Goal: Entertainment & Leisure: Browse casually

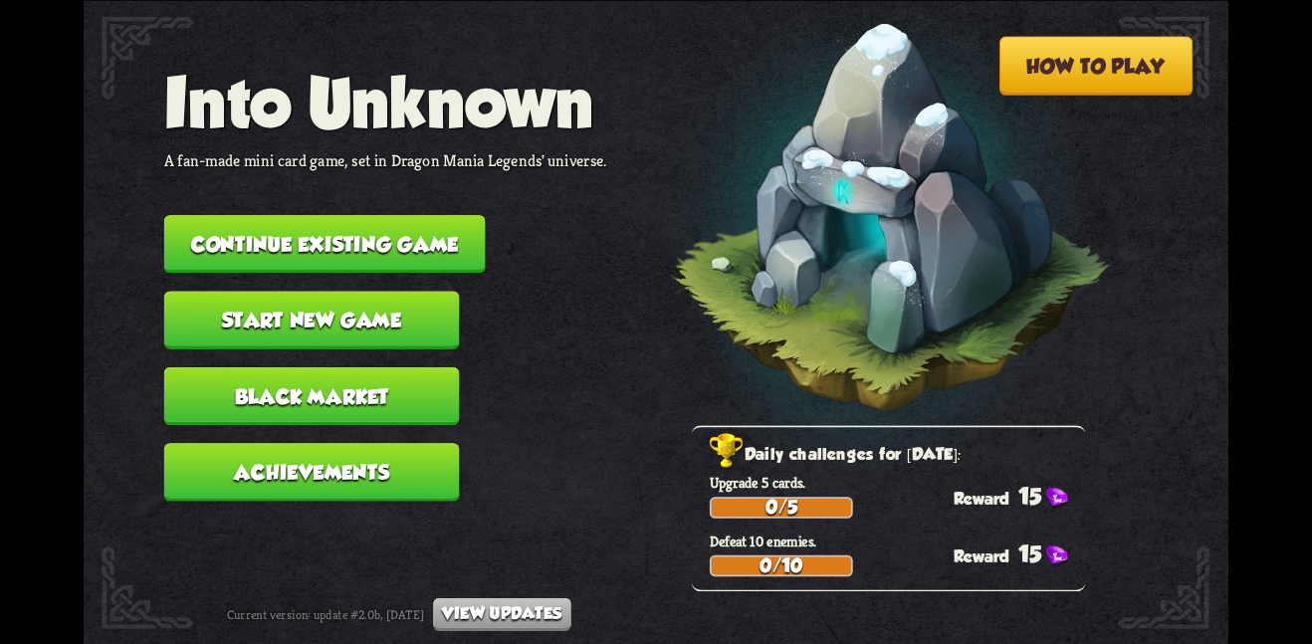
click at [402, 231] on button "Continue existing game" at bounding box center [324, 244] width 321 height 58
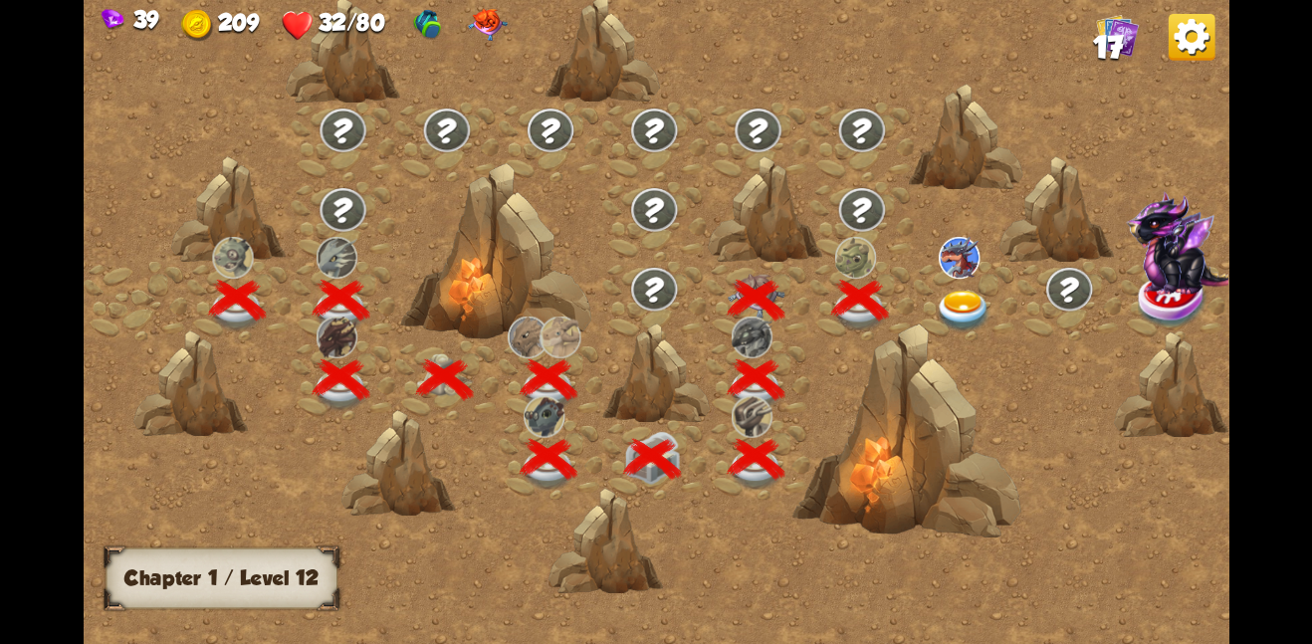
scroll to position [0, 303]
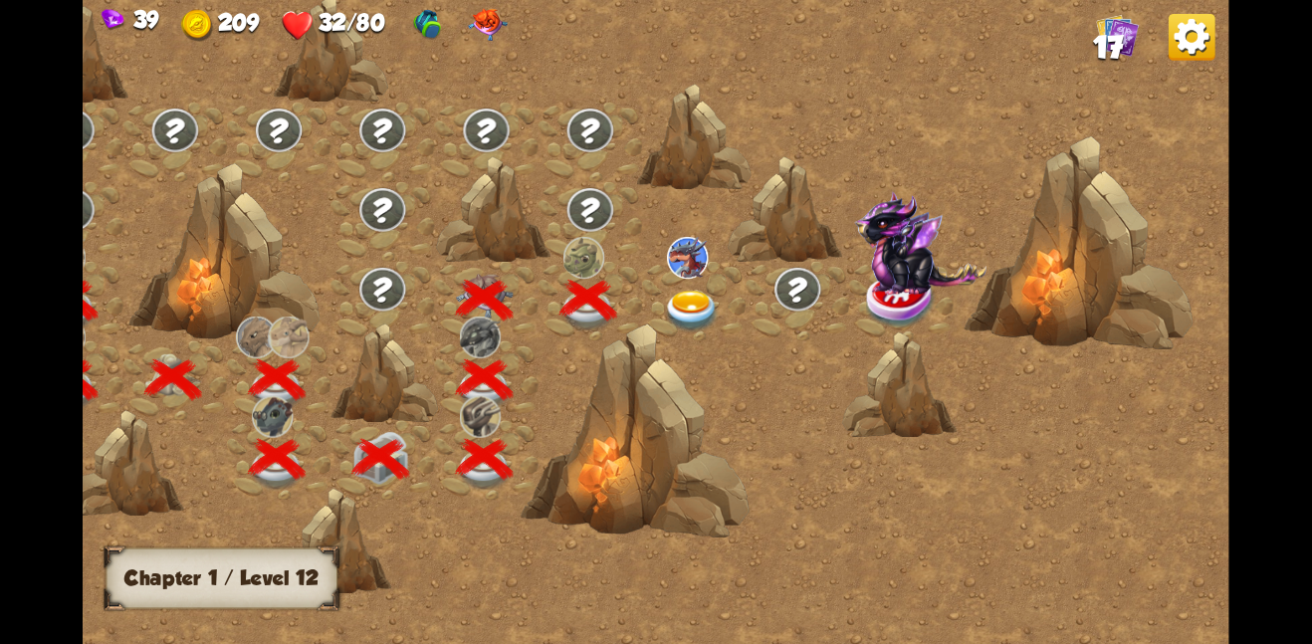
click at [698, 309] on img at bounding box center [692, 311] width 58 height 42
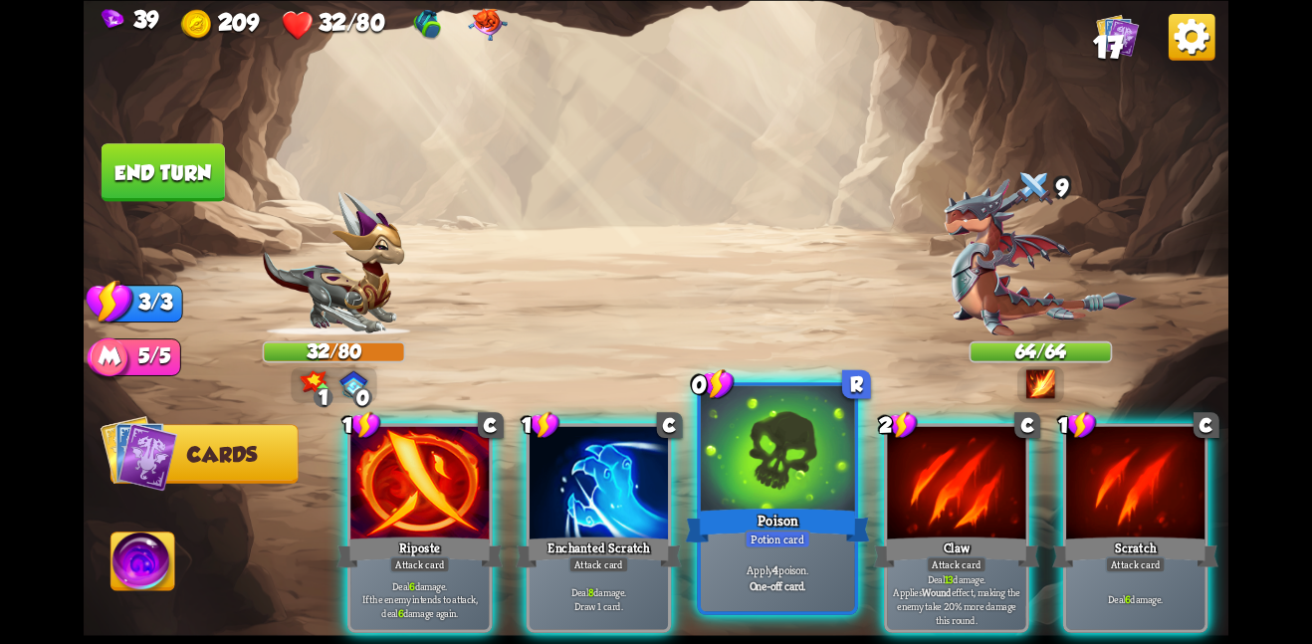
click at [799, 468] on div at bounding box center [778, 449] width 154 height 129
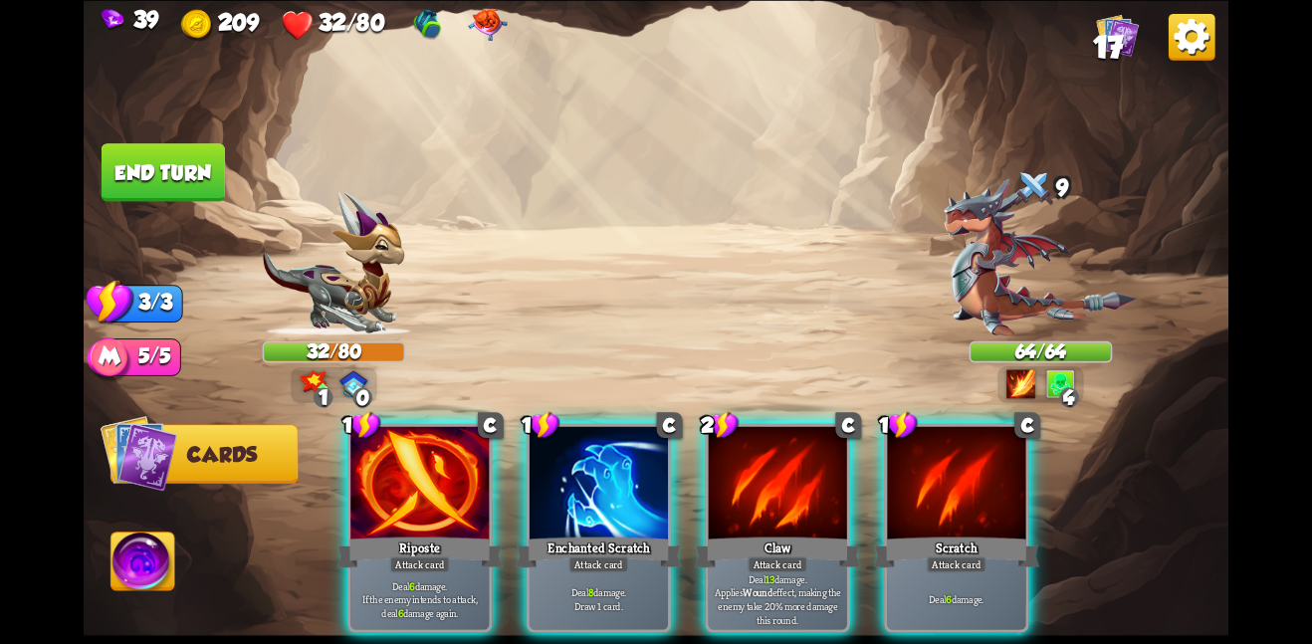
click at [799, 468] on div at bounding box center [778, 484] width 138 height 116
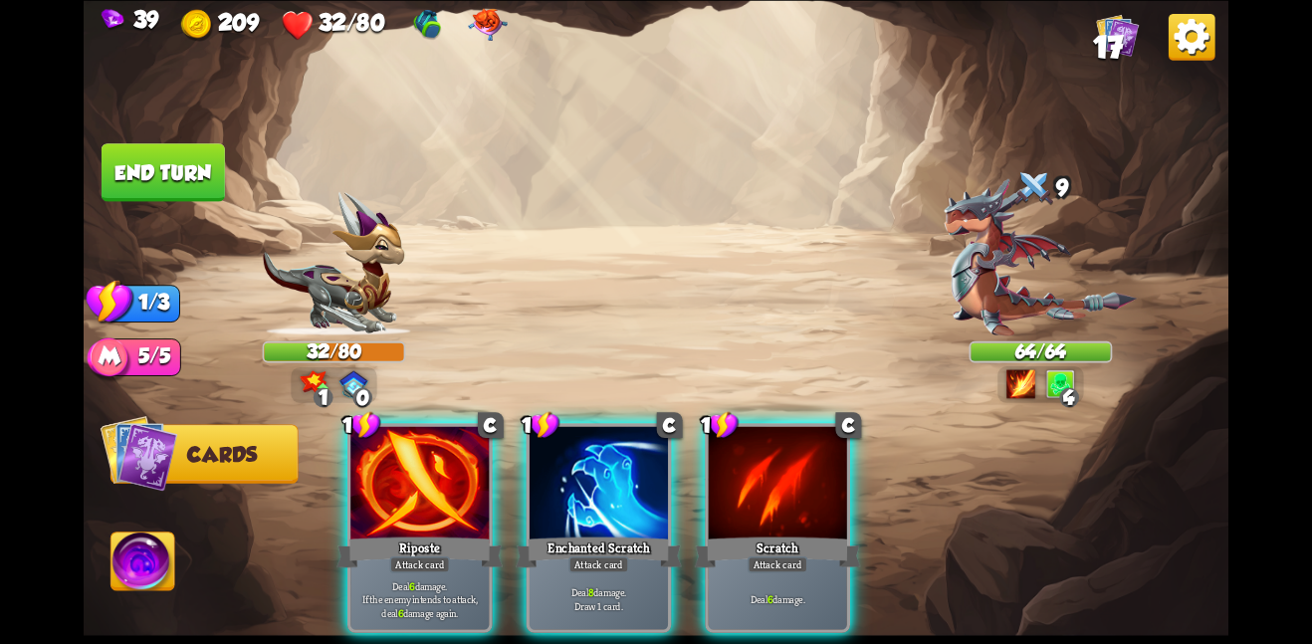
click at [799, 468] on div at bounding box center [778, 484] width 138 height 116
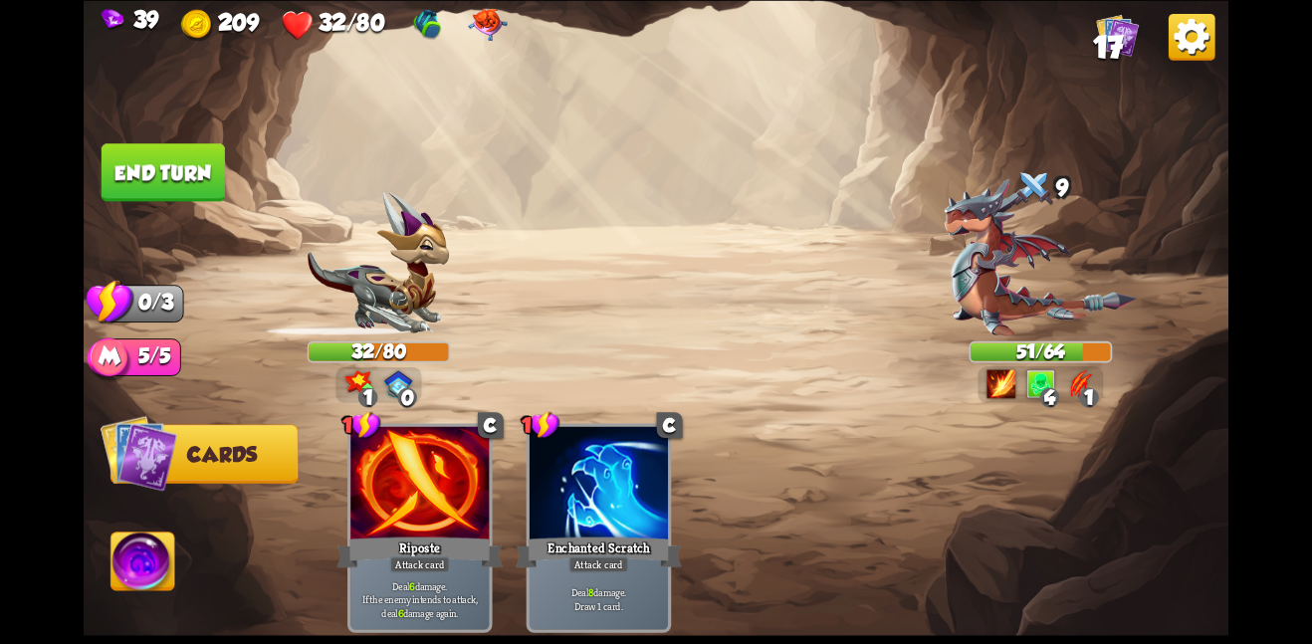
click at [187, 190] on button "End turn" at bounding box center [163, 172] width 123 height 58
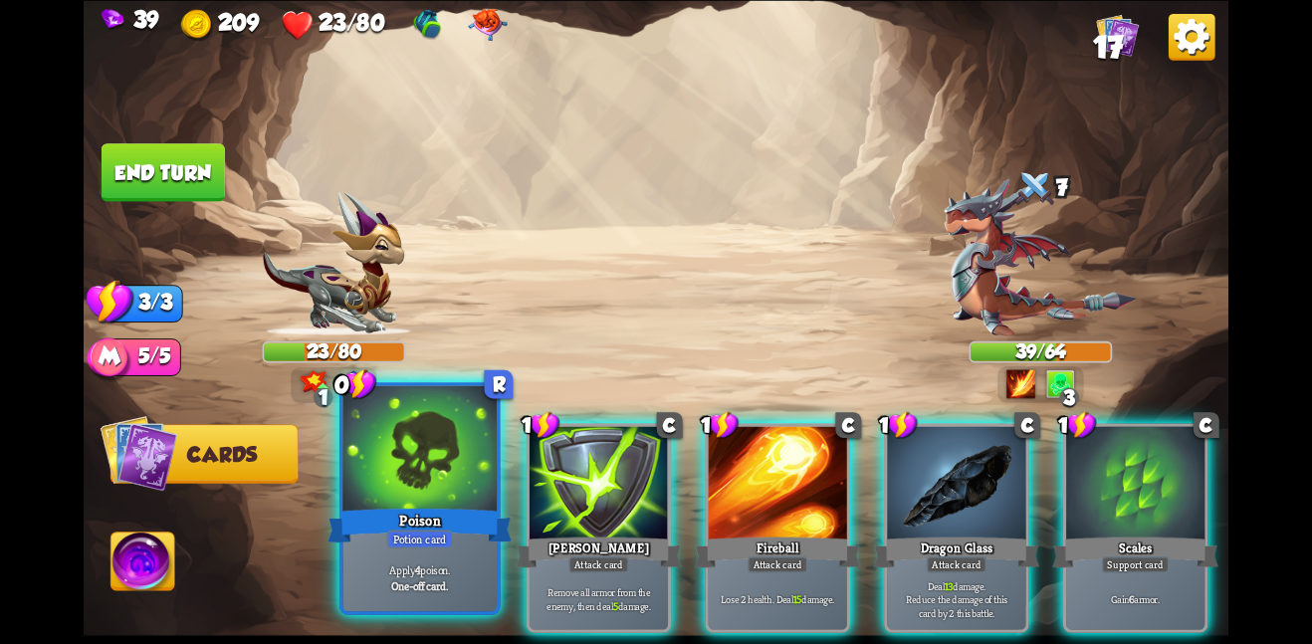
click at [459, 491] on div at bounding box center [419, 449] width 154 height 129
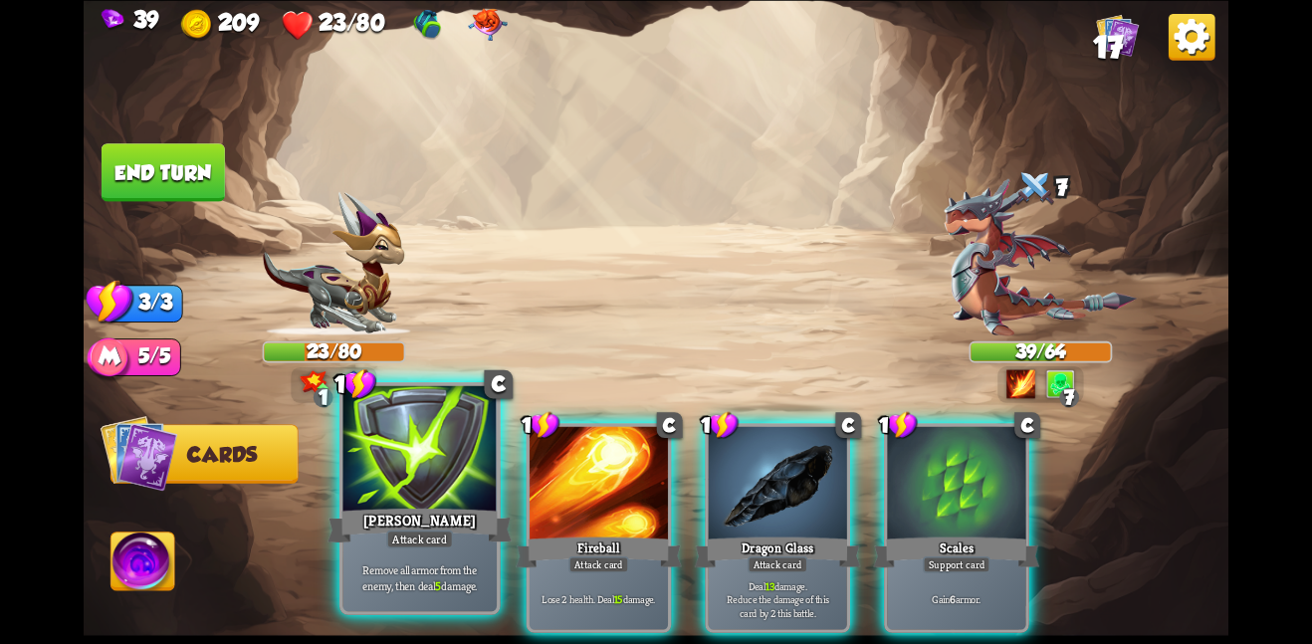
click at [465, 495] on div at bounding box center [419, 449] width 154 height 129
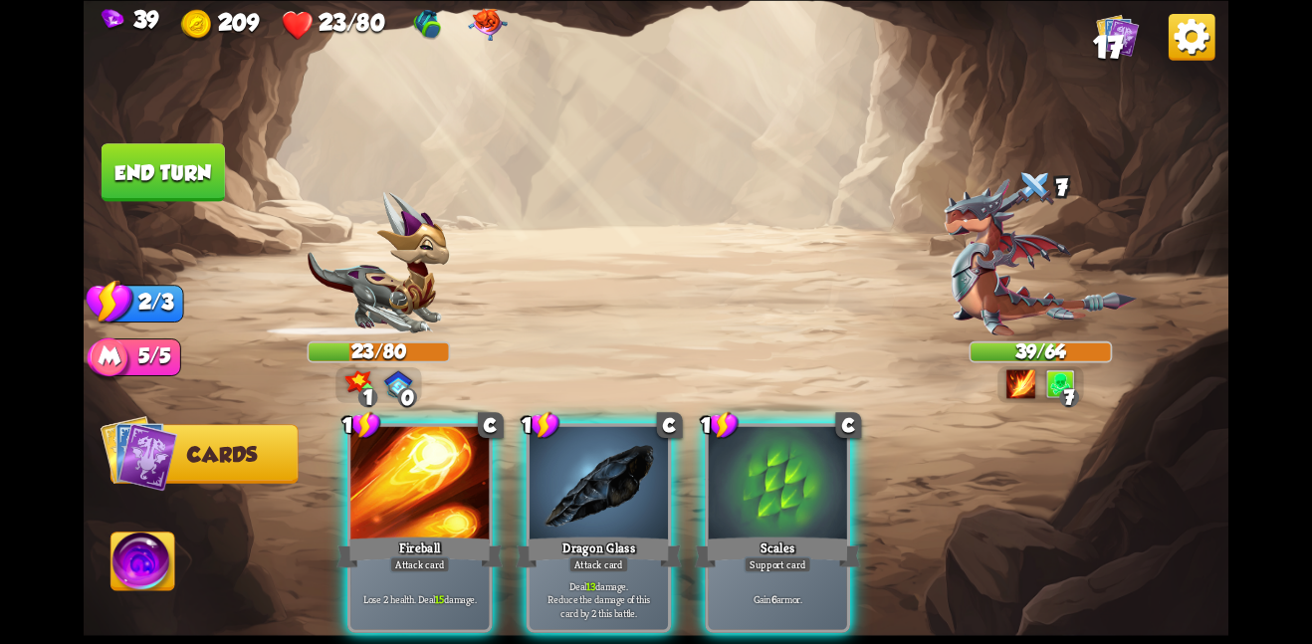
click at [465, 495] on div at bounding box center [419, 484] width 138 height 116
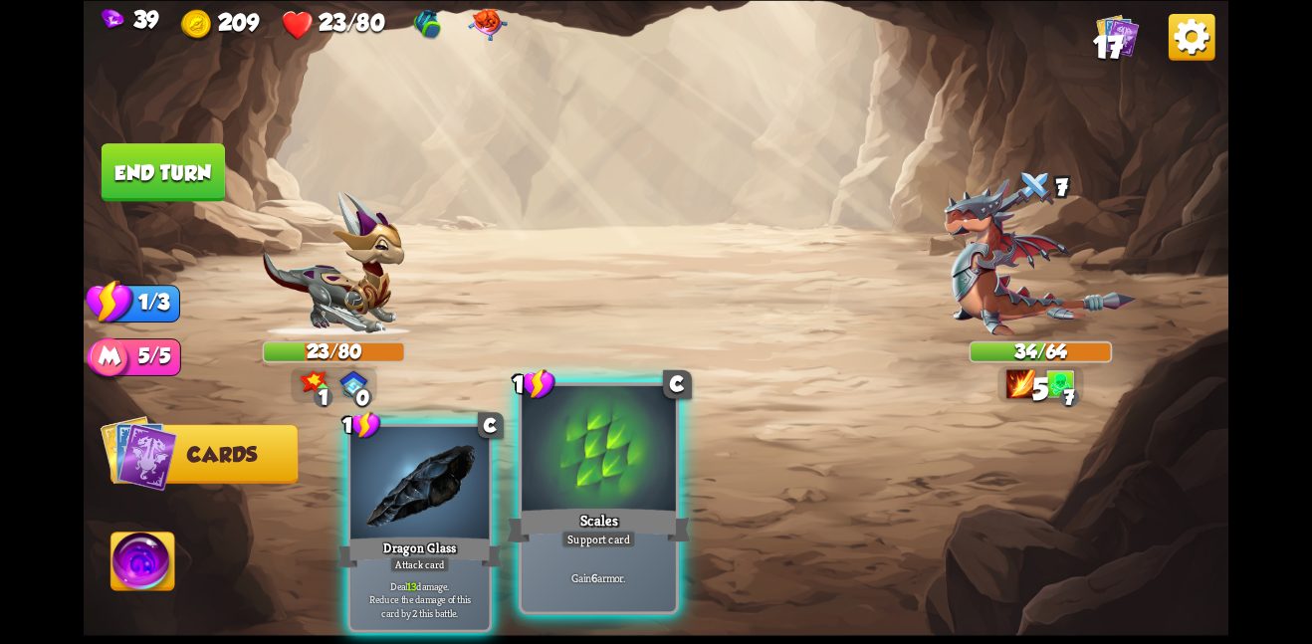
click at [558, 471] on div at bounding box center [599, 449] width 154 height 129
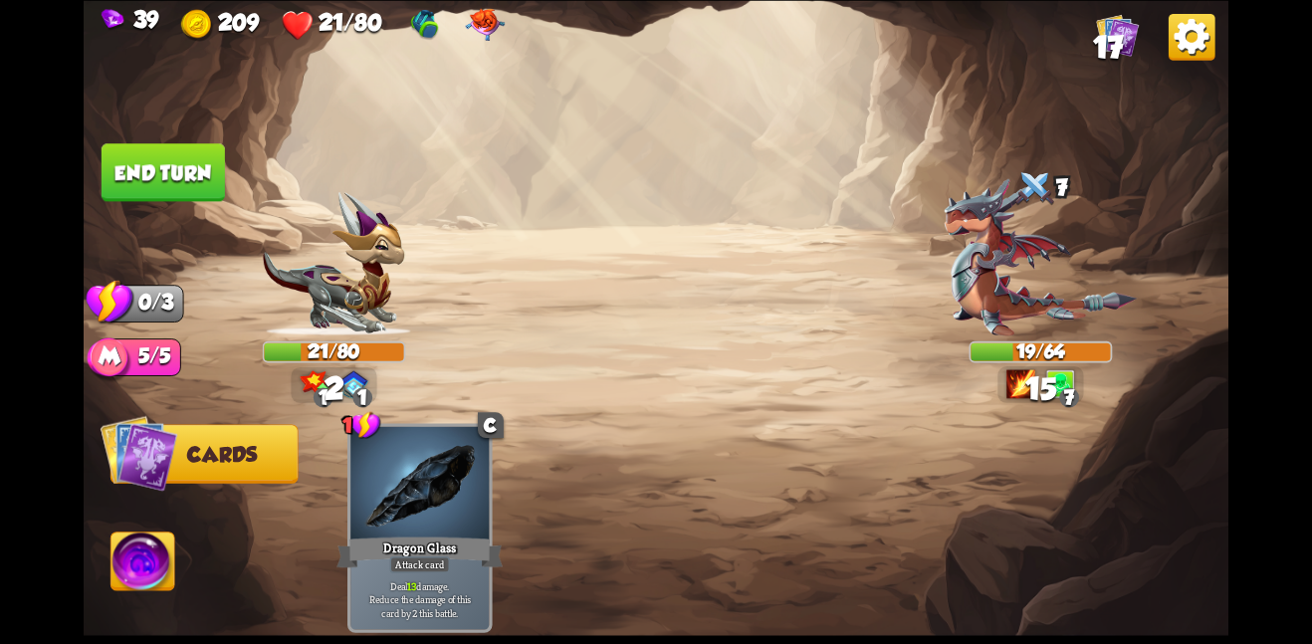
click at [155, 163] on button "End turn" at bounding box center [163, 172] width 123 height 58
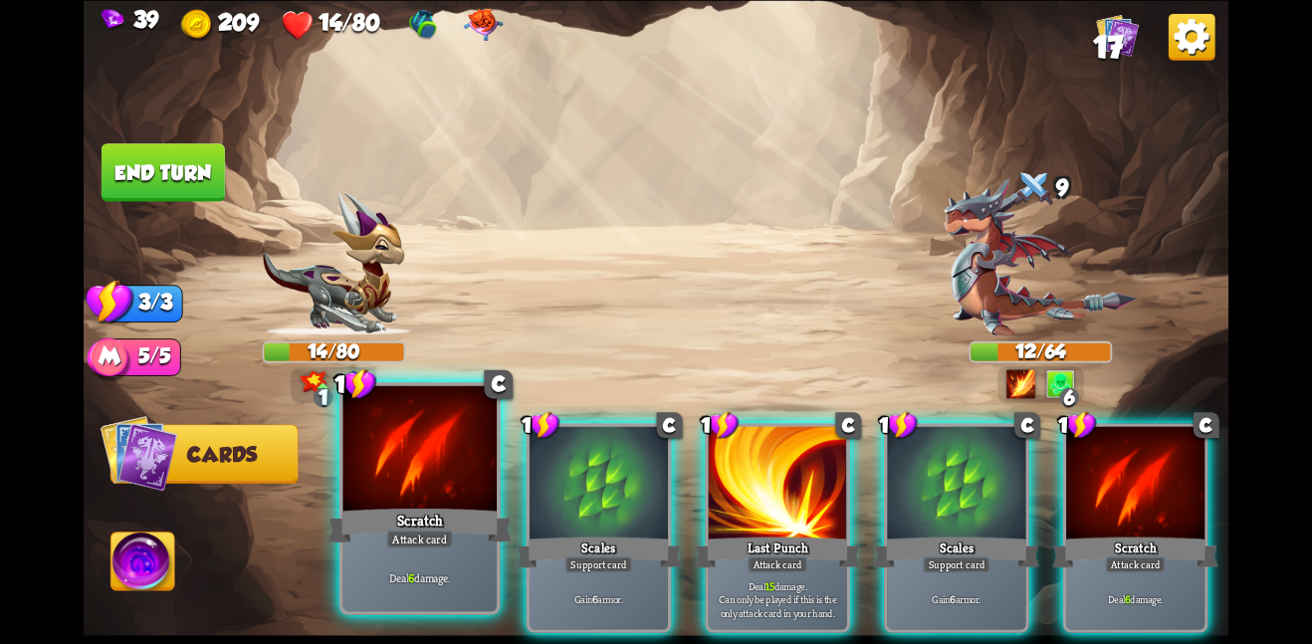
click at [371, 455] on div at bounding box center [419, 449] width 154 height 129
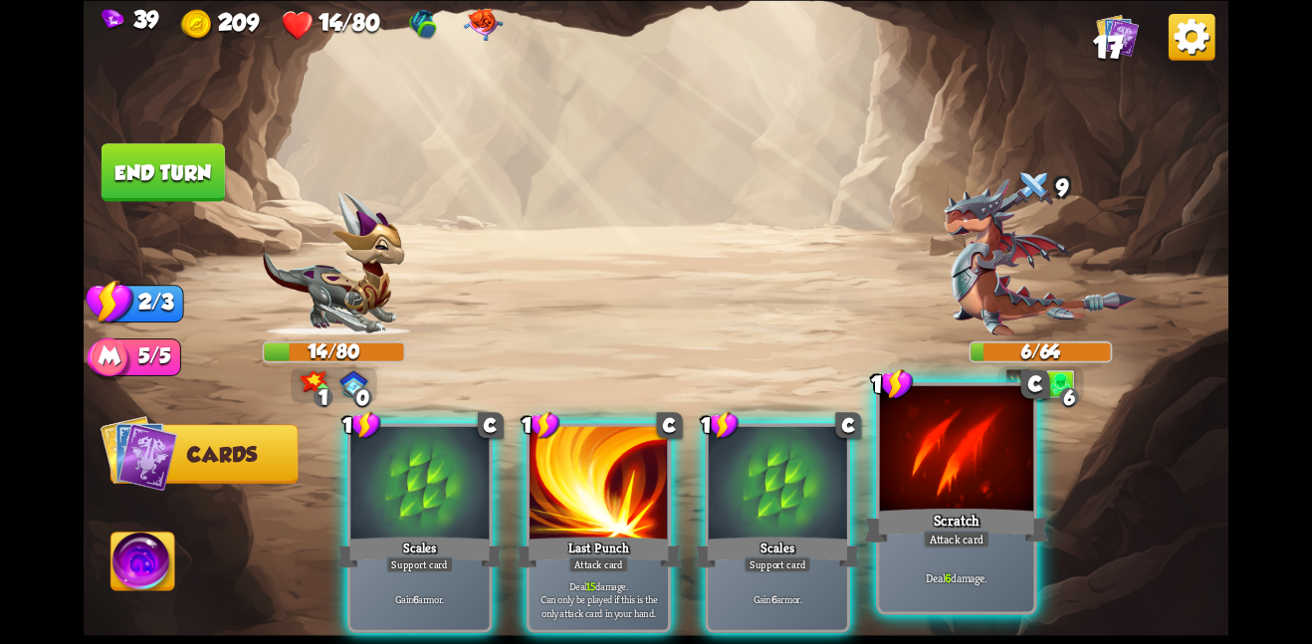
click at [964, 476] on div at bounding box center [957, 449] width 154 height 129
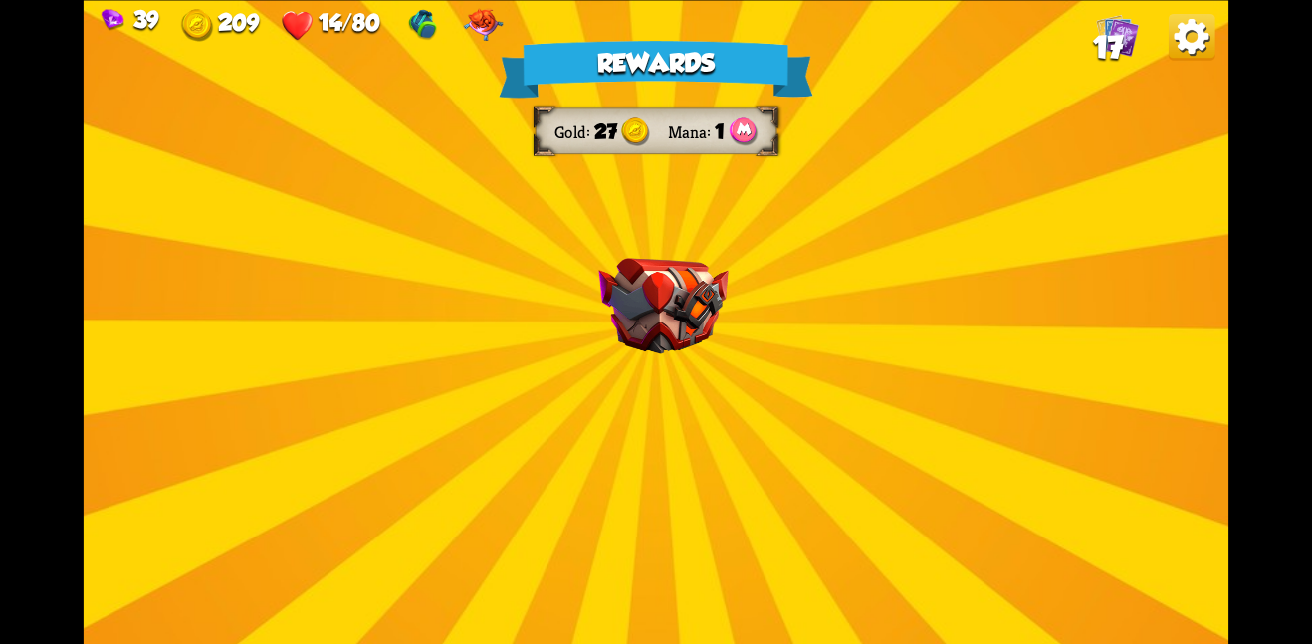
click at [644, 304] on img at bounding box center [662, 306] width 129 height 97
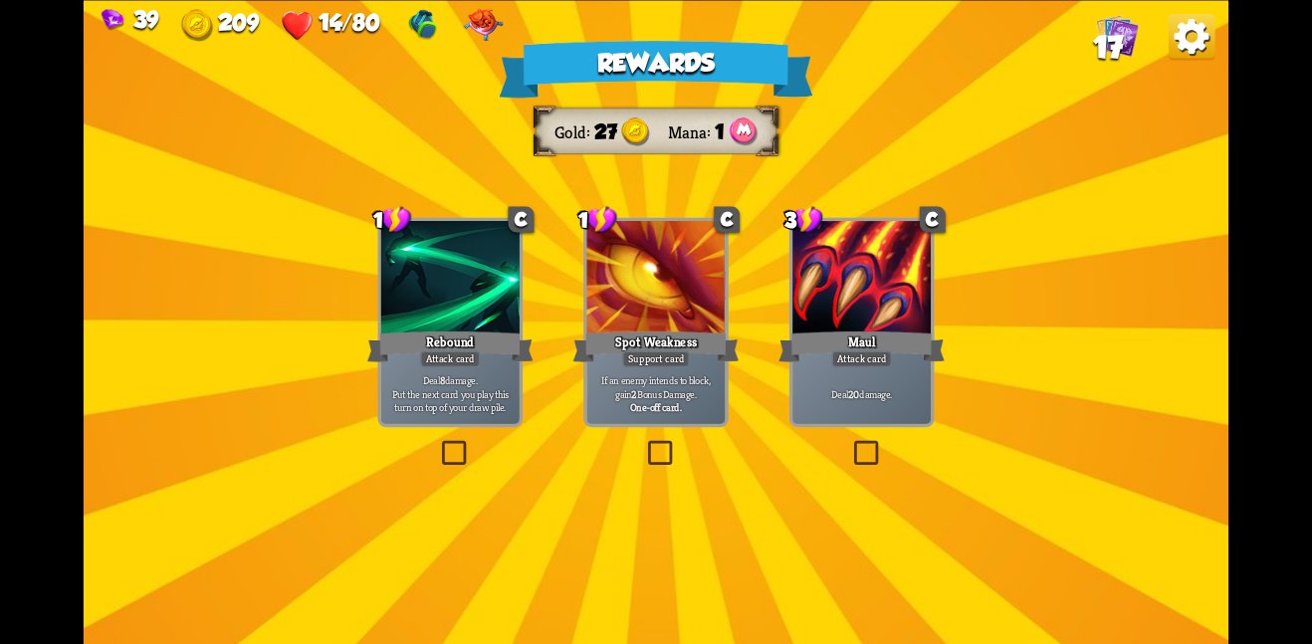
click at [837, 314] on div at bounding box center [861, 279] width 138 height 116
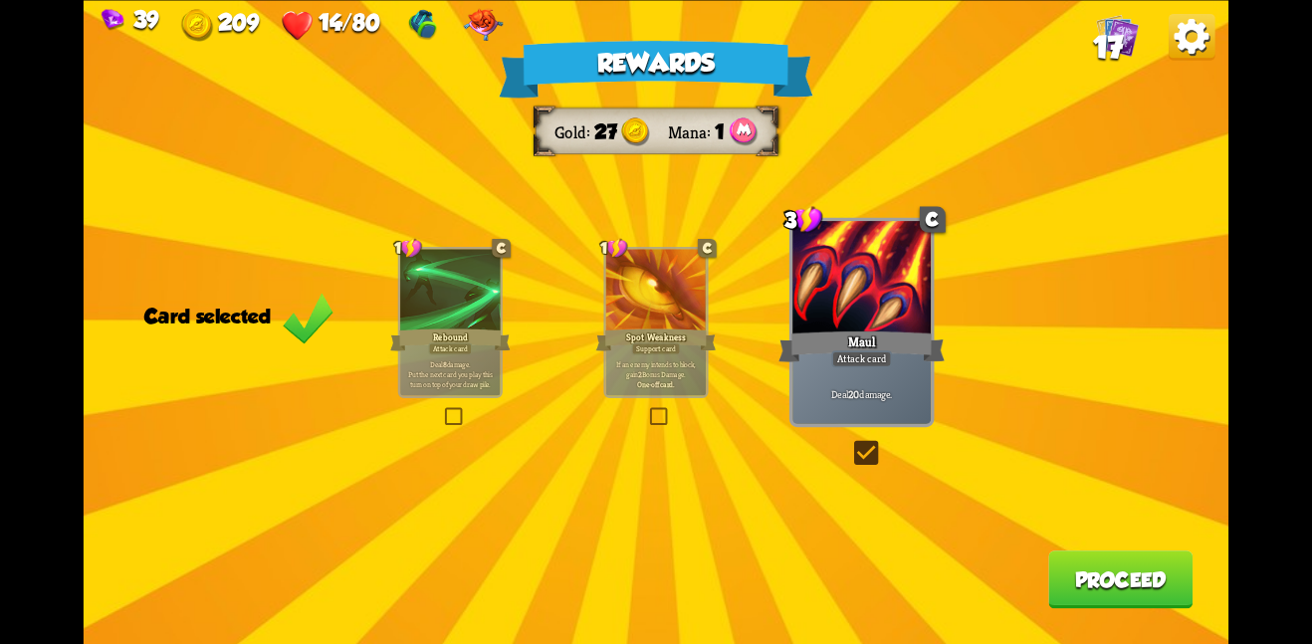
click at [1048, 574] on button "Proceed" at bounding box center [1120, 579] width 144 height 58
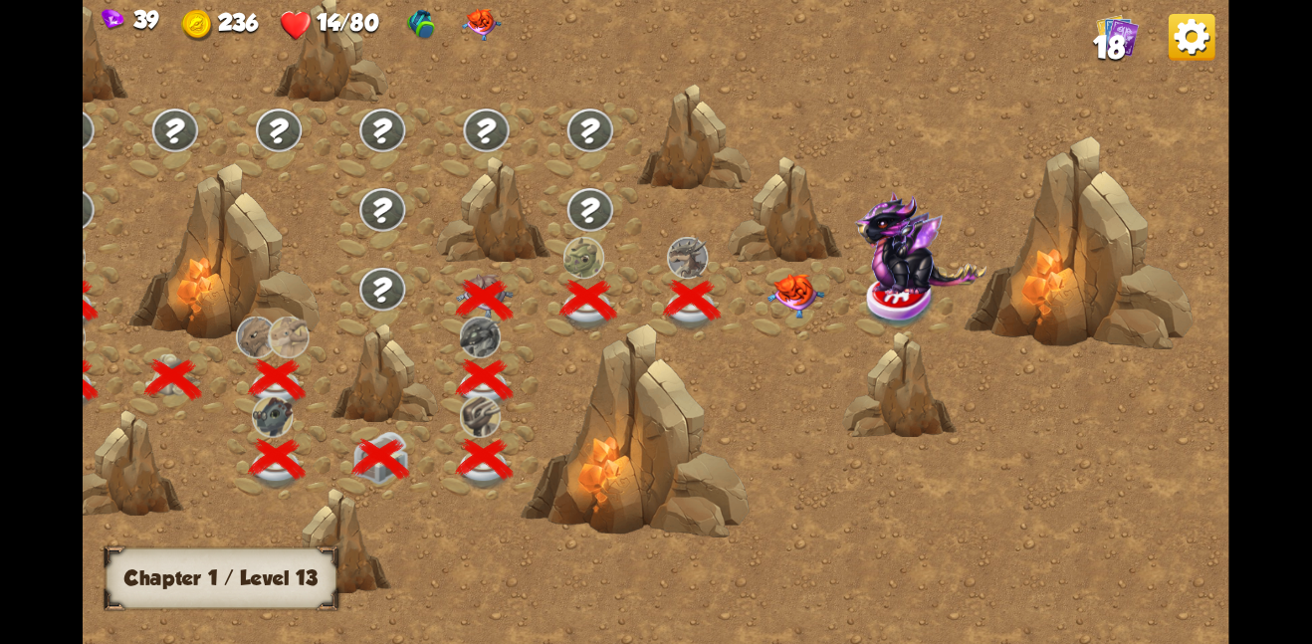
click at [754, 275] on div at bounding box center [797, 301] width 104 height 80
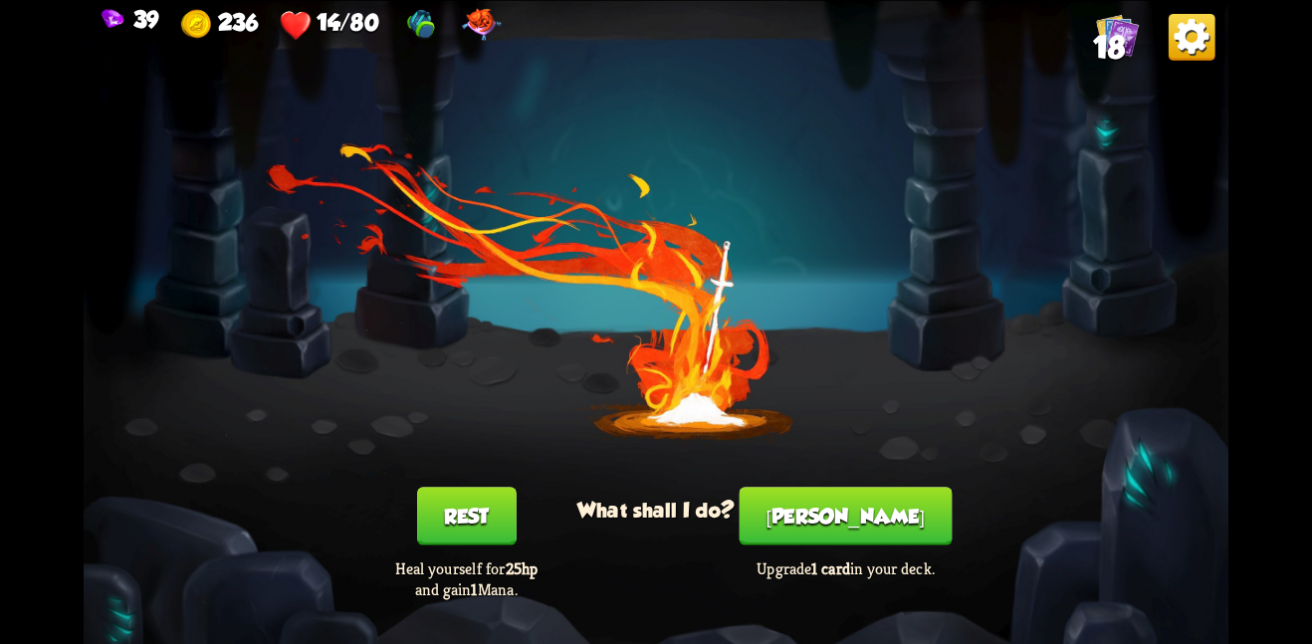
click at [479, 524] on button "Rest" at bounding box center [467, 516] width 100 height 58
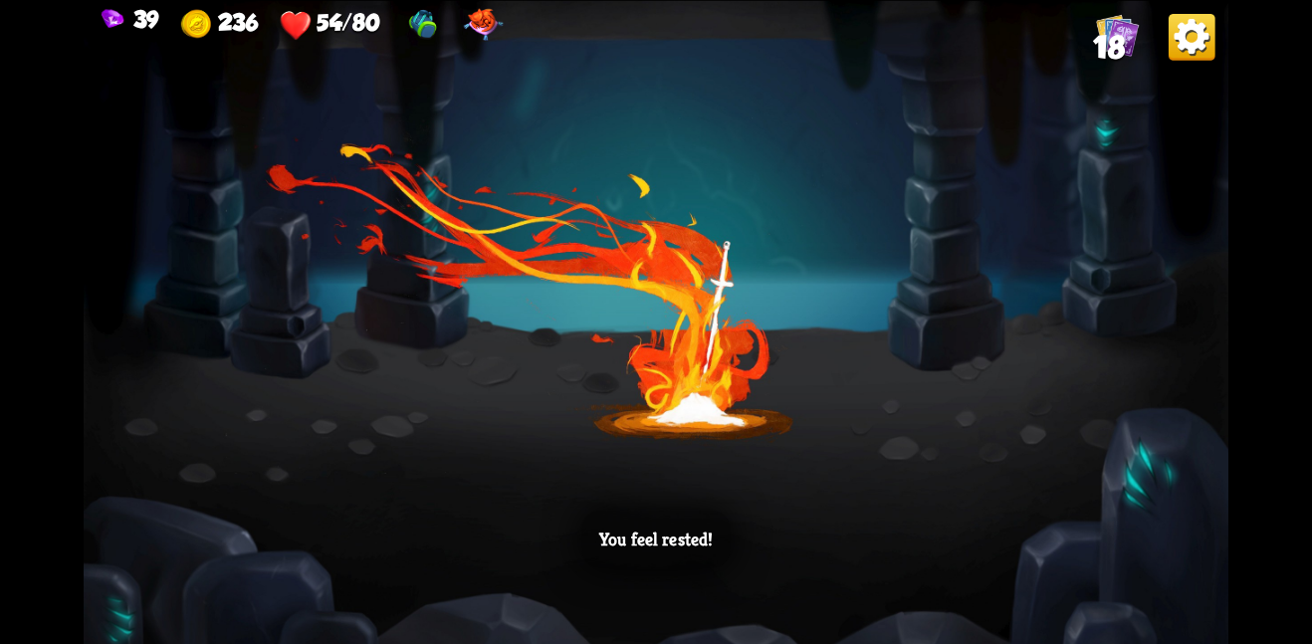
click at [588, 498] on div "You feel rested!" at bounding box center [656, 322] width 1145 height 644
click at [607, 390] on div "You feel rested!" at bounding box center [656, 322] width 1145 height 644
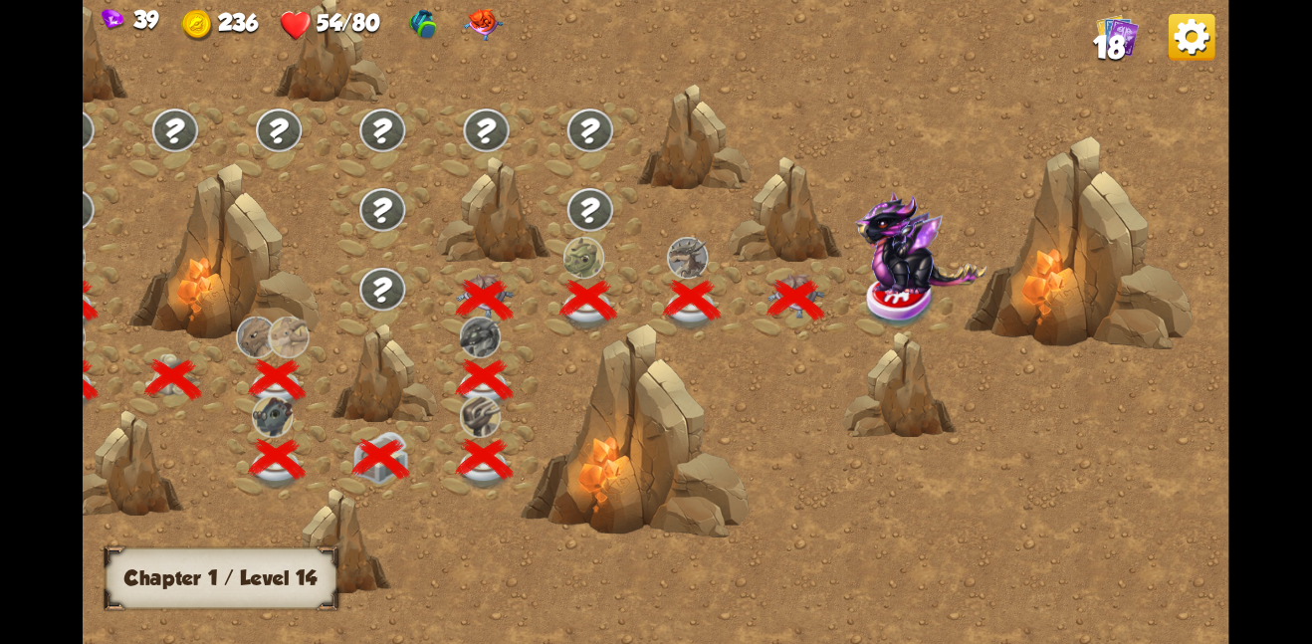
click at [900, 258] on img at bounding box center [920, 242] width 132 height 104
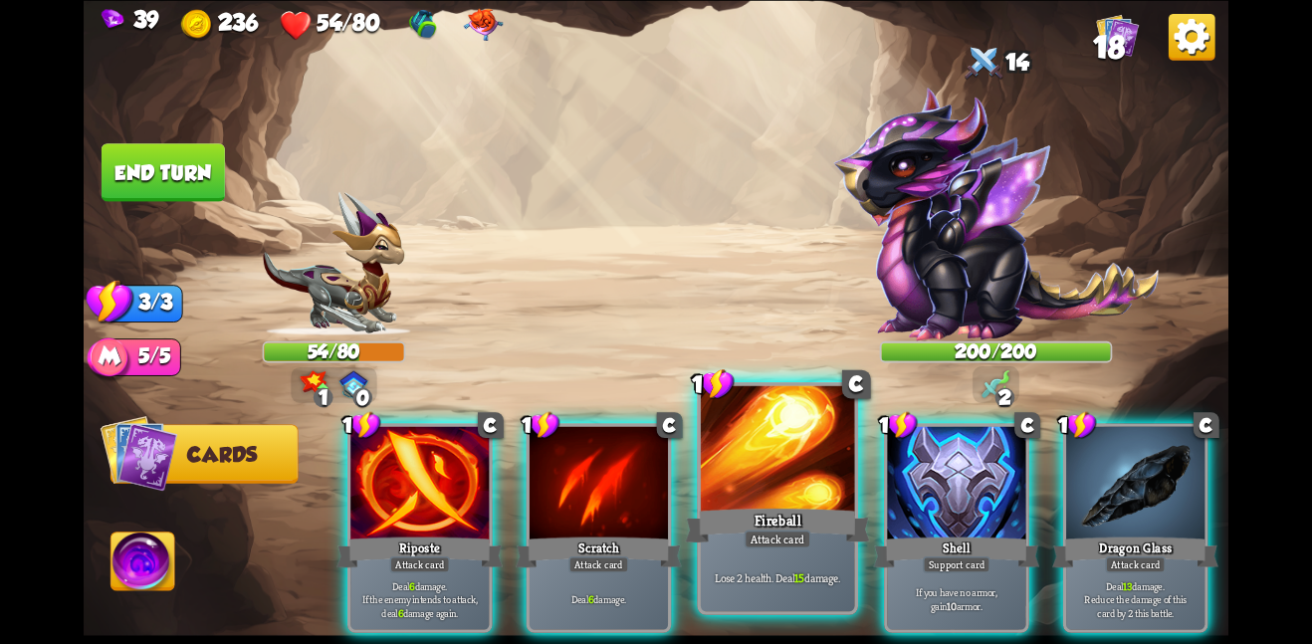
click at [805, 487] on div at bounding box center [778, 449] width 154 height 129
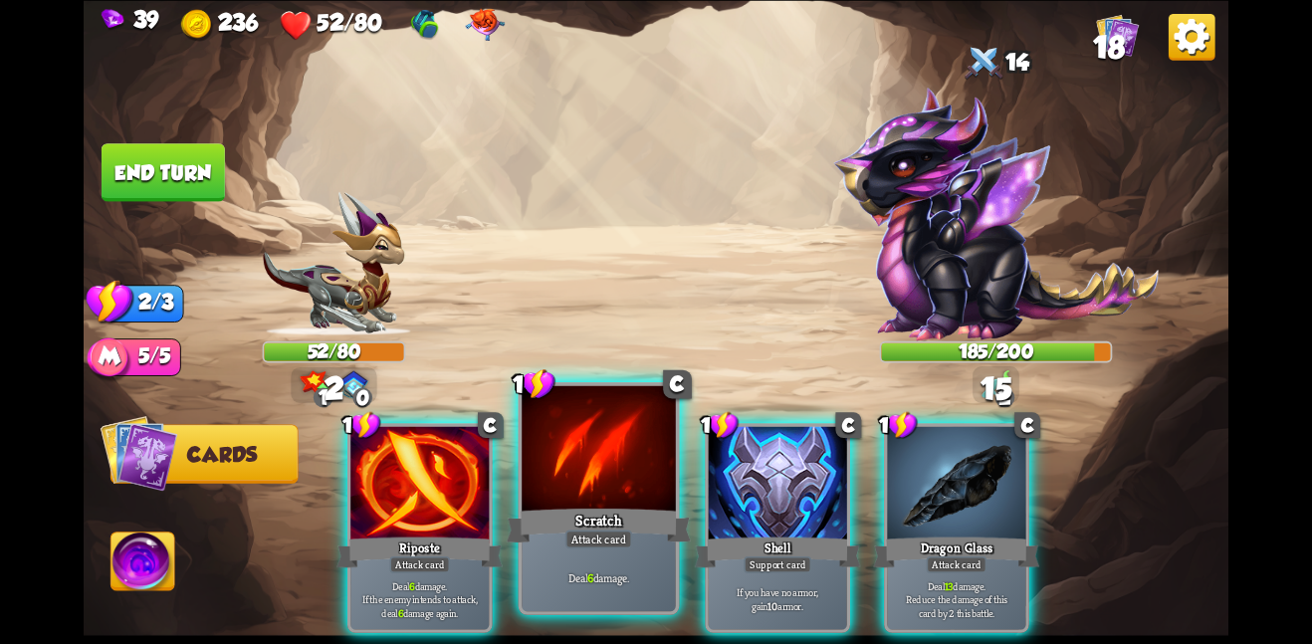
click at [605, 506] on div "Scratch" at bounding box center [599, 525] width 184 height 41
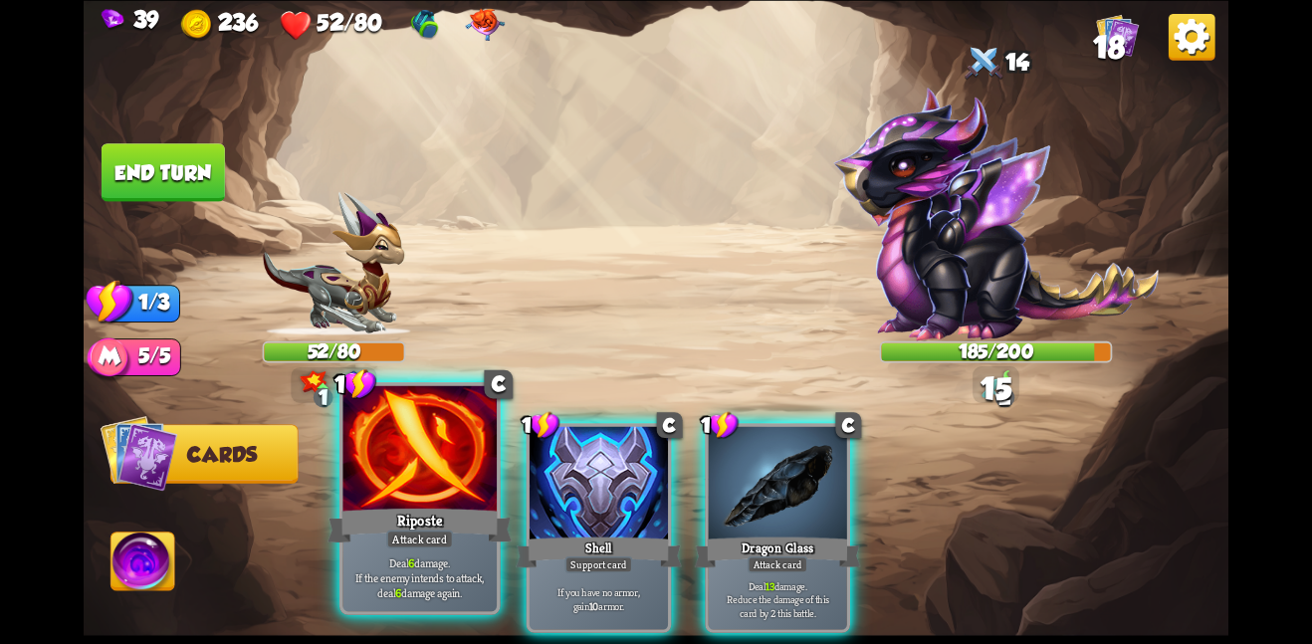
click at [447, 505] on div "Riposte" at bounding box center [419, 525] width 184 height 41
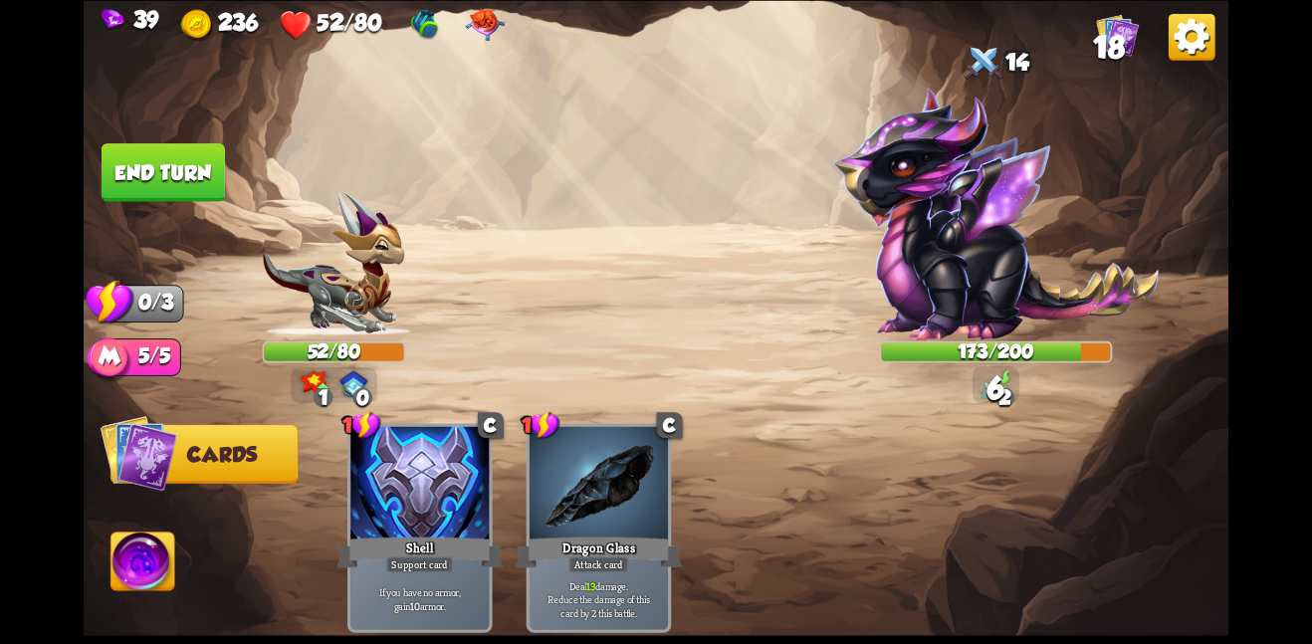
click at [143, 192] on button "End turn" at bounding box center [163, 172] width 123 height 58
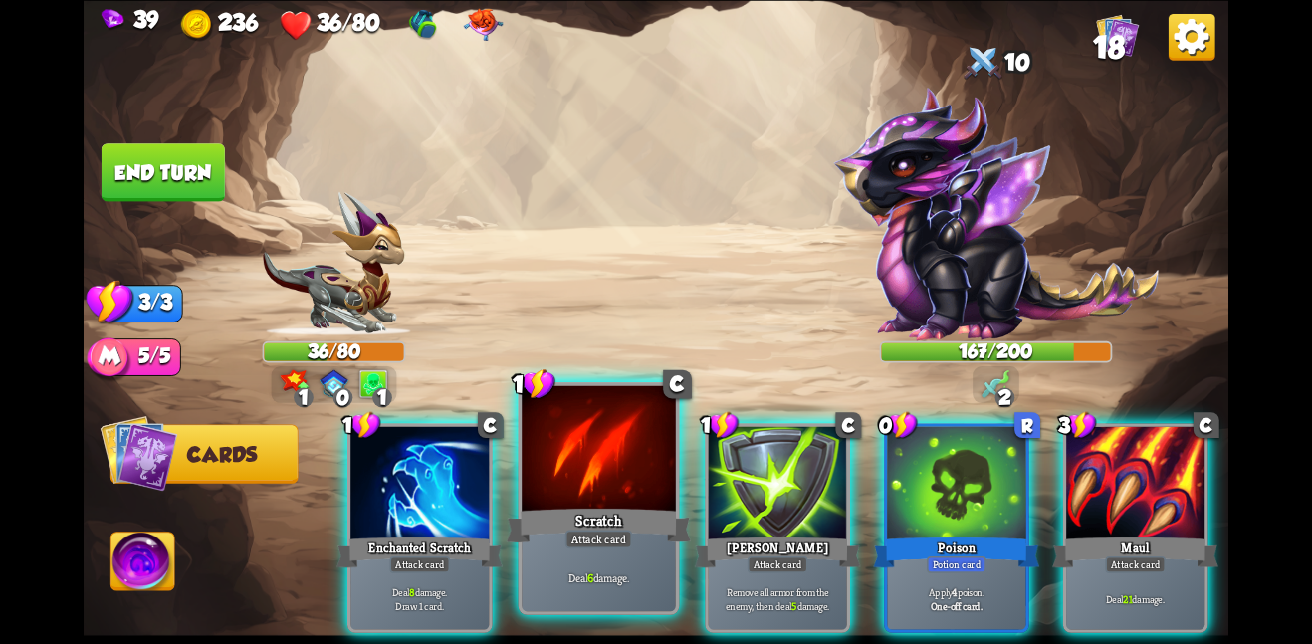
click at [560, 462] on div at bounding box center [599, 449] width 154 height 129
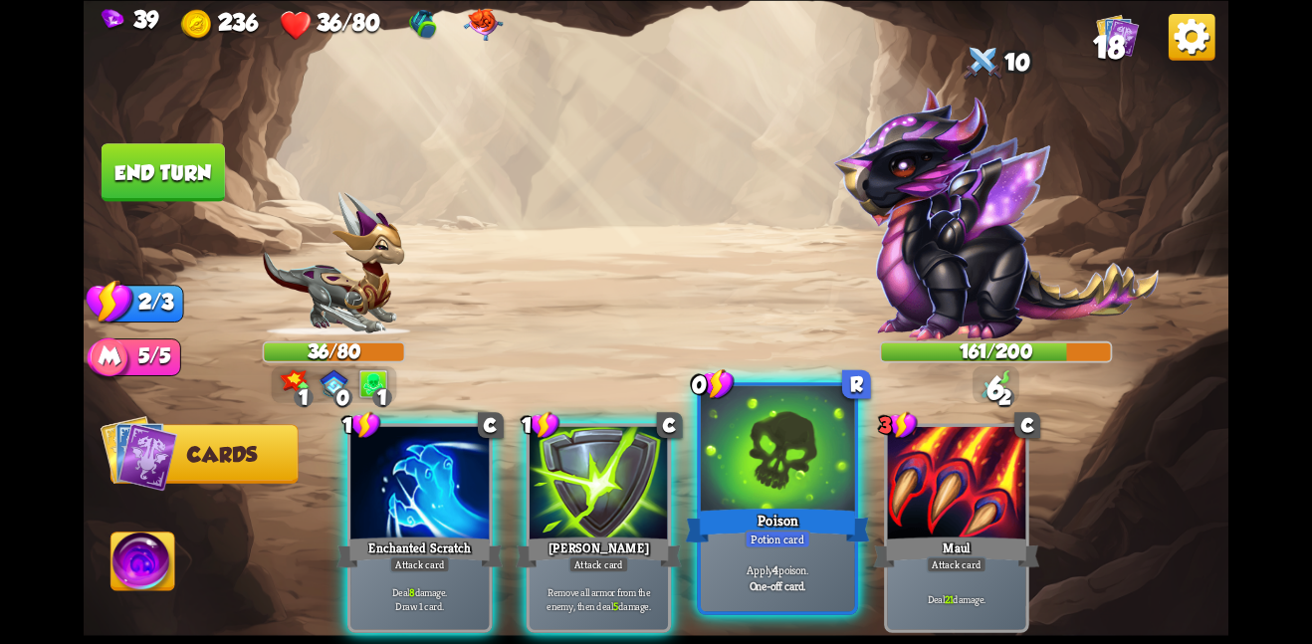
click at [751, 456] on div at bounding box center [778, 449] width 154 height 129
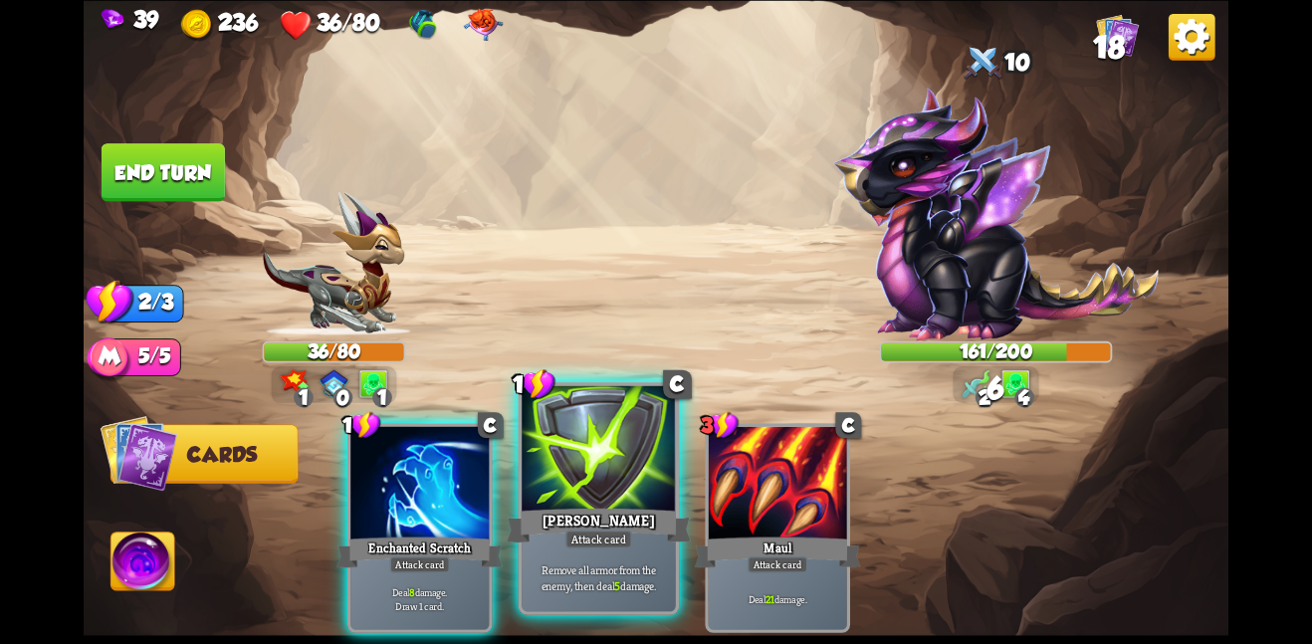
click at [530, 440] on div at bounding box center [599, 449] width 154 height 129
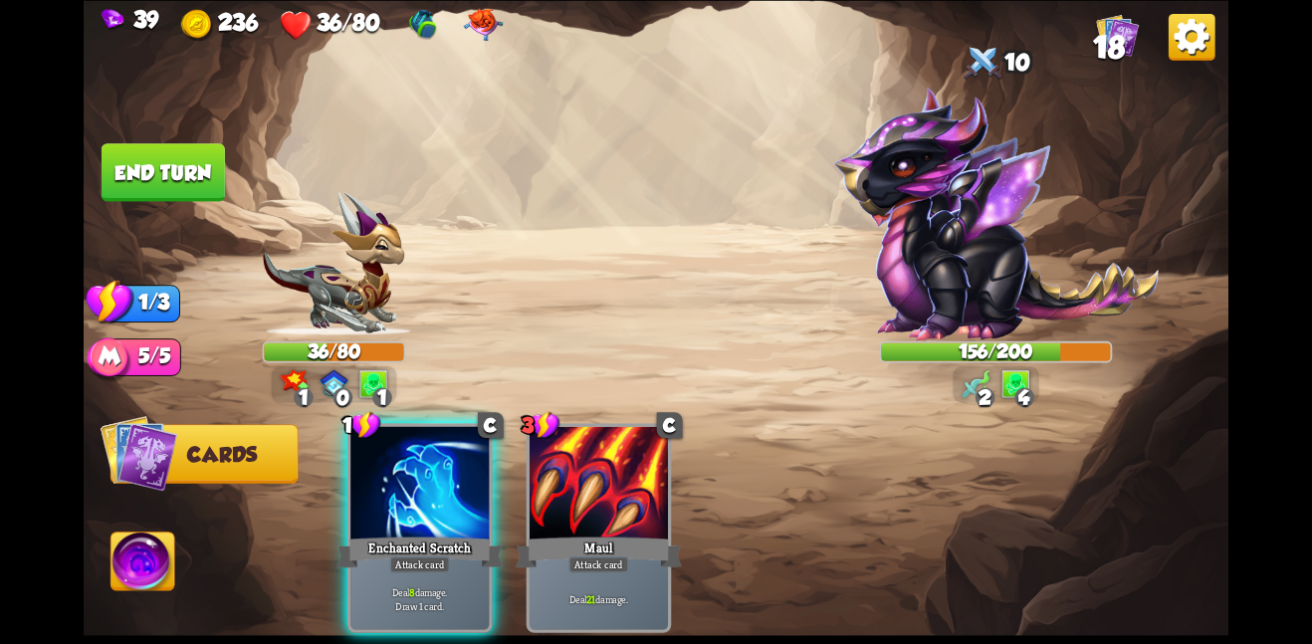
click at [197, 174] on button "End turn" at bounding box center [163, 172] width 123 height 58
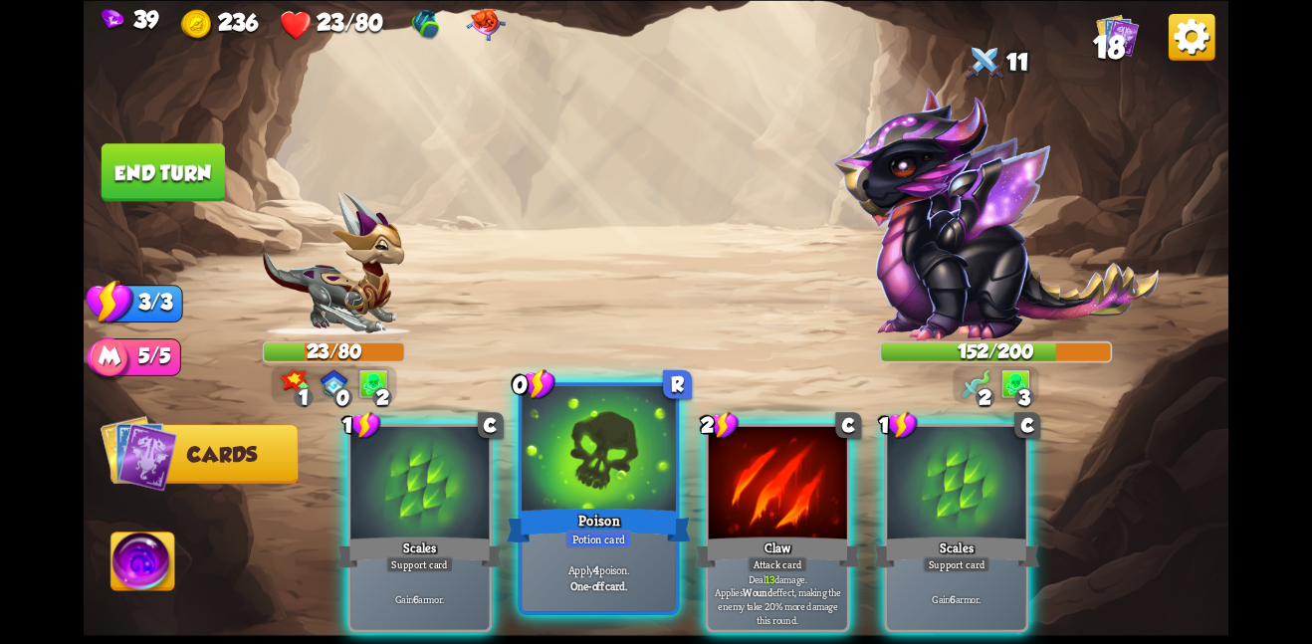
click at [555, 483] on div at bounding box center [599, 449] width 154 height 129
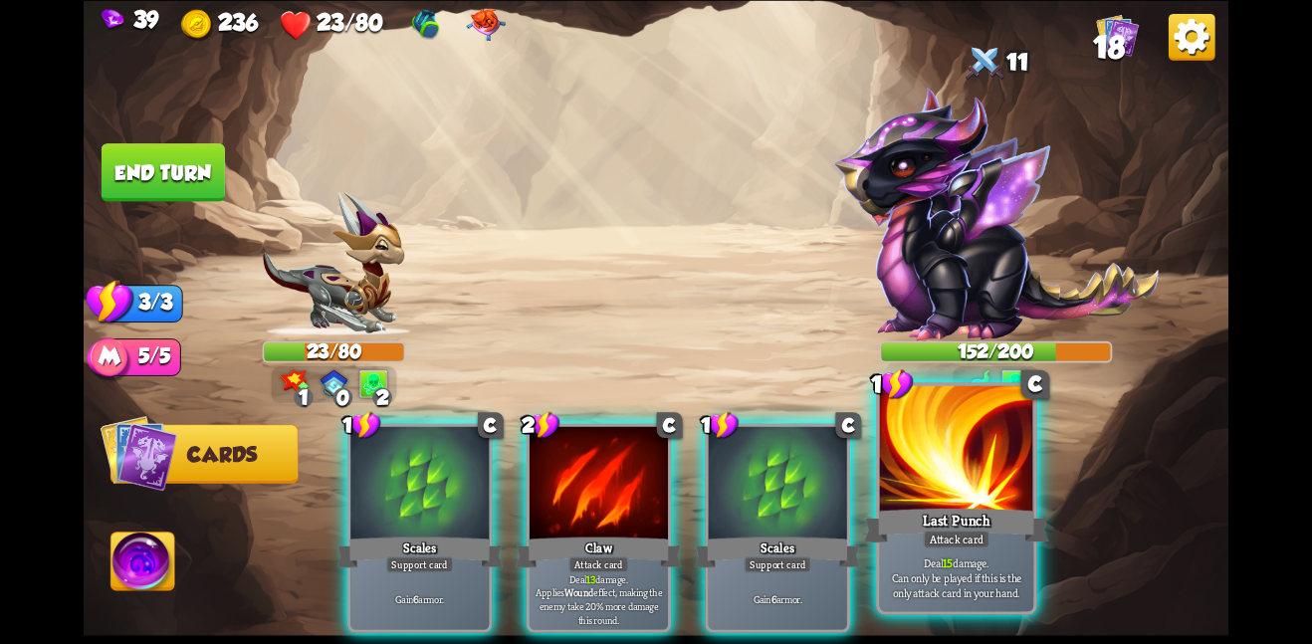
click at [885, 479] on div at bounding box center [957, 449] width 154 height 129
click at [911, 470] on div at bounding box center [957, 449] width 154 height 129
click at [928, 477] on div at bounding box center [957, 449] width 154 height 129
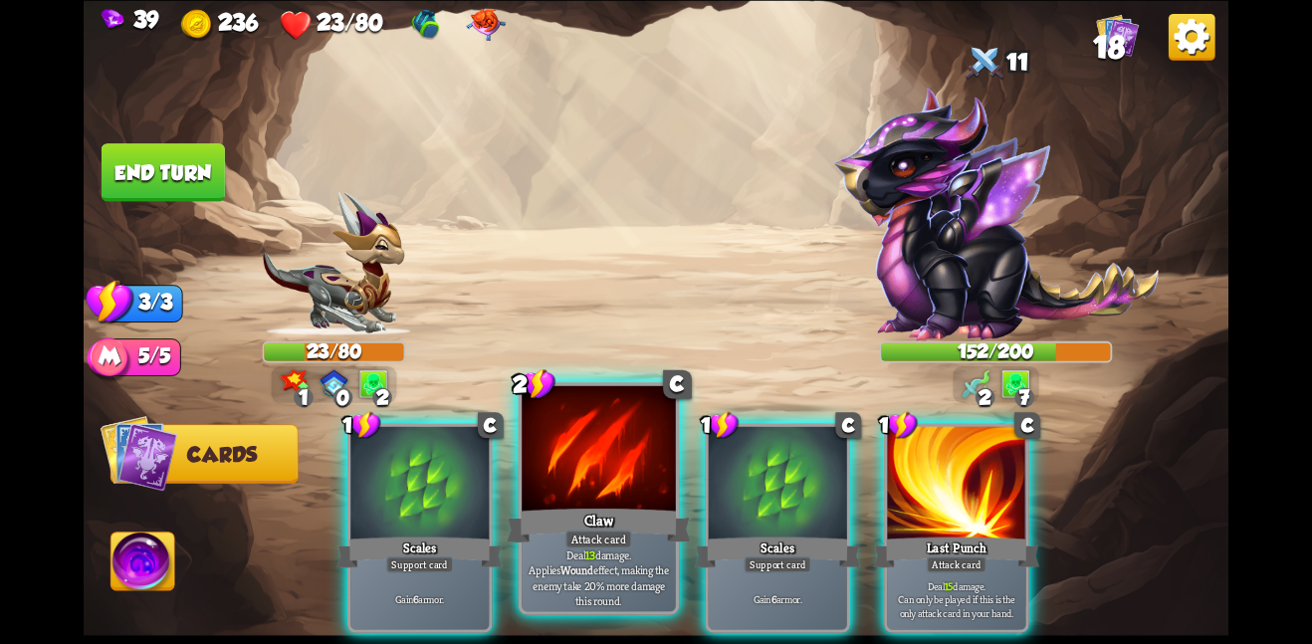
click at [558, 530] on div "Claw" at bounding box center [599, 525] width 184 height 41
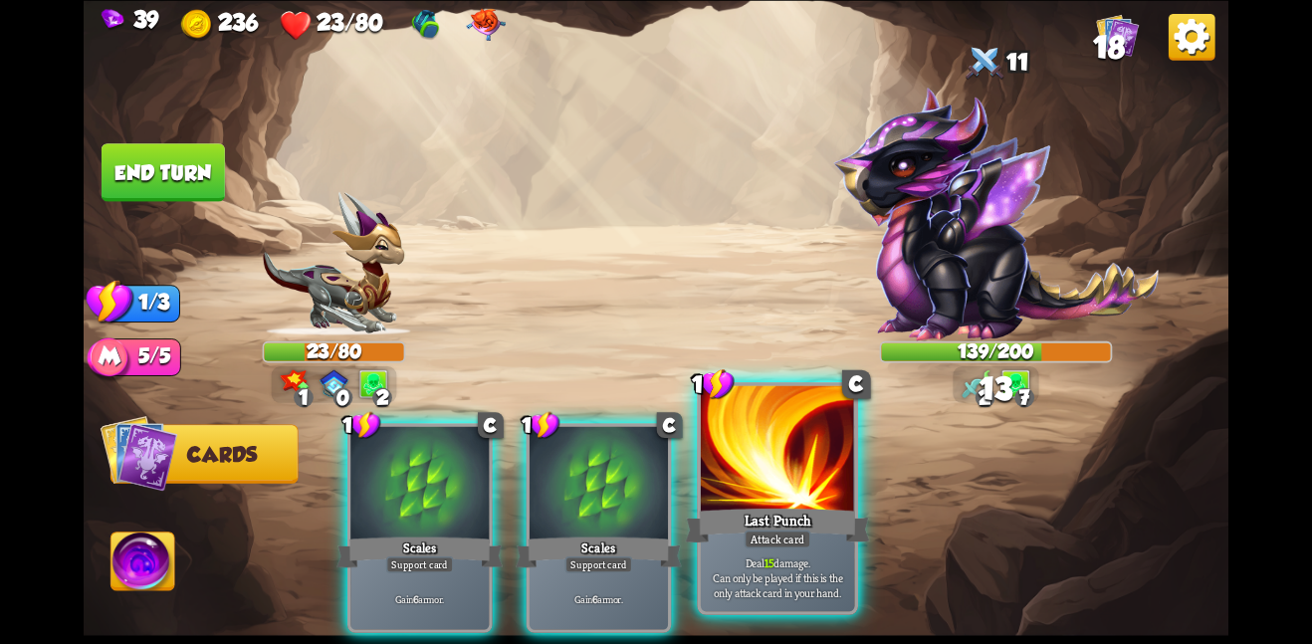
click at [708, 517] on div "Last Punch" at bounding box center [777, 525] width 184 height 41
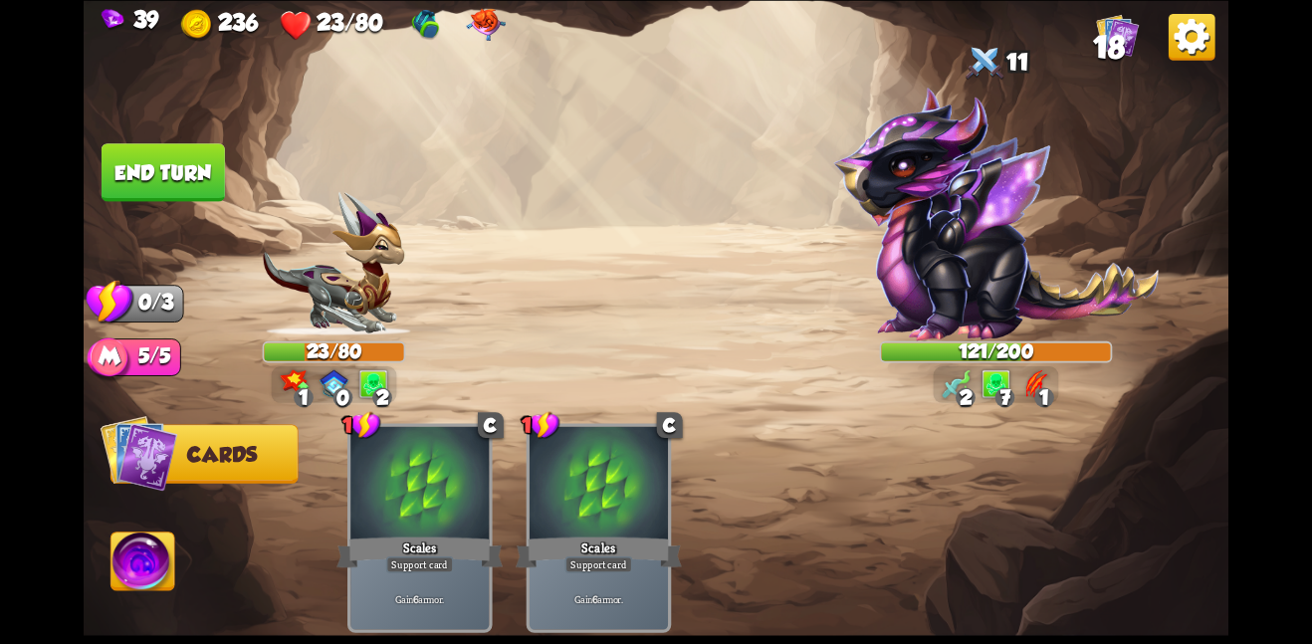
click at [163, 144] on button "End turn" at bounding box center [163, 172] width 123 height 58
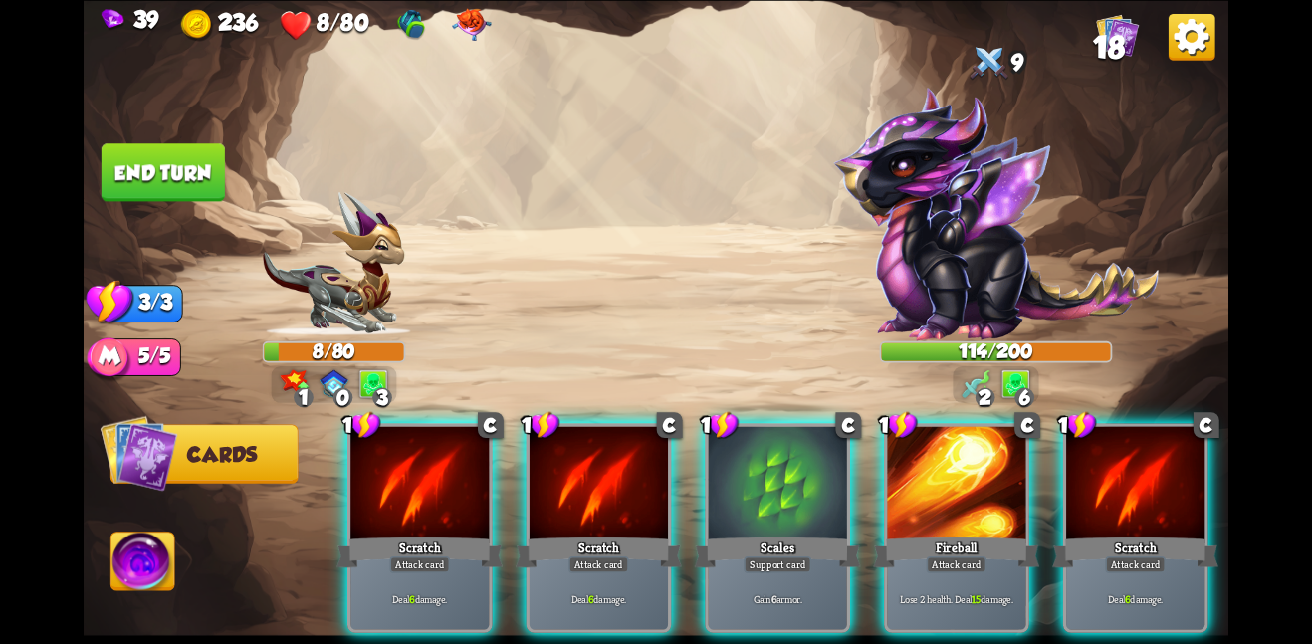
click at [460, 15] on img at bounding box center [472, 24] width 39 height 32
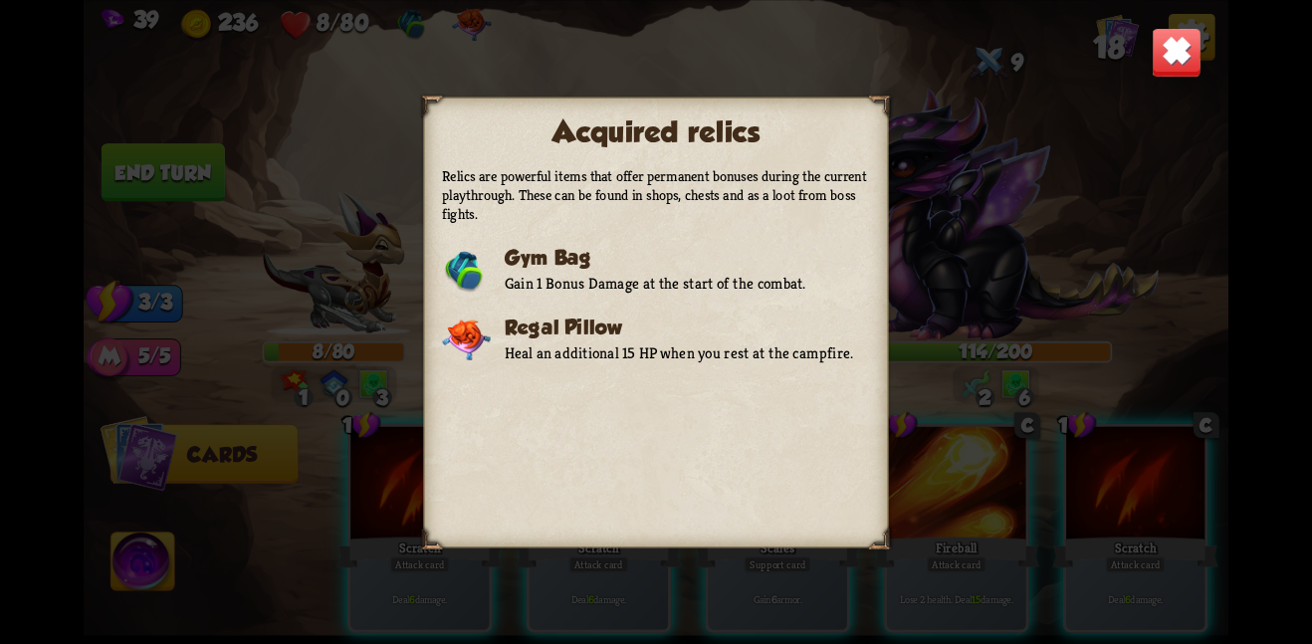
click at [1171, 60] on img at bounding box center [1177, 52] width 50 height 50
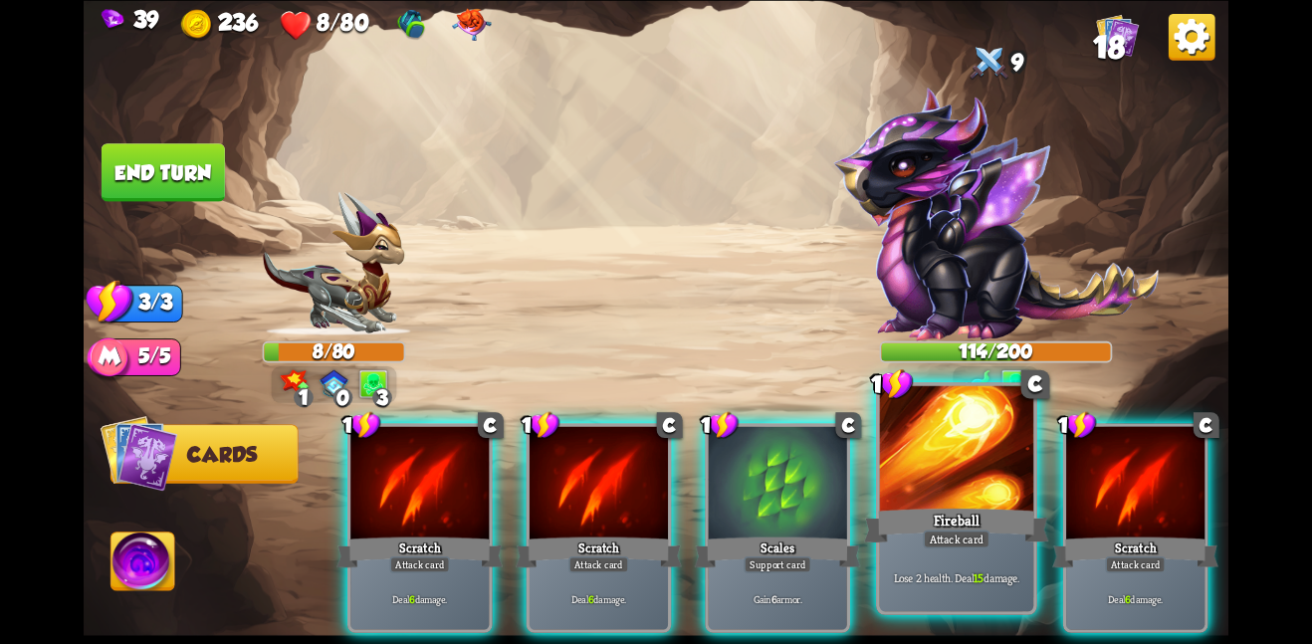
click at [916, 491] on div at bounding box center [957, 449] width 154 height 129
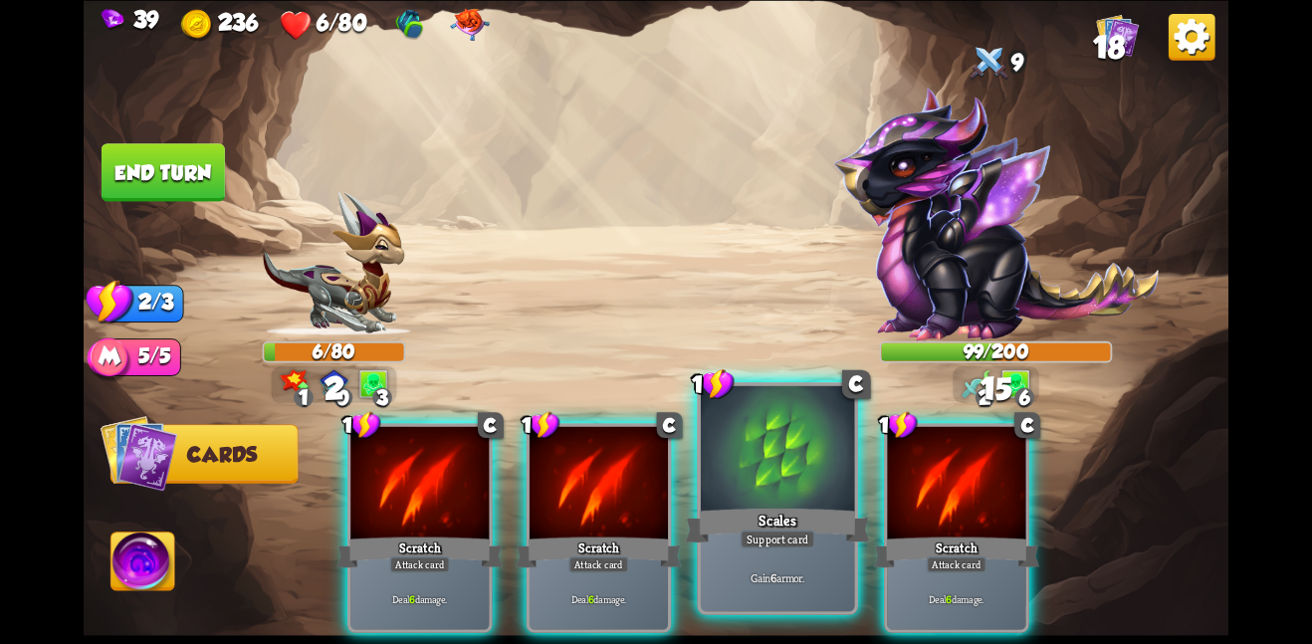
click at [838, 487] on div at bounding box center [778, 449] width 154 height 129
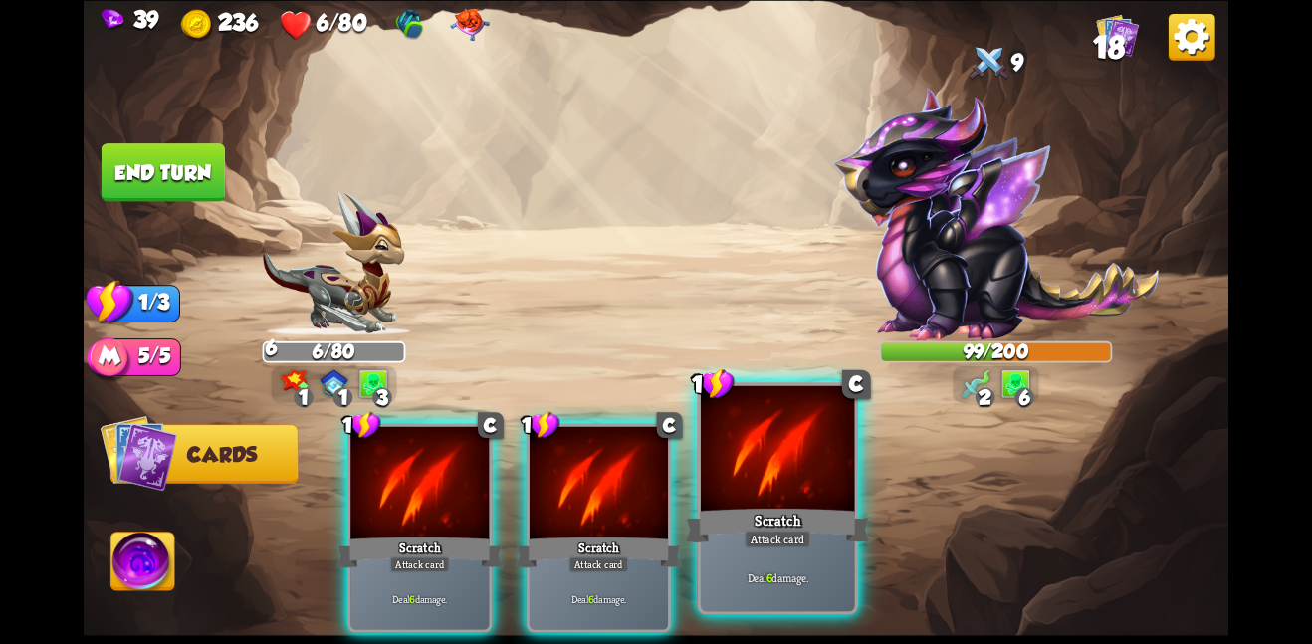
click at [823, 492] on div at bounding box center [778, 449] width 154 height 129
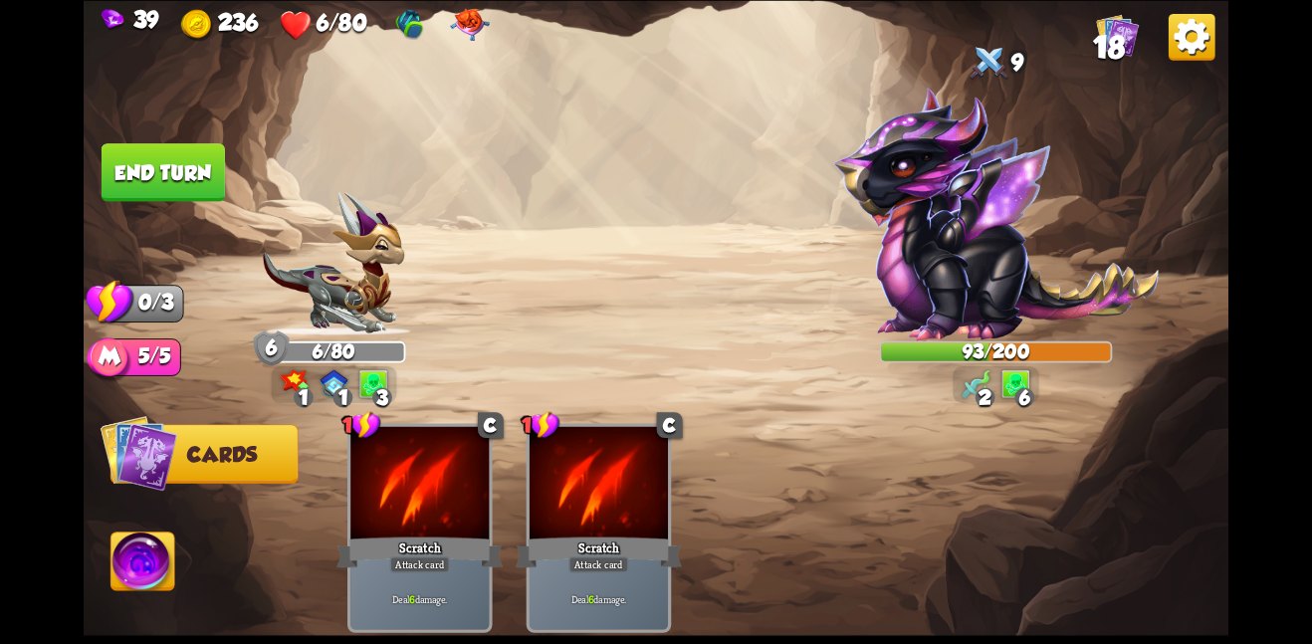
click at [166, 166] on button "End turn" at bounding box center [163, 172] width 123 height 58
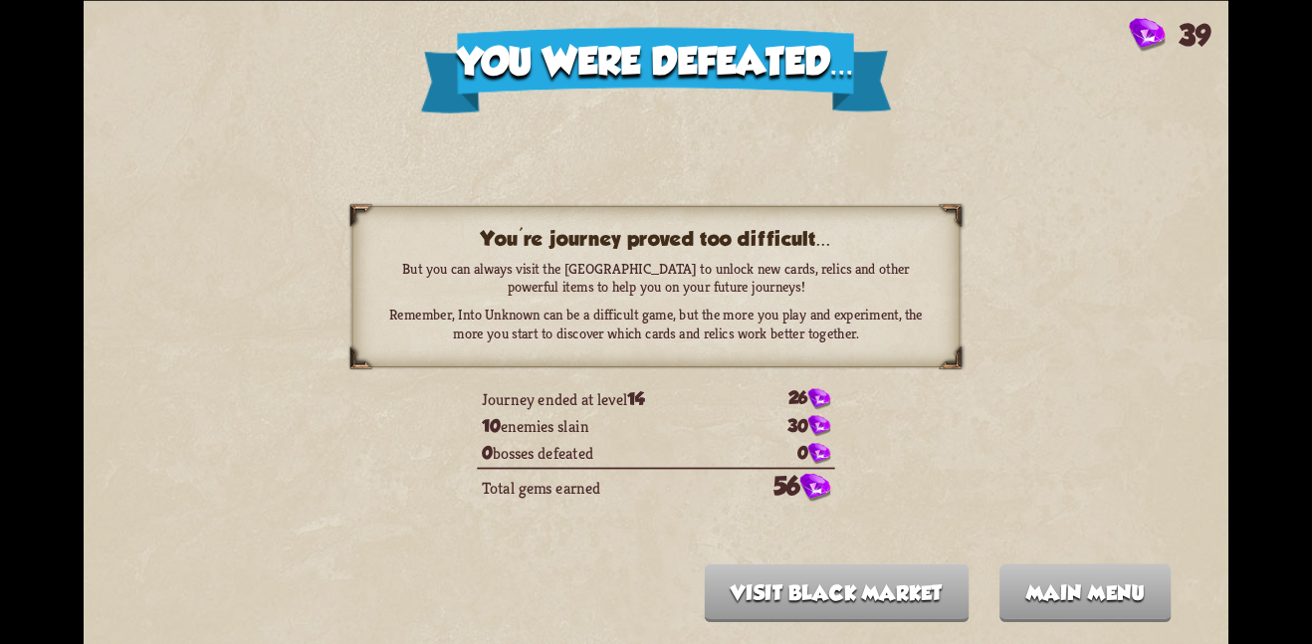
click at [767, 482] on td "56" at bounding box center [785, 486] width 100 height 38
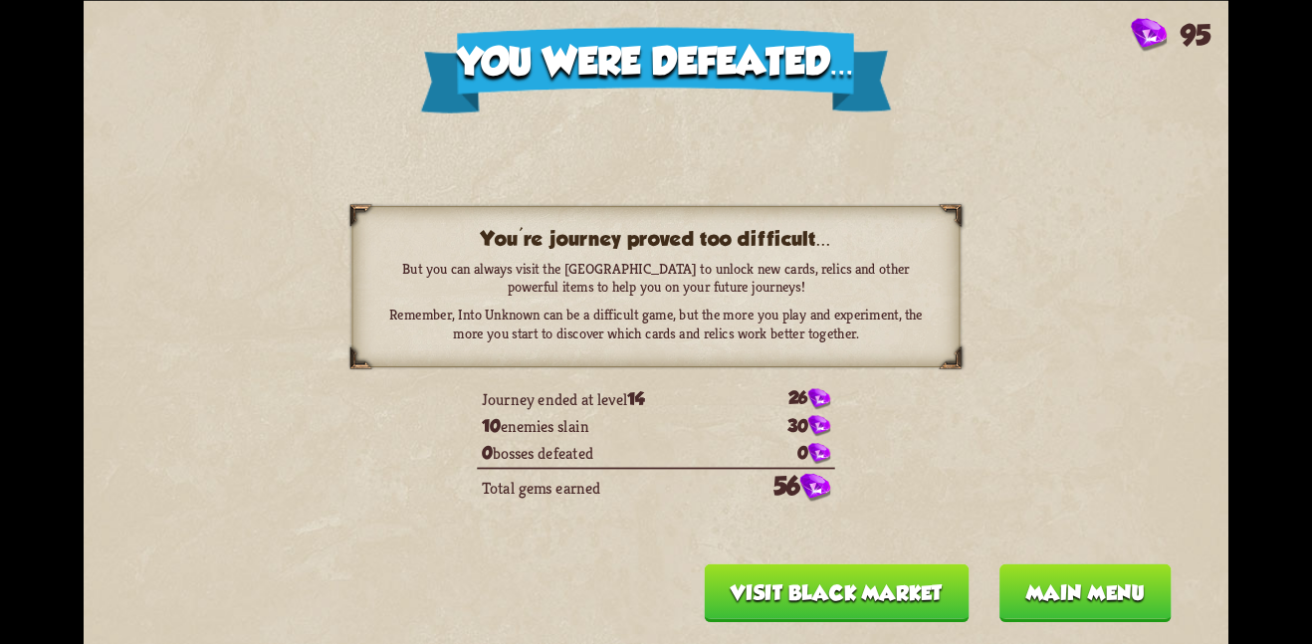
click at [1050, 597] on button "Main menu" at bounding box center [1085, 592] width 172 height 58
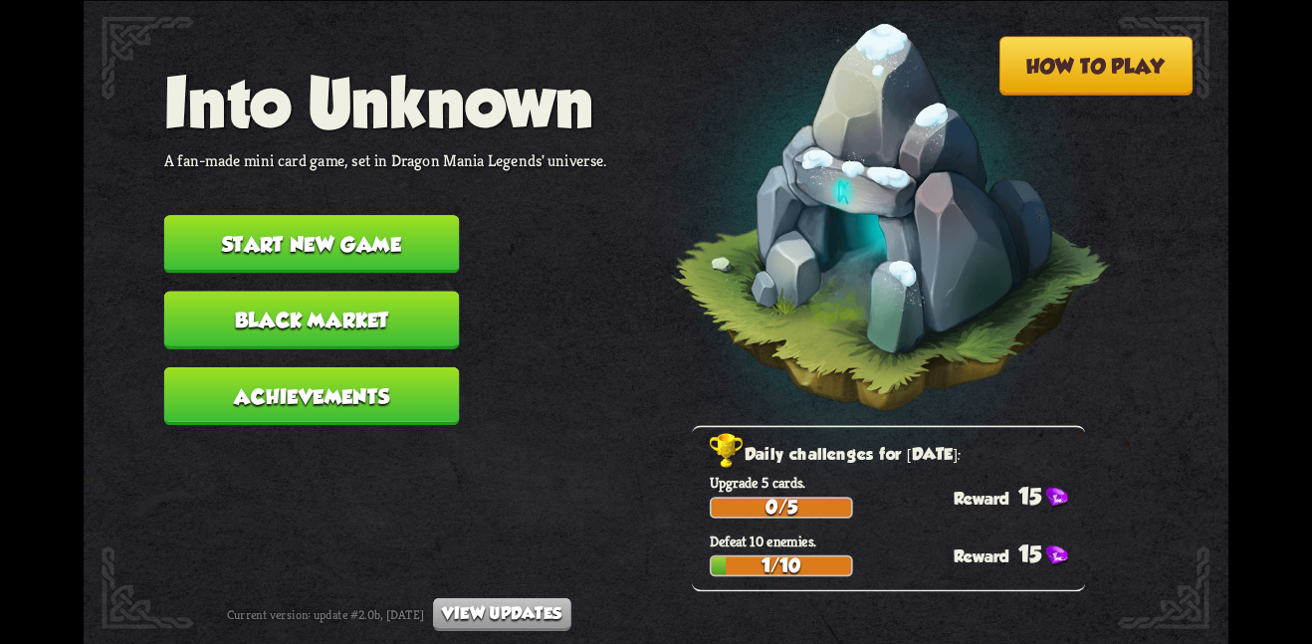
click at [403, 232] on button "Start new game" at bounding box center [312, 244] width 296 height 58
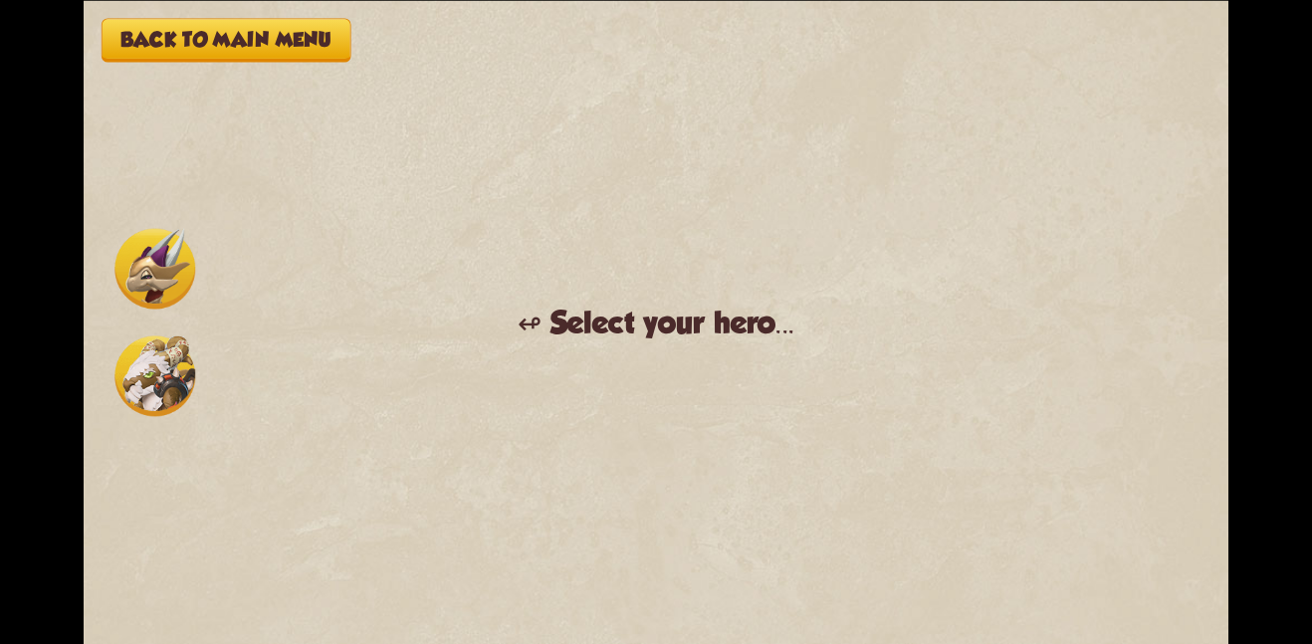
click at [403, 232] on div "Back to main menu ↫ Select your hero... You muster all your courage and set out…" at bounding box center [656, 322] width 1145 height 644
click at [110, 284] on div at bounding box center [155, 322] width 90 height 197
click at [193, 274] on img at bounding box center [154, 268] width 81 height 81
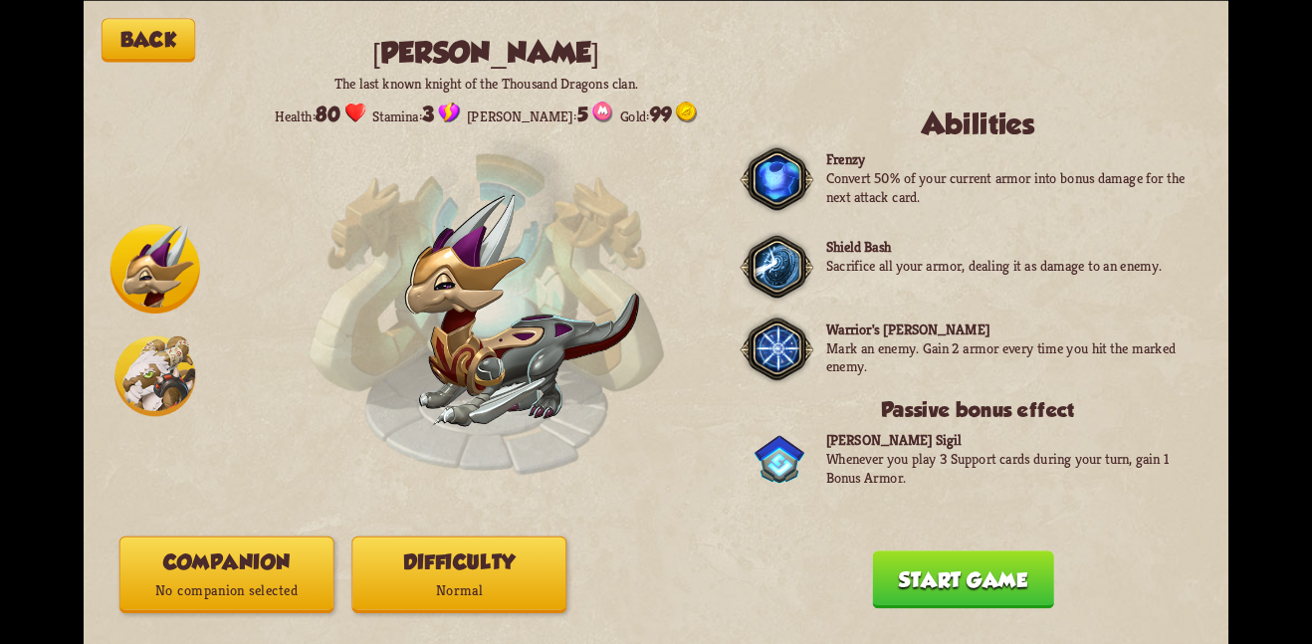
click at [421, 561] on button "Difficulty Normal" at bounding box center [458, 573] width 215 height 77
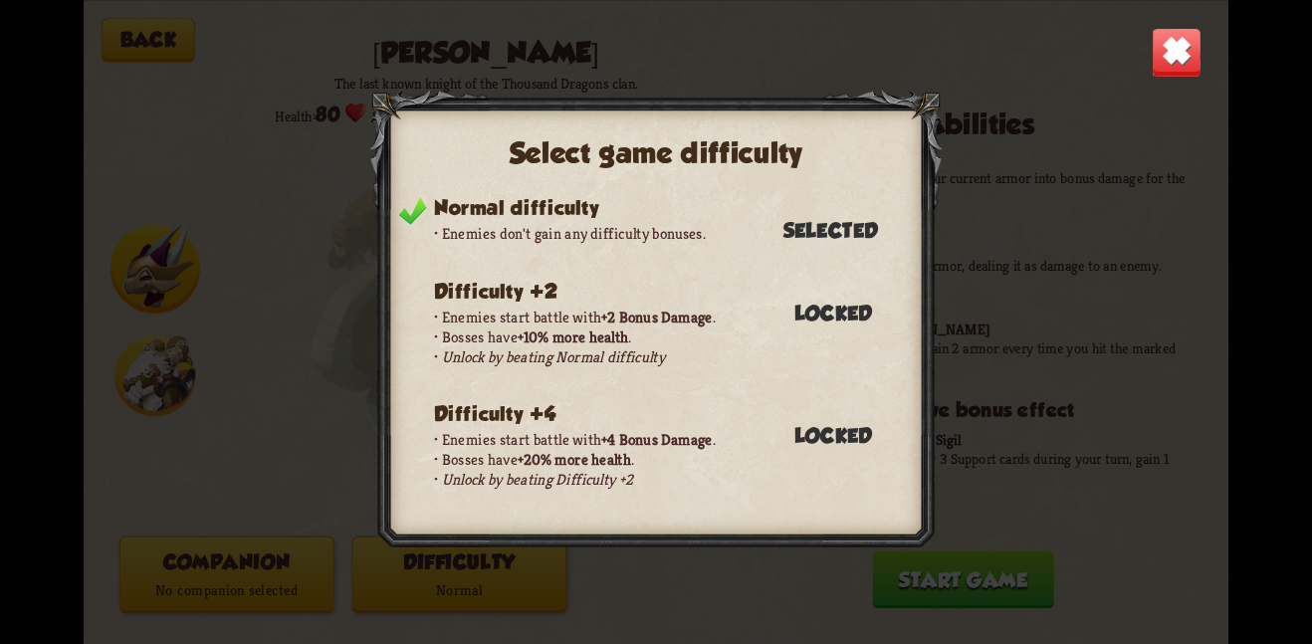
click at [1163, 56] on img at bounding box center [1177, 52] width 50 height 50
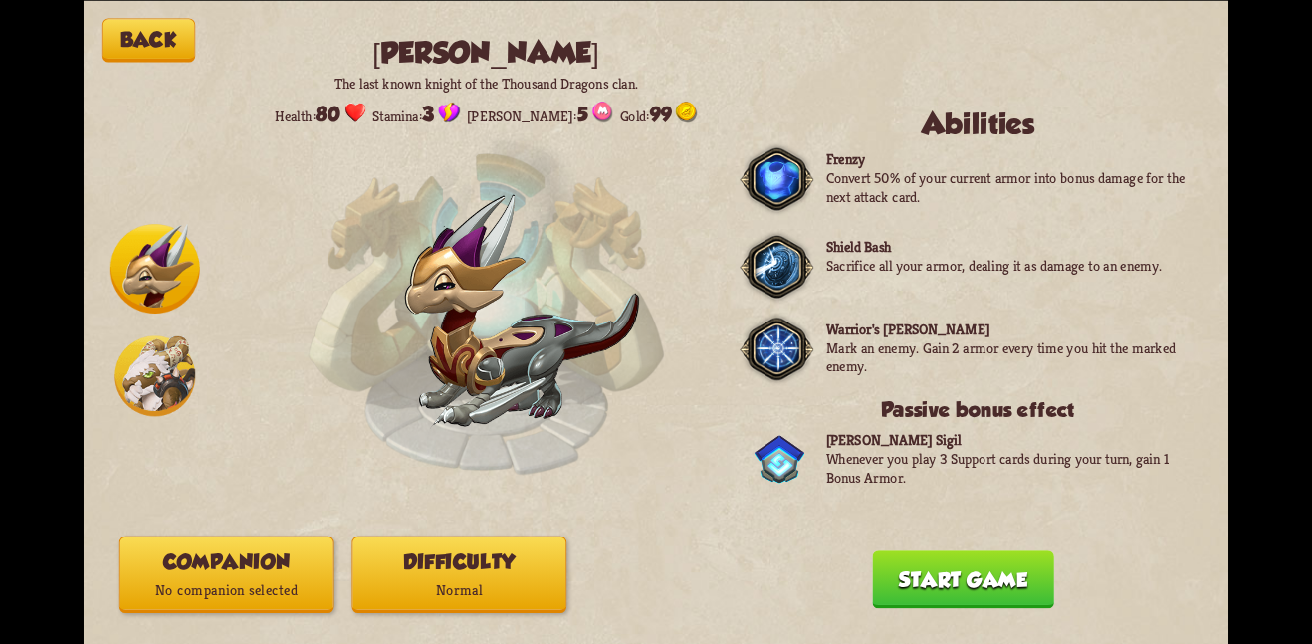
click at [240, 552] on button "Companion No companion selected" at bounding box center [226, 573] width 215 height 77
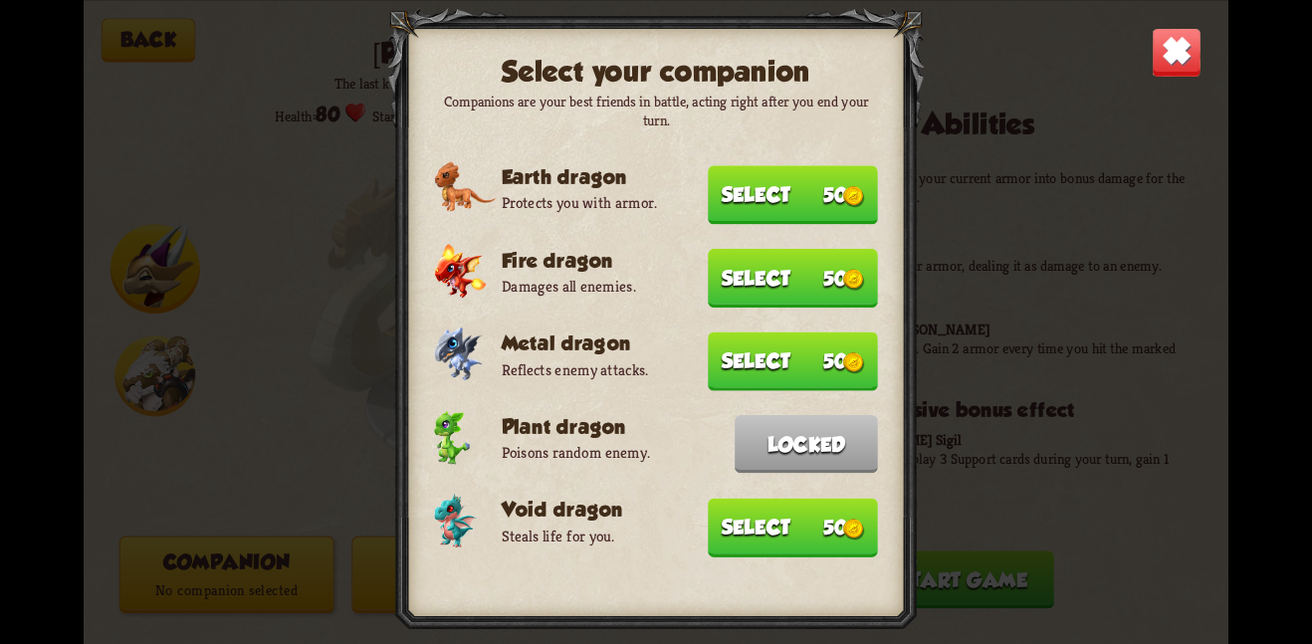
click at [753, 516] on button "Select 50" at bounding box center [793, 527] width 170 height 59
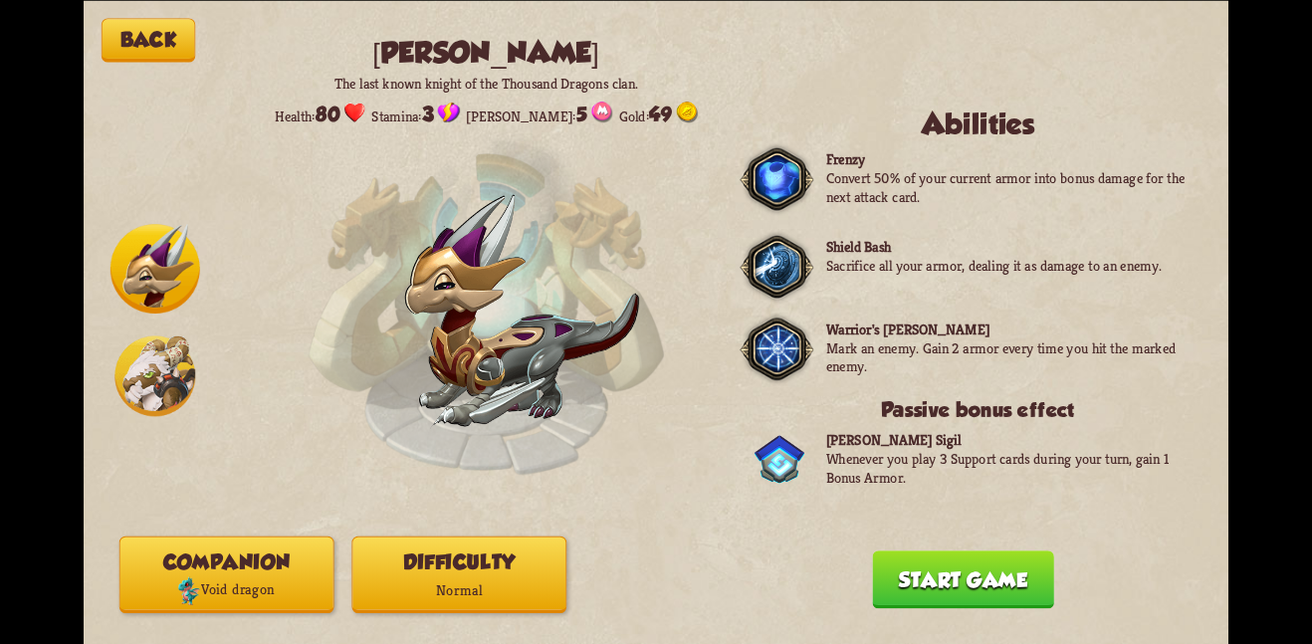
click at [932, 573] on button "Start game" at bounding box center [962, 579] width 181 height 58
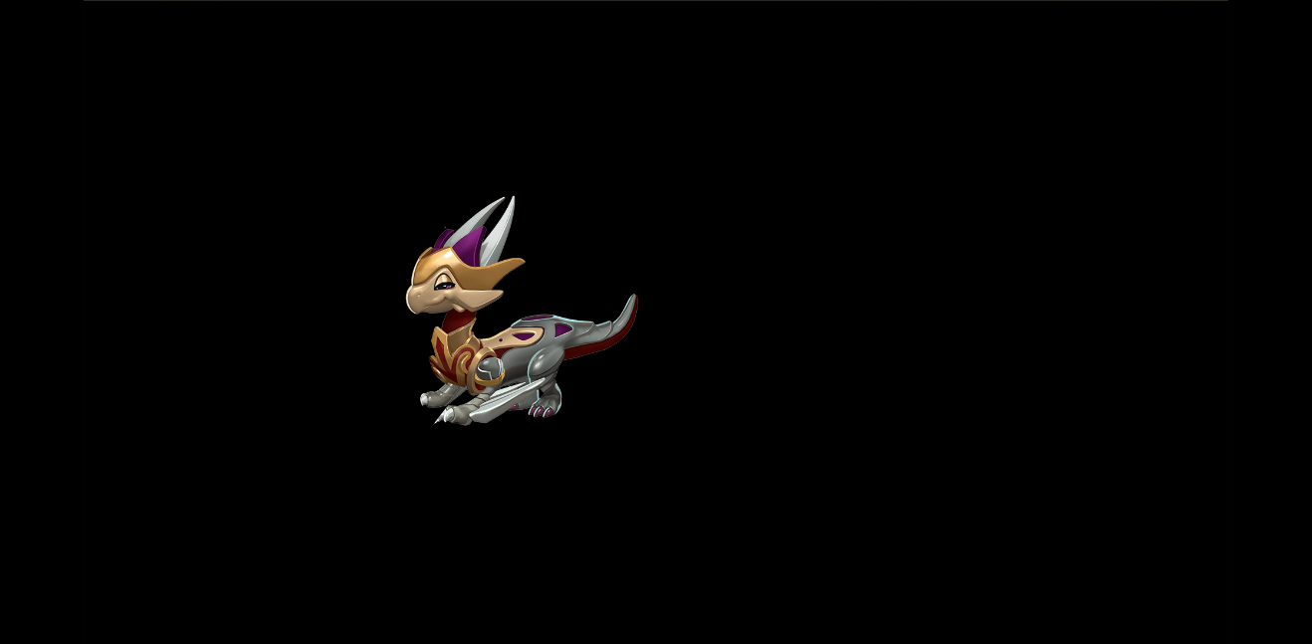
click at [516, 355] on img at bounding box center [521, 312] width 233 height 234
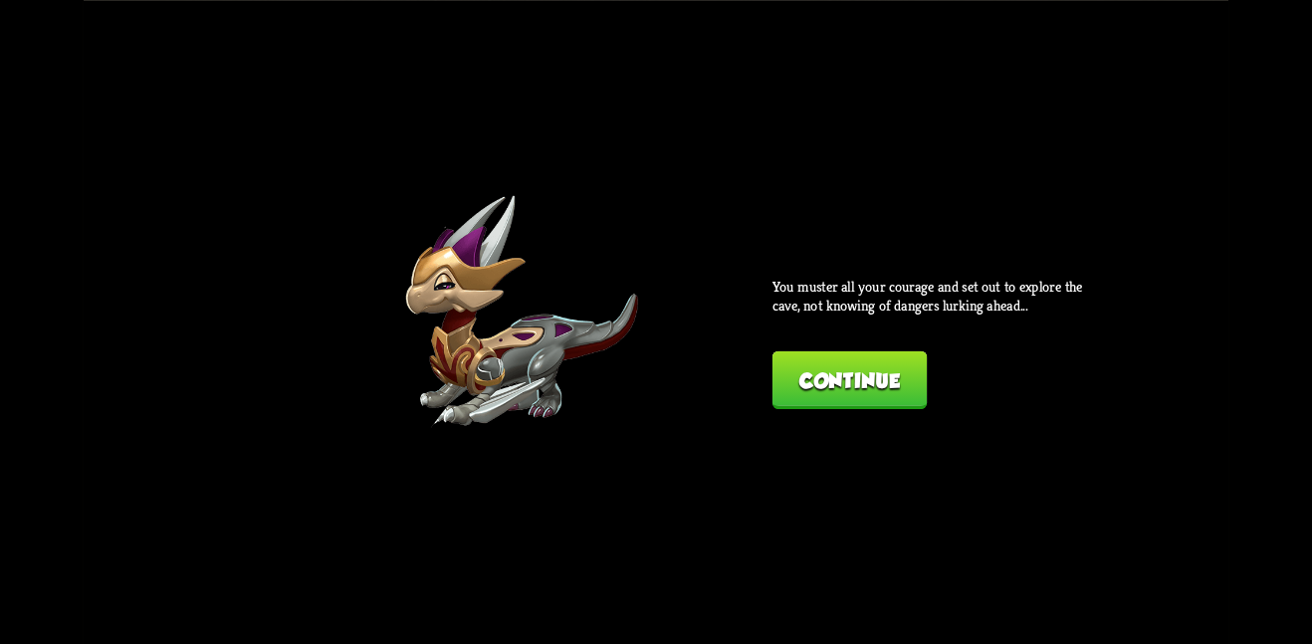
click at [858, 359] on button "Continue" at bounding box center [849, 379] width 154 height 58
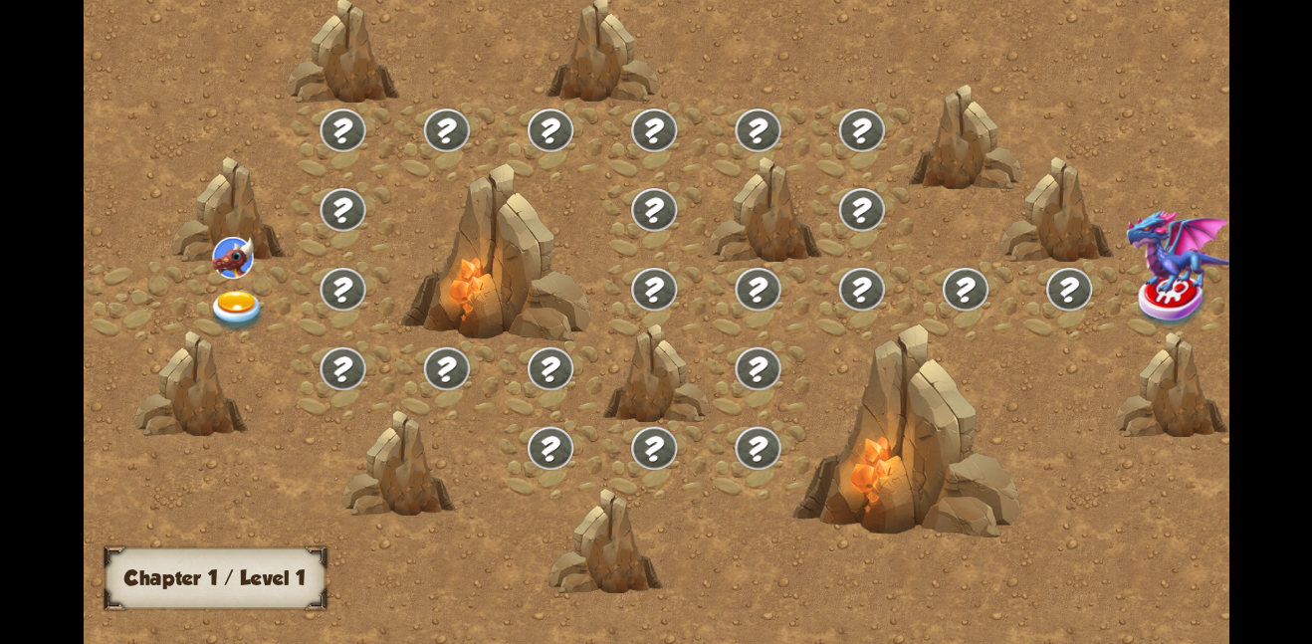
click at [239, 298] on img at bounding box center [238, 311] width 58 height 42
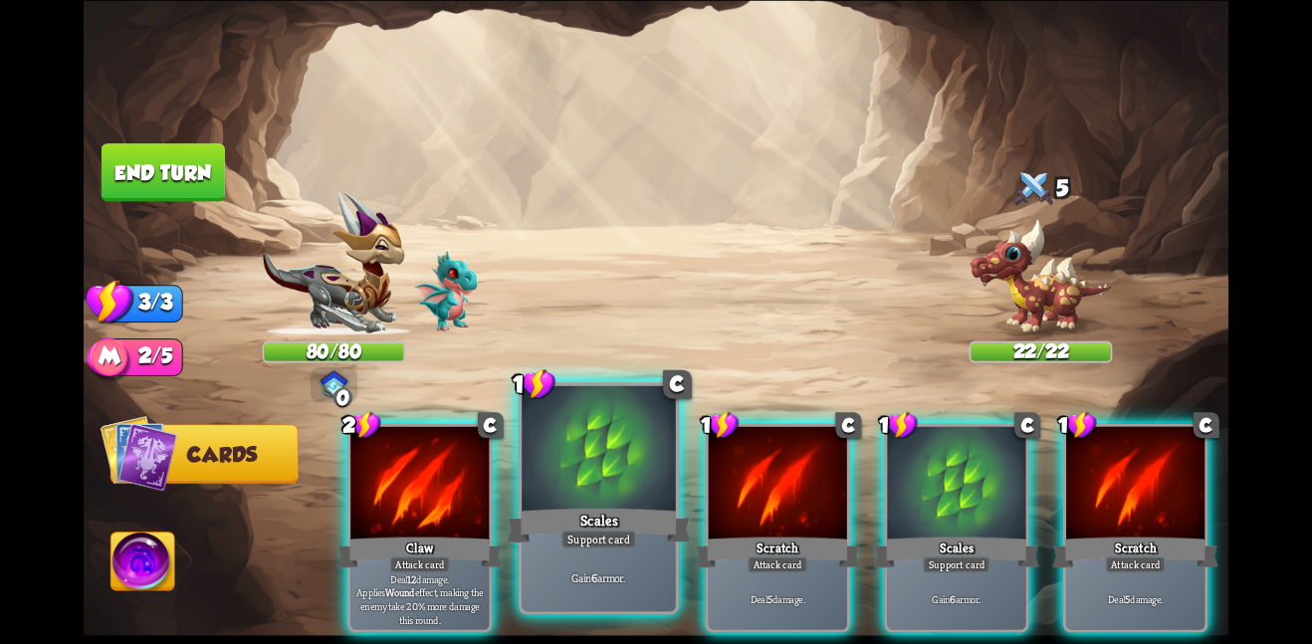
click at [601, 553] on div "Gain 6 armor." at bounding box center [599, 576] width 154 height 67
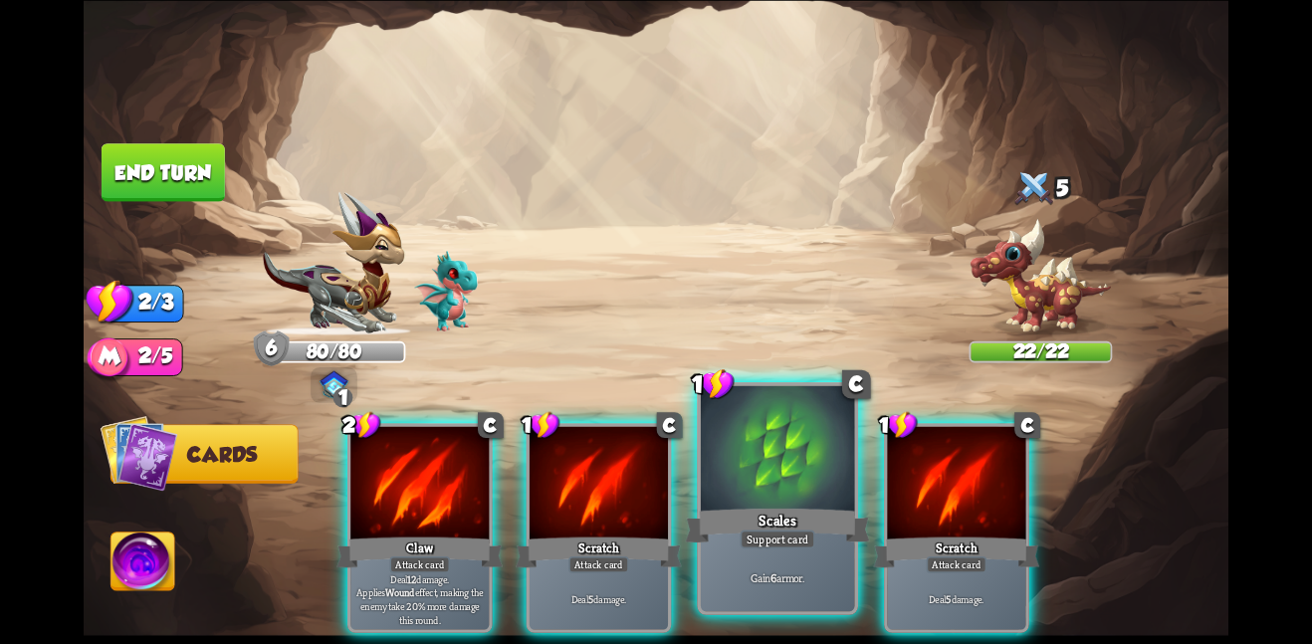
click at [705, 524] on div "Scales" at bounding box center [777, 525] width 184 height 41
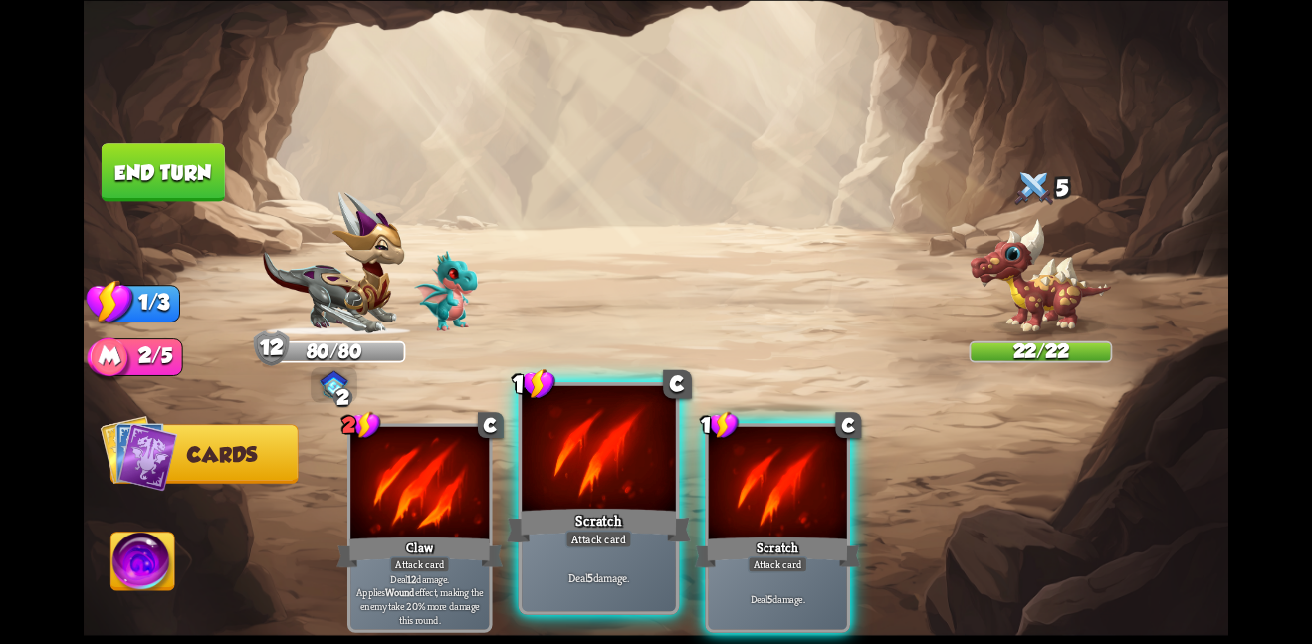
click at [633, 498] on div at bounding box center [599, 449] width 154 height 129
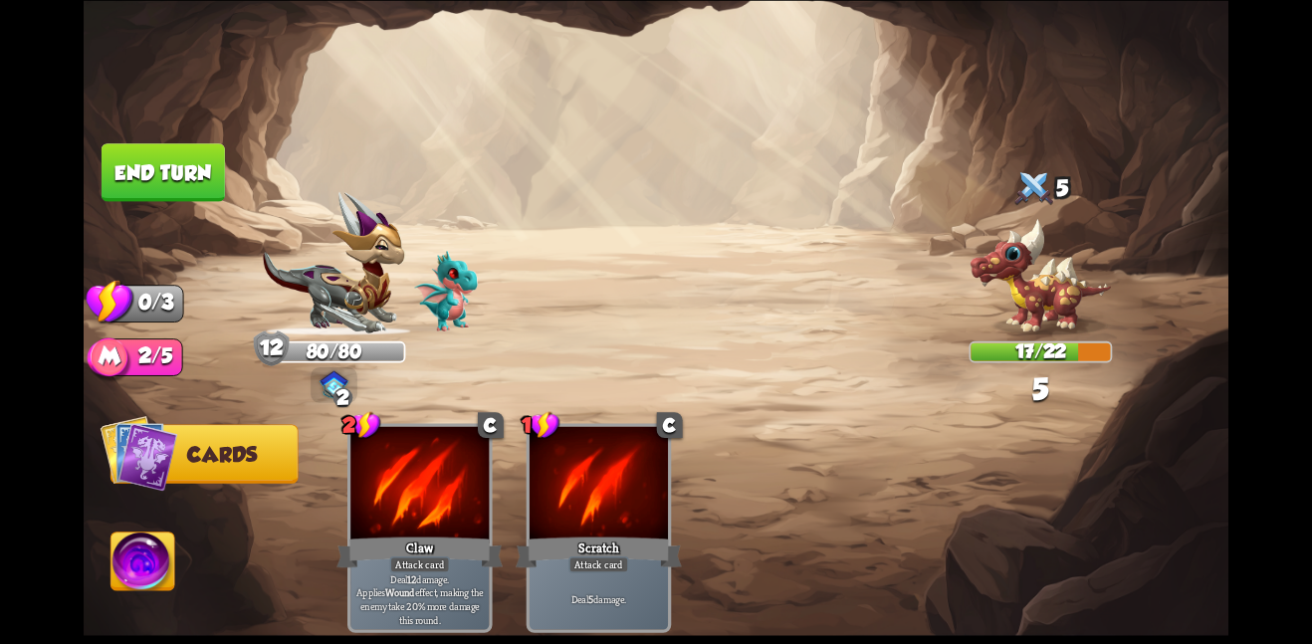
click at [154, 153] on button "End turn" at bounding box center [163, 172] width 123 height 58
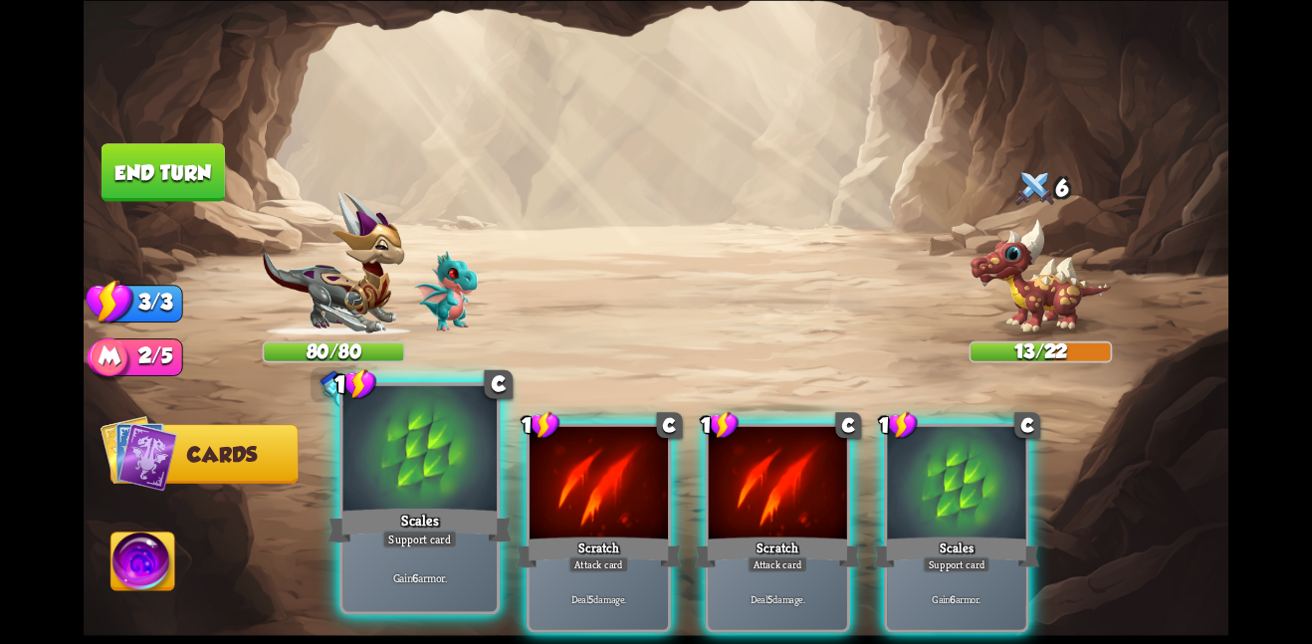
click at [449, 457] on div at bounding box center [419, 449] width 154 height 129
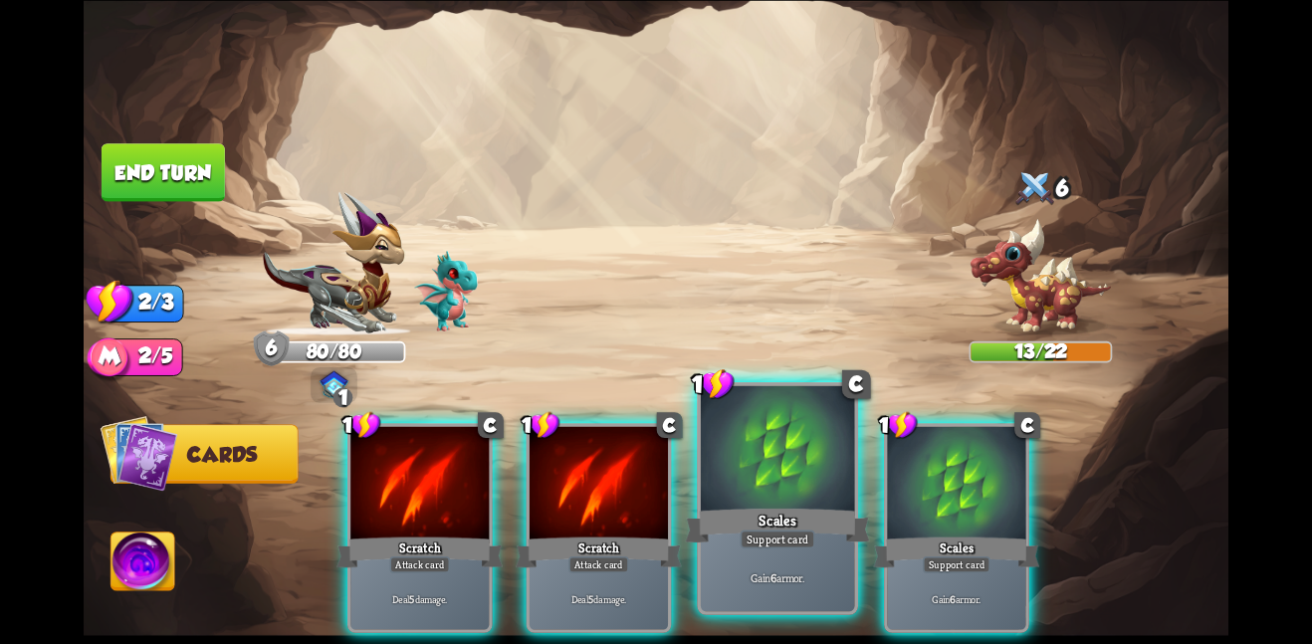
click at [851, 483] on div at bounding box center [778, 449] width 154 height 129
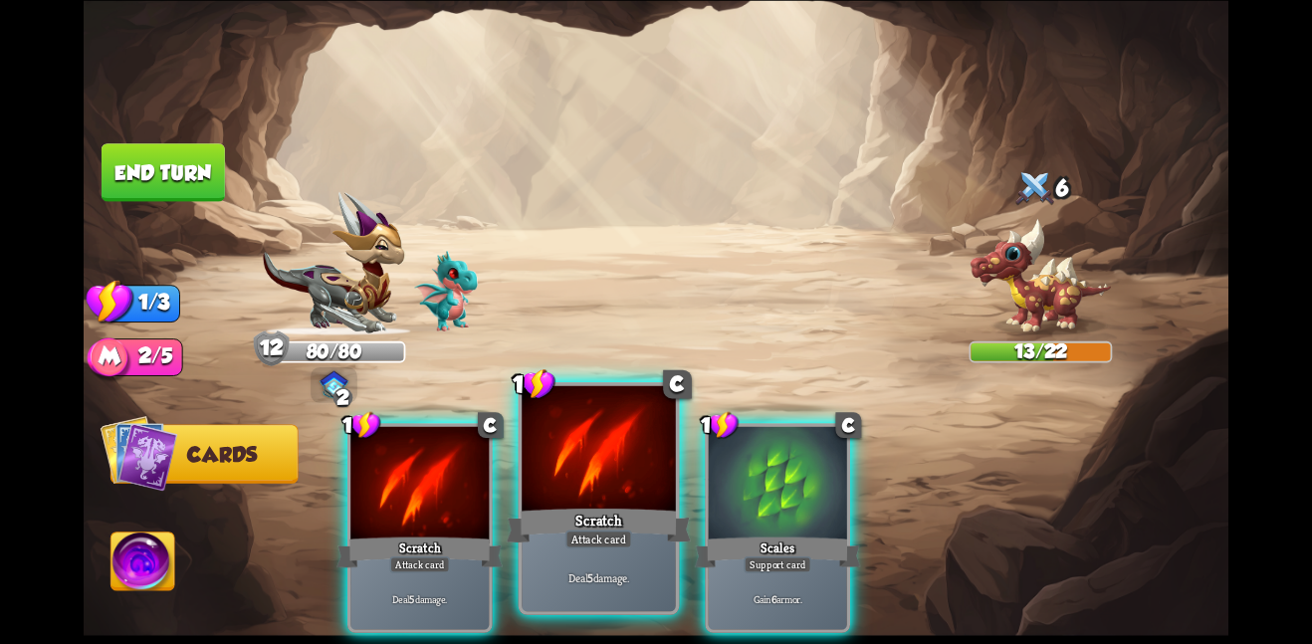
click at [618, 448] on div at bounding box center [599, 449] width 154 height 129
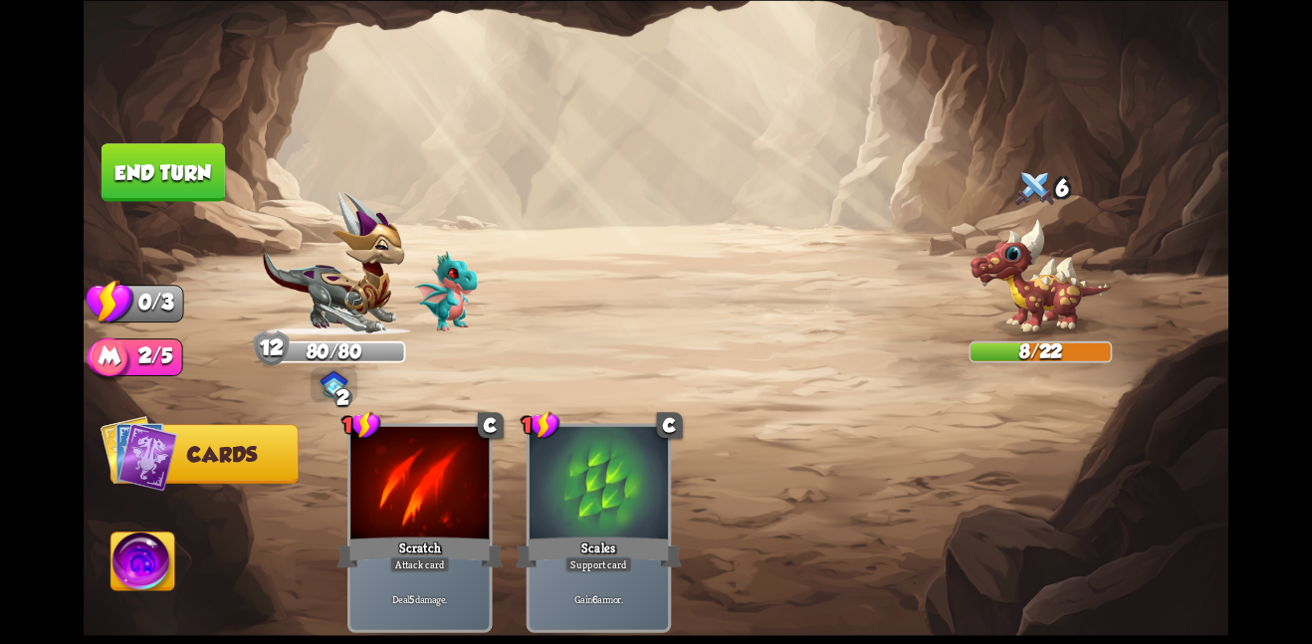
click at [199, 177] on button "End turn" at bounding box center [163, 172] width 123 height 58
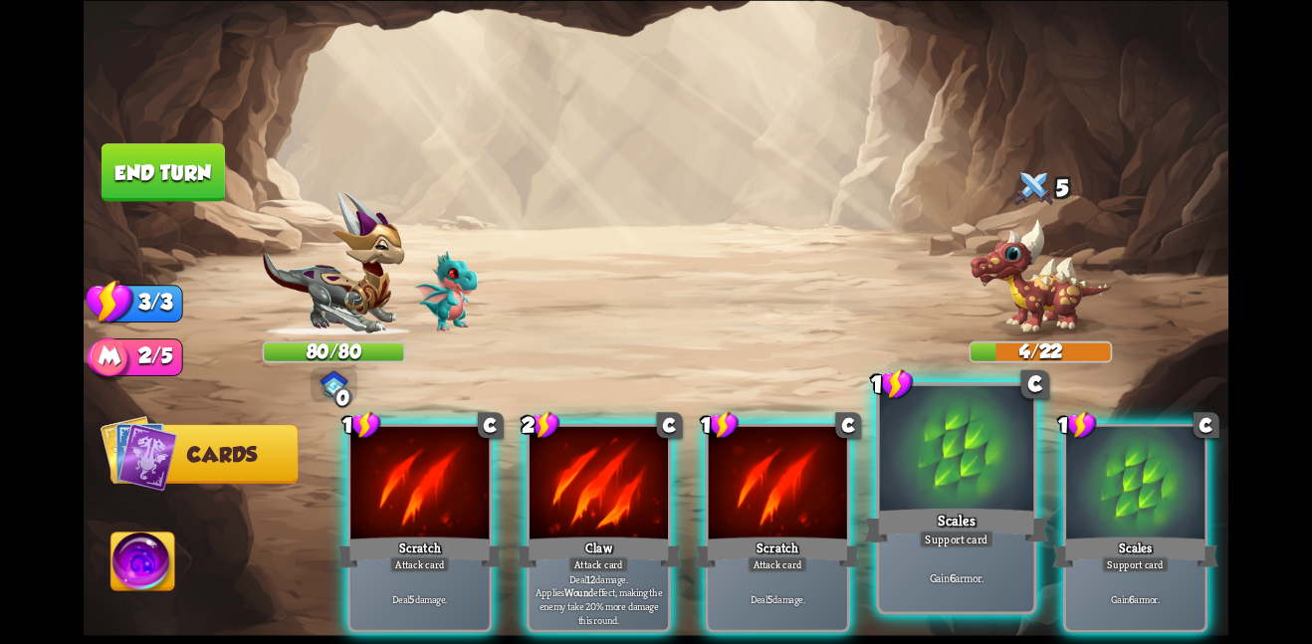
click at [882, 429] on div at bounding box center [957, 449] width 154 height 129
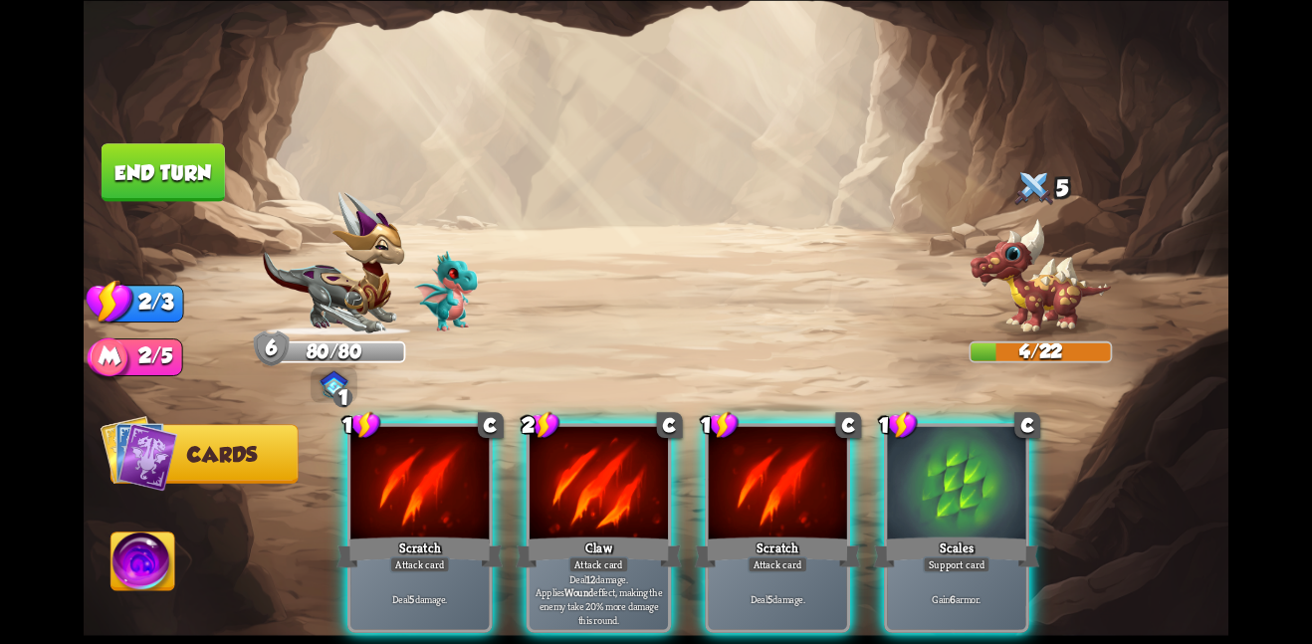
click at [887, 429] on div at bounding box center [956, 484] width 138 height 116
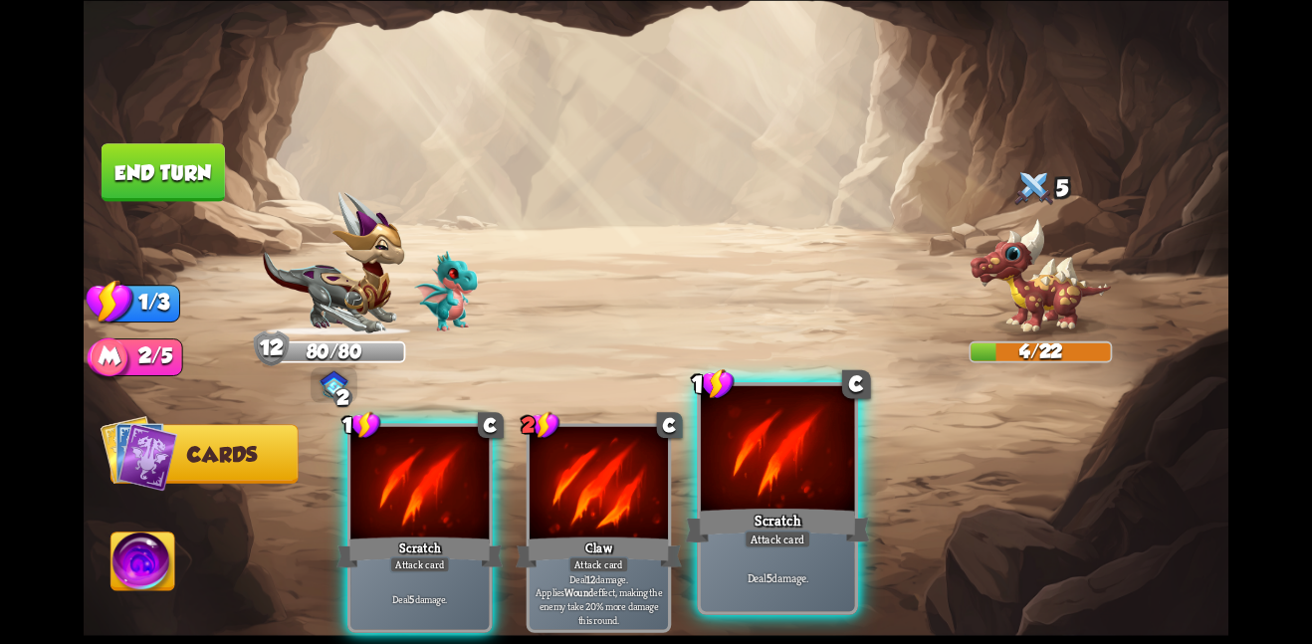
click at [815, 442] on div at bounding box center [778, 449] width 154 height 129
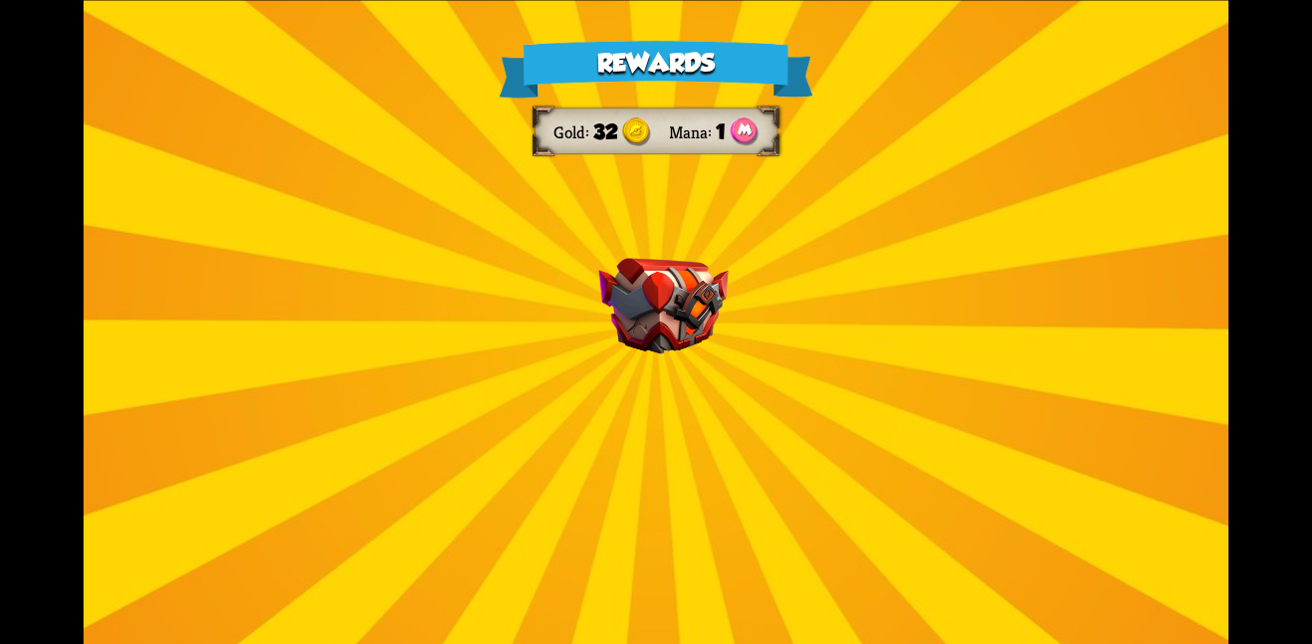
click at [755, 358] on div "Rewards Gold 32 Mana 1 Select a card 3 C Maul Attack card Deal 20 damage. 1 C S…" at bounding box center [656, 322] width 1145 height 644
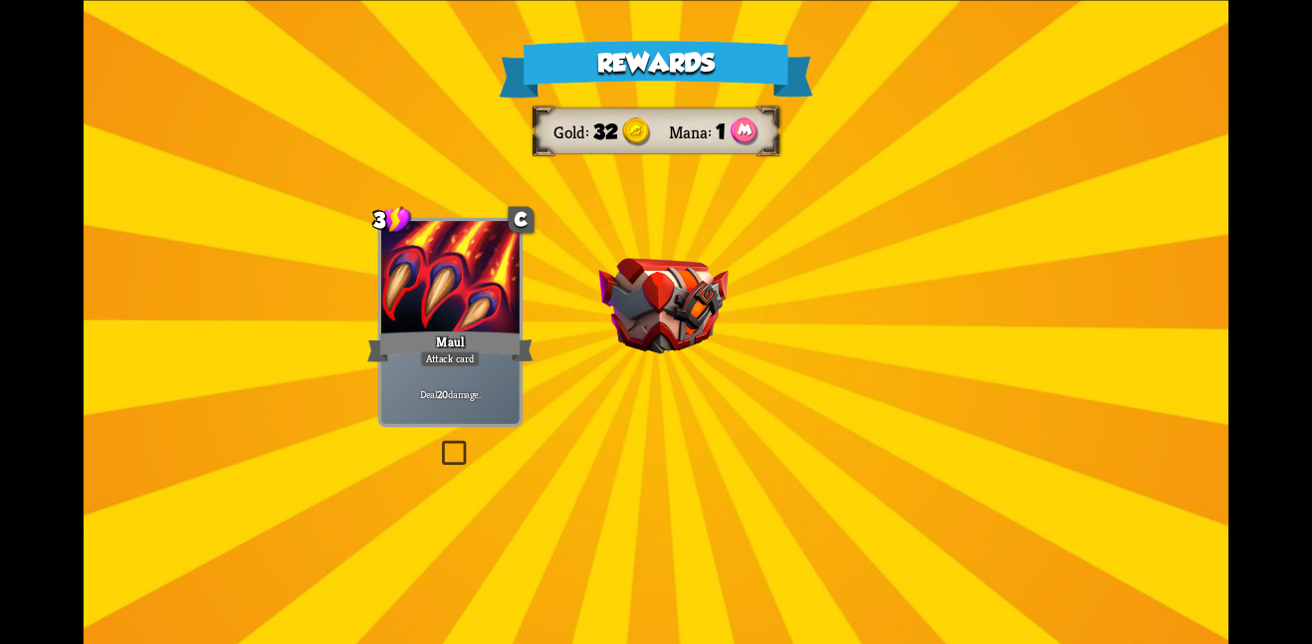
click at [685, 311] on img at bounding box center [662, 306] width 129 height 97
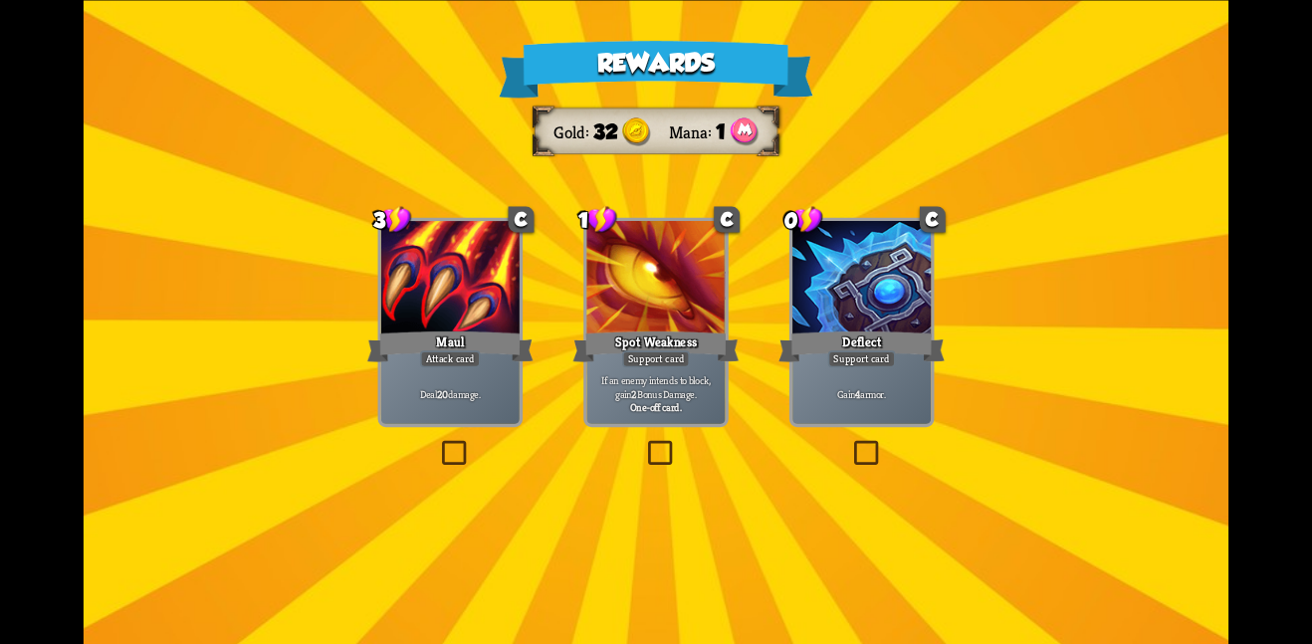
click at [470, 314] on div at bounding box center [450, 279] width 138 height 116
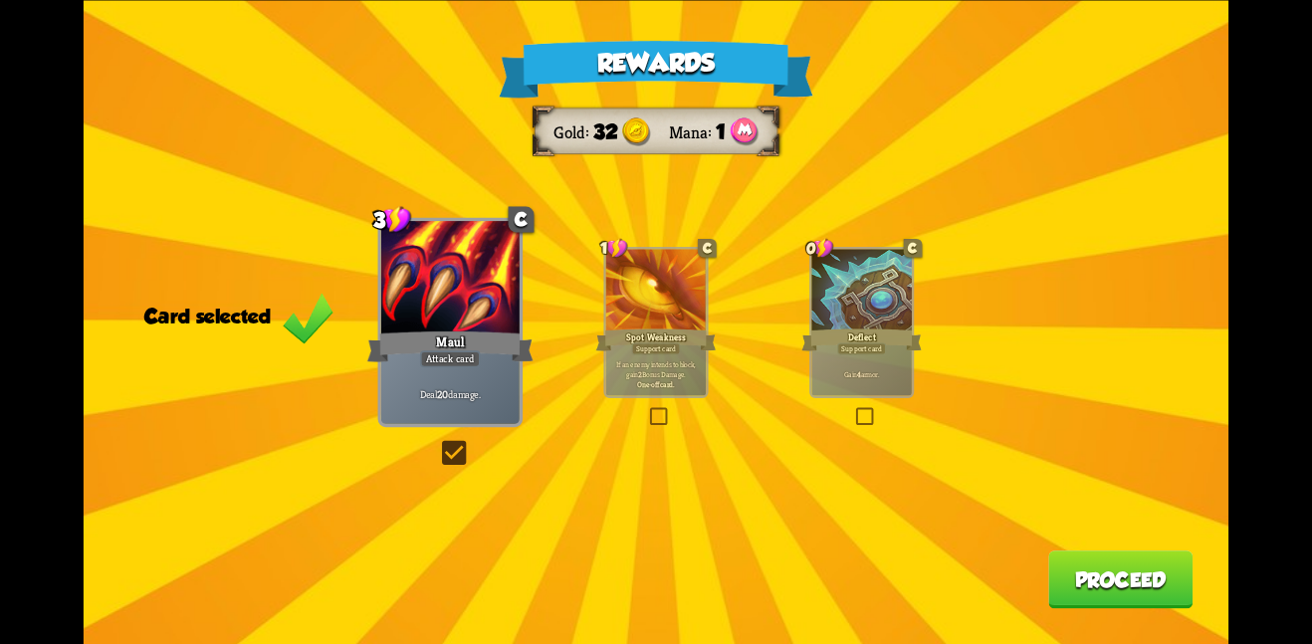
click at [1120, 561] on button "Proceed" at bounding box center [1120, 579] width 144 height 58
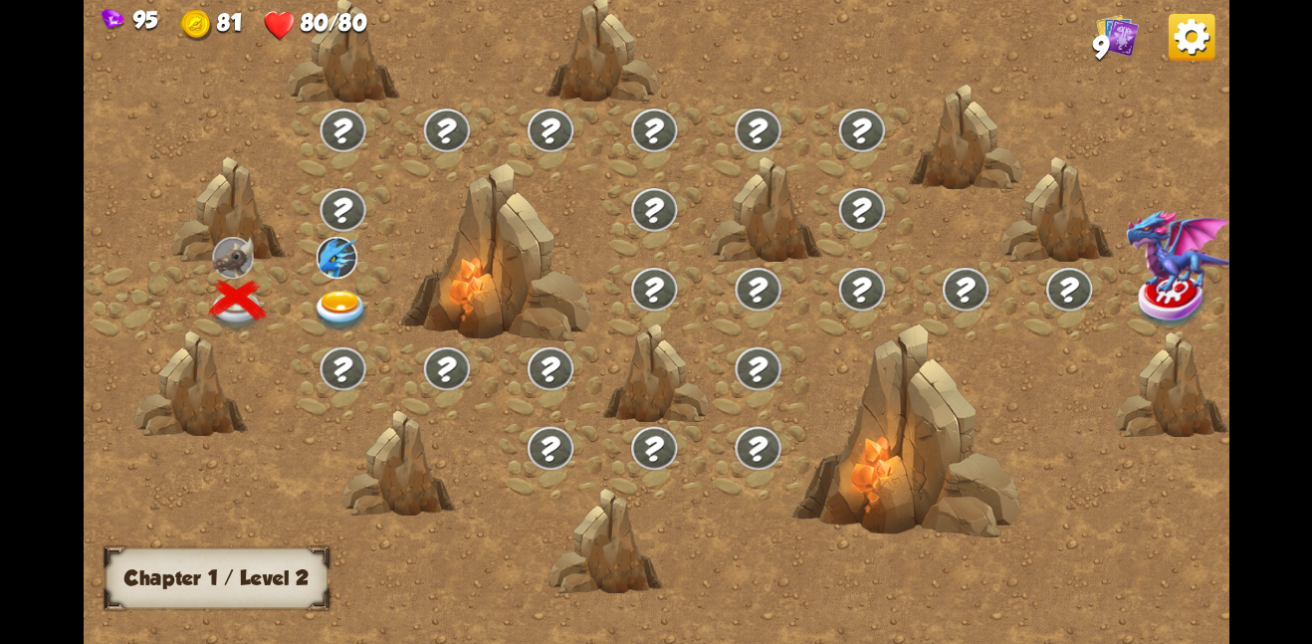
click at [361, 268] on div at bounding box center [343, 301] width 104 height 80
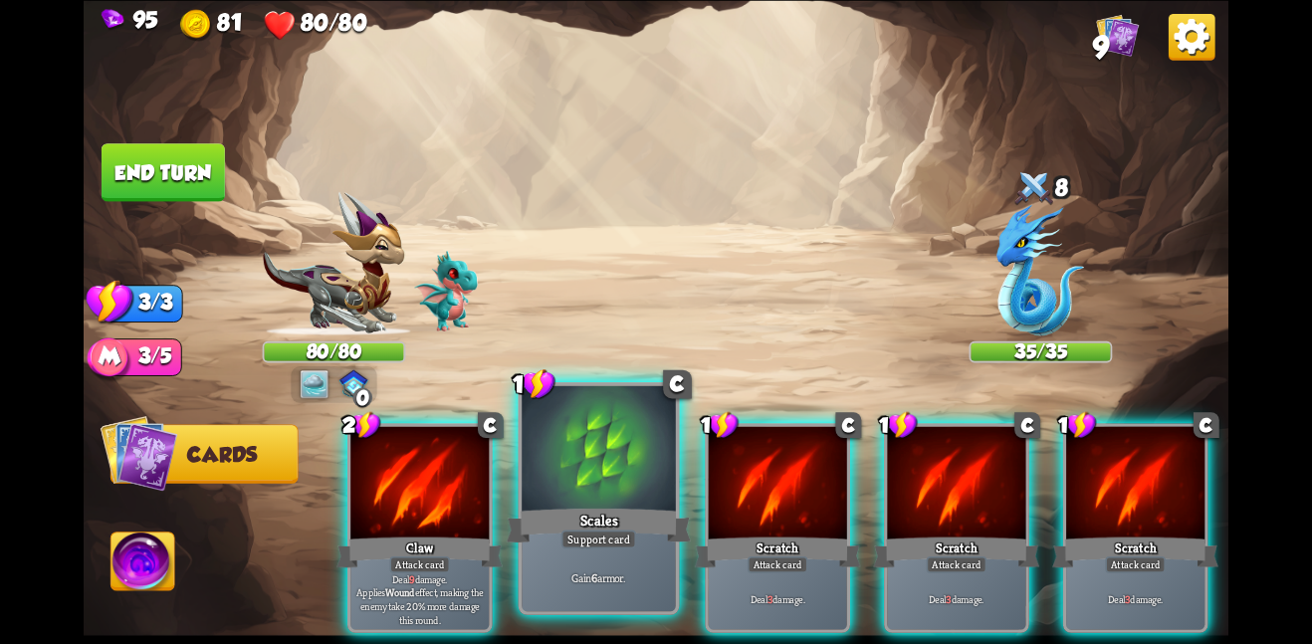
click at [531, 489] on div at bounding box center [599, 449] width 154 height 129
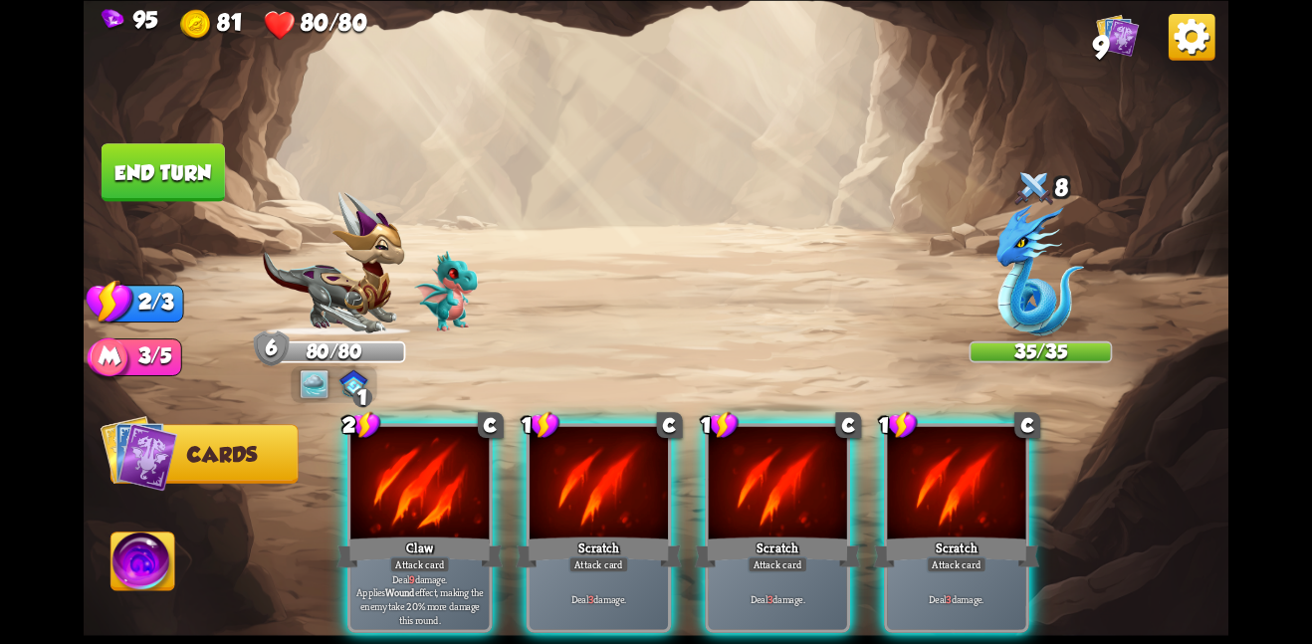
click at [531, 489] on div at bounding box center [598, 484] width 138 height 116
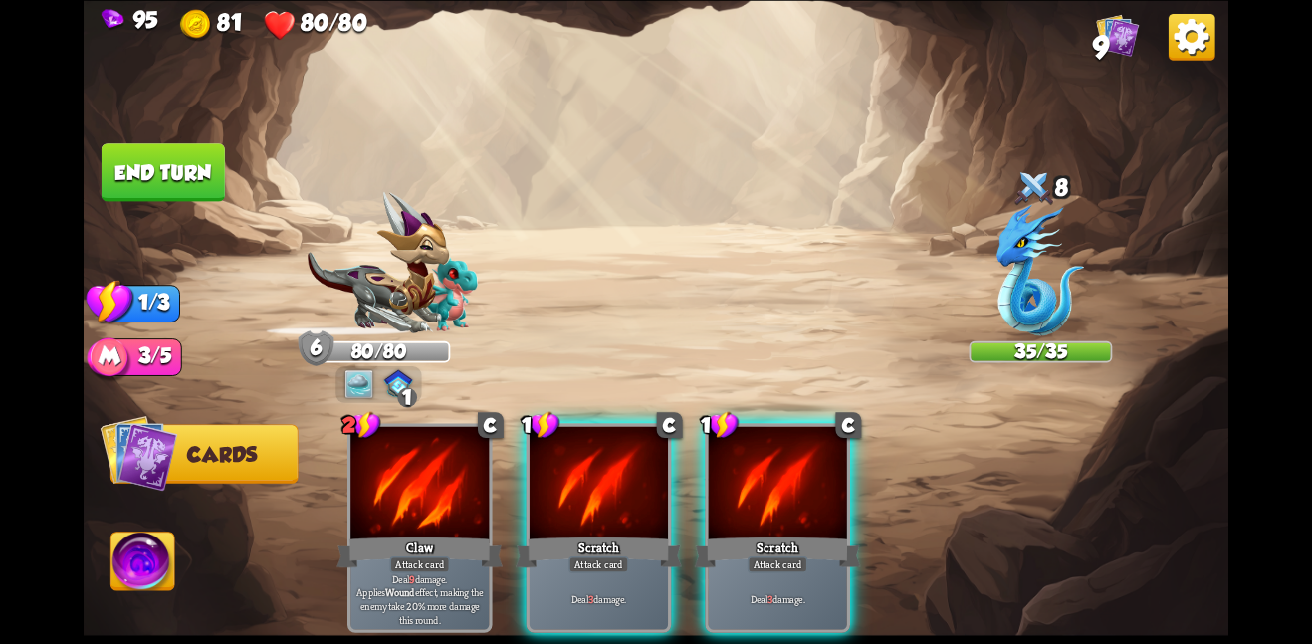
click at [531, 489] on div at bounding box center [598, 484] width 138 height 116
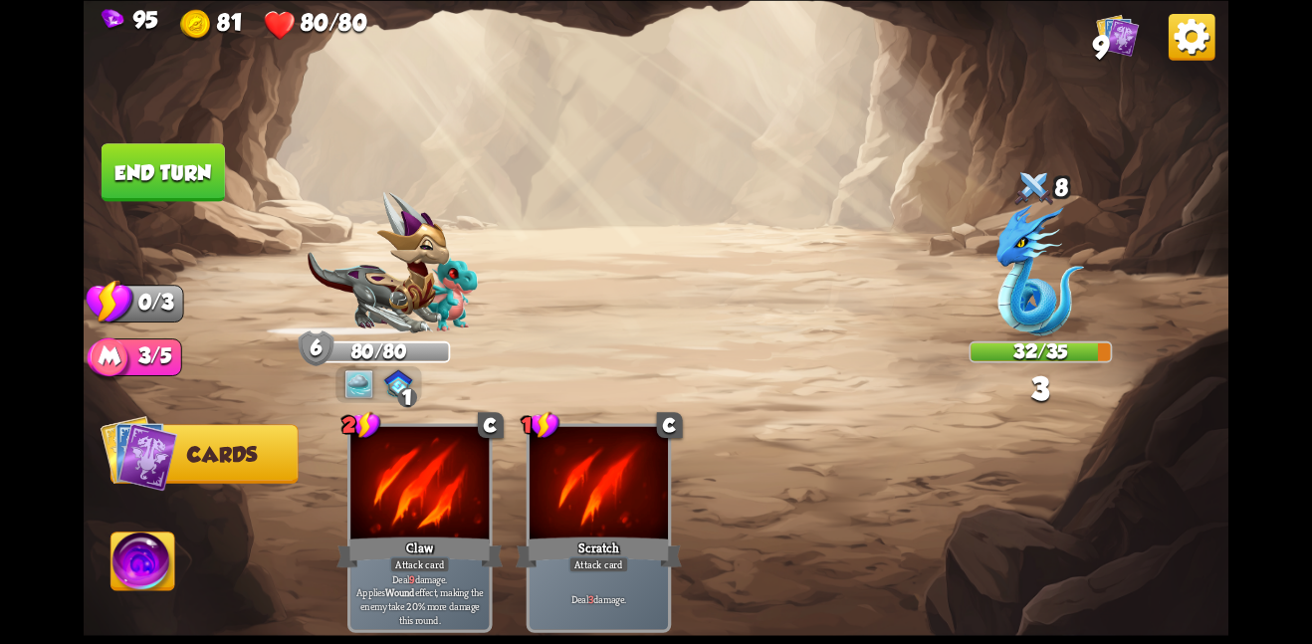
click at [160, 161] on button "End turn" at bounding box center [163, 172] width 123 height 58
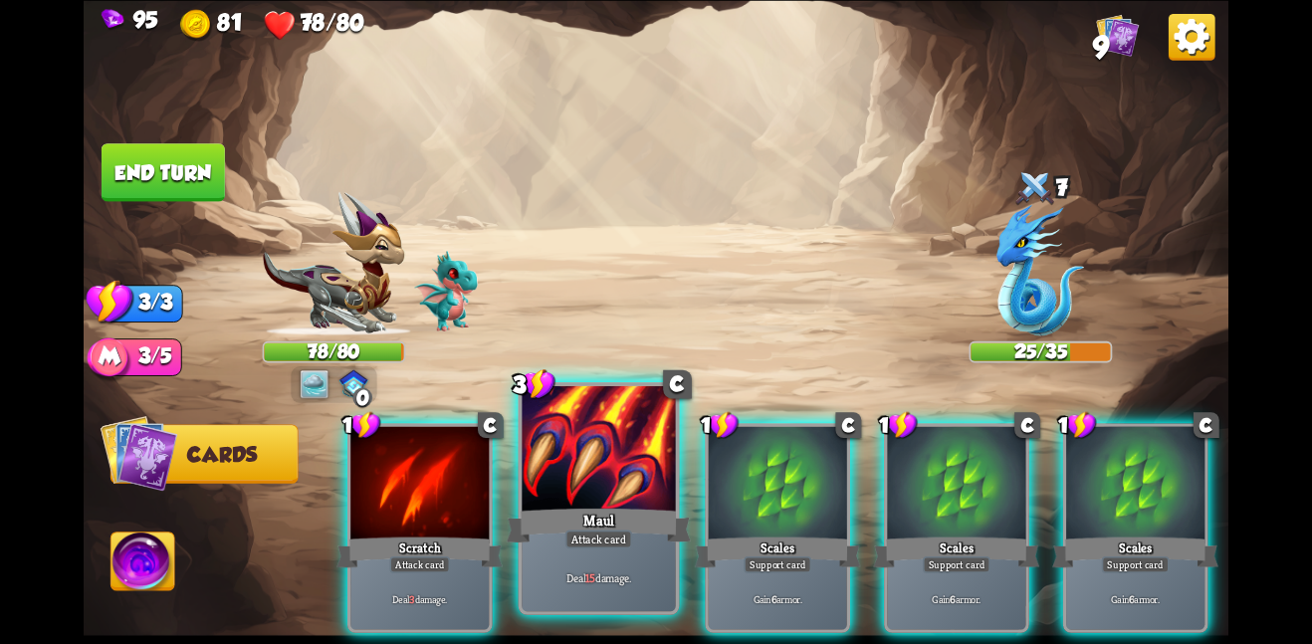
click at [620, 498] on div at bounding box center [599, 449] width 154 height 129
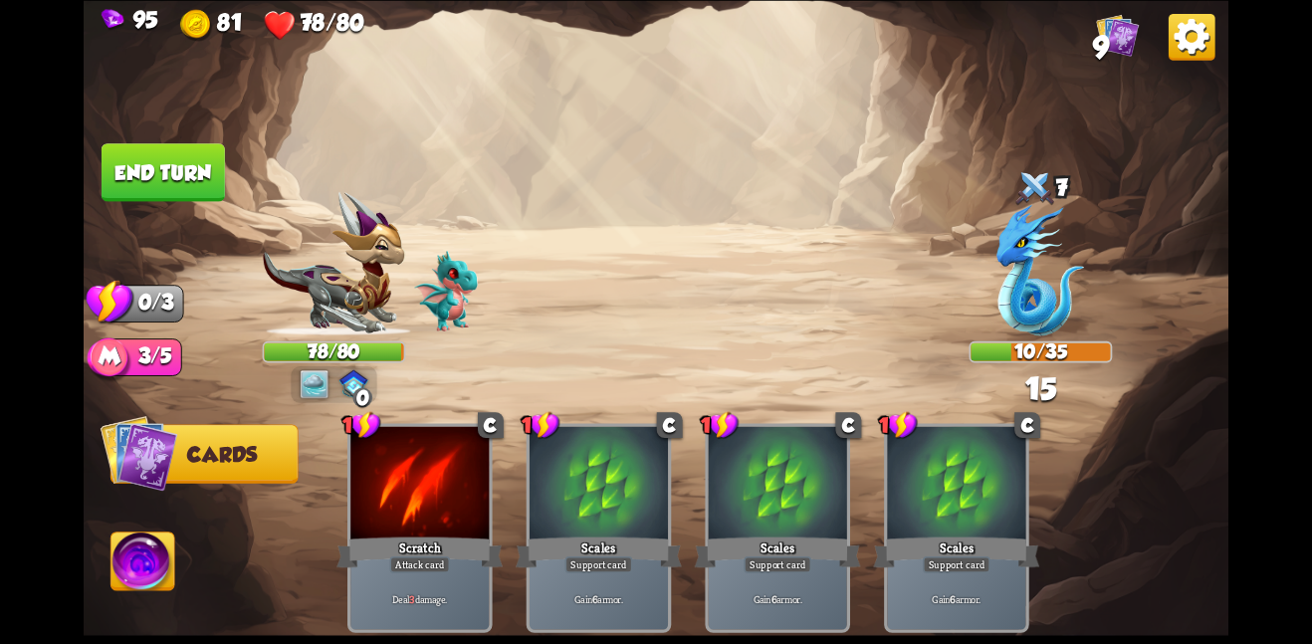
click at [170, 179] on button "End turn" at bounding box center [163, 172] width 123 height 58
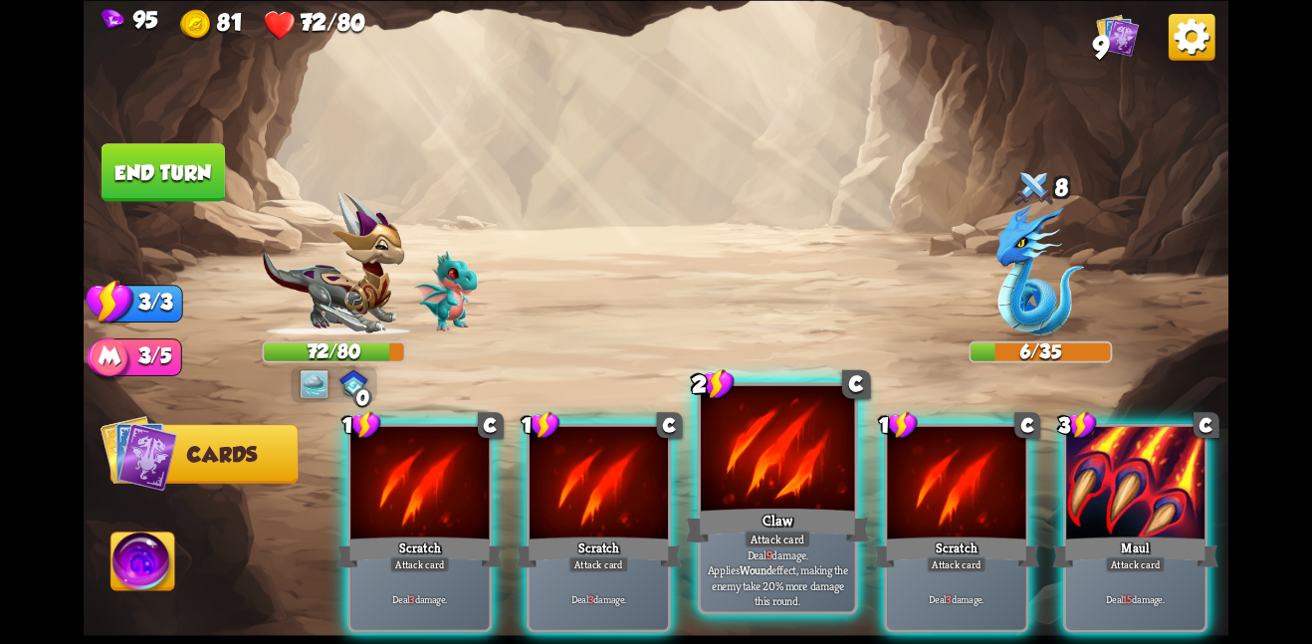
click at [760, 439] on div at bounding box center [778, 449] width 154 height 129
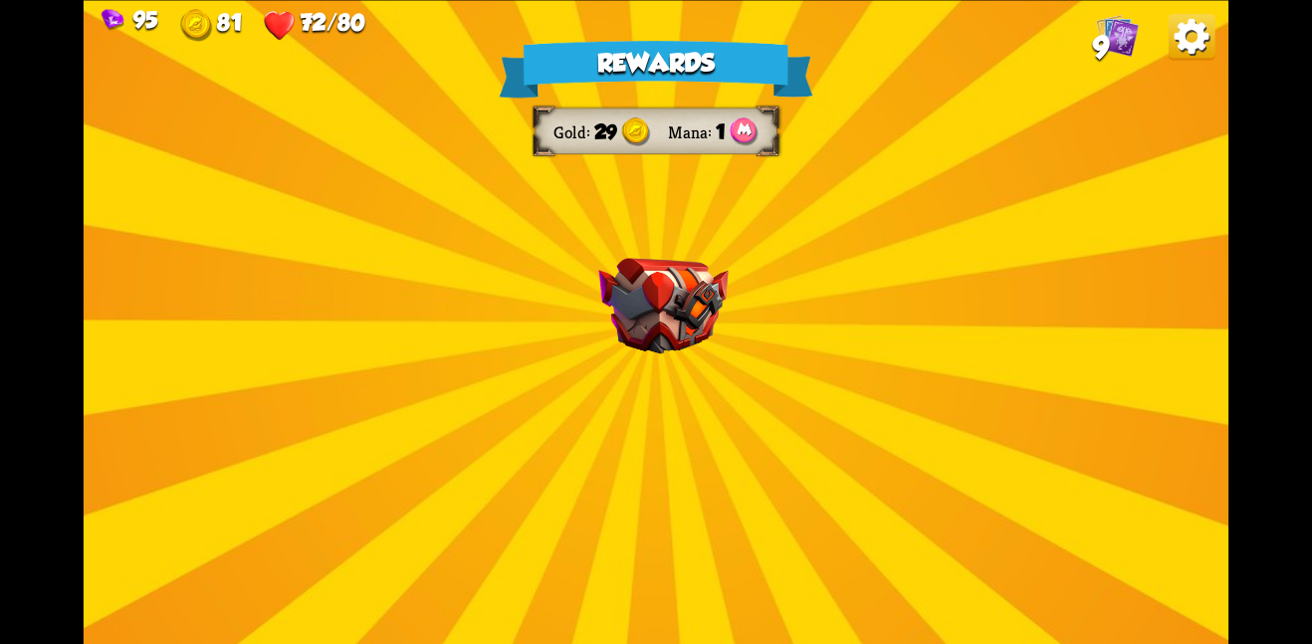
click at [712, 351] on img at bounding box center [662, 306] width 129 height 97
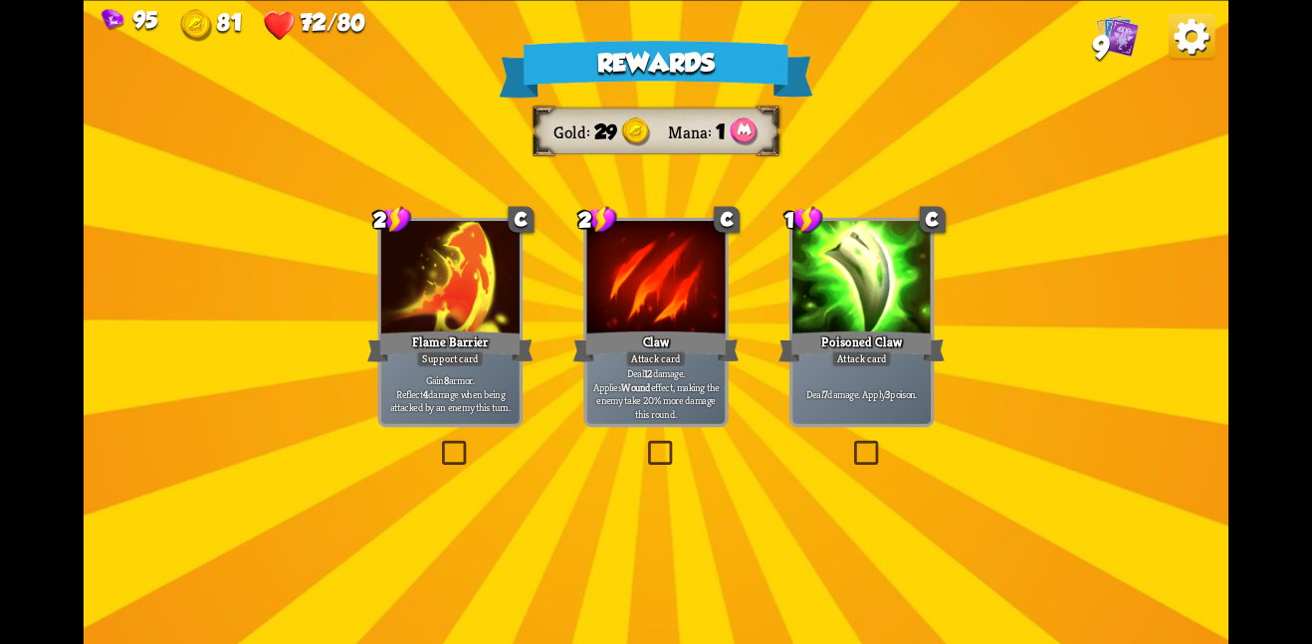
click at [698, 356] on div "Claw" at bounding box center [656, 345] width 166 height 37
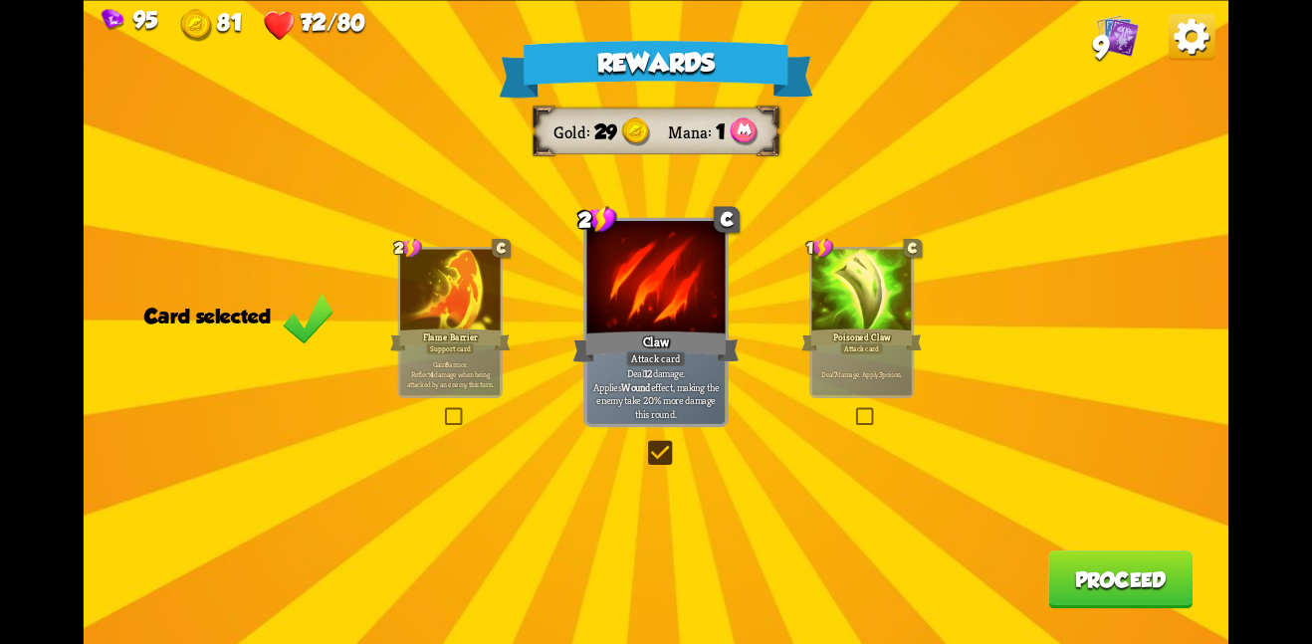
click at [1106, 561] on button "Proceed" at bounding box center [1120, 579] width 144 height 58
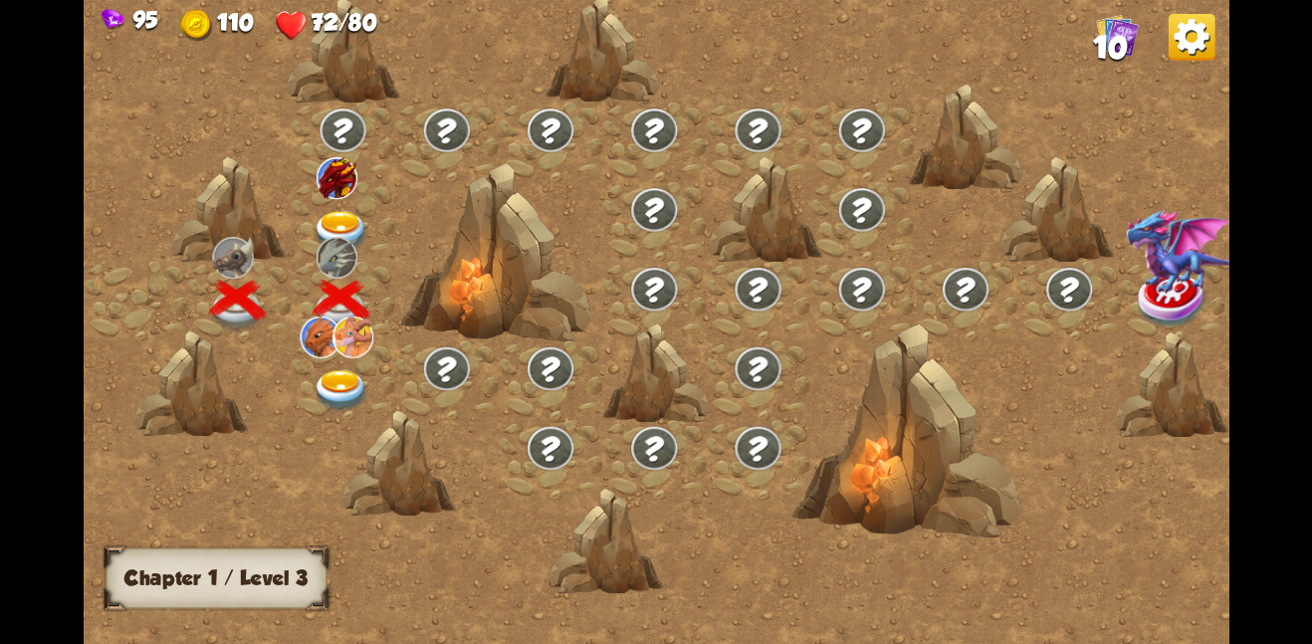
click at [344, 380] on img at bounding box center [342, 390] width 58 height 42
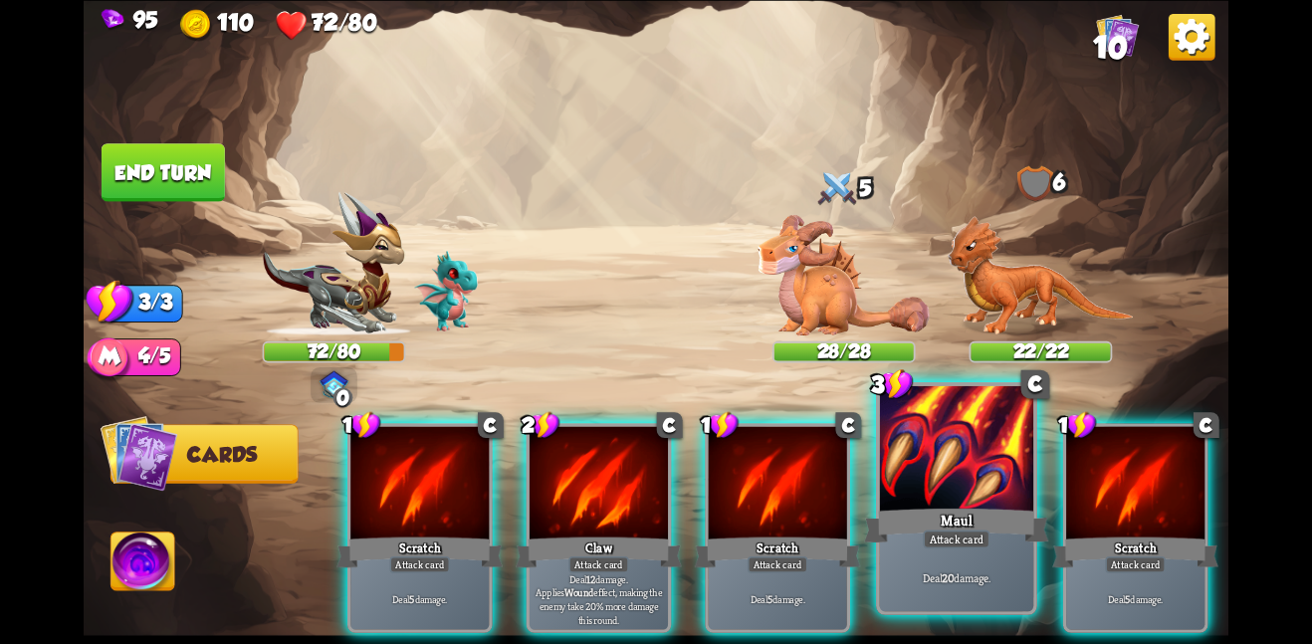
click at [1006, 563] on div "Deal 20 damage." at bounding box center [957, 576] width 154 height 67
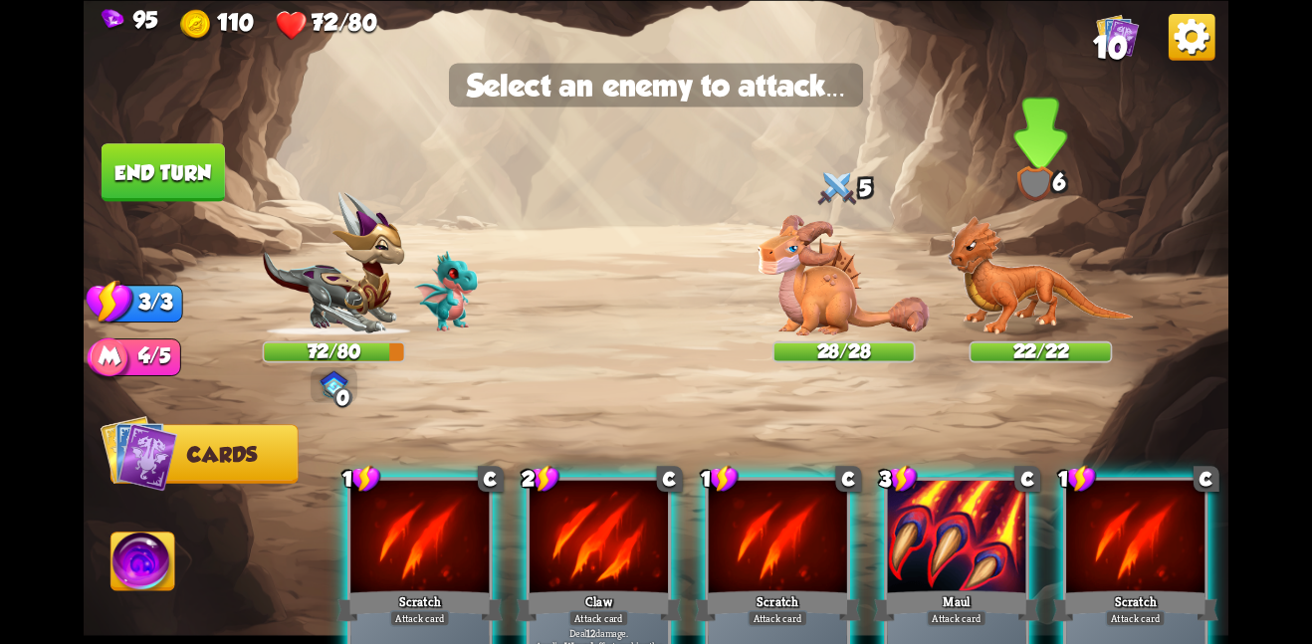
click at [972, 279] on img at bounding box center [1040, 275] width 186 height 120
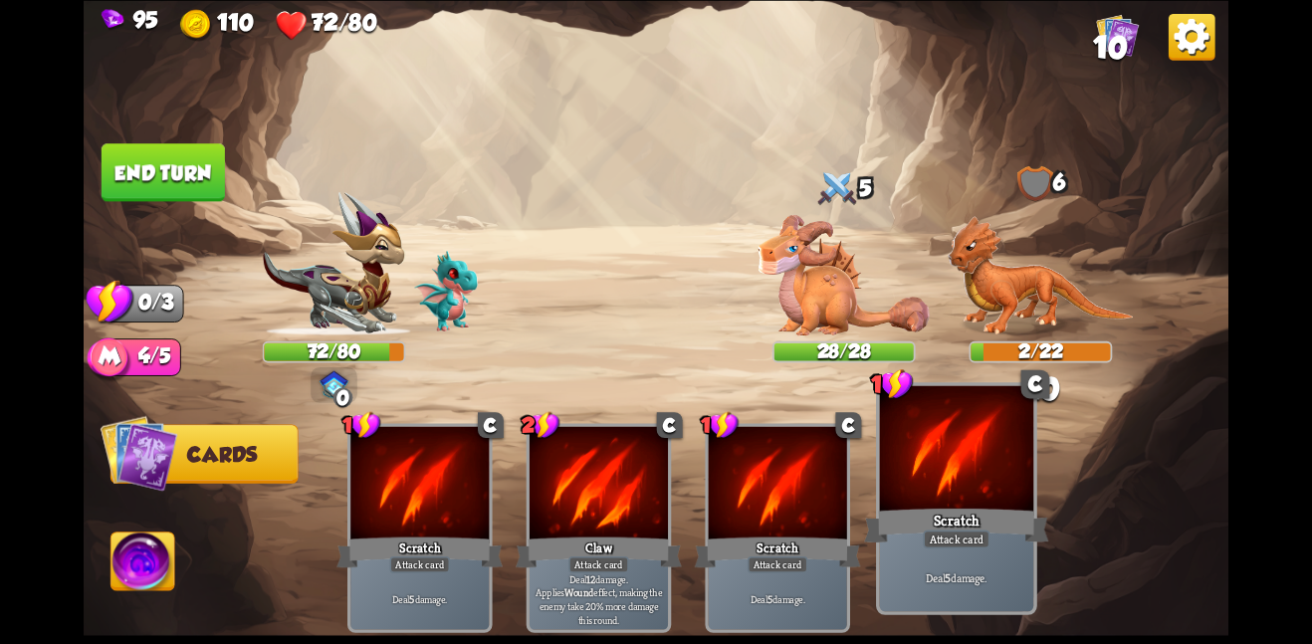
click at [925, 492] on div at bounding box center [957, 449] width 154 height 129
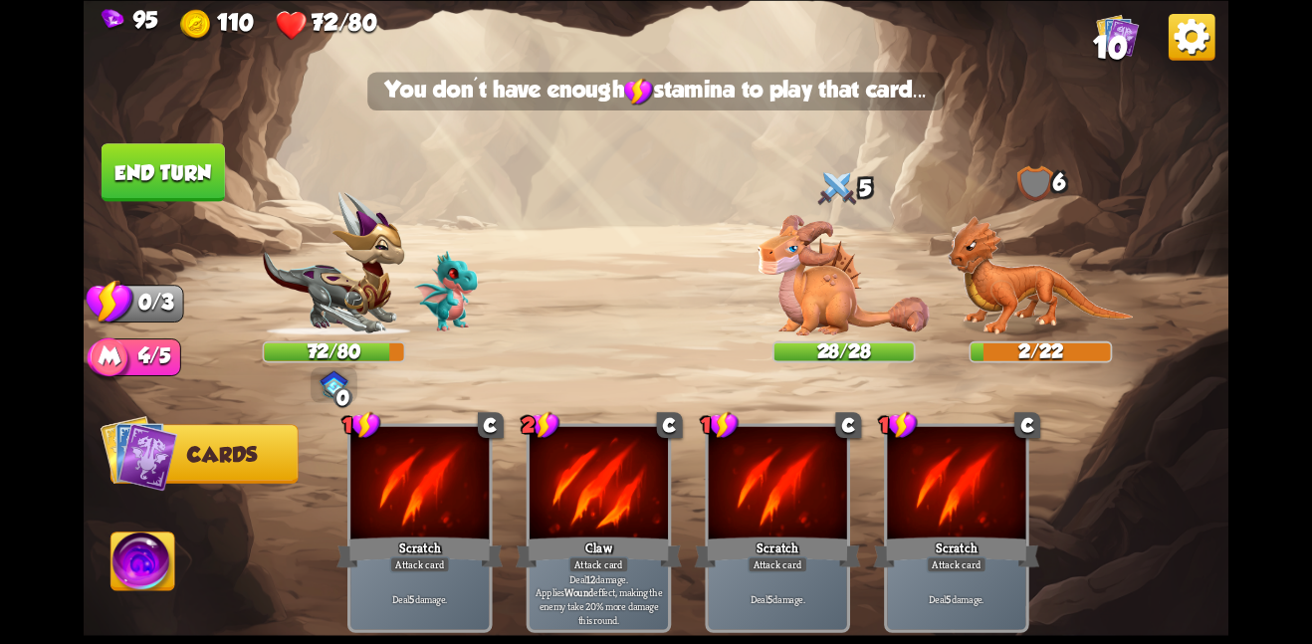
click at [172, 165] on button "End turn" at bounding box center [163, 172] width 123 height 58
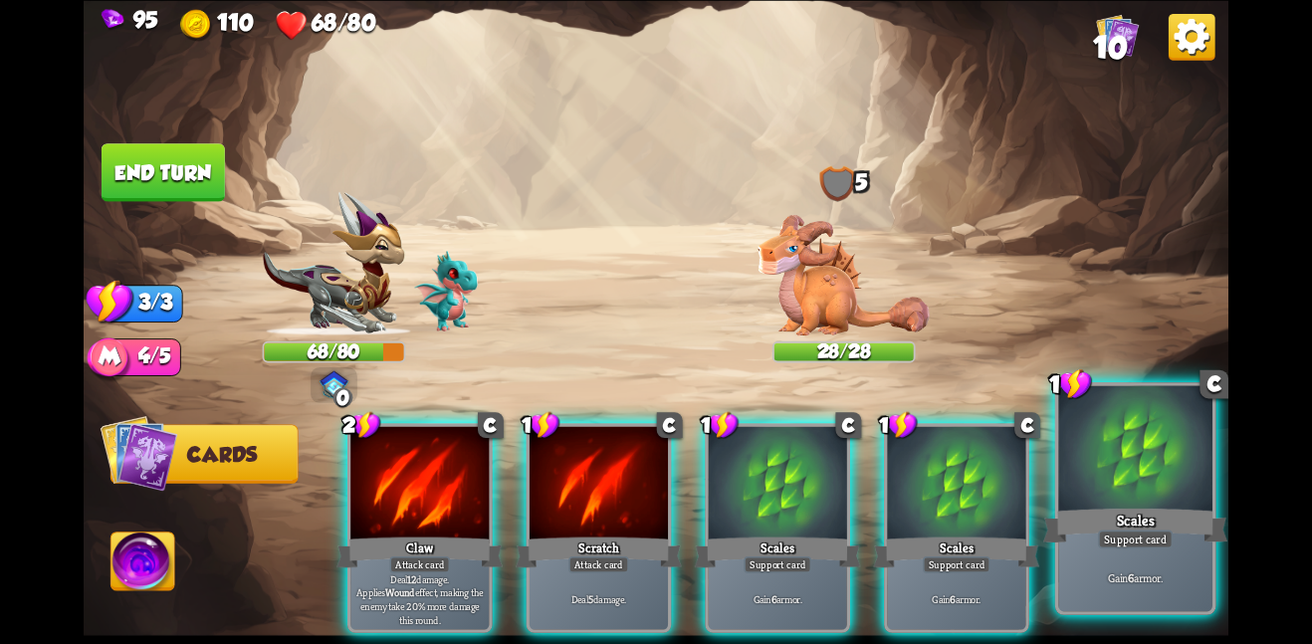
click at [1064, 520] on div "Scales" at bounding box center [1135, 525] width 184 height 41
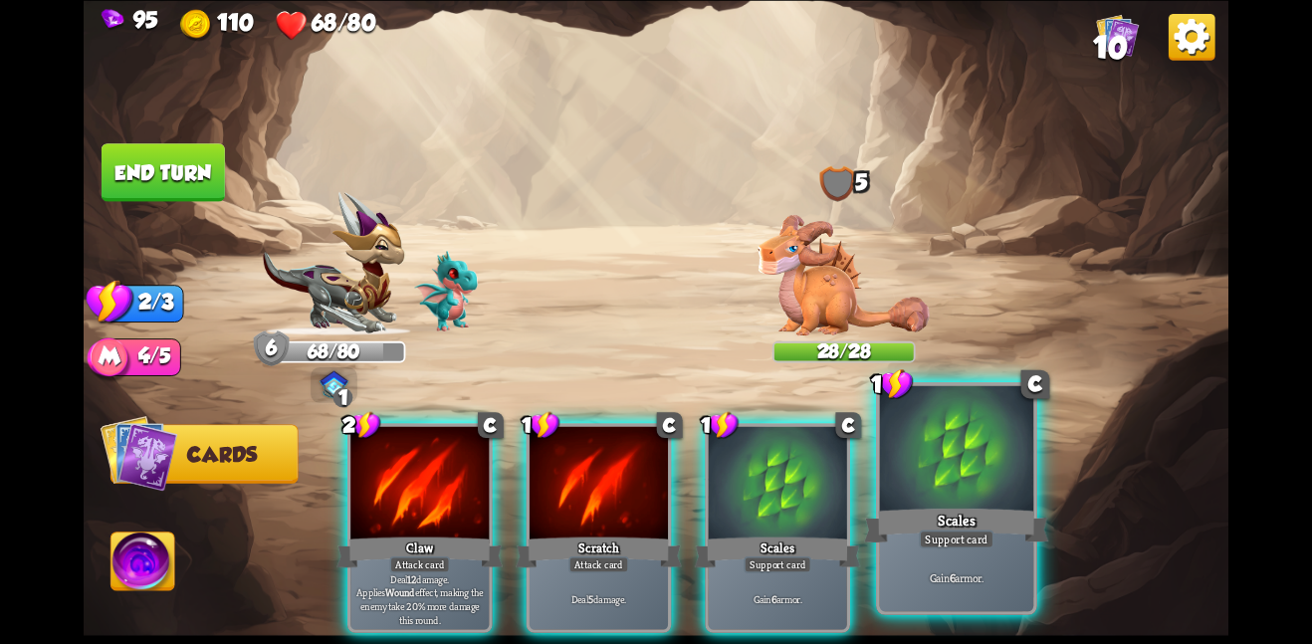
click at [989, 503] on div at bounding box center [957, 449] width 154 height 129
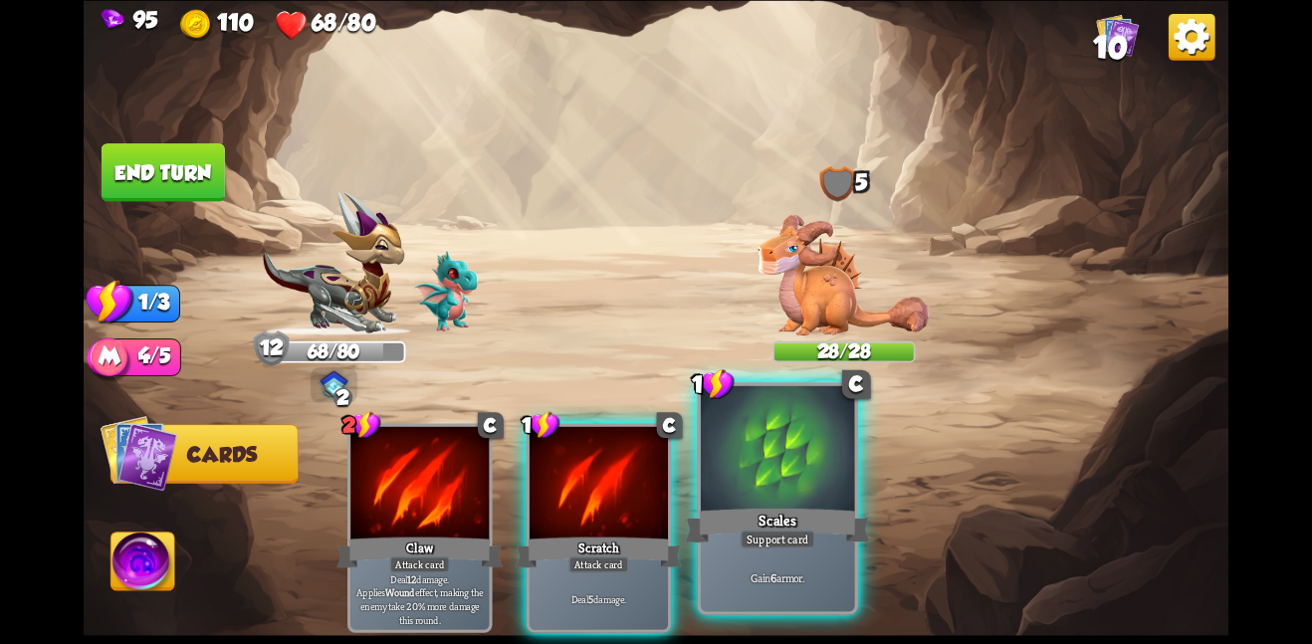
click at [809, 430] on div at bounding box center [778, 449] width 154 height 129
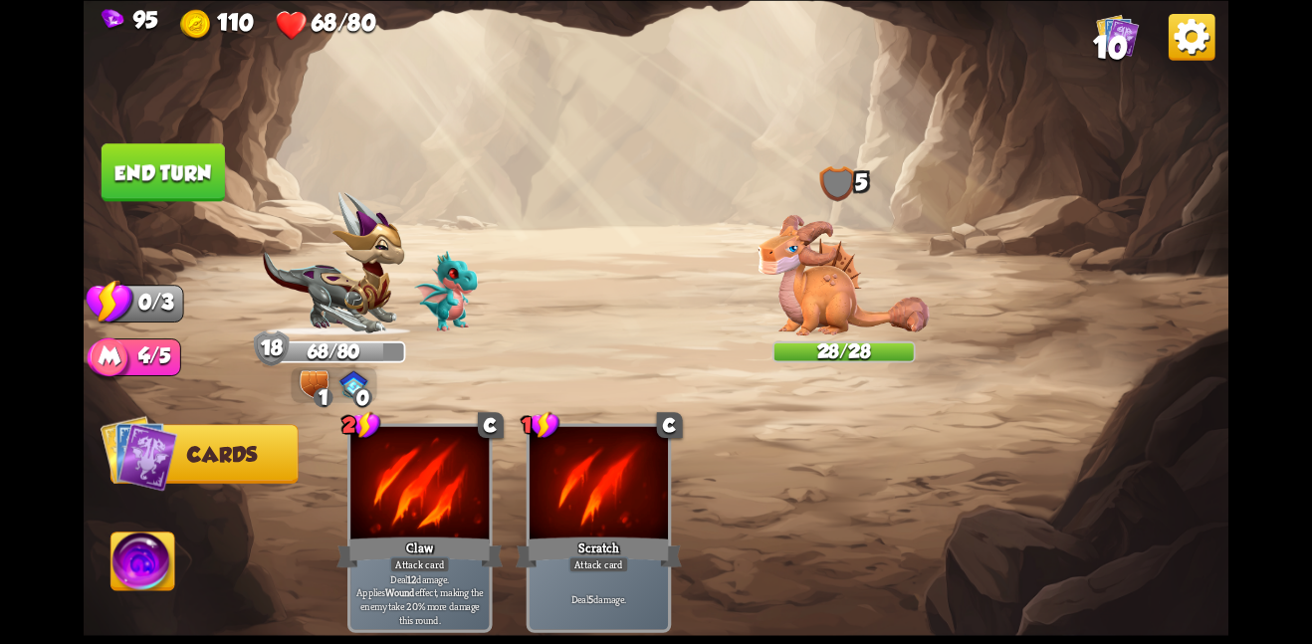
click at [204, 160] on button "End turn" at bounding box center [163, 172] width 123 height 58
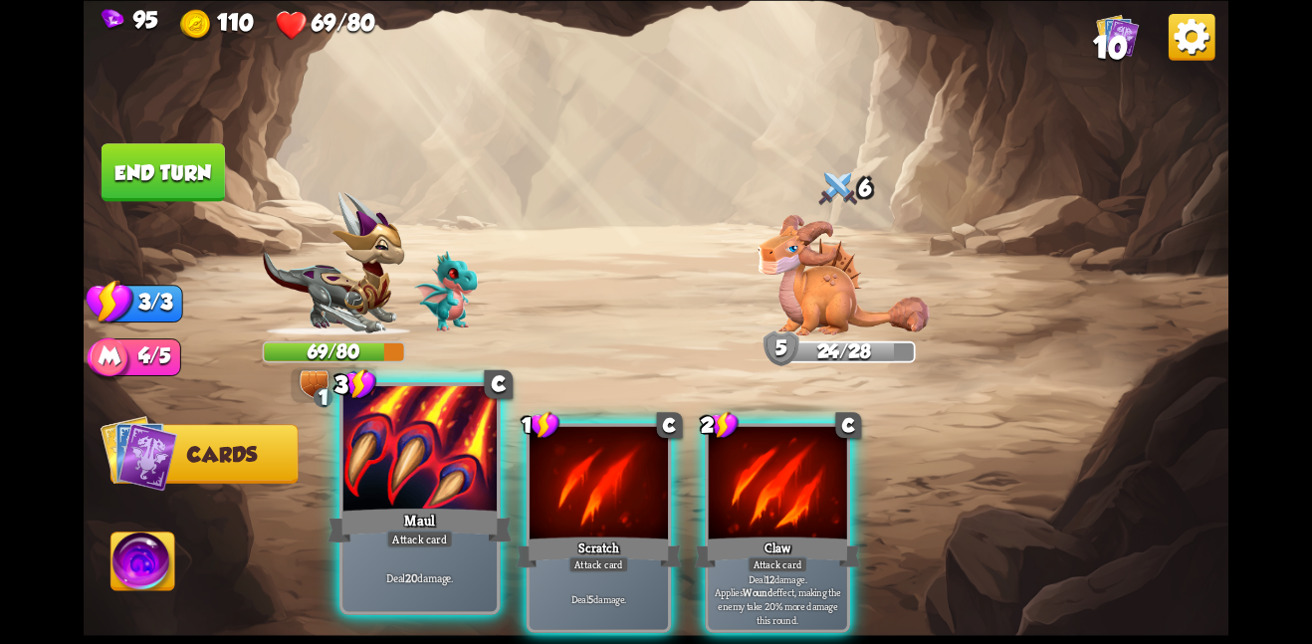
click at [433, 467] on div at bounding box center [419, 449] width 154 height 129
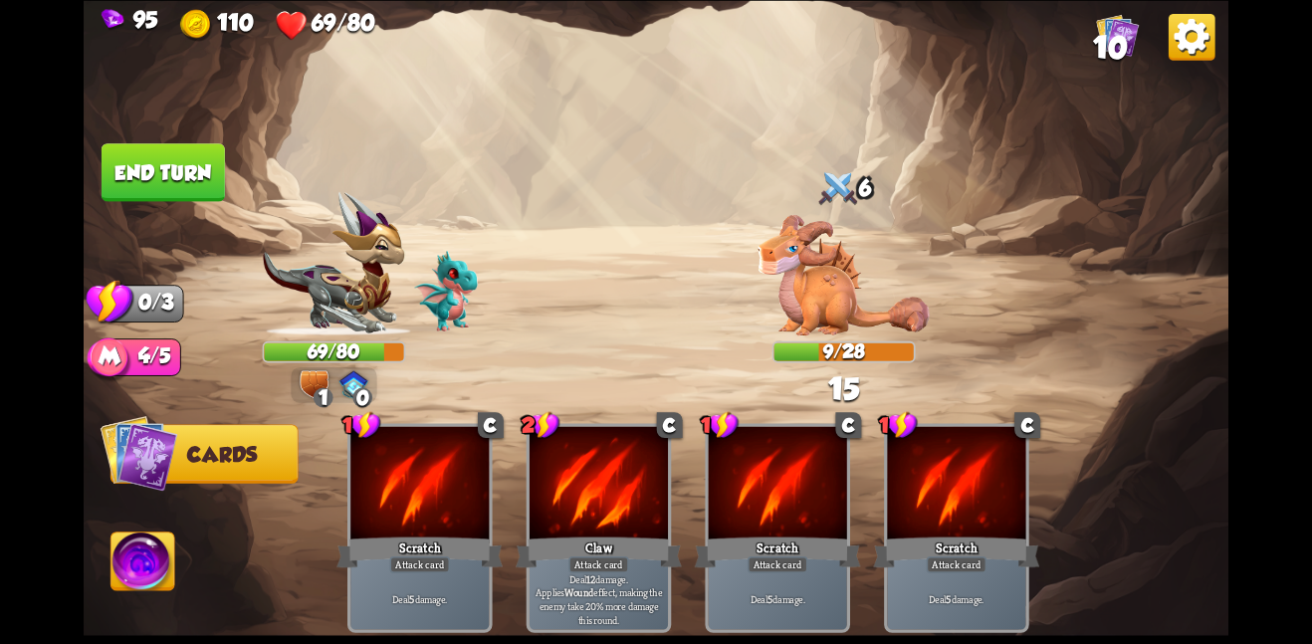
click at [188, 177] on button "End turn" at bounding box center [163, 172] width 123 height 58
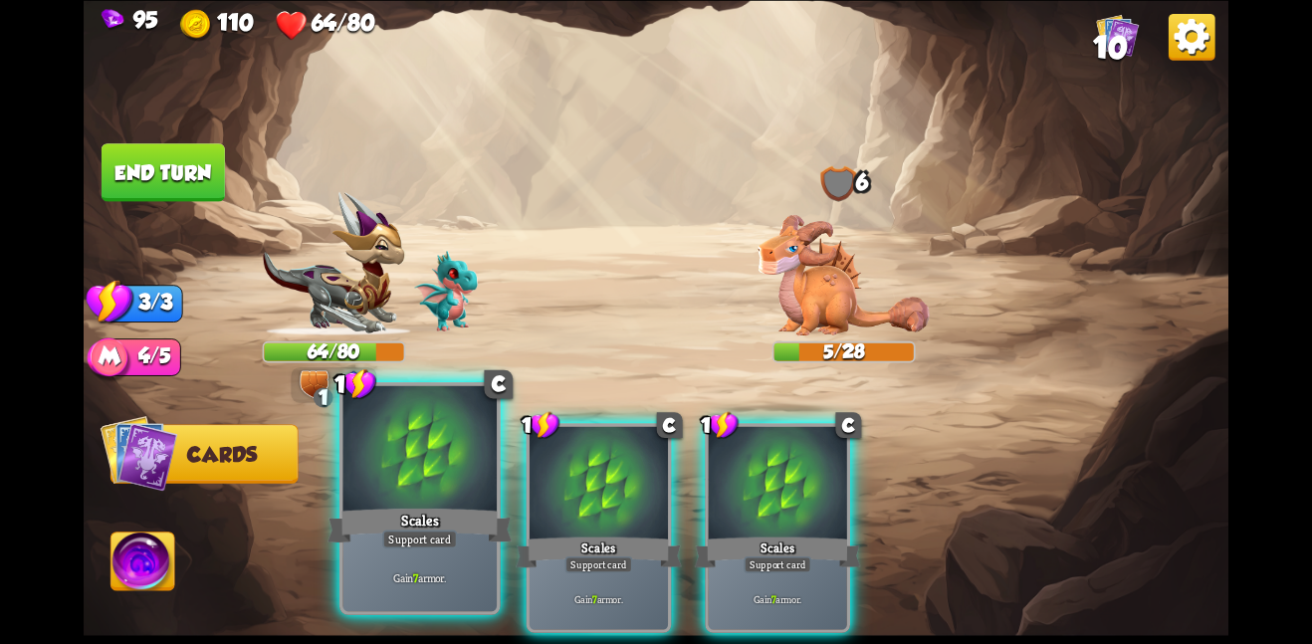
click at [448, 465] on div at bounding box center [419, 449] width 154 height 129
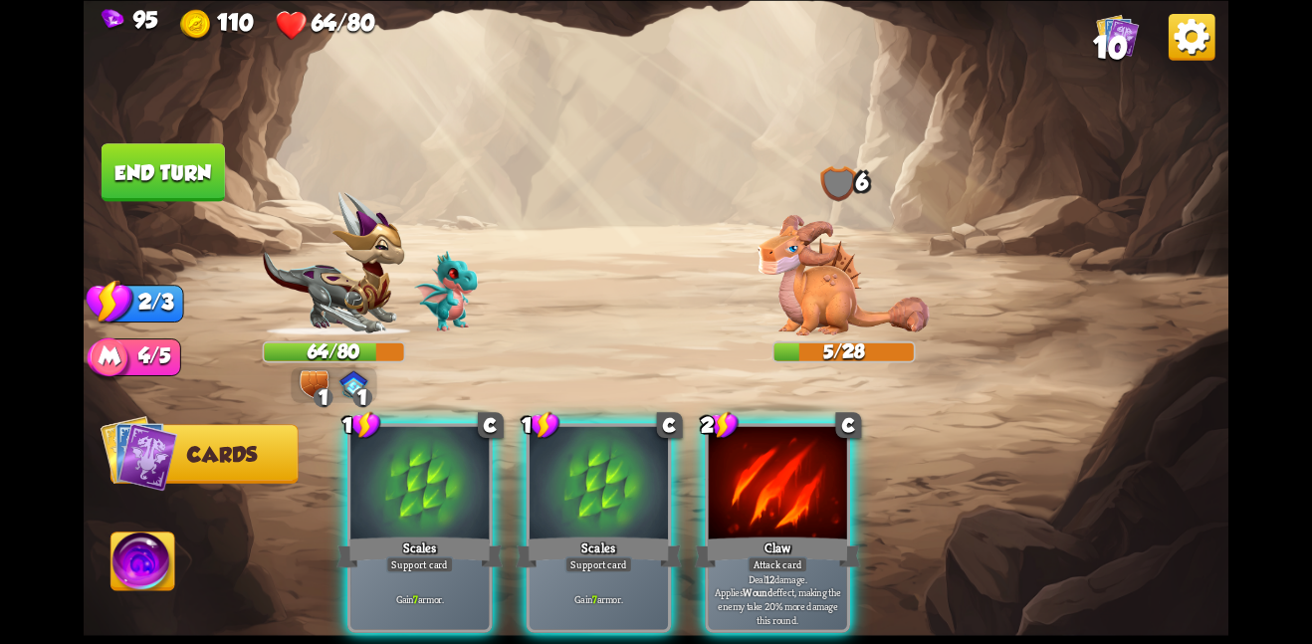
click at [448, 465] on div at bounding box center [419, 484] width 138 height 116
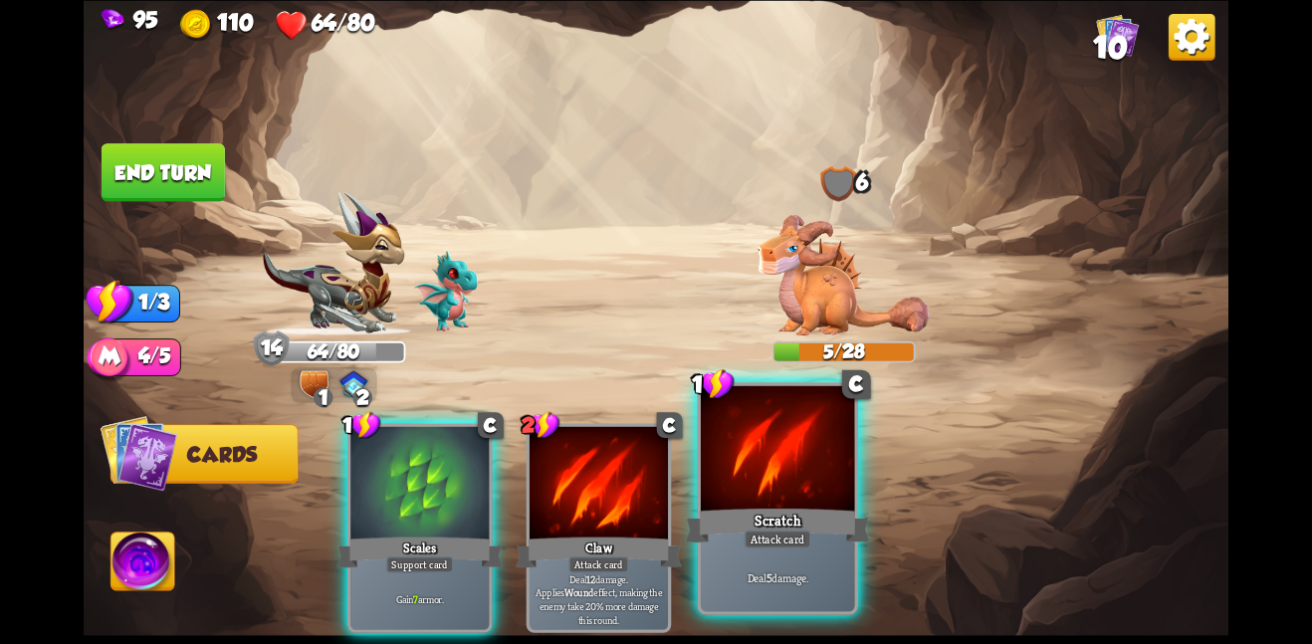
click at [712, 491] on div at bounding box center [778, 449] width 154 height 129
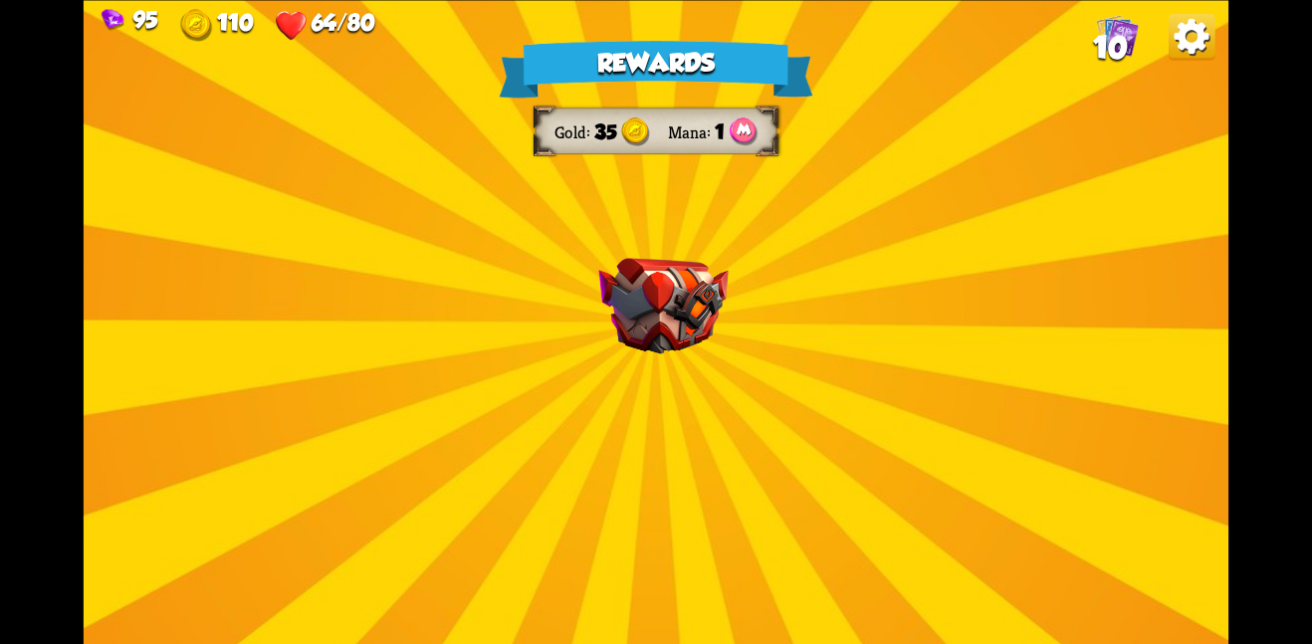
click at [691, 318] on img at bounding box center [662, 306] width 129 height 97
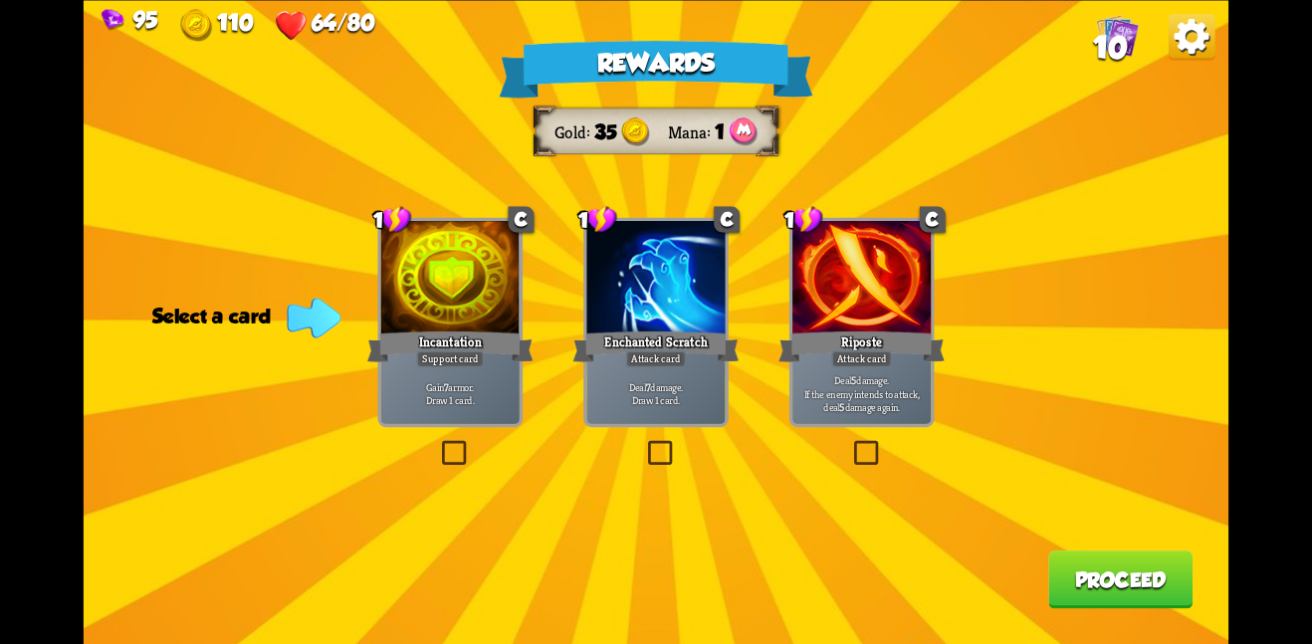
click at [392, 233] on div "1" at bounding box center [392, 218] width 39 height 29
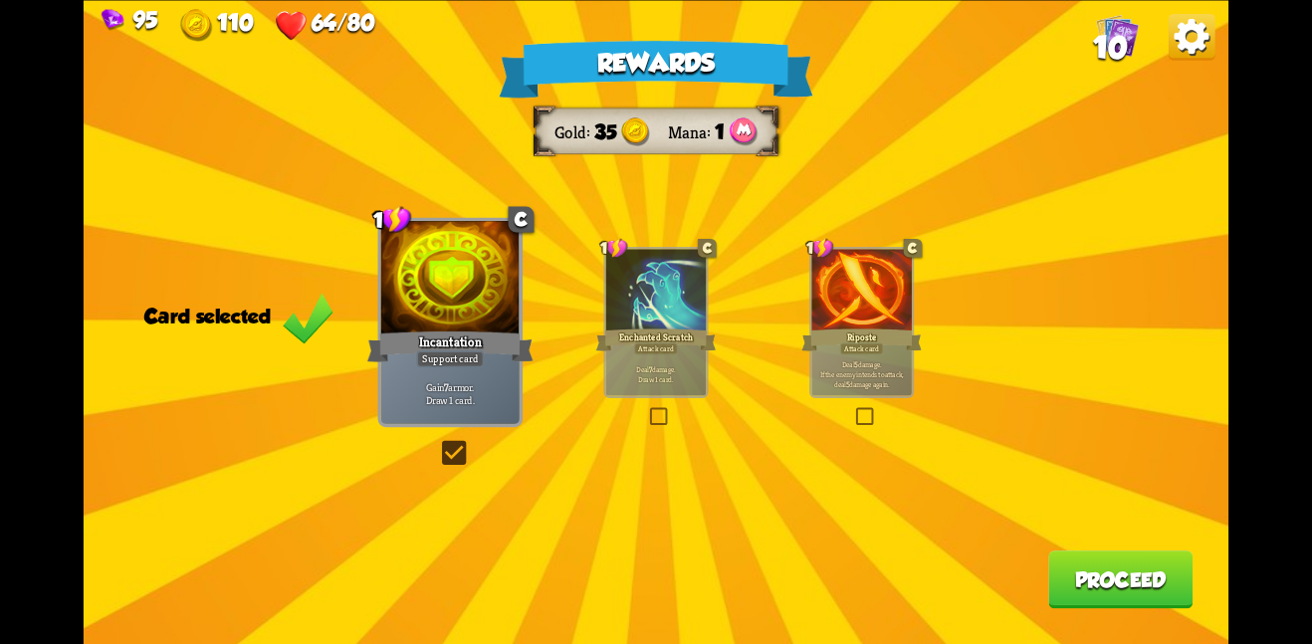
click at [1098, 572] on button "Proceed" at bounding box center [1120, 579] width 144 height 58
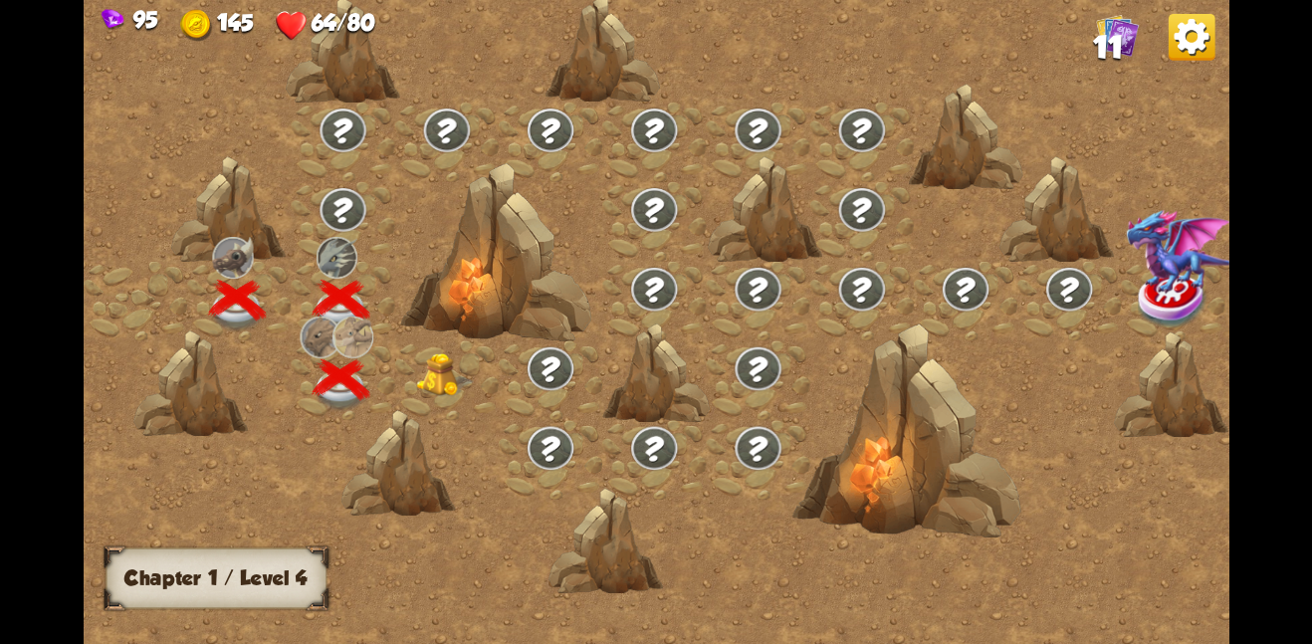
click at [430, 378] on img at bounding box center [445, 374] width 58 height 44
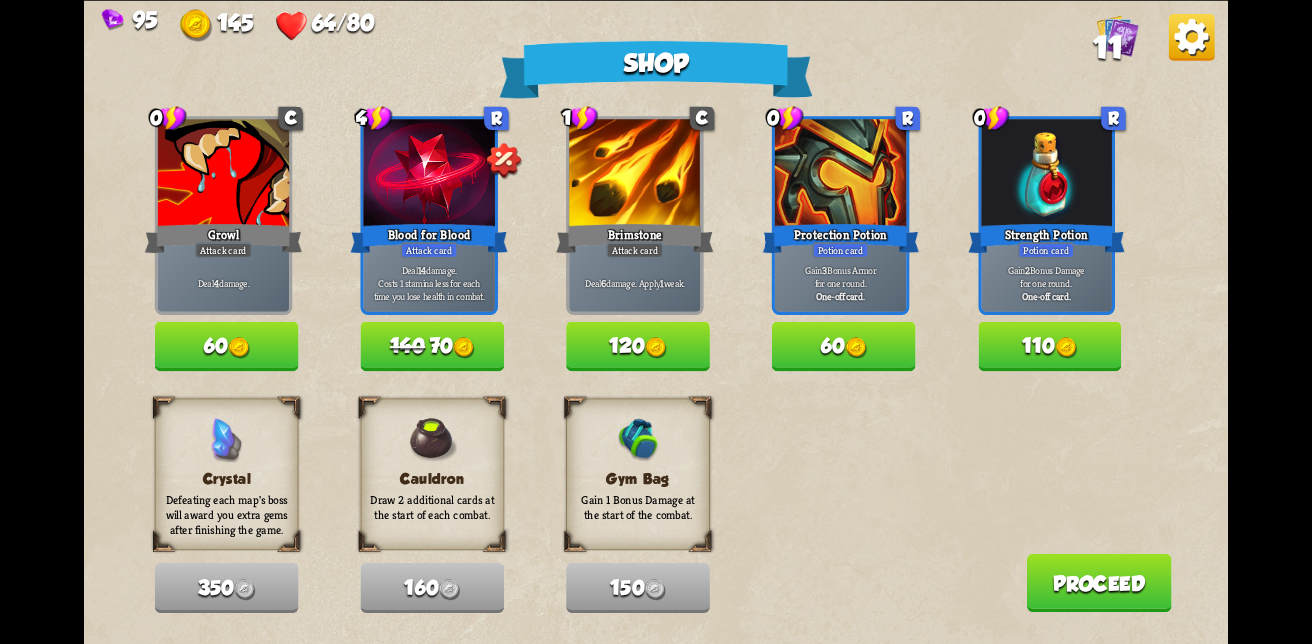
click at [1039, 347] on button "110" at bounding box center [1049, 346] width 143 height 50
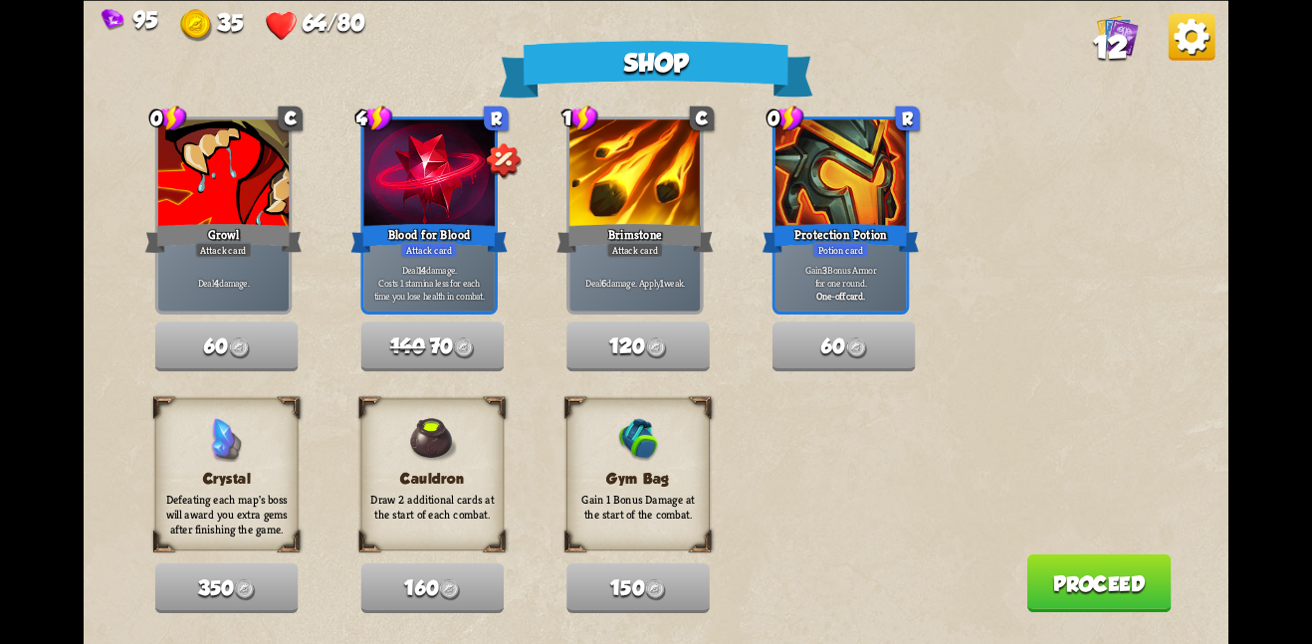
click at [1109, 585] on button "Proceed" at bounding box center [1098, 582] width 144 height 58
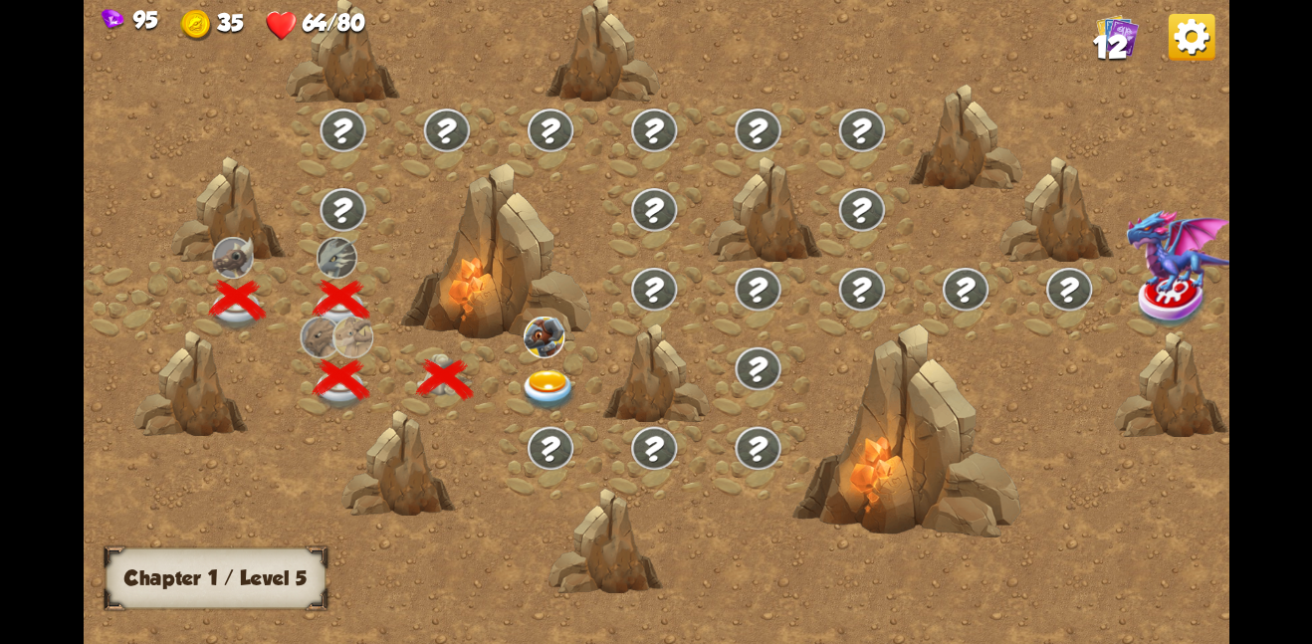
click at [534, 381] on img at bounding box center [549, 390] width 58 height 42
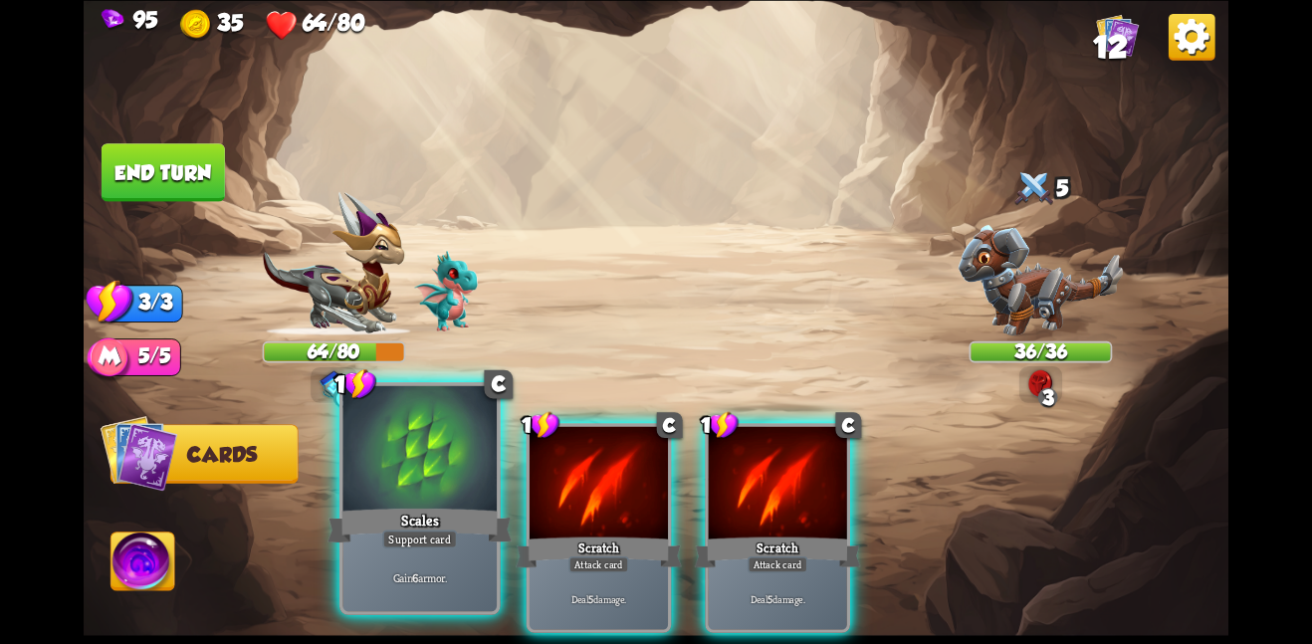
click at [466, 449] on div at bounding box center [419, 449] width 154 height 129
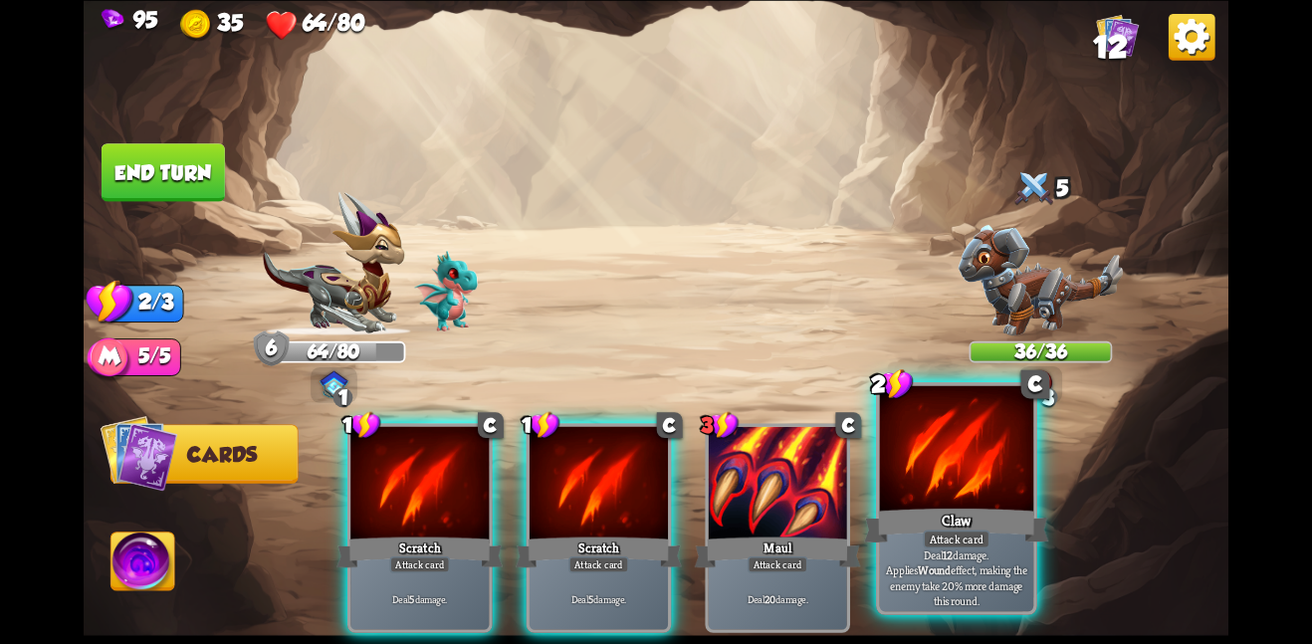
click at [918, 537] on div "Claw" at bounding box center [956, 525] width 184 height 41
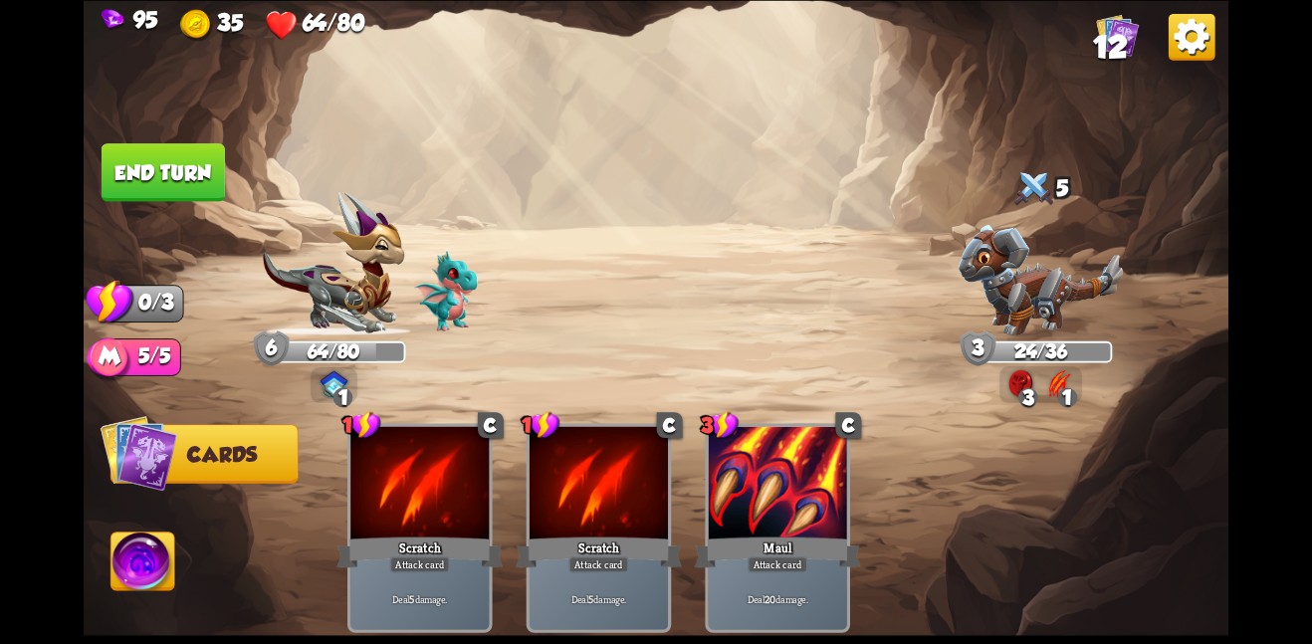
click at [126, 171] on button "End turn" at bounding box center [163, 172] width 123 height 58
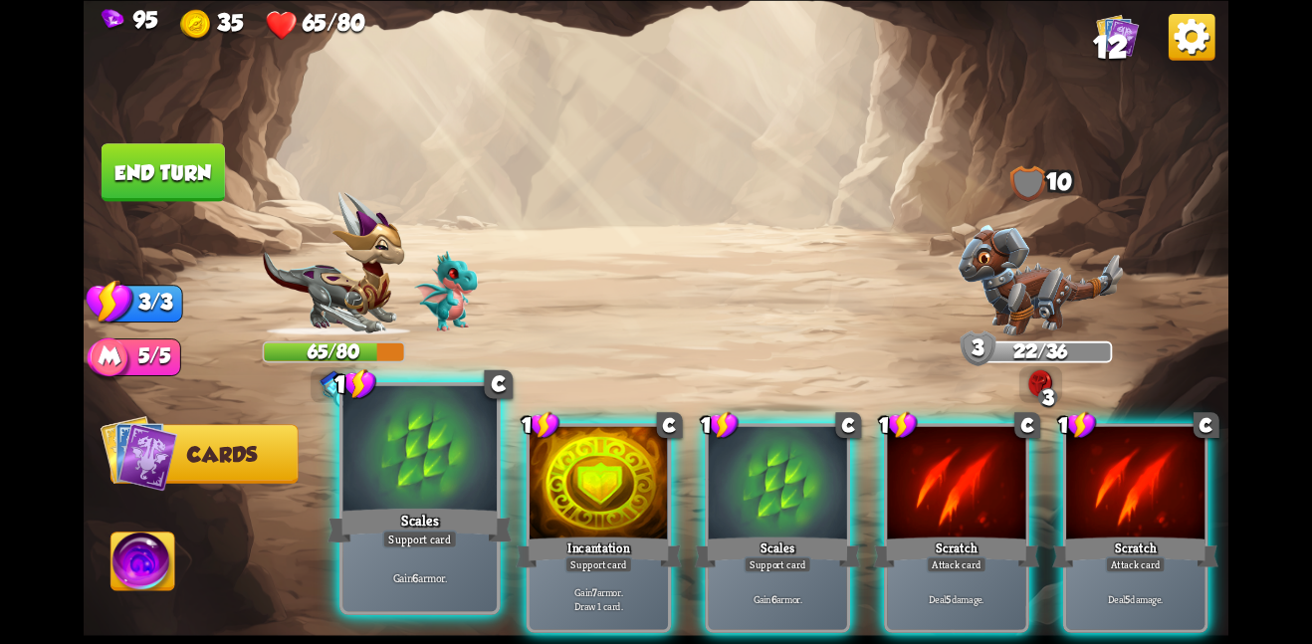
click at [448, 483] on div at bounding box center [419, 449] width 154 height 129
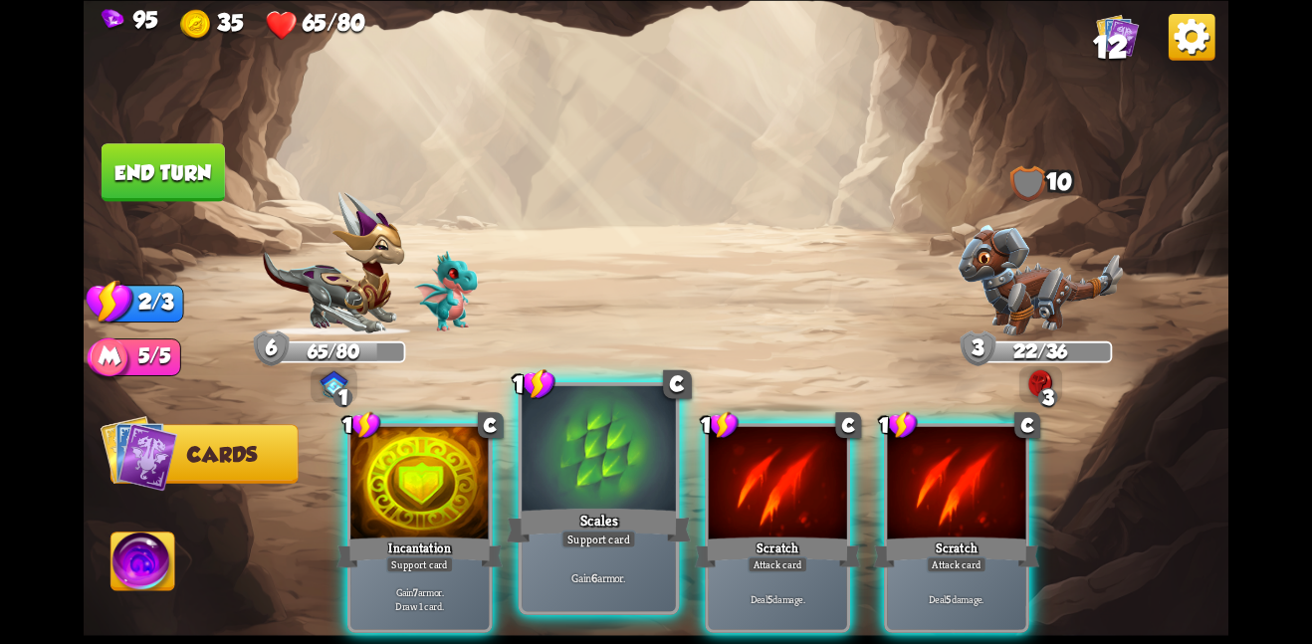
click at [596, 468] on div at bounding box center [599, 449] width 154 height 129
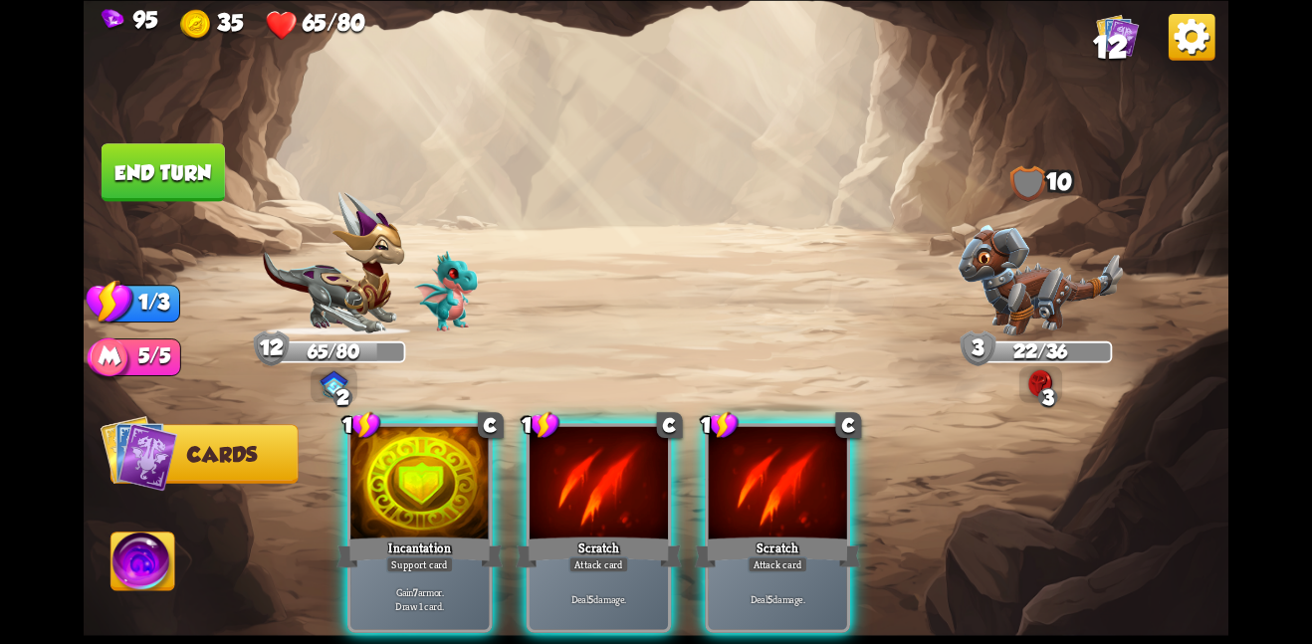
click at [596, 468] on div at bounding box center [598, 484] width 138 height 116
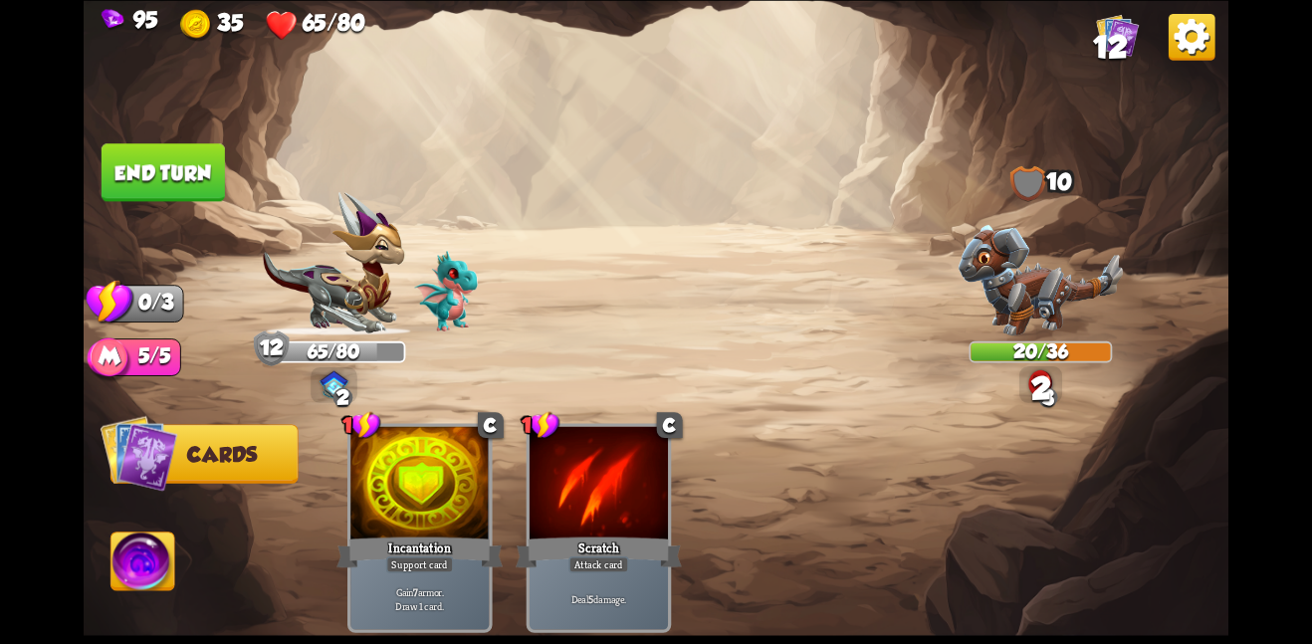
click at [143, 148] on button "End turn" at bounding box center [163, 172] width 123 height 58
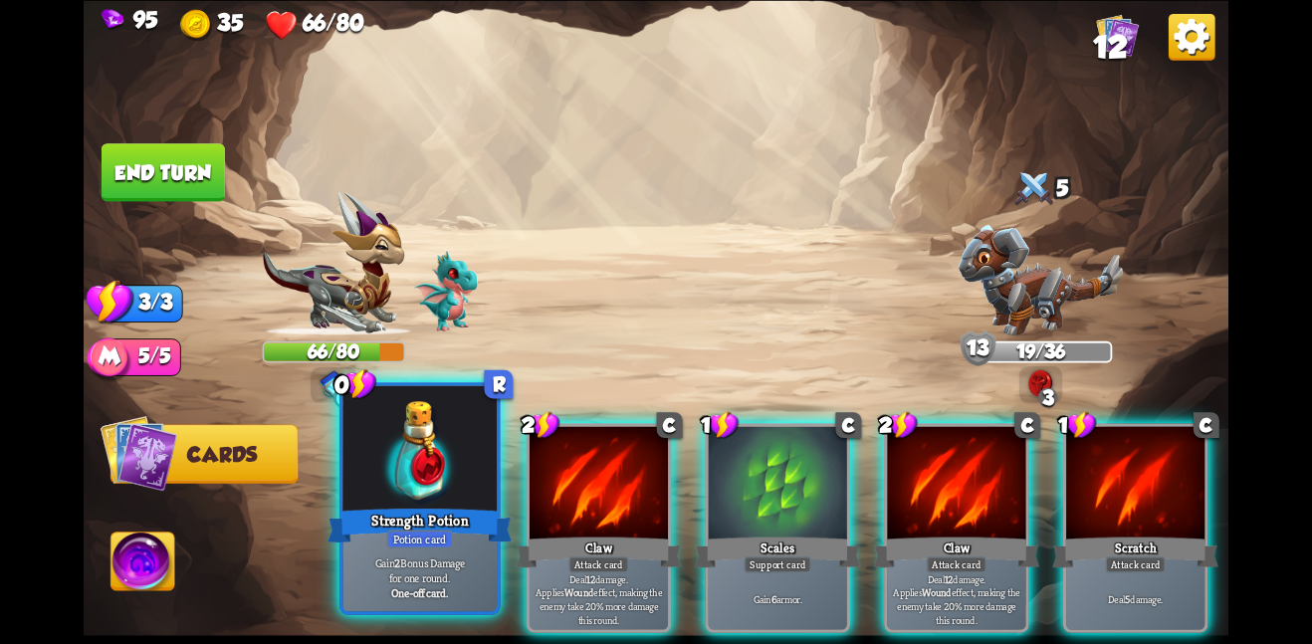
click at [440, 505] on div "Strength Potion" at bounding box center [419, 525] width 184 height 41
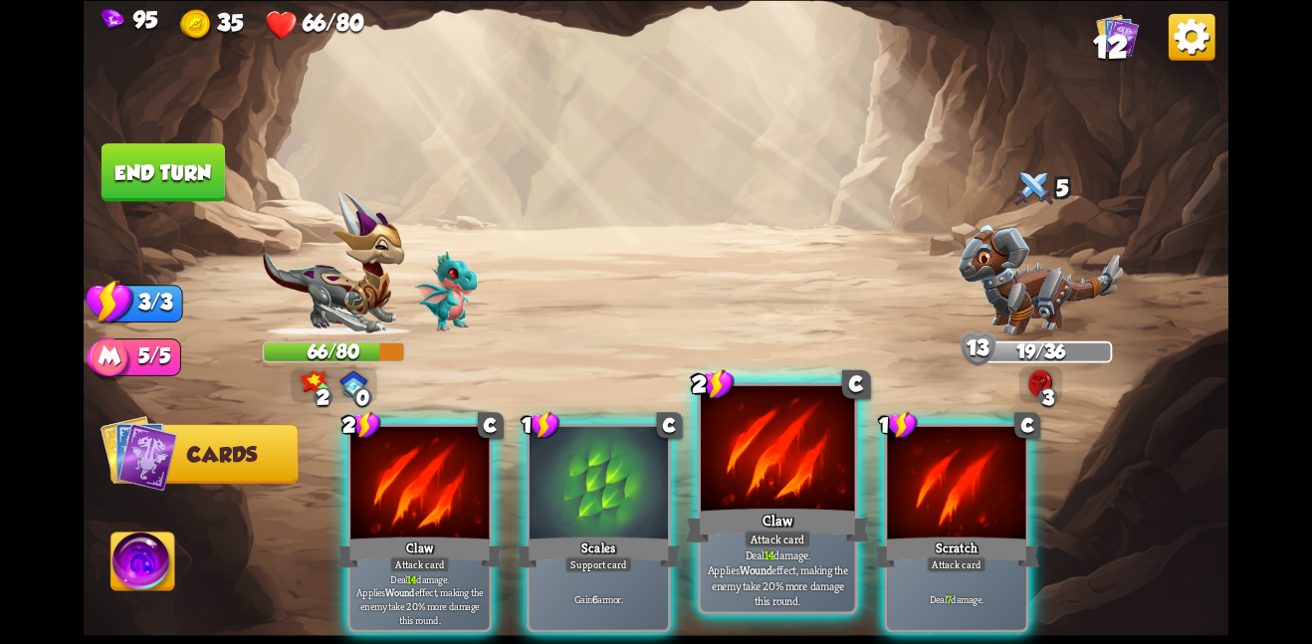
click at [809, 461] on div at bounding box center [778, 449] width 154 height 129
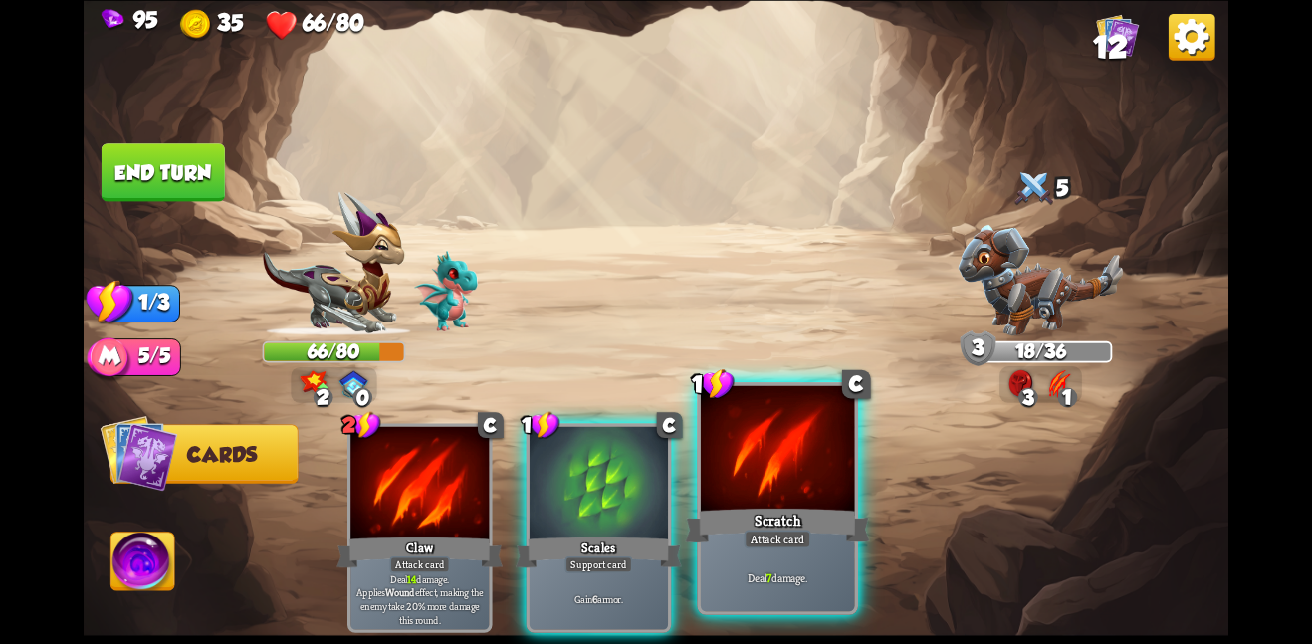
click at [739, 482] on div at bounding box center [778, 449] width 154 height 129
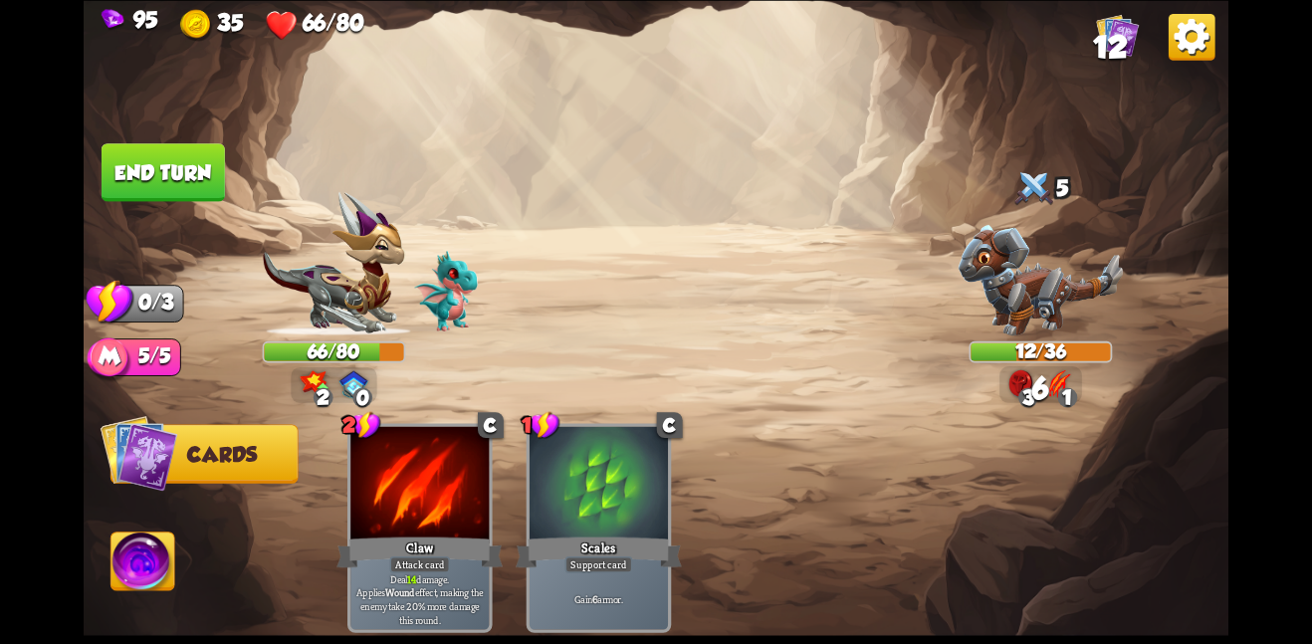
click at [197, 166] on button "End turn" at bounding box center [163, 172] width 123 height 58
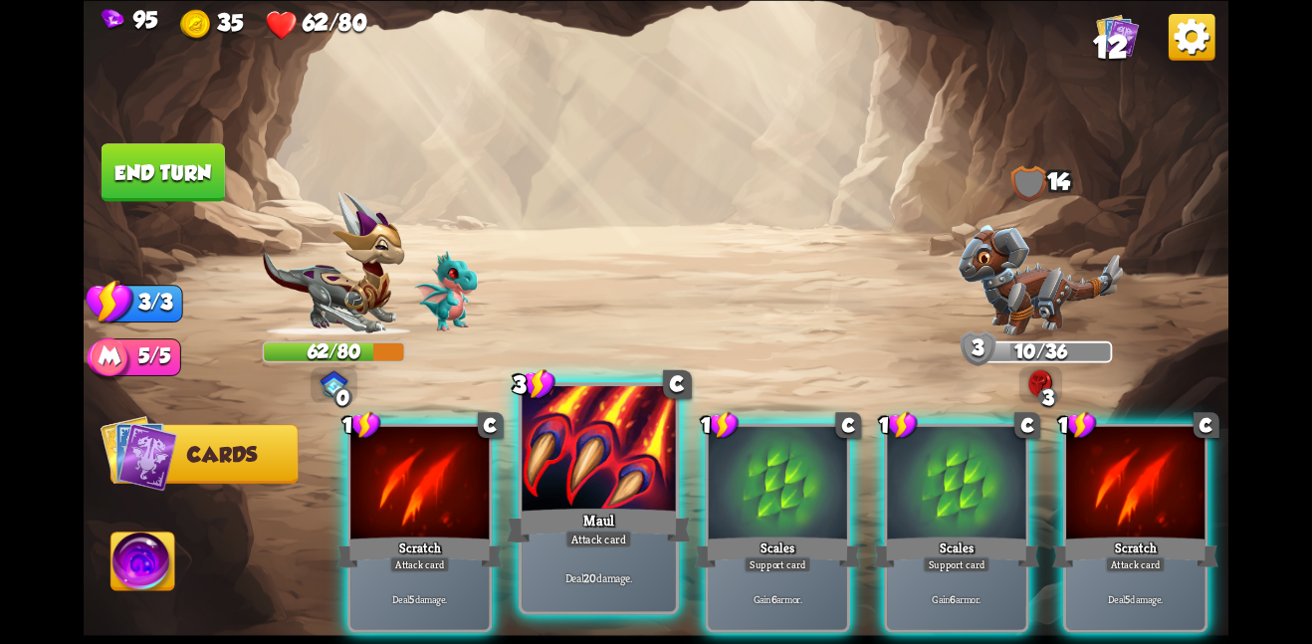
click at [588, 501] on div at bounding box center [599, 449] width 154 height 129
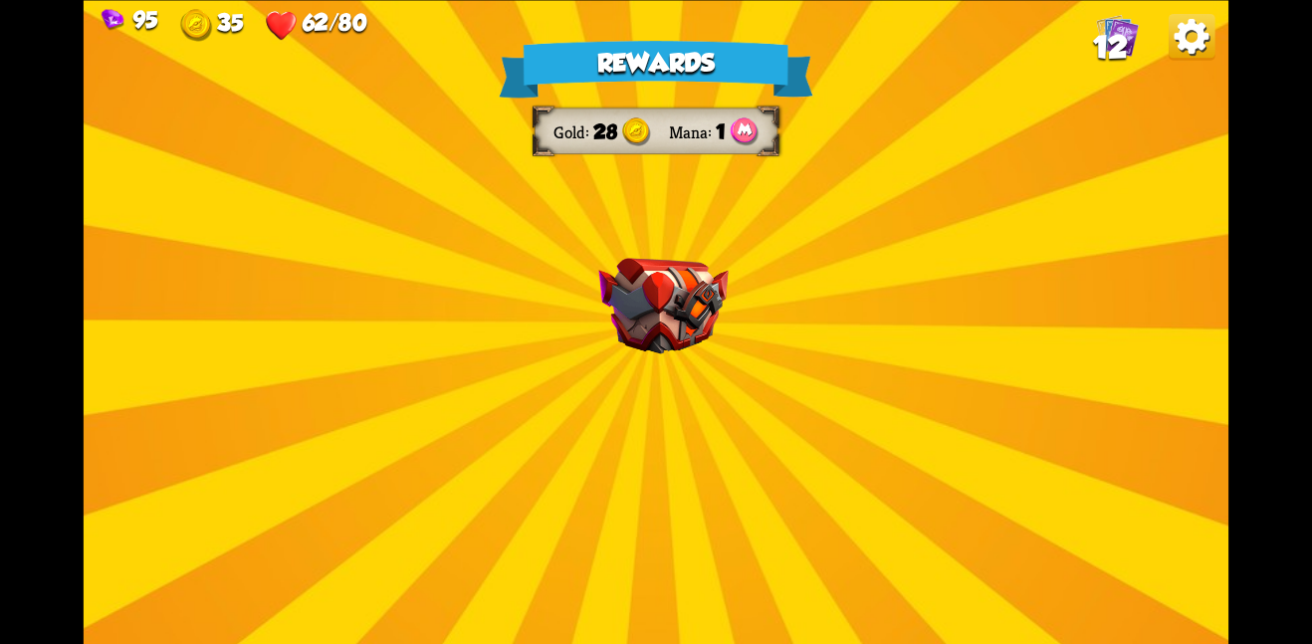
click at [641, 331] on img at bounding box center [662, 306] width 129 height 97
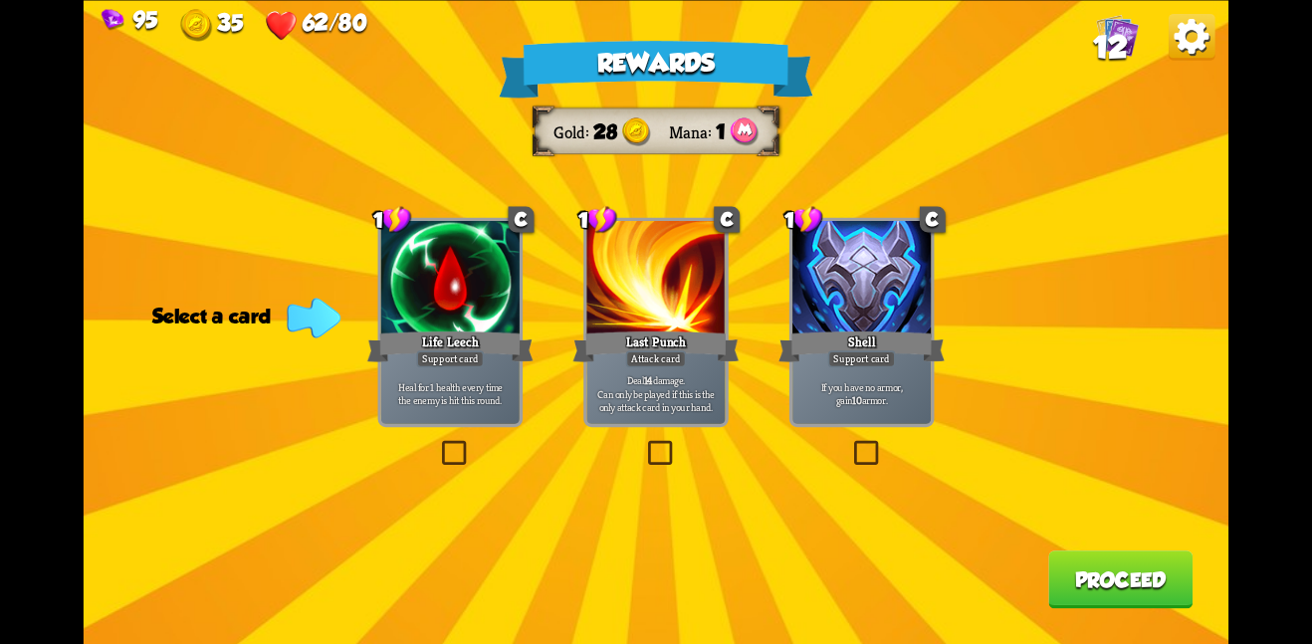
click at [641, 331] on div "Last Punch" at bounding box center [656, 345] width 166 height 37
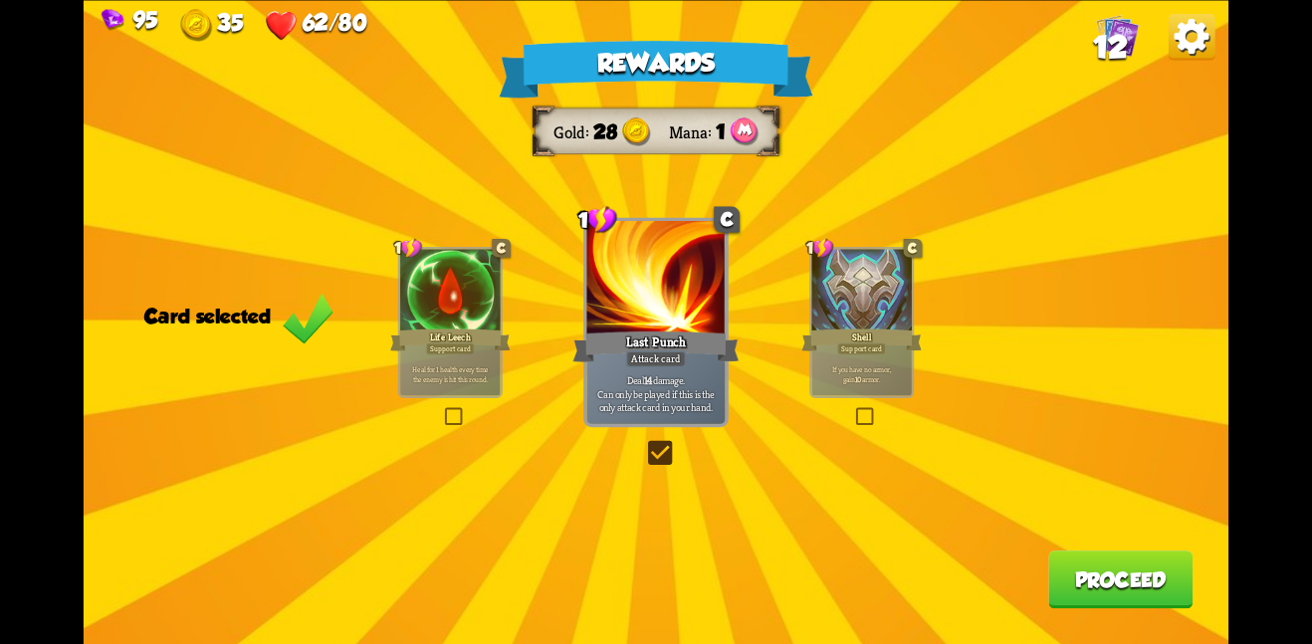
click at [1139, 576] on button "Proceed" at bounding box center [1120, 579] width 144 height 58
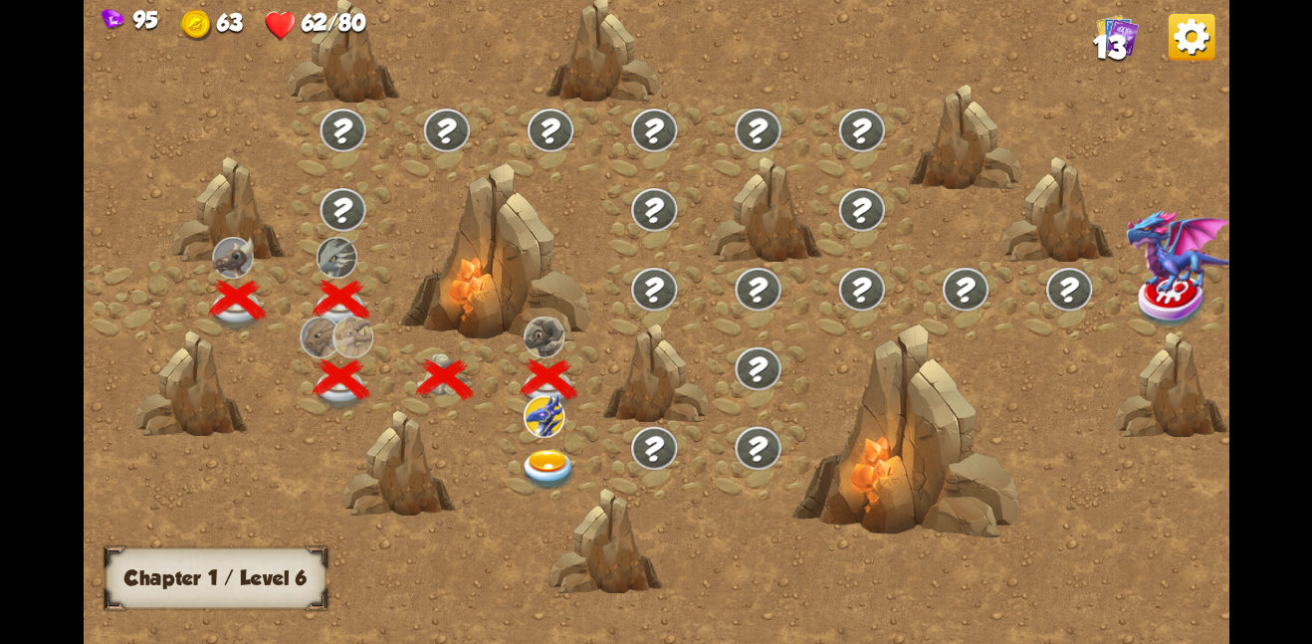
click at [551, 464] on img at bounding box center [549, 470] width 58 height 42
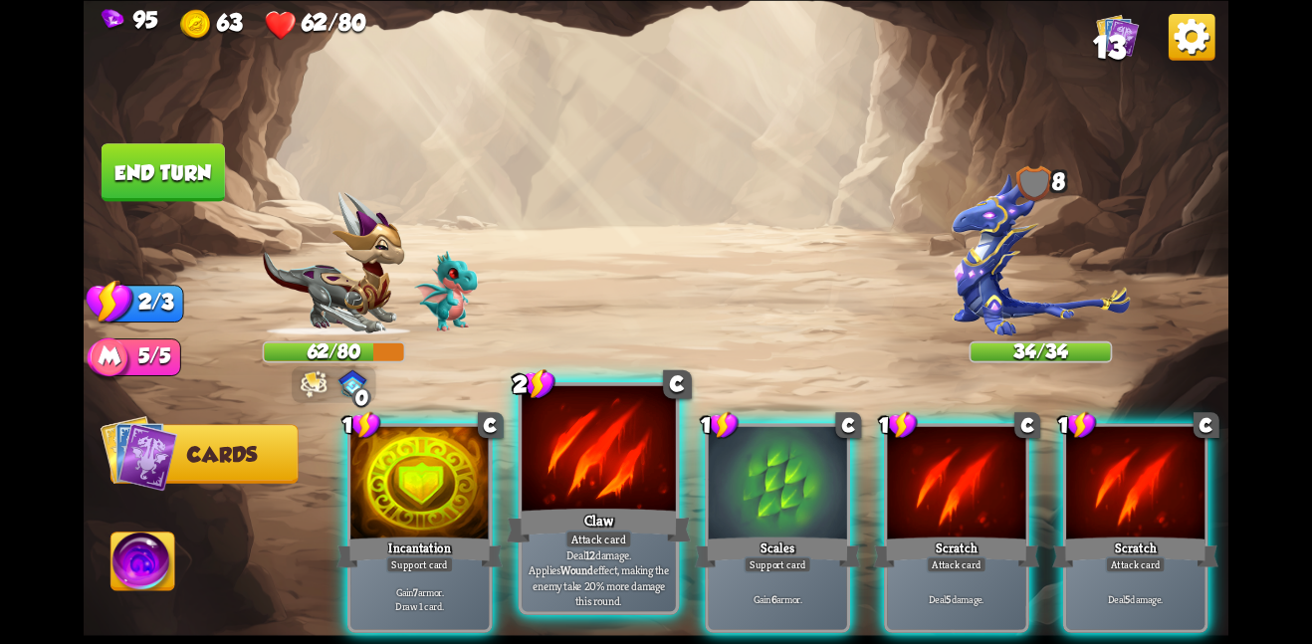
click at [592, 491] on div at bounding box center [599, 449] width 154 height 129
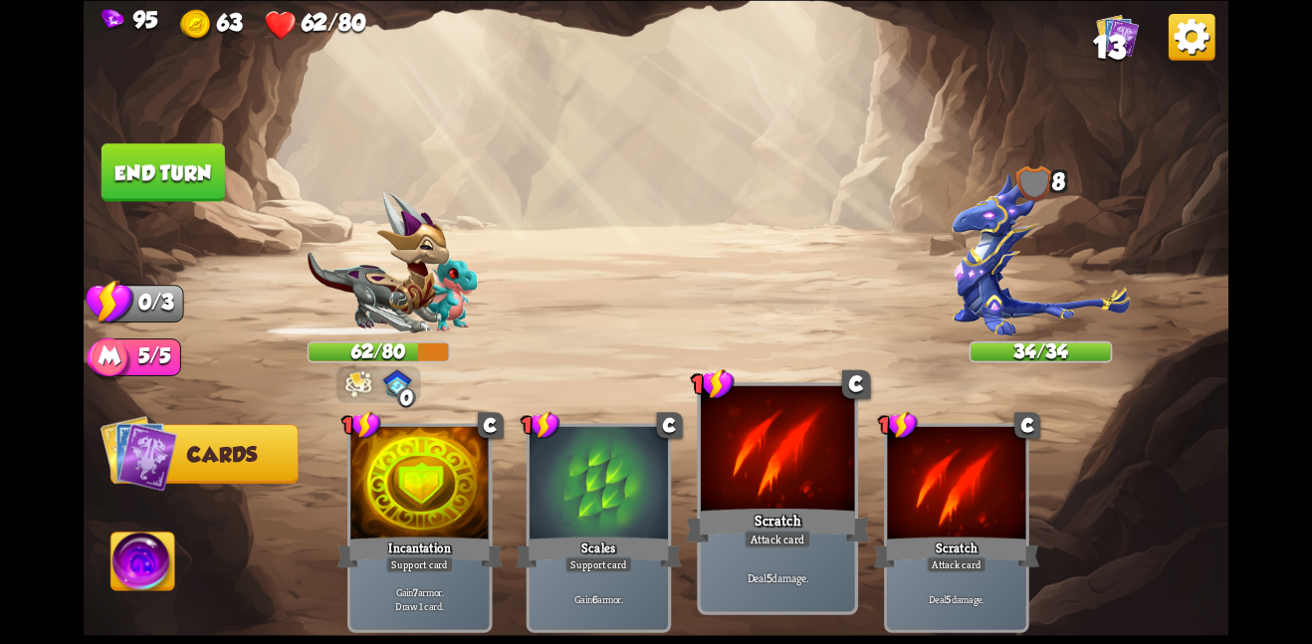
click at [756, 513] on div "Scratch" at bounding box center [777, 525] width 184 height 41
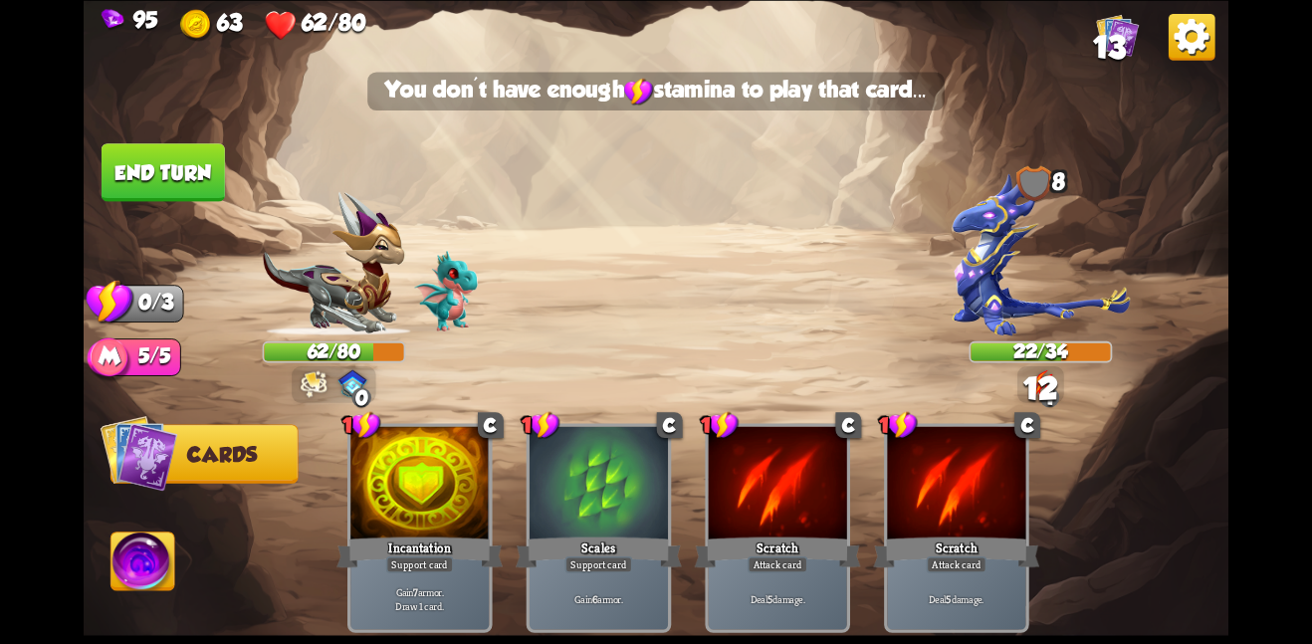
click at [208, 167] on button "End turn" at bounding box center [163, 172] width 123 height 58
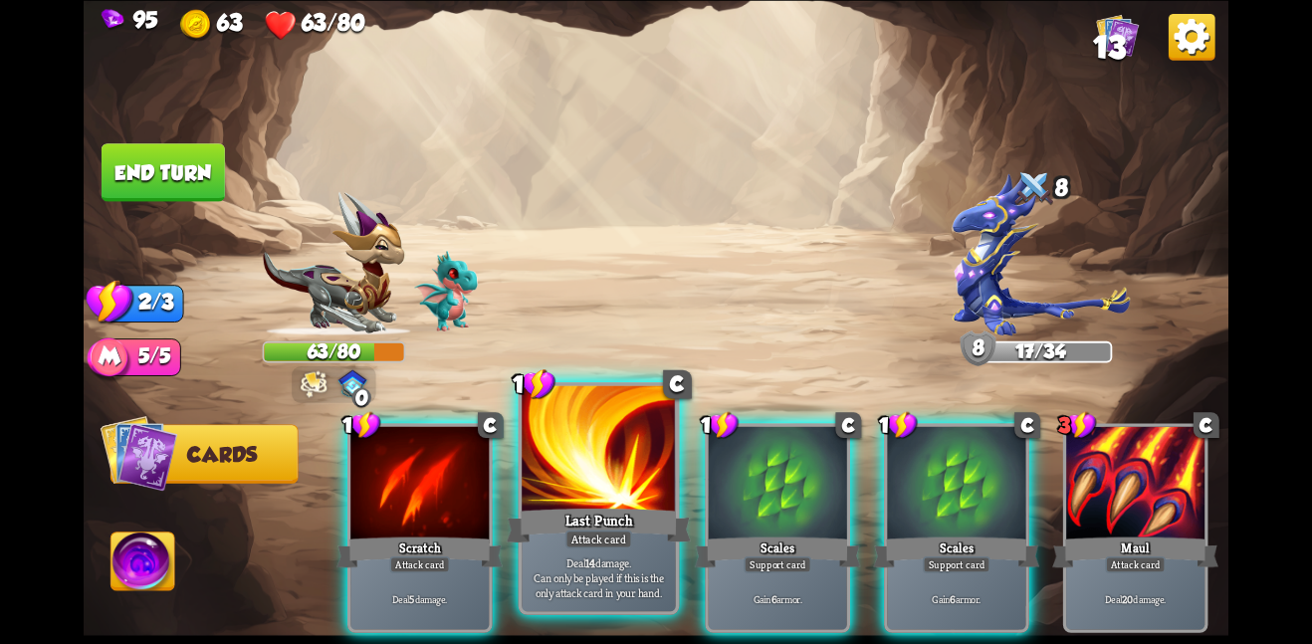
click at [557, 529] on div "Last Punch" at bounding box center [599, 525] width 184 height 41
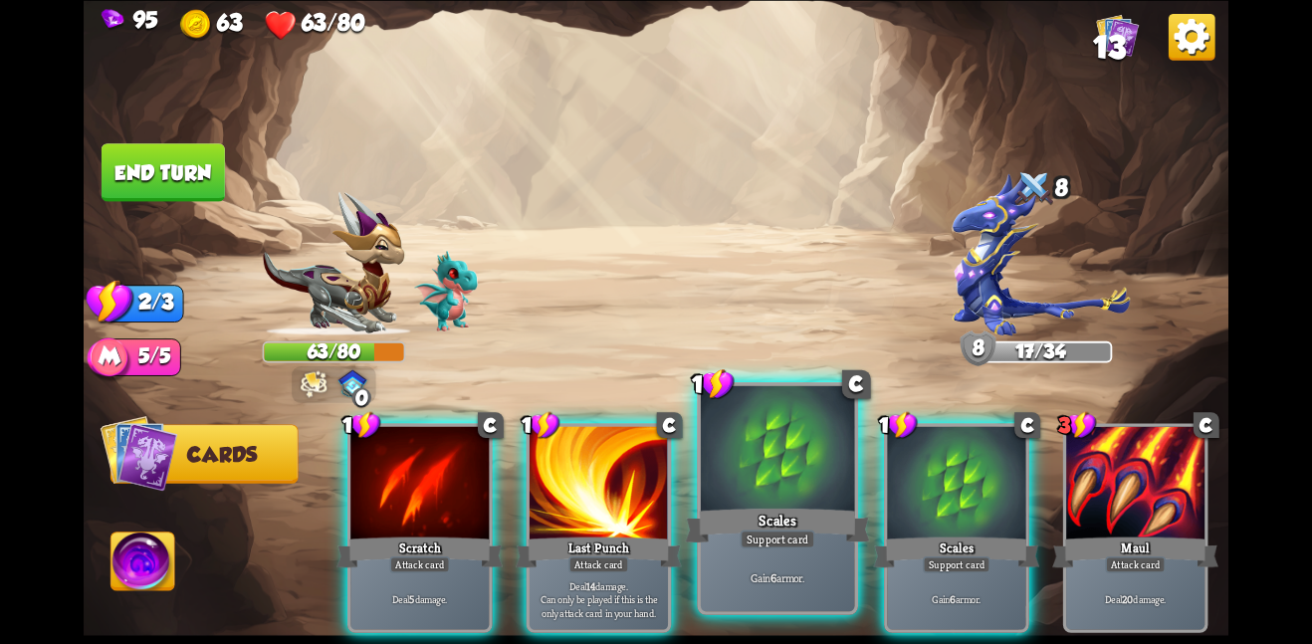
click at [720, 497] on div at bounding box center [778, 449] width 154 height 129
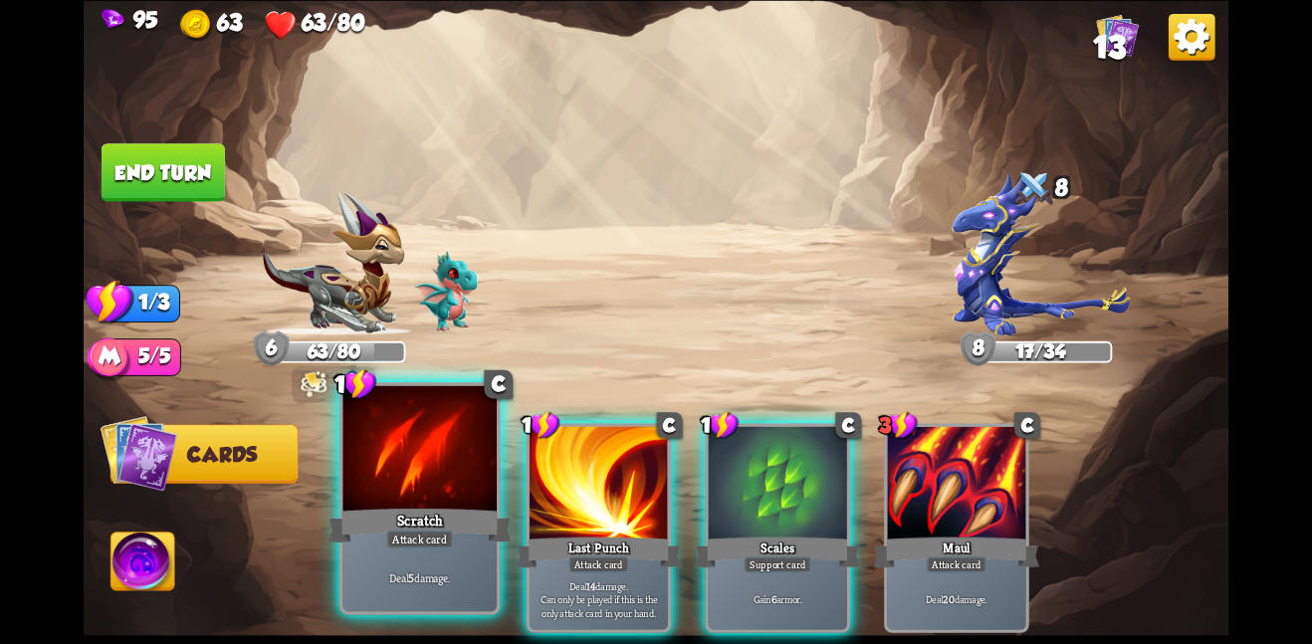
click at [441, 495] on div at bounding box center [419, 449] width 154 height 129
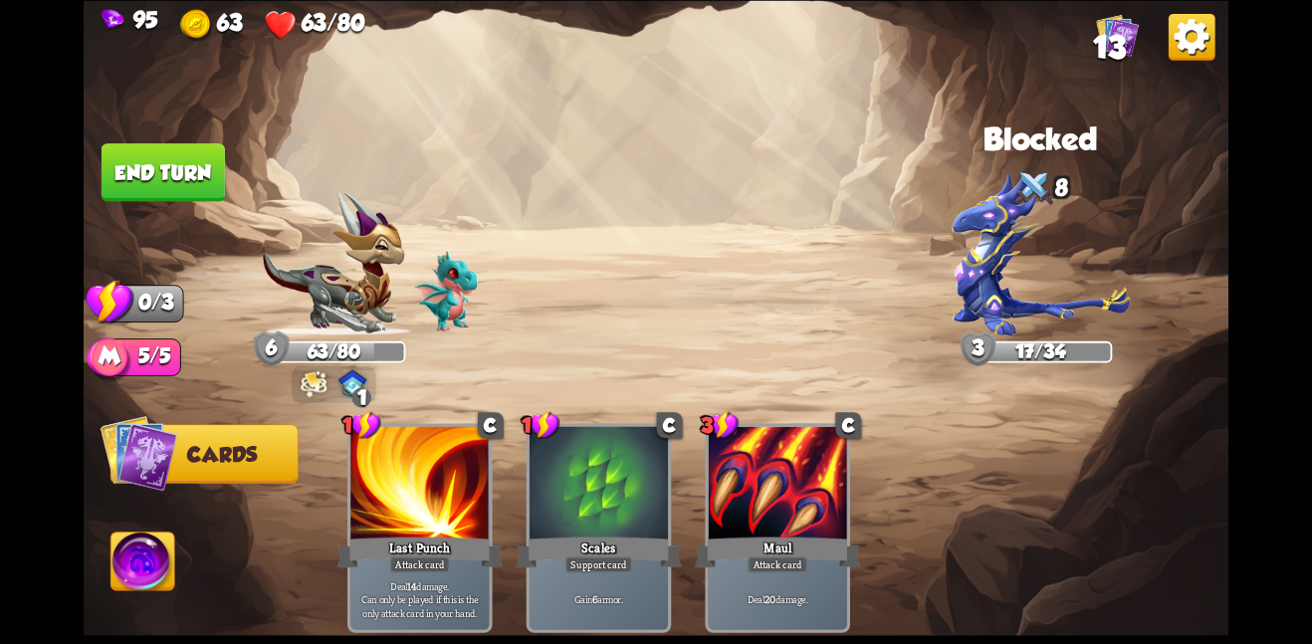
click at [139, 172] on button "End turn" at bounding box center [163, 172] width 123 height 58
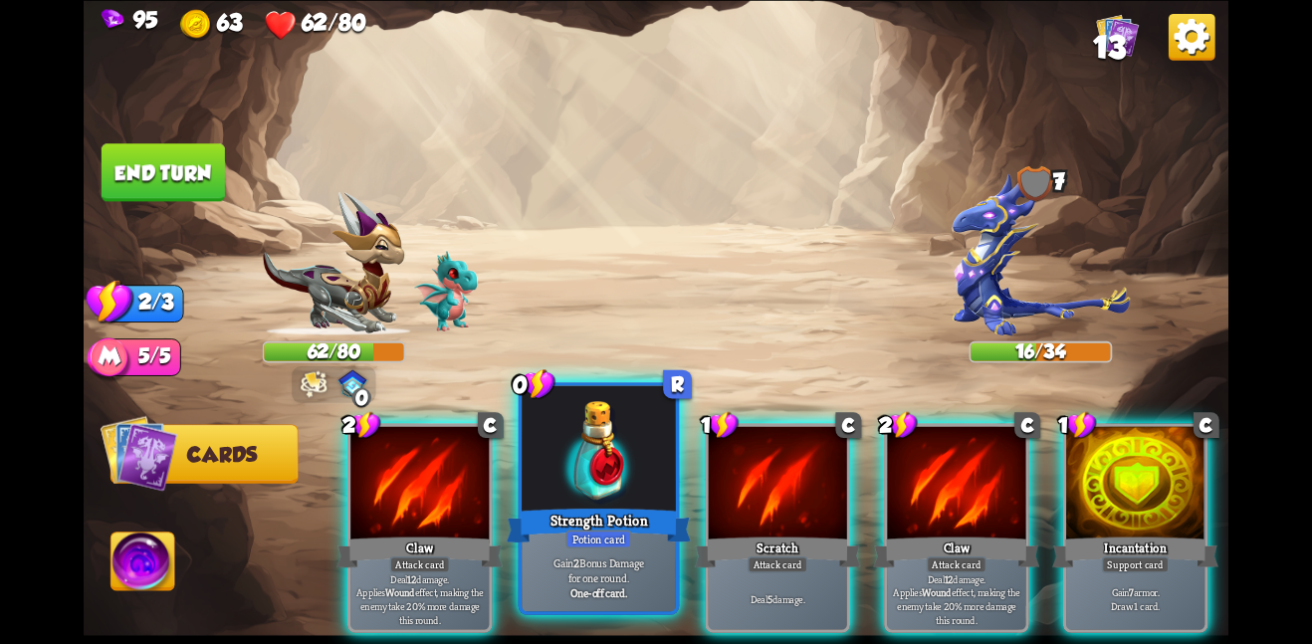
click at [601, 420] on div at bounding box center [599, 449] width 154 height 129
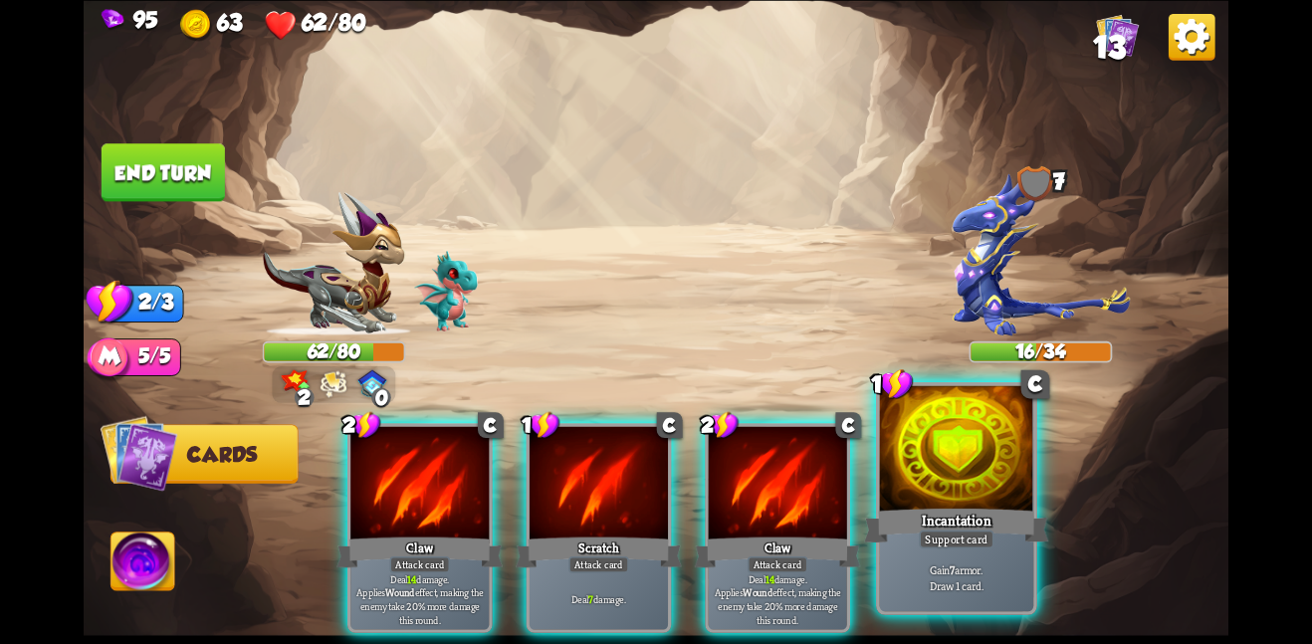
click at [989, 448] on div at bounding box center [957, 449] width 154 height 129
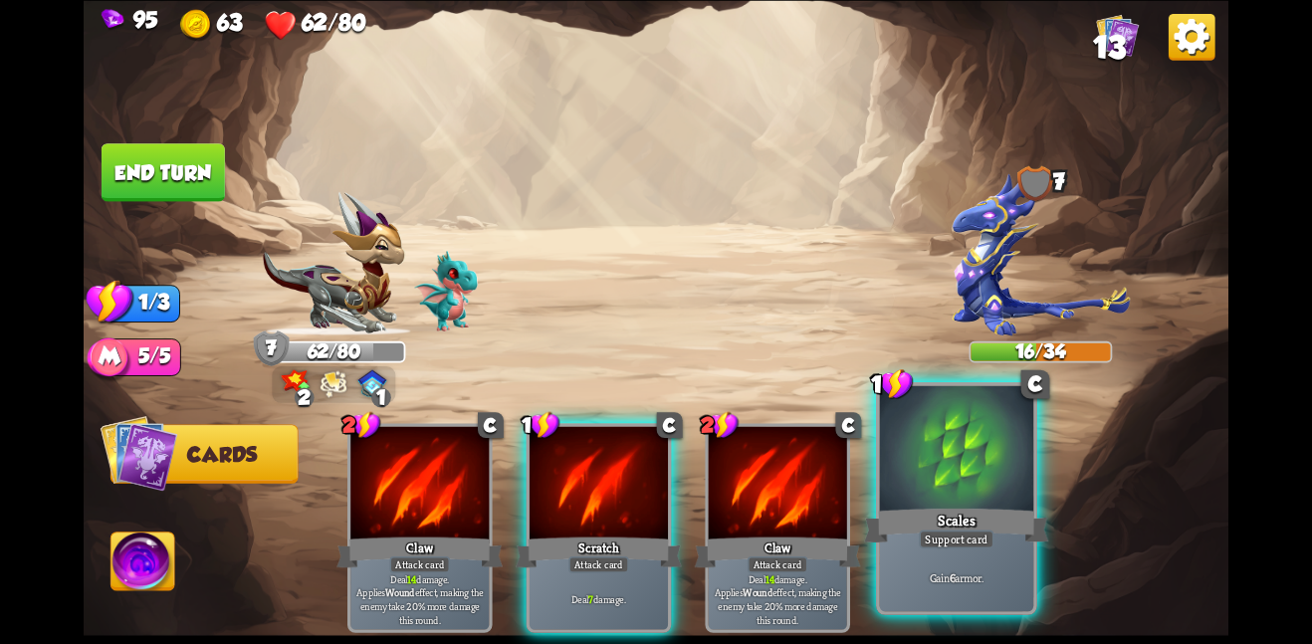
click at [966, 485] on div at bounding box center [957, 449] width 154 height 129
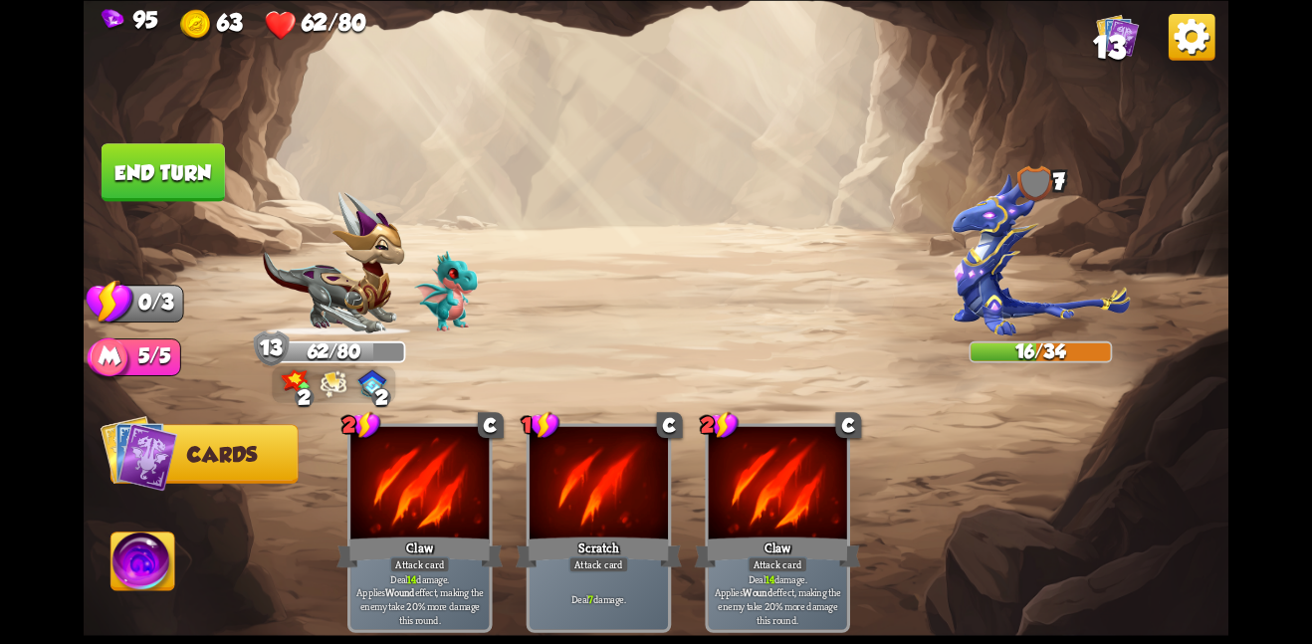
click at [121, 165] on button "End turn" at bounding box center [163, 172] width 123 height 58
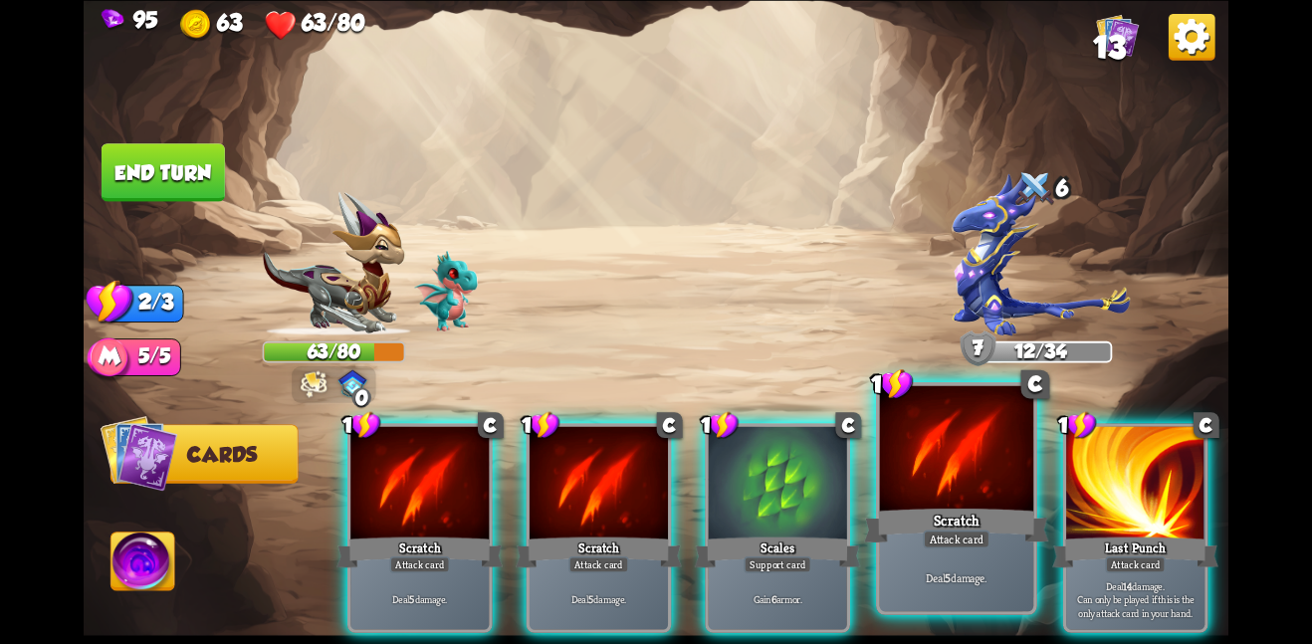
click at [903, 573] on p "Deal 5 damage." at bounding box center [957, 576] width 146 height 15
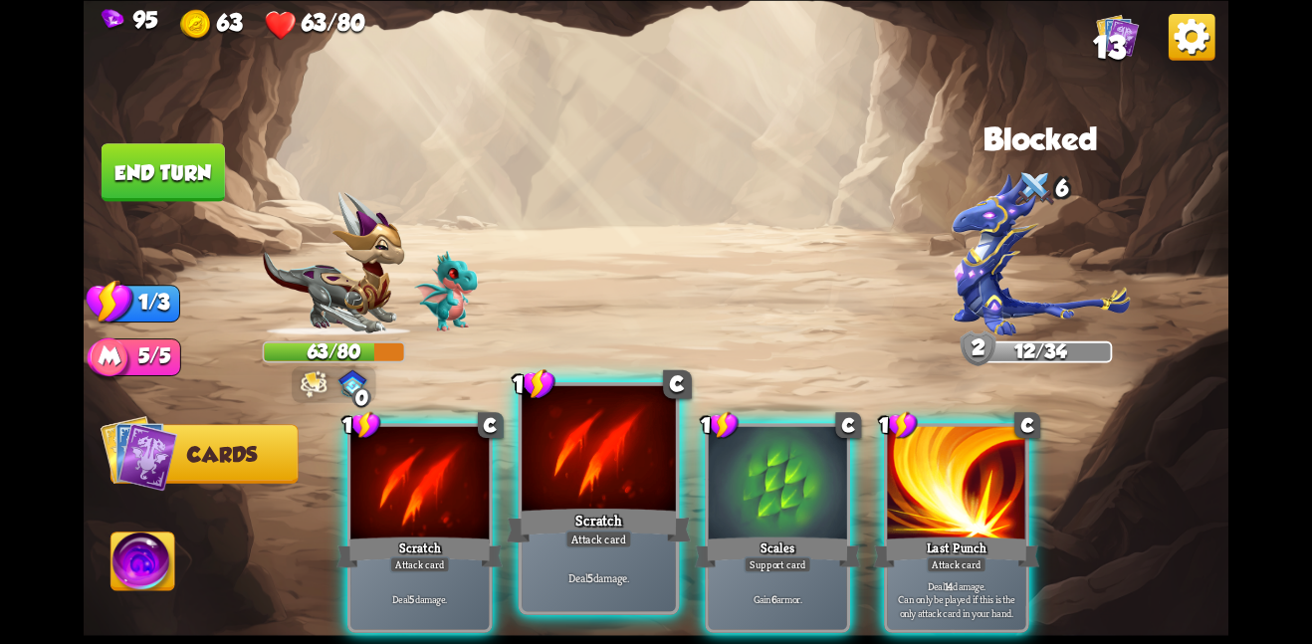
click at [527, 501] on div at bounding box center [599, 449] width 154 height 129
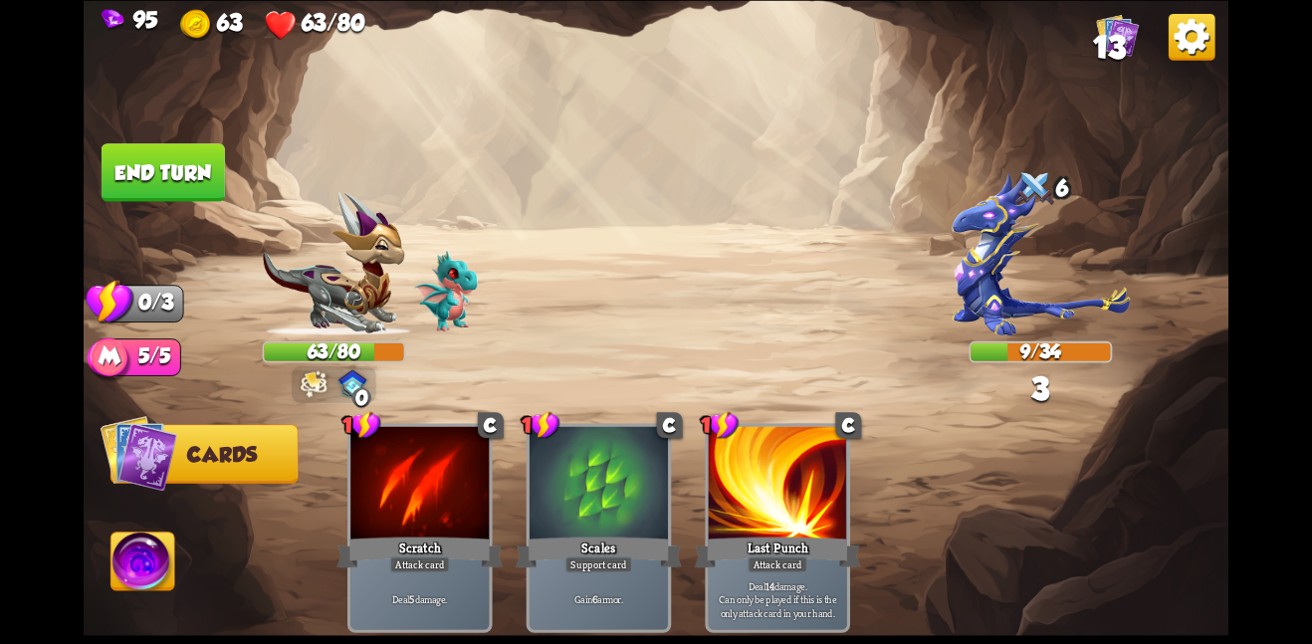
click at [181, 204] on img at bounding box center [656, 322] width 1145 height 644
click at [162, 208] on img at bounding box center [656, 322] width 1145 height 644
click at [191, 183] on button "End turn" at bounding box center [163, 172] width 123 height 58
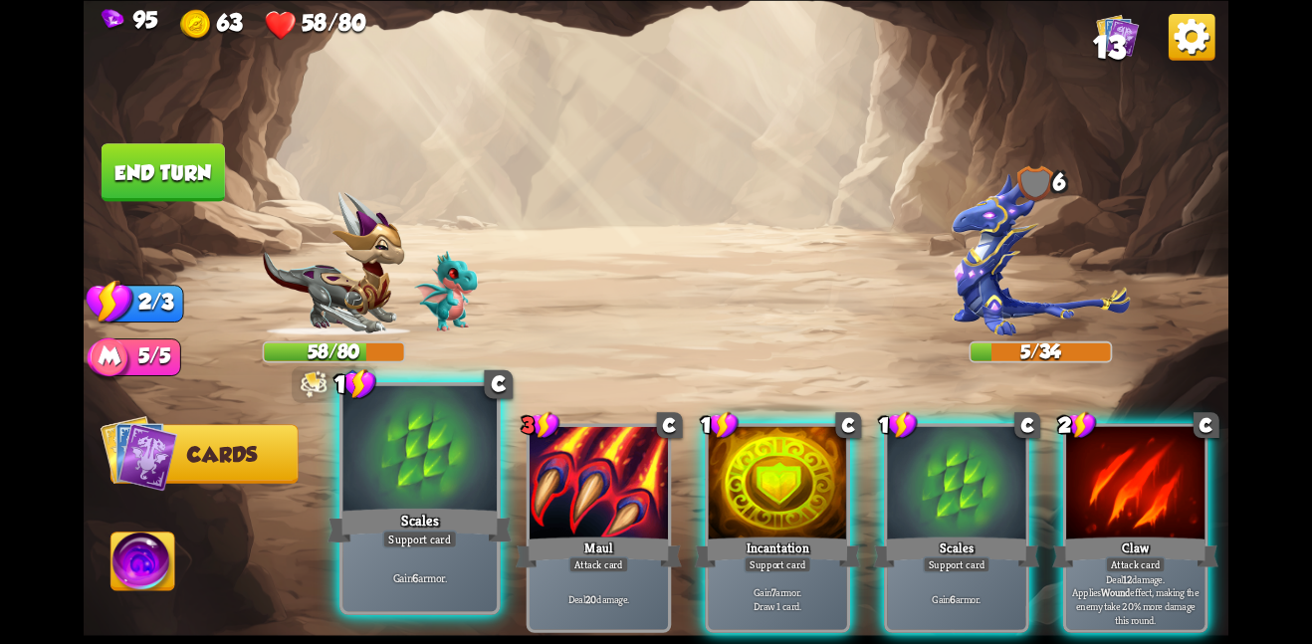
click at [441, 523] on div "Scales" at bounding box center [419, 525] width 184 height 41
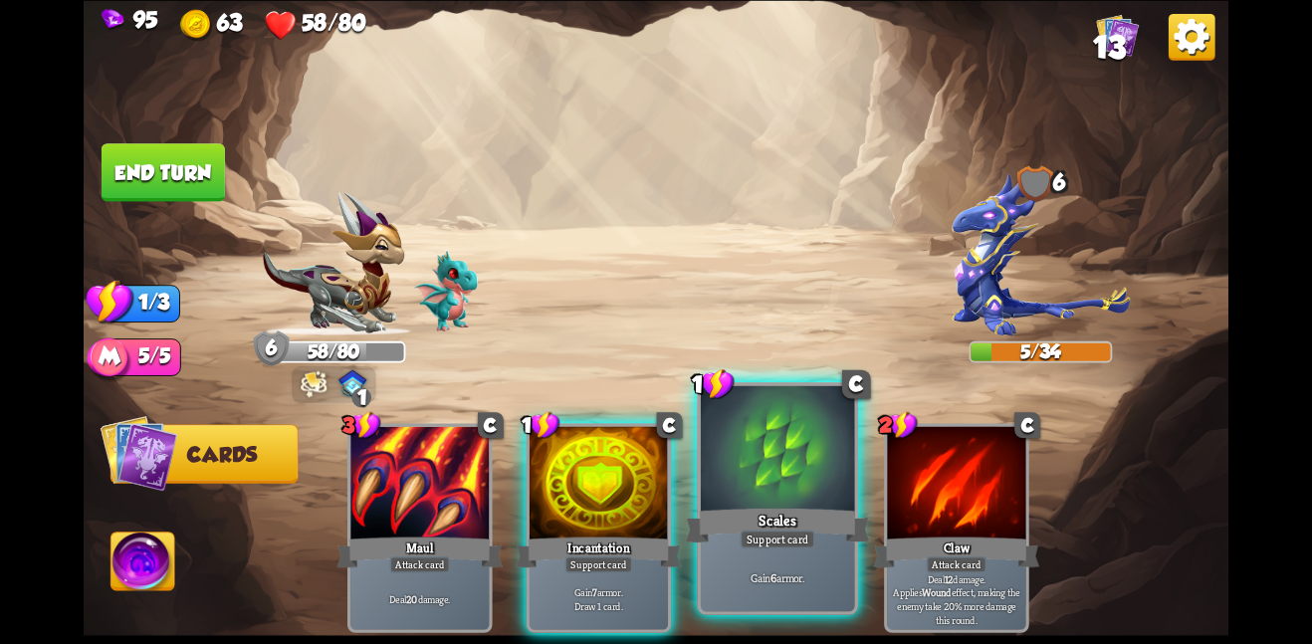
click at [792, 517] on div "Scales" at bounding box center [777, 525] width 184 height 41
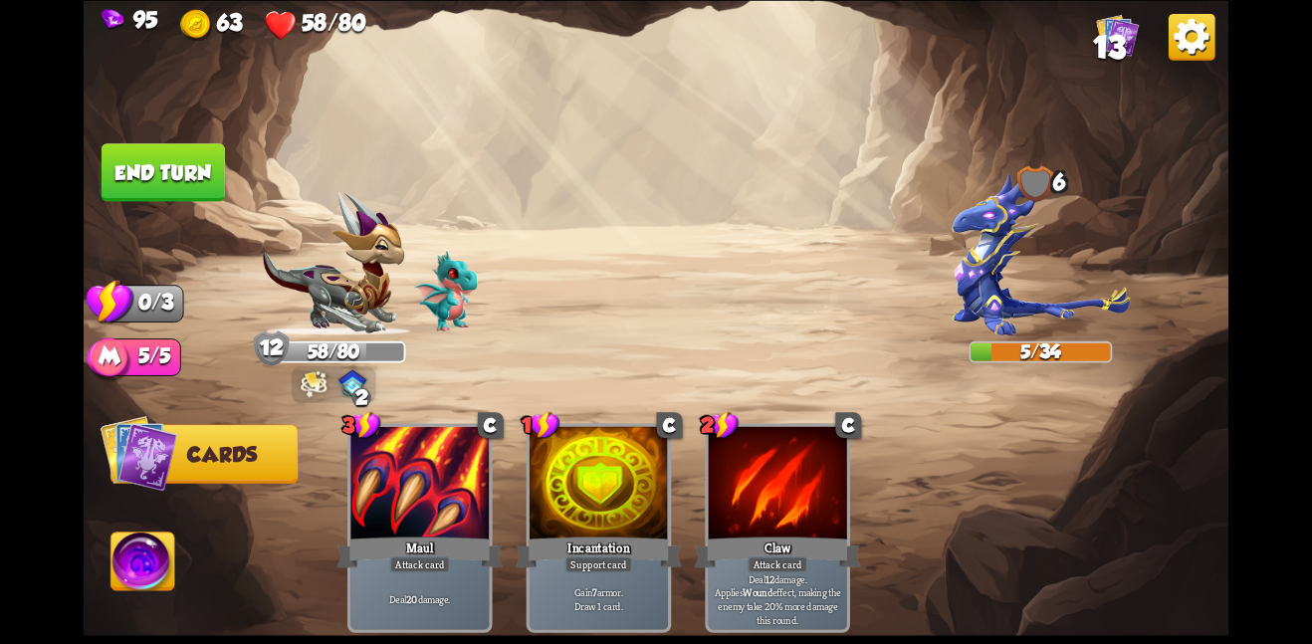
click at [181, 194] on button "End turn" at bounding box center [163, 172] width 123 height 58
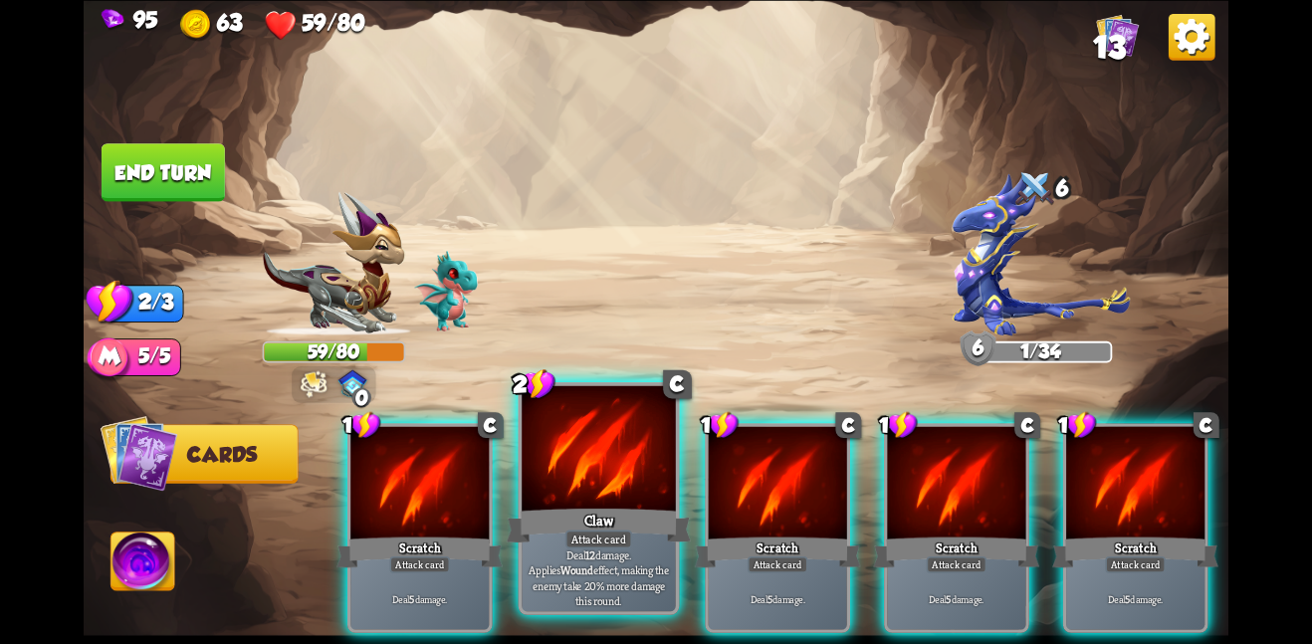
click at [654, 500] on div at bounding box center [599, 449] width 154 height 129
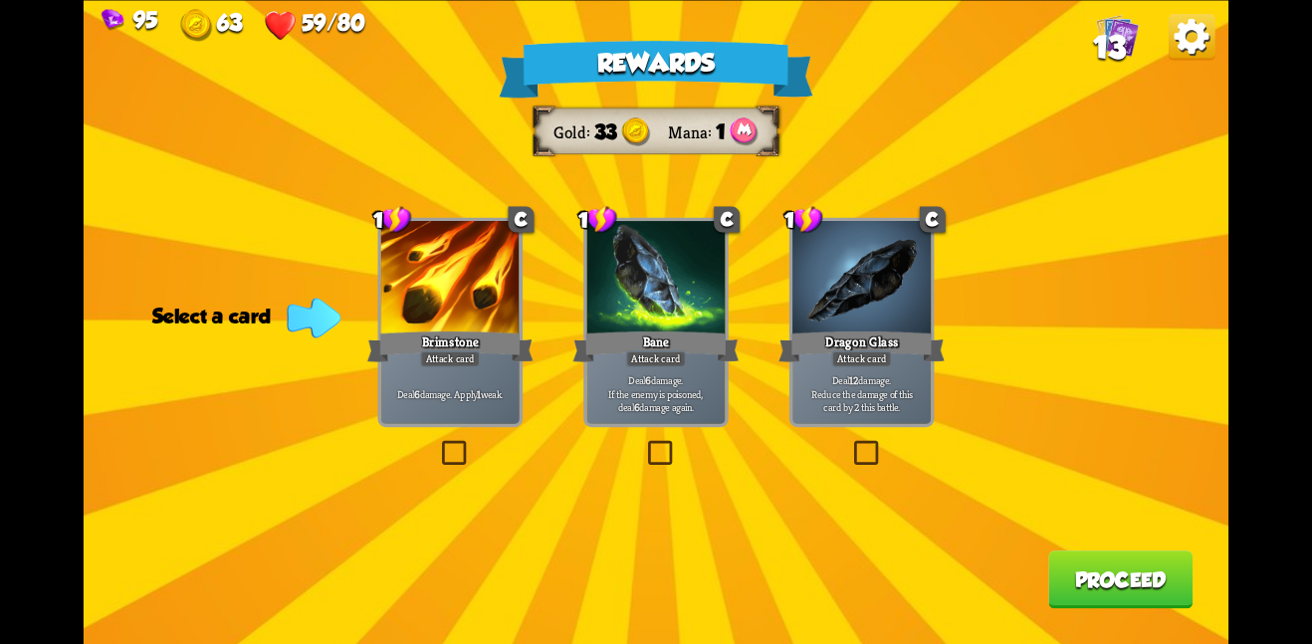
click at [671, 313] on div at bounding box center [655, 279] width 138 height 116
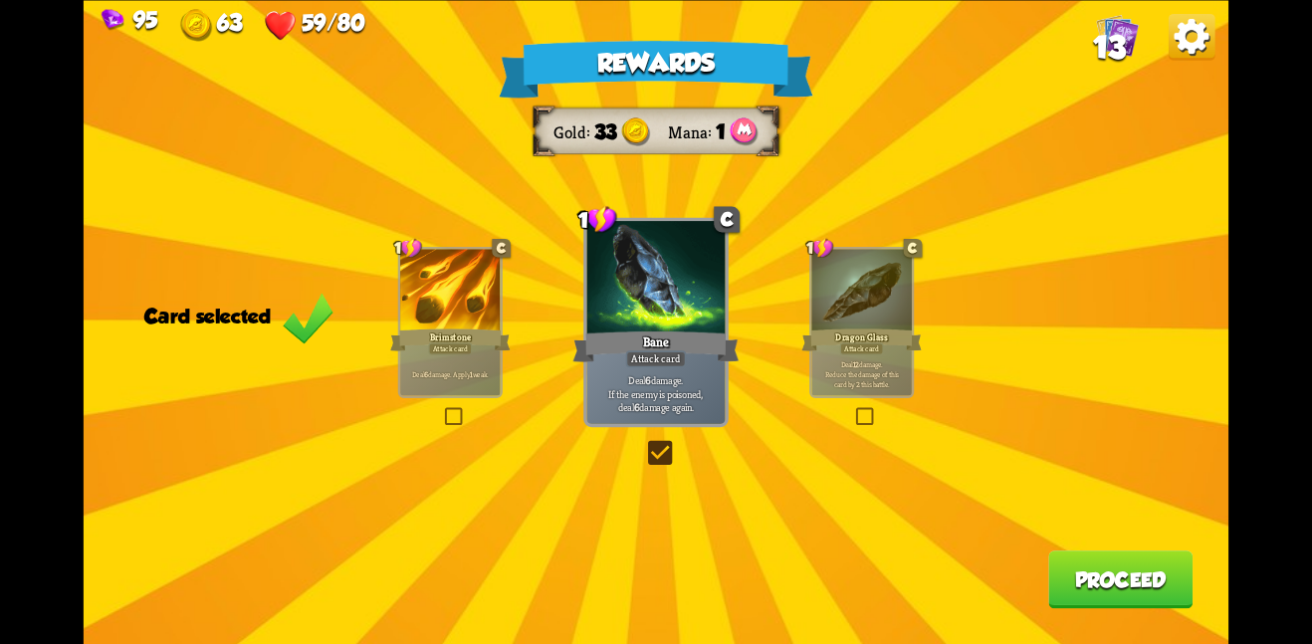
click at [1074, 544] on div "Rewards Gold 33 Mana 1 Card selected 1 C Brimstone Attack card Deal 6 damage. A…" at bounding box center [656, 322] width 1145 height 644
click at [1077, 560] on button "Proceed" at bounding box center [1120, 579] width 144 height 58
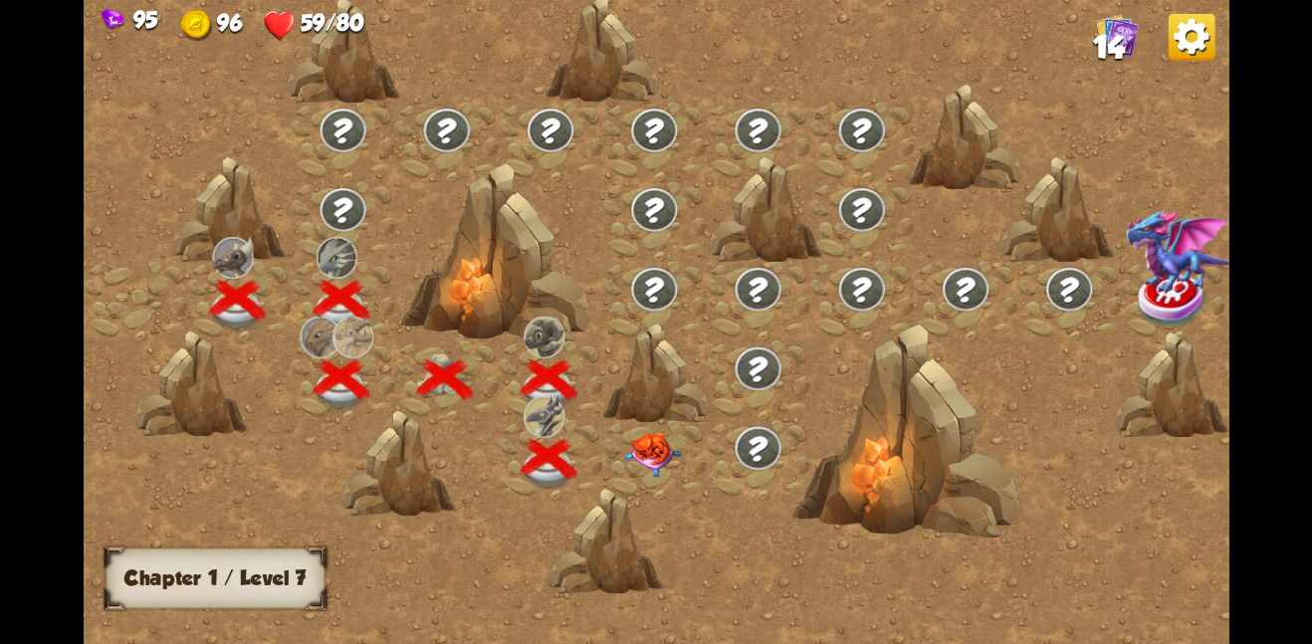
click at [640, 451] on img at bounding box center [653, 454] width 58 height 45
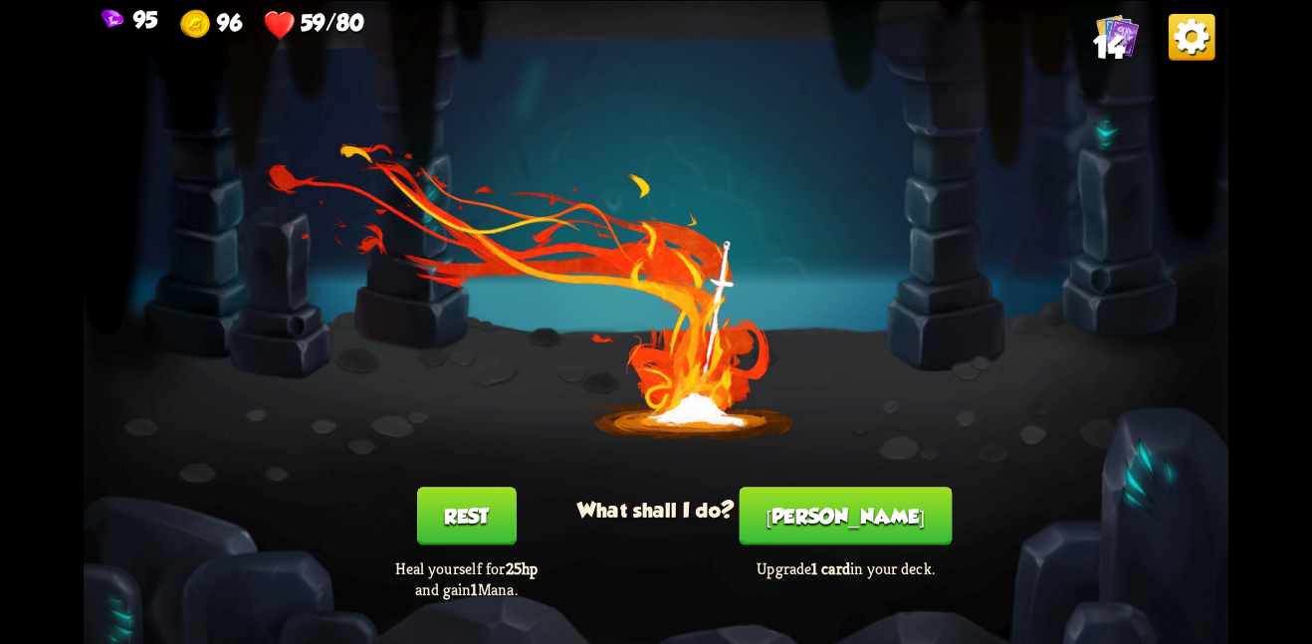
click at [872, 513] on button "Smith" at bounding box center [845, 516] width 213 height 58
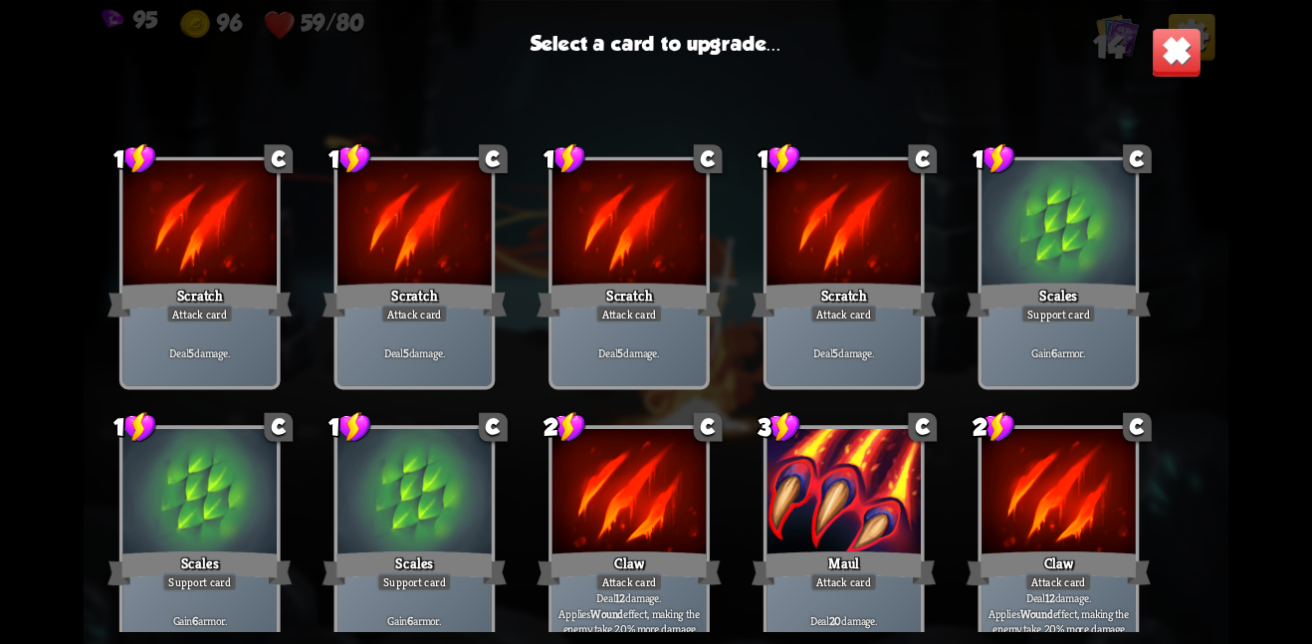
click at [870, 515] on div at bounding box center [843, 493] width 154 height 129
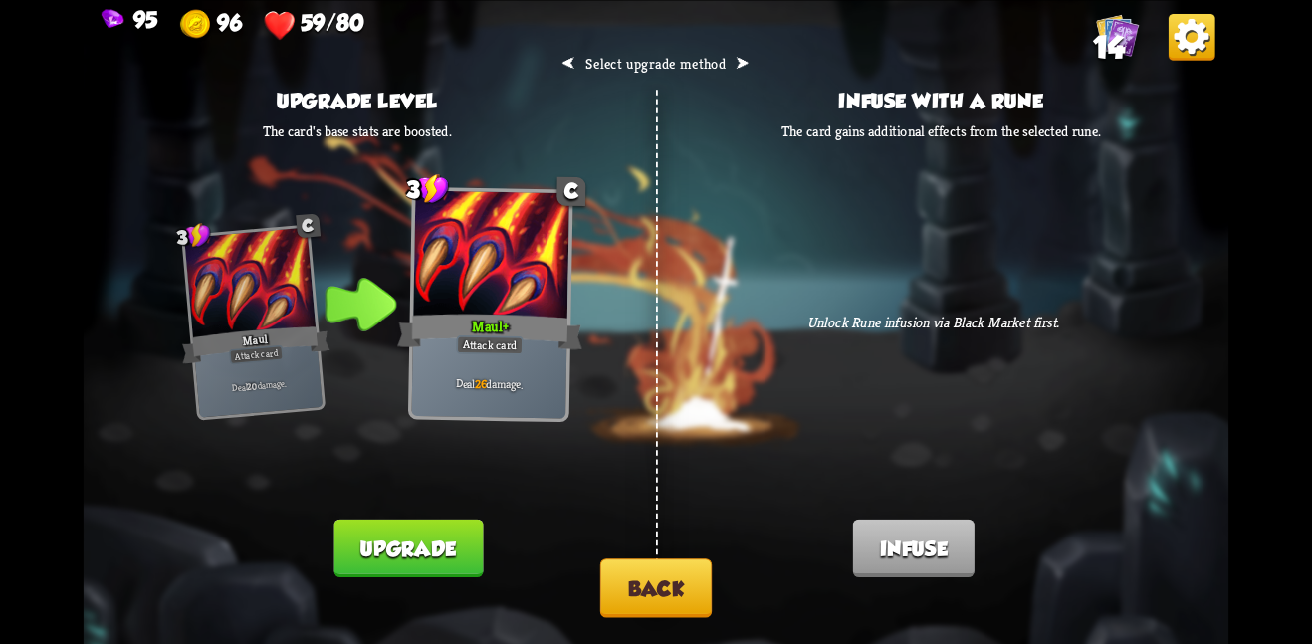
click at [649, 580] on button "Back" at bounding box center [655, 587] width 111 height 59
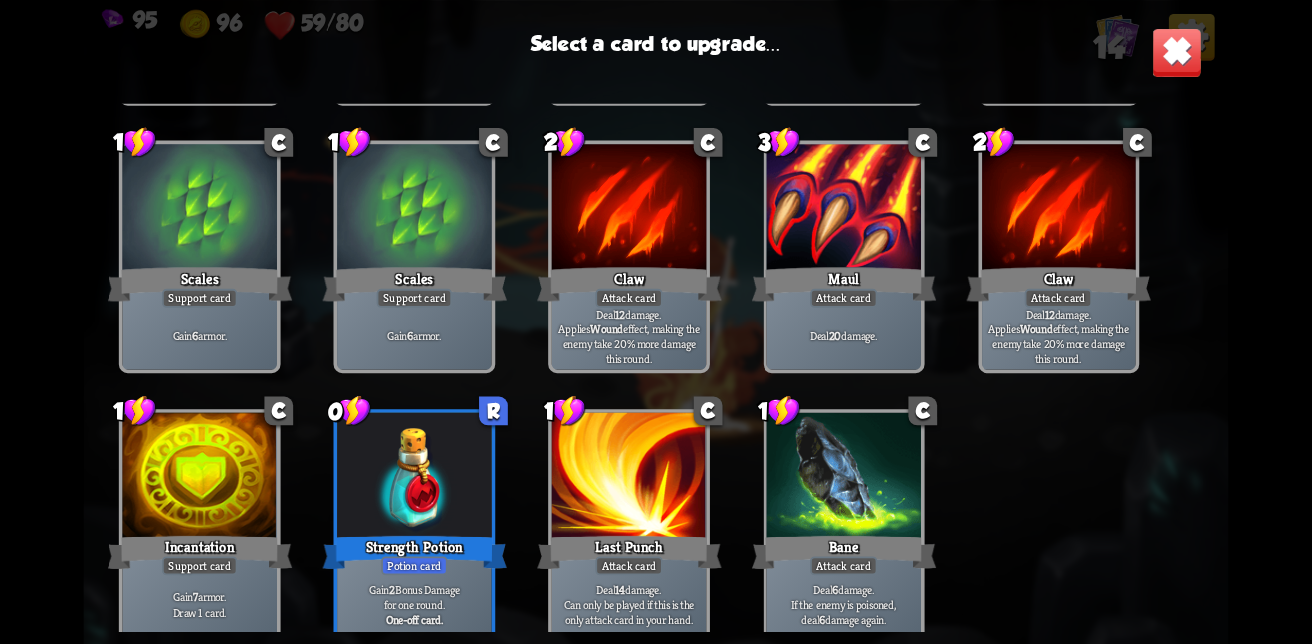
scroll to position [327, 0]
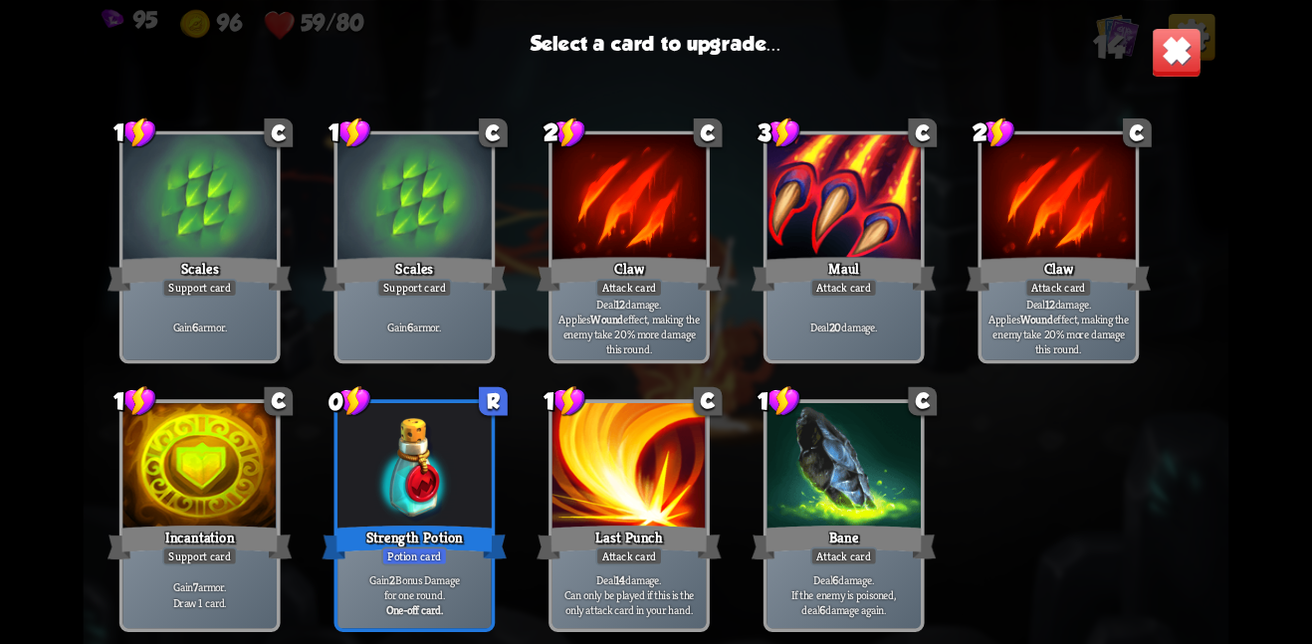
click at [584, 460] on div at bounding box center [629, 467] width 154 height 129
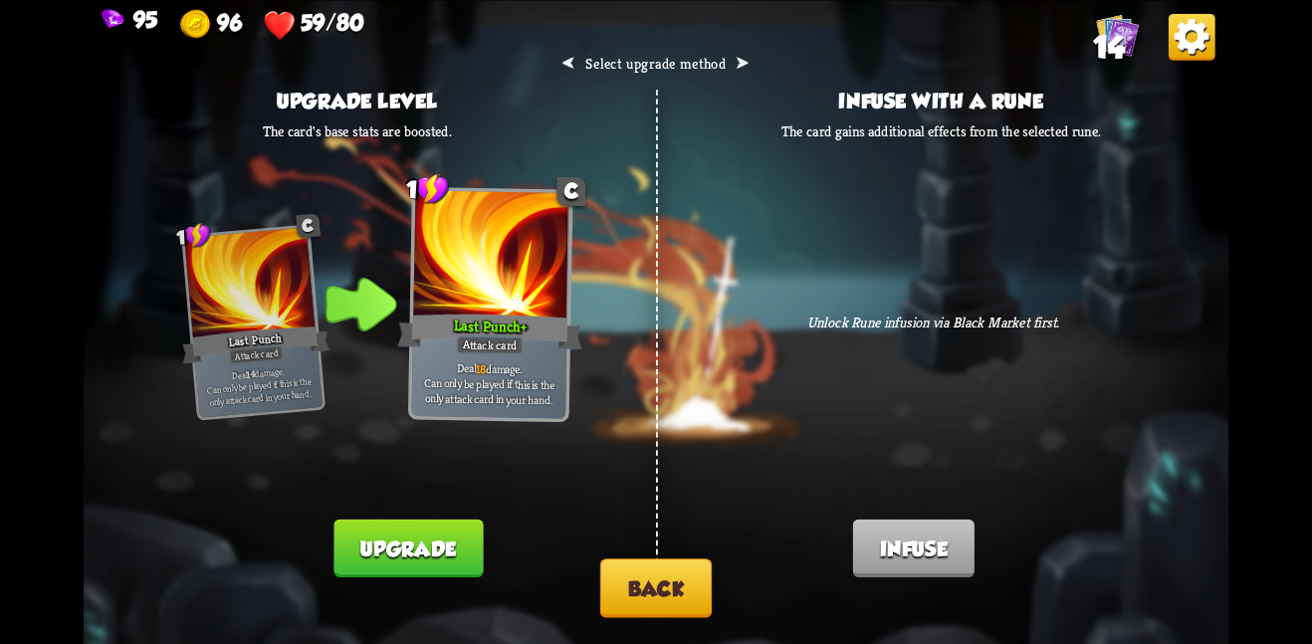
click at [653, 559] on div "⮜ Select upgrade method ⮞ Upgrade level The card's base stats are boosted. 1 C …" at bounding box center [656, 322] width 1145 height 644
click at [651, 586] on button "Back" at bounding box center [655, 587] width 111 height 59
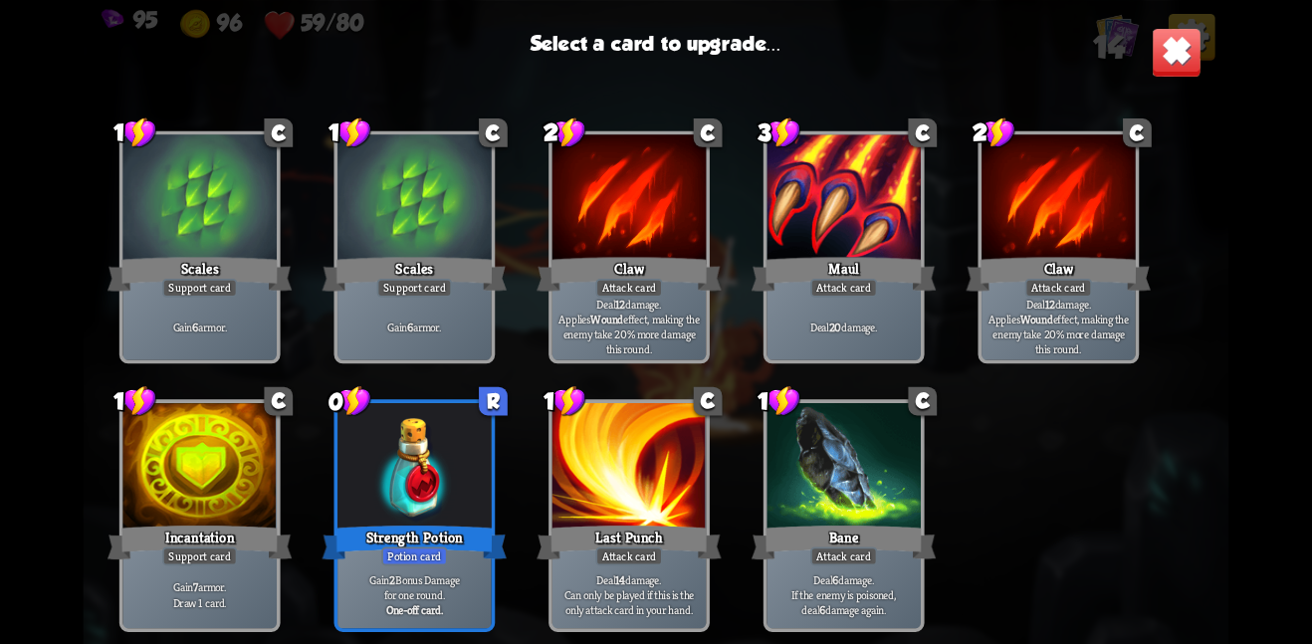
click at [818, 309] on div "Deal 20 damage." at bounding box center [843, 326] width 154 height 67
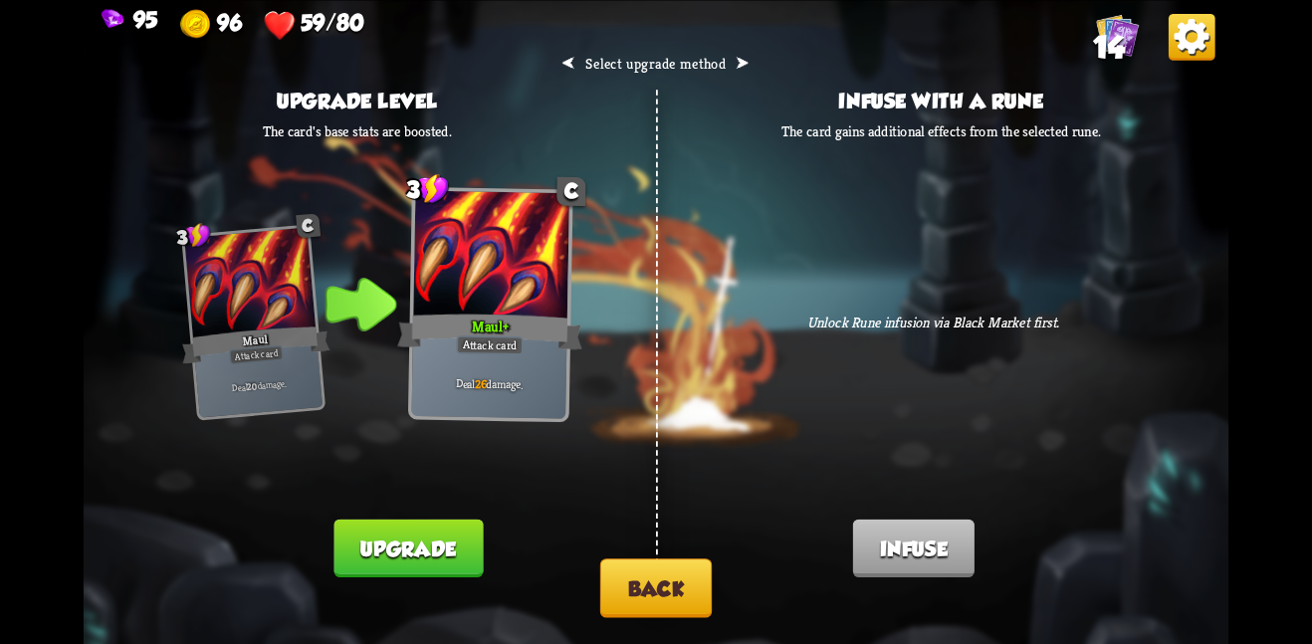
click at [386, 566] on button "Upgrade" at bounding box center [408, 548] width 149 height 58
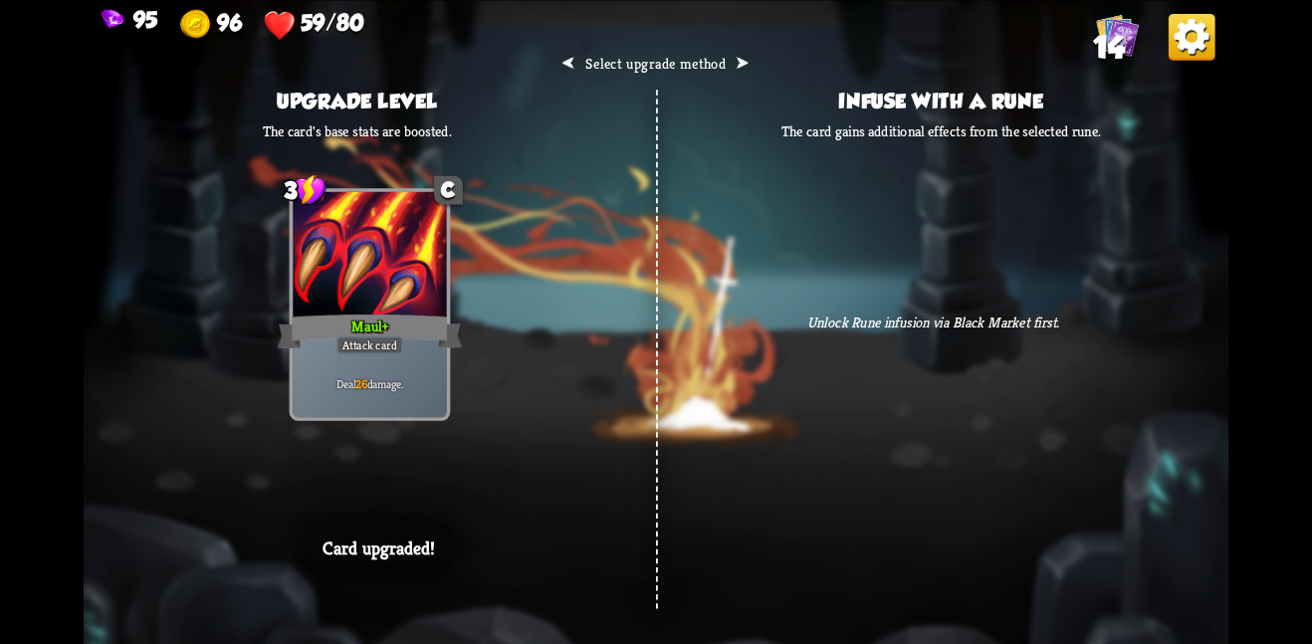
click at [409, 404] on div "Deal 26 damage." at bounding box center [370, 382] width 154 height 67
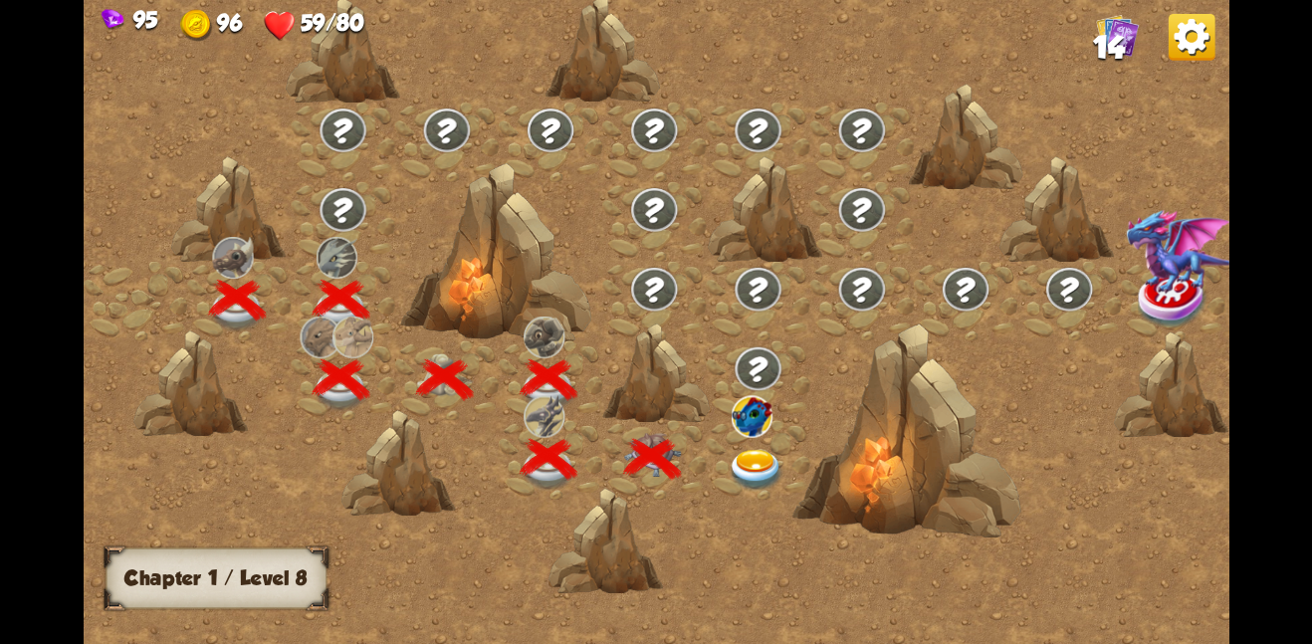
click at [755, 466] on img at bounding box center [757, 470] width 58 height 42
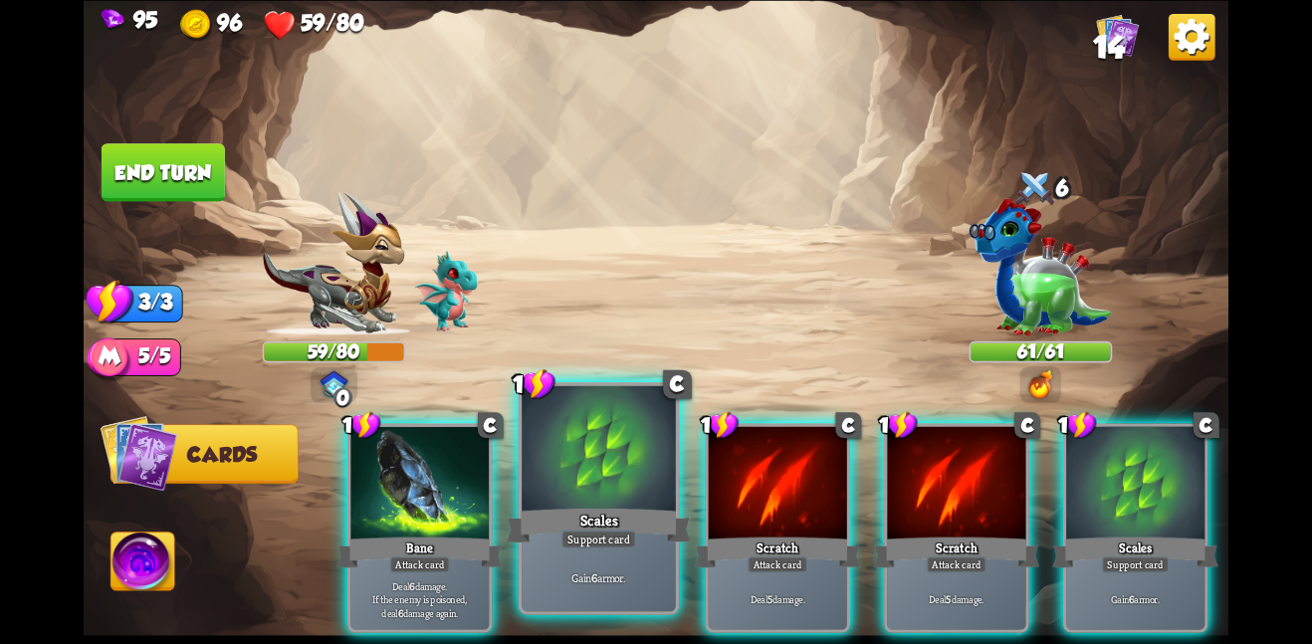
click at [563, 500] on div at bounding box center [599, 449] width 154 height 129
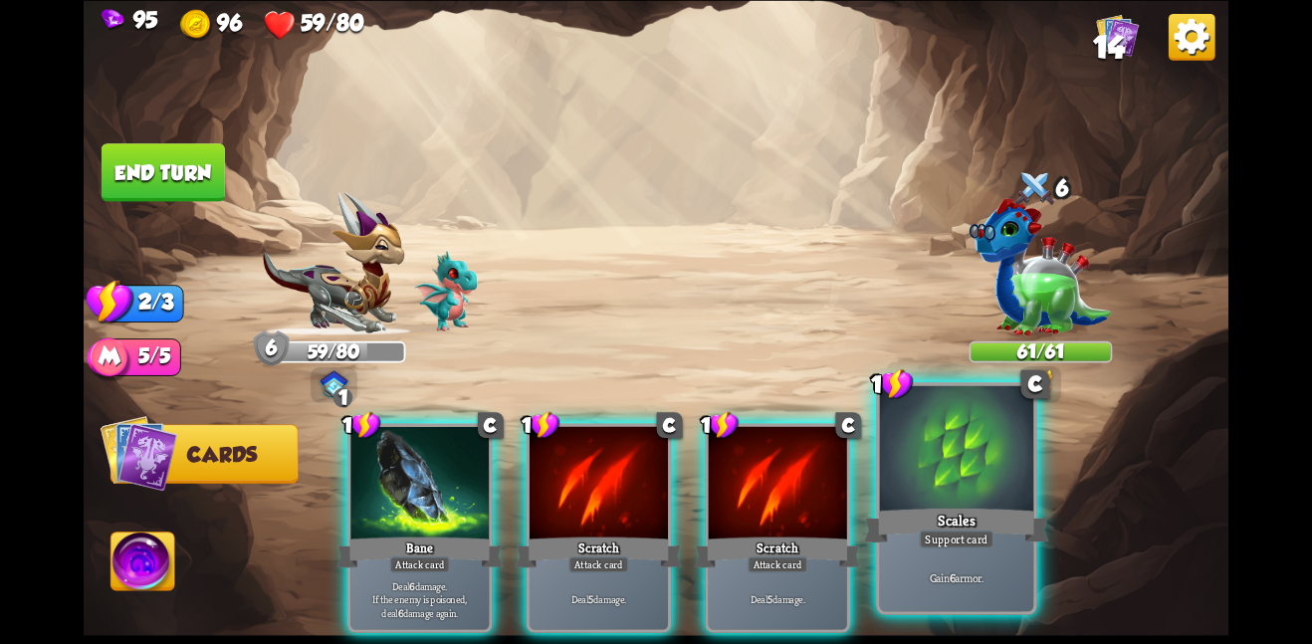
click at [893, 443] on div at bounding box center [957, 449] width 154 height 129
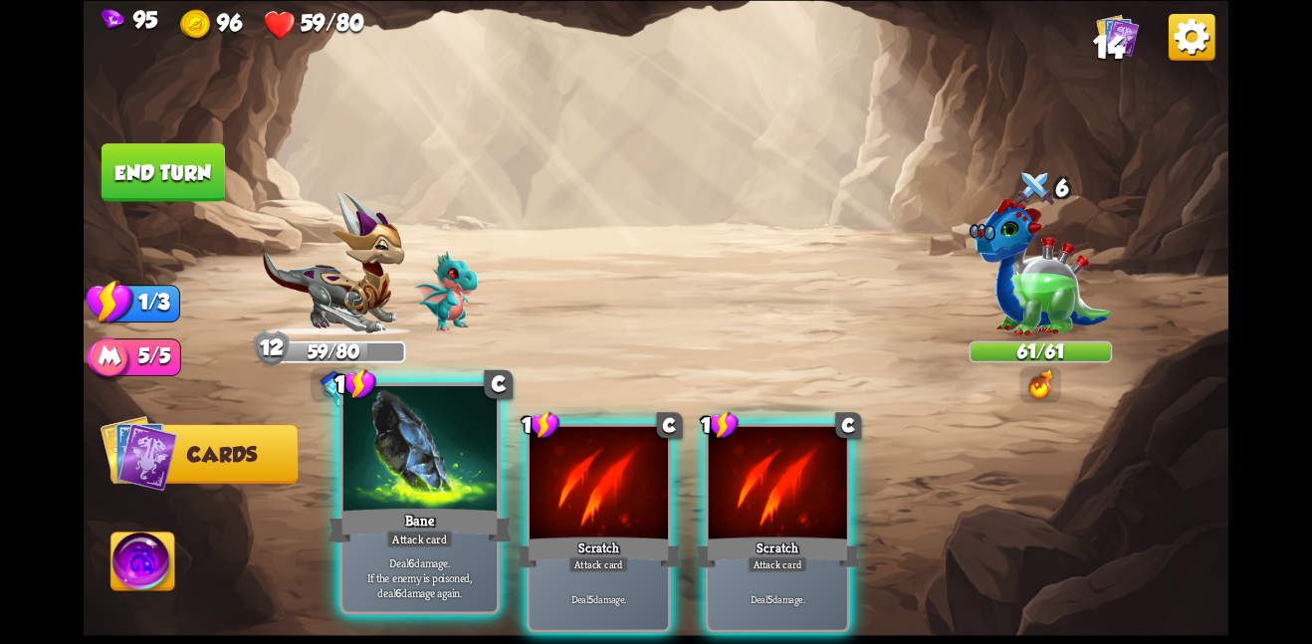
click at [464, 423] on div at bounding box center [419, 449] width 154 height 129
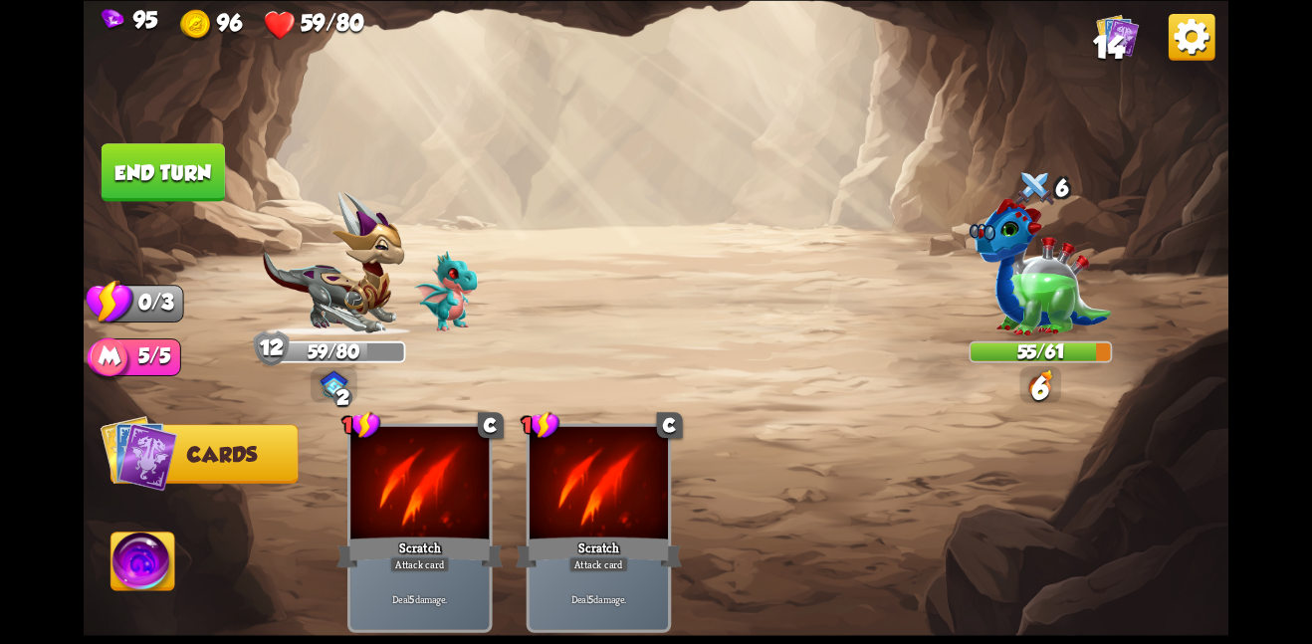
click at [198, 160] on button "End turn" at bounding box center [163, 172] width 123 height 58
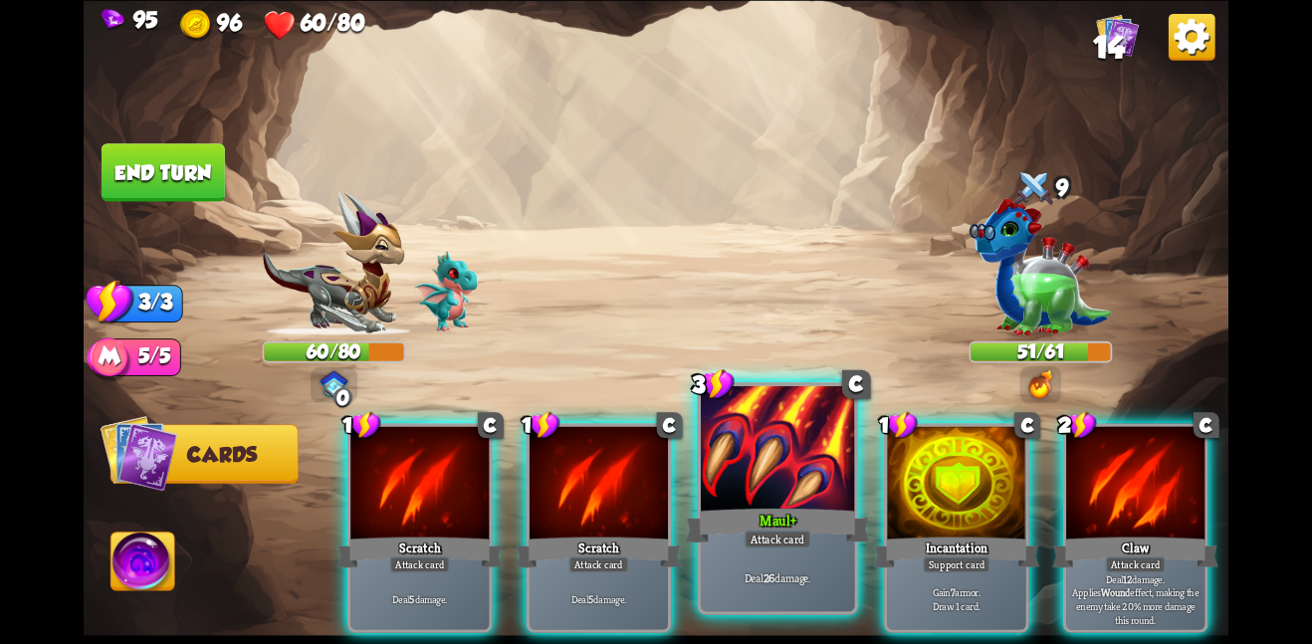
click at [731, 499] on div at bounding box center [778, 449] width 154 height 129
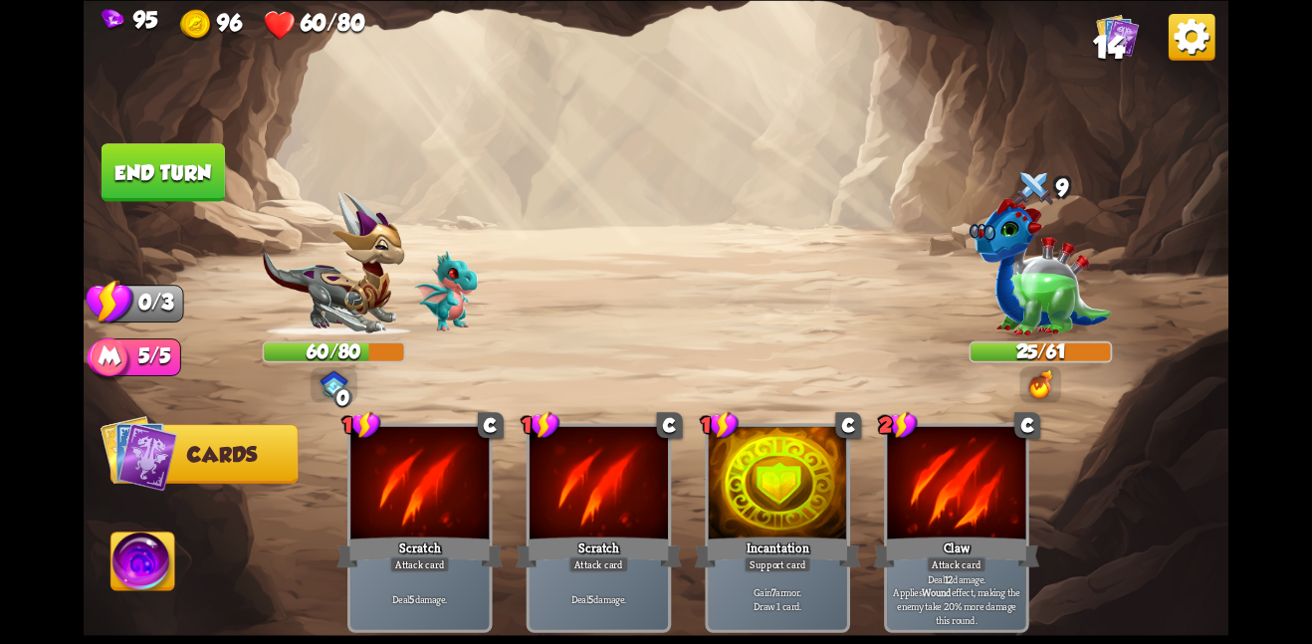
click at [150, 189] on button "End turn" at bounding box center [163, 172] width 123 height 58
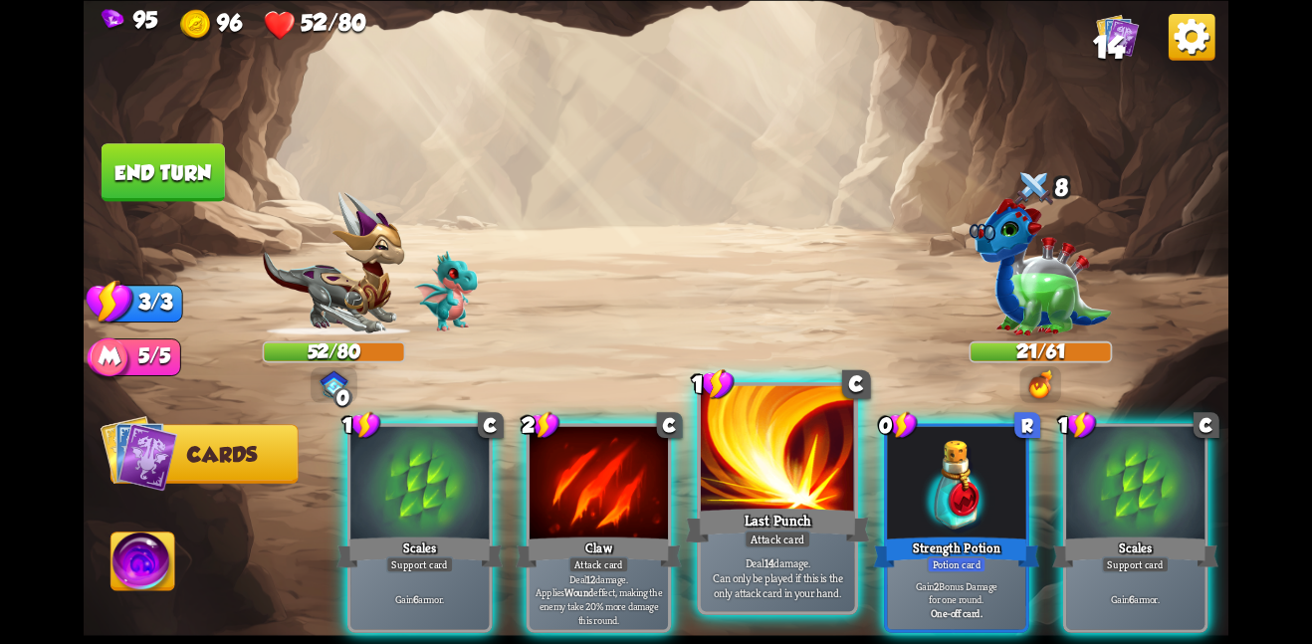
click at [791, 534] on div "Attack card" at bounding box center [777, 538] width 67 height 19
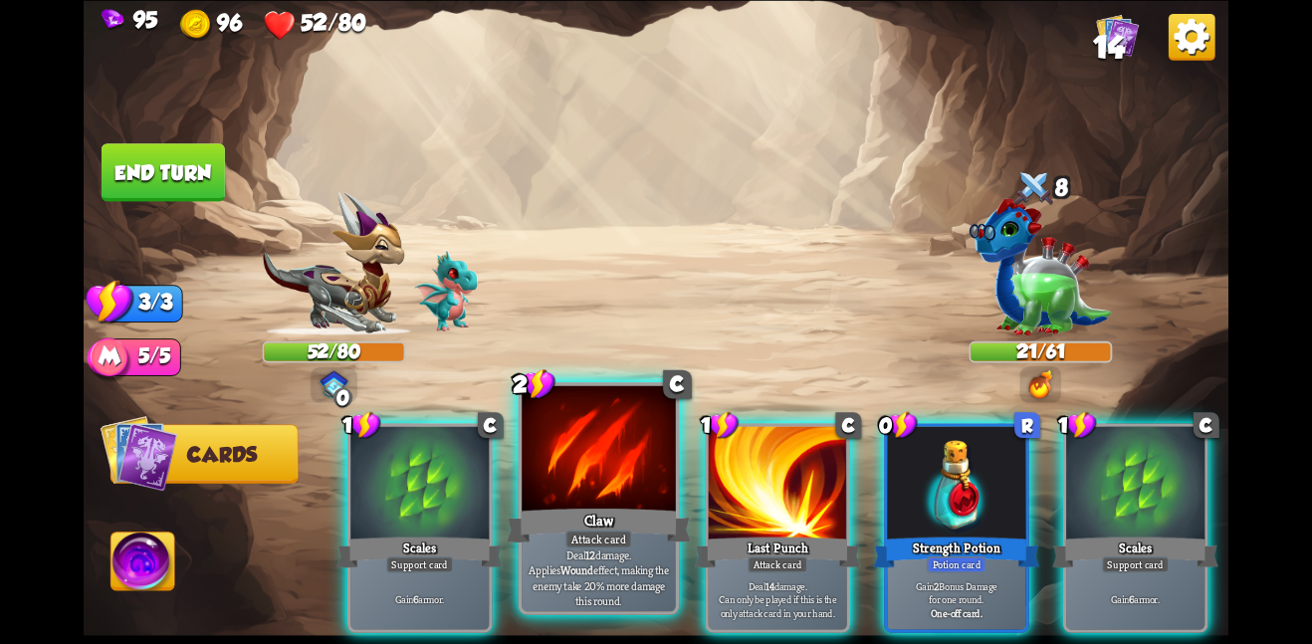
click at [589, 515] on div "Claw" at bounding box center [599, 525] width 184 height 41
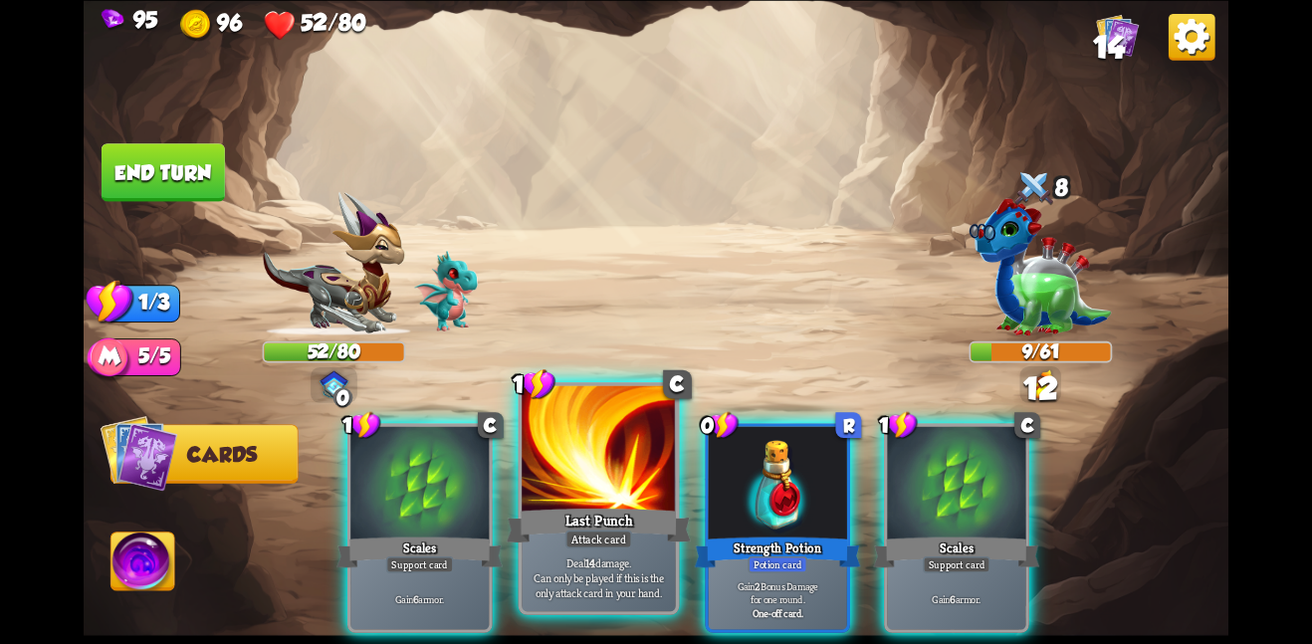
click at [632, 492] on div at bounding box center [599, 449] width 154 height 129
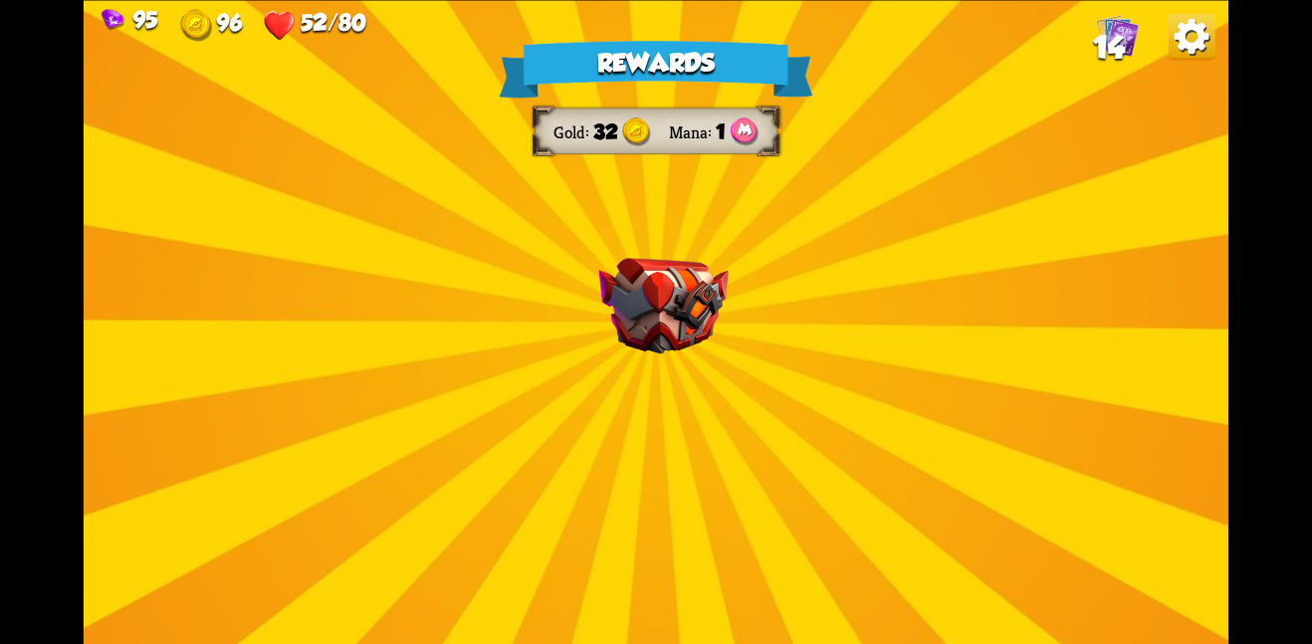
click at [787, 300] on div "Rewards Gold 32 Mana 1 Select a card 0 R Weak Potion Potion card The enemy will…" at bounding box center [656, 322] width 1145 height 644
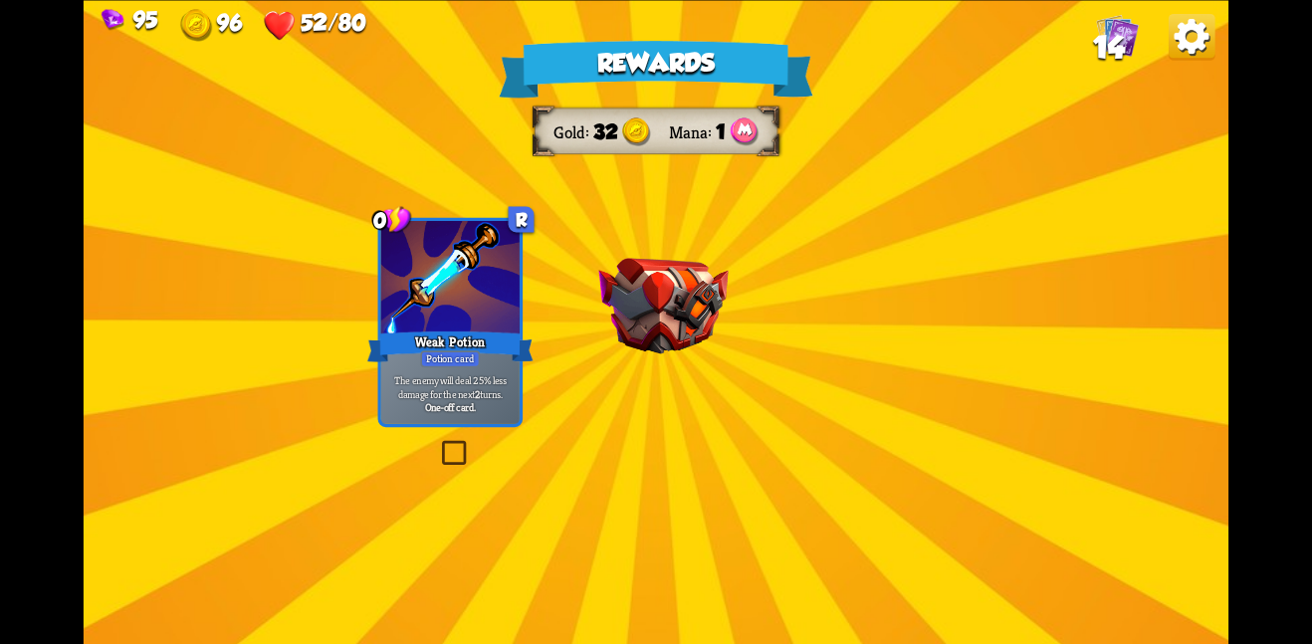
click at [687, 309] on img at bounding box center [662, 306] width 129 height 97
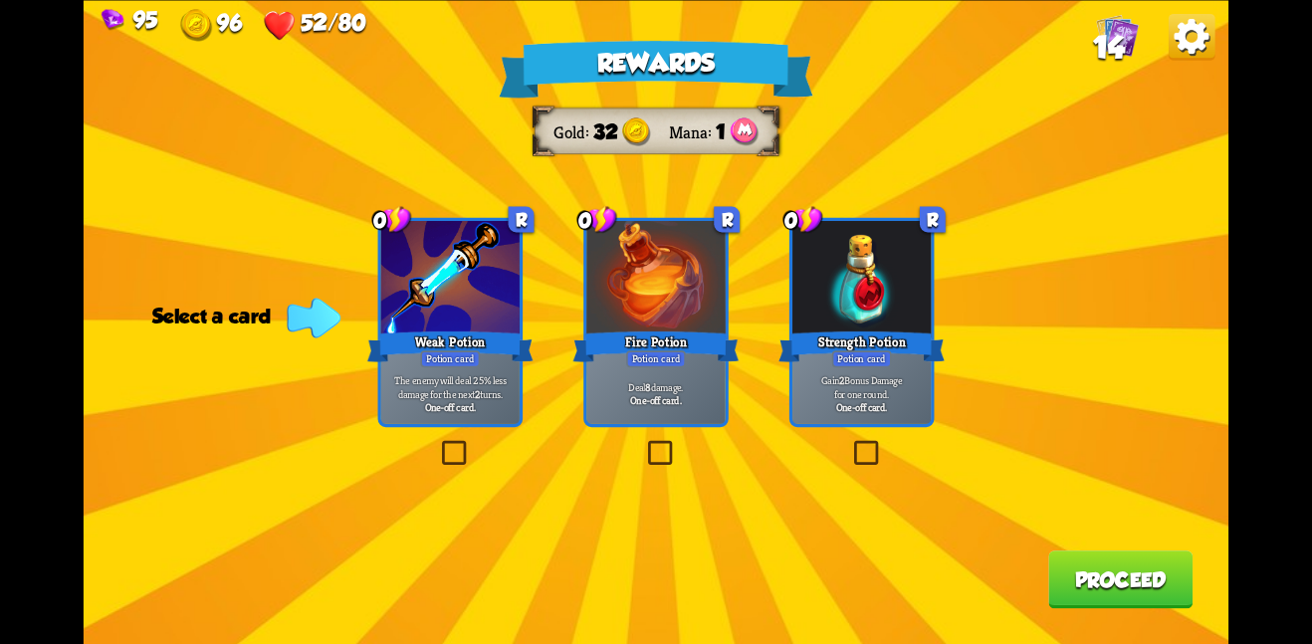
click at [666, 322] on div at bounding box center [655, 279] width 138 height 116
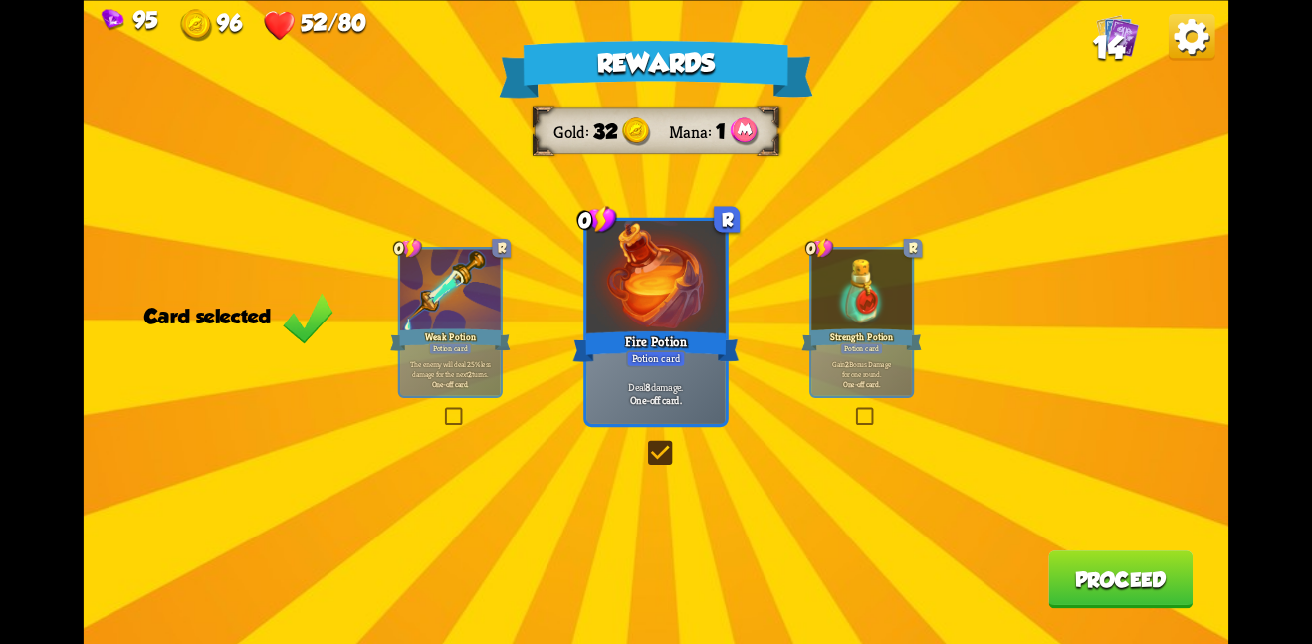
click at [1099, 583] on button "Proceed" at bounding box center [1120, 579] width 144 height 58
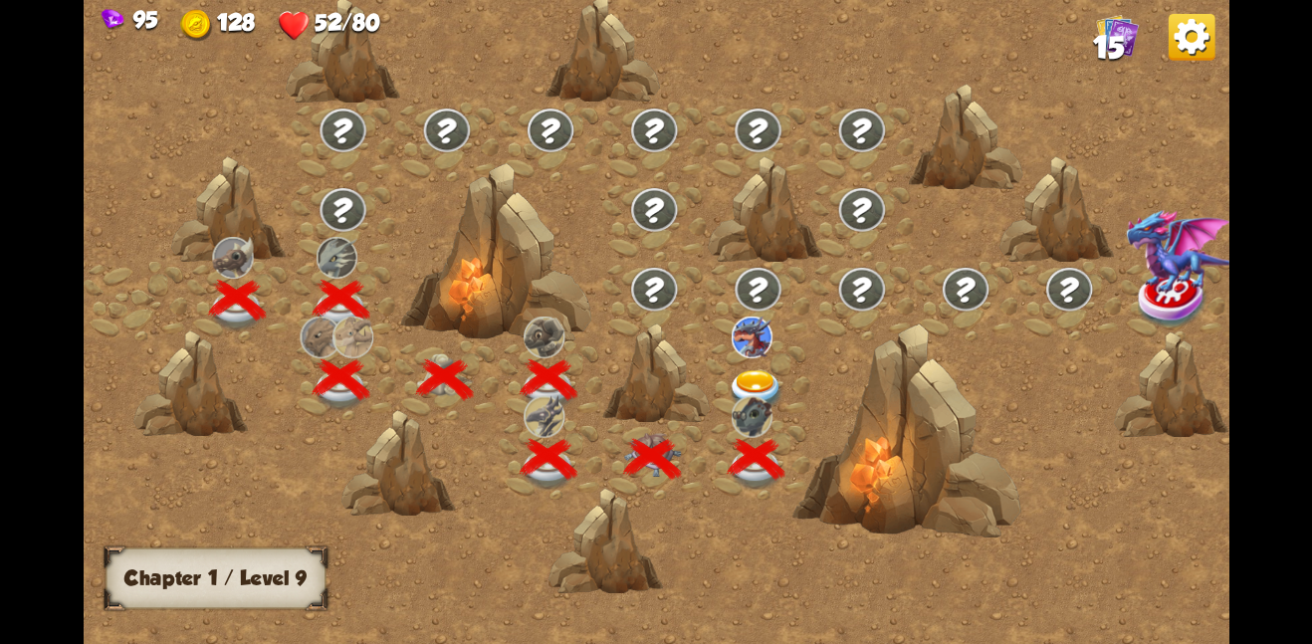
click at [757, 374] on img at bounding box center [757, 390] width 58 height 42
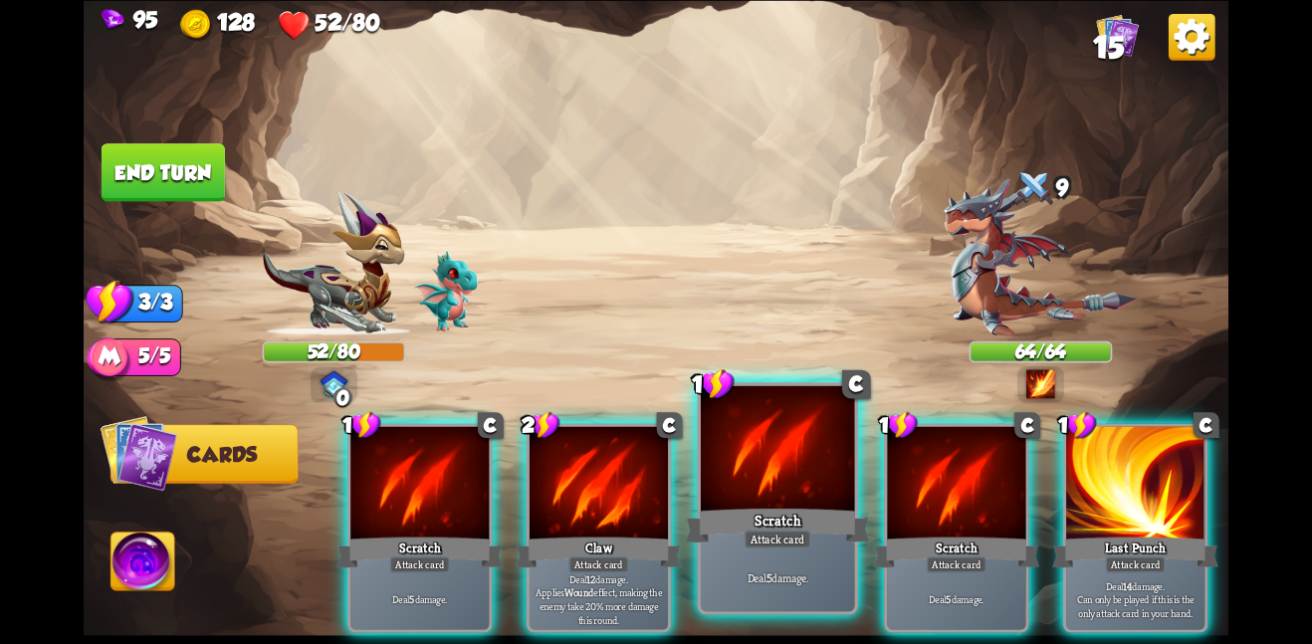
click at [776, 469] on div at bounding box center [778, 449] width 154 height 129
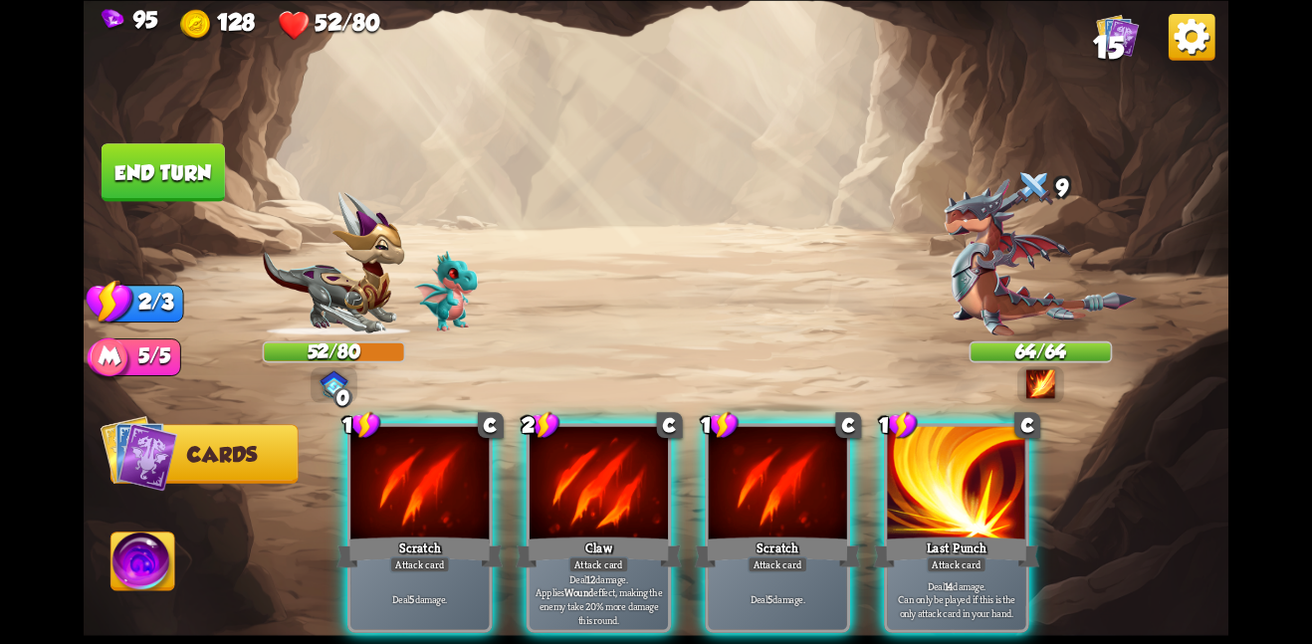
click at [776, 469] on div at bounding box center [778, 484] width 138 height 116
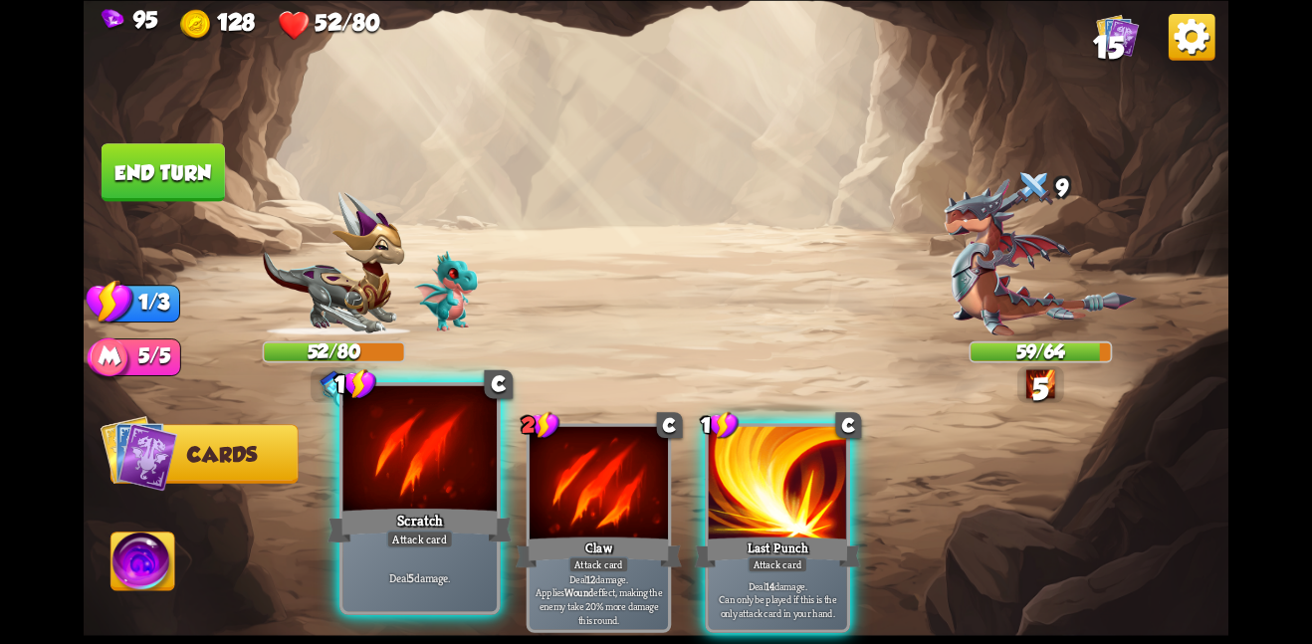
click at [489, 460] on div at bounding box center [419, 449] width 154 height 129
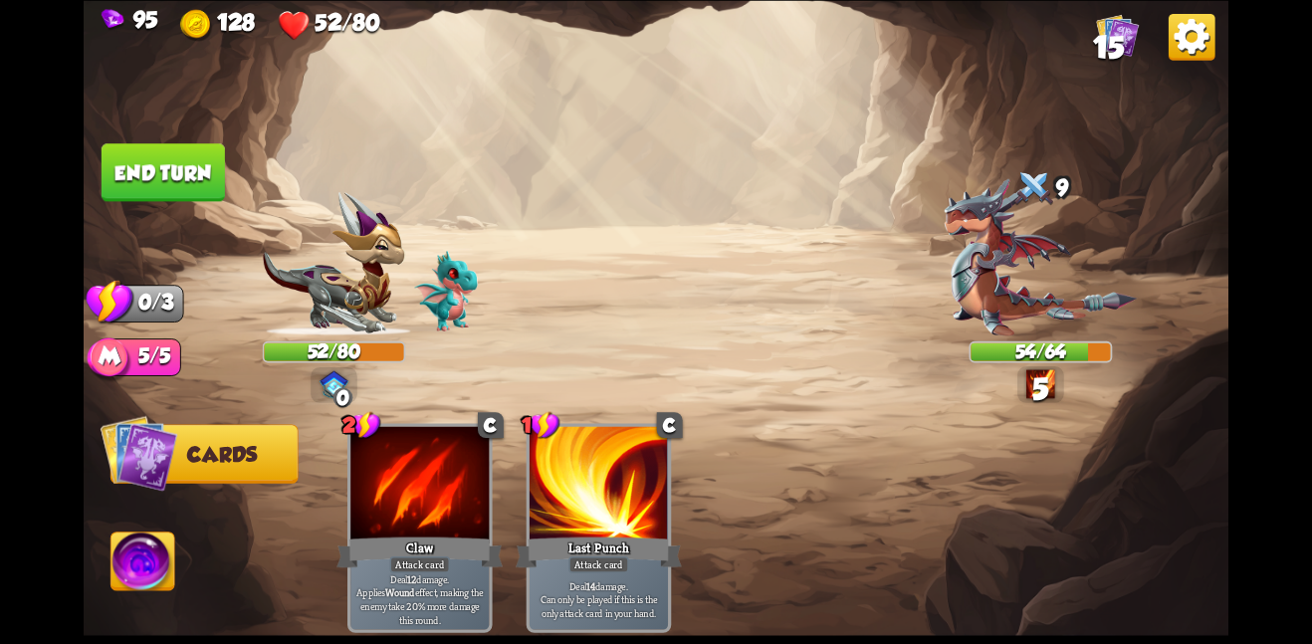
click at [99, 145] on img at bounding box center [656, 322] width 1145 height 644
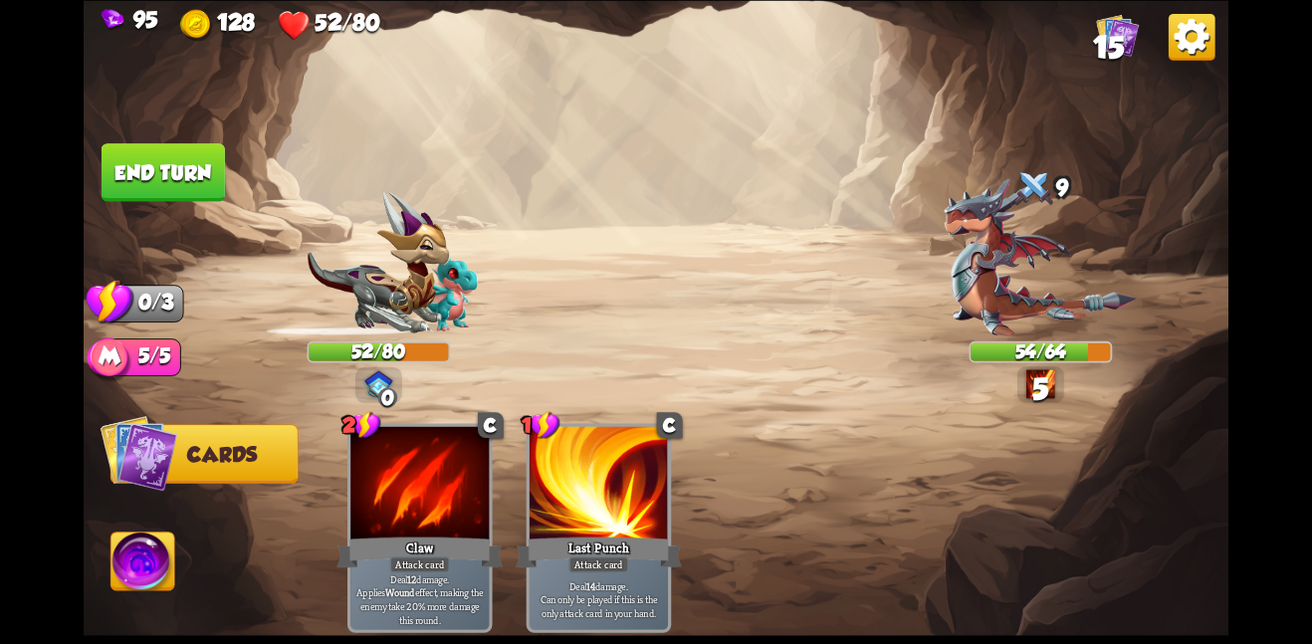
click at [115, 155] on button "End turn" at bounding box center [163, 172] width 123 height 58
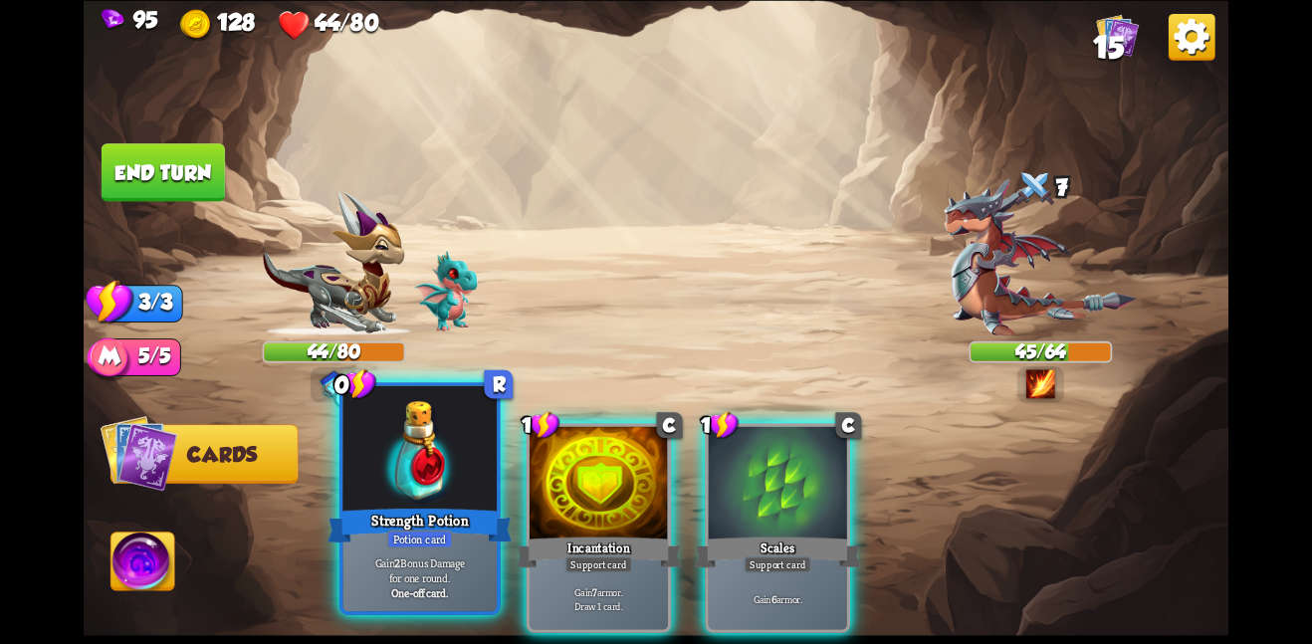
click at [375, 450] on div at bounding box center [419, 449] width 154 height 129
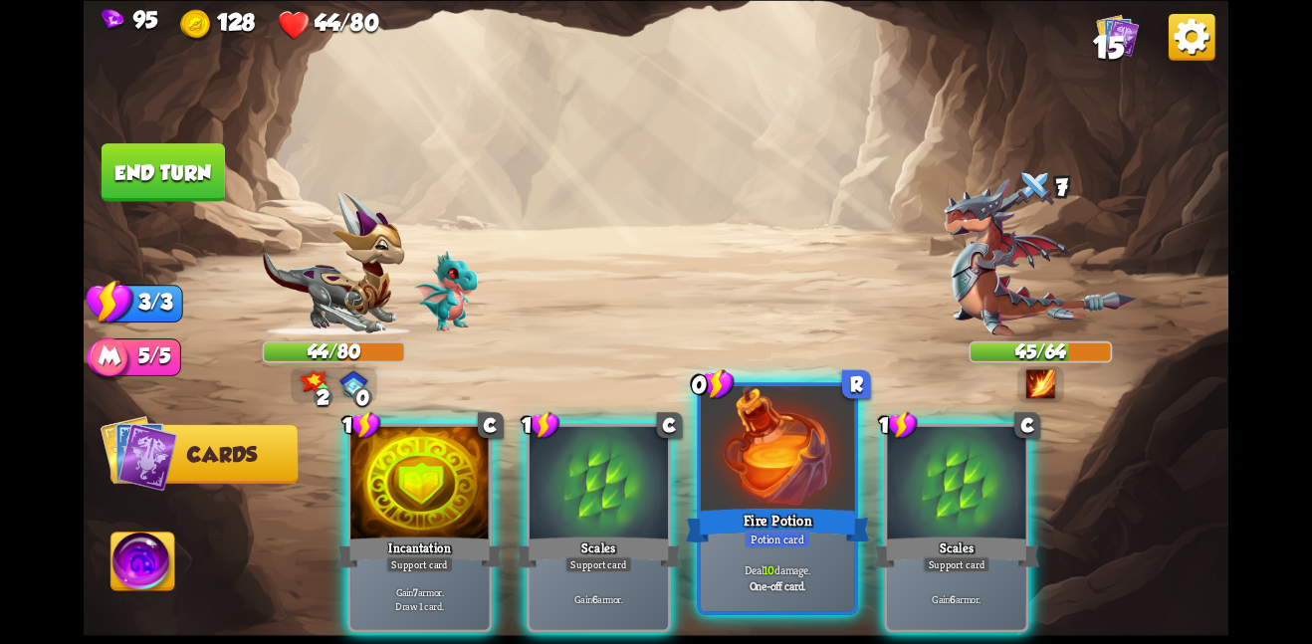
click at [779, 521] on div "Fire Potion" at bounding box center [777, 525] width 184 height 41
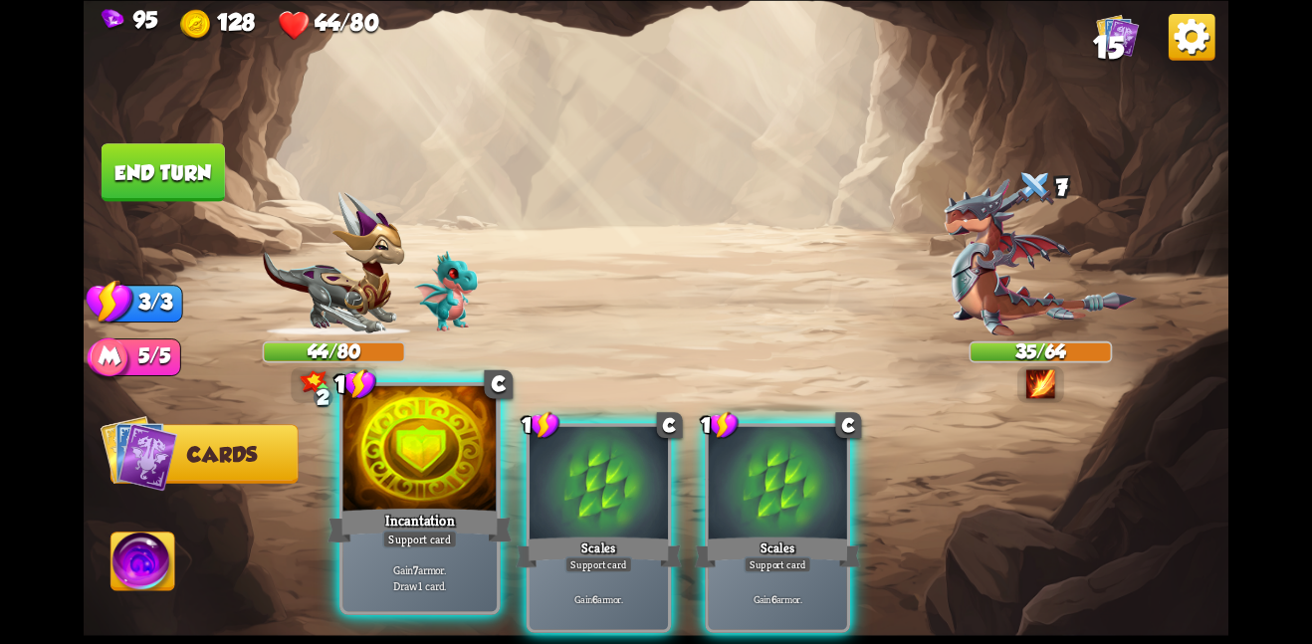
click at [407, 464] on div at bounding box center [419, 449] width 154 height 129
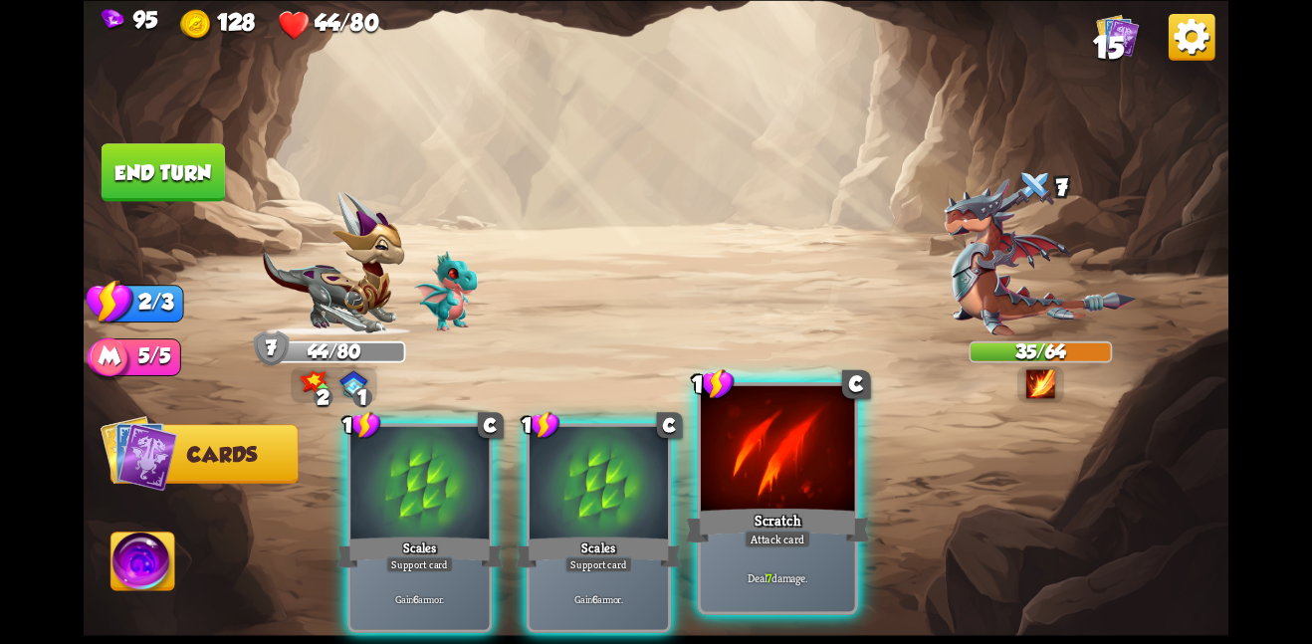
click at [810, 477] on div at bounding box center [778, 449] width 154 height 129
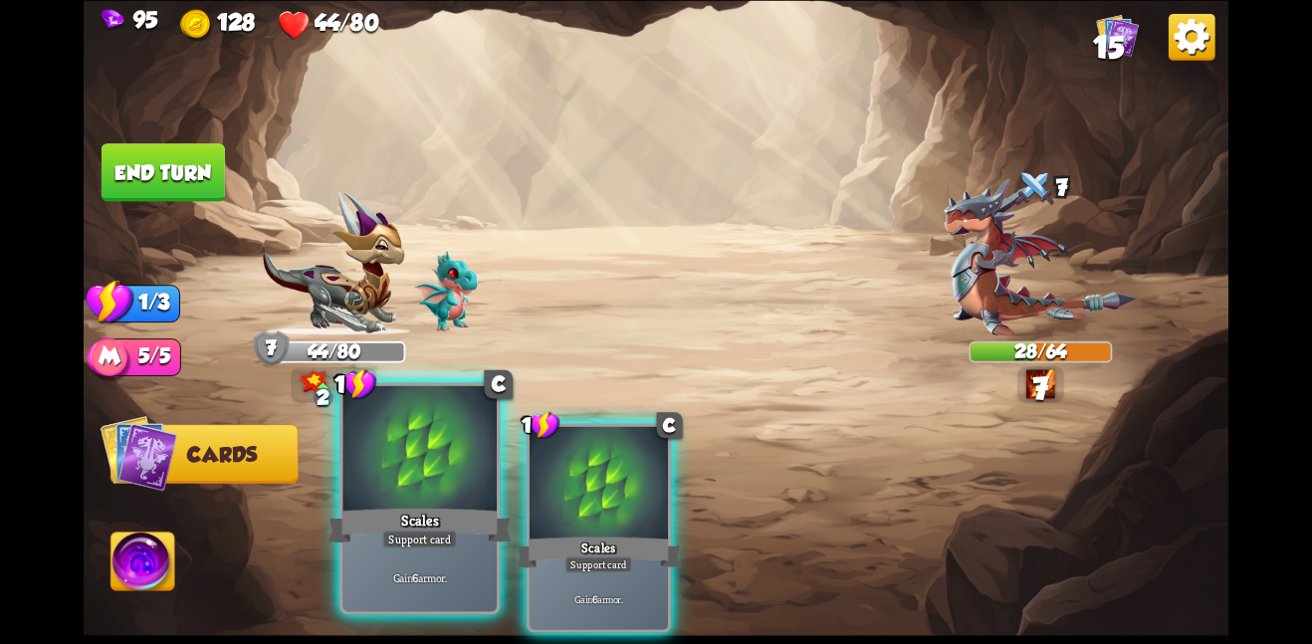
click at [425, 436] on div at bounding box center [419, 449] width 154 height 129
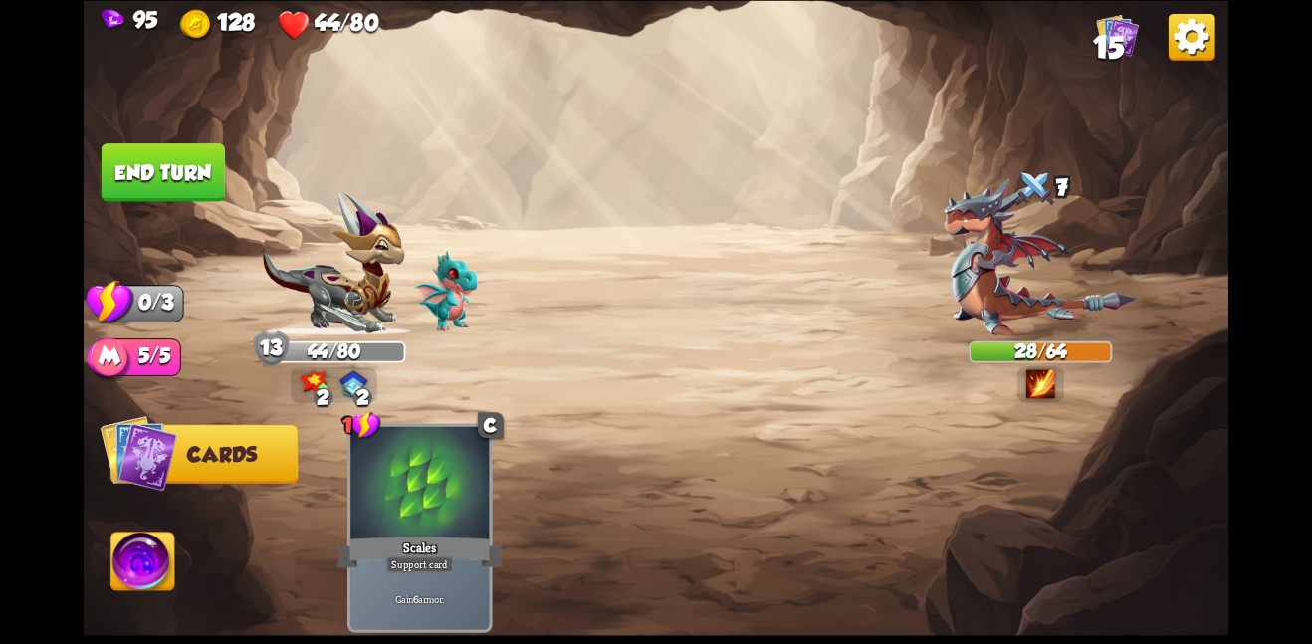
click at [193, 163] on button "End turn" at bounding box center [163, 172] width 123 height 58
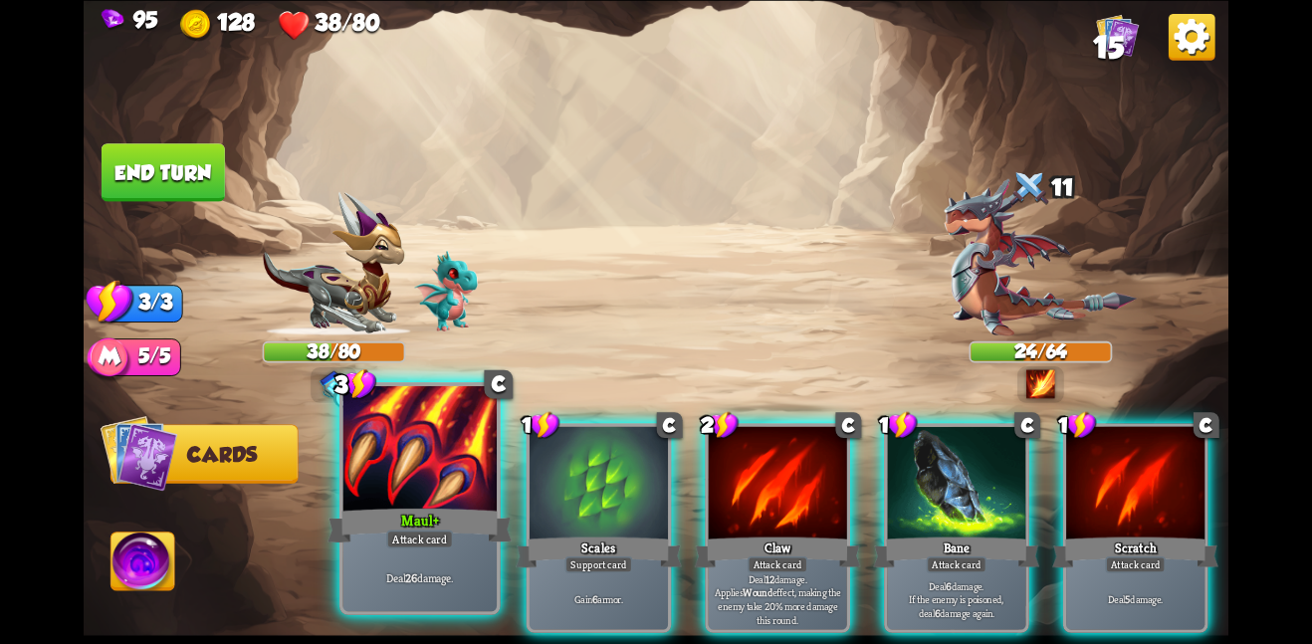
click at [439, 483] on div at bounding box center [419, 449] width 154 height 129
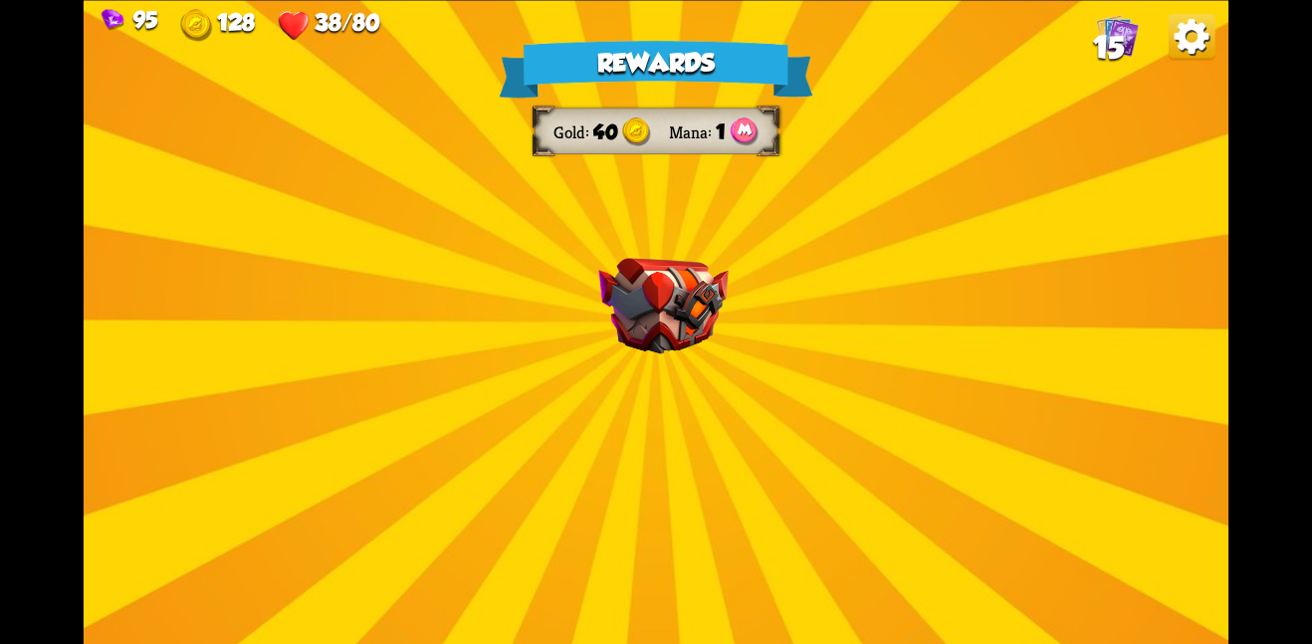
click at [720, 263] on img at bounding box center [662, 306] width 129 height 97
click at [689, 286] on img at bounding box center [662, 306] width 129 height 97
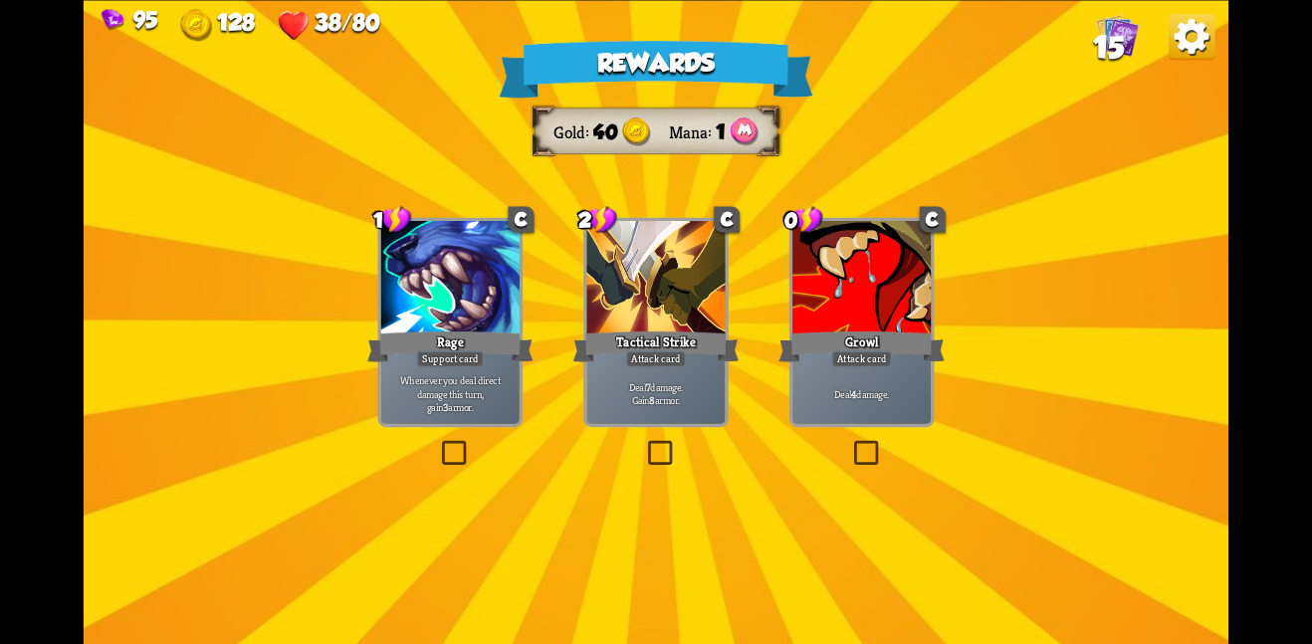
click at [465, 269] on div at bounding box center [450, 279] width 138 height 116
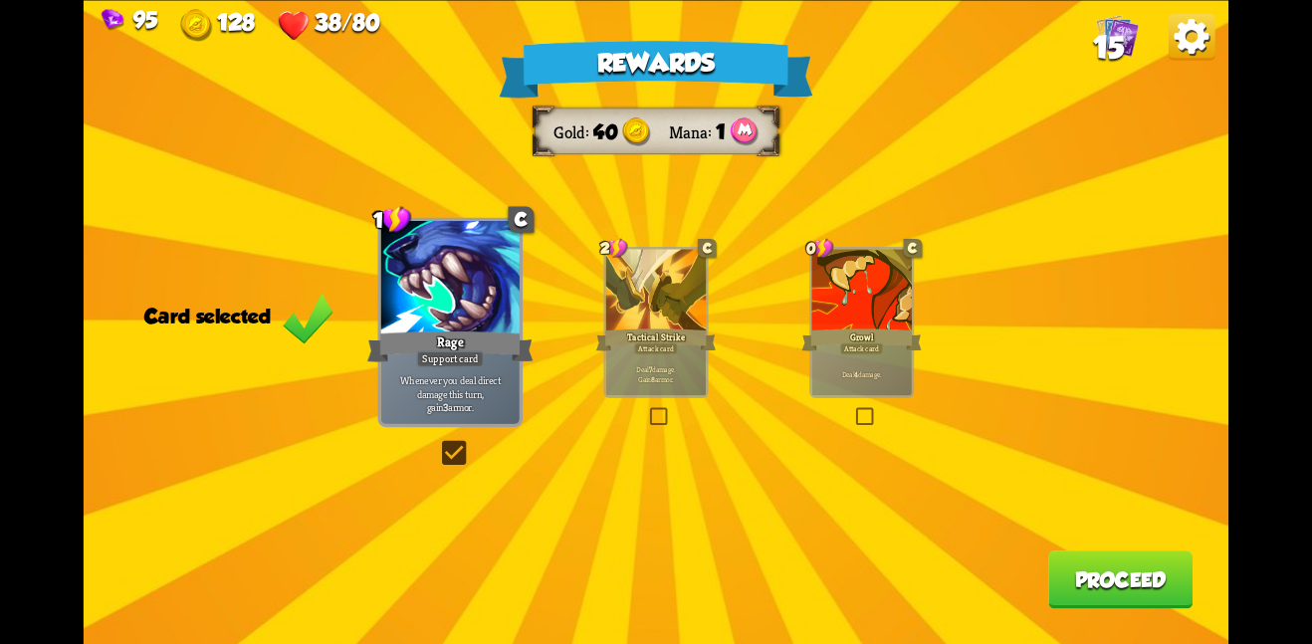
click at [1116, 593] on button "Proceed" at bounding box center [1120, 579] width 144 height 58
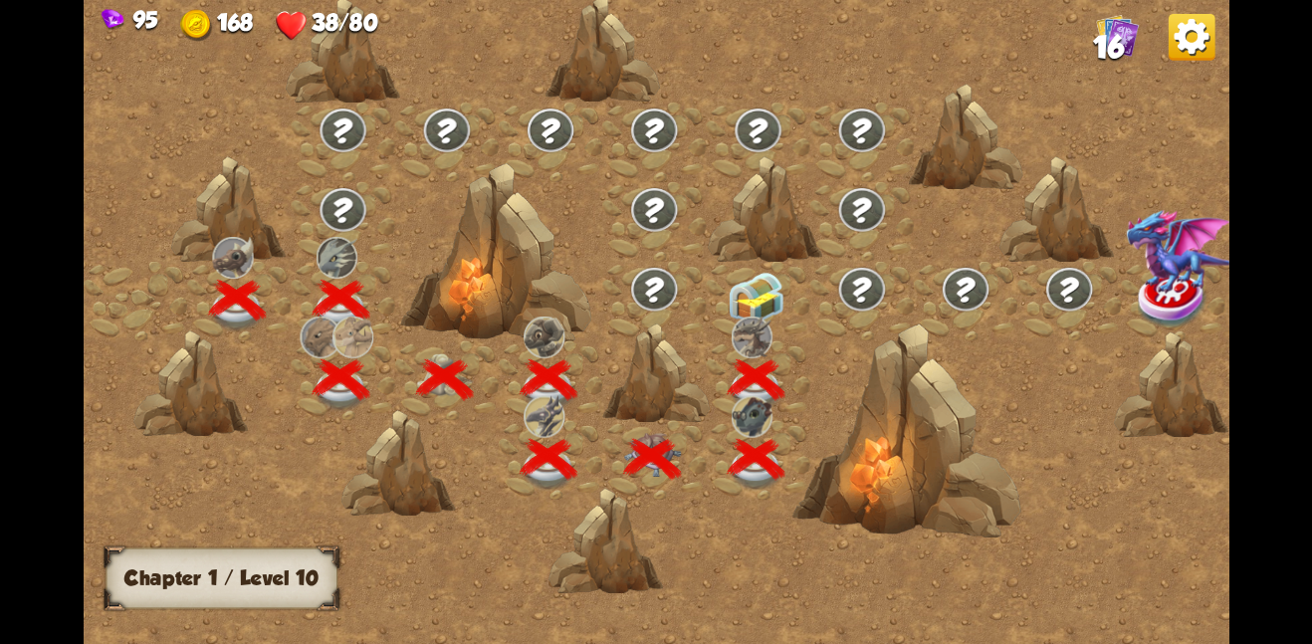
click at [744, 274] on img at bounding box center [757, 298] width 58 height 54
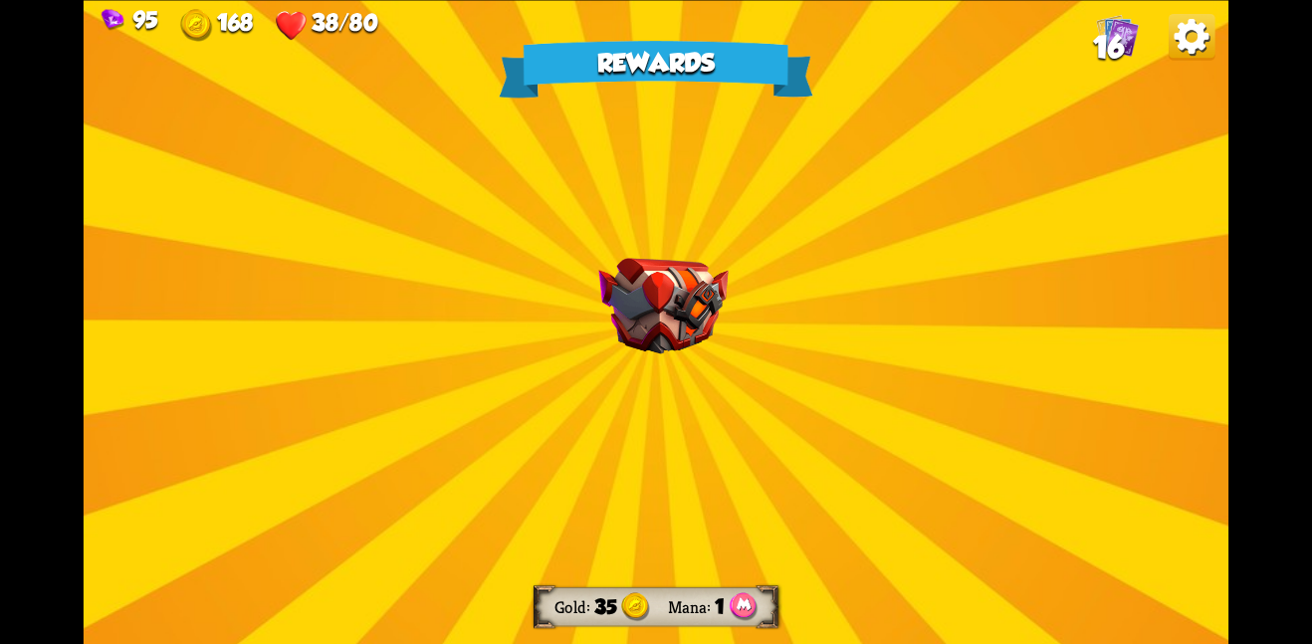
click at [699, 319] on img at bounding box center [662, 306] width 129 height 97
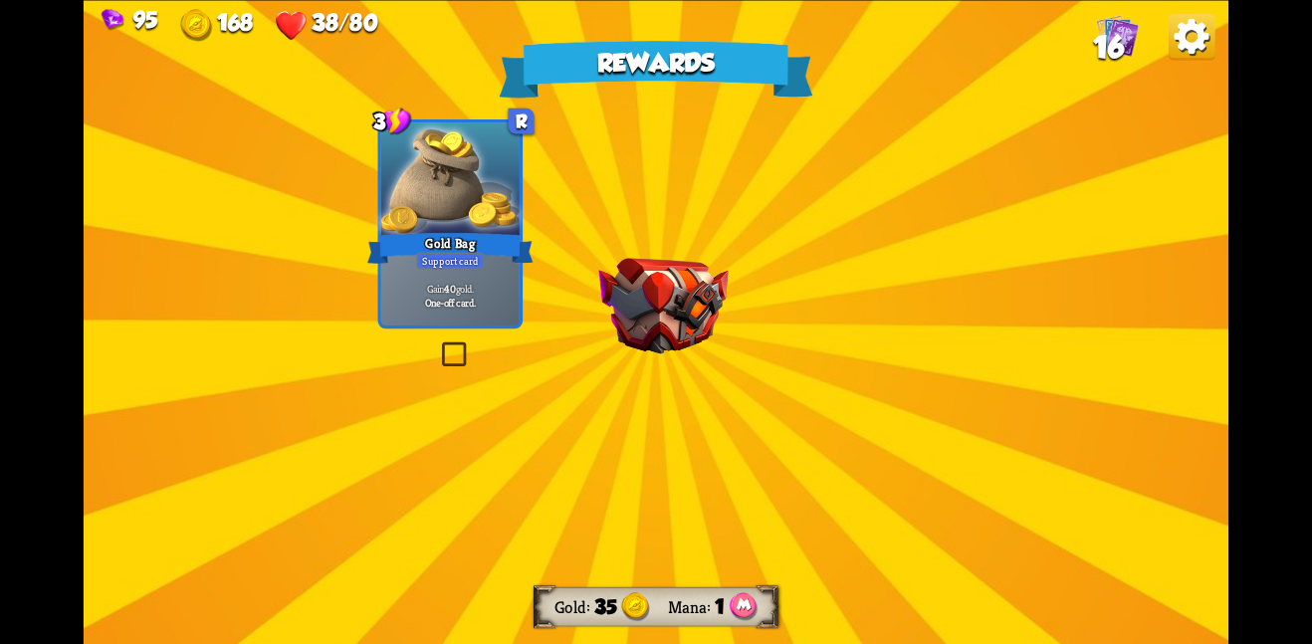
click at [680, 314] on img at bounding box center [662, 306] width 129 height 97
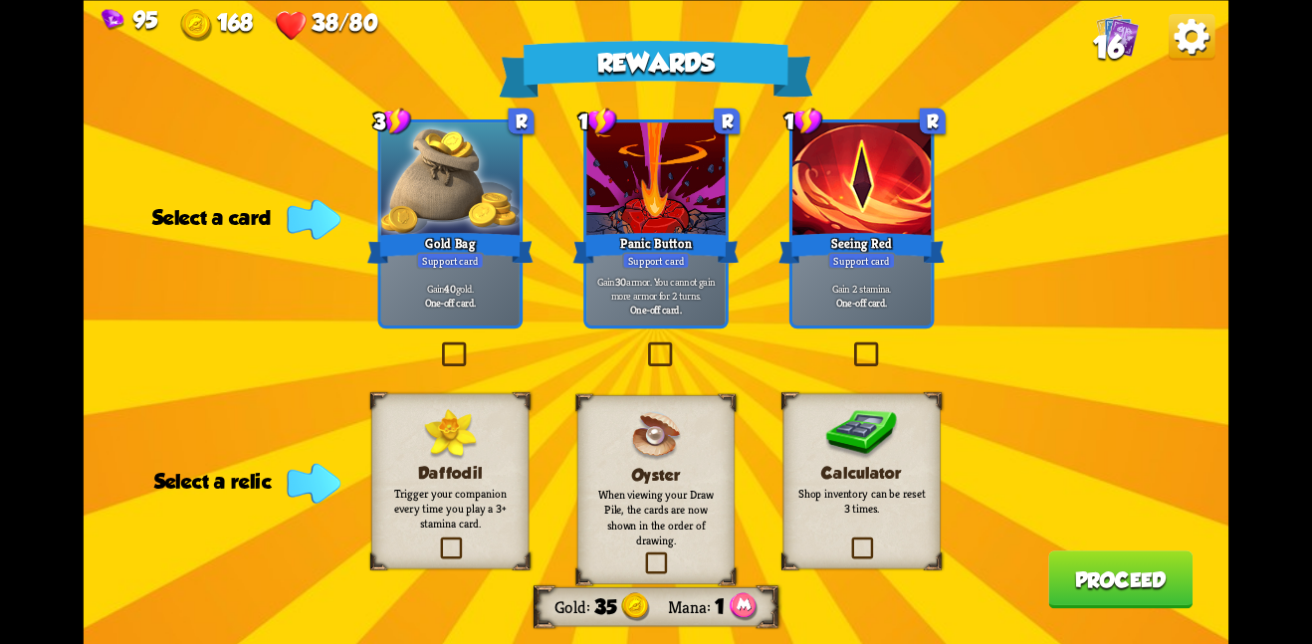
click at [472, 523] on p "Trigger your companion every time you play a 3+ stamina card." at bounding box center [449, 508] width 127 height 45
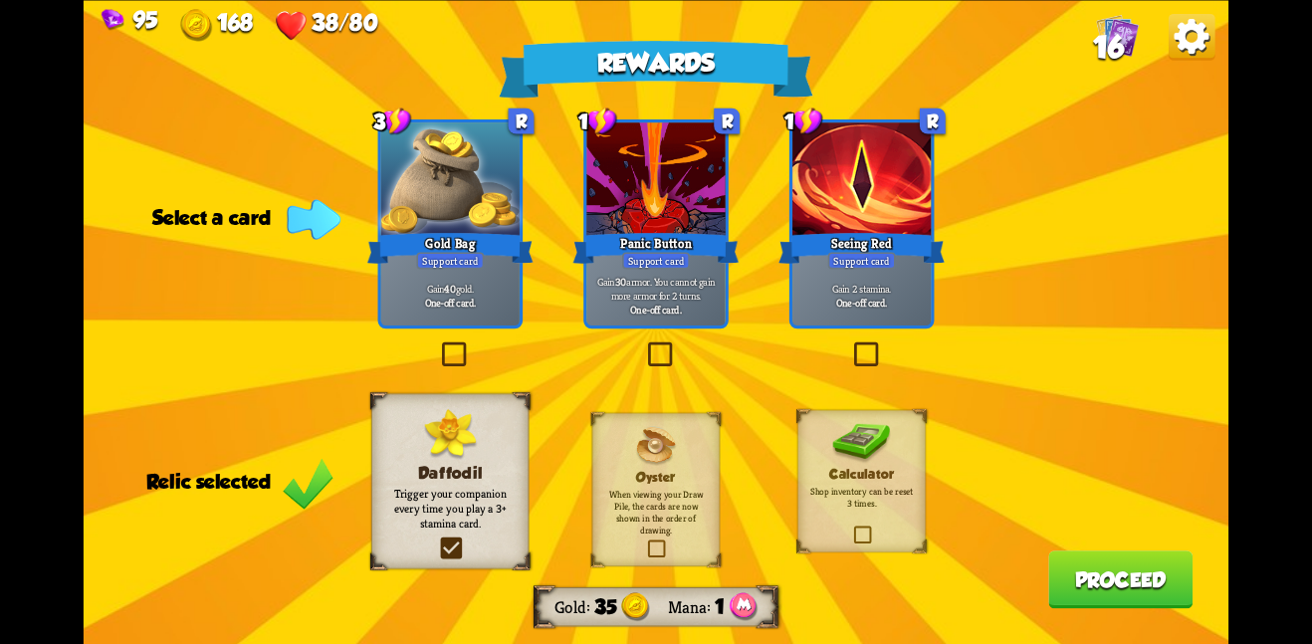
click at [874, 233] on div "Seeing Red" at bounding box center [861, 247] width 166 height 37
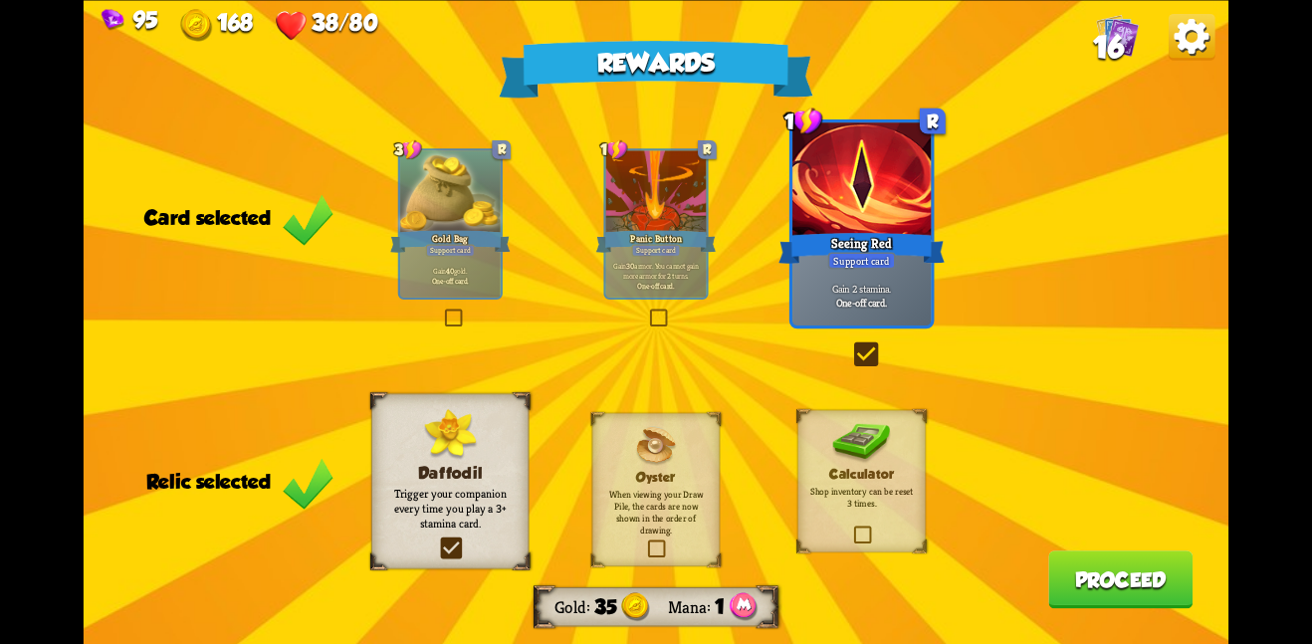
click at [658, 250] on div "Support card" at bounding box center [655, 250] width 49 height 12
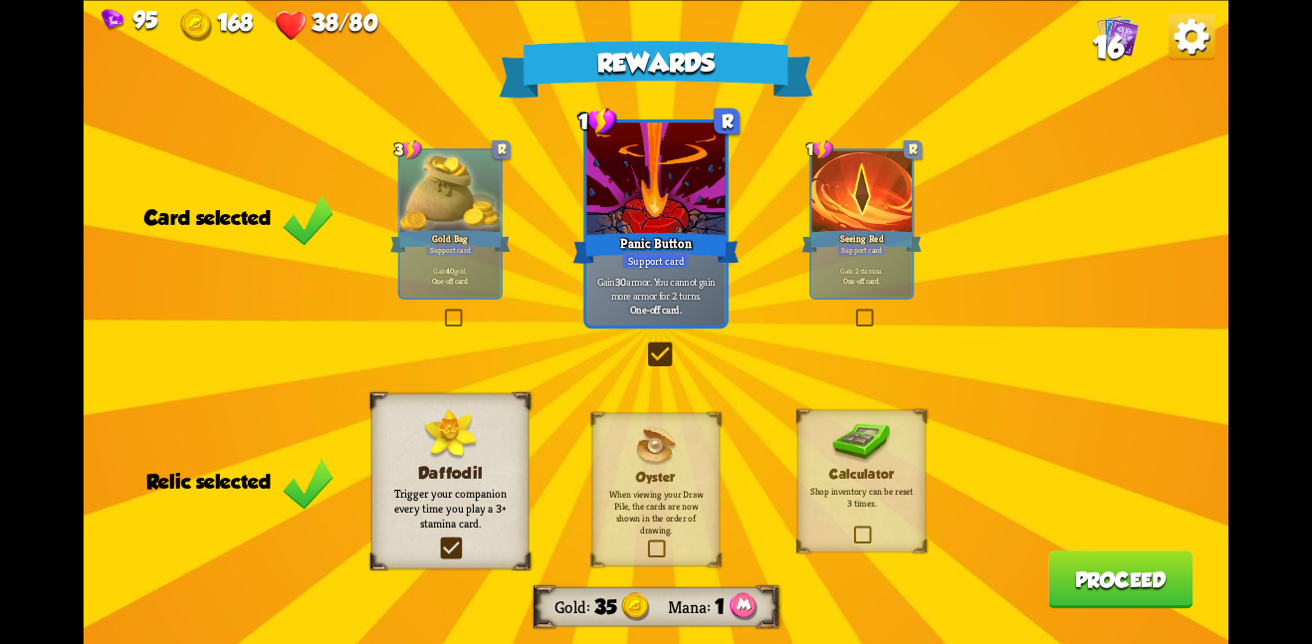
click at [472, 235] on div "Gold Bag" at bounding box center [450, 241] width 120 height 27
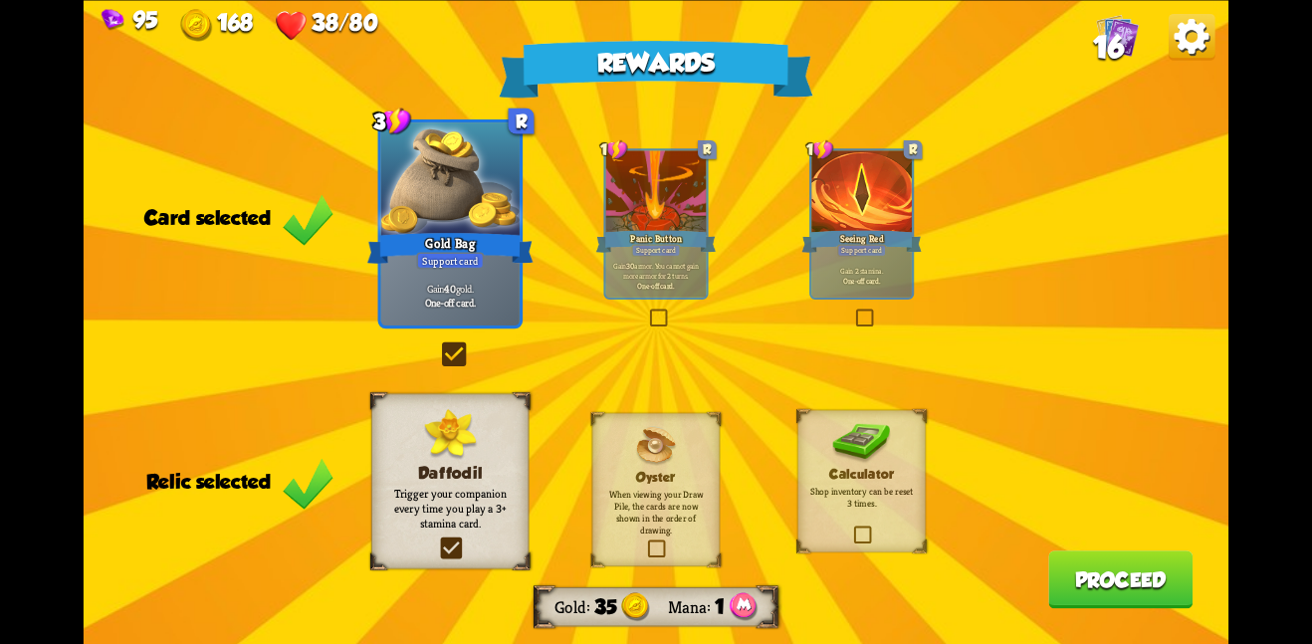
click at [900, 287] on div "Gain 2 stamina. One-off card." at bounding box center [861, 275] width 100 height 44
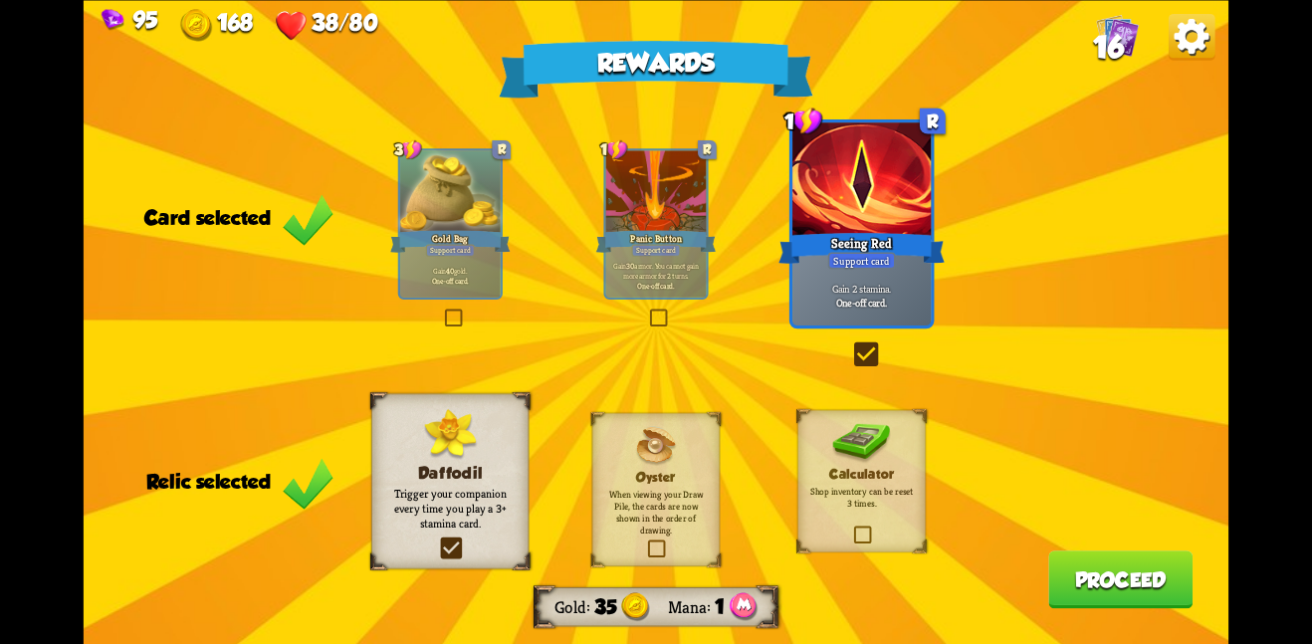
click at [1084, 555] on button "Proceed" at bounding box center [1120, 579] width 144 height 58
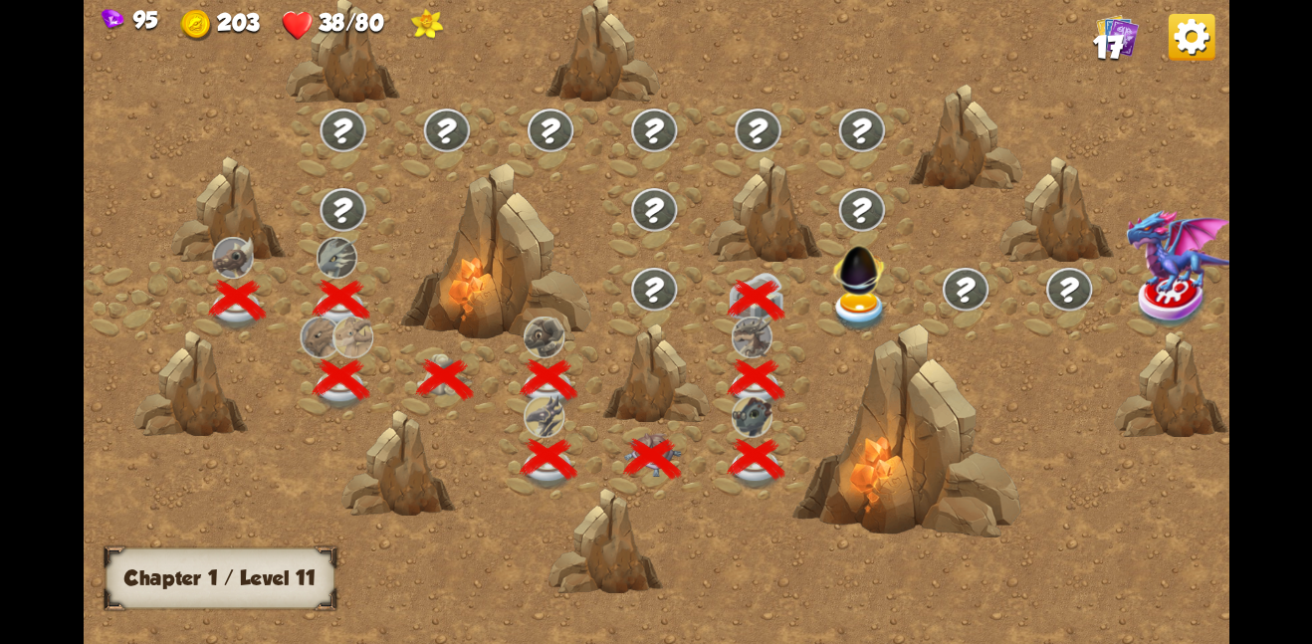
scroll to position [0, 303]
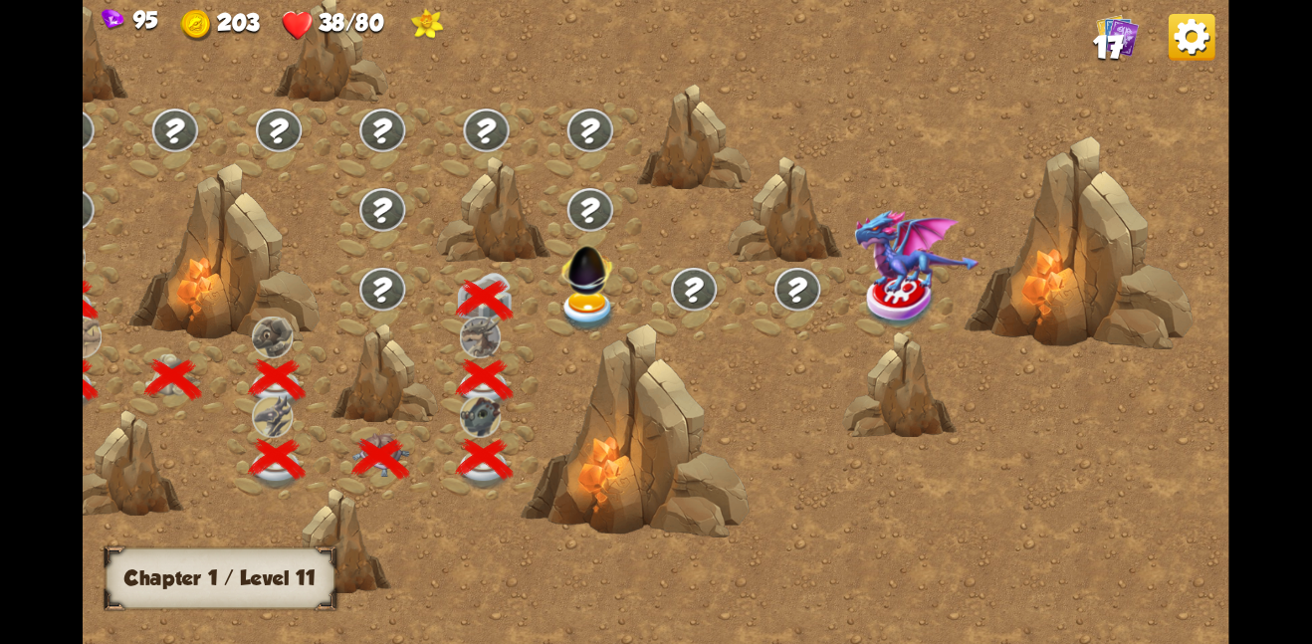
click at [574, 302] on img at bounding box center [588, 311] width 58 height 42
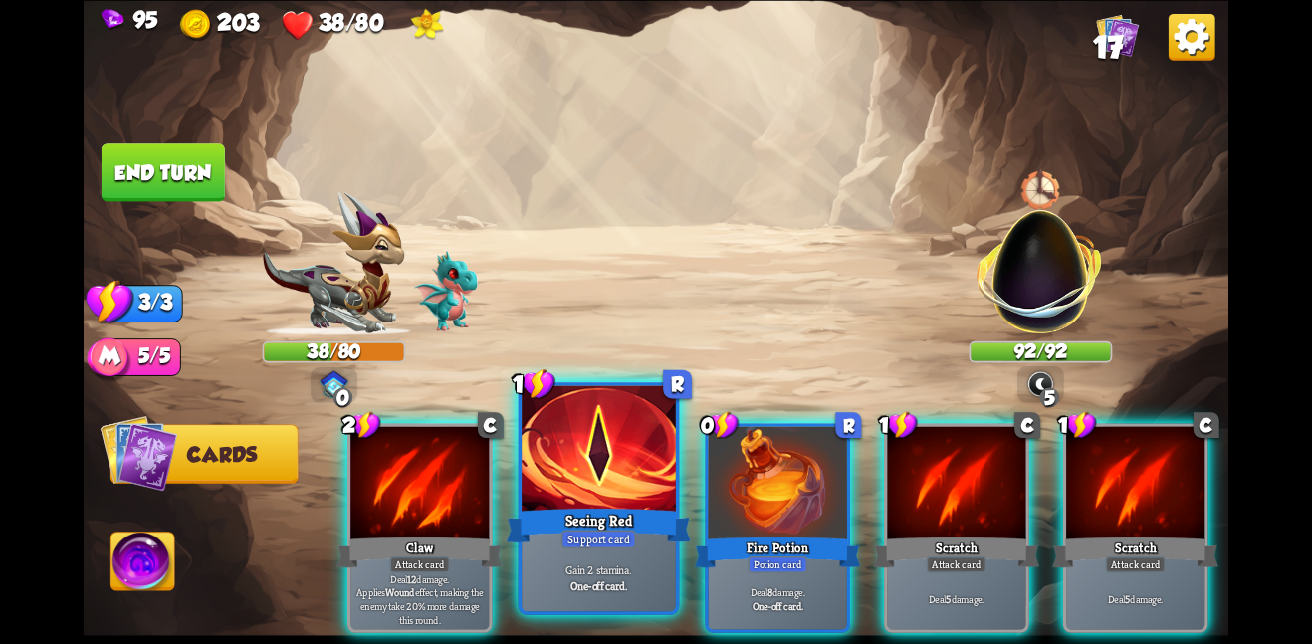
click at [633, 434] on div at bounding box center [599, 449] width 154 height 129
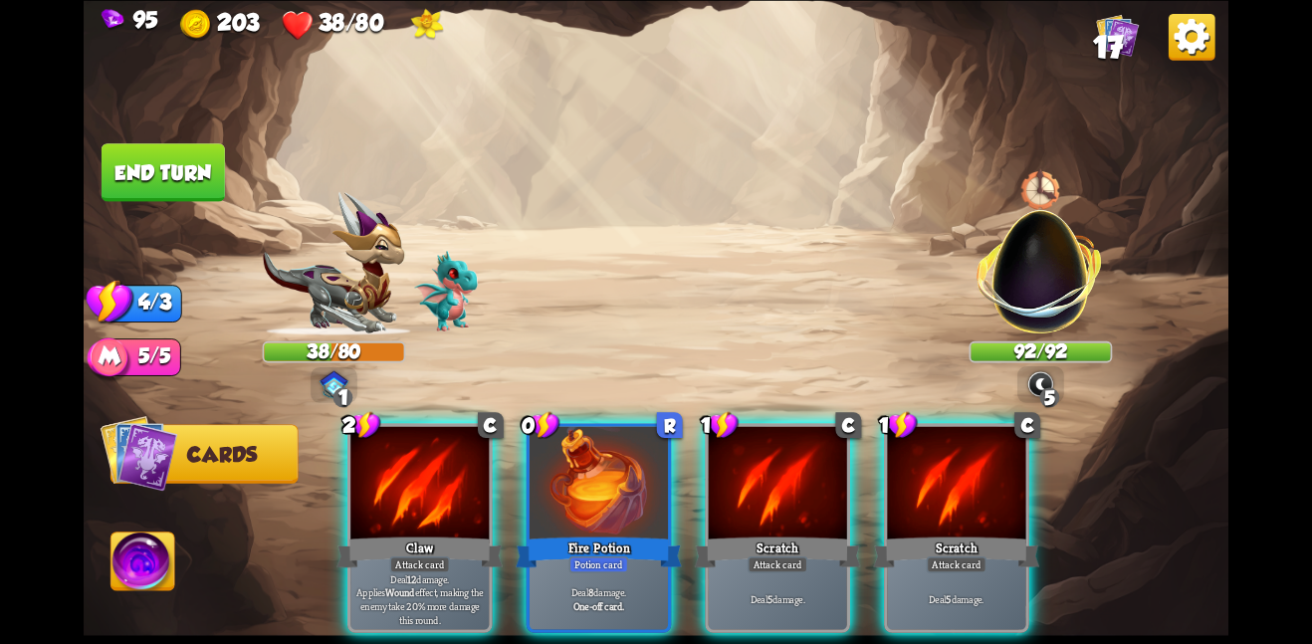
click at [633, 434] on div at bounding box center [598, 484] width 138 height 116
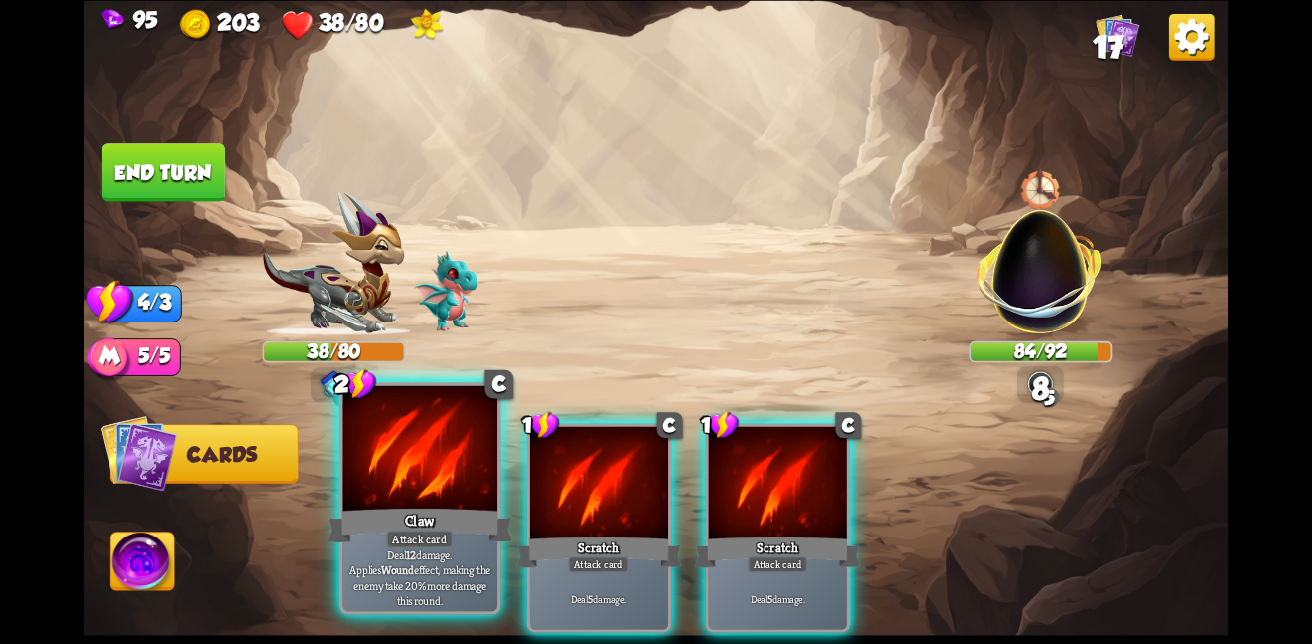
click at [386, 542] on div "Attack card" at bounding box center [419, 538] width 67 height 19
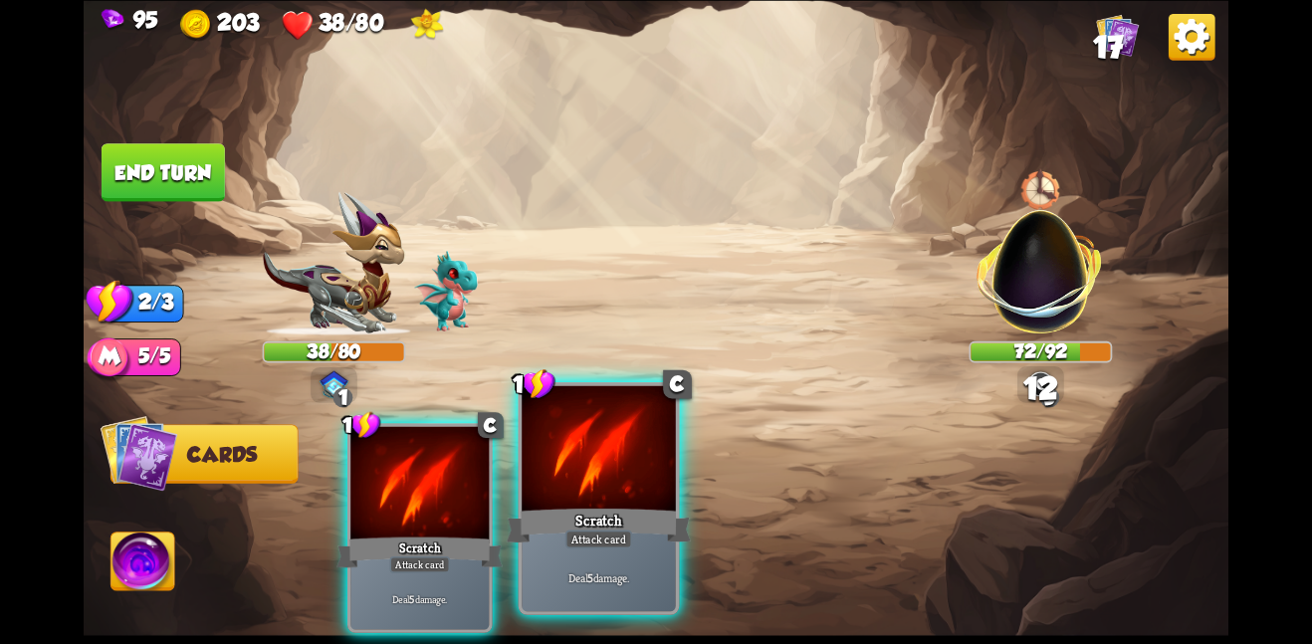
click at [516, 545] on div "Scratch" at bounding box center [599, 525] width 184 height 41
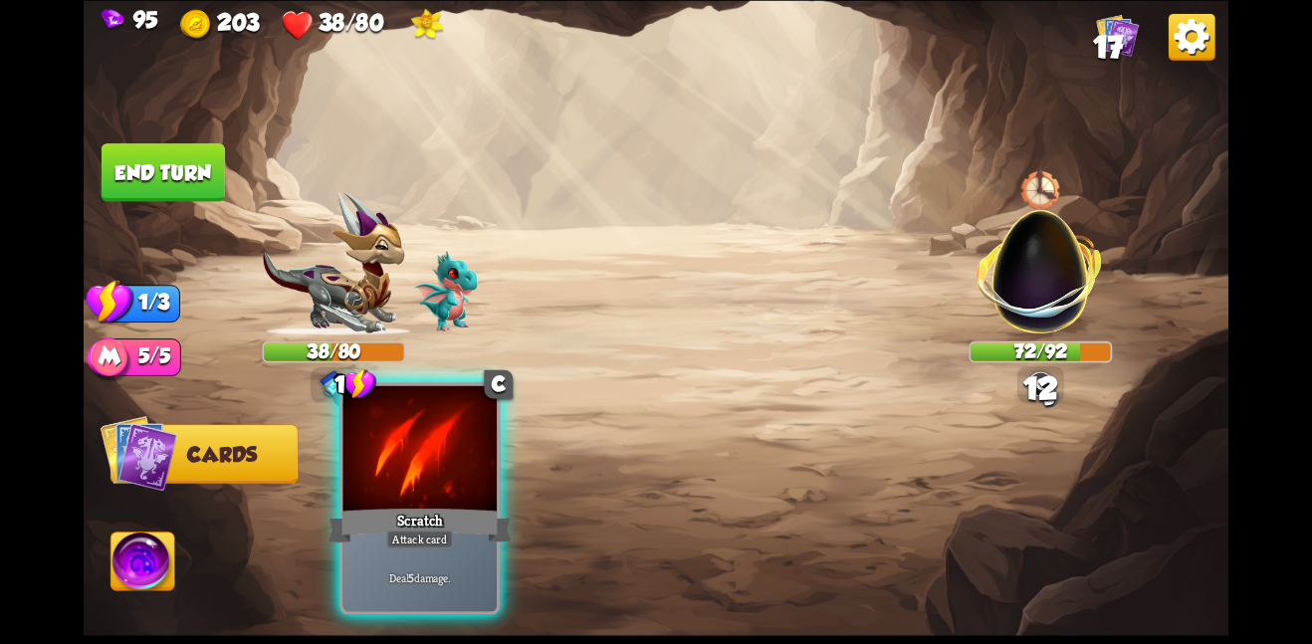
click at [482, 542] on div "Scratch" at bounding box center [419, 525] width 184 height 41
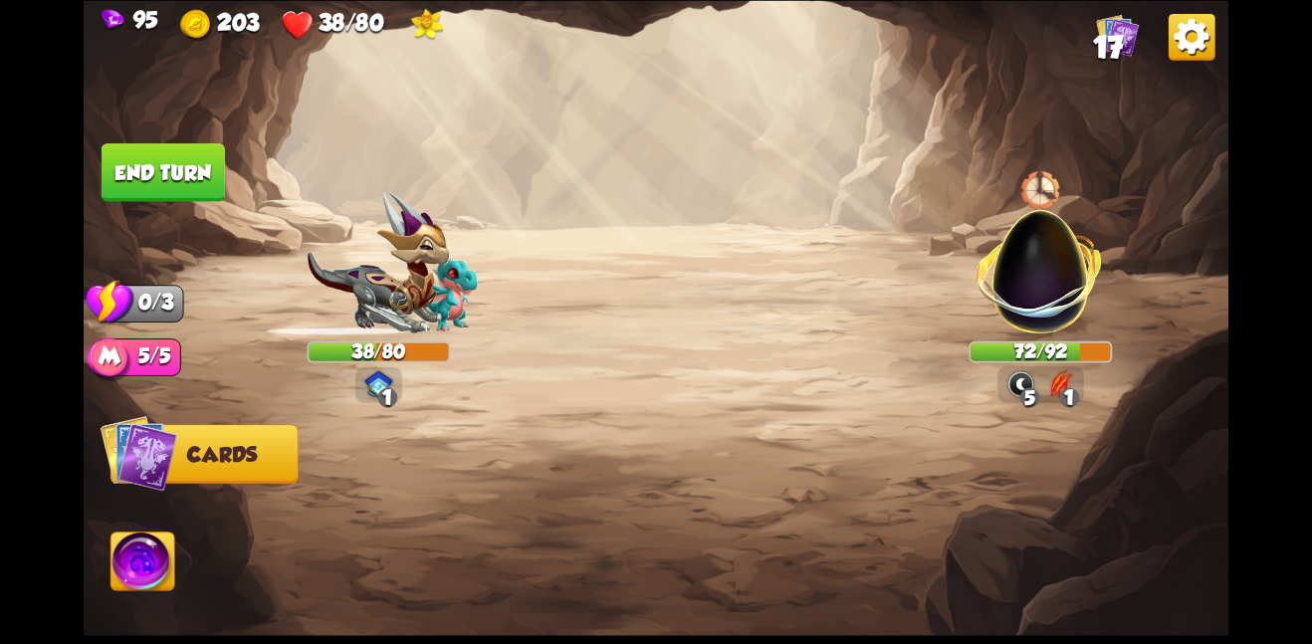
click at [187, 156] on button "End turn" at bounding box center [163, 172] width 123 height 58
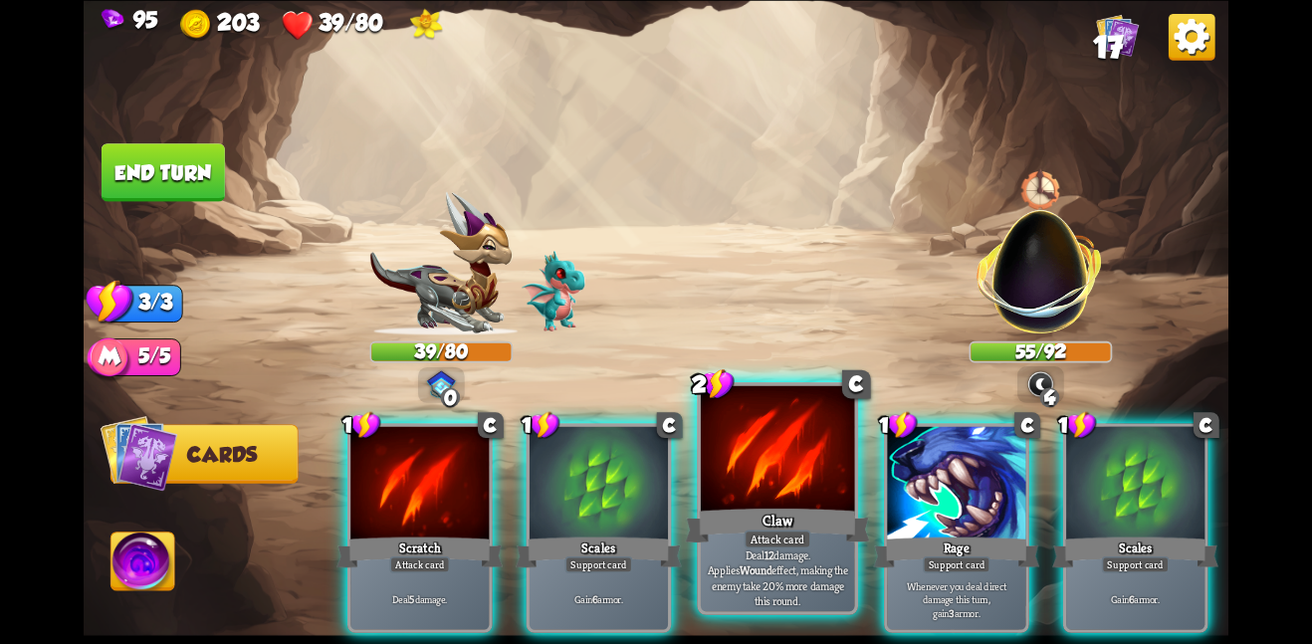
click at [776, 487] on div at bounding box center [778, 449] width 154 height 129
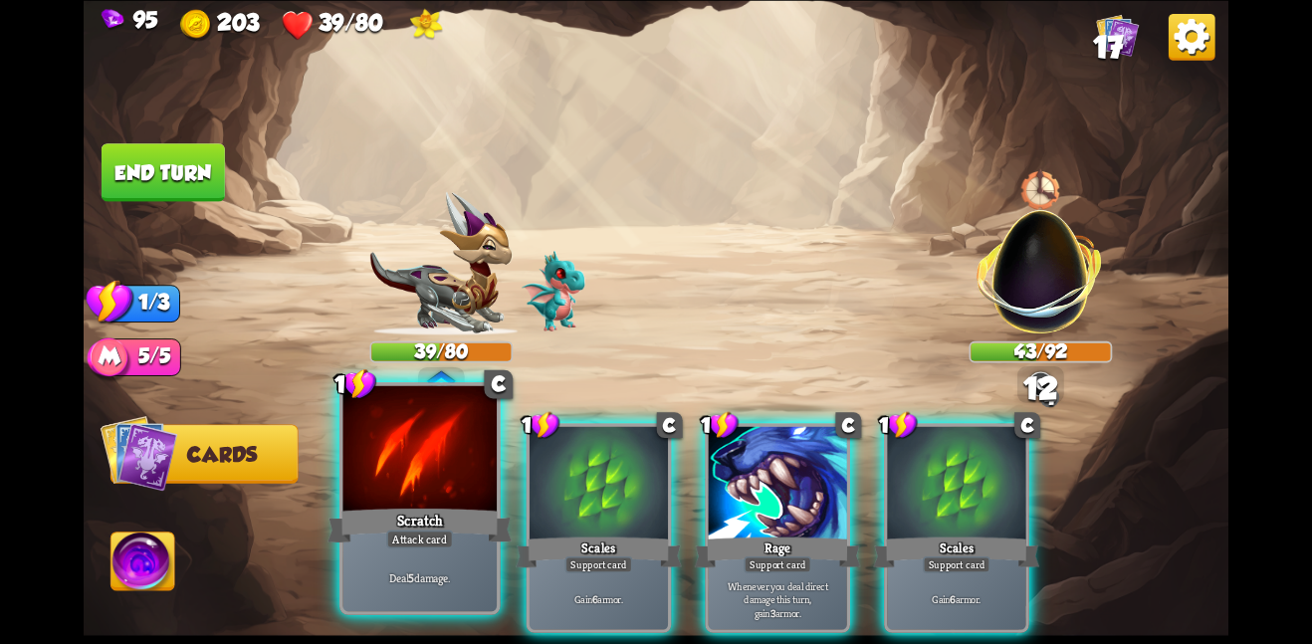
click at [435, 479] on div at bounding box center [419, 449] width 154 height 129
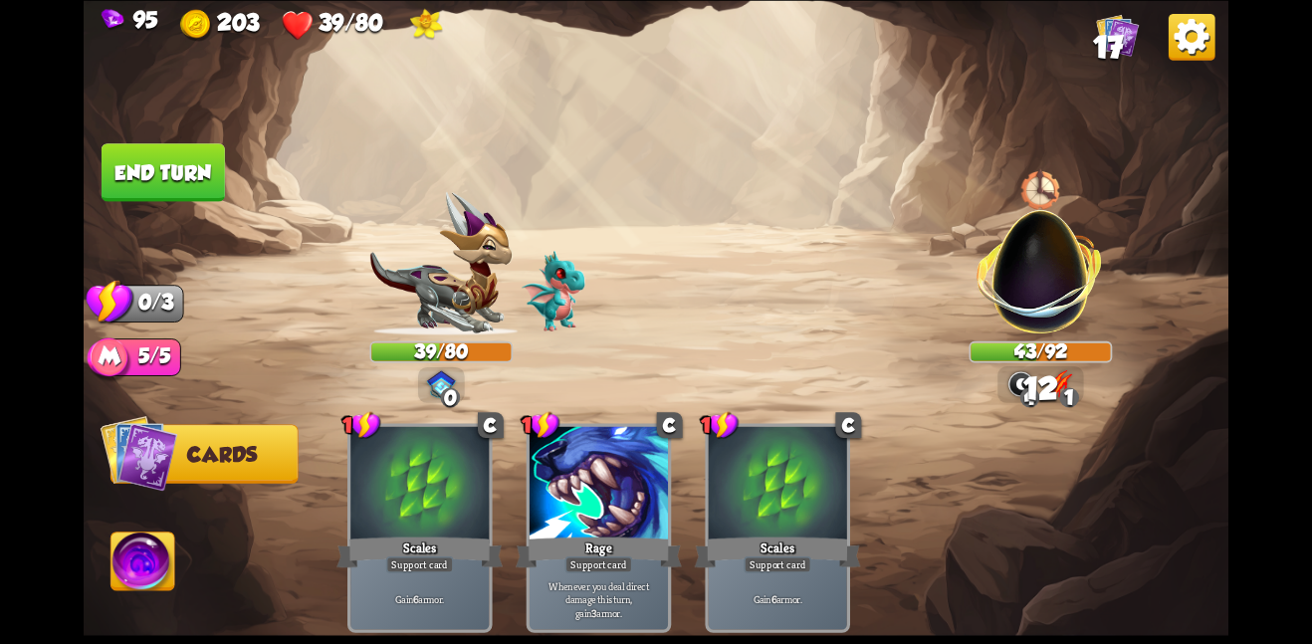
click at [181, 171] on button "End turn" at bounding box center [163, 172] width 123 height 58
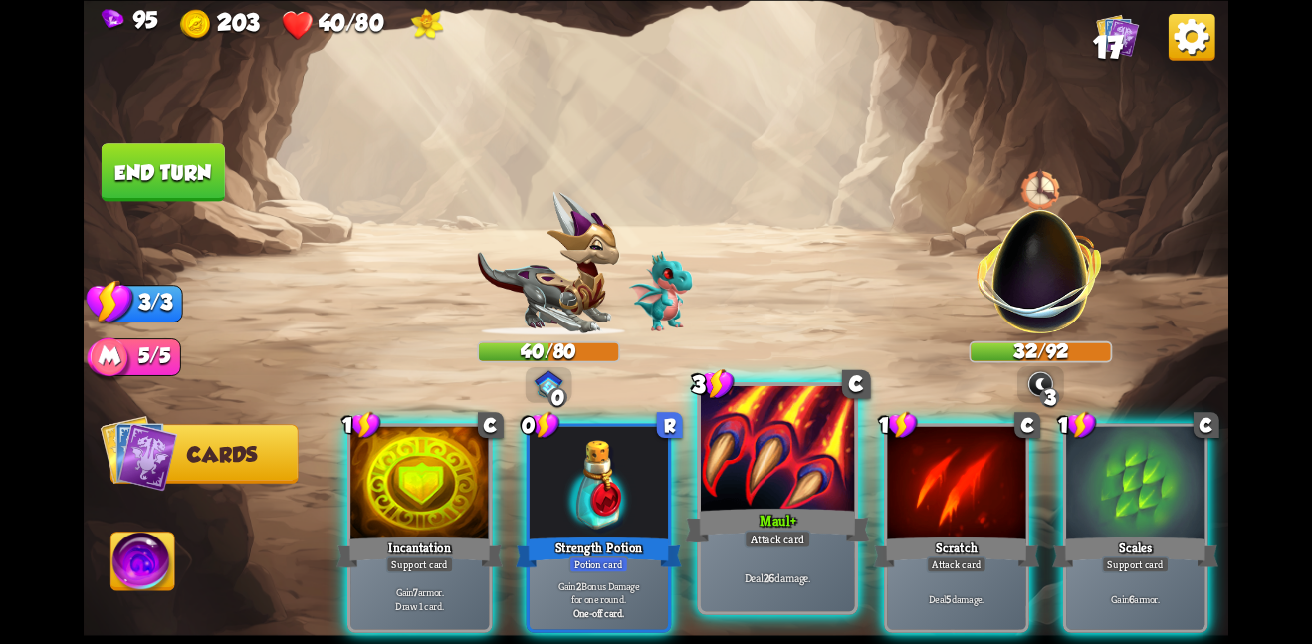
click at [765, 547] on div "Attack card" at bounding box center [777, 538] width 67 height 19
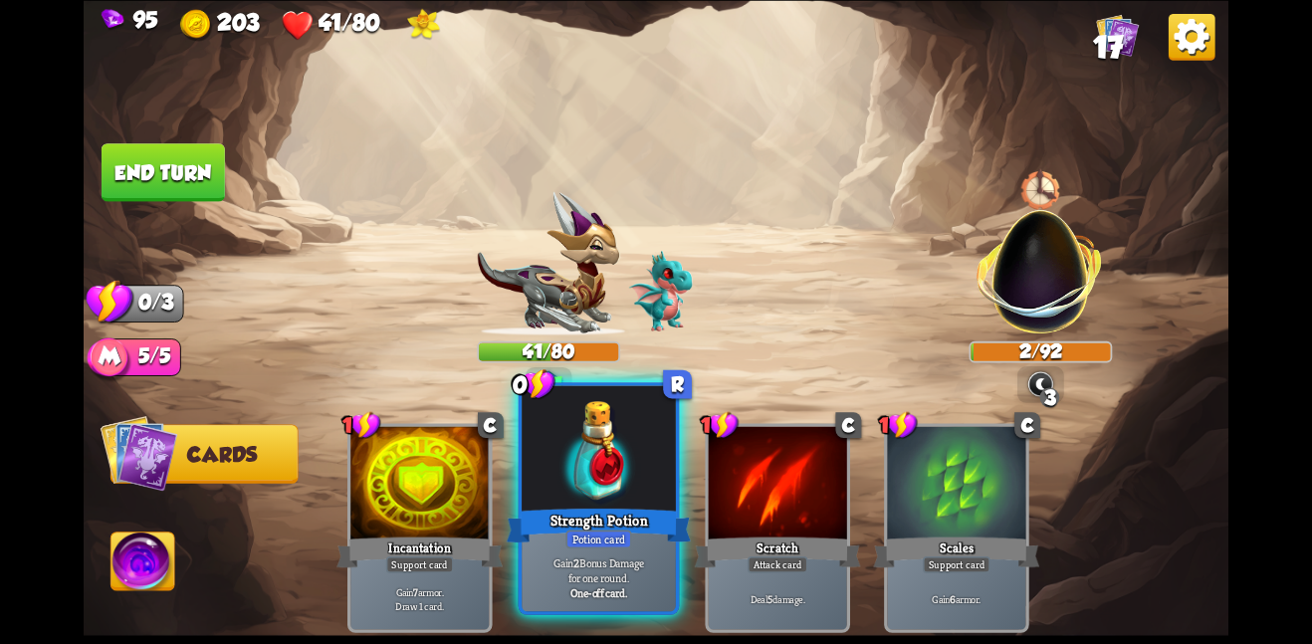
click at [568, 492] on div at bounding box center [599, 449] width 154 height 129
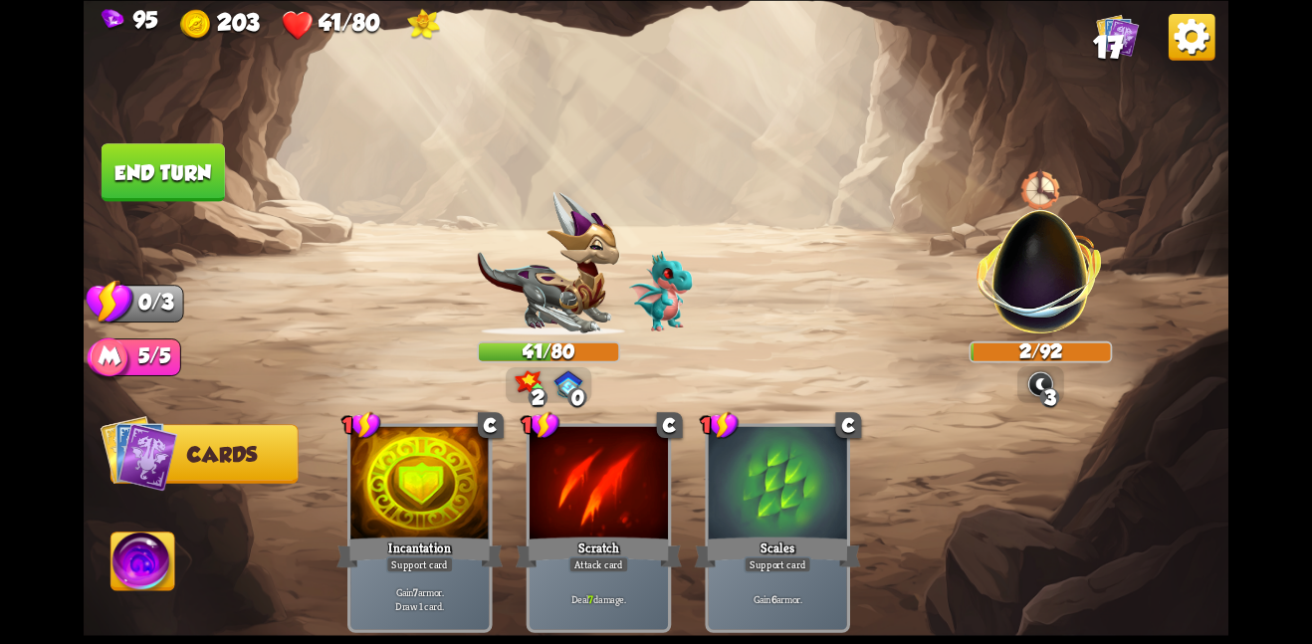
click at [176, 188] on button "End turn" at bounding box center [163, 172] width 123 height 58
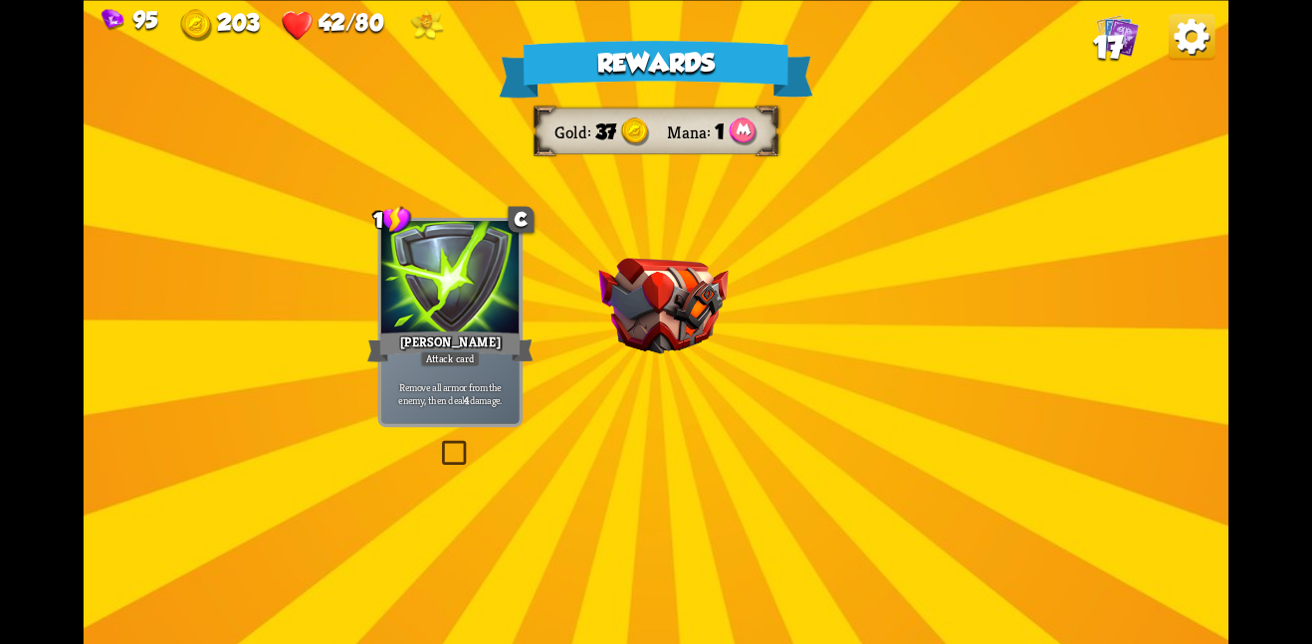
click at [692, 258] on img at bounding box center [662, 306] width 129 height 97
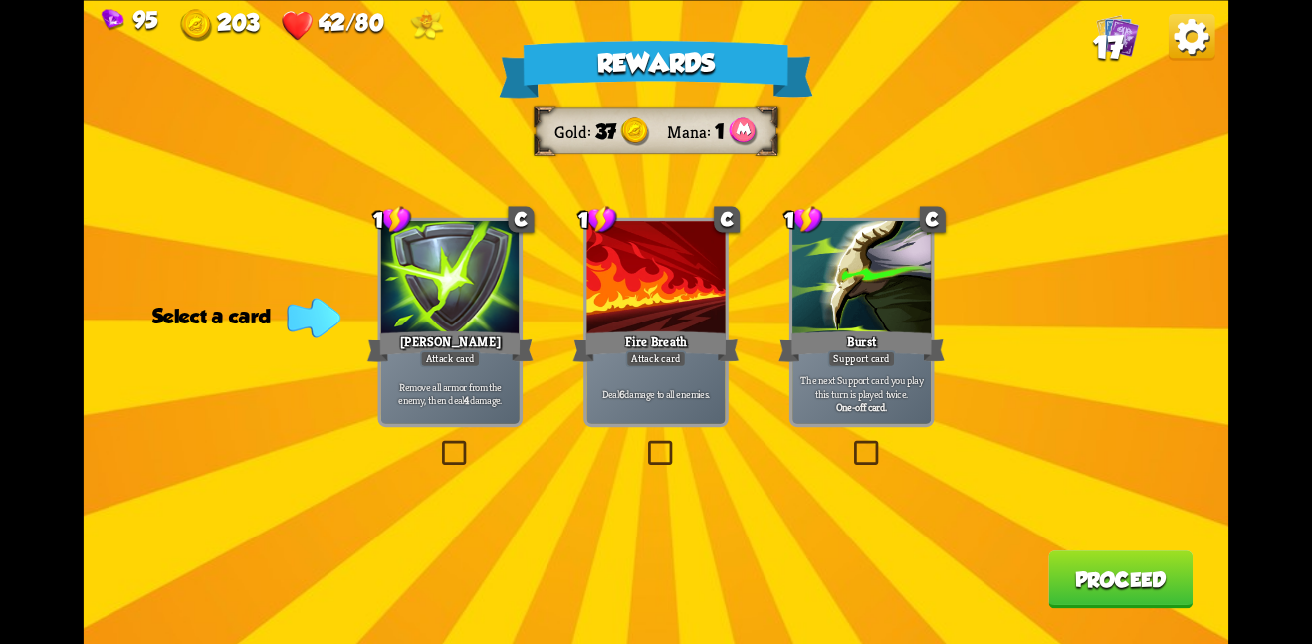
click at [877, 348] on div "Burst" at bounding box center [861, 345] width 166 height 37
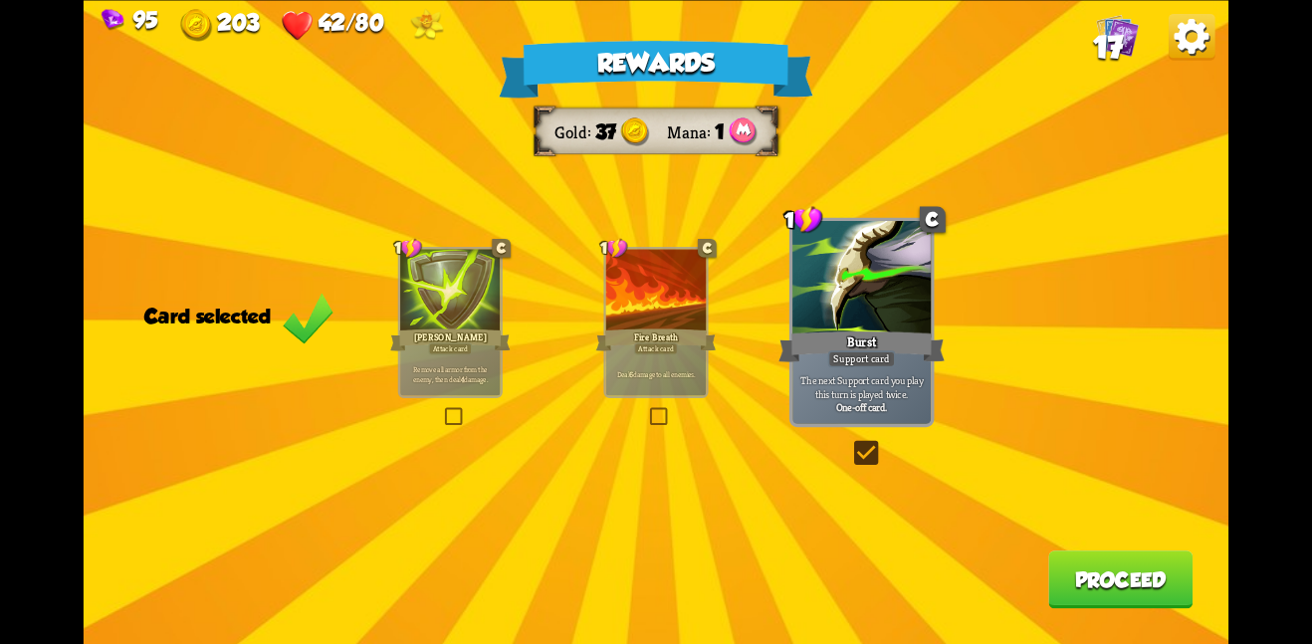
click at [1102, 574] on button "Proceed" at bounding box center [1120, 579] width 144 height 58
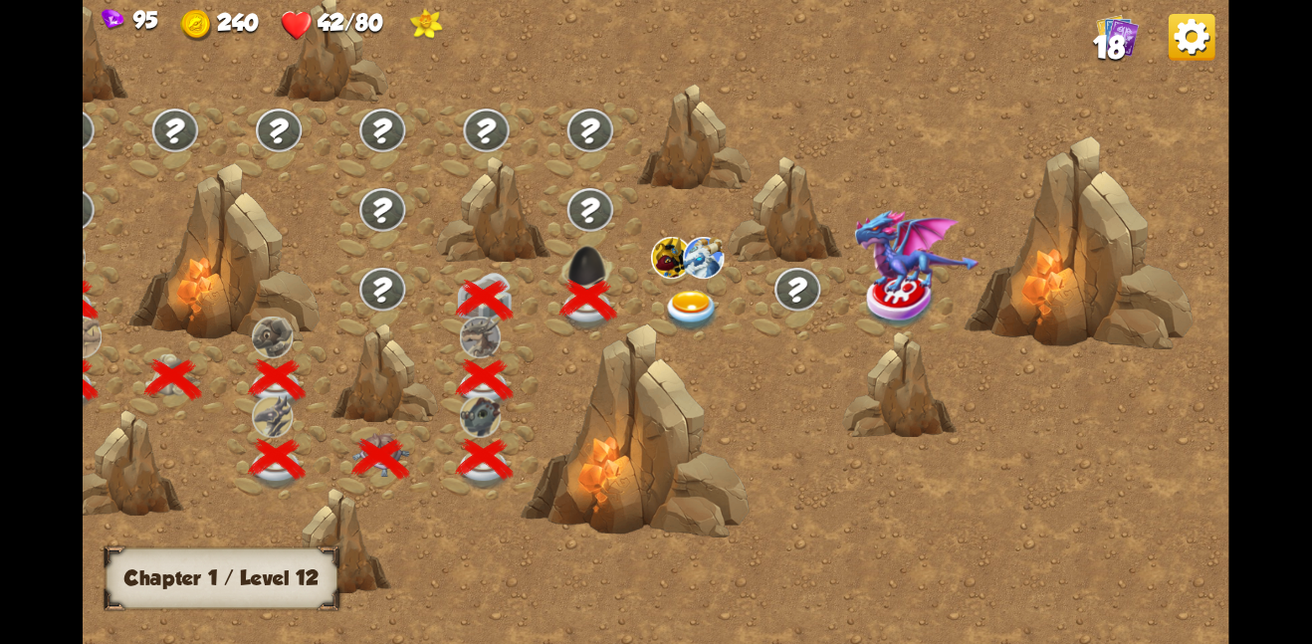
click at [683, 308] on img at bounding box center [692, 311] width 58 height 42
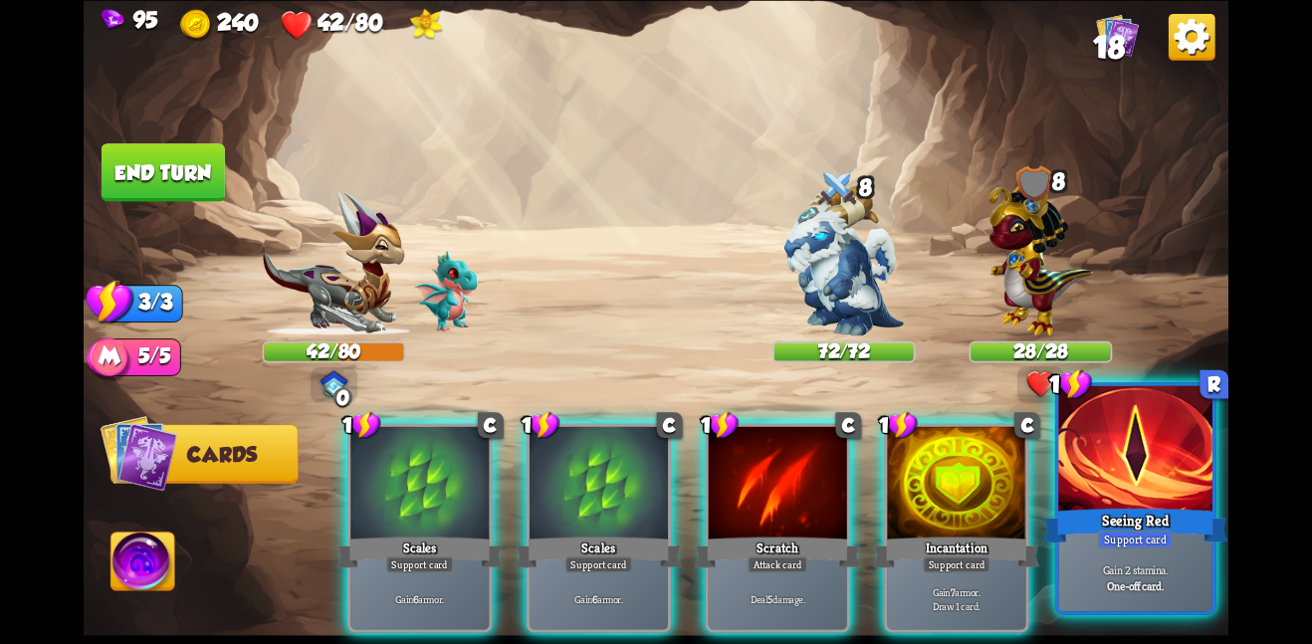
click at [1076, 505] on div "Seeing Red" at bounding box center [1135, 525] width 184 height 41
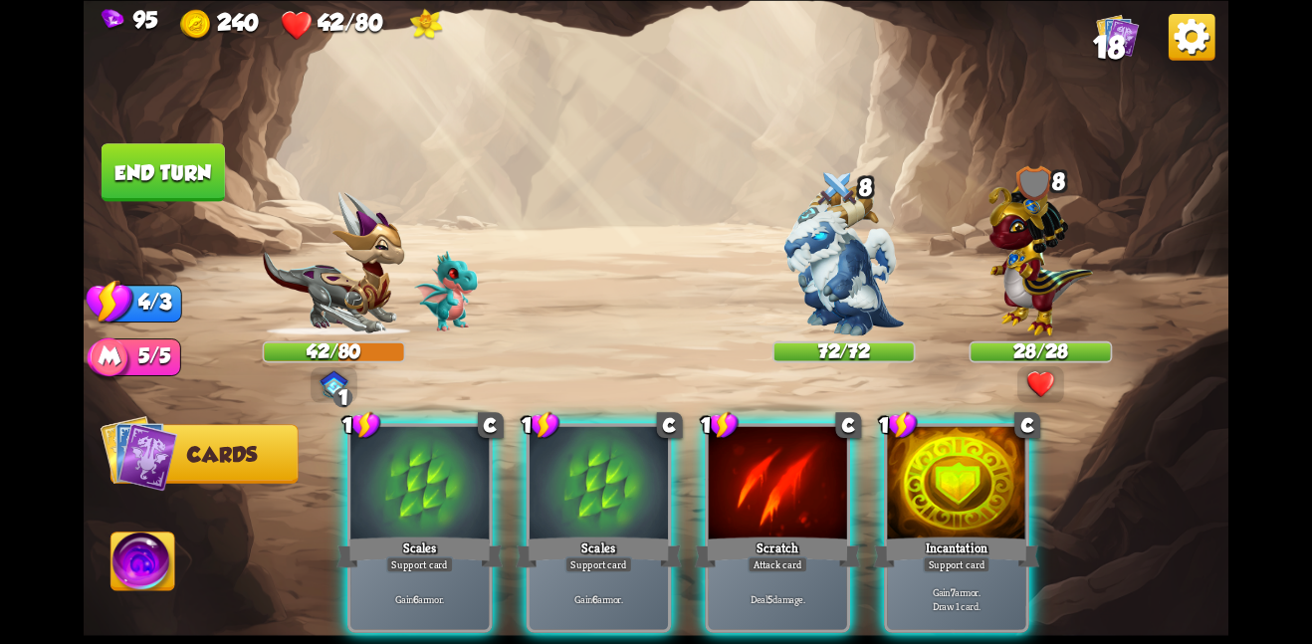
click at [168, 165] on button "End turn" at bounding box center [163, 172] width 123 height 58
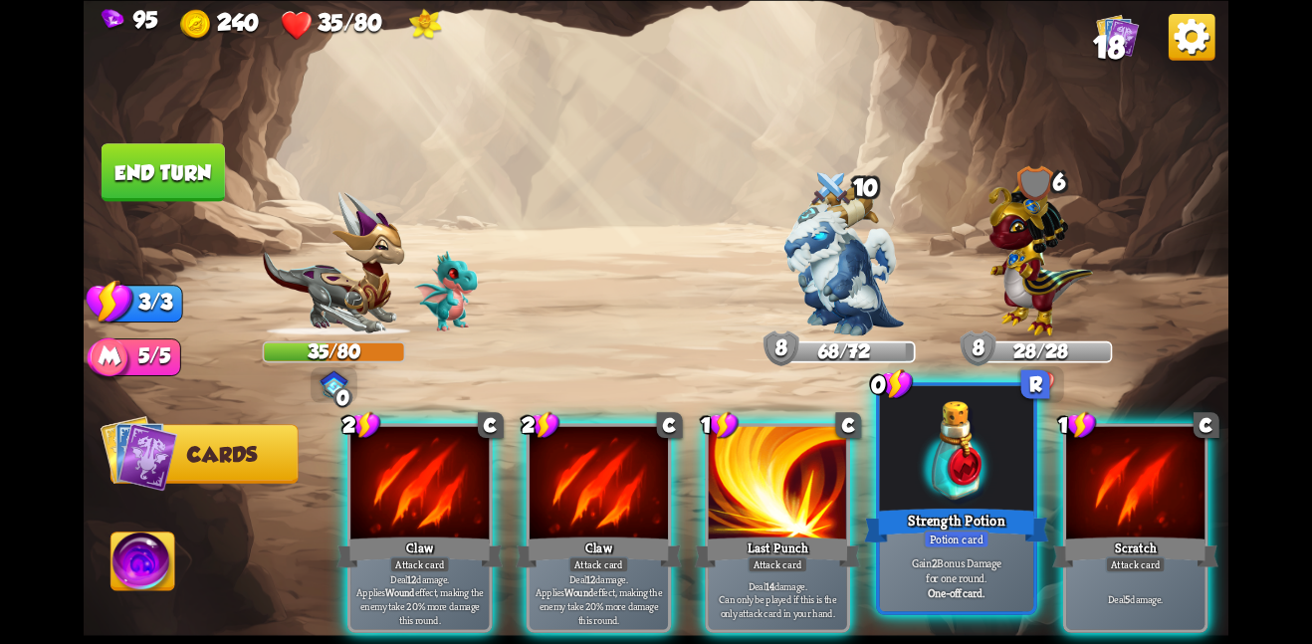
click at [913, 494] on div at bounding box center [957, 449] width 154 height 129
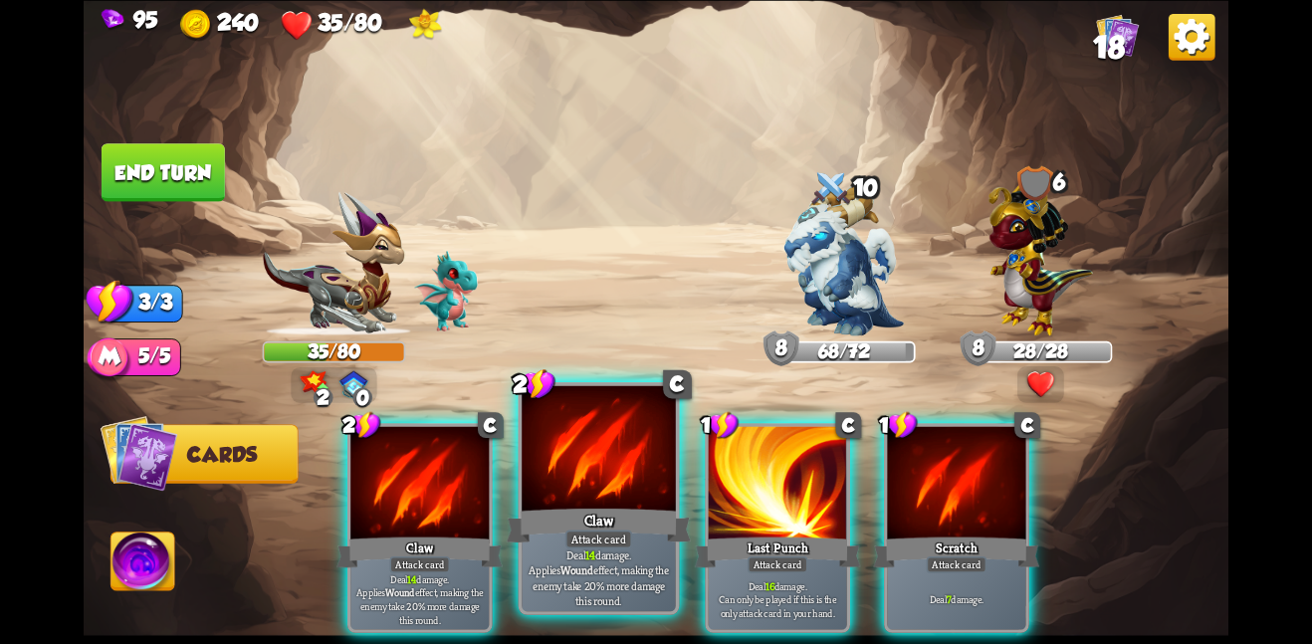
click at [548, 486] on div at bounding box center [599, 449] width 154 height 129
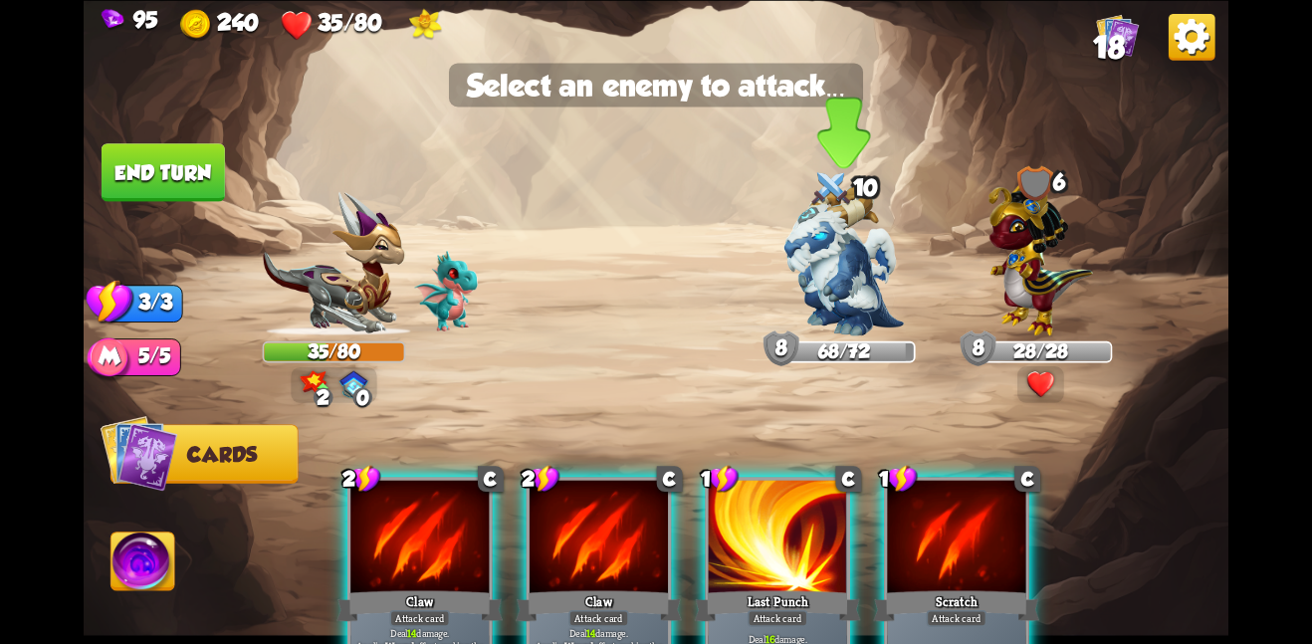
click at [821, 276] on img at bounding box center [843, 260] width 119 height 150
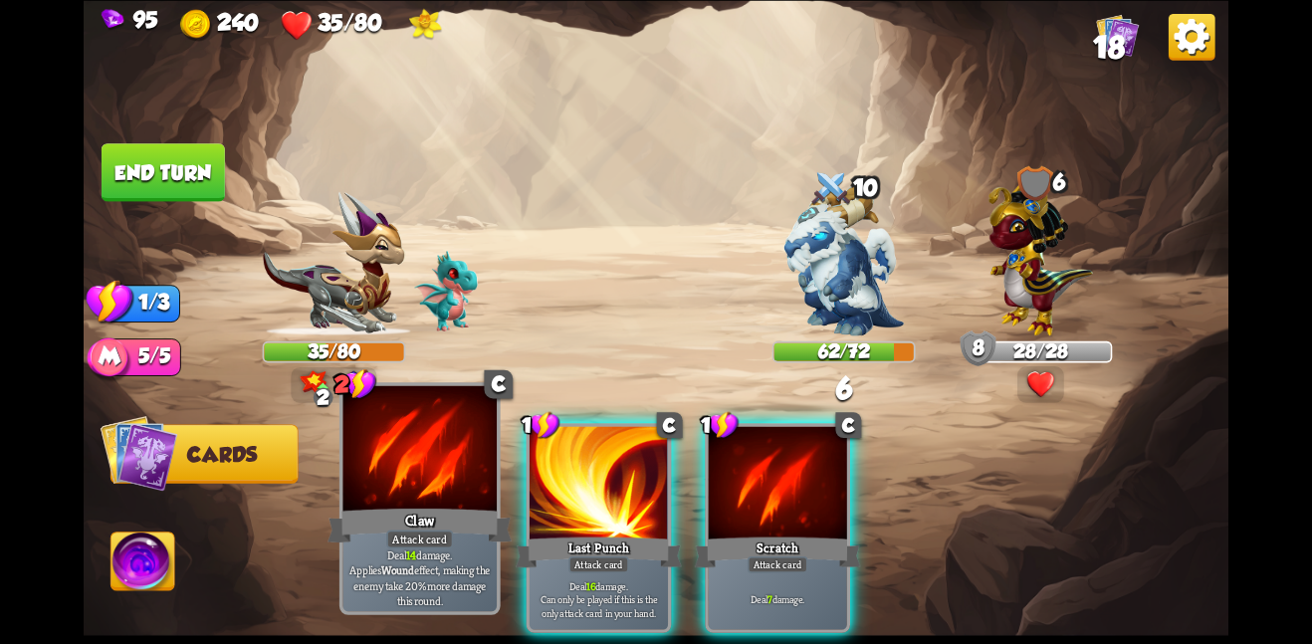
click at [441, 433] on div at bounding box center [419, 449] width 154 height 129
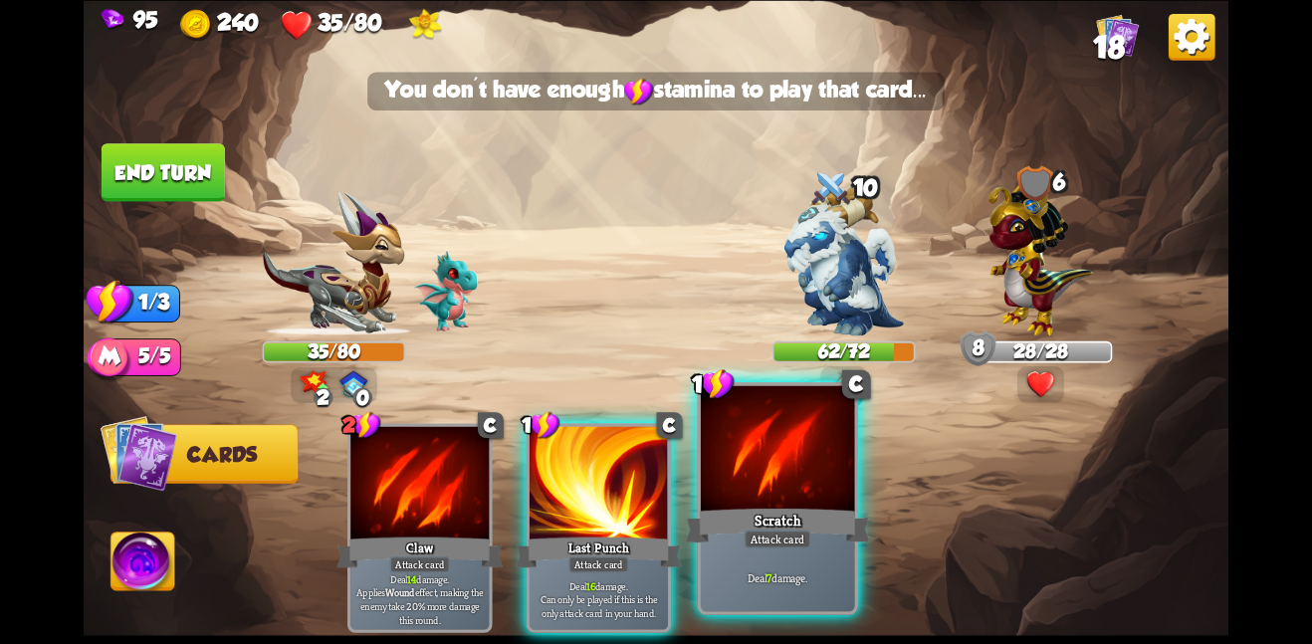
click at [735, 496] on div at bounding box center [778, 449] width 154 height 129
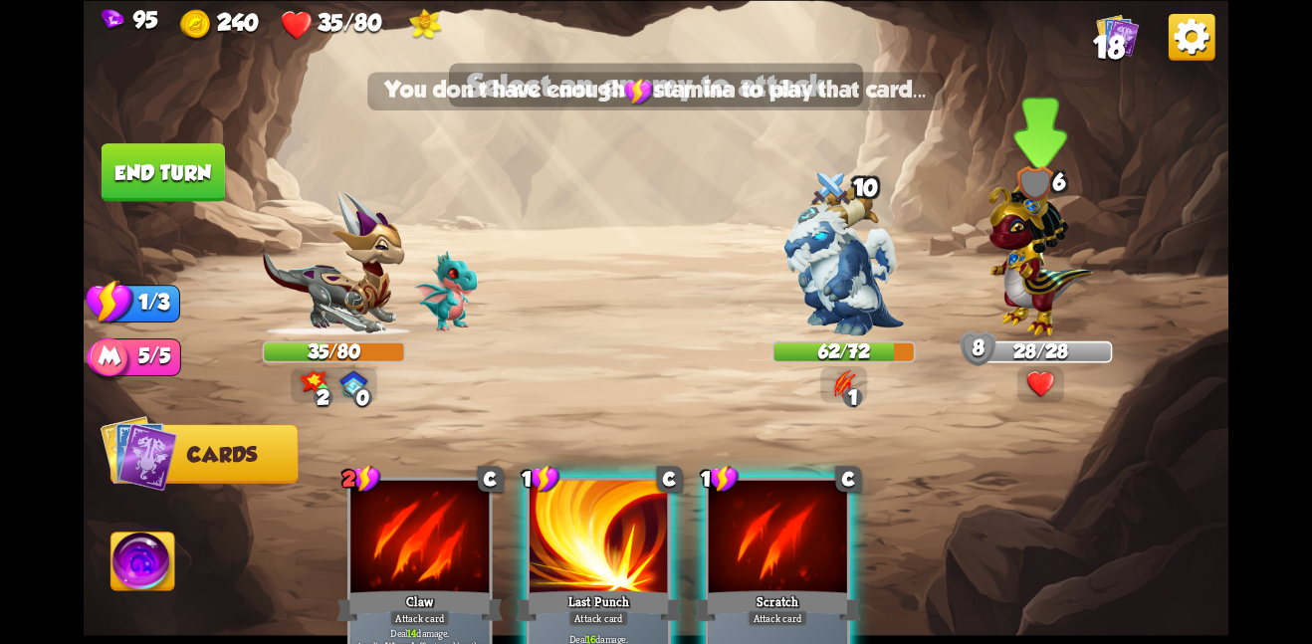
click at [1023, 259] on img at bounding box center [1040, 253] width 105 height 163
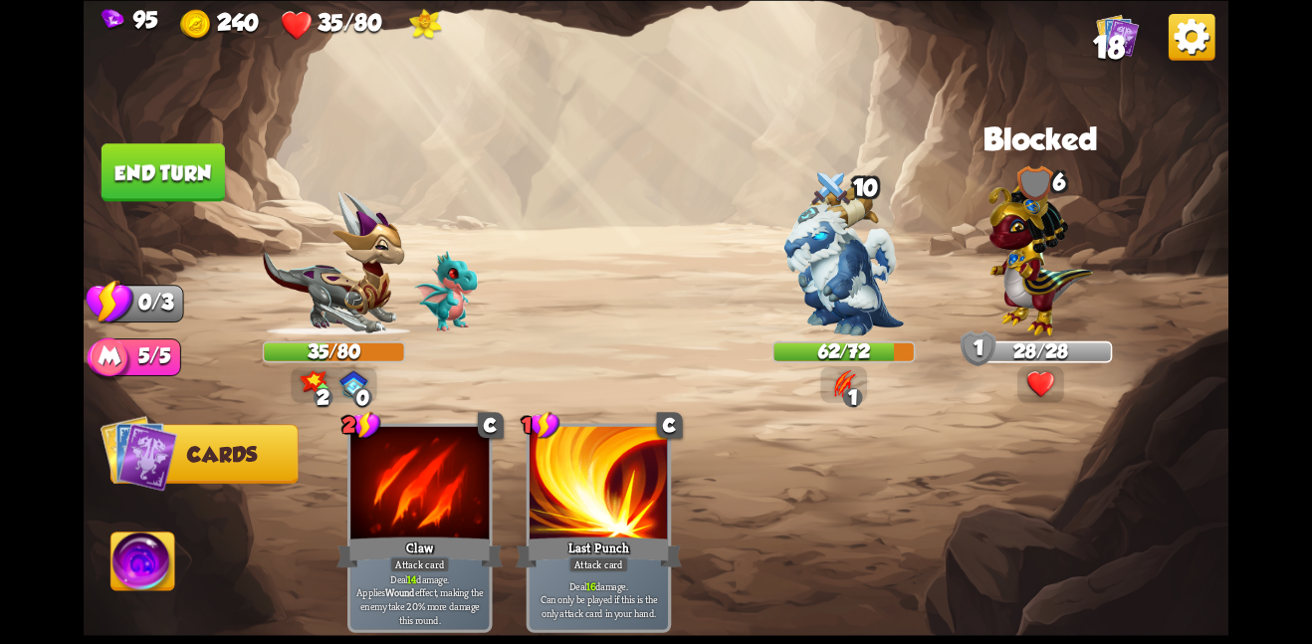
click at [165, 122] on img at bounding box center [656, 322] width 1145 height 644
click at [177, 153] on button "End turn" at bounding box center [163, 172] width 123 height 58
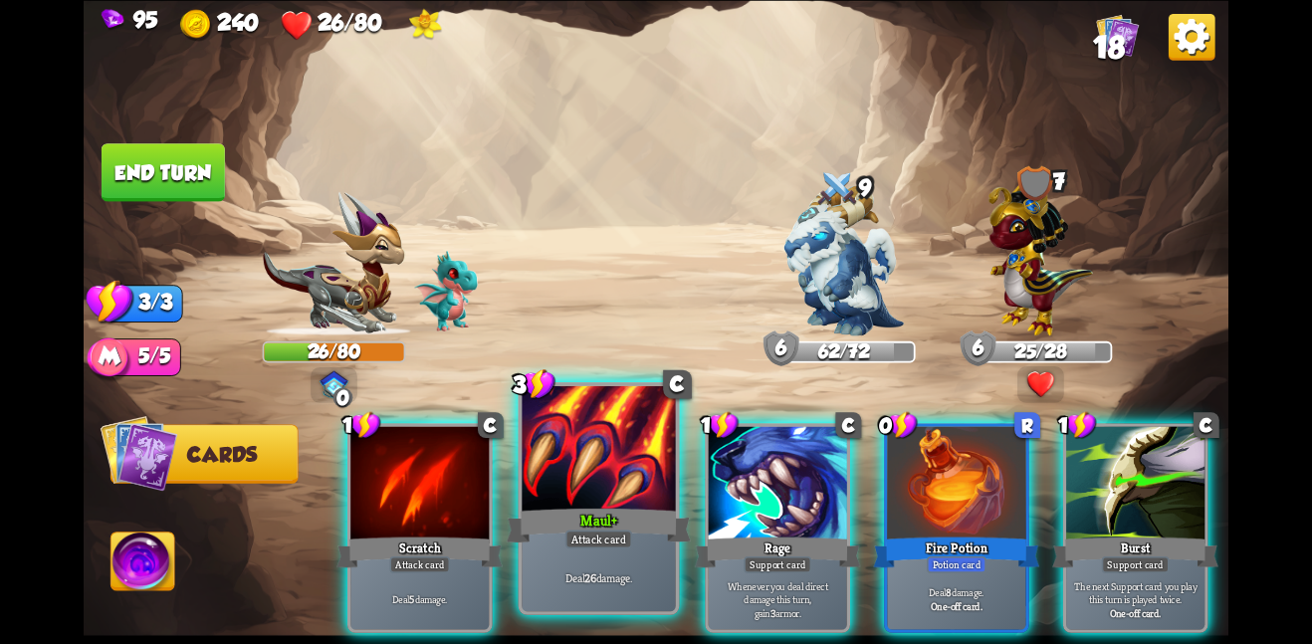
click at [632, 439] on div at bounding box center [599, 449] width 154 height 129
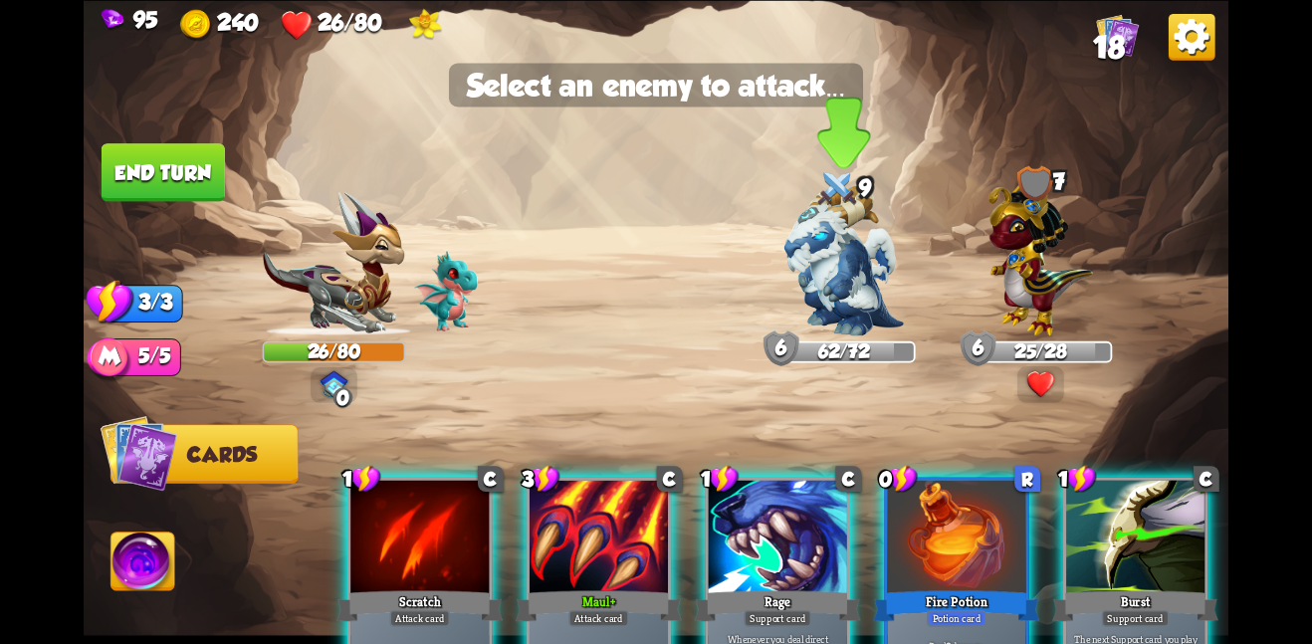
click at [877, 288] on img at bounding box center [843, 260] width 119 height 150
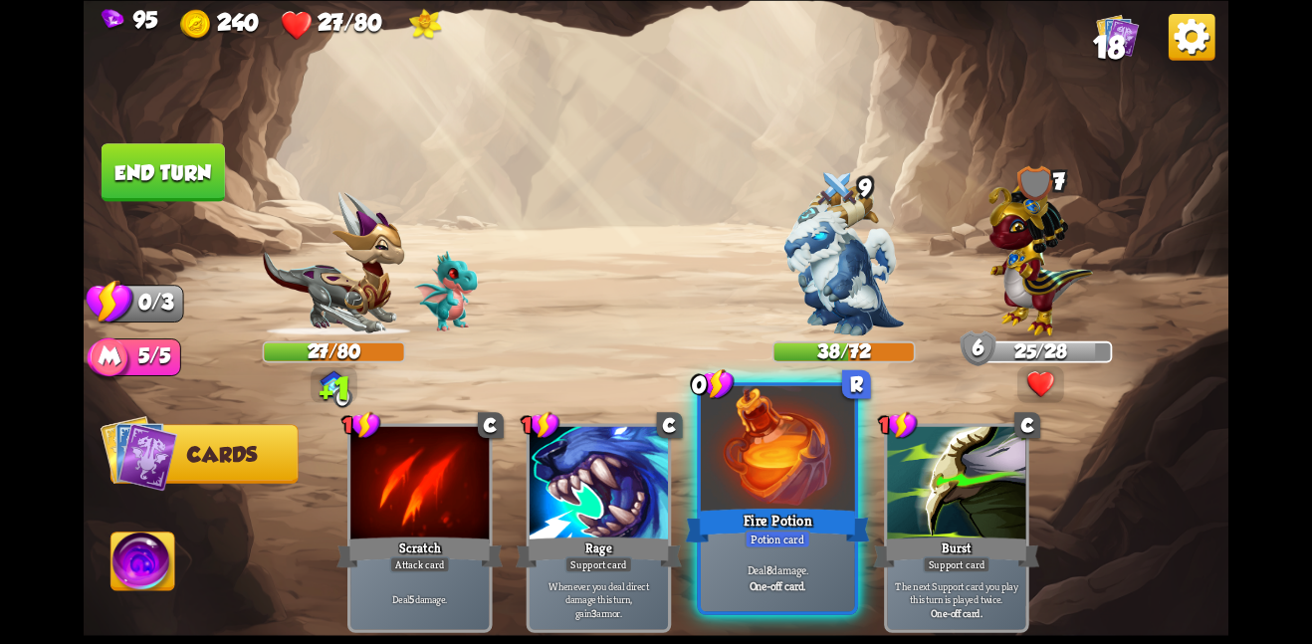
click at [752, 440] on div at bounding box center [778, 449] width 154 height 129
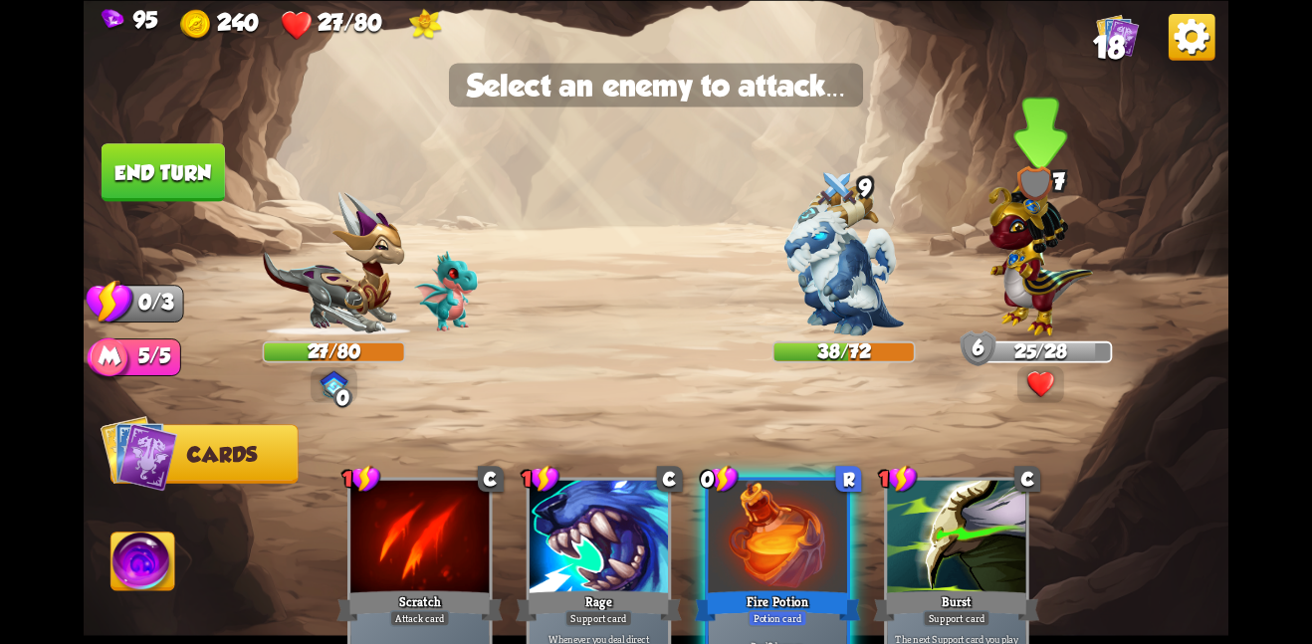
click at [1022, 243] on img at bounding box center [1040, 253] width 105 height 163
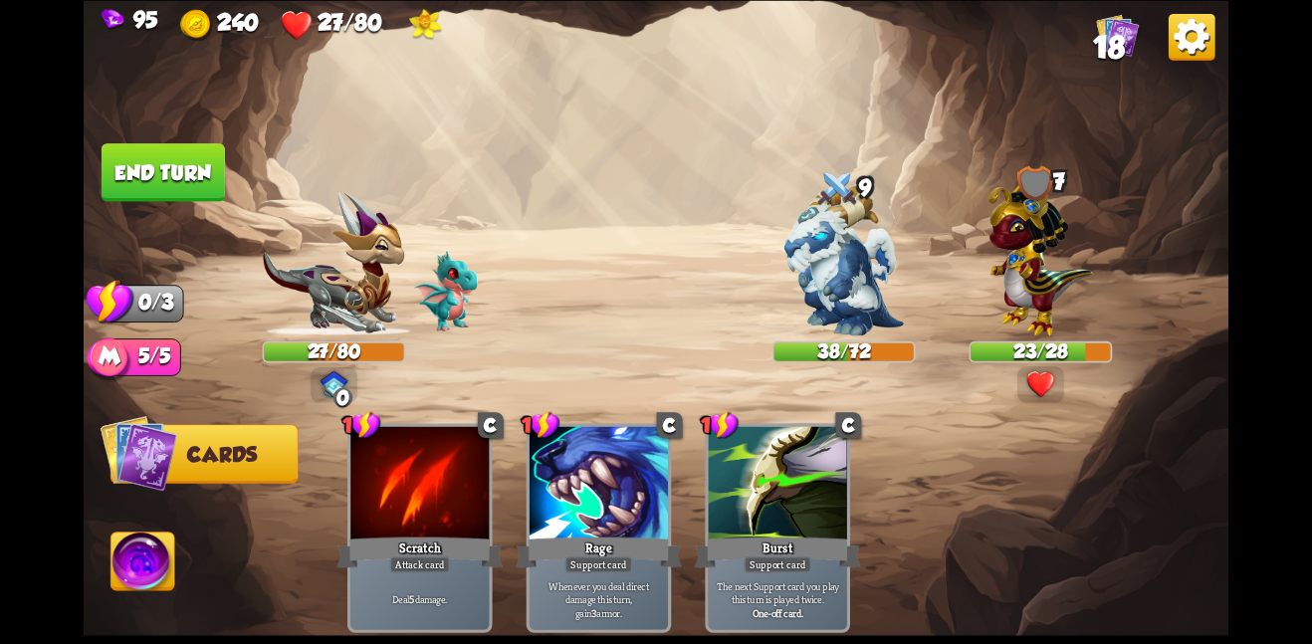
click at [156, 189] on button "End turn" at bounding box center [163, 172] width 123 height 58
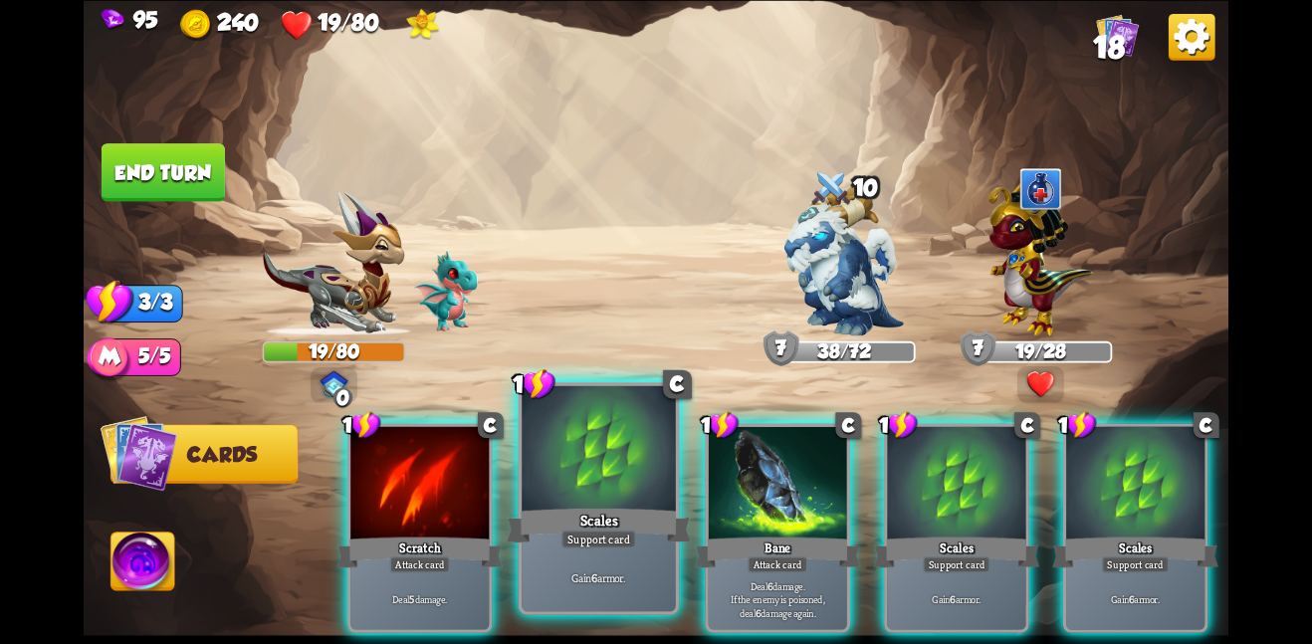
click at [543, 533] on div "Scales" at bounding box center [599, 525] width 184 height 41
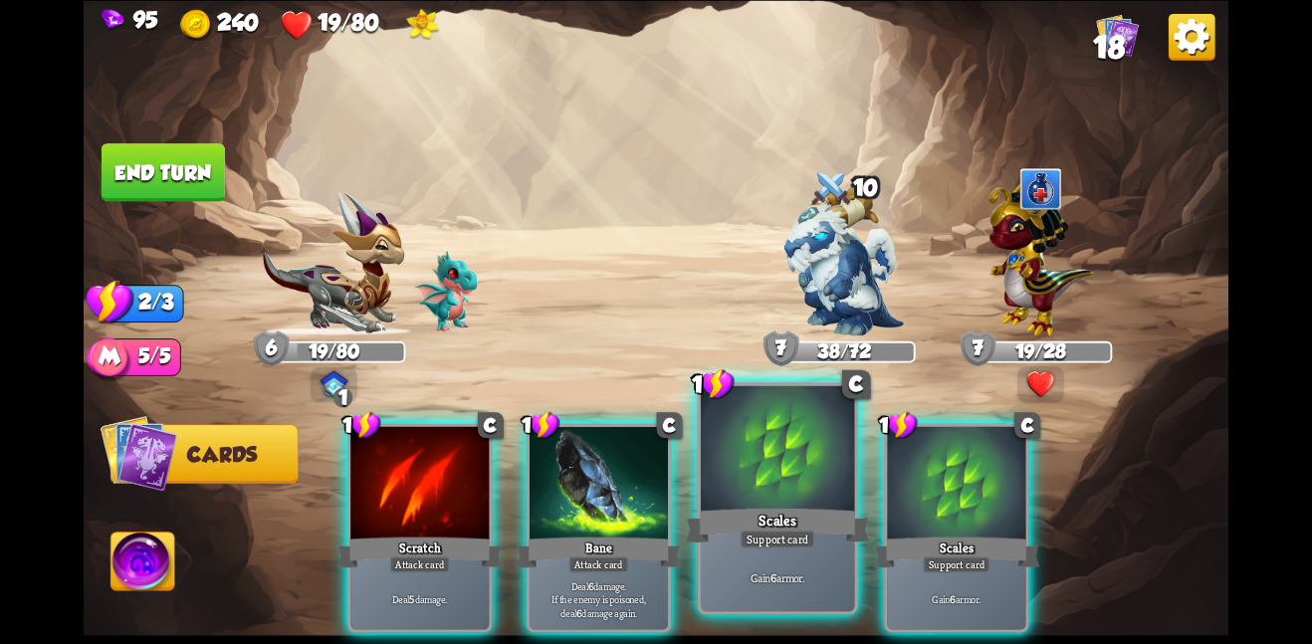
click at [769, 528] on div "Scales" at bounding box center [777, 525] width 184 height 41
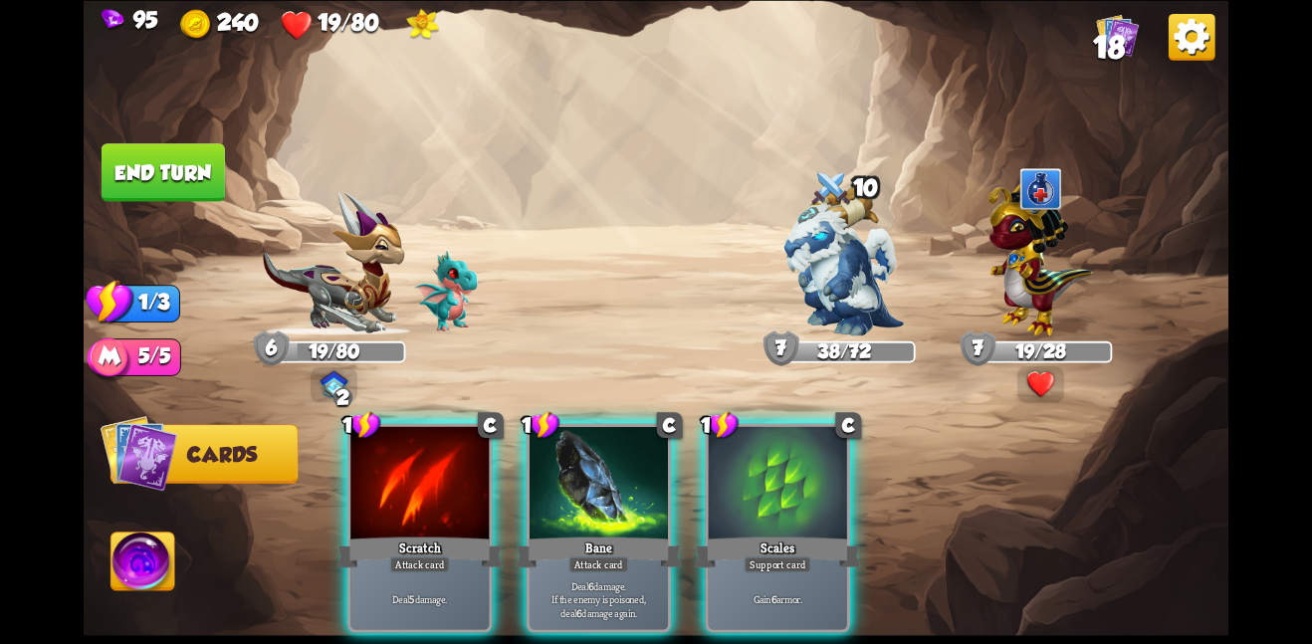
click at [769, 533] on div "Scales" at bounding box center [778, 551] width 166 height 37
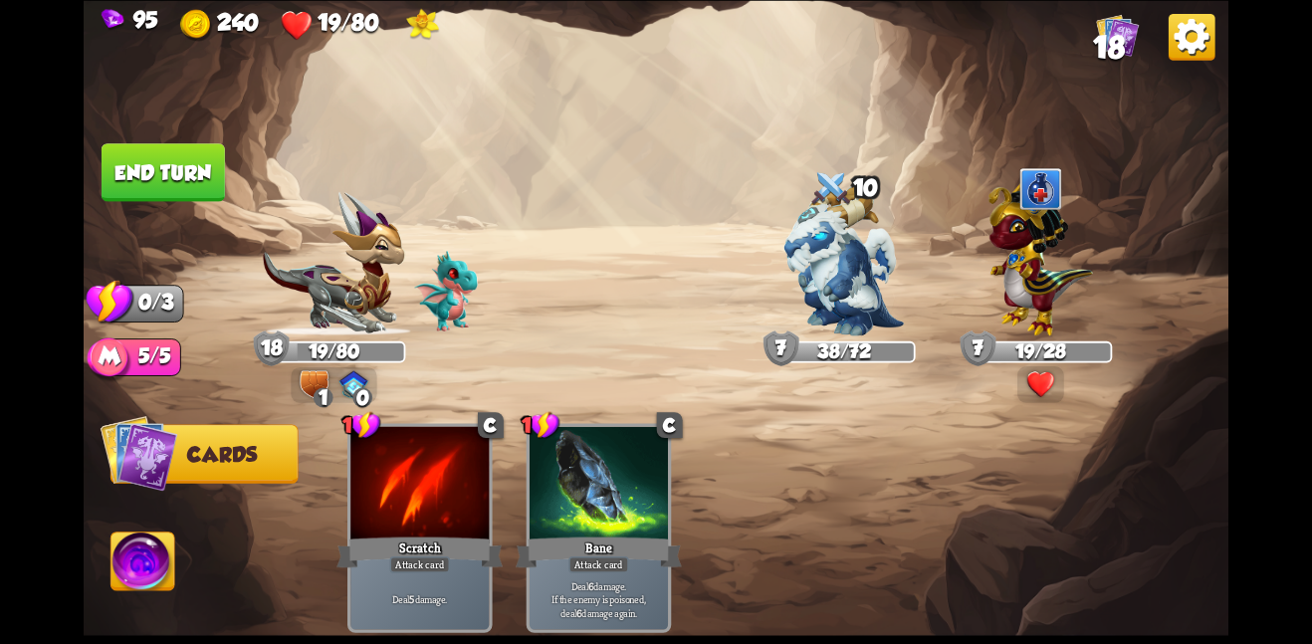
click at [158, 182] on button "End turn" at bounding box center [163, 172] width 123 height 58
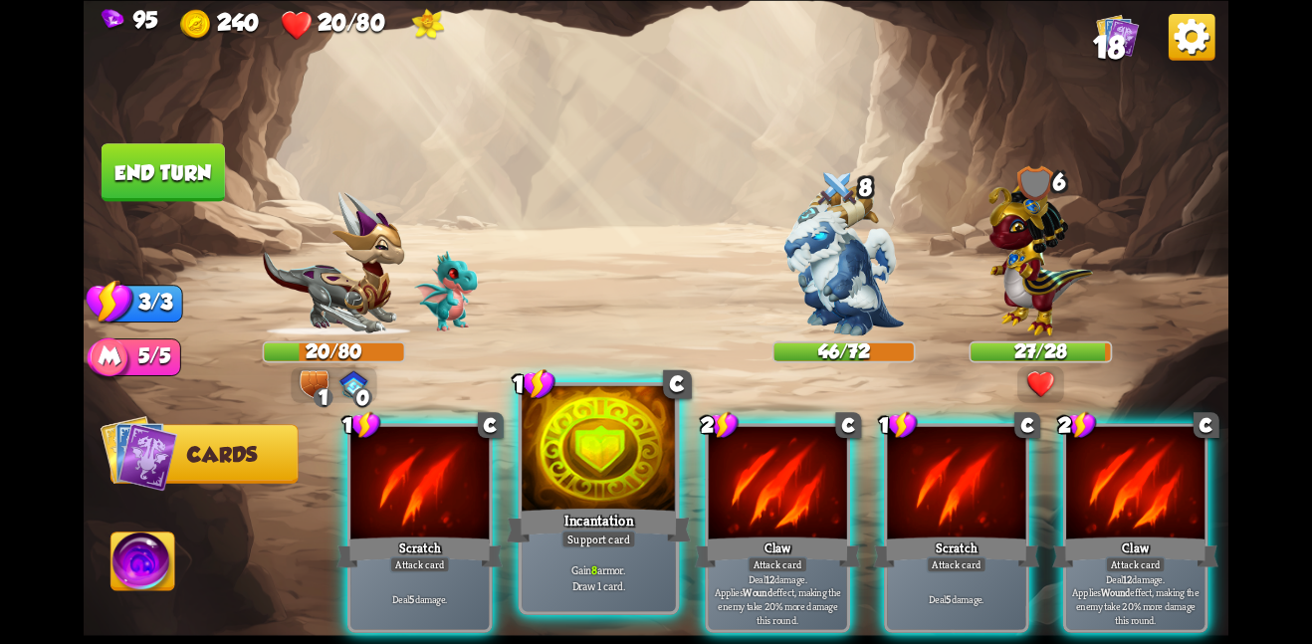
click at [560, 467] on div at bounding box center [599, 449] width 154 height 129
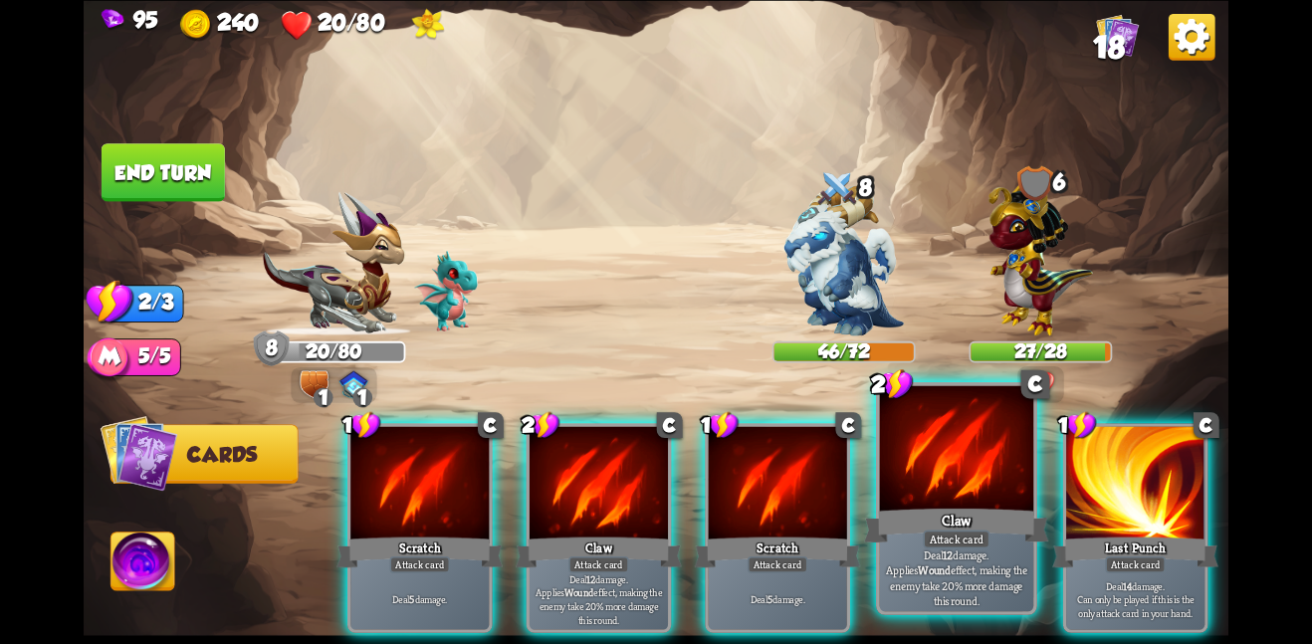
click at [984, 493] on div at bounding box center [957, 449] width 154 height 129
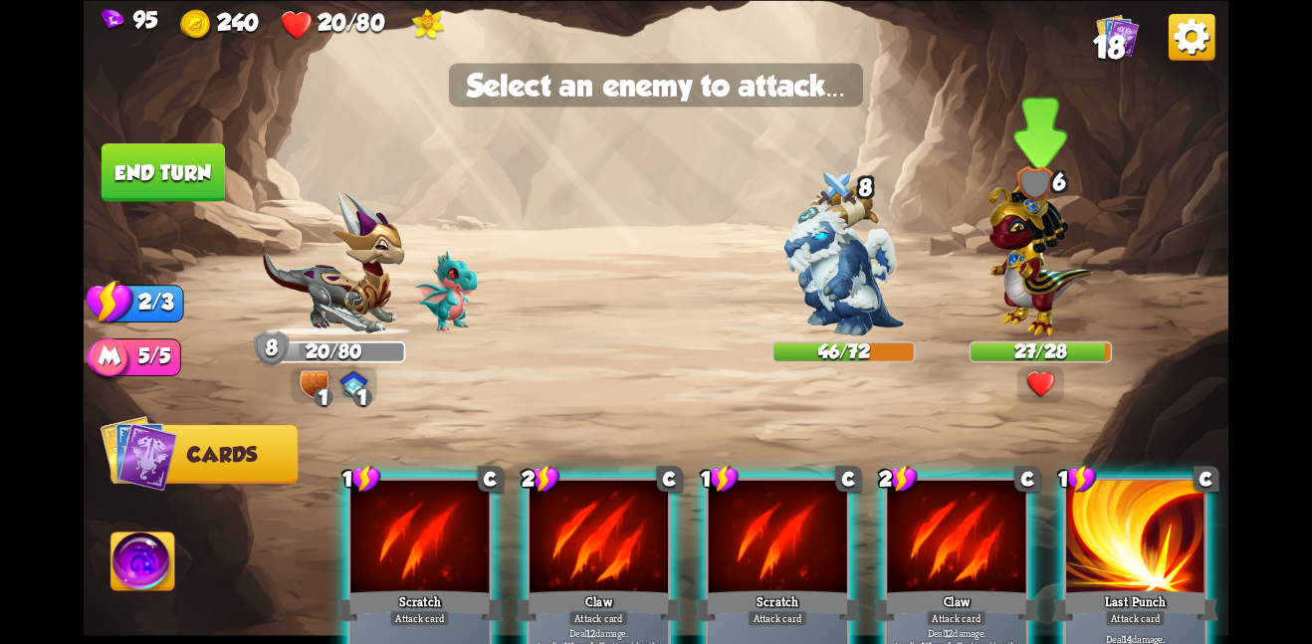
click at [1037, 288] on img at bounding box center [1040, 253] width 105 height 163
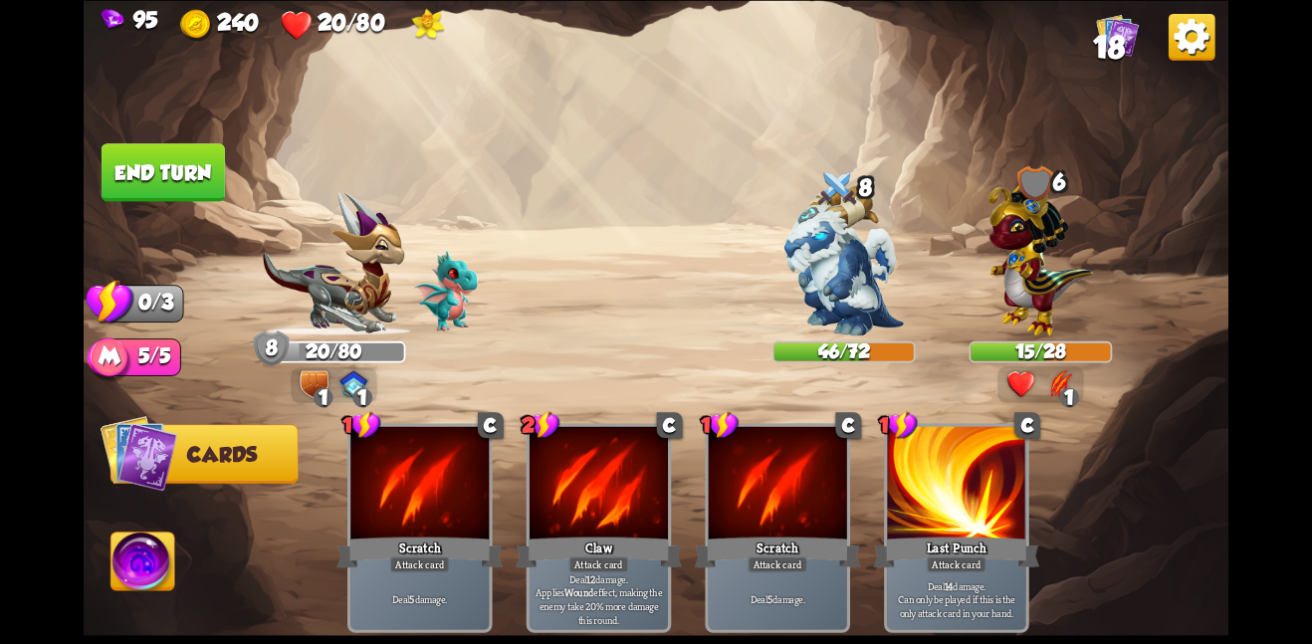
click at [176, 162] on button "End turn" at bounding box center [163, 172] width 123 height 58
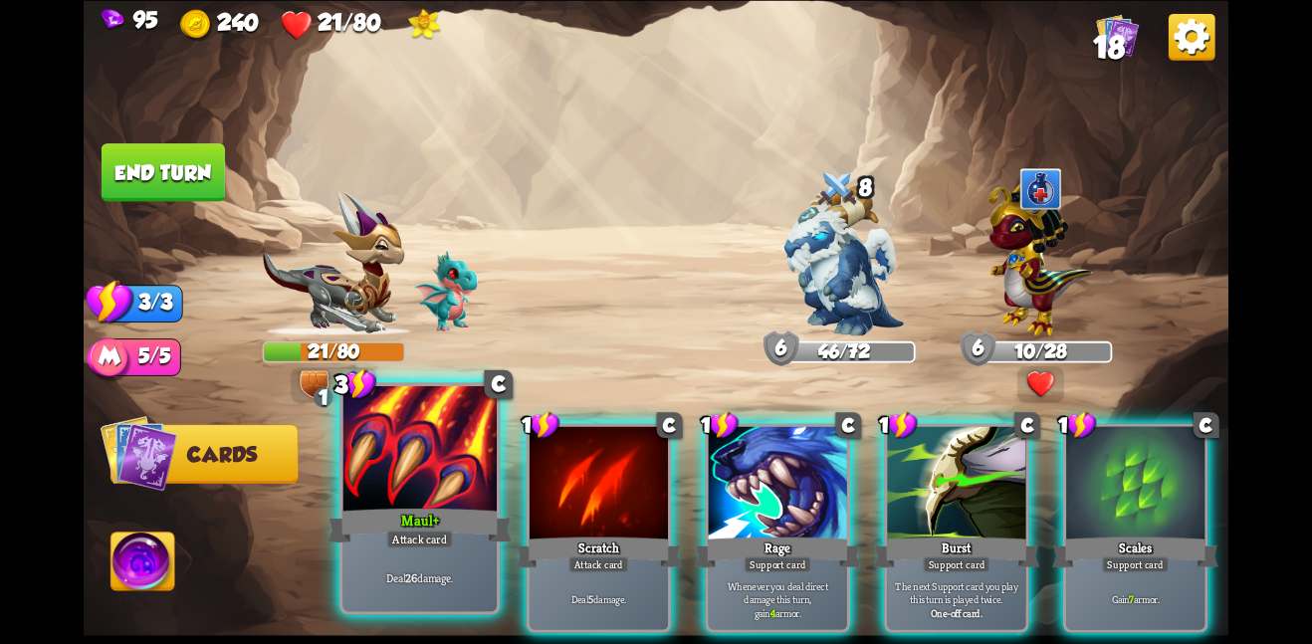
click at [374, 458] on div at bounding box center [419, 449] width 154 height 129
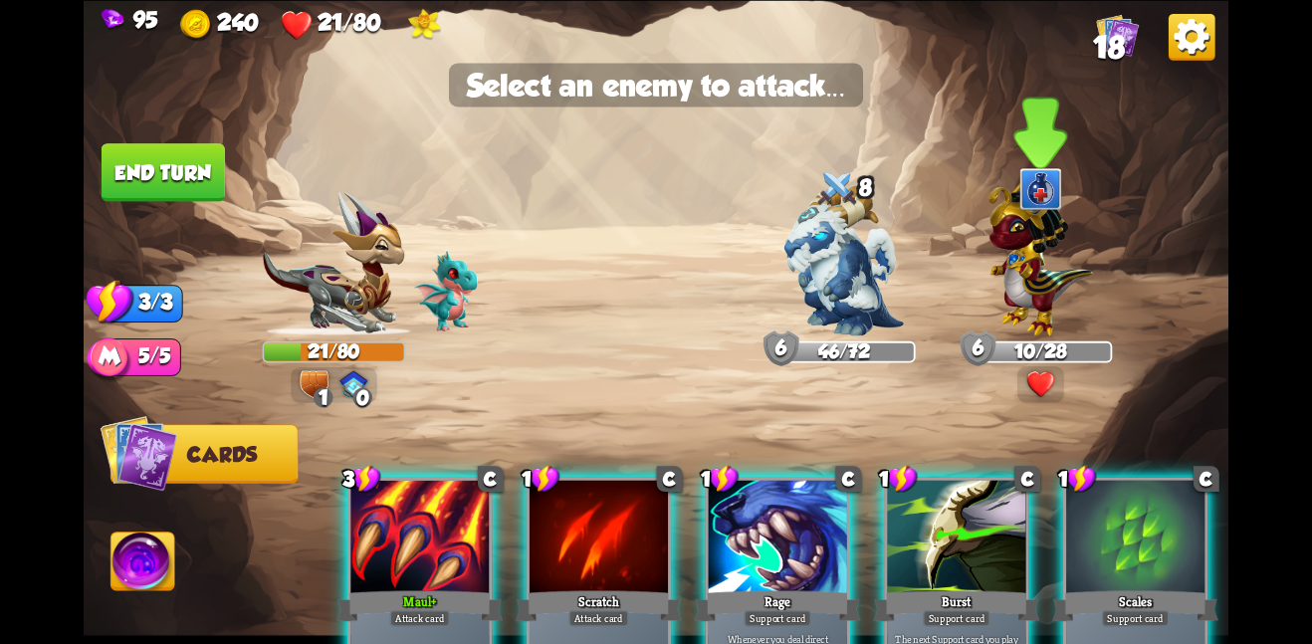
click at [1030, 326] on img at bounding box center [1040, 253] width 105 height 163
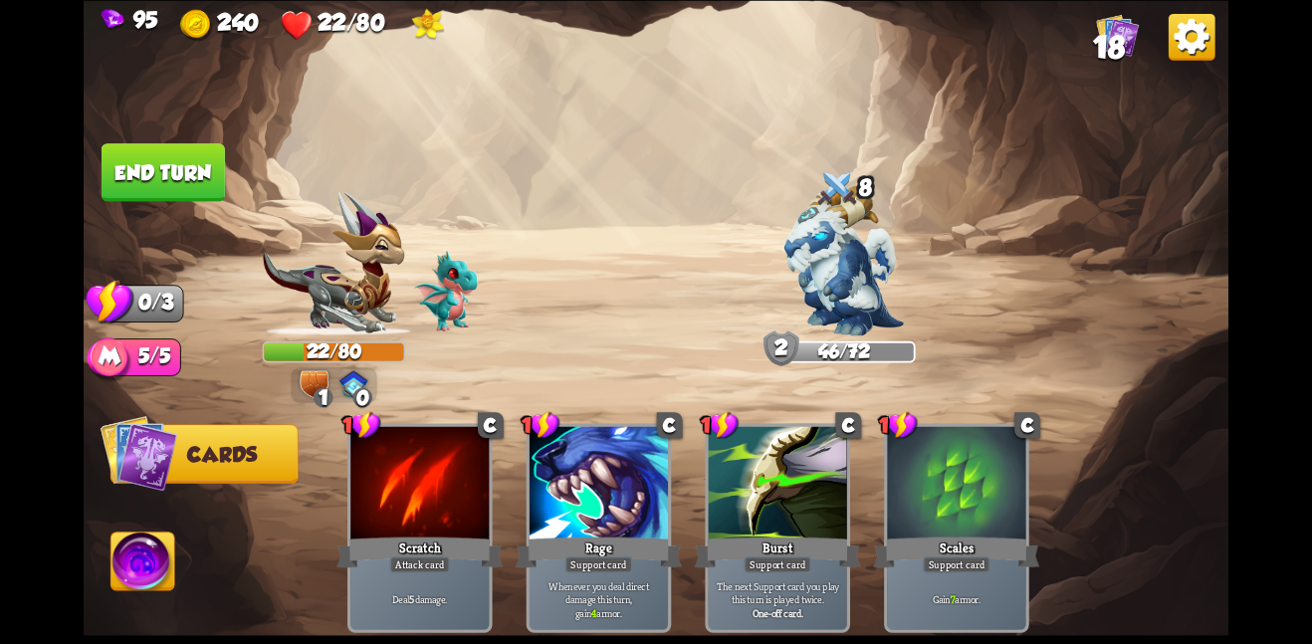
click at [171, 198] on img at bounding box center [656, 322] width 1145 height 644
click at [168, 193] on button "End turn" at bounding box center [163, 172] width 123 height 58
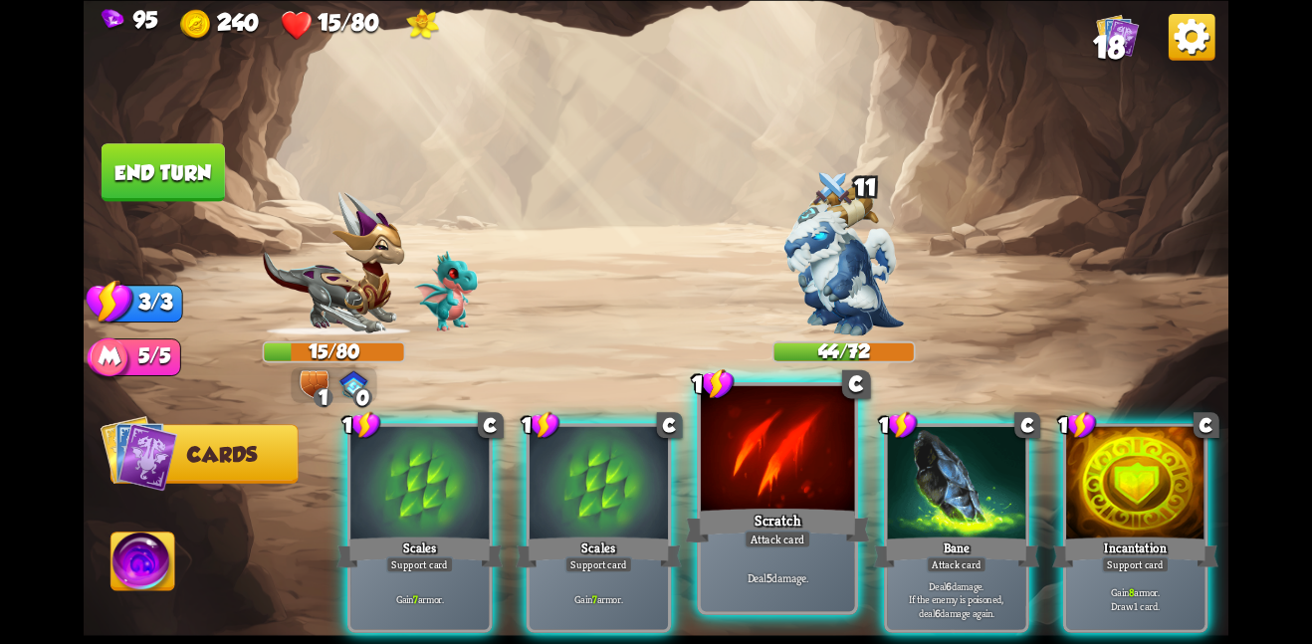
click at [756, 484] on div at bounding box center [778, 449] width 154 height 129
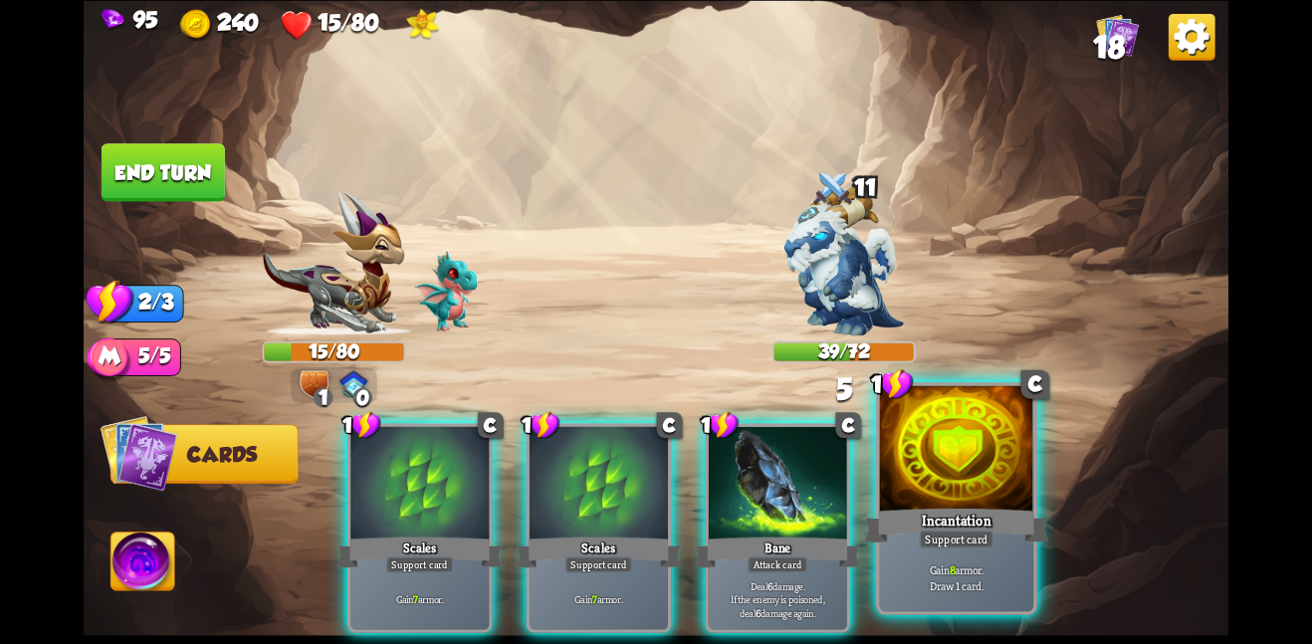
click at [962, 488] on div at bounding box center [957, 449] width 154 height 129
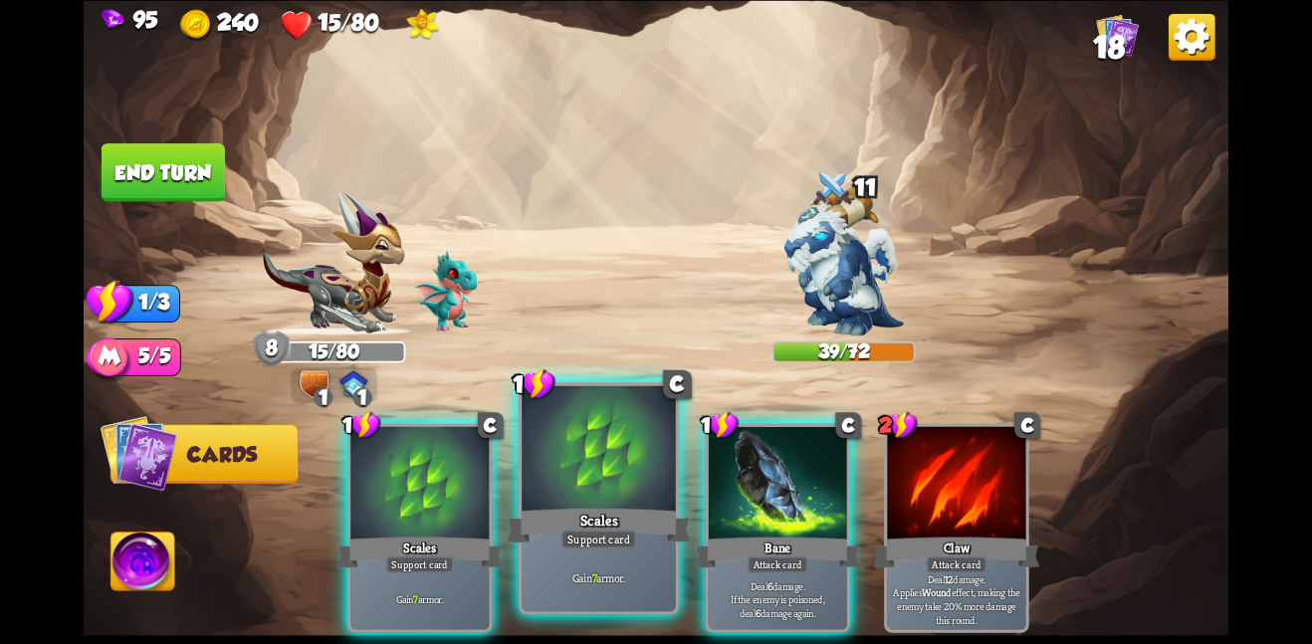
click at [622, 454] on div at bounding box center [599, 449] width 154 height 129
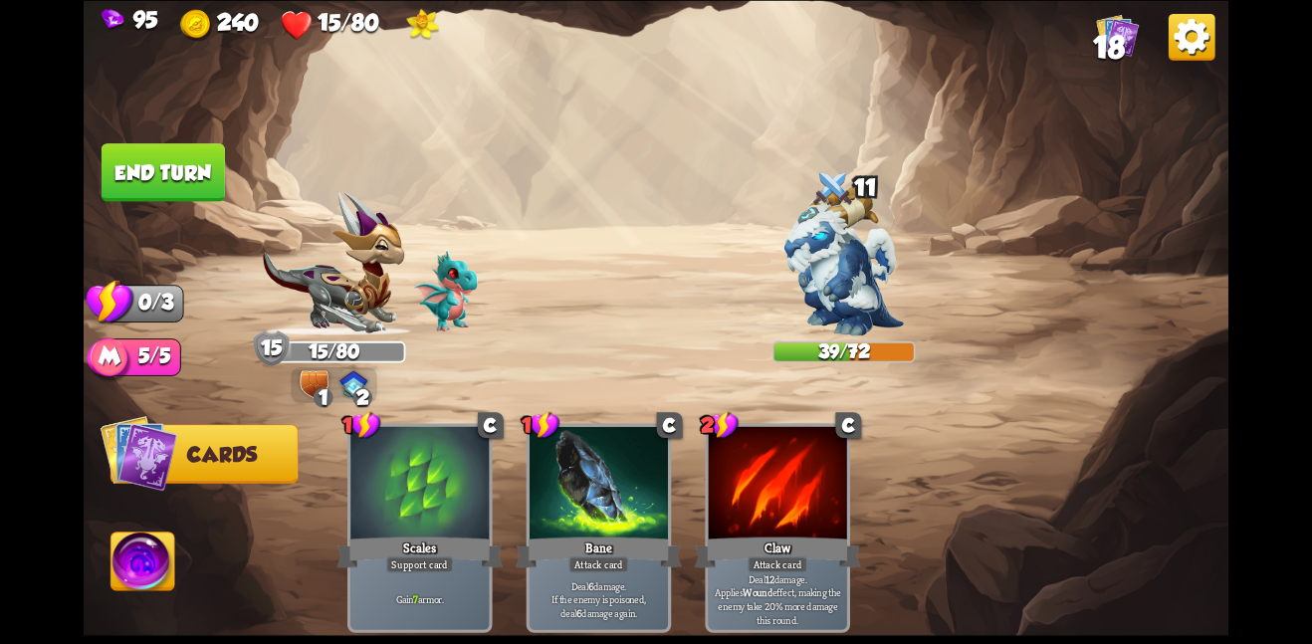
click at [107, 167] on button "End turn" at bounding box center [163, 172] width 123 height 58
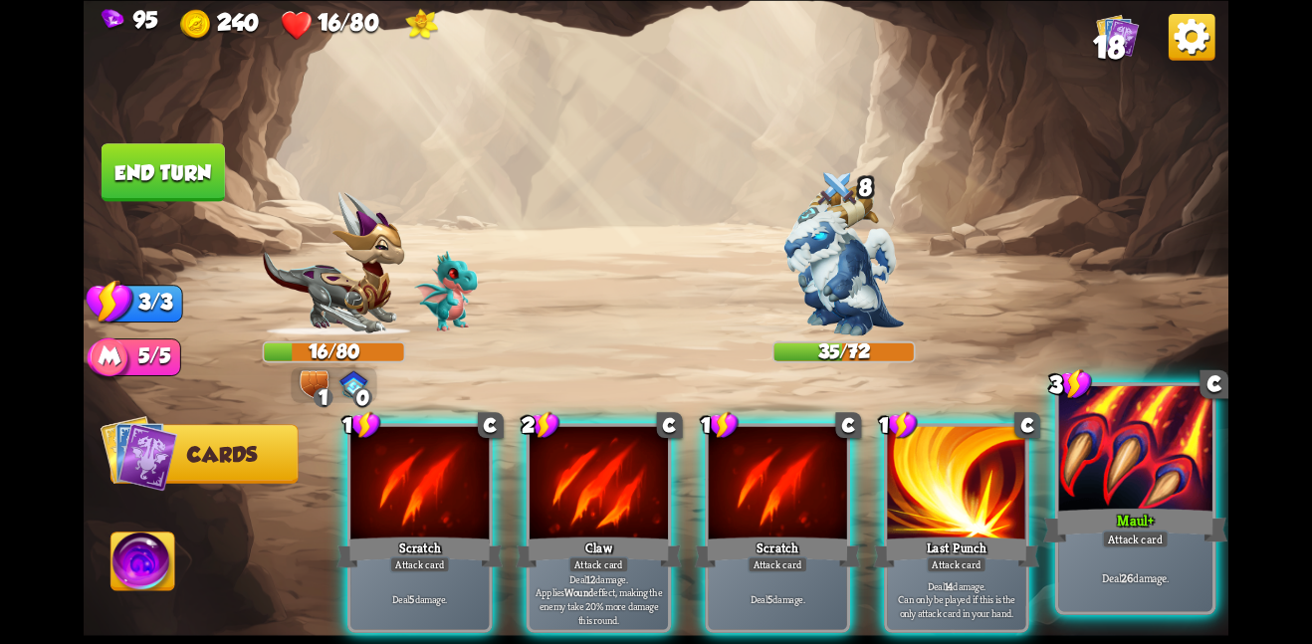
click at [1177, 512] on div "Maul+" at bounding box center [1135, 525] width 184 height 41
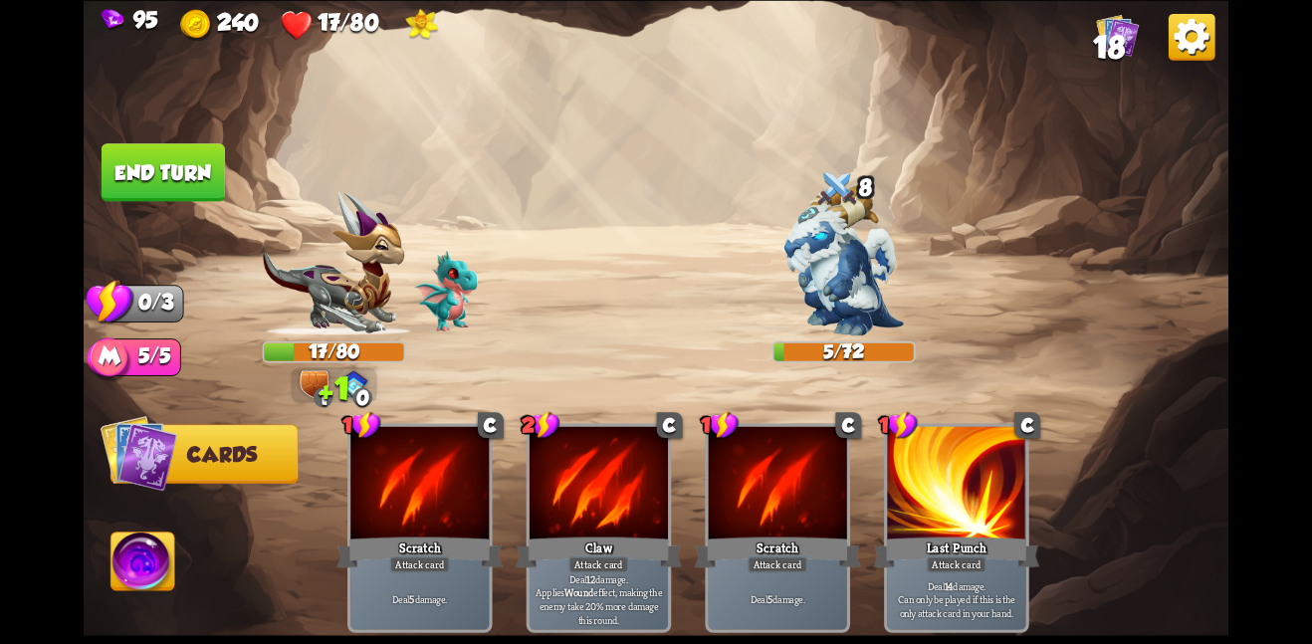
click at [117, 181] on button "End turn" at bounding box center [163, 172] width 123 height 58
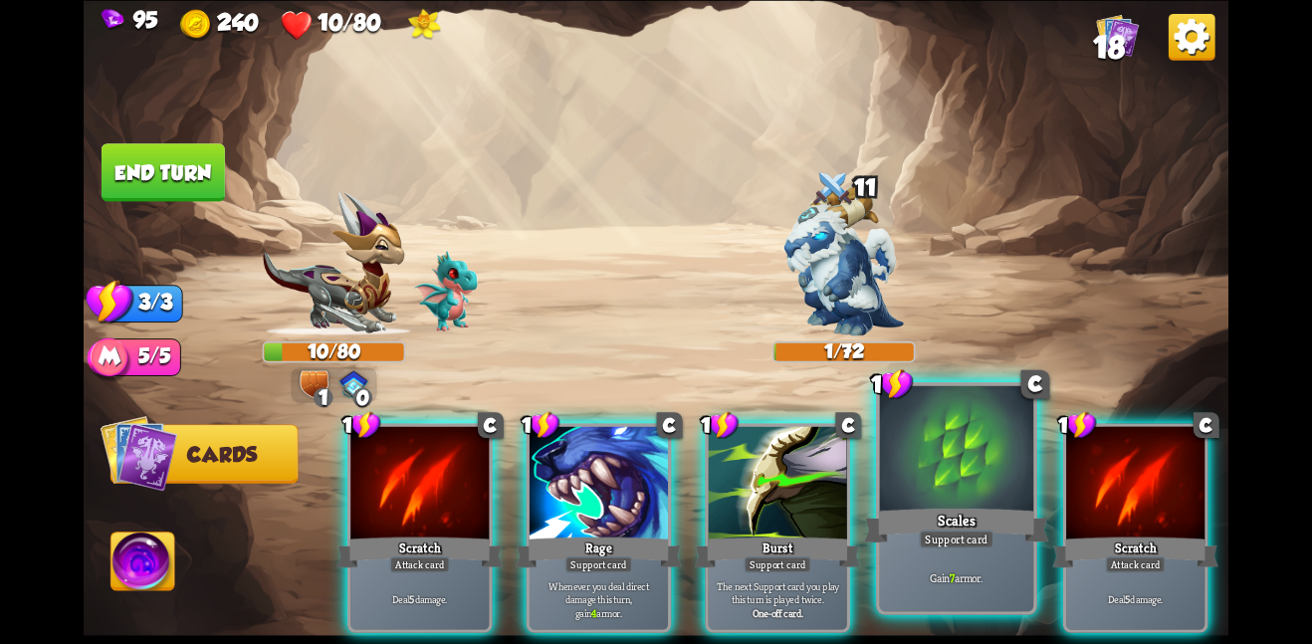
click at [980, 492] on div at bounding box center [957, 449] width 154 height 129
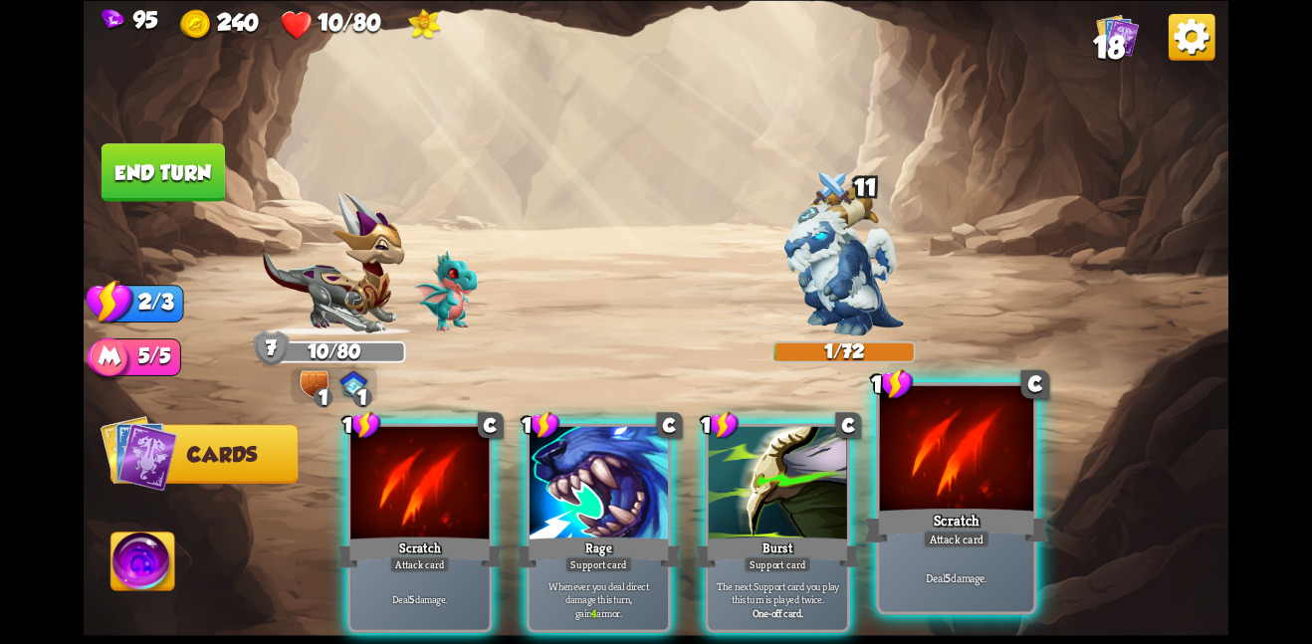
click at [970, 499] on div at bounding box center [957, 449] width 154 height 129
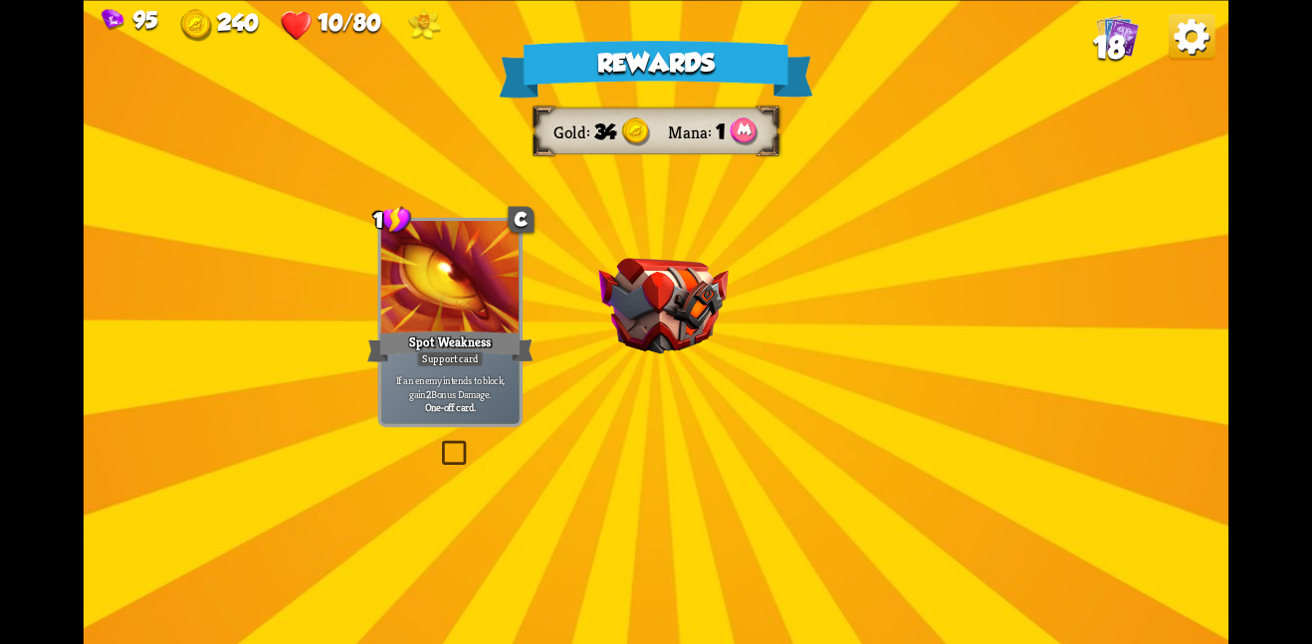
click at [705, 367] on div "Rewards Gold 34 Mana 1 Select a card 1 C Spot Weakness Support card If an enemy…" at bounding box center [656, 322] width 1145 height 644
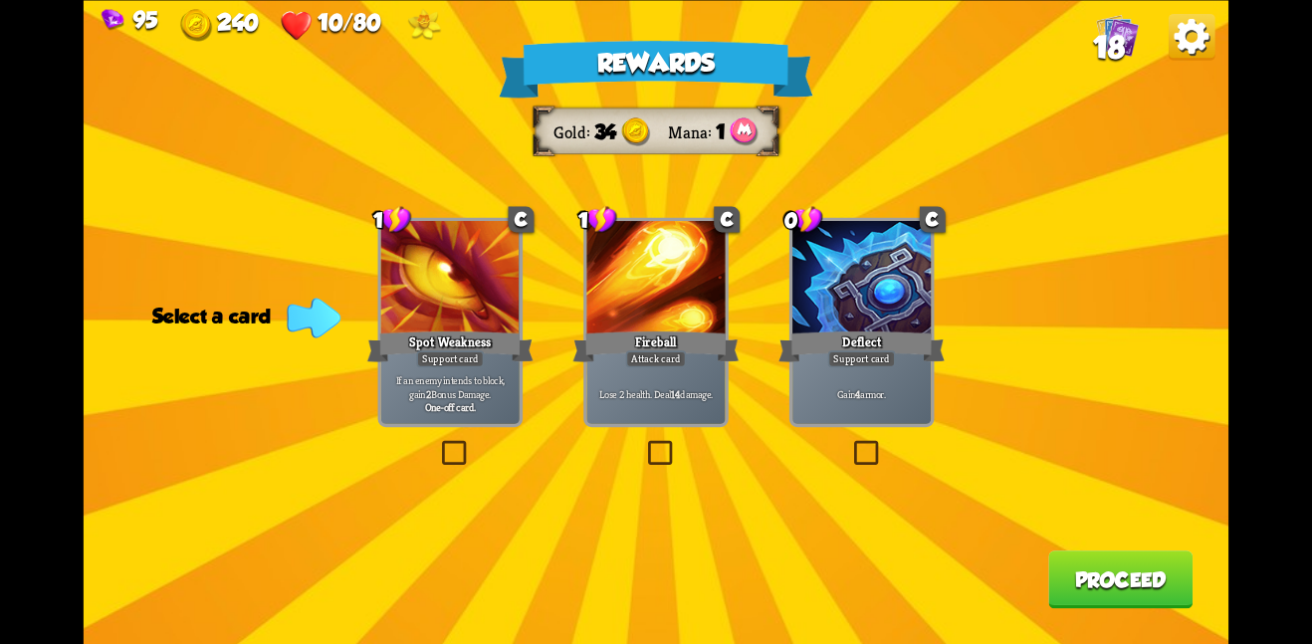
click at [832, 335] on div "Deflect" at bounding box center [861, 345] width 166 height 37
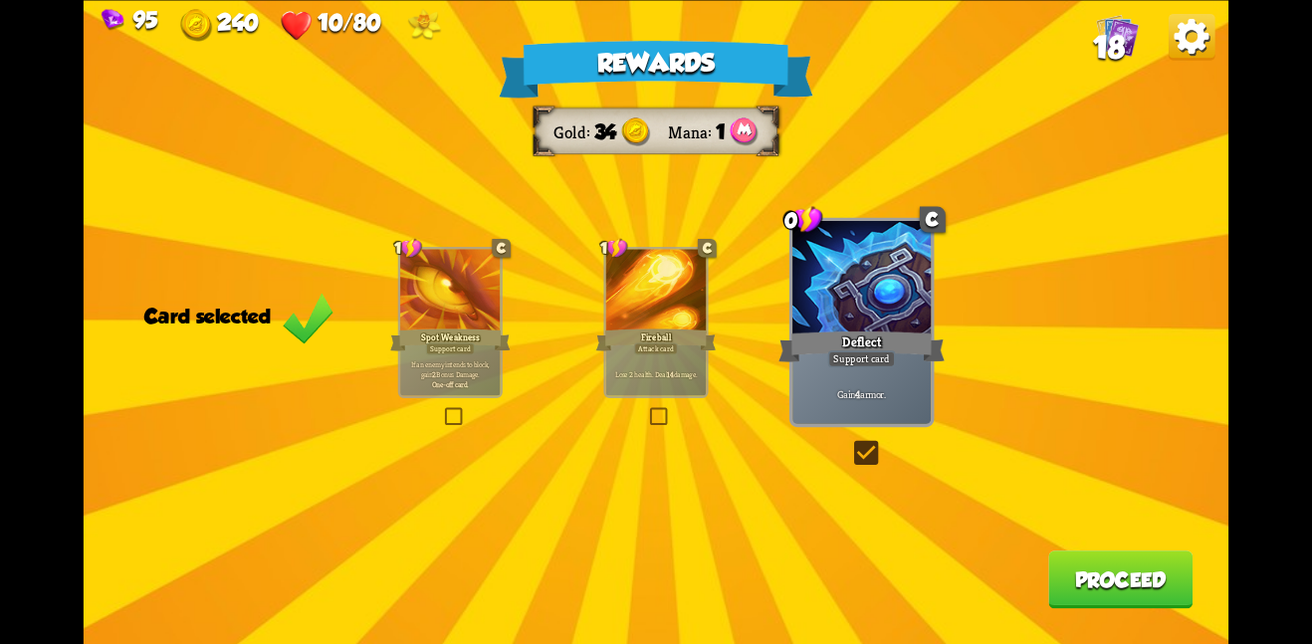
click at [1146, 602] on button "Proceed" at bounding box center [1120, 579] width 144 height 58
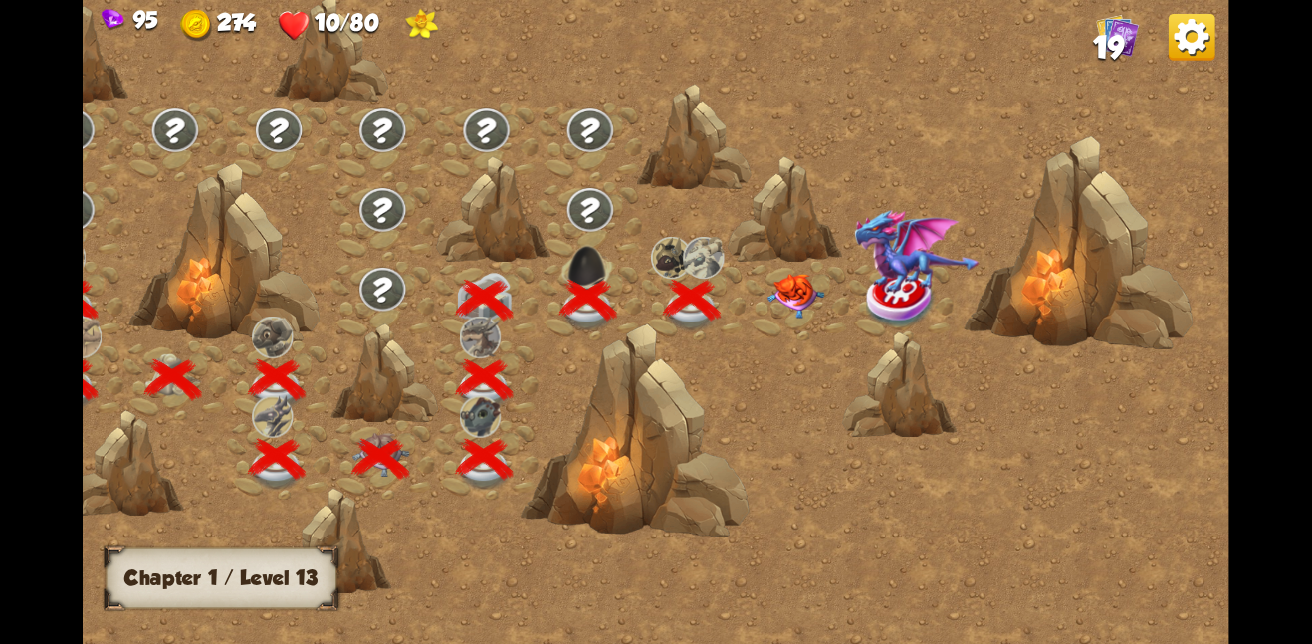
click at [787, 286] on img at bounding box center [795, 295] width 58 height 45
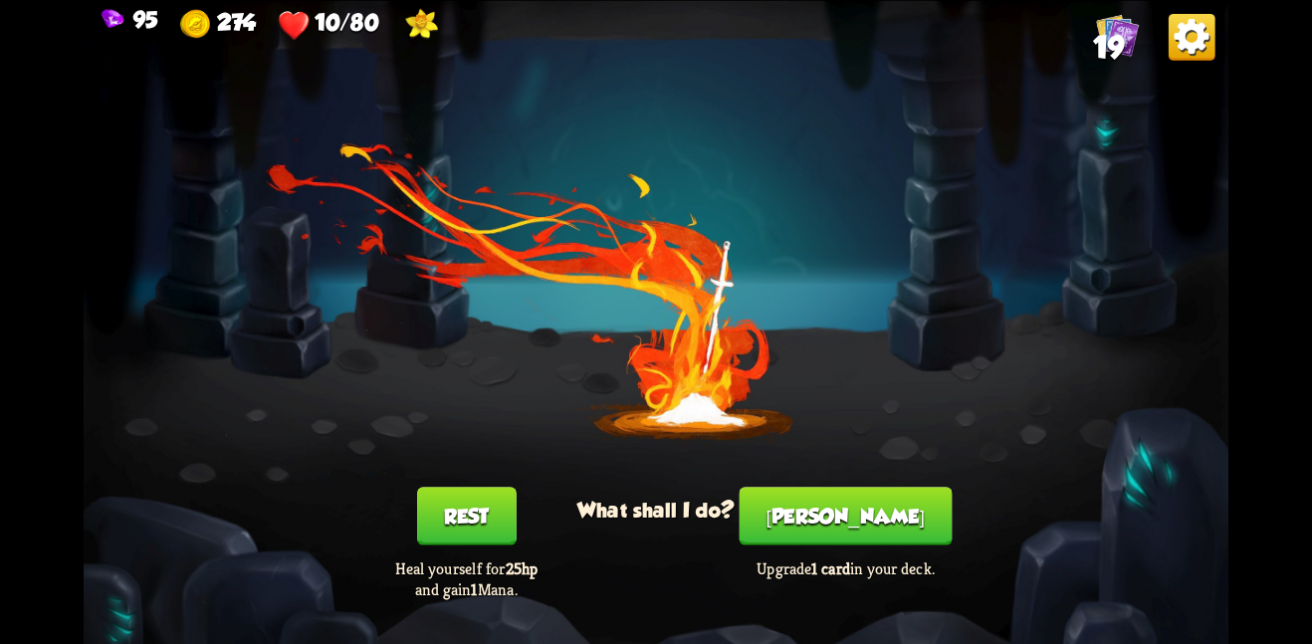
click at [478, 483] on div "You feel rested! What shall I do? Rest Heal yourself for 25hp and gain 1 Mana. …" at bounding box center [656, 322] width 1145 height 644
click at [486, 513] on button "Rest" at bounding box center [467, 516] width 100 height 58
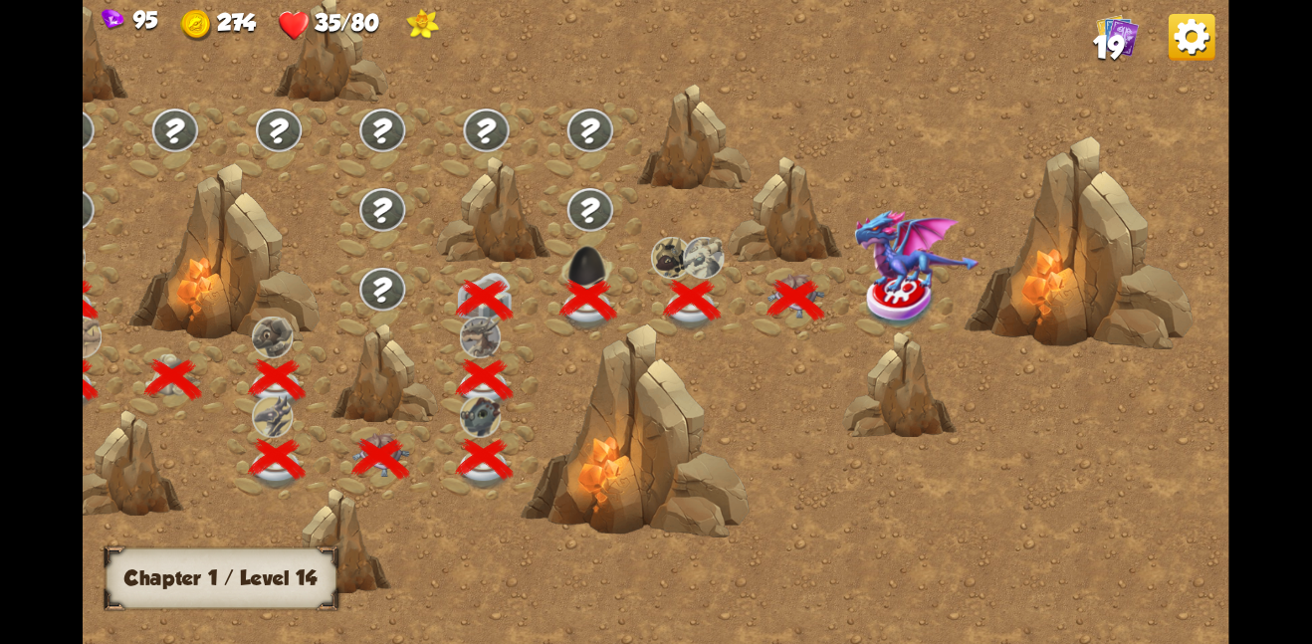
click at [922, 222] on img at bounding box center [916, 251] width 125 height 86
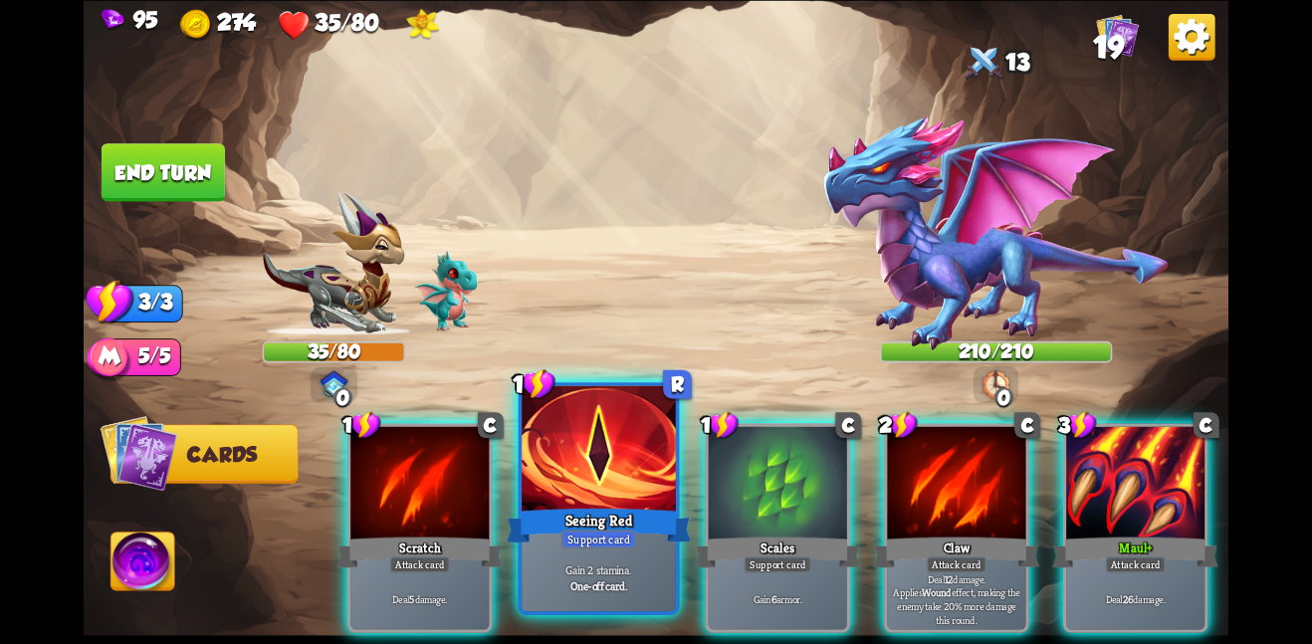
click at [598, 505] on div "Seeing Red" at bounding box center [599, 525] width 184 height 41
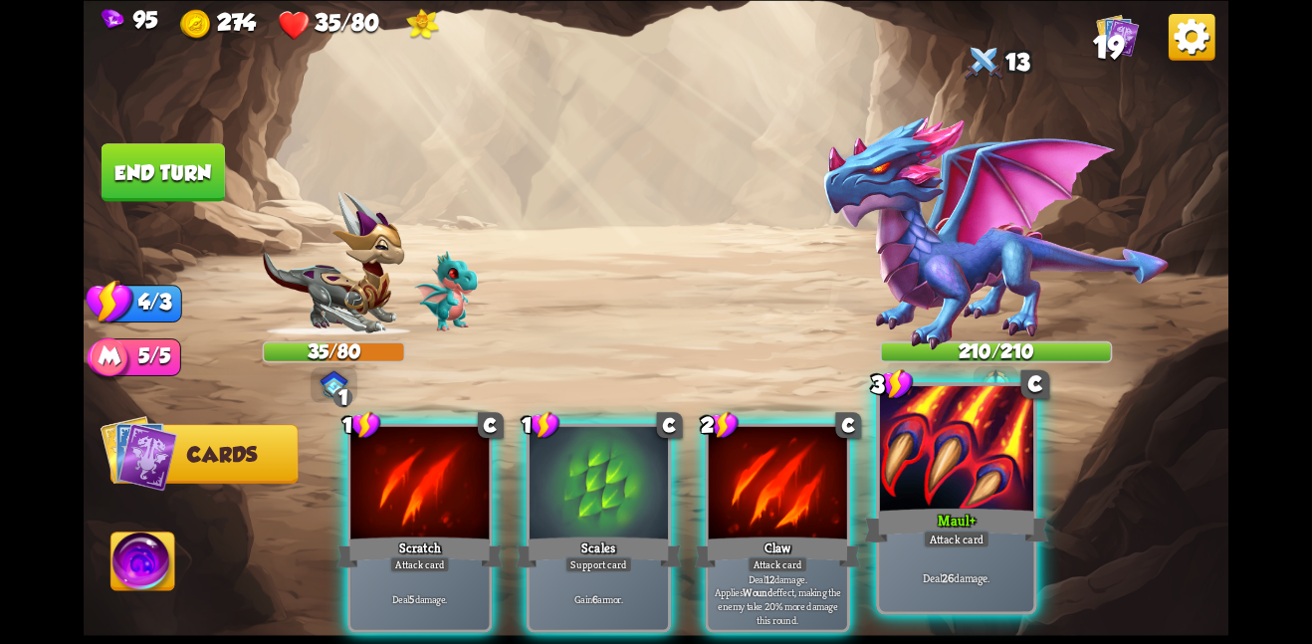
click at [886, 483] on div at bounding box center [957, 449] width 154 height 129
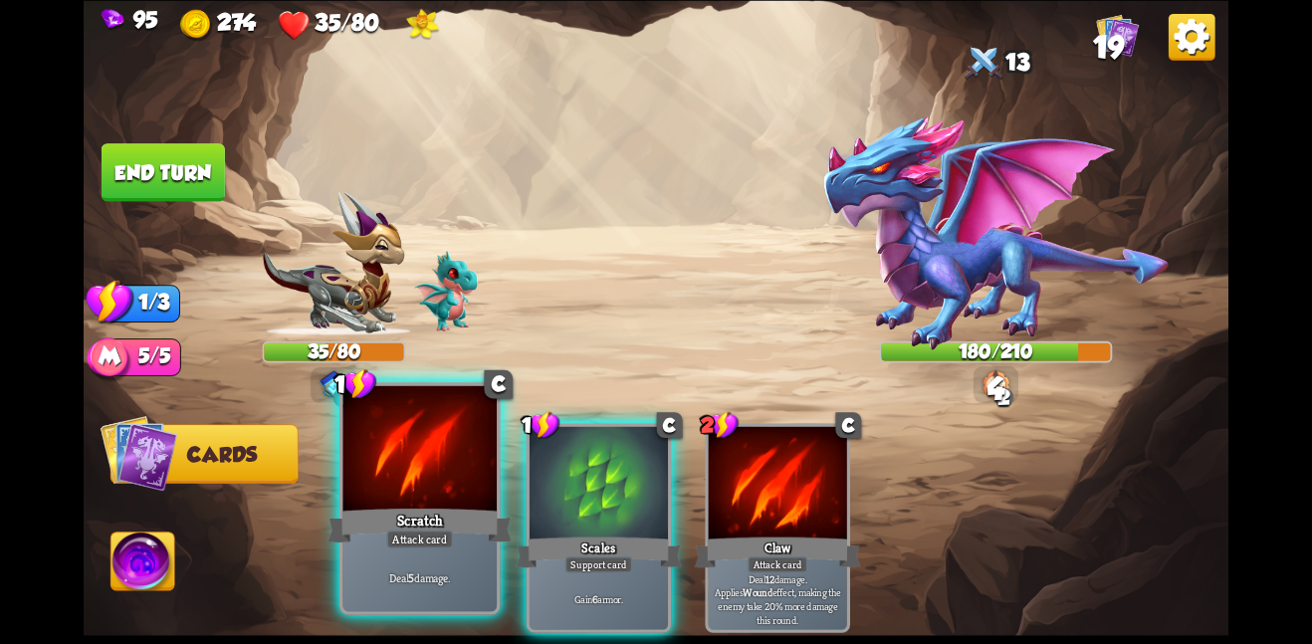
click at [420, 447] on div at bounding box center [419, 449] width 154 height 129
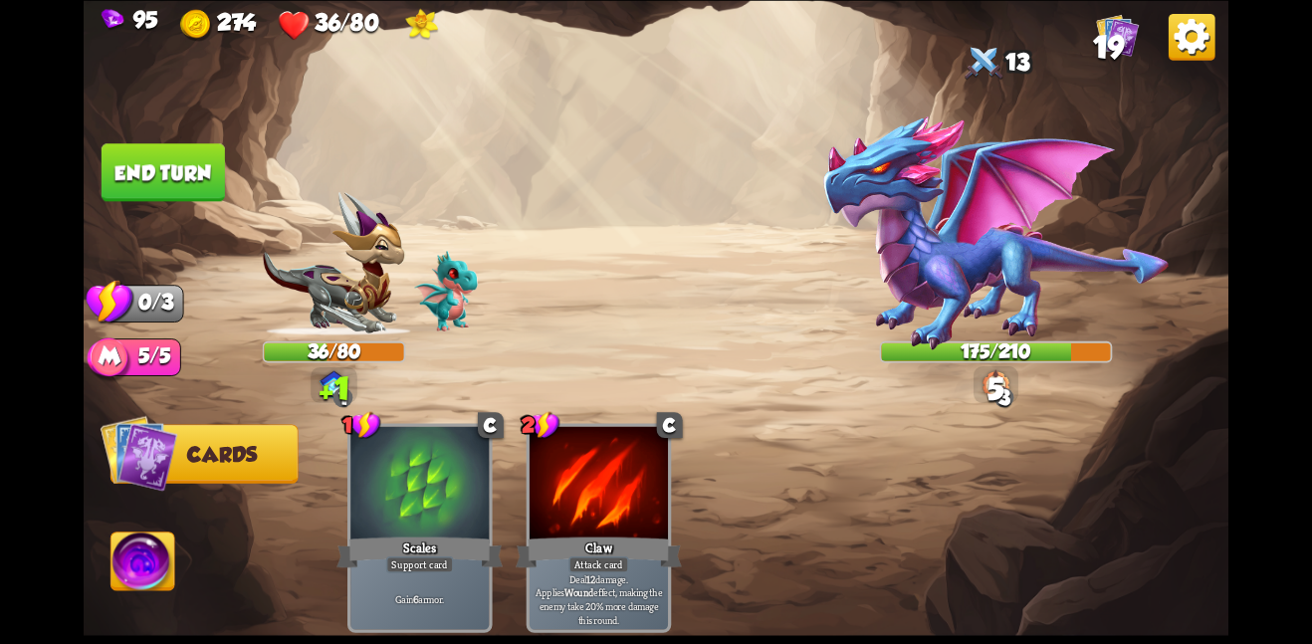
click at [177, 148] on button "End turn" at bounding box center [163, 172] width 123 height 58
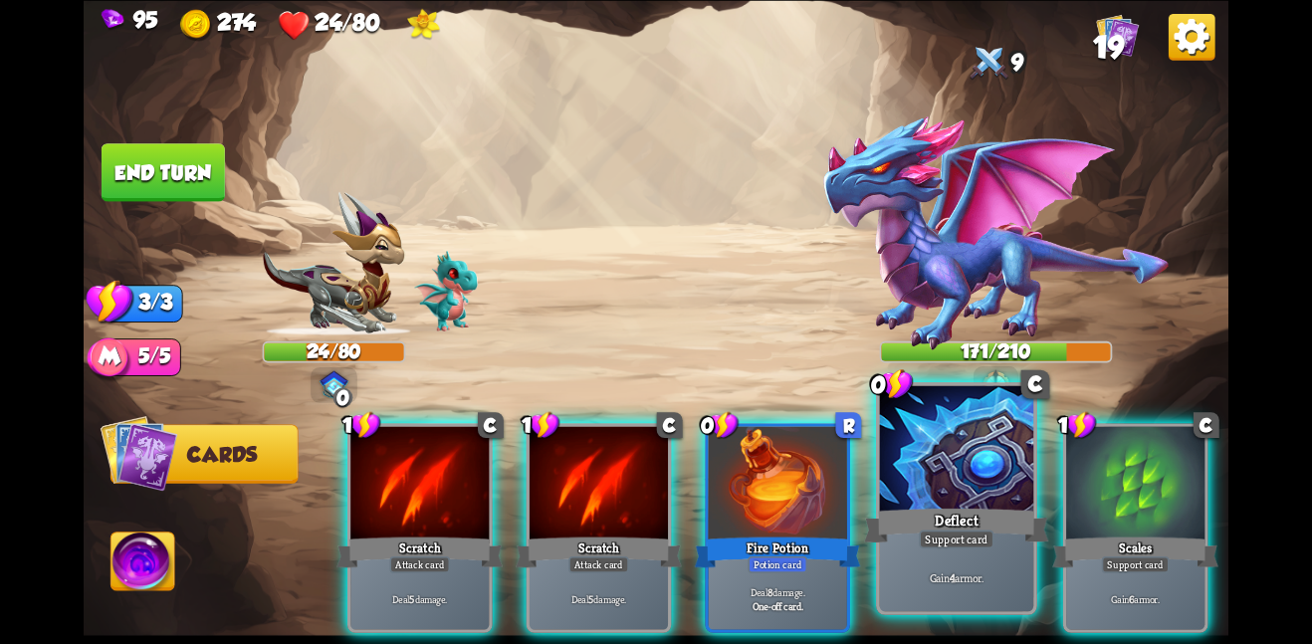
click at [880, 436] on div at bounding box center [957, 449] width 154 height 129
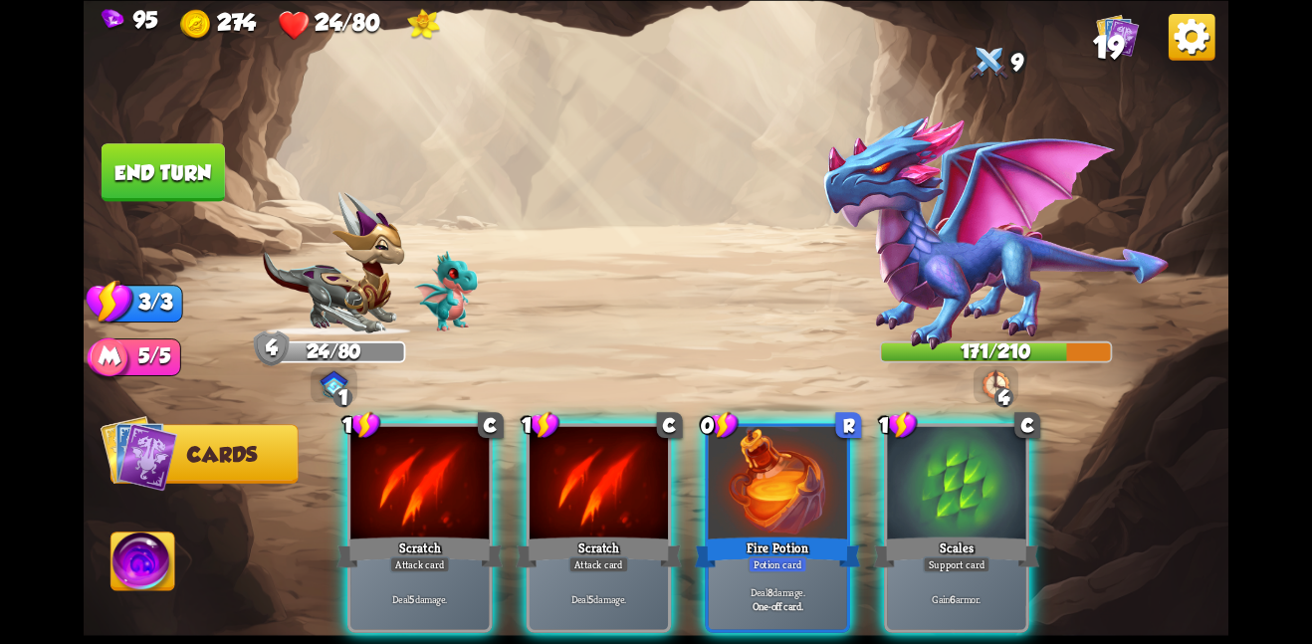
click at [887, 436] on div at bounding box center [956, 484] width 138 height 116
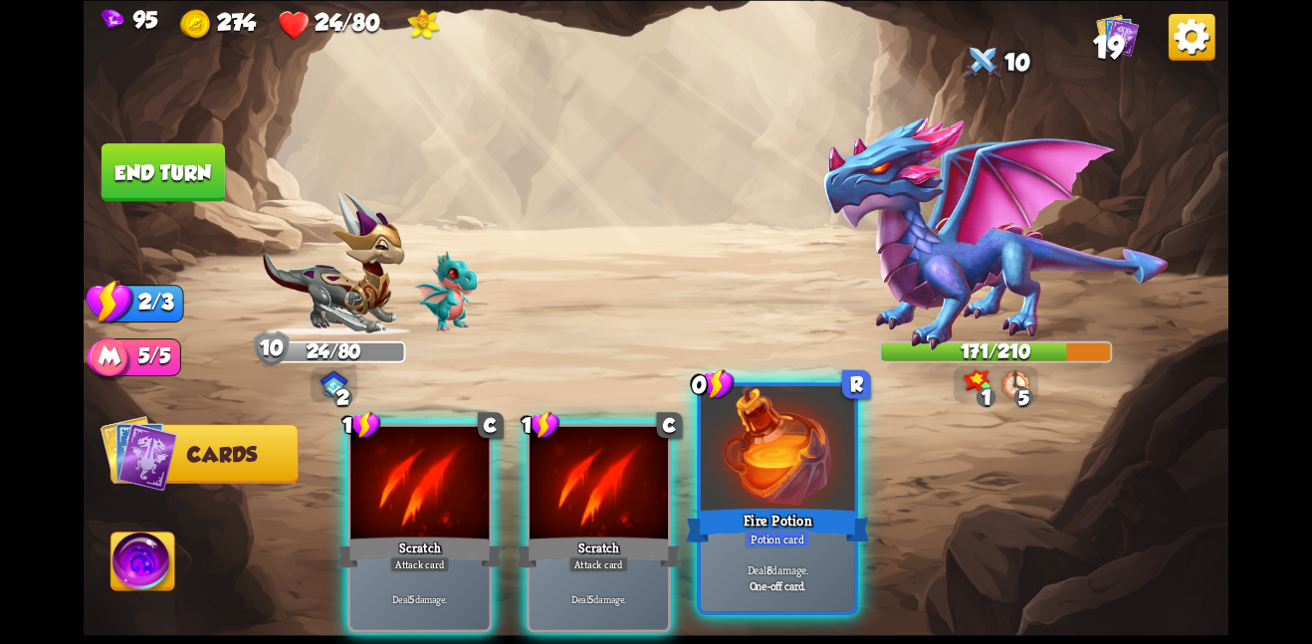
click at [761, 452] on div at bounding box center [778, 449] width 154 height 129
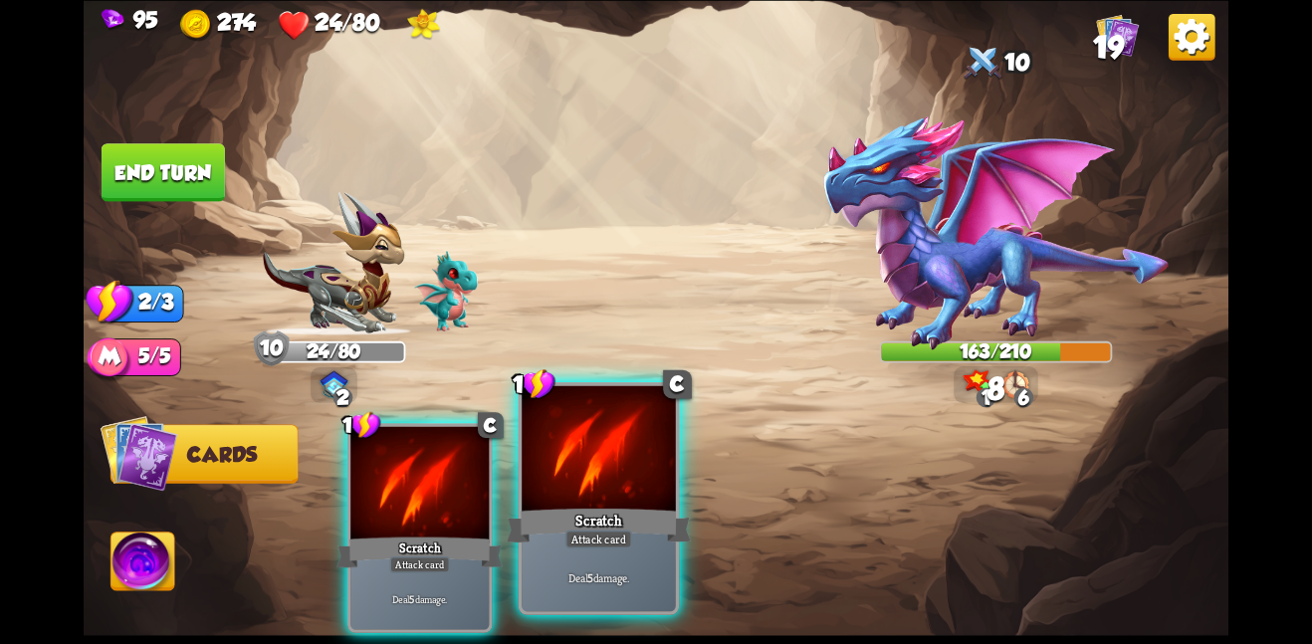
click at [570, 479] on div at bounding box center [599, 449] width 154 height 129
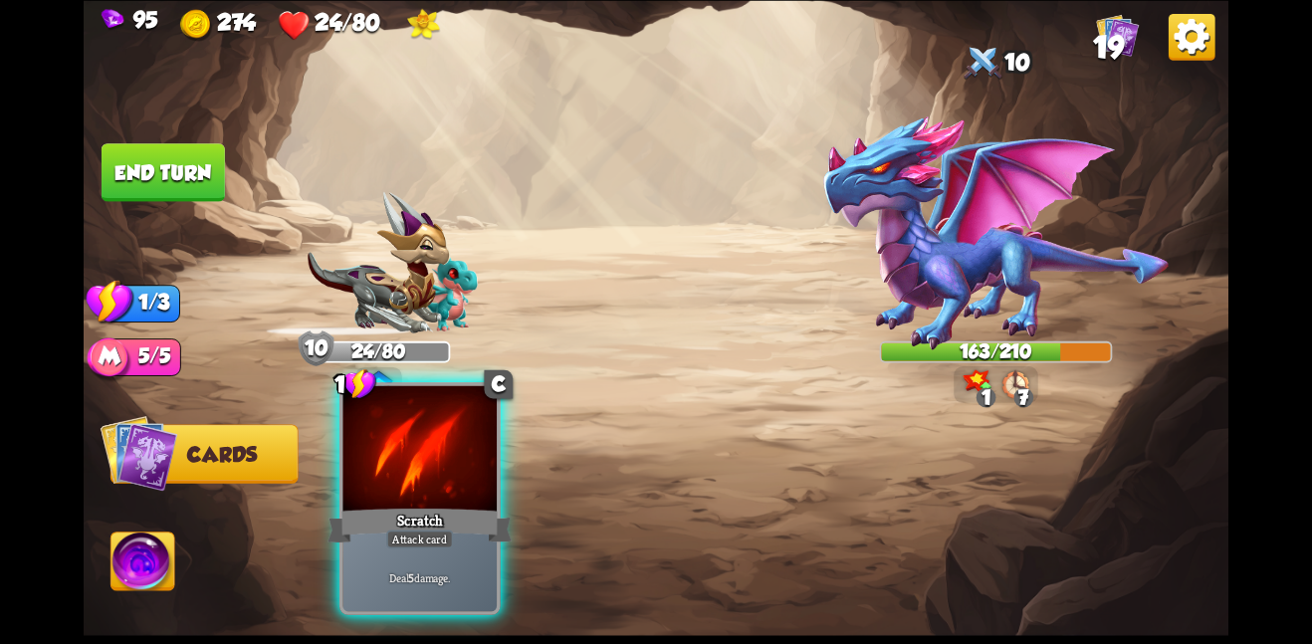
click at [446, 495] on div at bounding box center [419, 449] width 154 height 129
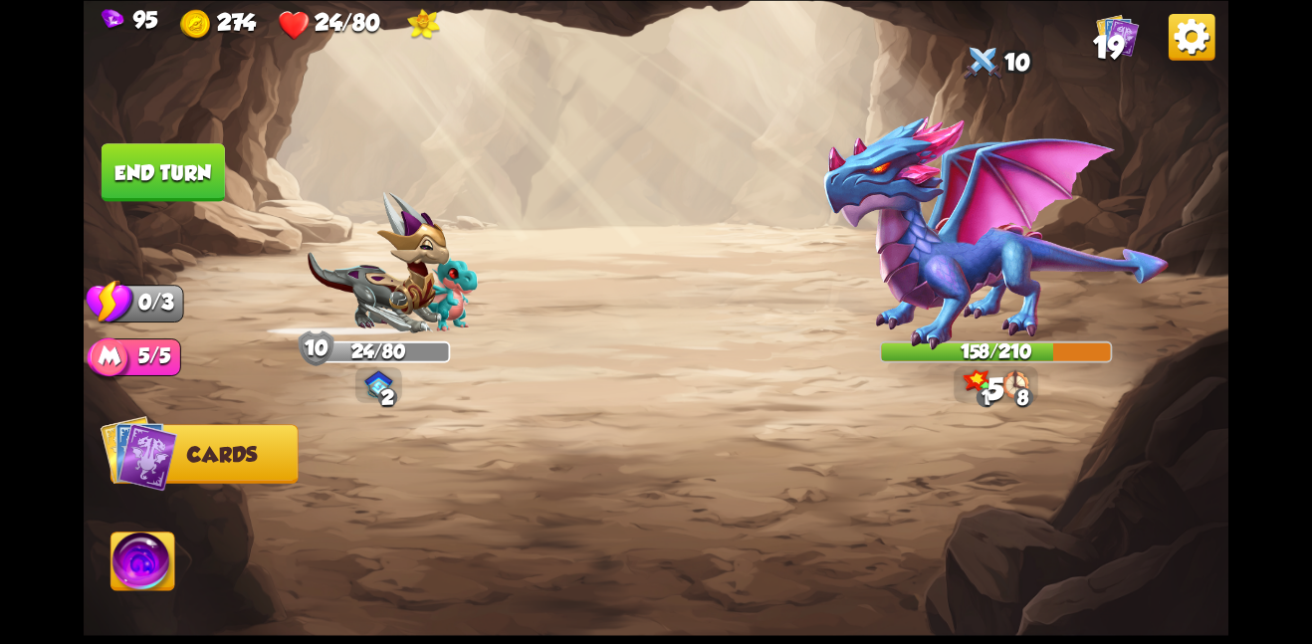
click at [170, 179] on button "End turn" at bounding box center [163, 172] width 123 height 58
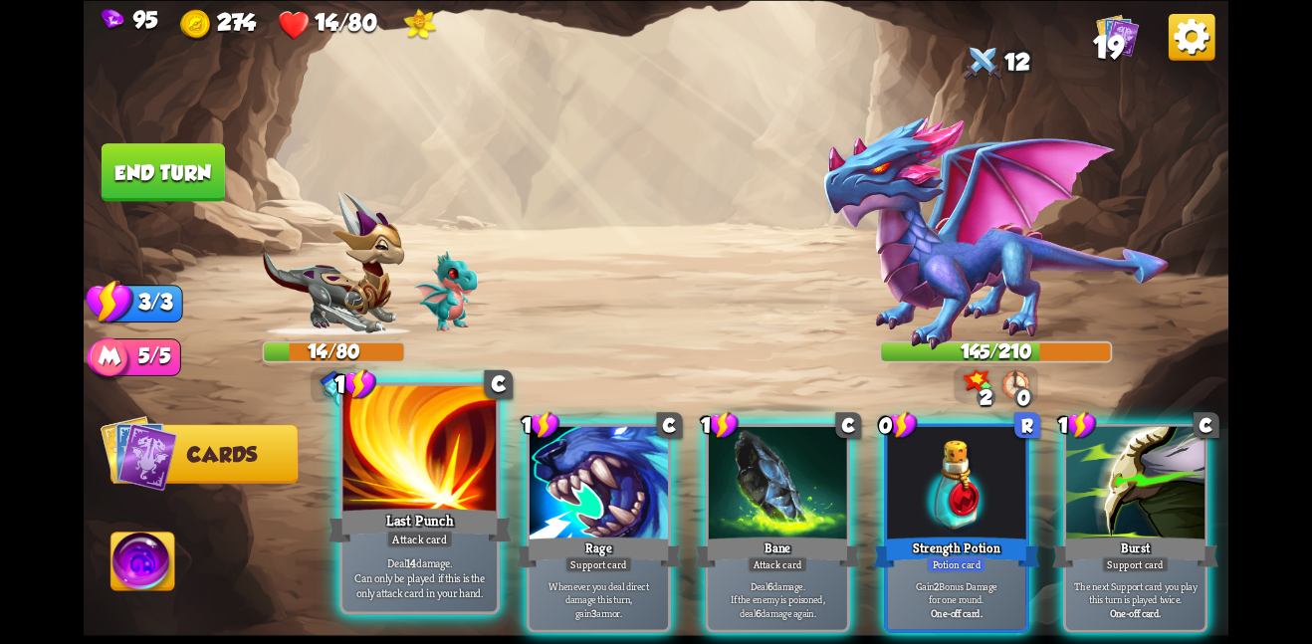
click at [408, 480] on div at bounding box center [419, 449] width 154 height 129
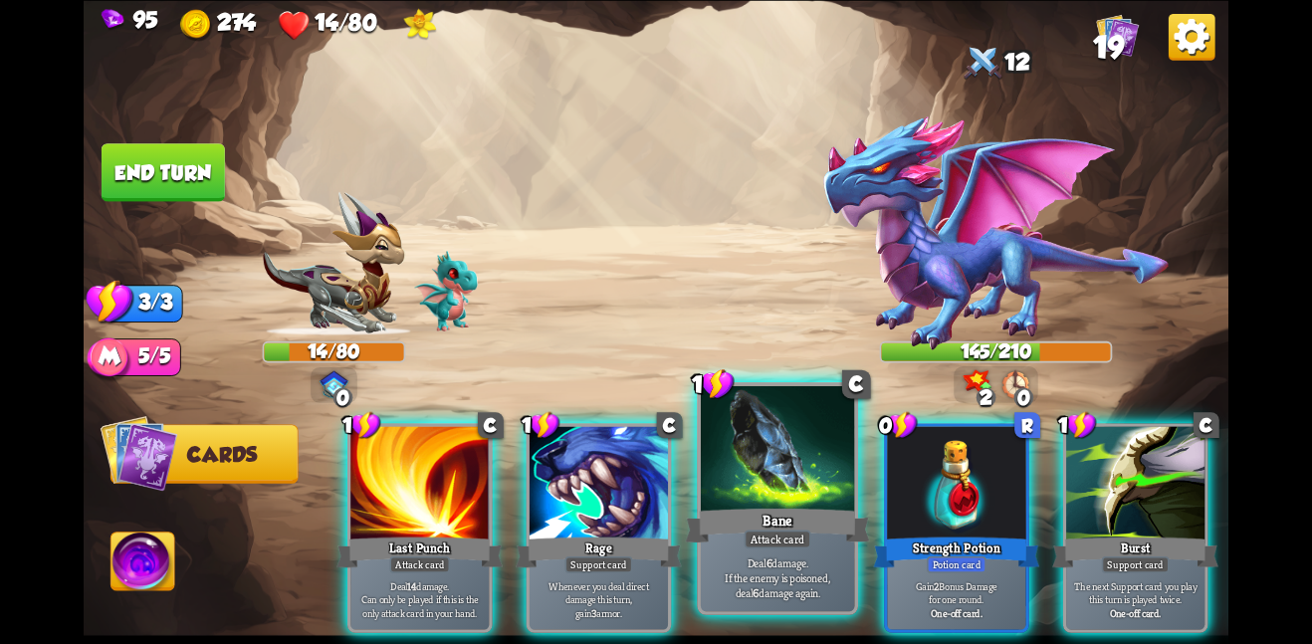
click at [746, 490] on div at bounding box center [778, 449] width 154 height 129
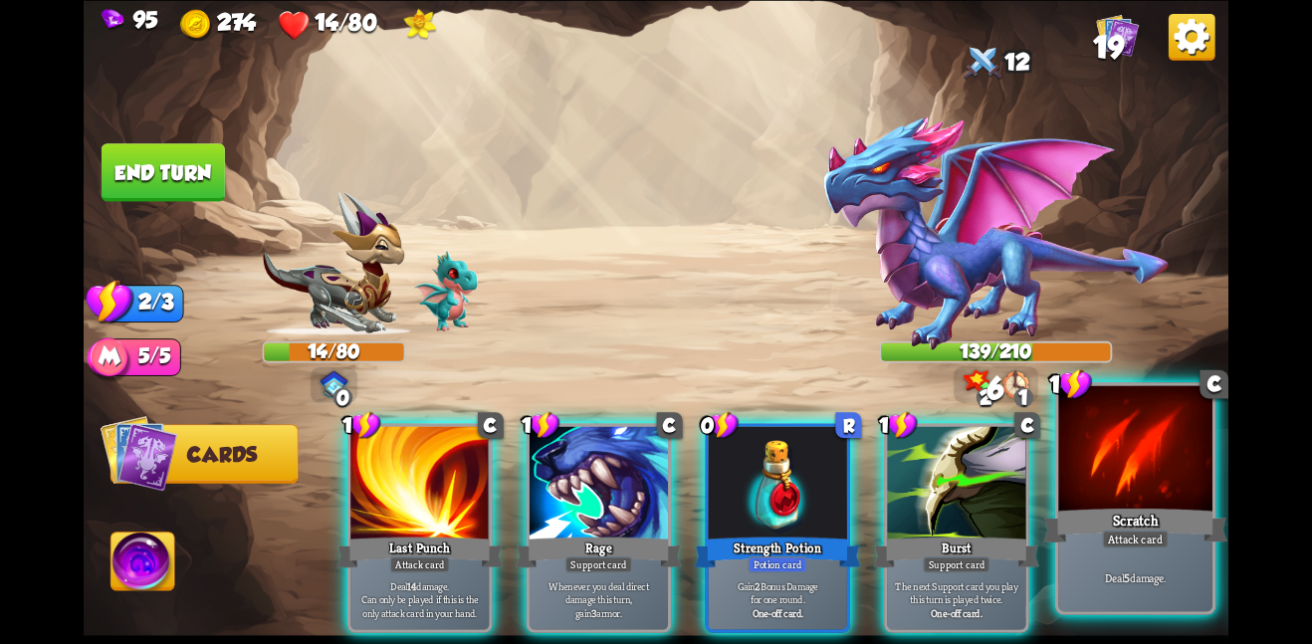
click at [1117, 502] on div at bounding box center [1135, 449] width 154 height 129
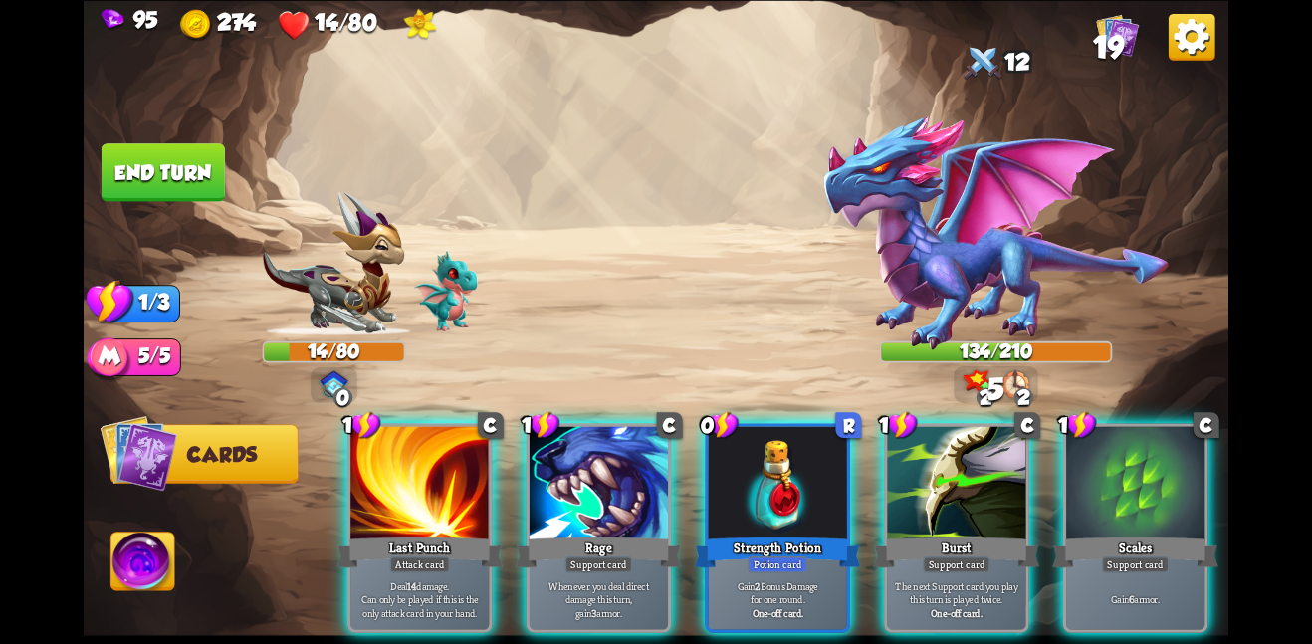
click at [1117, 502] on div at bounding box center [1135, 484] width 138 height 116
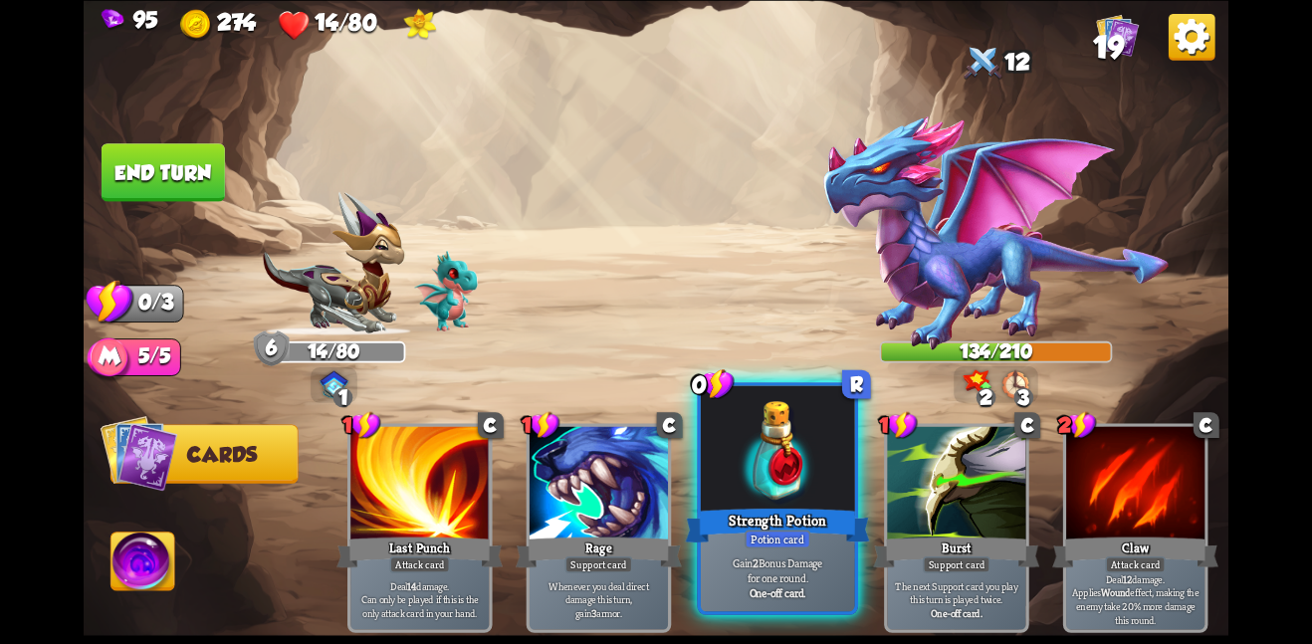
click at [758, 464] on div at bounding box center [778, 449] width 154 height 129
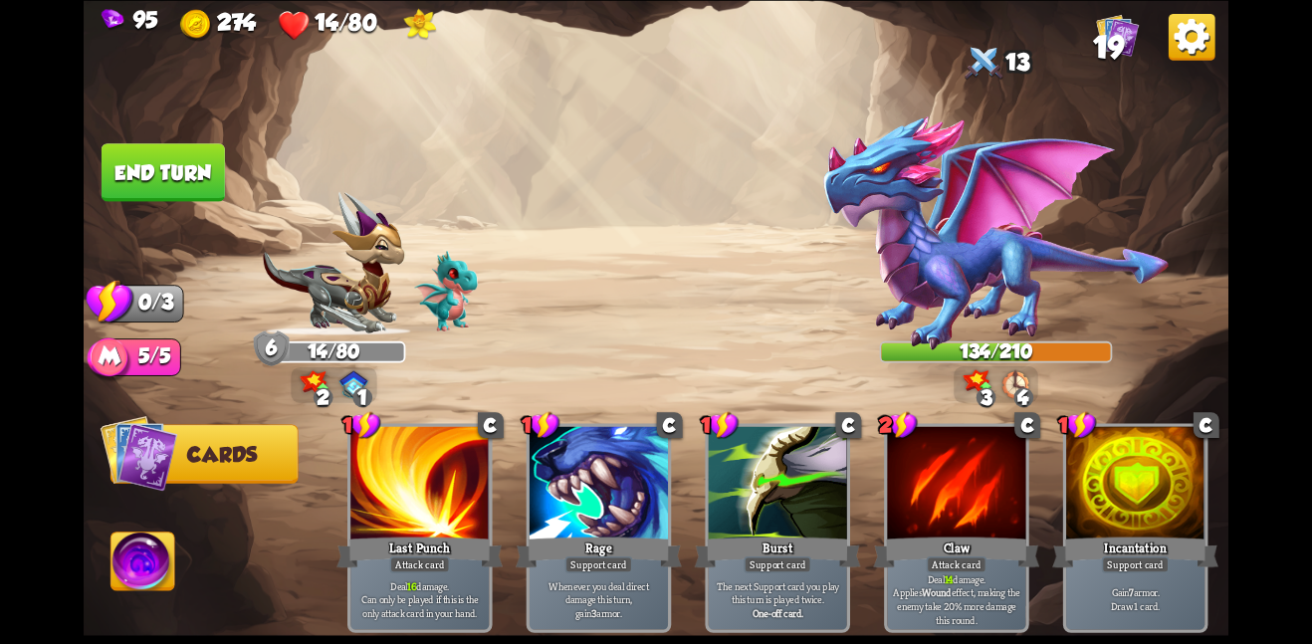
click at [103, 177] on button "End turn" at bounding box center [163, 172] width 123 height 58
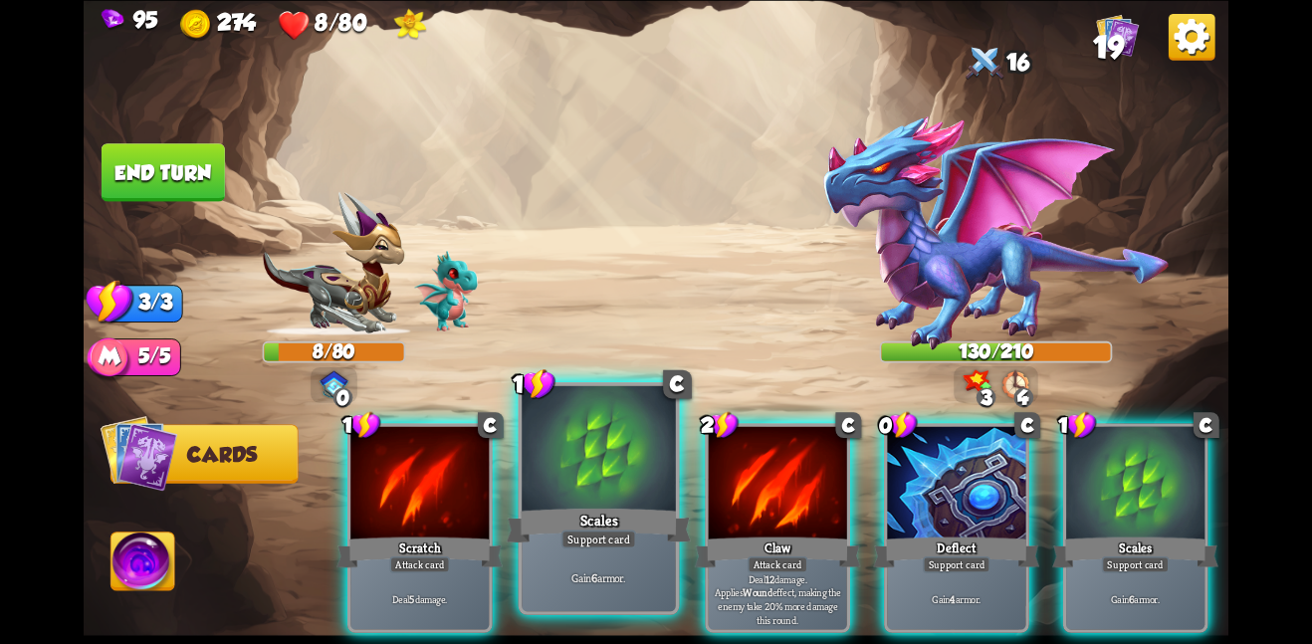
click at [620, 595] on div "Gain 6 armor." at bounding box center [599, 576] width 154 height 67
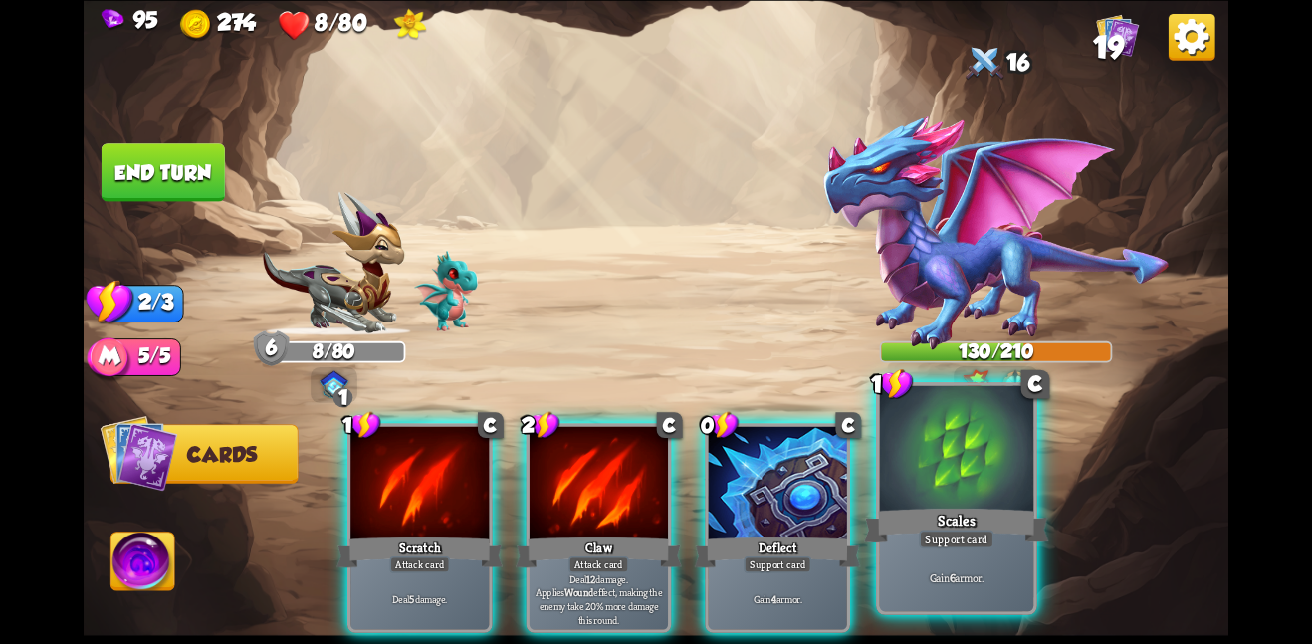
click at [908, 540] on div "Scales" at bounding box center [956, 525] width 184 height 41
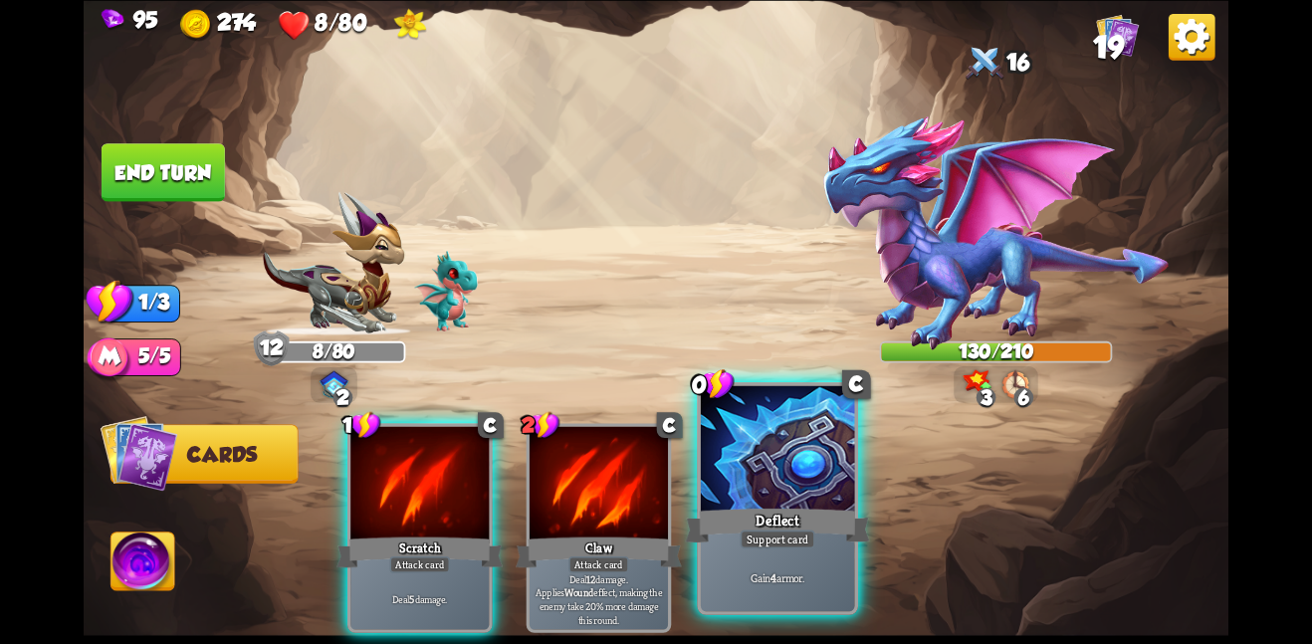
click at [793, 495] on div at bounding box center [778, 449] width 154 height 129
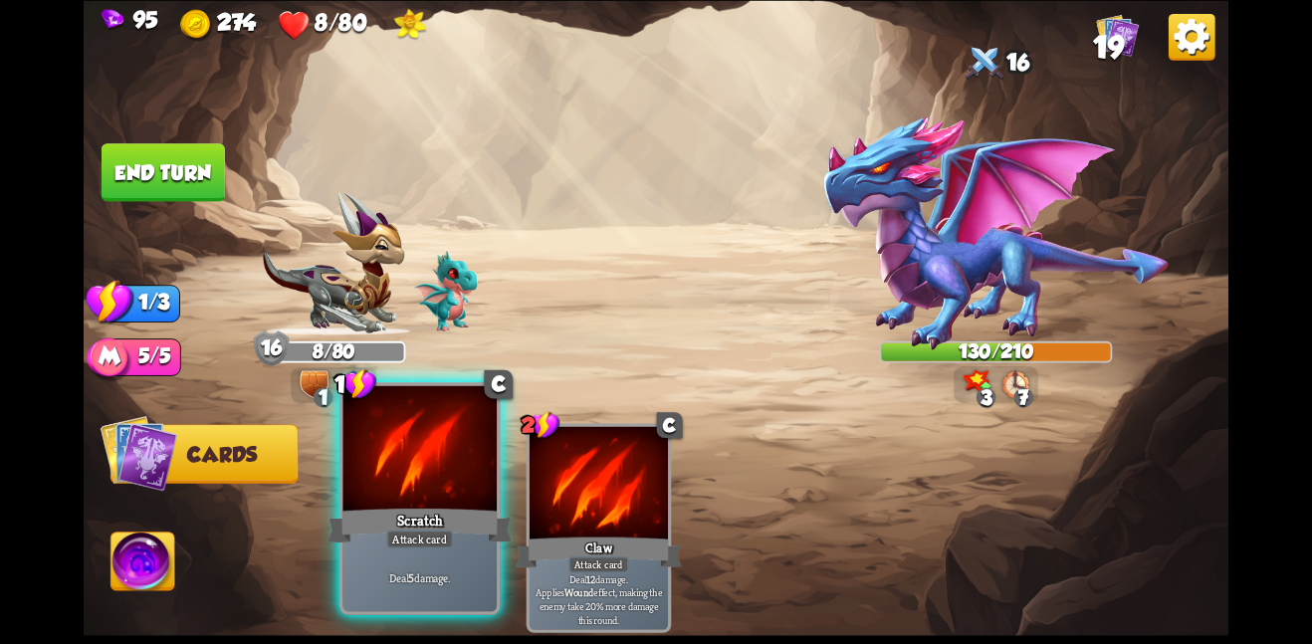
click at [390, 472] on div at bounding box center [419, 449] width 154 height 129
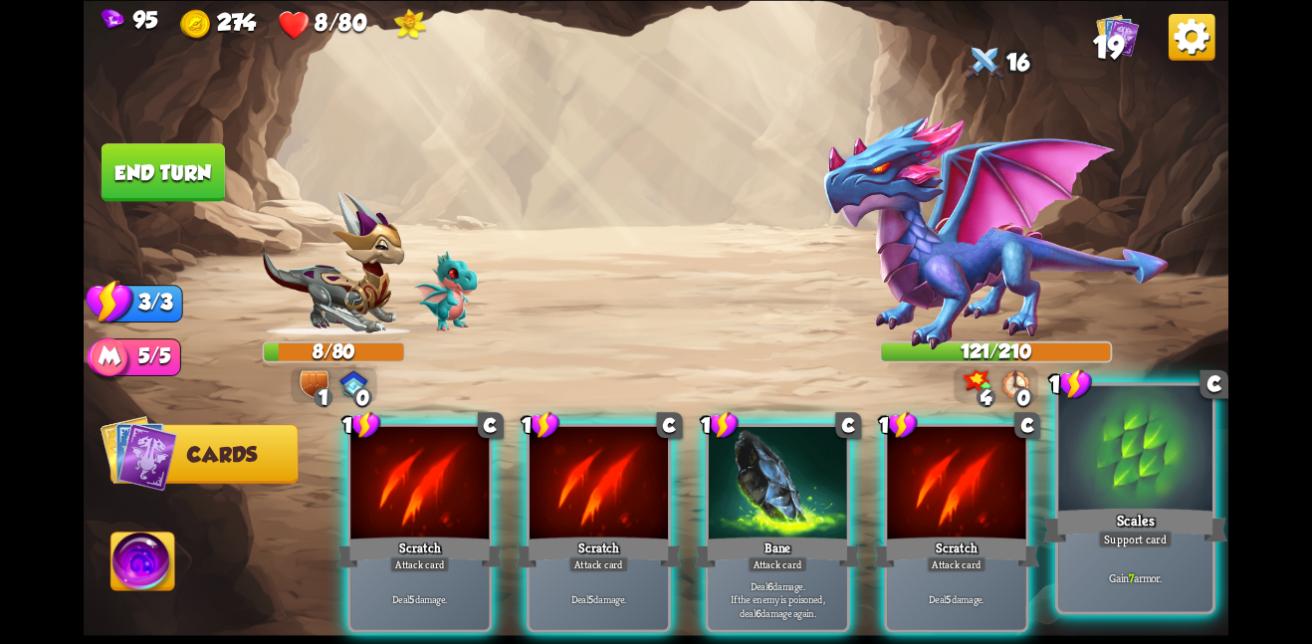
click at [1192, 527] on div "Scales" at bounding box center [1135, 525] width 184 height 41
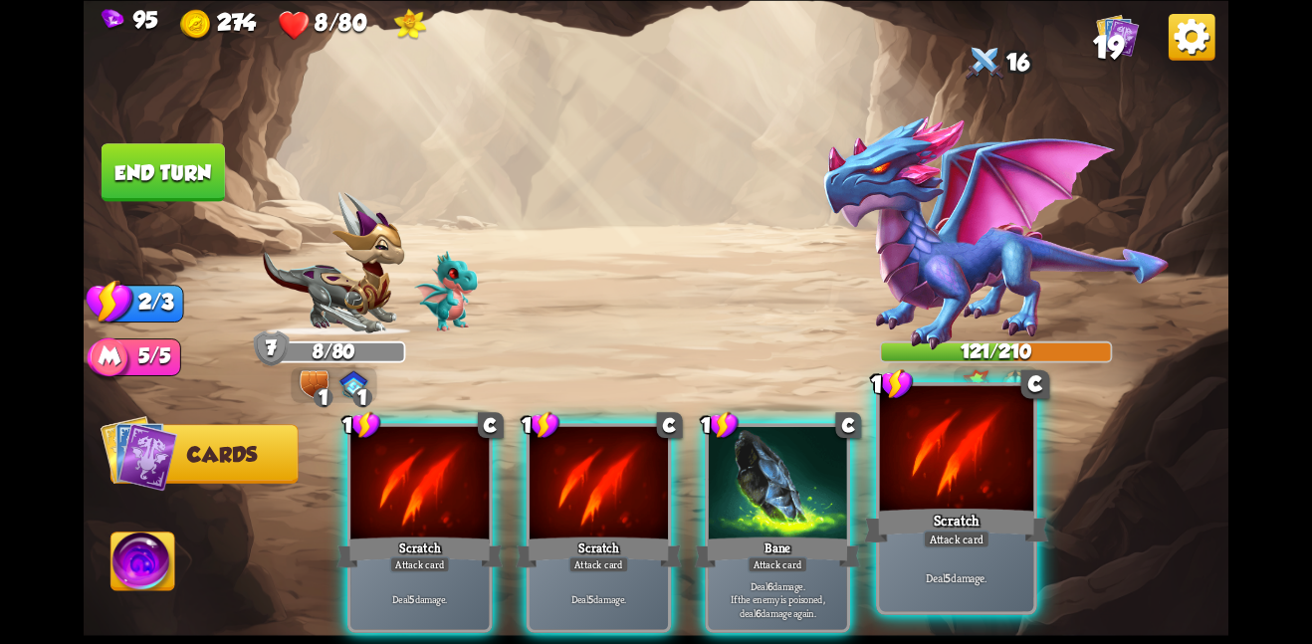
click at [966, 524] on div "Scratch" at bounding box center [956, 525] width 184 height 41
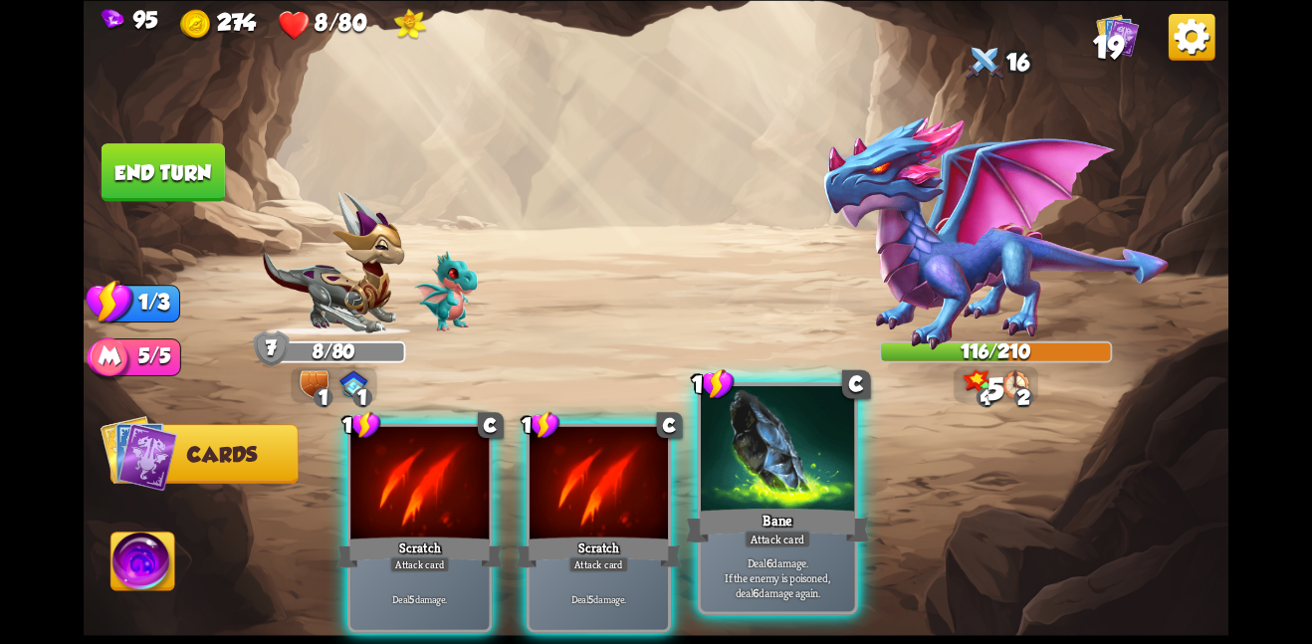
click at [778, 515] on div "Bane" at bounding box center [777, 525] width 184 height 41
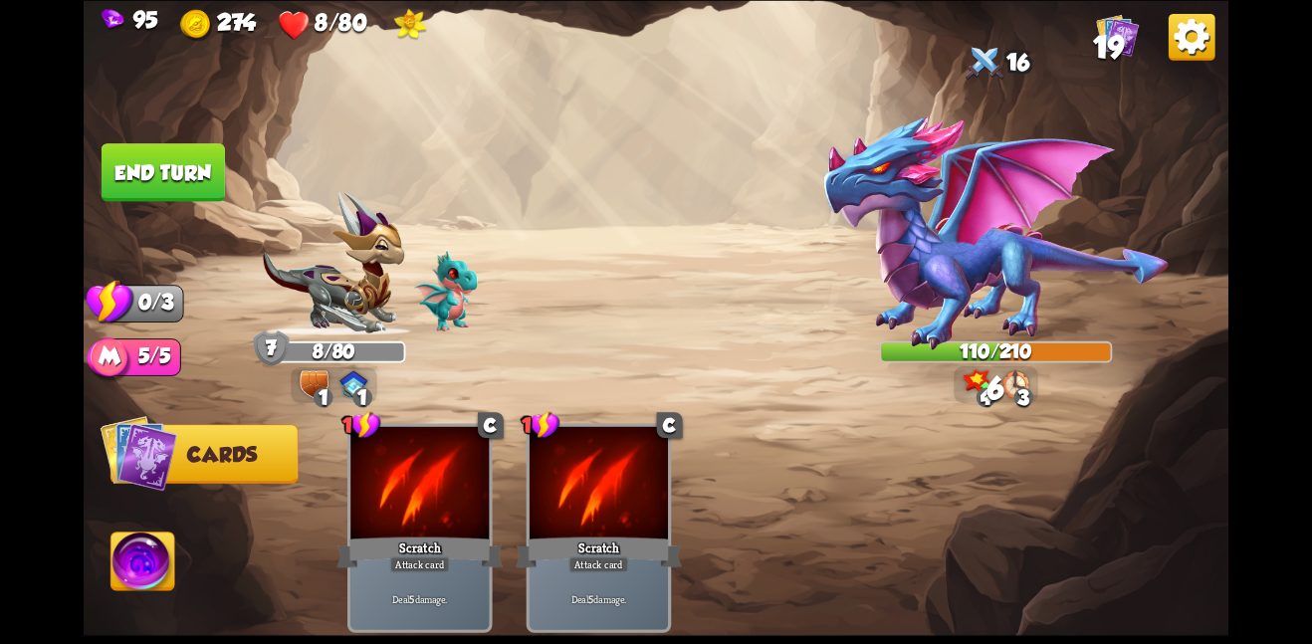
click at [192, 175] on button "End turn" at bounding box center [163, 172] width 123 height 58
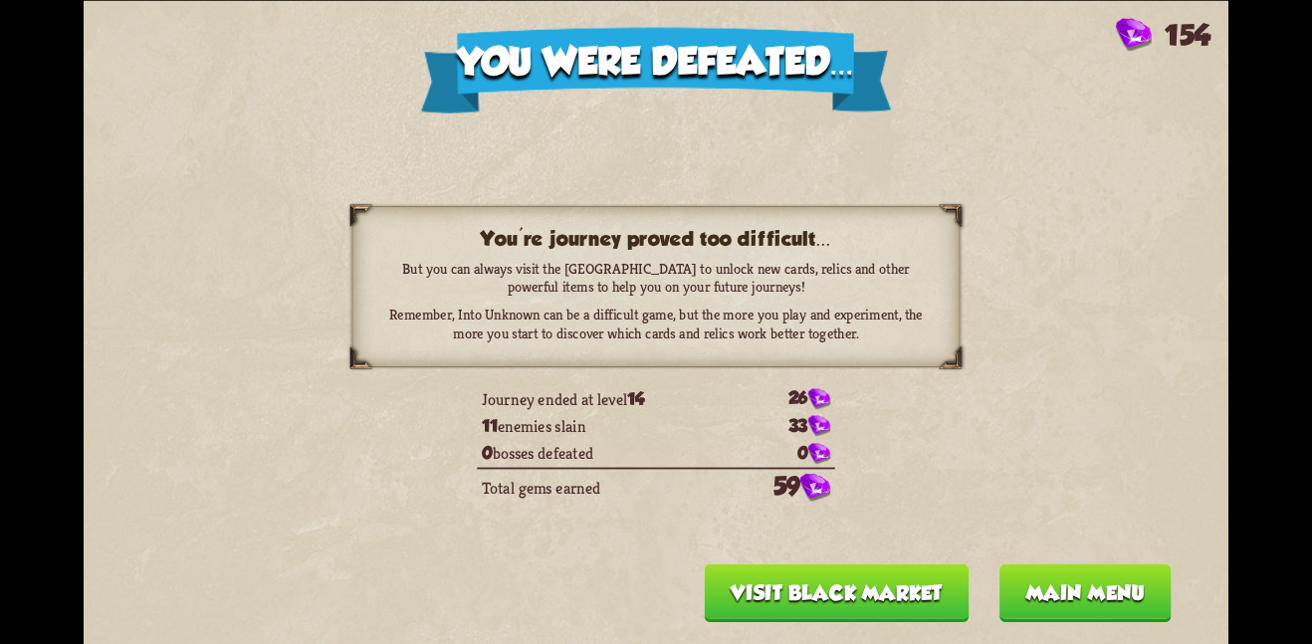
click at [869, 594] on button "Visit Black Market" at bounding box center [837, 592] width 265 height 58
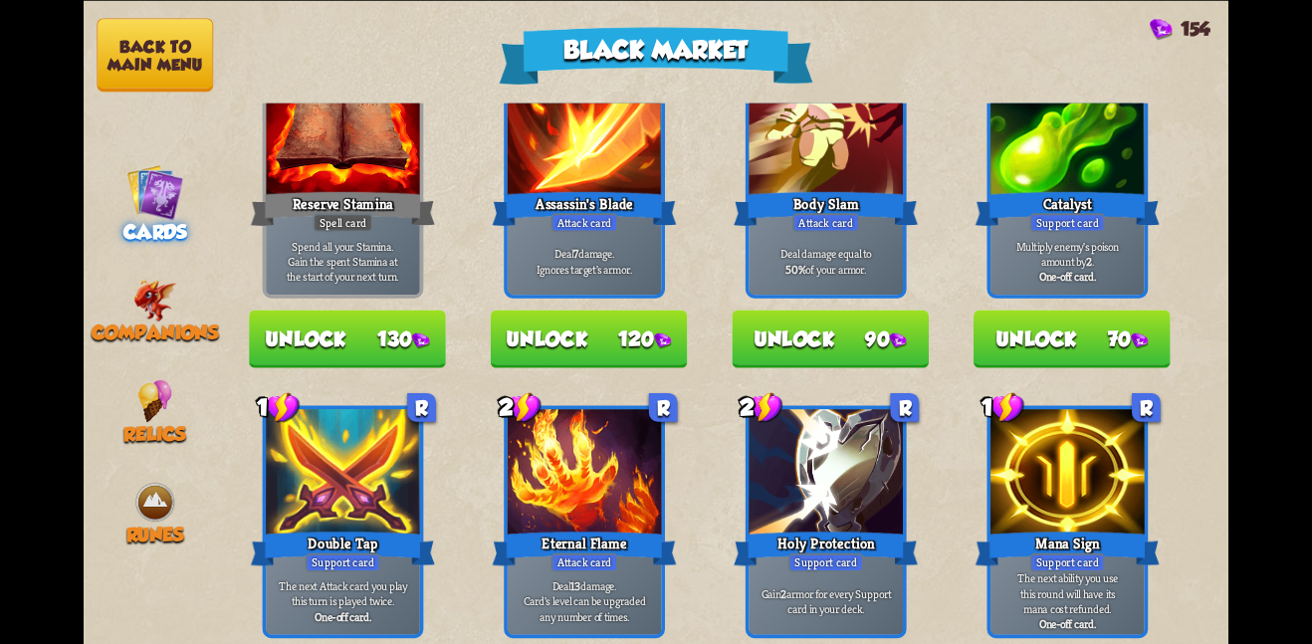
scroll to position [0, 0]
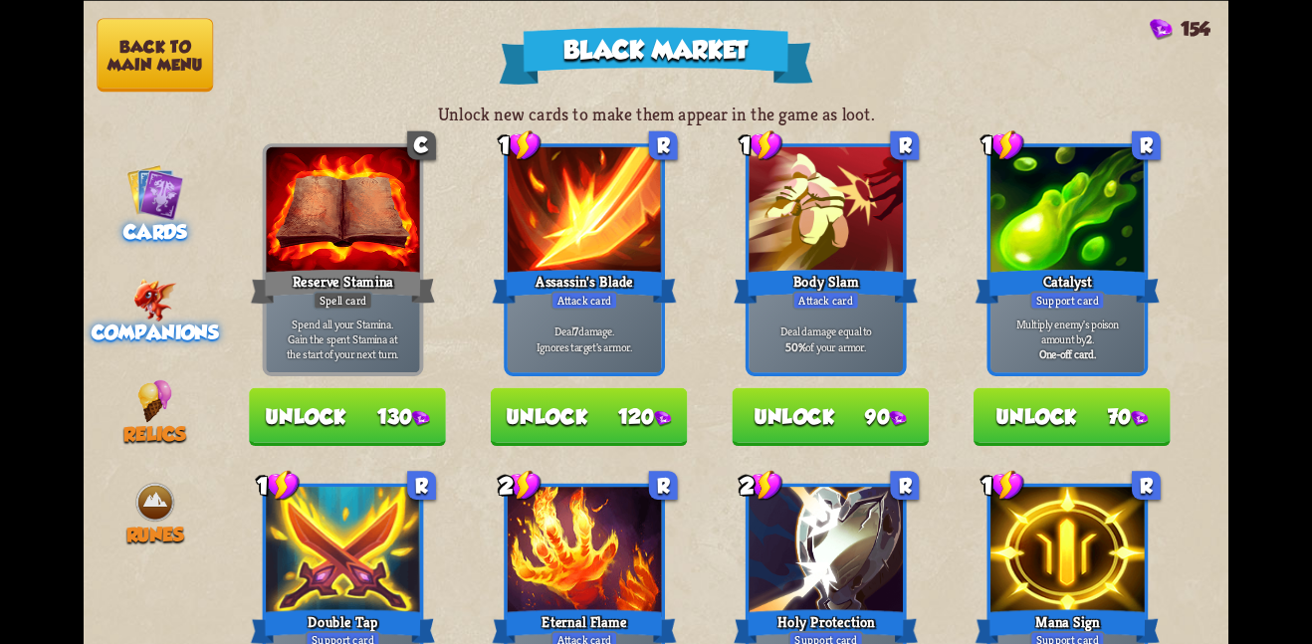
click at [161, 321] on span "Companions" at bounding box center [155, 332] width 127 height 22
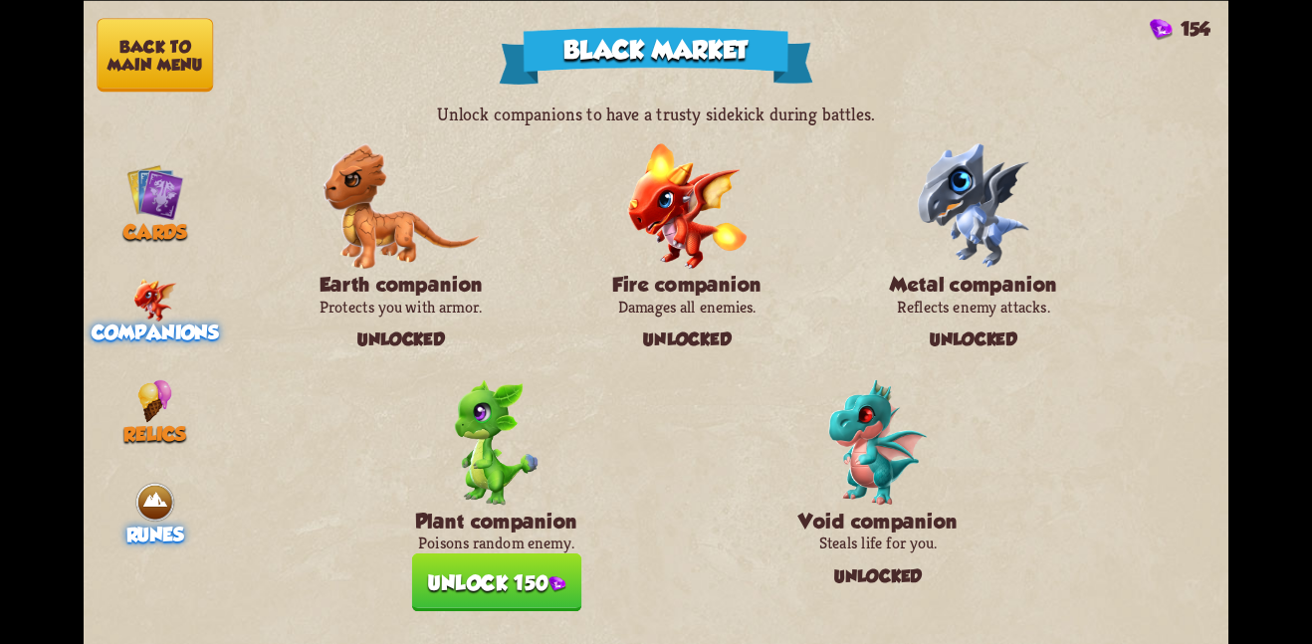
click at [165, 487] on img at bounding box center [154, 502] width 43 height 43
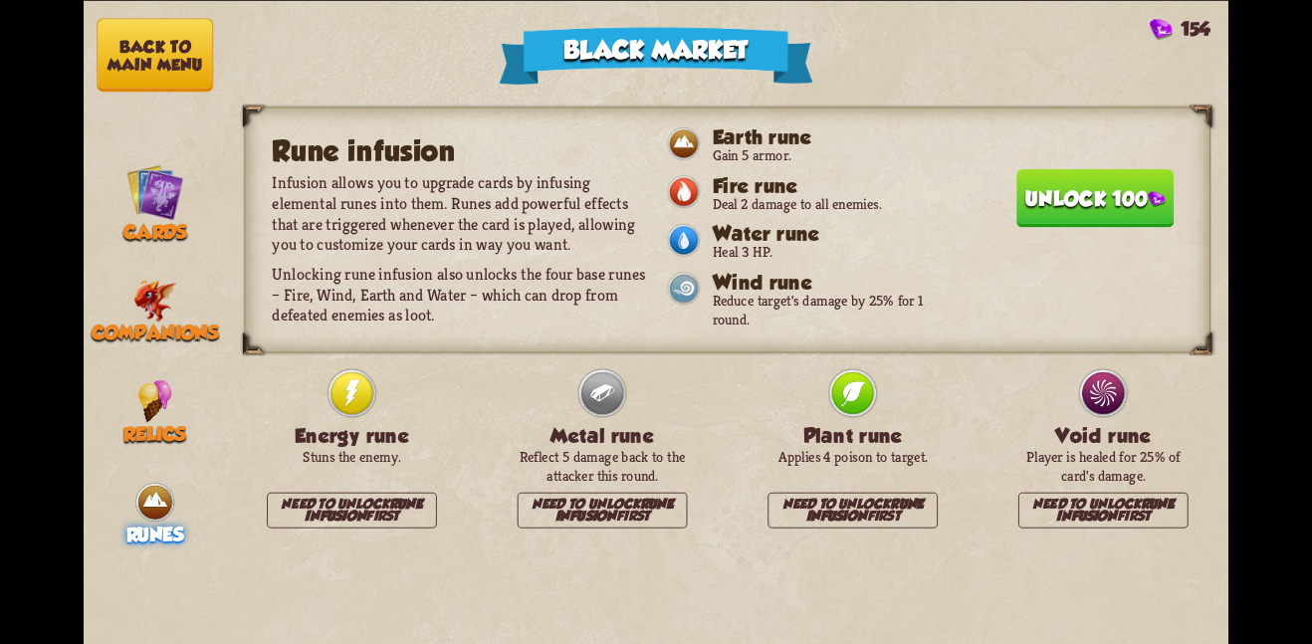
click at [1028, 180] on button "Unlock 100" at bounding box center [1094, 197] width 157 height 58
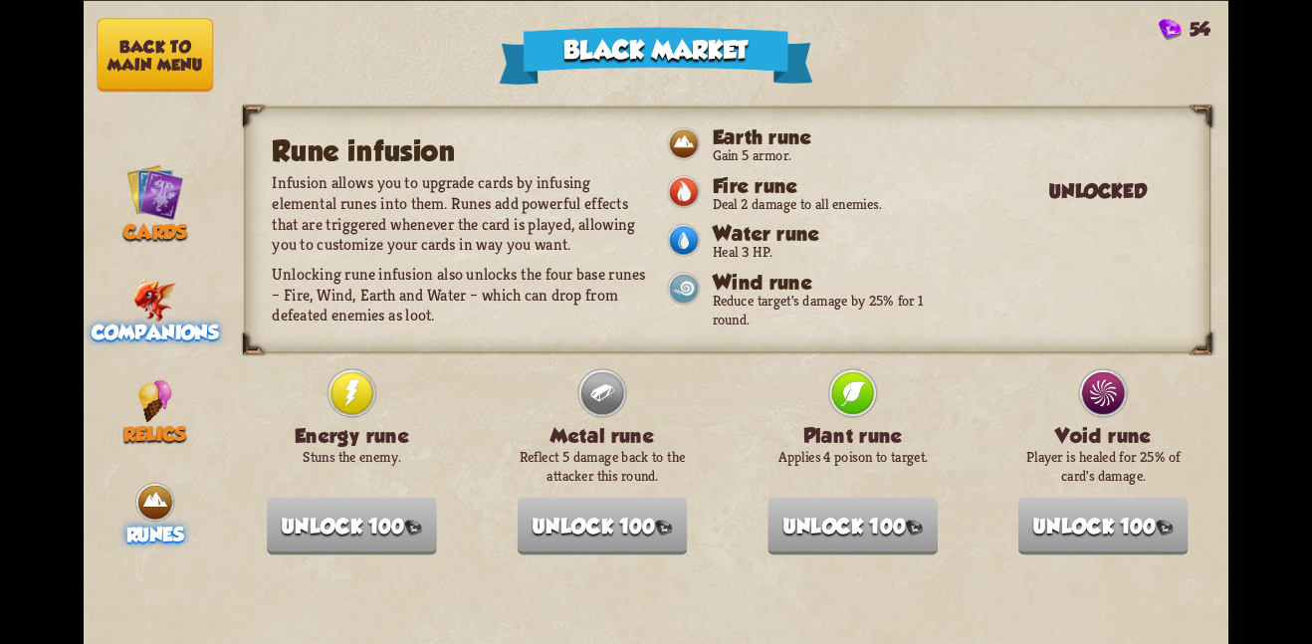
click at [145, 299] on img at bounding box center [155, 299] width 44 height 43
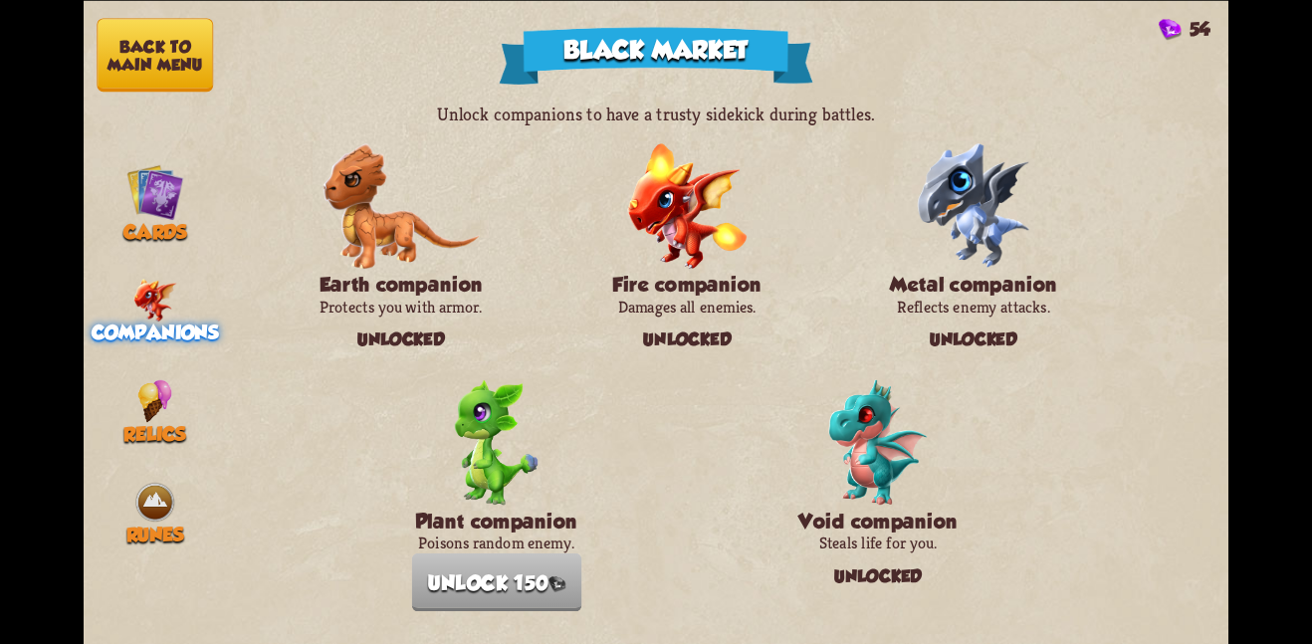
click at [168, 18] on button "Back to main menu" at bounding box center [155, 55] width 116 height 74
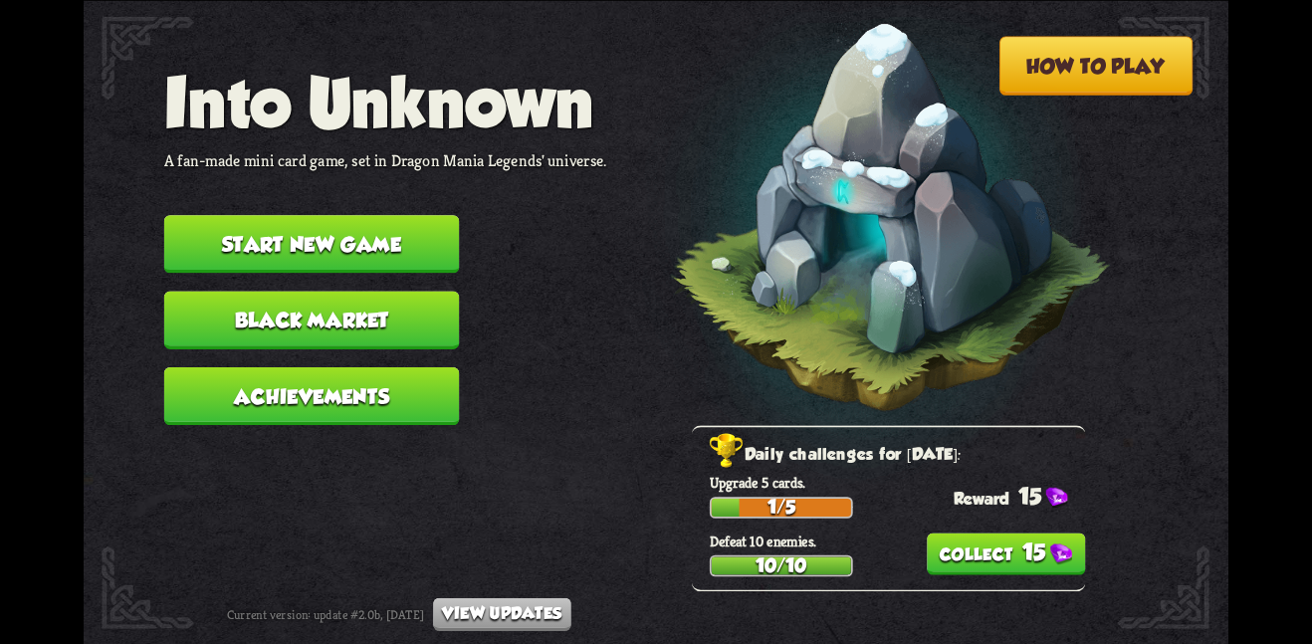
click at [981, 538] on button "15" at bounding box center [1006, 553] width 159 height 42
click at [418, 378] on button "Achievements" at bounding box center [312, 395] width 296 height 58
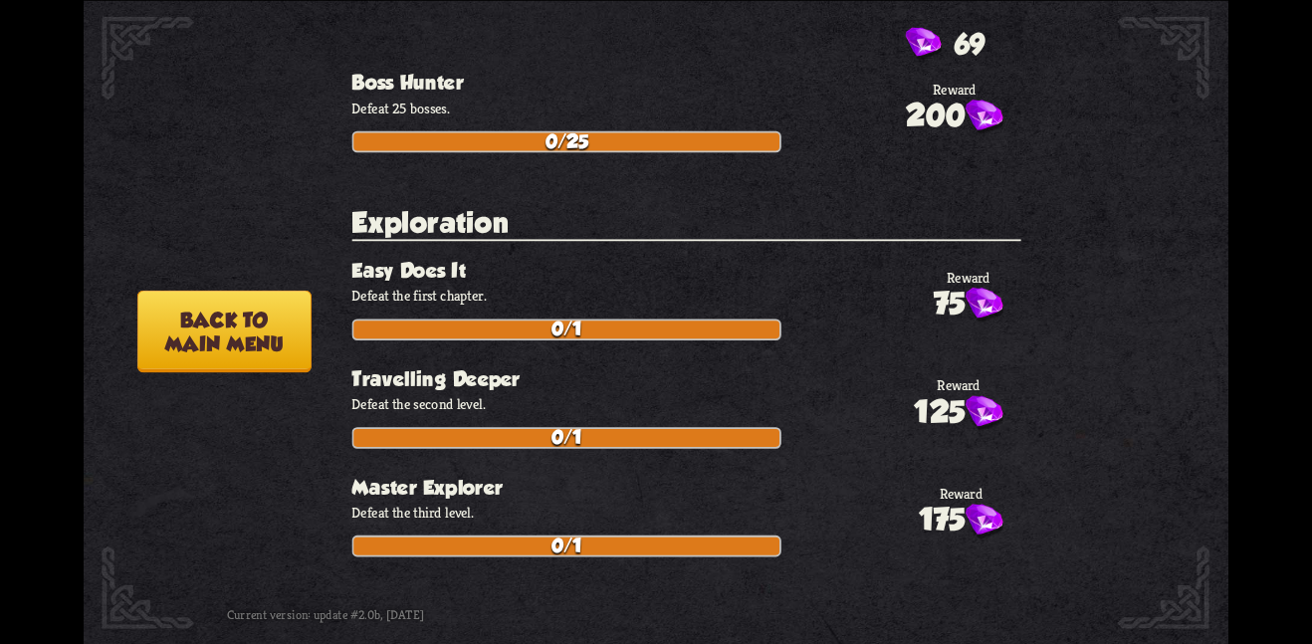
scroll to position [1044, 0]
click at [296, 339] on button "Back to main menu" at bounding box center [224, 331] width 174 height 83
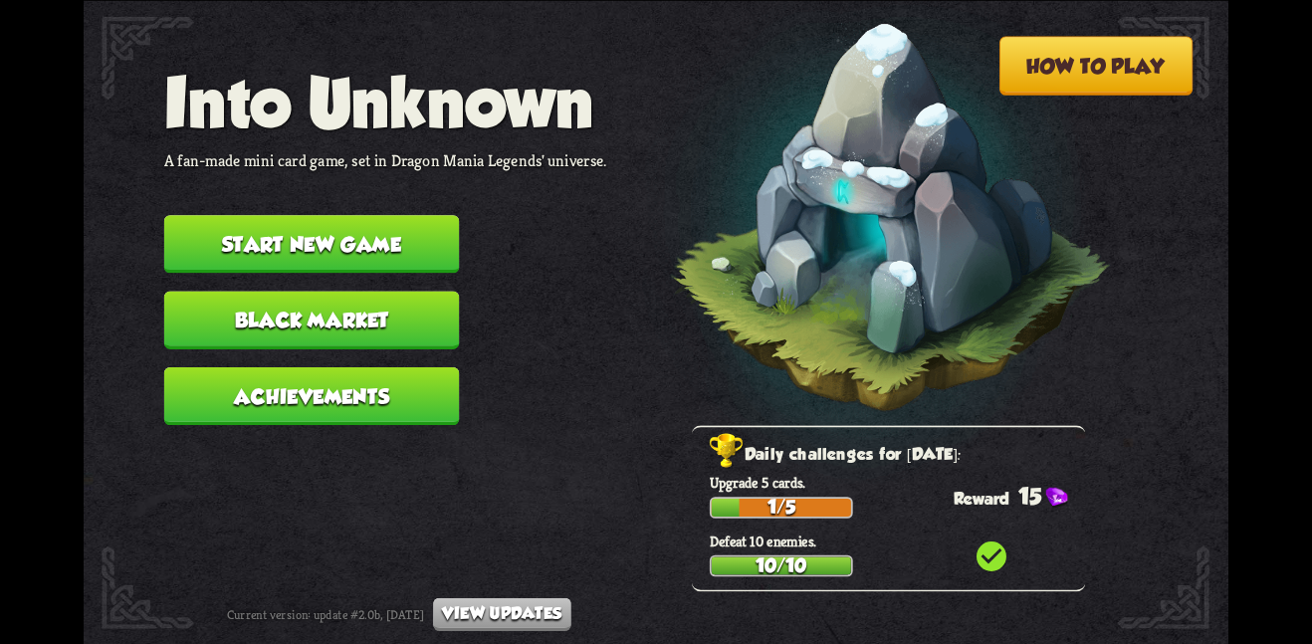
click at [378, 233] on button "Start new game" at bounding box center [312, 244] width 296 height 58
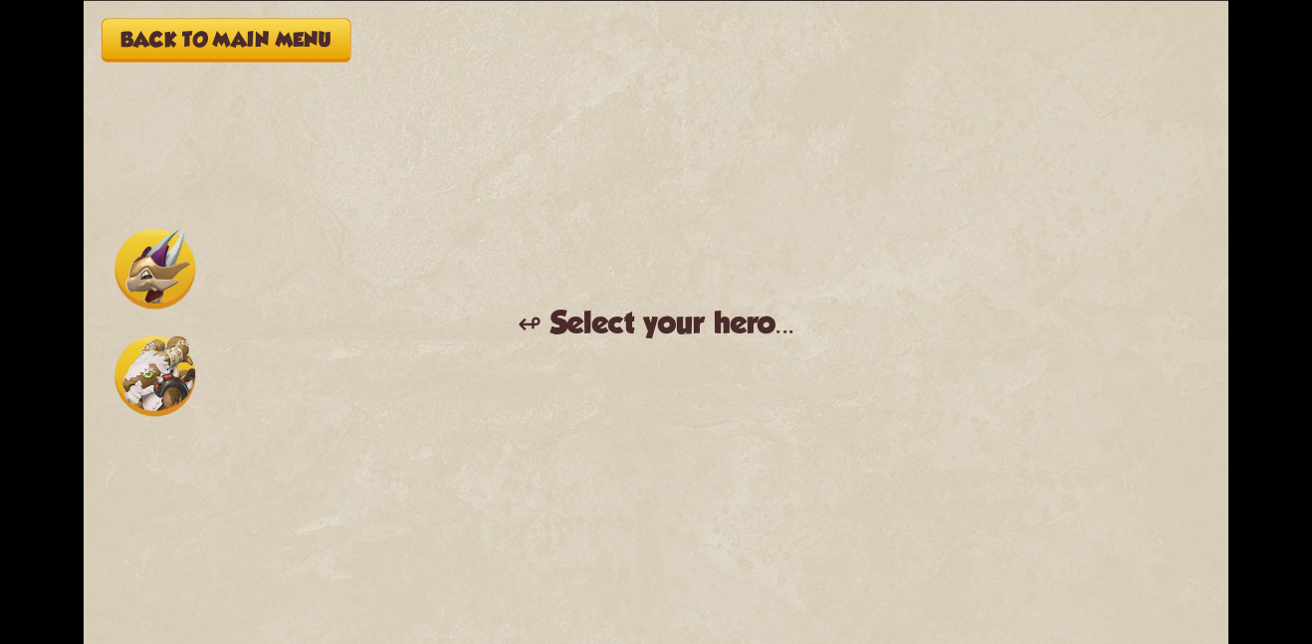
click at [168, 286] on img at bounding box center [154, 268] width 81 height 81
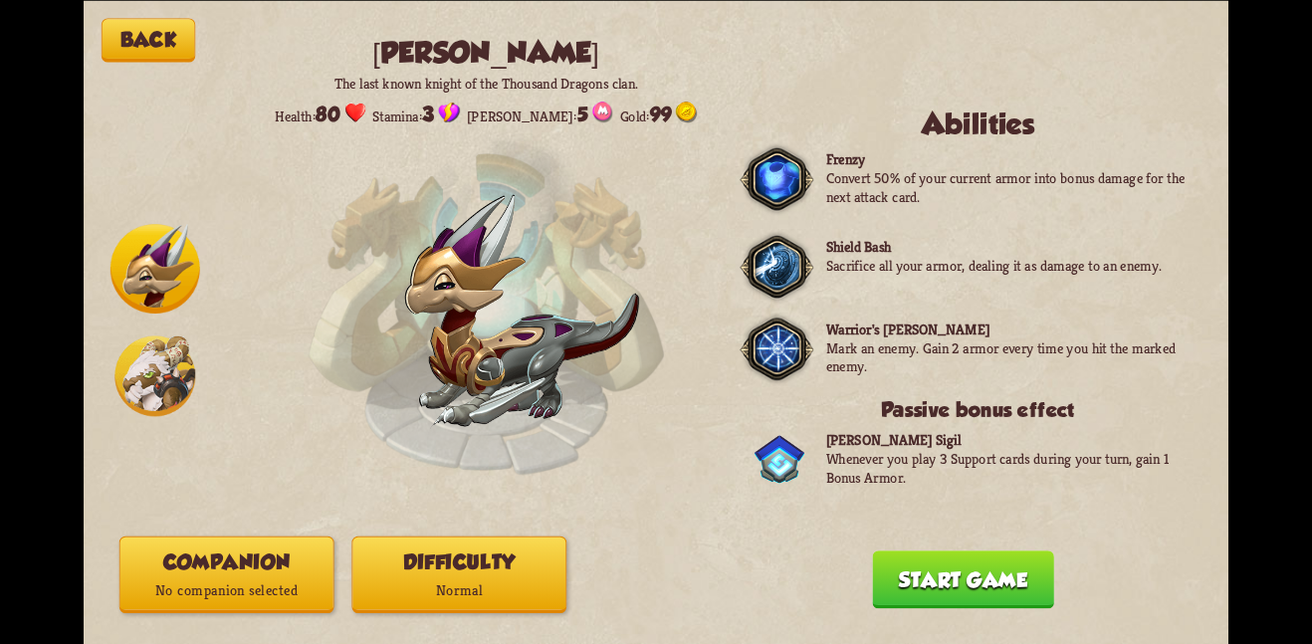
click at [294, 580] on p "No companion selected" at bounding box center [226, 590] width 213 height 29
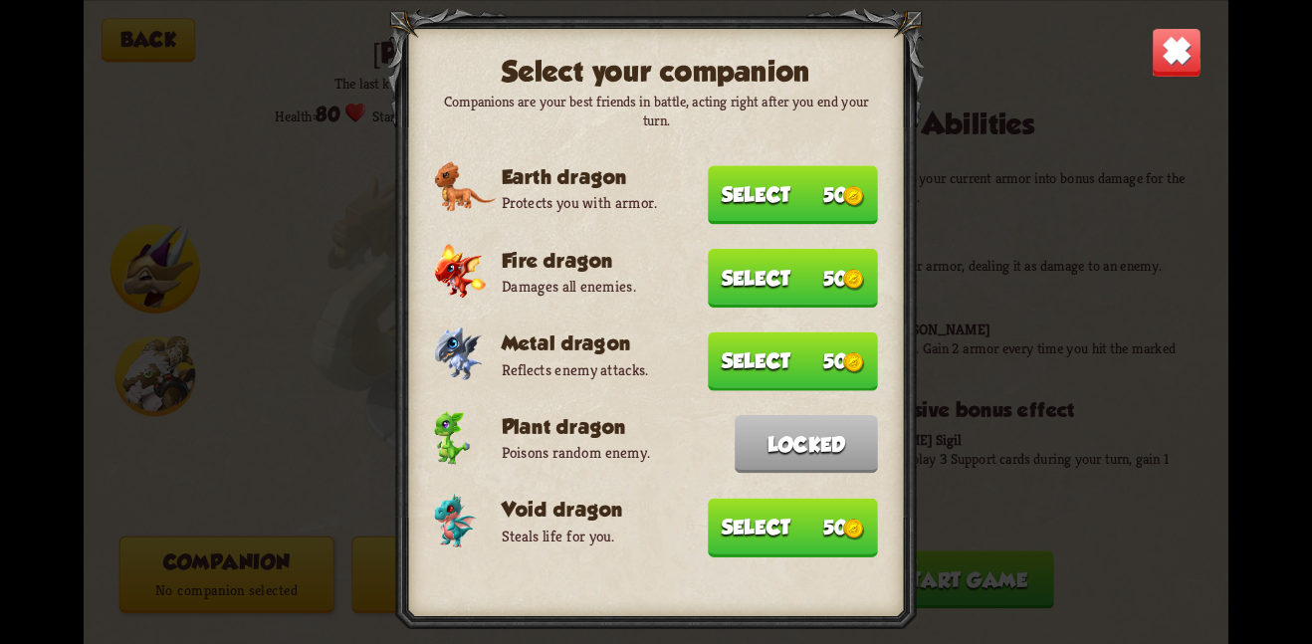
click at [747, 506] on button "Select 50" at bounding box center [793, 527] width 170 height 59
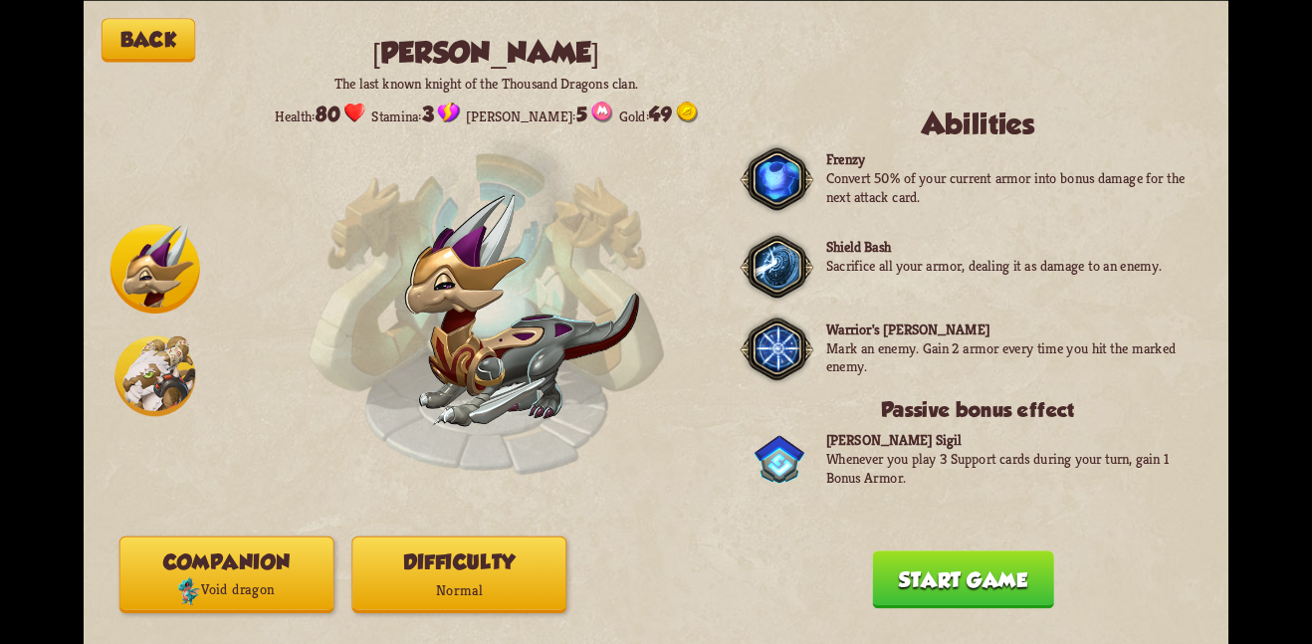
click at [919, 561] on button "Start game" at bounding box center [962, 579] width 181 height 58
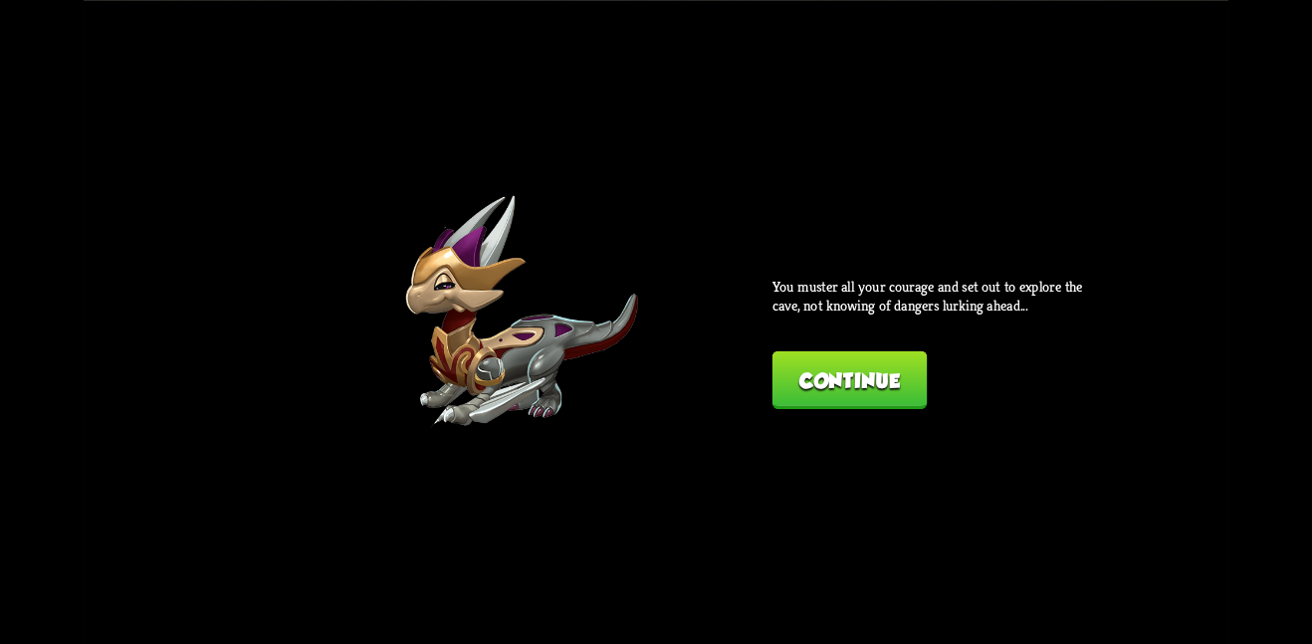
click at [840, 362] on button "Continue" at bounding box center [849, 379] width 154 height 58
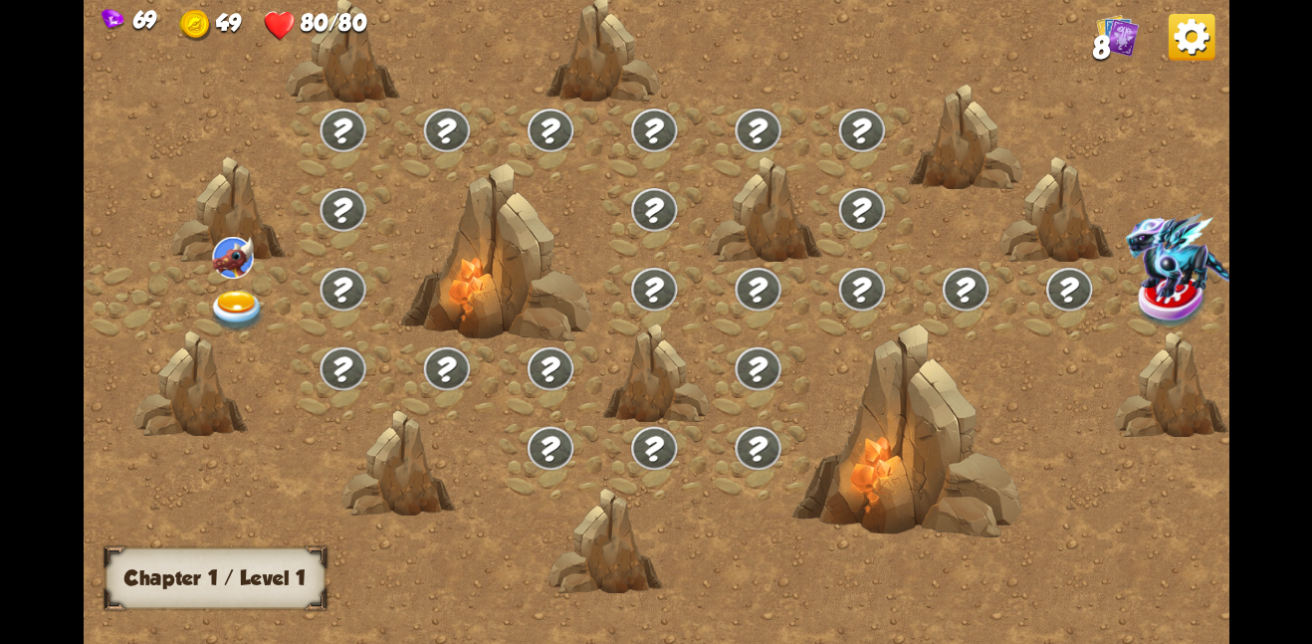
click at [214, 290] on img at bounding box center [238, 311] width 58 height 42
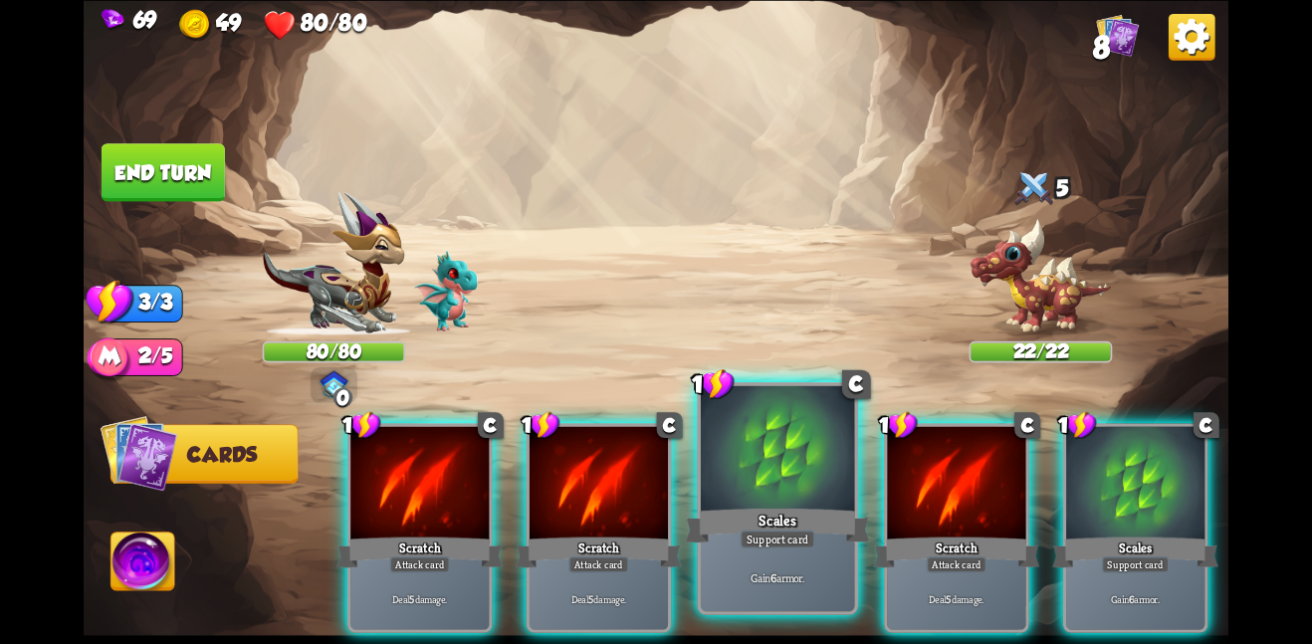
click at [753, 549] on div "Gain 6 armor." at bounding box center [778, 576] width 154 height 67
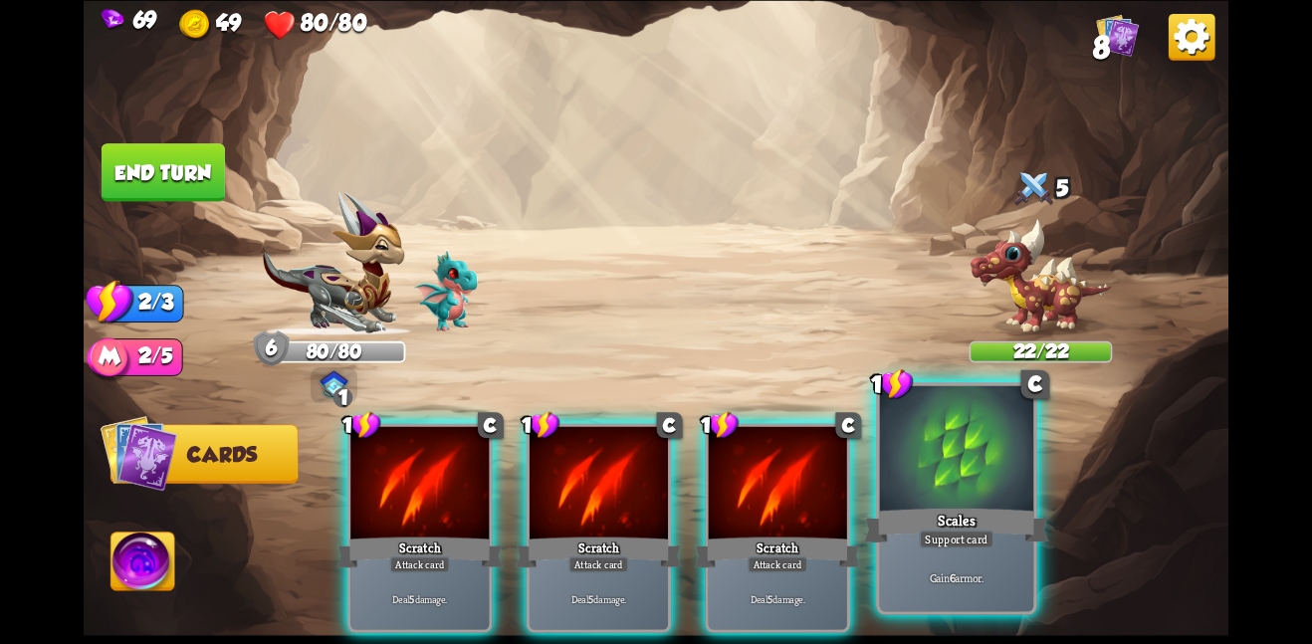
click at [918, 565] on div "Gain 6 armor." at bounding box center [957, 576] width 154 height 67
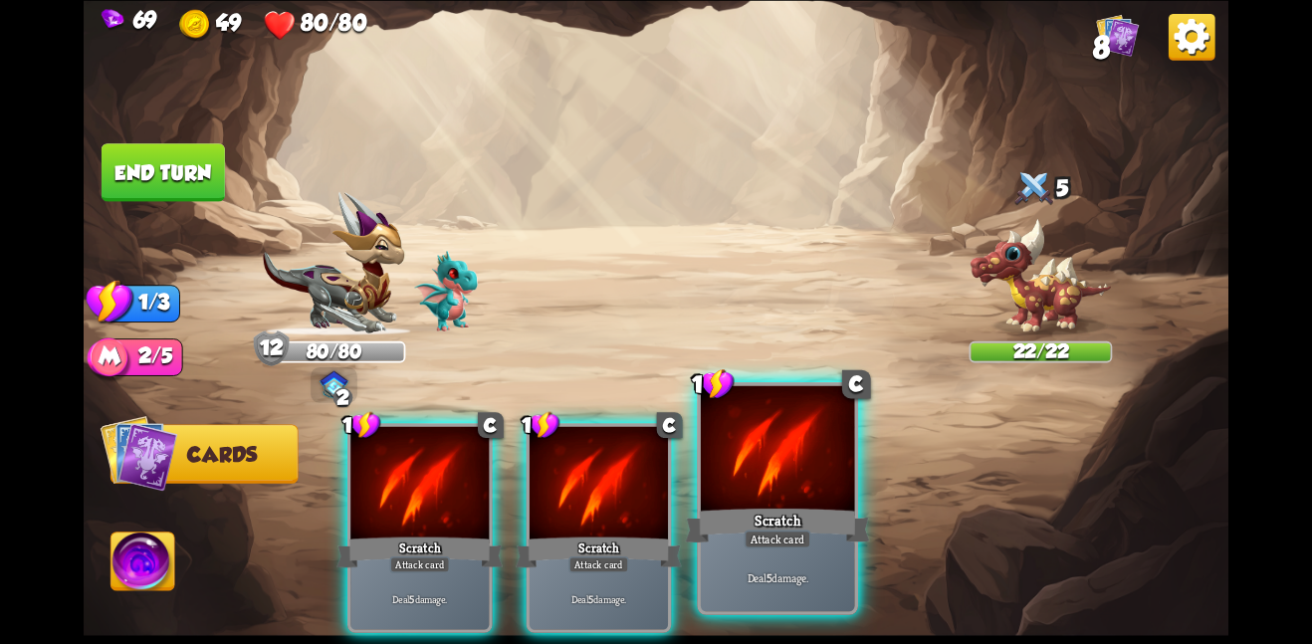
click at [860, 556] on div "1 C Scratch Attack card Deal 5 damage. 1 C Scratch Attack card Deal 5 damage. 1…" at bounding box center [771, 500] width 916 height 287
click at [845, 555] on div "Deal 5 damage." at bounding box center [778, 576] width 154 height 67
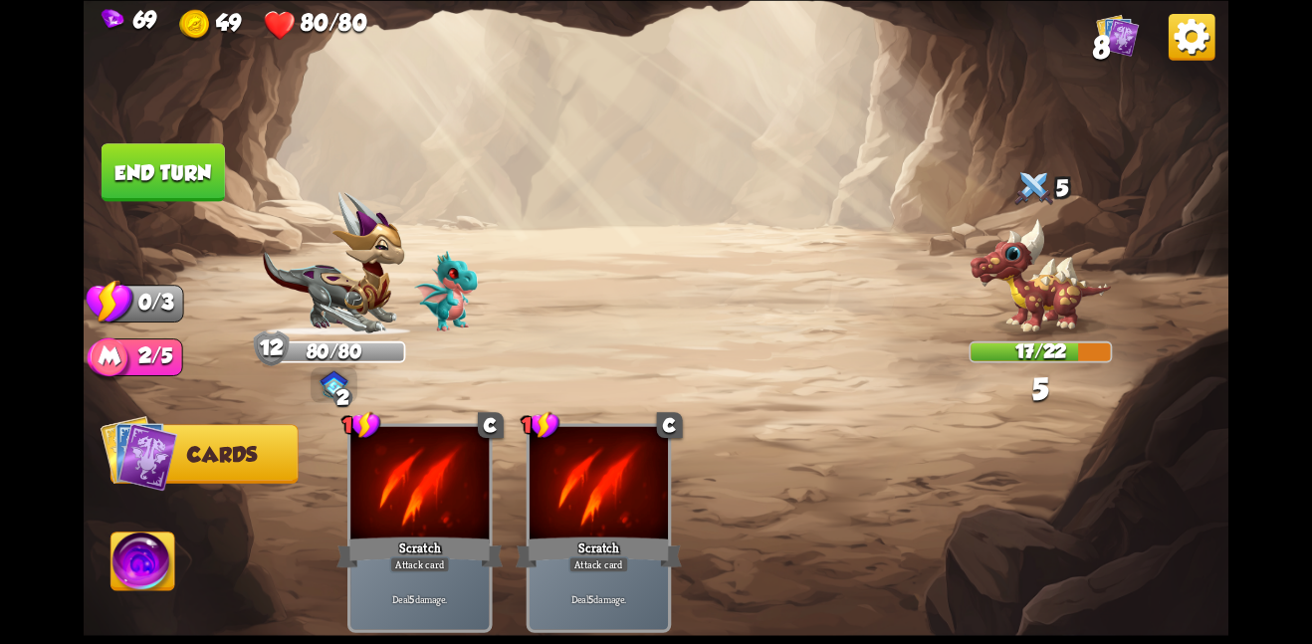
click at [160, 156] on button "End turn" at bounding box center [163, 172] width 123 height 58
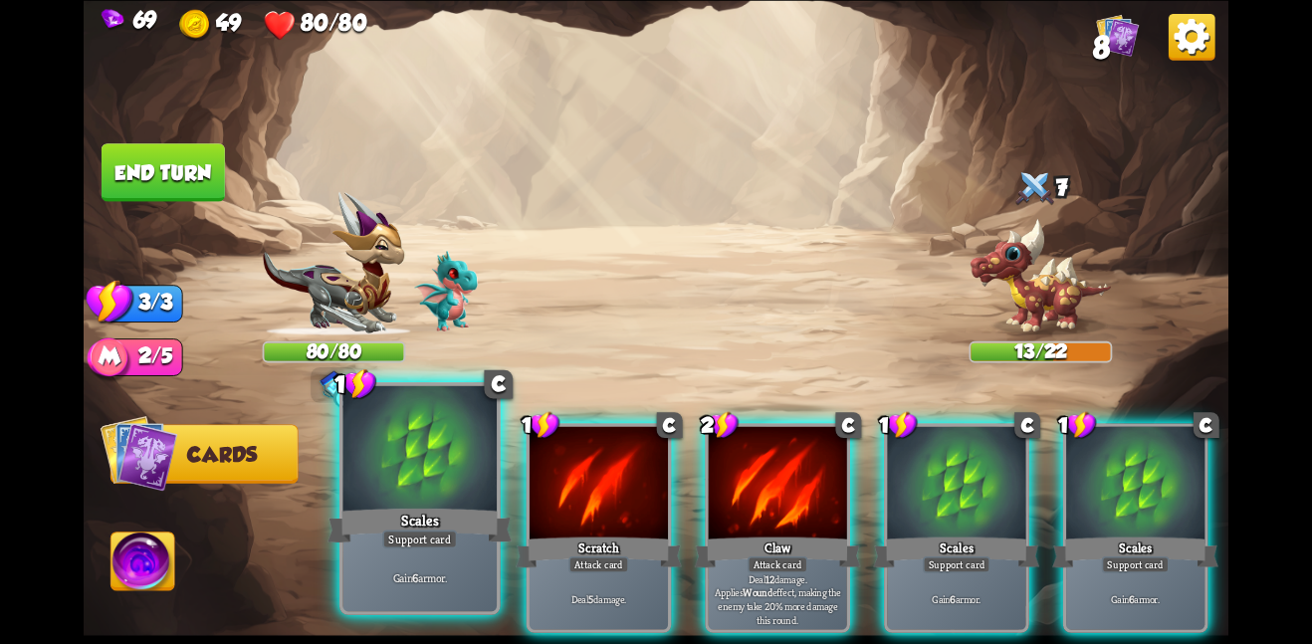
click at [417, 503] on div at bounding box center [419, 449] width 154 height 129
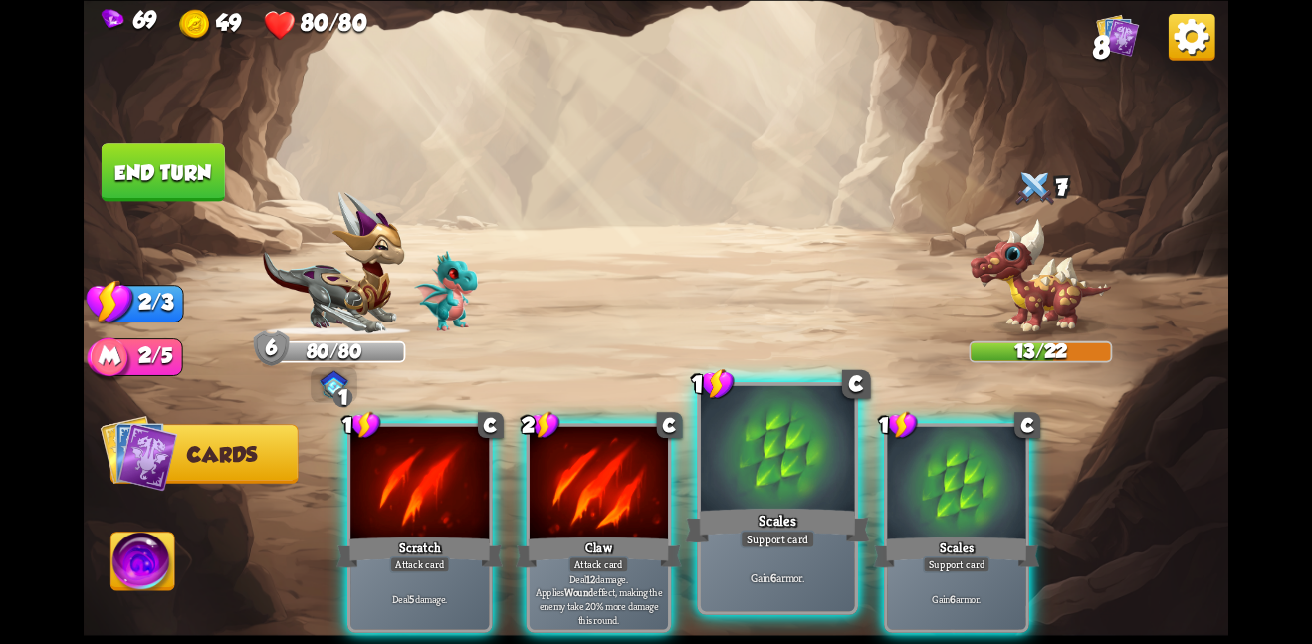
click at [794, 508] on div "Scales" at bounding box center [777, 525] width 184 height 41
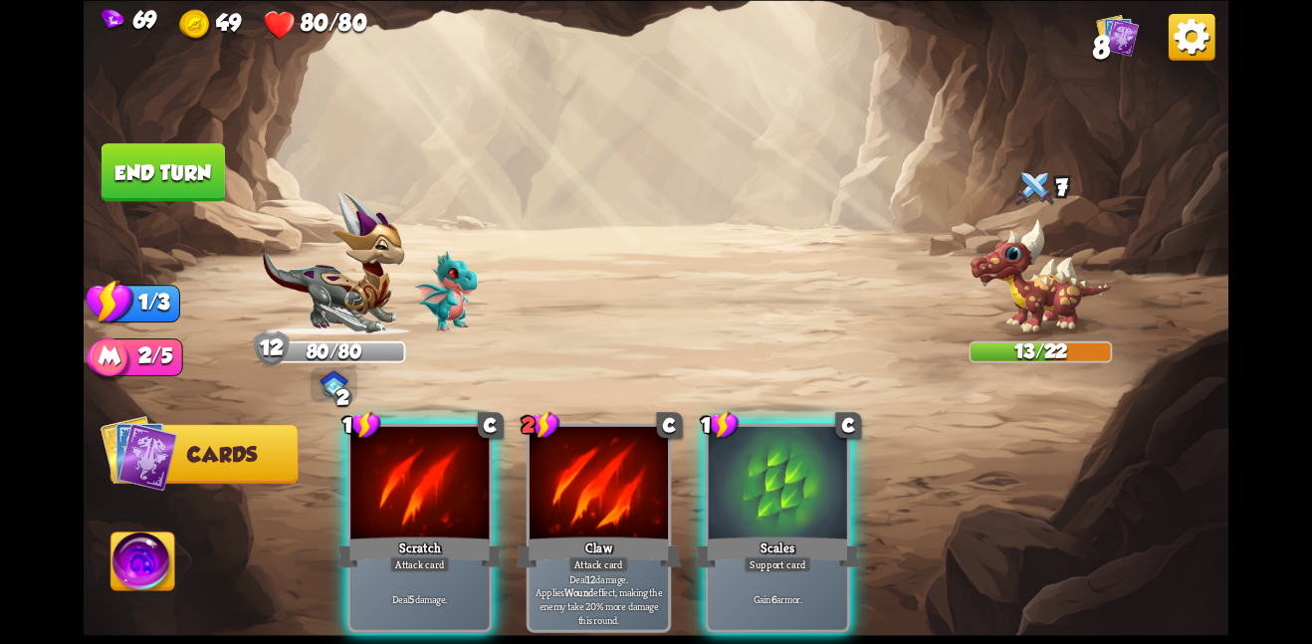
click at [794, 533] on div "Scales" at bounding box center [778, 551] width 166 height 37
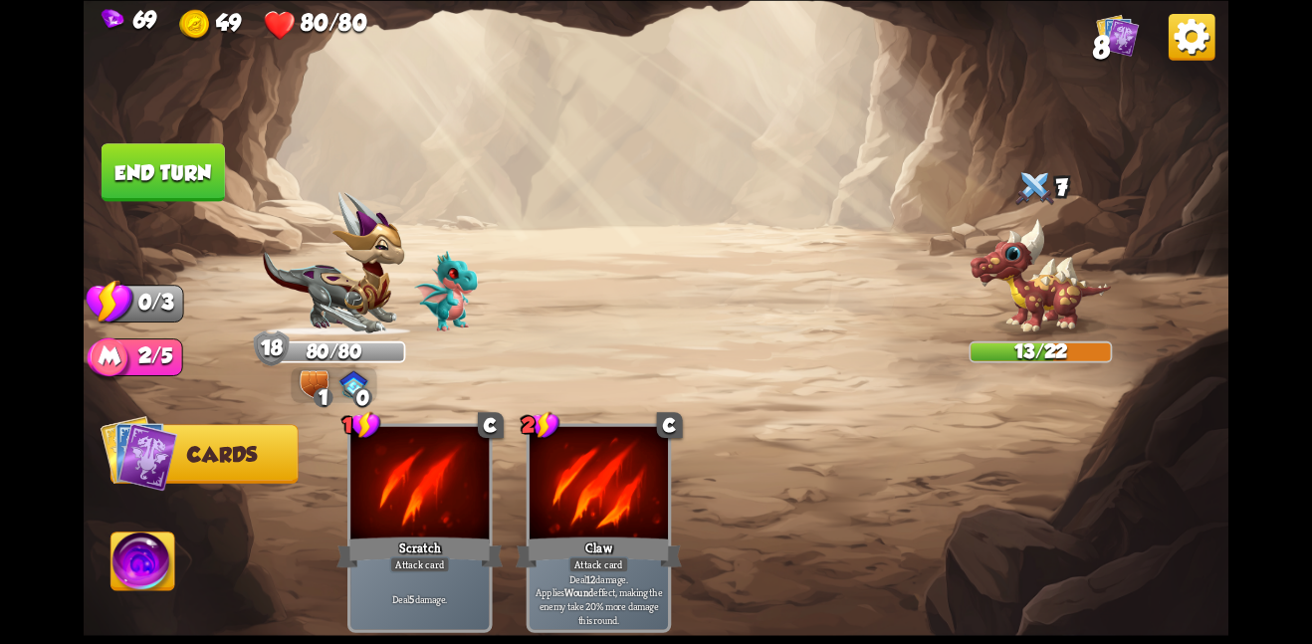
click at [184, 166] on button "End turn" at bounding box center [163, 172] width 123 height 58
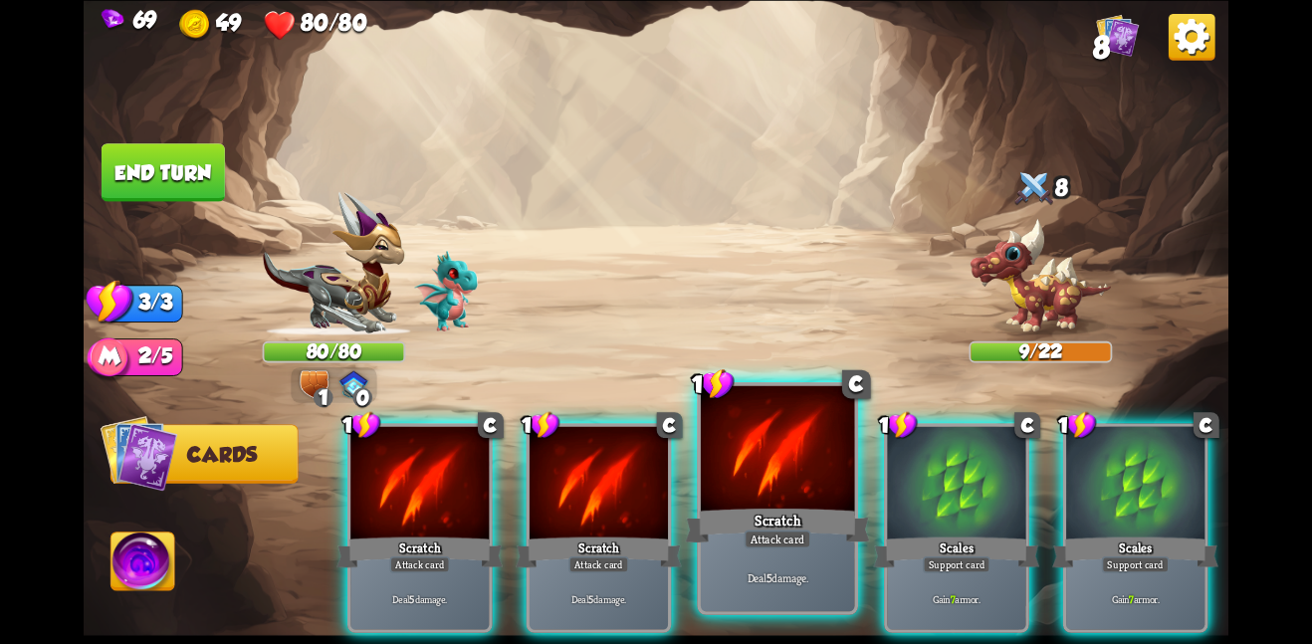
click at [763, 455] on div at bounding box center [778, 449] width 154 height 129
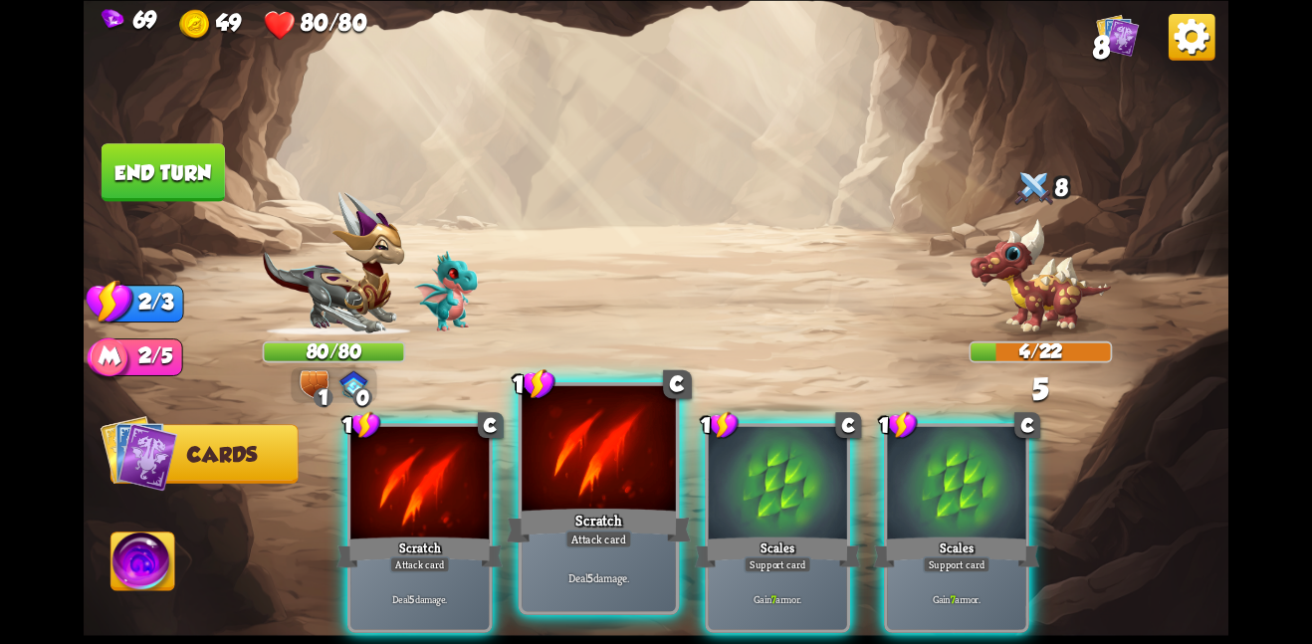
click at [627, 466] on div at bounding box center [599, 449] width 154 height 129
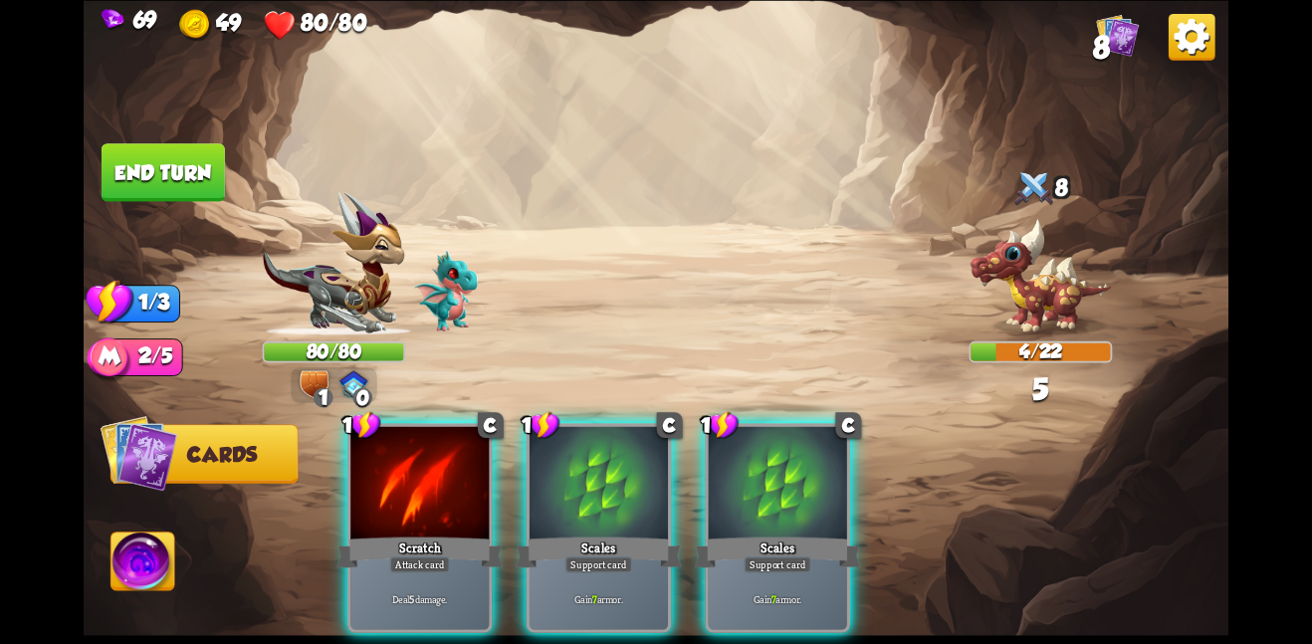
click at [627, 466] on div at bounding box center [598, 484] width 138 height 116
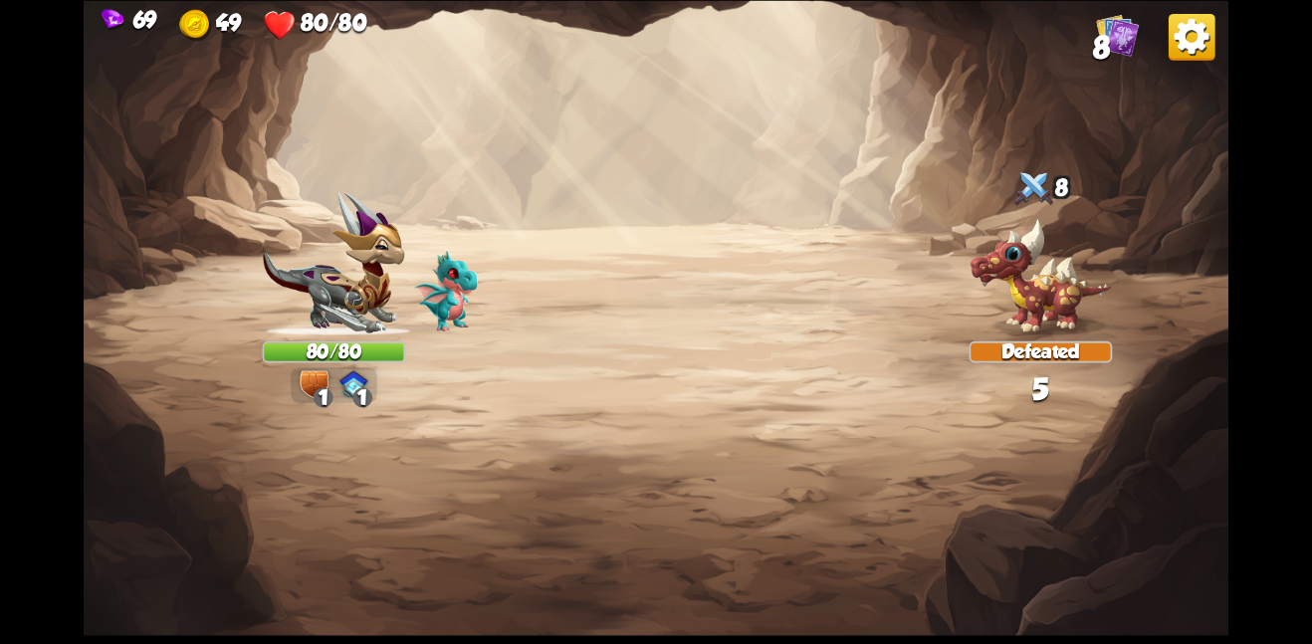
click at [172, 177] on img at bounding box center [656, 322] width 1145 height 644
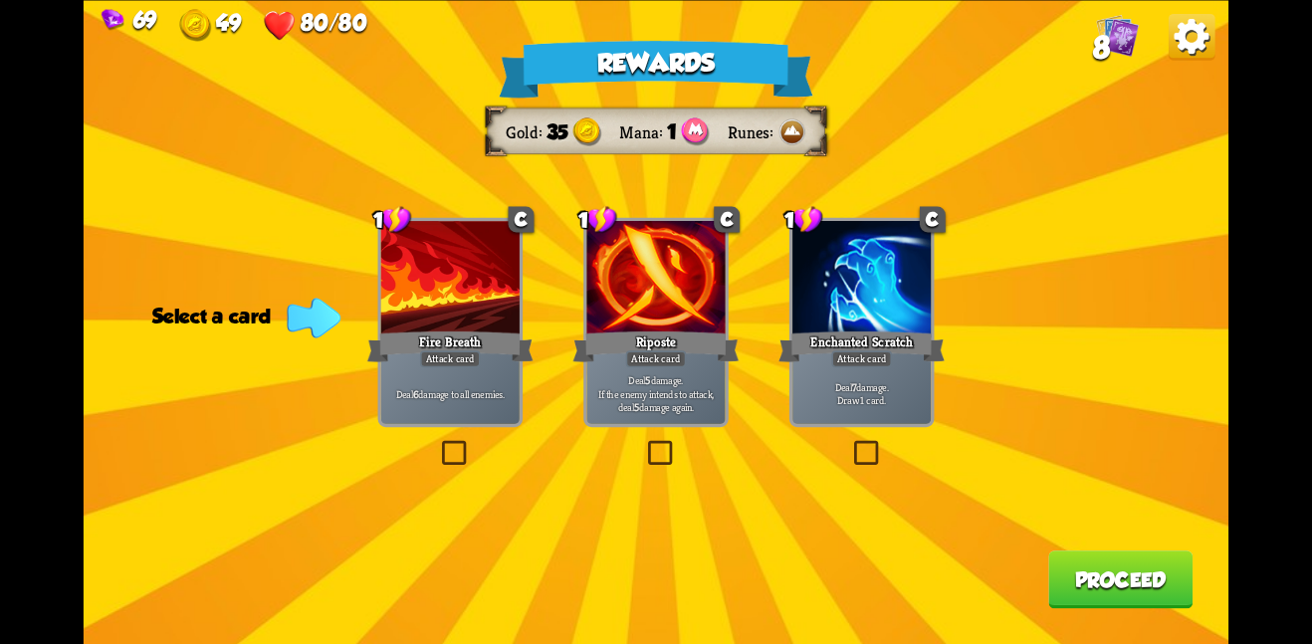
click at [378, 380] on div "1 C Fire Breath Attack card Deal 6 damage to all enemies." at bounding box center [450, 321] width 145 height 209
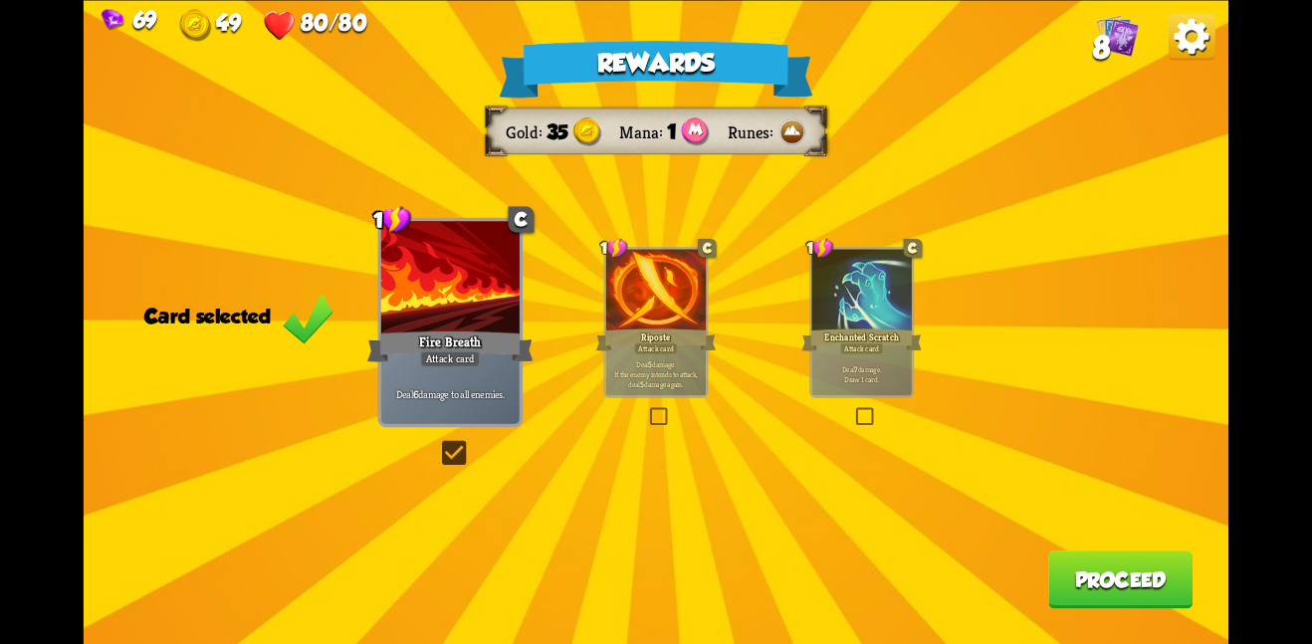
click at [1140, 603] on button "Proceed" at bounding box center [1120, 579] width 144 height 58
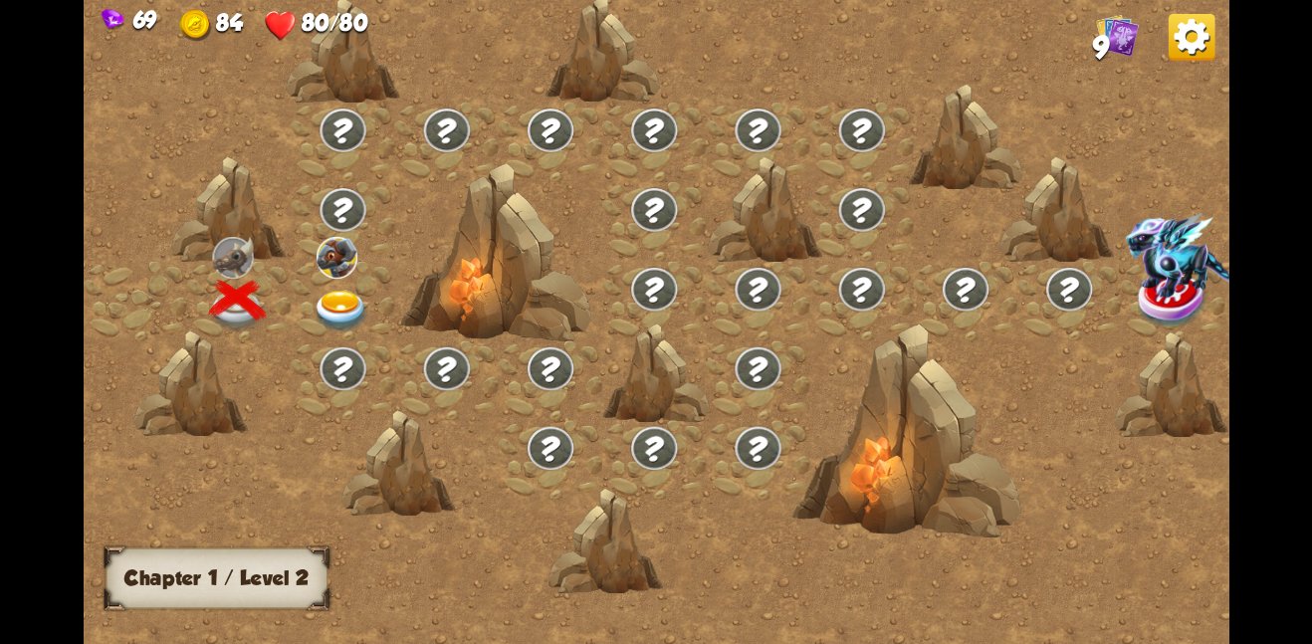
click at [343, 291] on img at bounding box center [342, 311] width 58 height 42
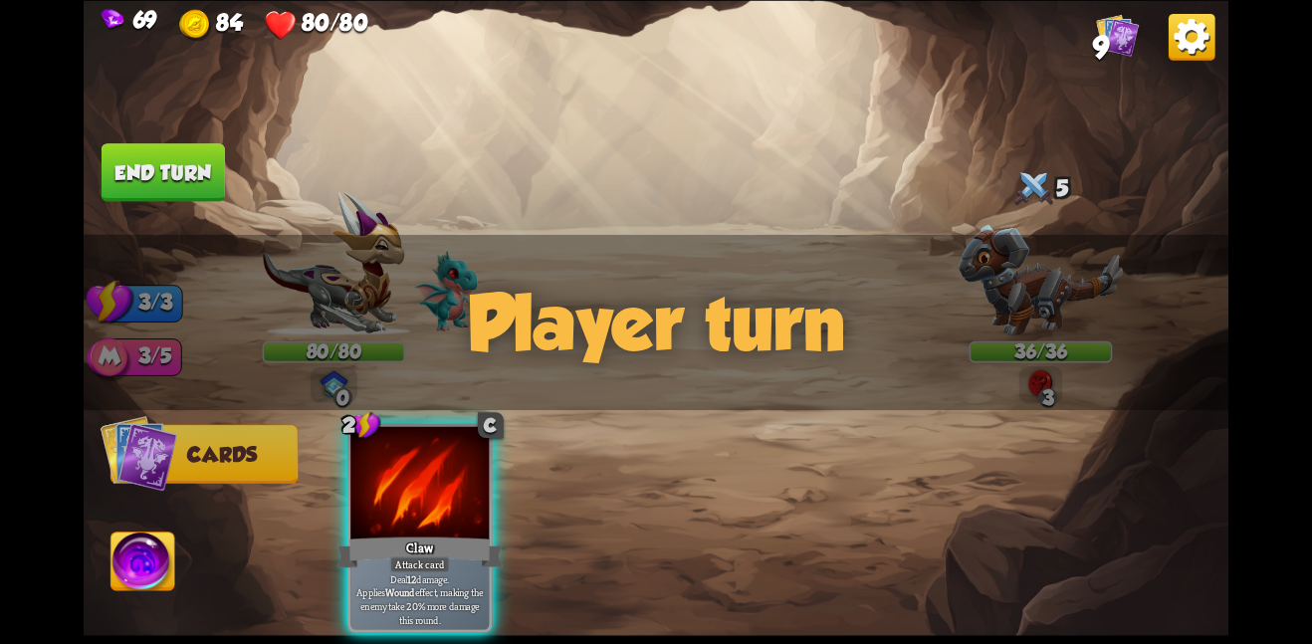
click at [542, 321] on div "Player turn" at bounding box center [656, 322] width 1145 height 176
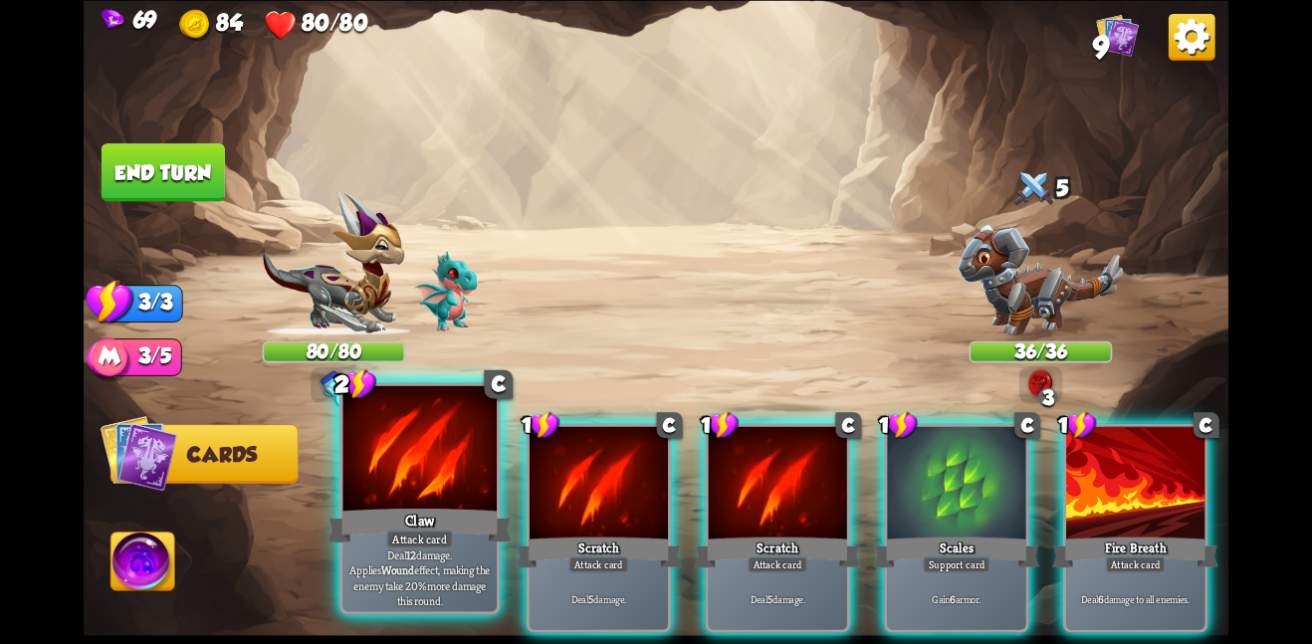
click at [443, 483] on div at bounding box center [419, 449] width 154 height 129
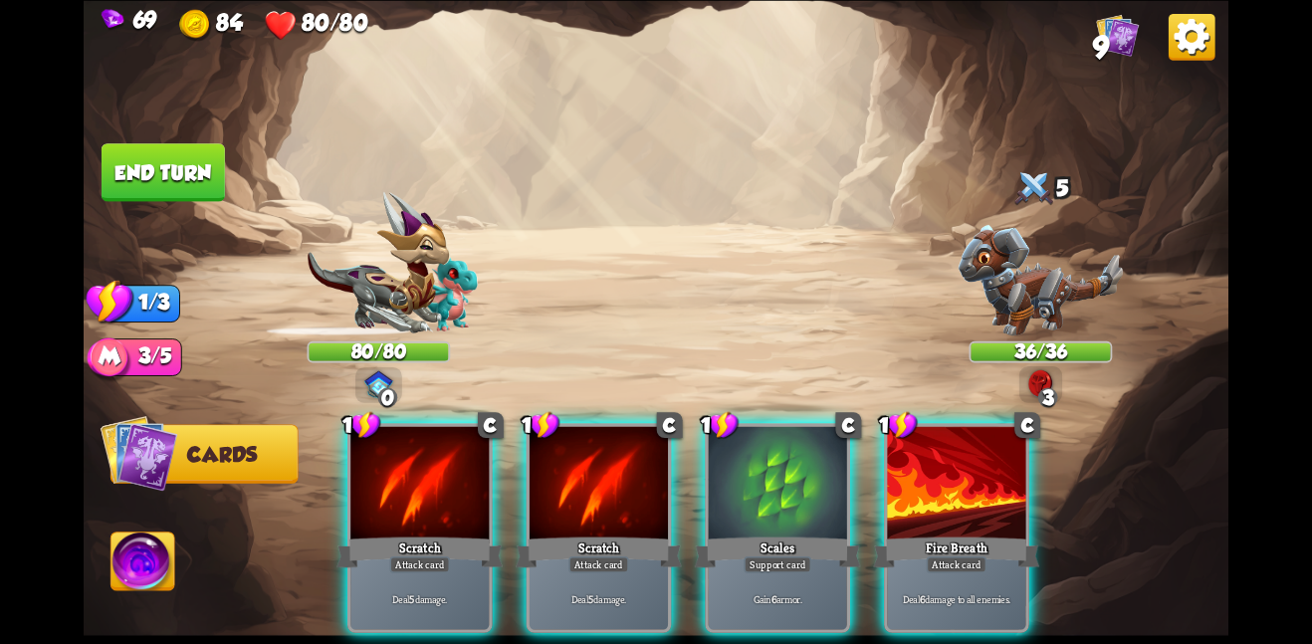
click at [443, 483] on div at bounding box center [419, 484] width 138 height 116
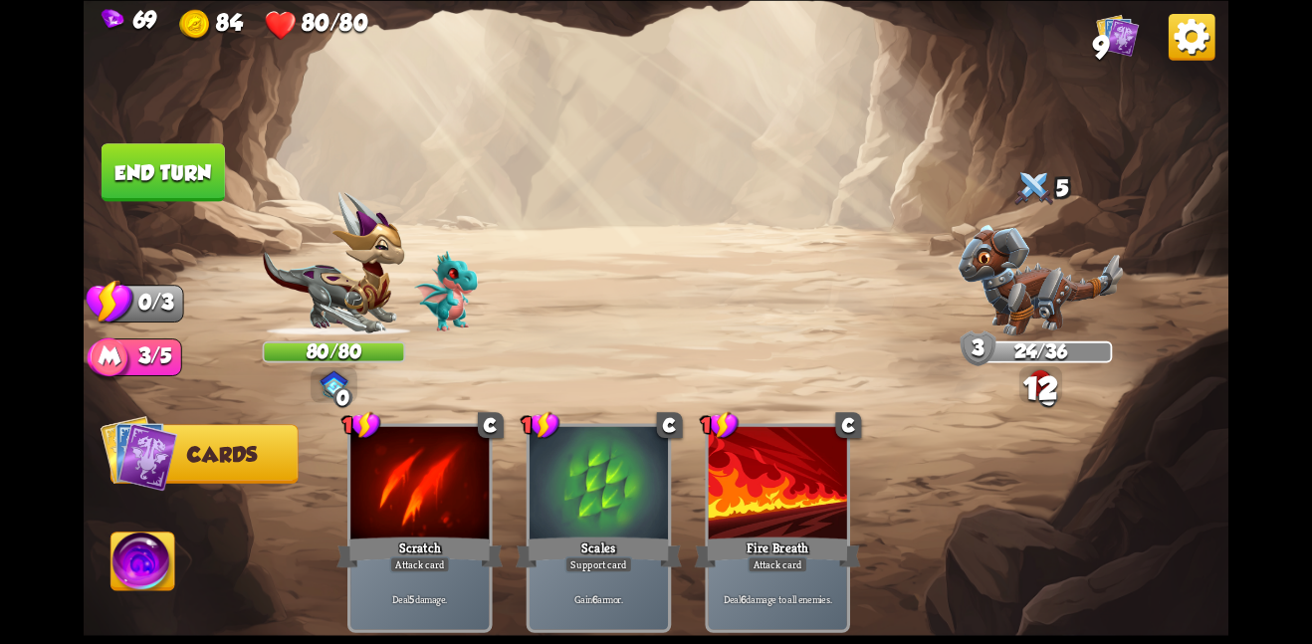
click at [180, 184] on button "End turn" at bounding box center [163, 172] width 123 height 58
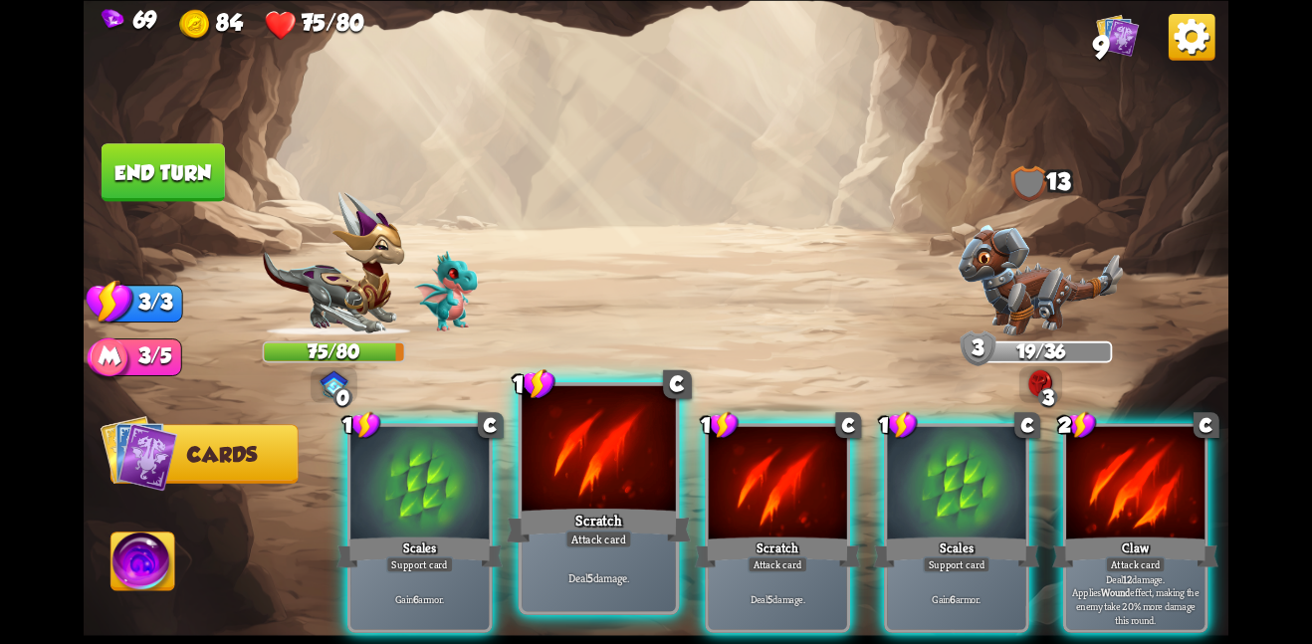
click at [551, 464] on div at bounding box center [599, 449] width 154 height 129
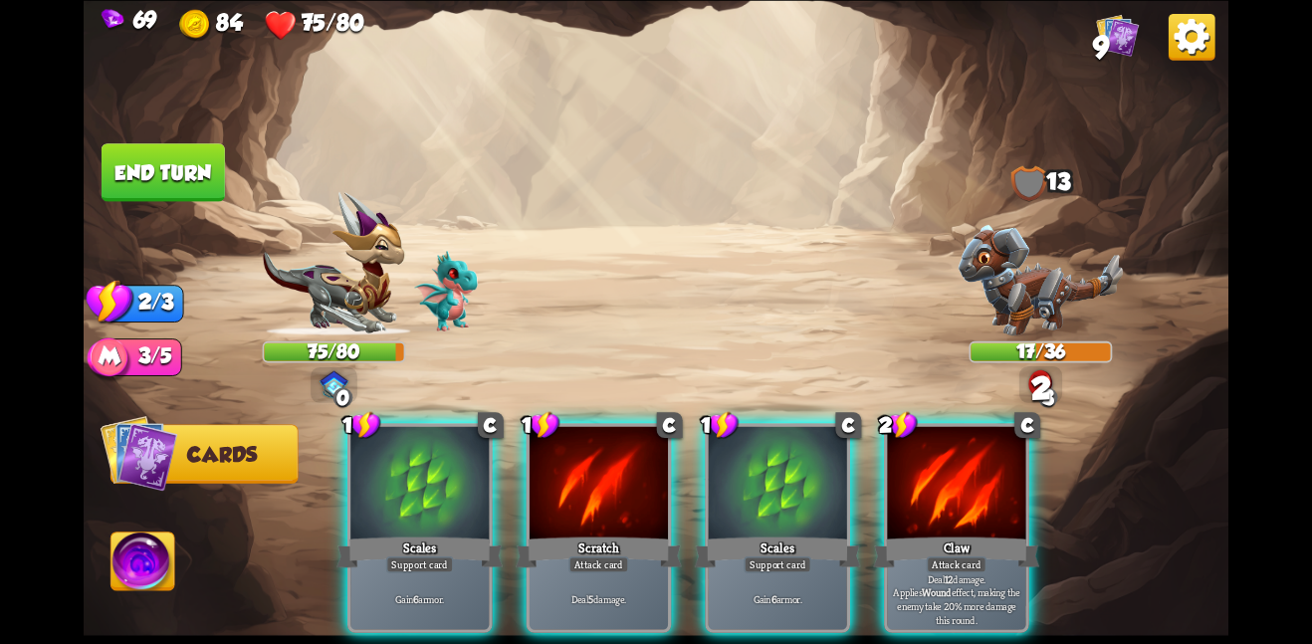
click at [551, 464] on div at bounding box center [598, 484] width 138 height 116
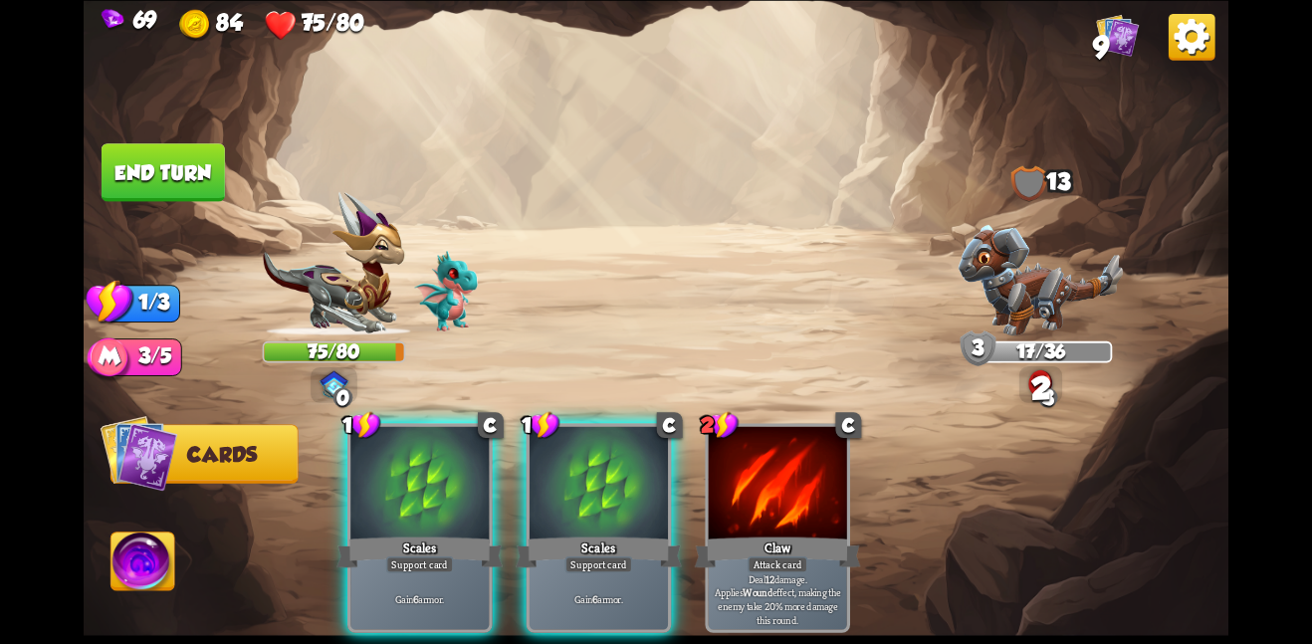
click at [551, 464] on div at bounding box center [598, 484] width 138 height 116
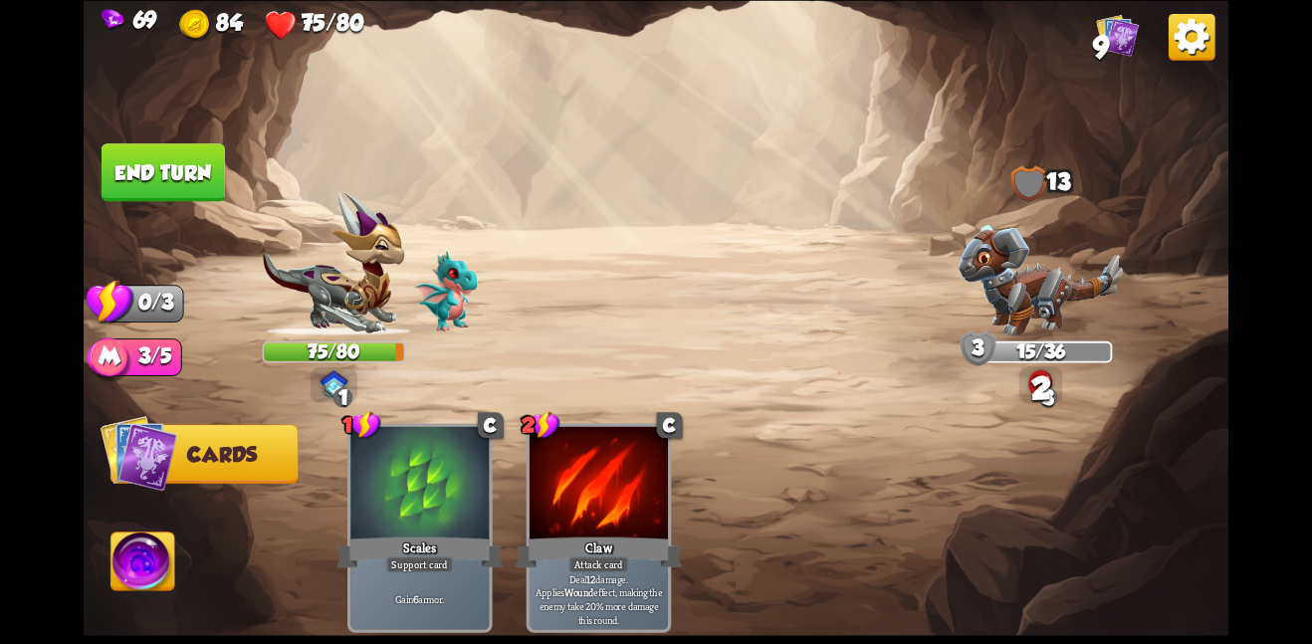
click at [162, 154] on button "End turn" at bounding box center [163, 172] width 123 height 58
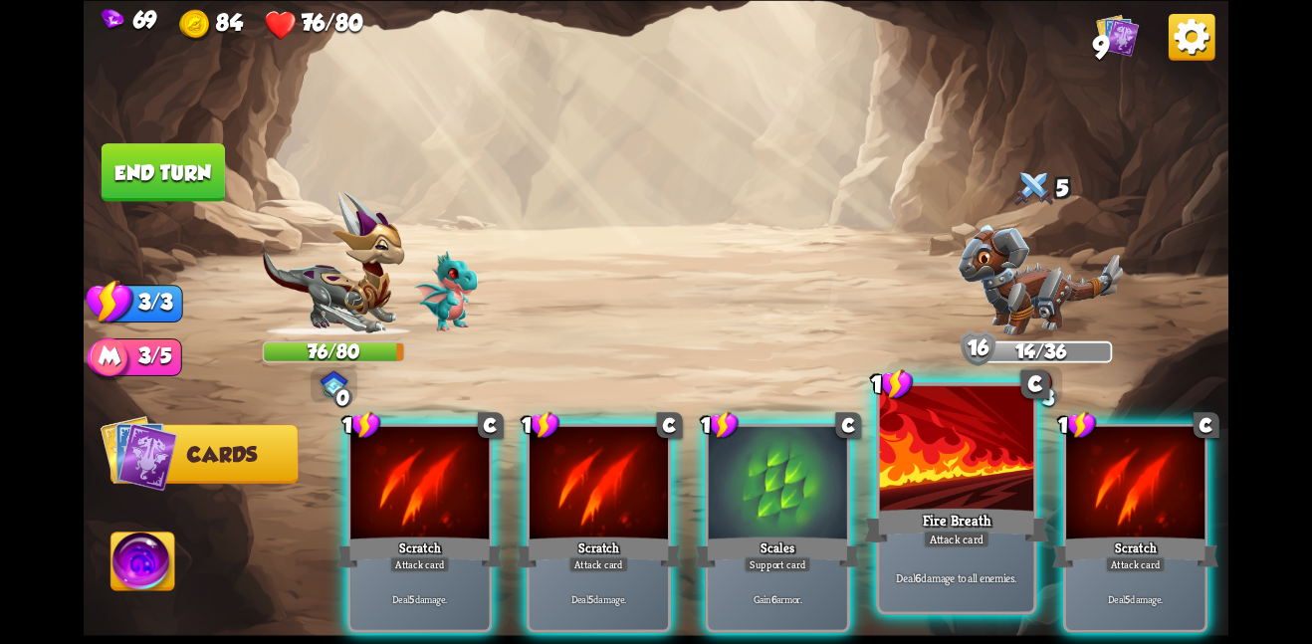
click at [940, 559] on div "Deal 6 damage to all enemies." at bounding box center [957, 576] width 154 height 67
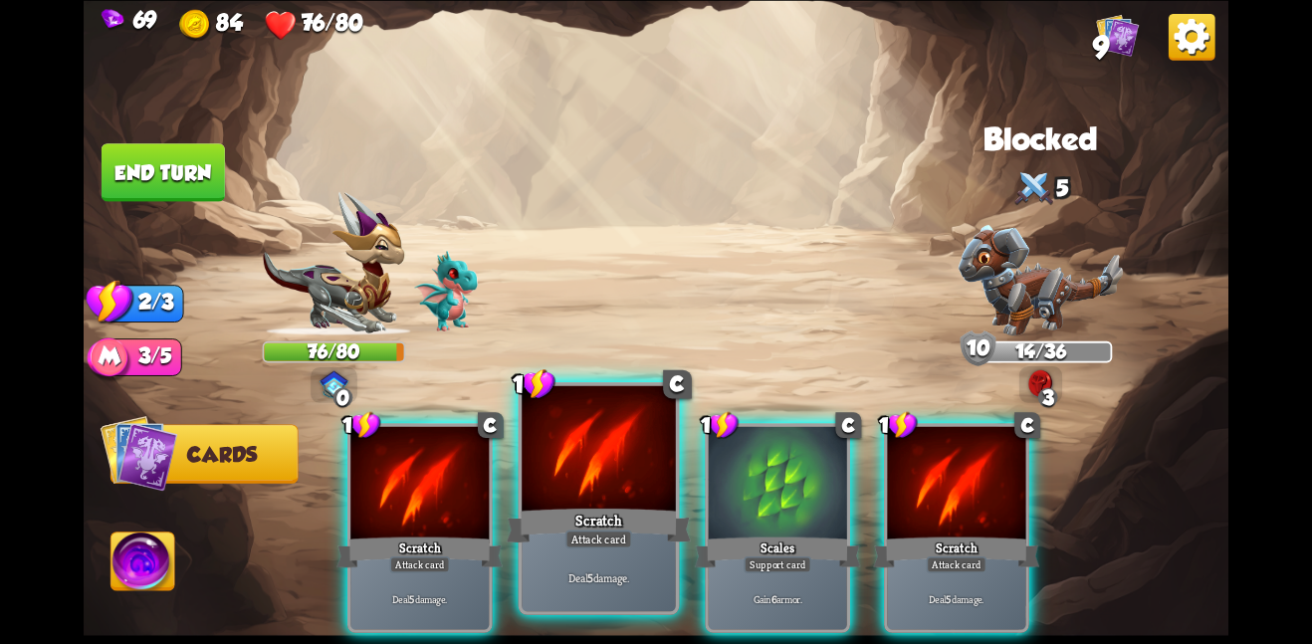
click at [541, 556] on div "Deal 5 damage." at bounding box center [599, 576] width 154 height 67
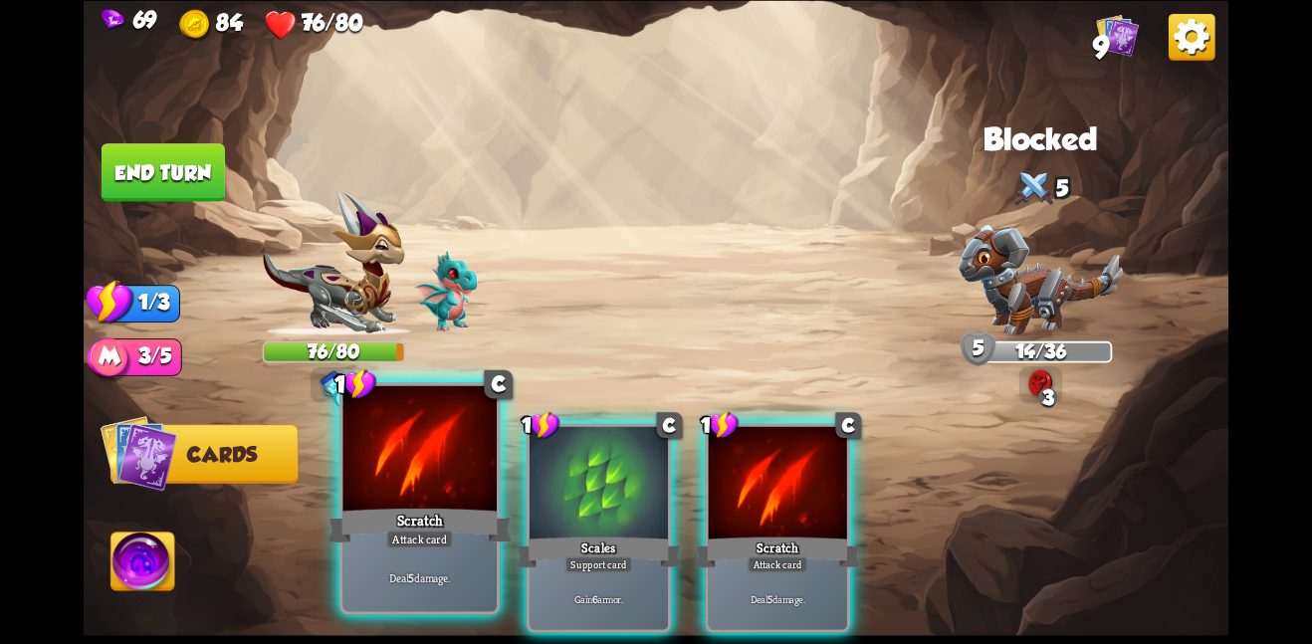
click at [413, 508] on div "Scratch" at bounding box center [419, 525] width 184 height 41
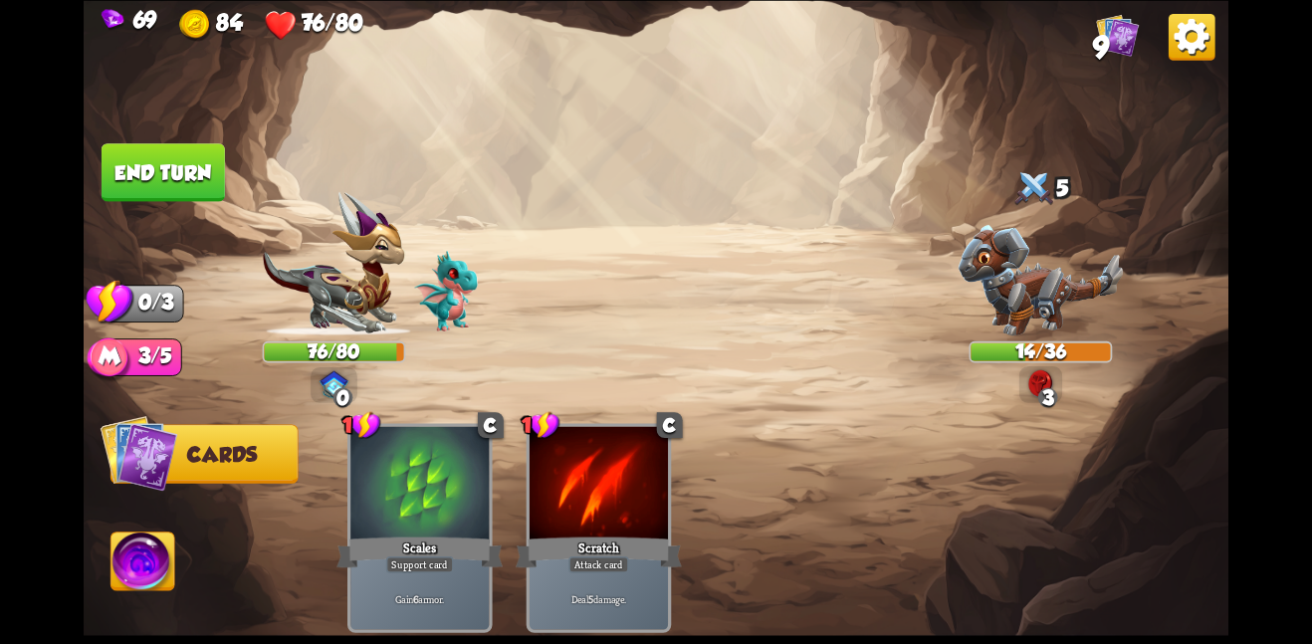
click at [185, 153] on button "End turn" at bounding box center [163, 172] width 123 height 58
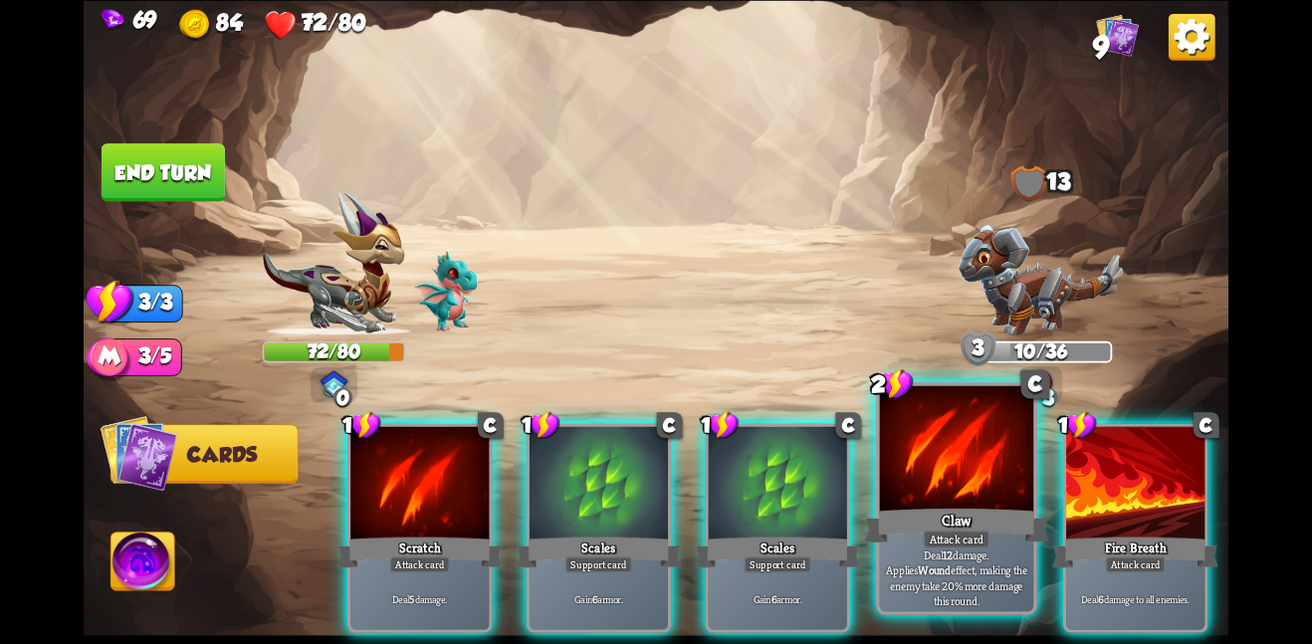
click at [972, 513] on div "Claw" at bounding box center [956, 525] width 184 height 41
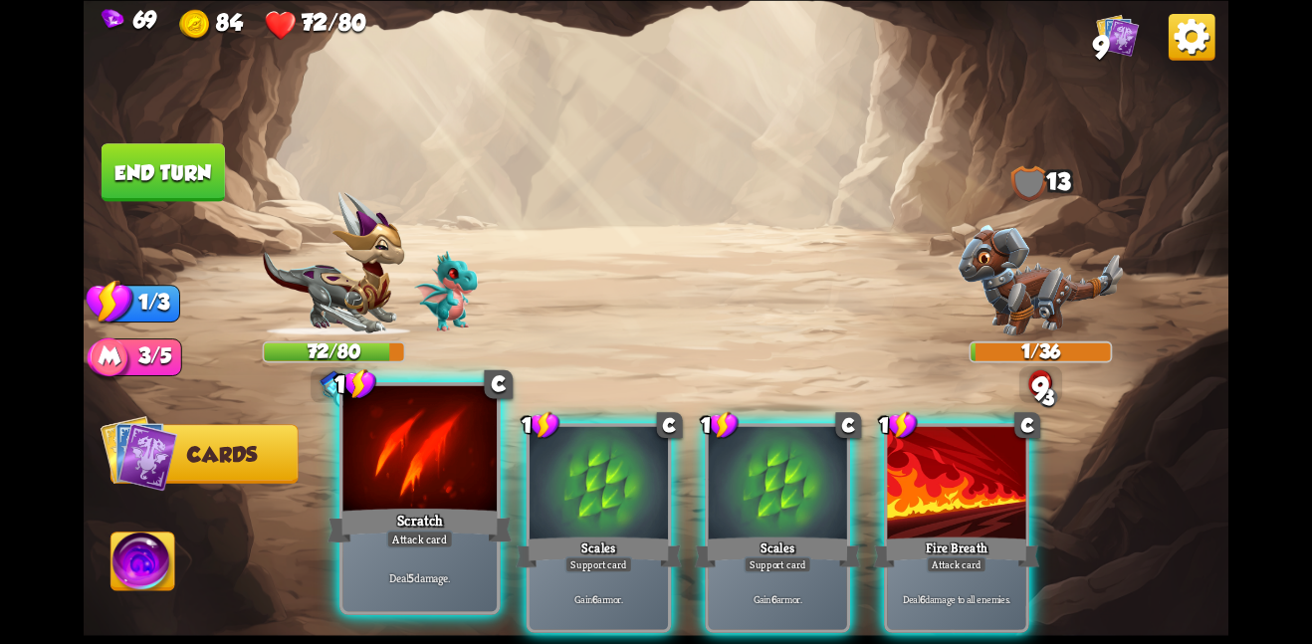
click at [413, 520] on div "Scratch" at bounding box center [419, 525] width 184 height 41
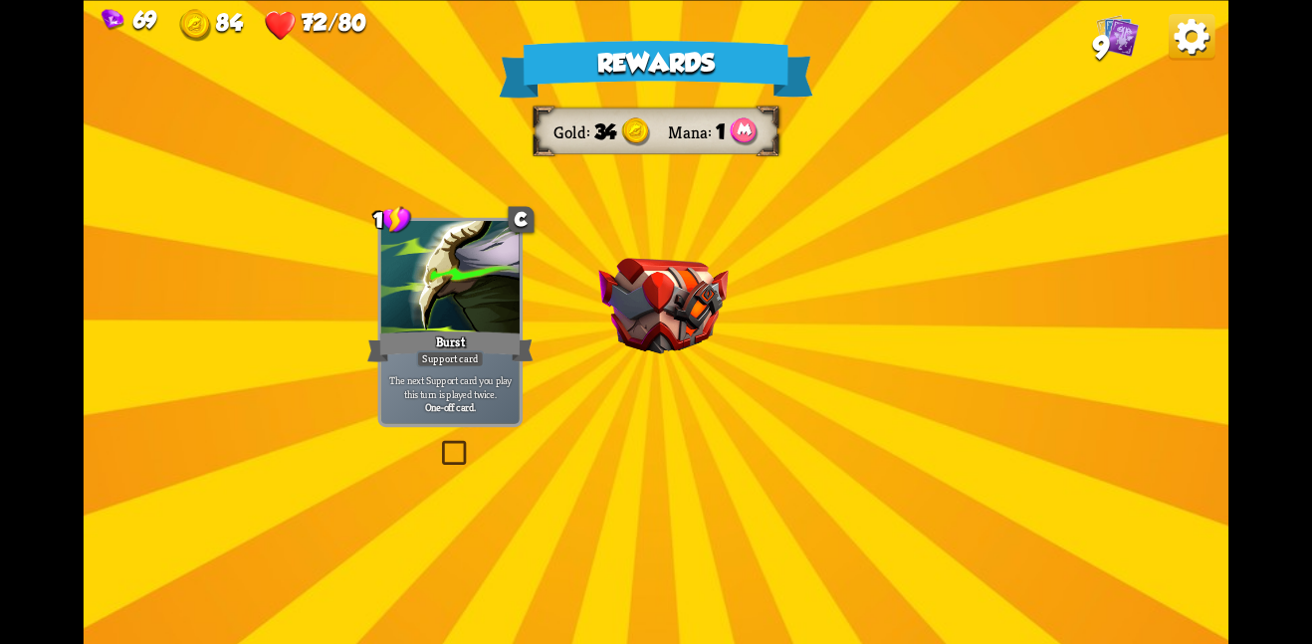
click at [637, 557] on div "Rewards Gold 34 Mana 1 Select a card 1 C Burst Support card The next Support ca…" at bounding box center [656, 322] width 1145 height 644
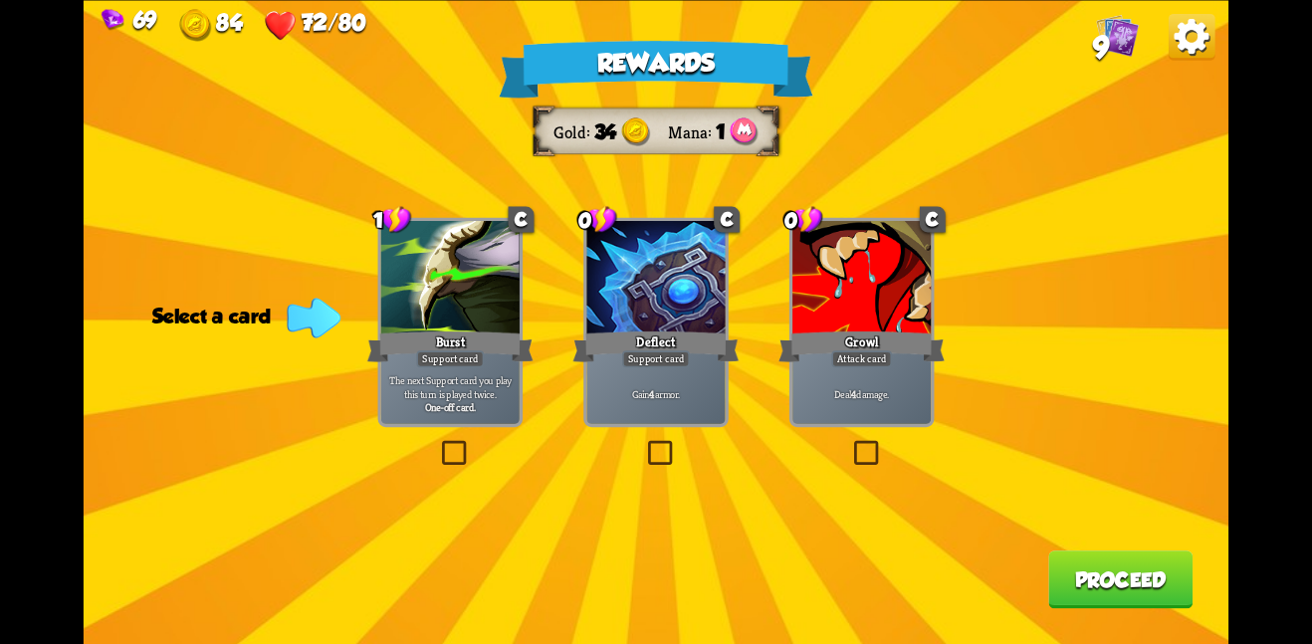
click at [834, 390] on p "Deal 4 damage." at bounding box center [861, 393] width 131 height 14
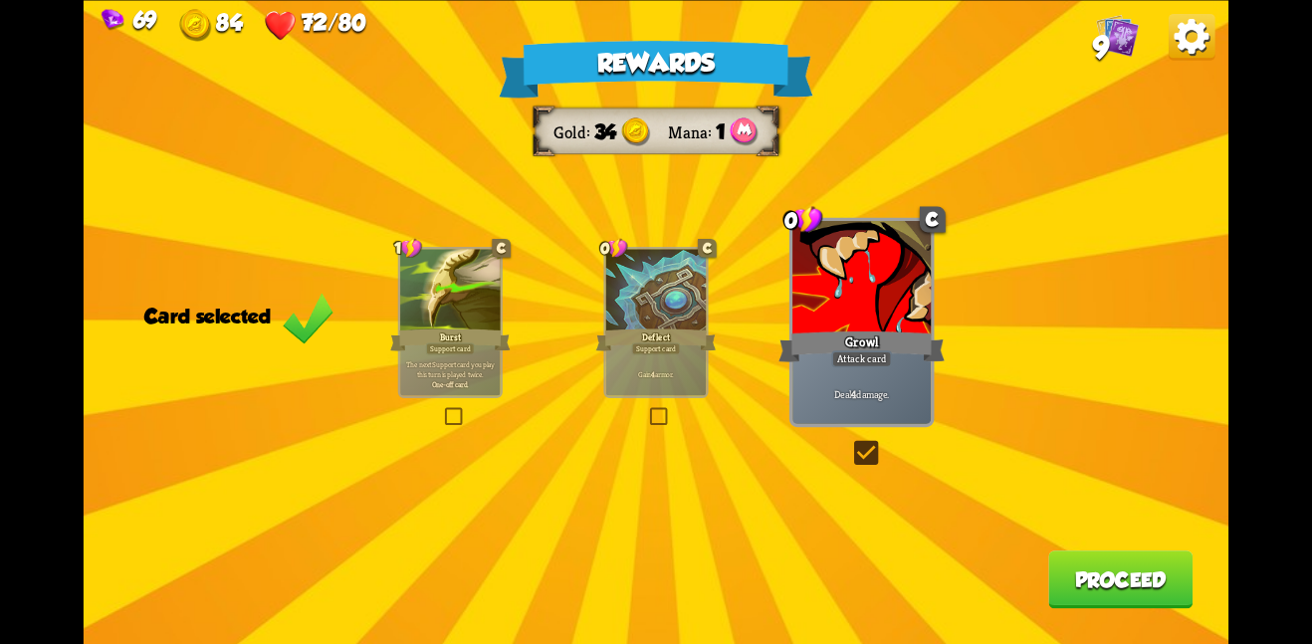
click at [1078, 563] on button "Proceed" at bounding box center [1120, 579] width 144 height 58
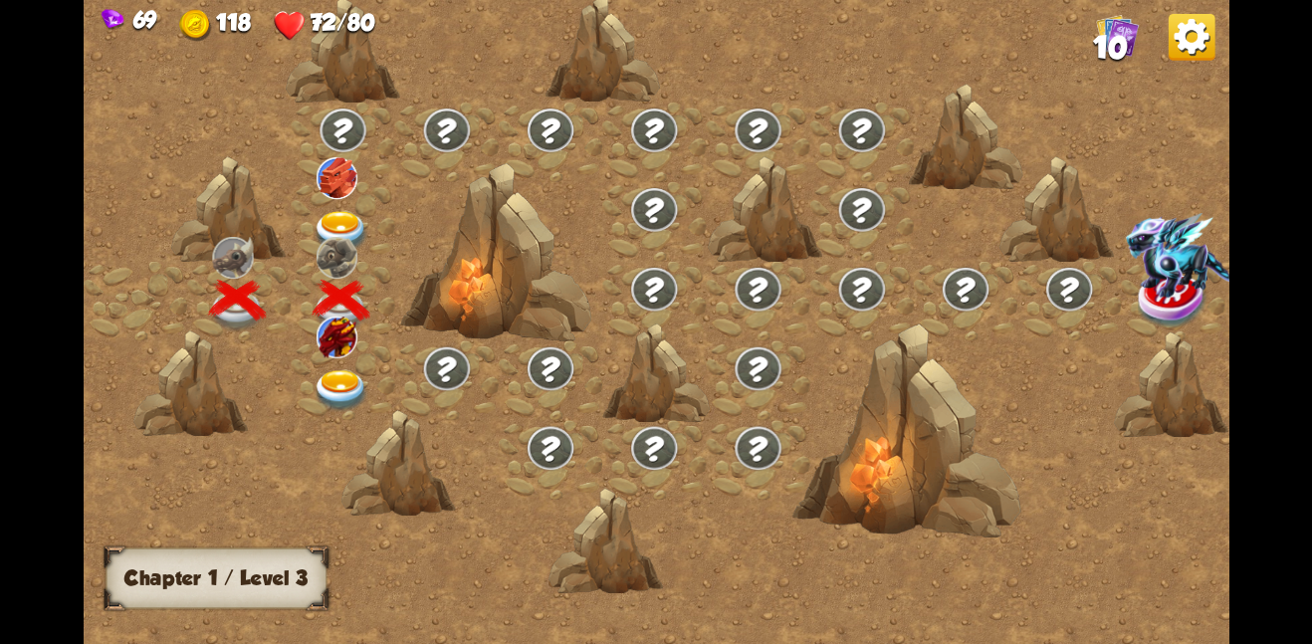
click at [347, 230] on img at bounding box center [342, 231] width 58 height 42
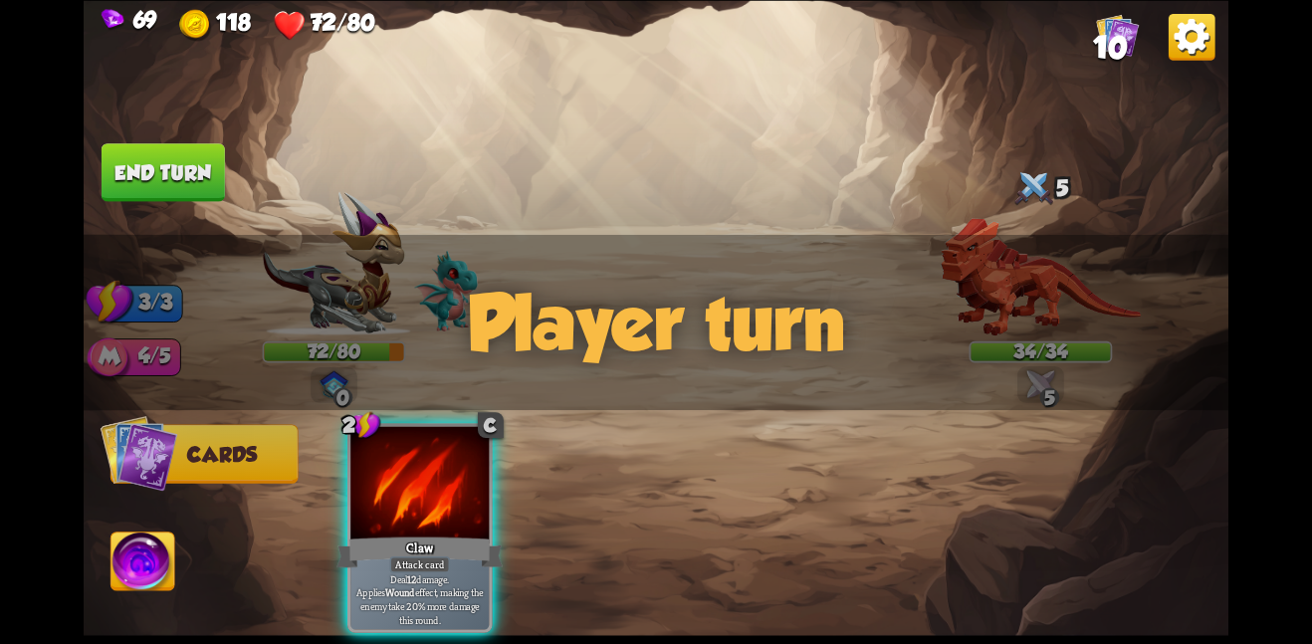
click at [816, 311] on div "Player turn" at bounding box center [656, 322] width 1145 height 176
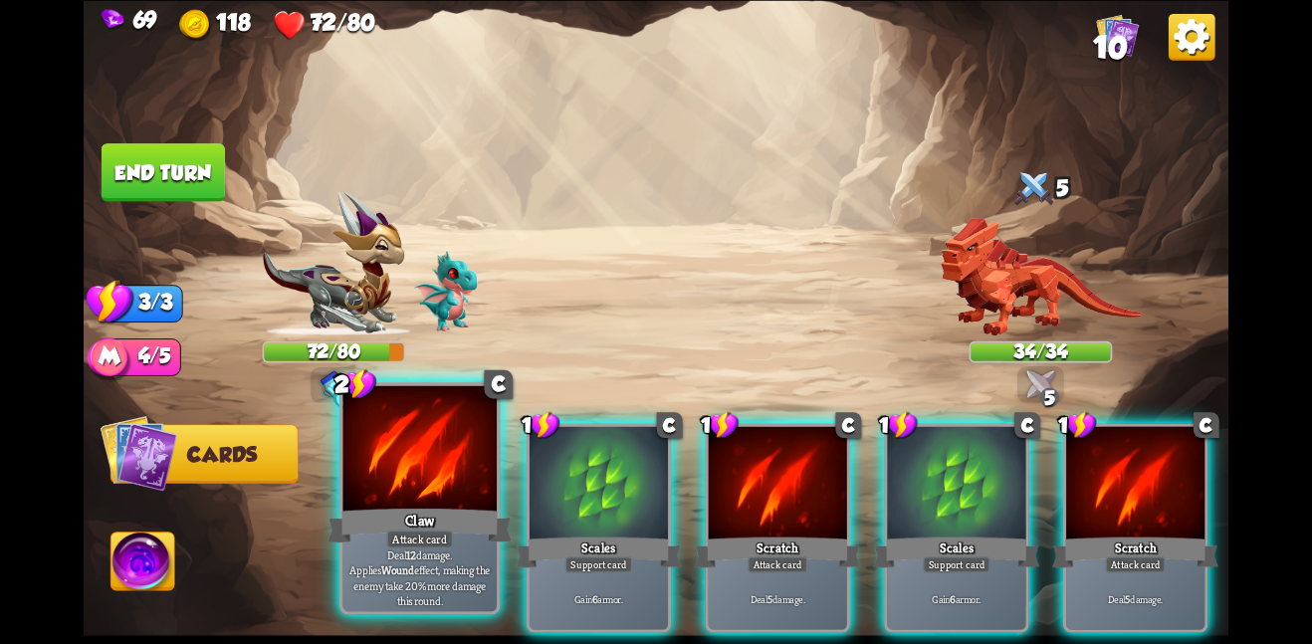
click at [470, 455] on div at bounding box center [419, 449] width 154 height 129
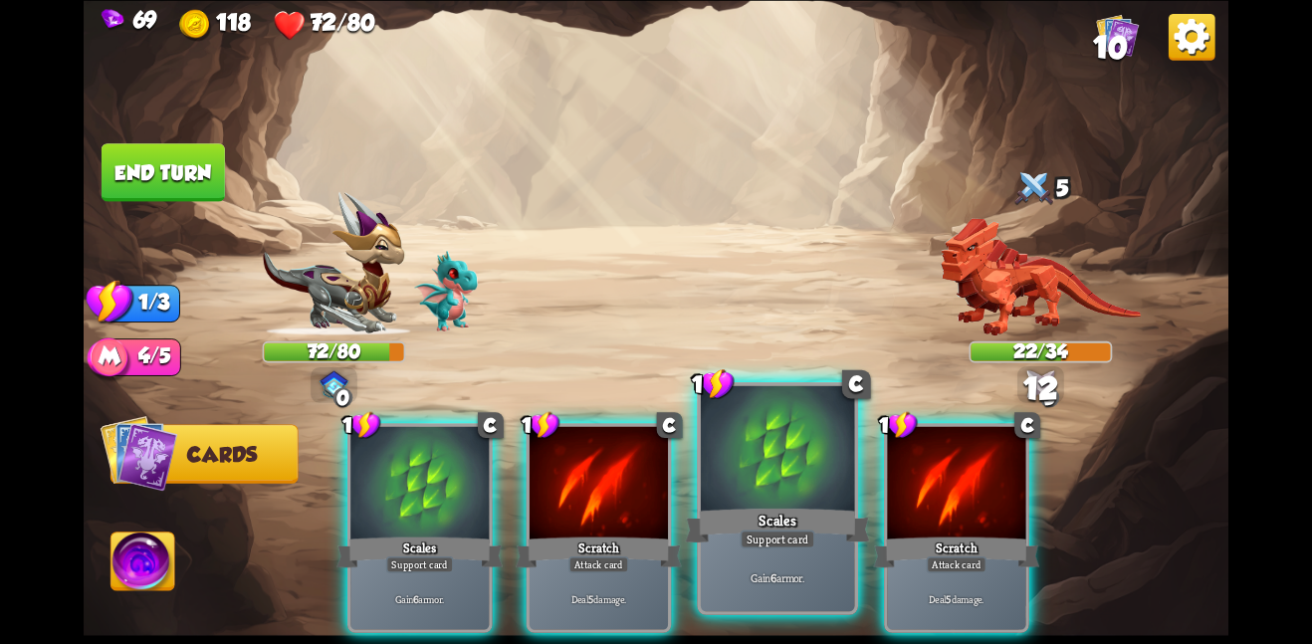
click at [796, 481] on div at bounding box center [778, 449] width 154 height 129
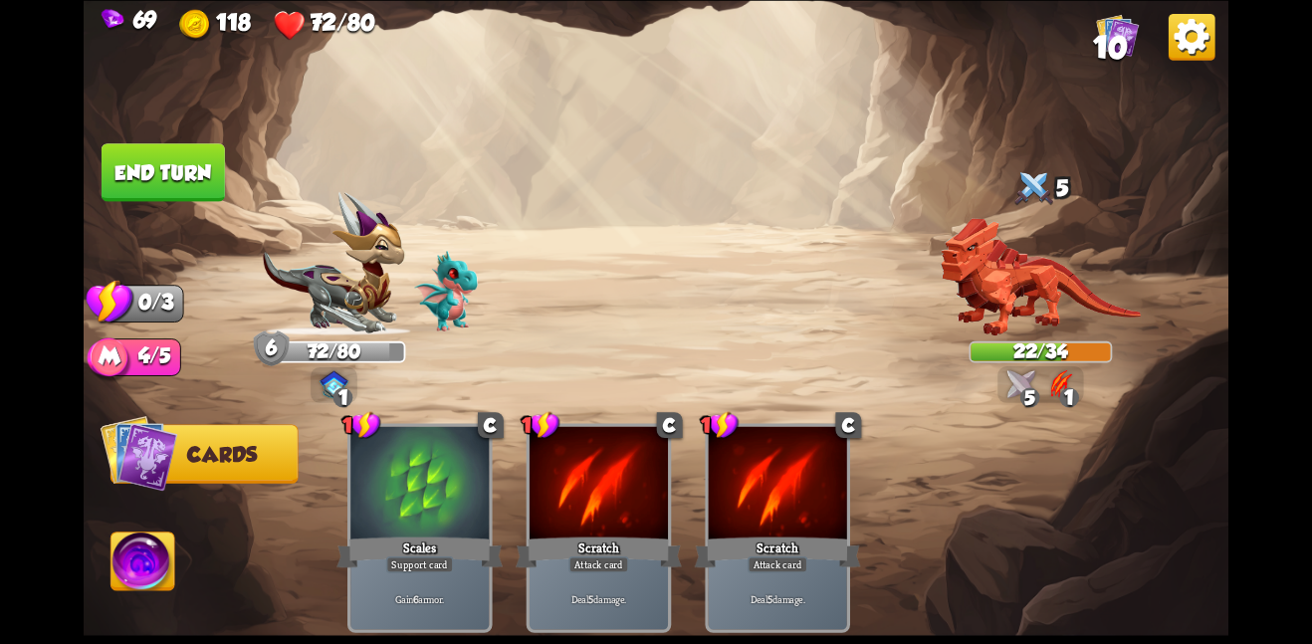
click at [161, 155] on button "End turn" at bounding box center [163, 172] width 123 height 58
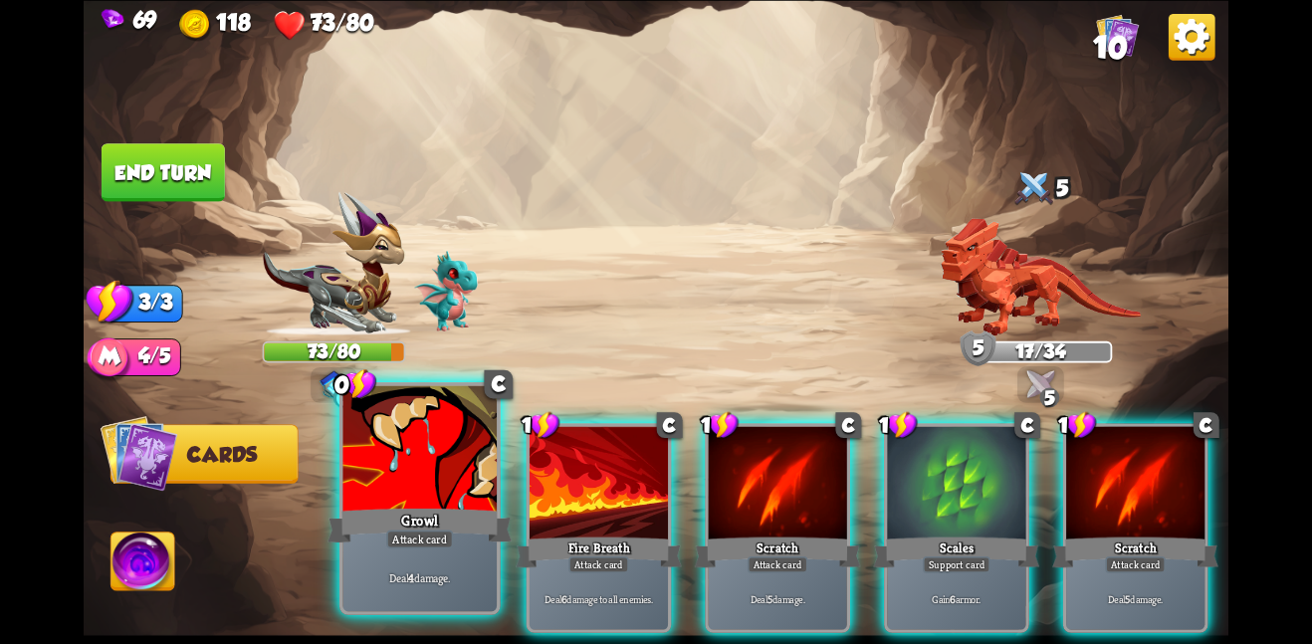
click at [458, 502] on div at bounding box center [419, 449] width 154 height 129
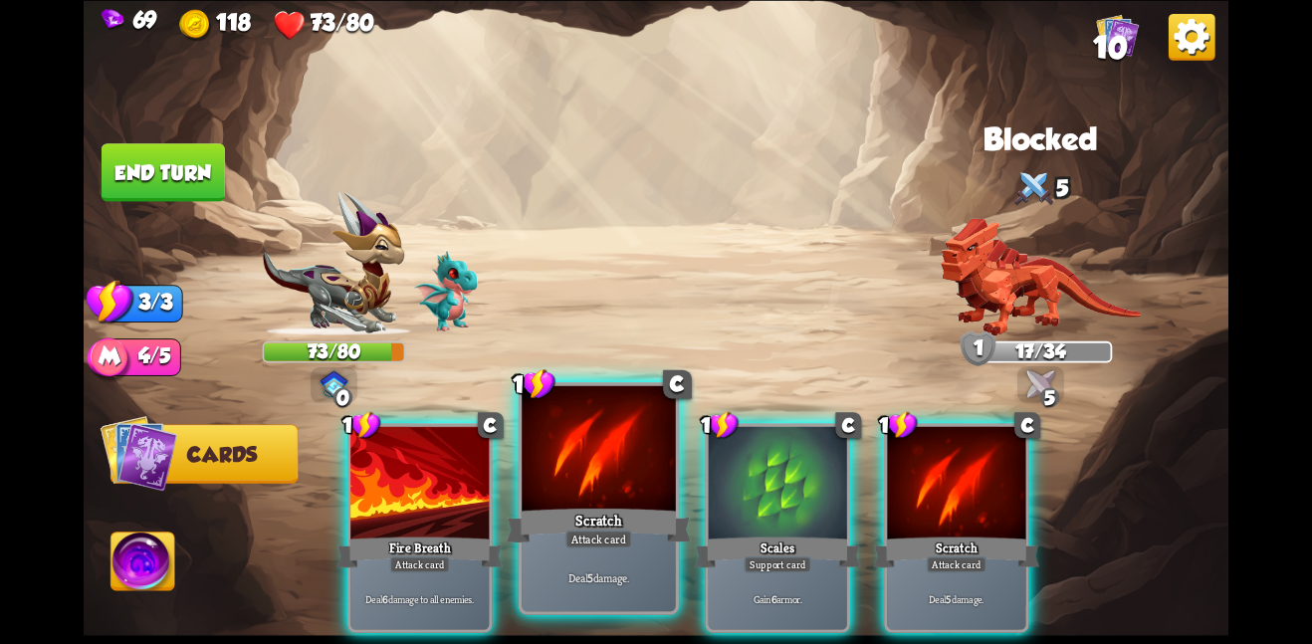
click at [645, 520] on div "Scratch" at bounding box center [599, 525] width 184 height 41
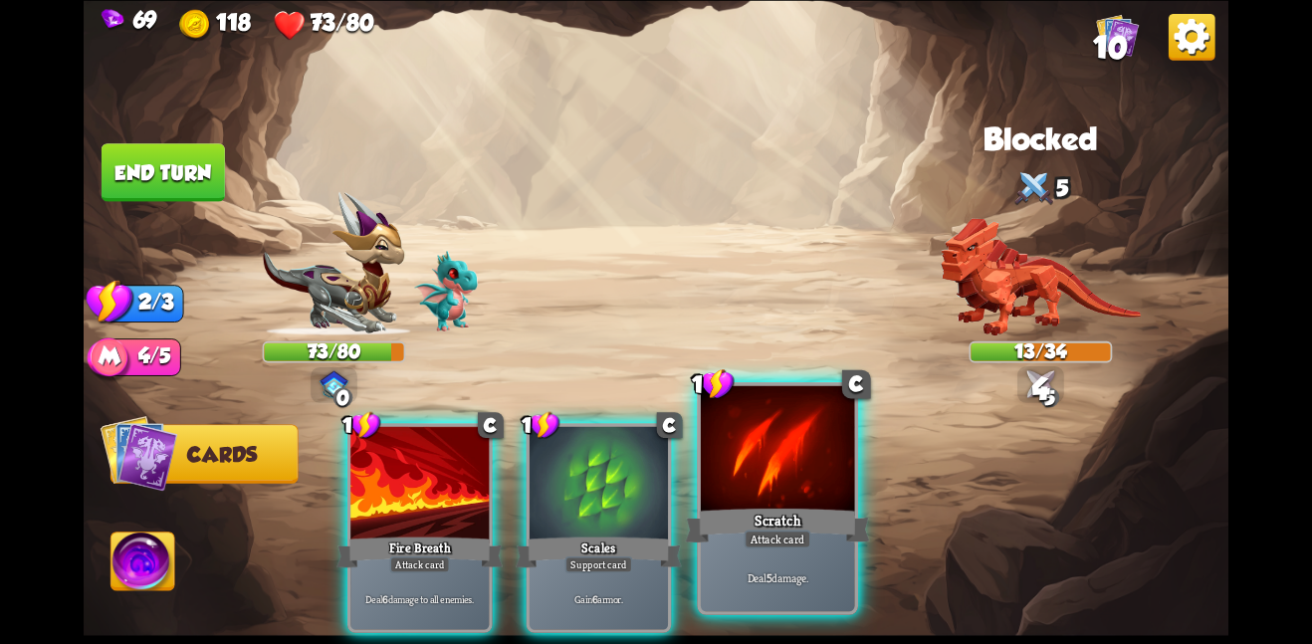
click at [771, 459] on div at bounding box center [778, 449] width 154 height 129
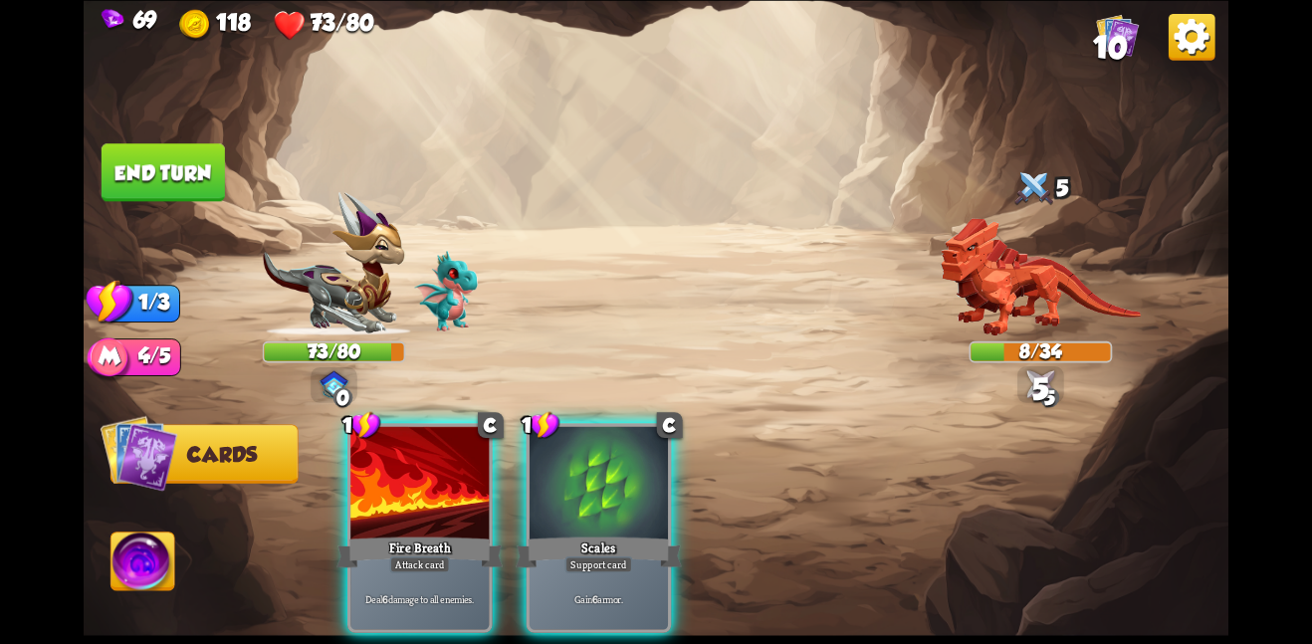
click at [166, 181] on button "End turn" at bounding box center [163, 172] width 123 height 58
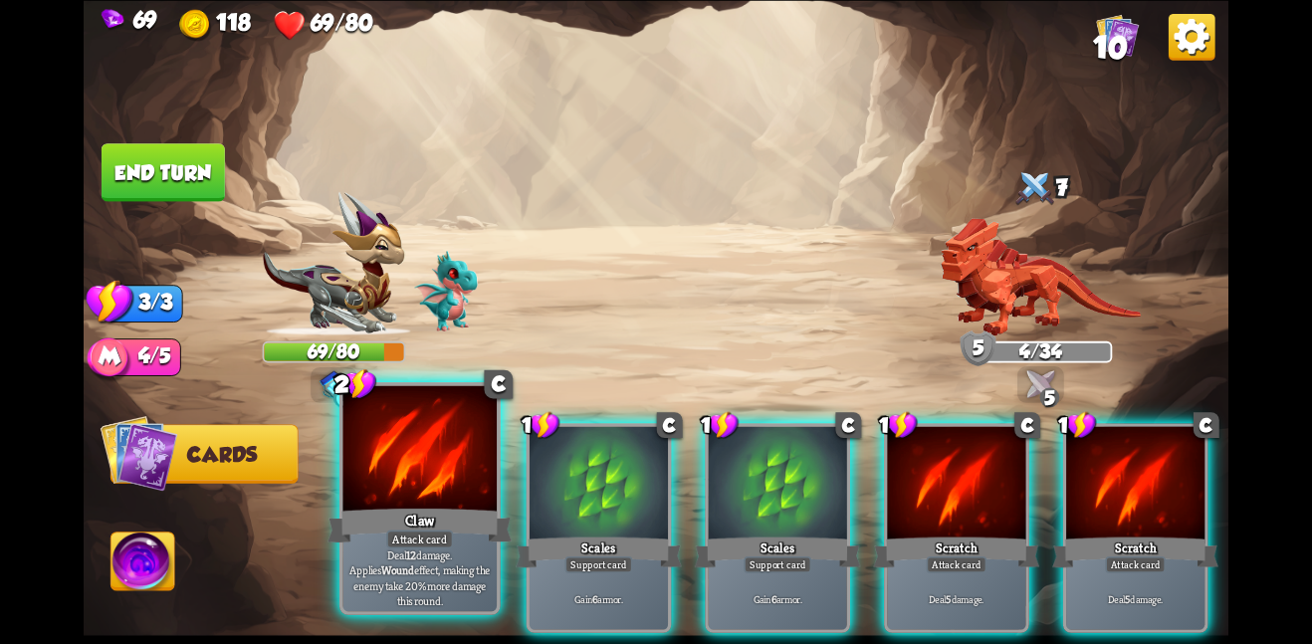
click at [459, 518] on div "Claw" at bounding box center [419, 525] width 184 height 41
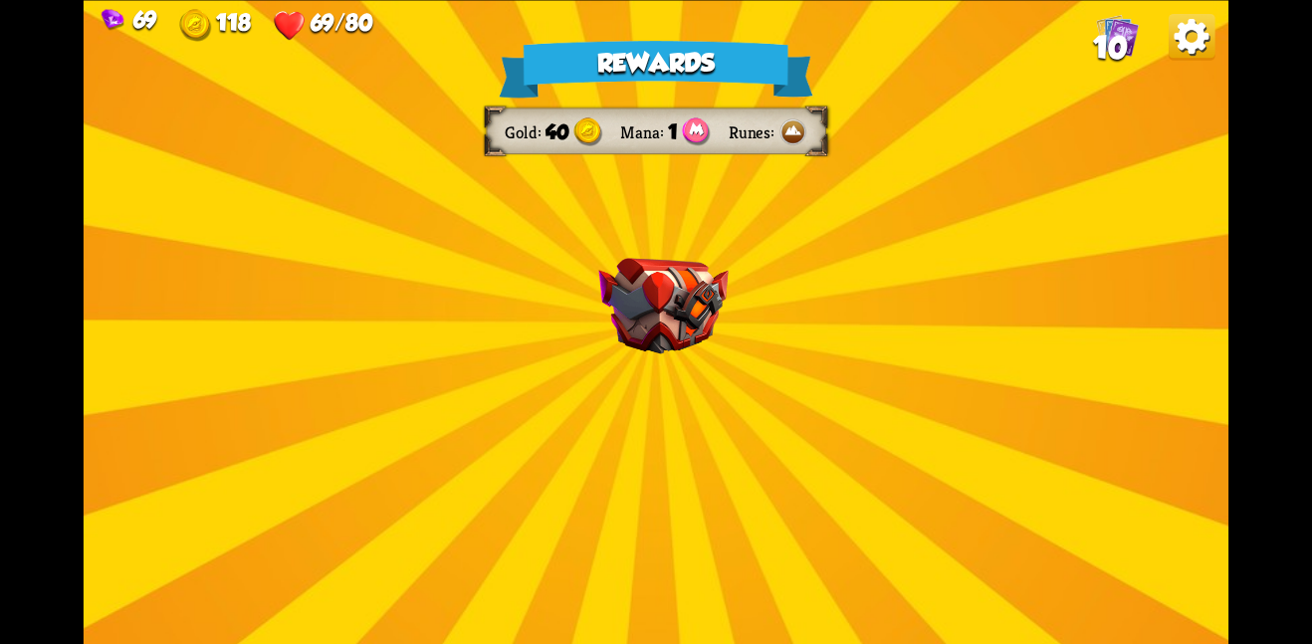
click at [645, 325] on img at bounding box center [662, 306] width 129 height 97
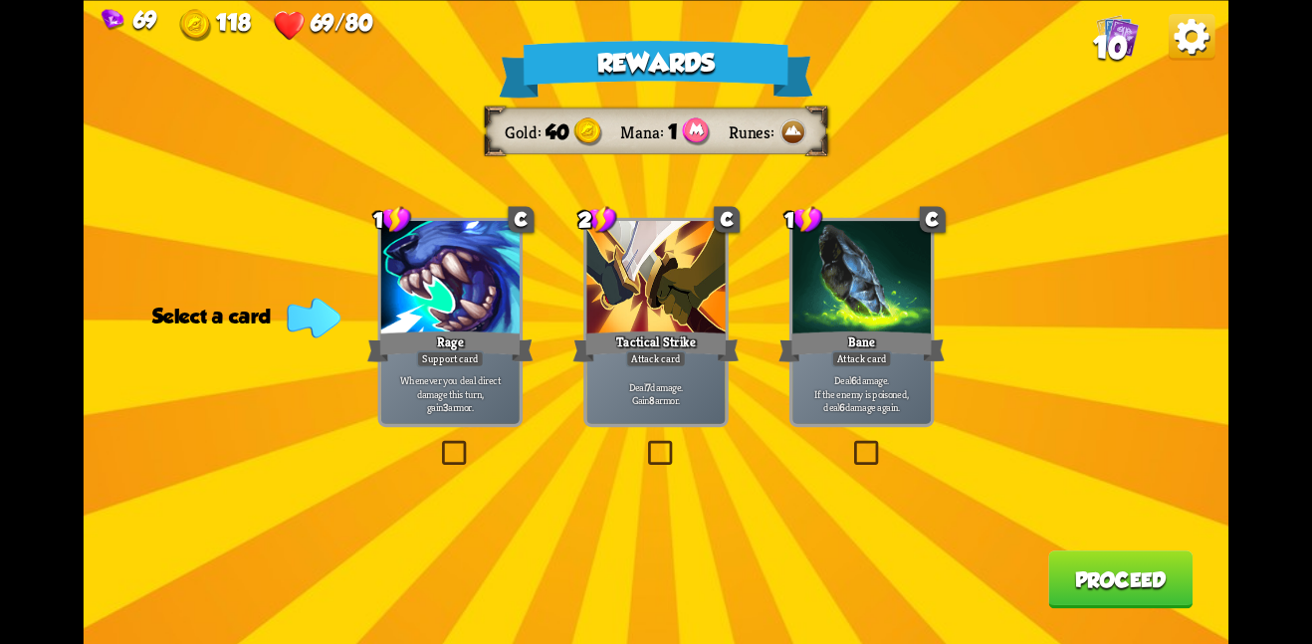
click at [823, 313] on div at bounding box center [861, 279] width 138 height 116
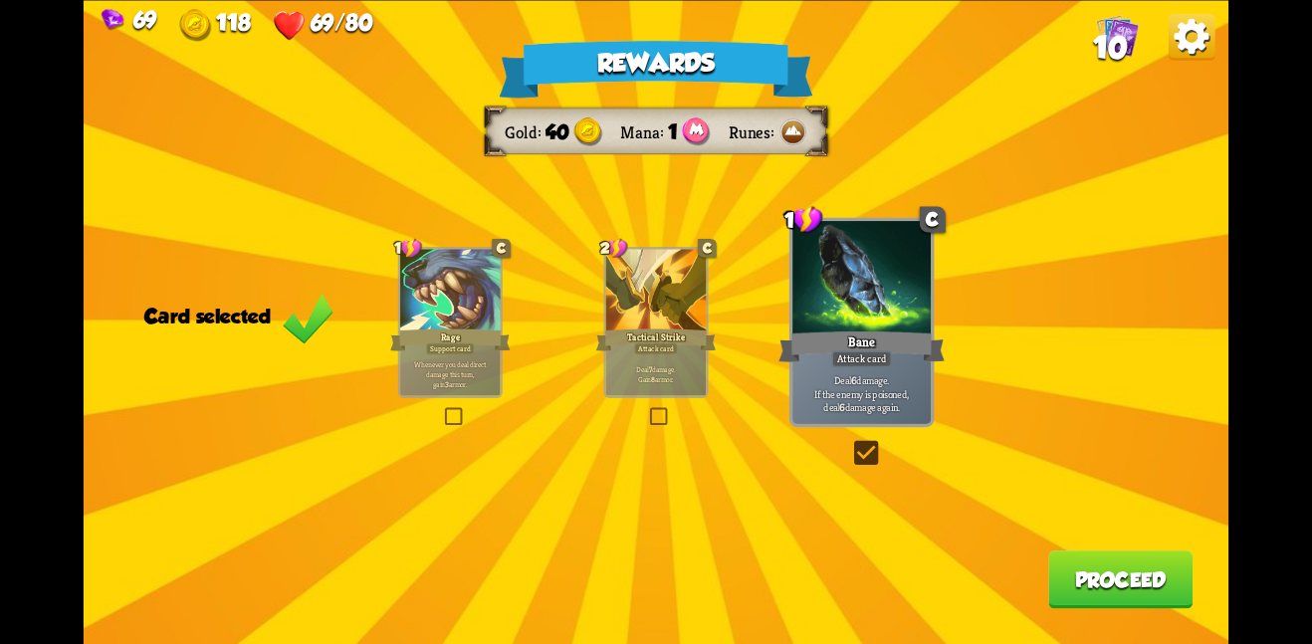
click at [1147, 603] on button "Proceed" at bounding box center [1120, 579] width 144 height 58
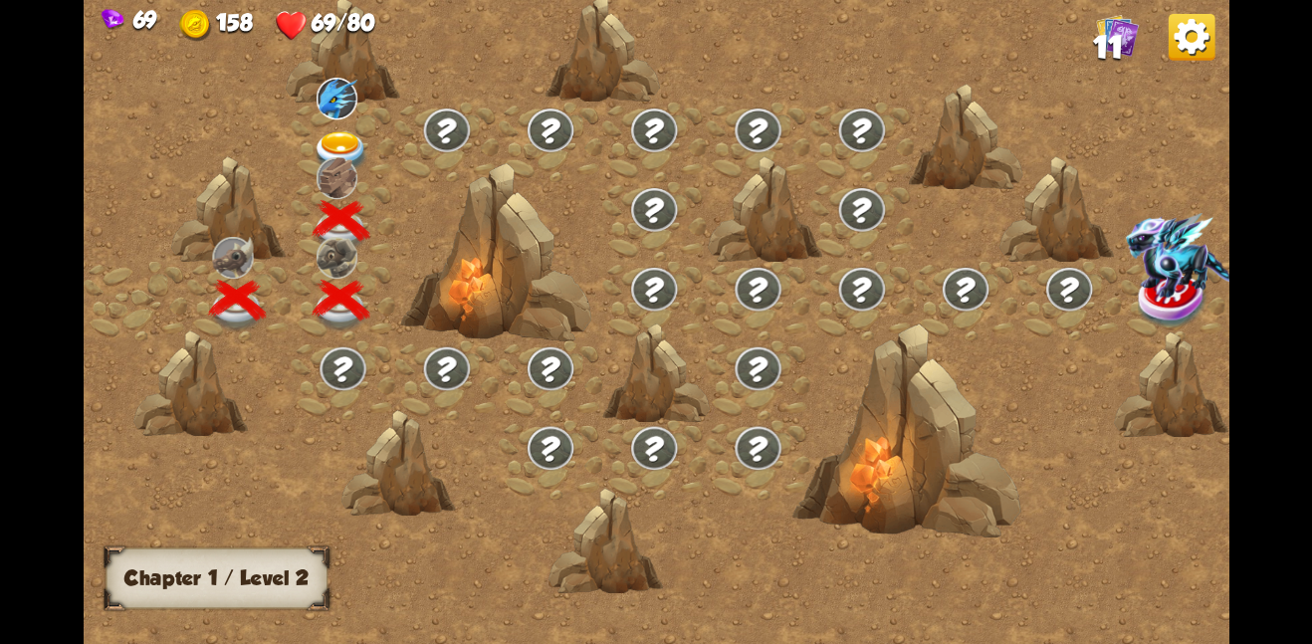
click at [331, 134] on img at bounding box center [342, 151] width 58 height 42
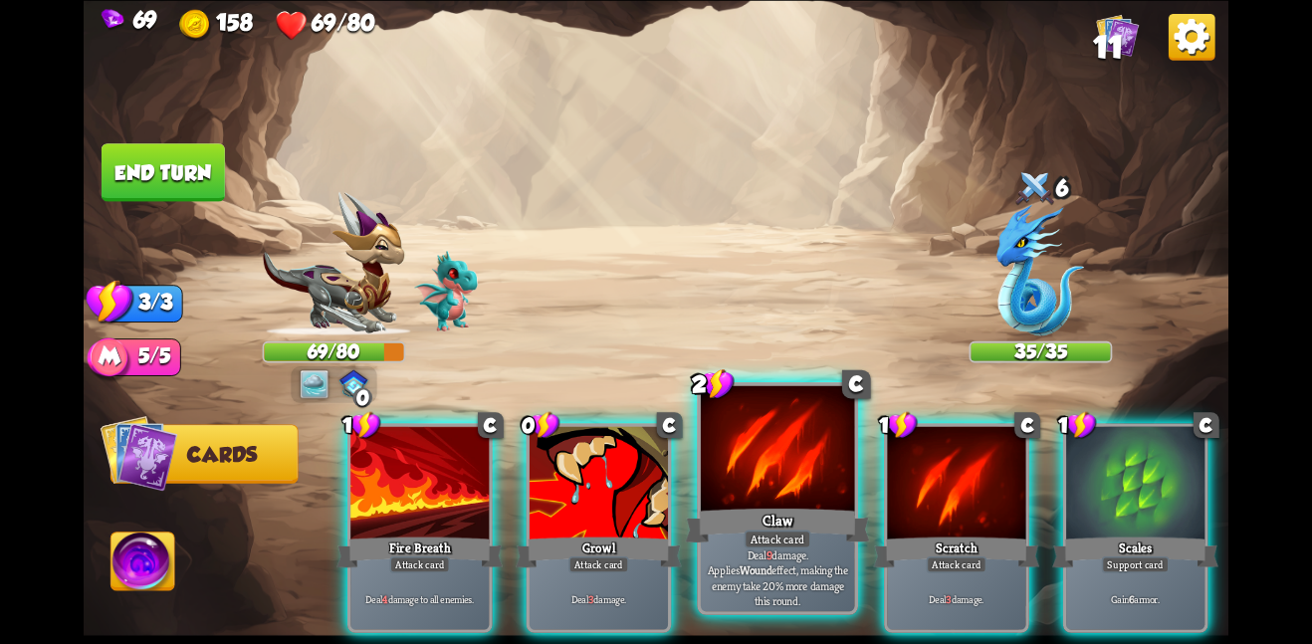
click at [798, 476] on div at bounding box center [778, 449] width 154 height 129
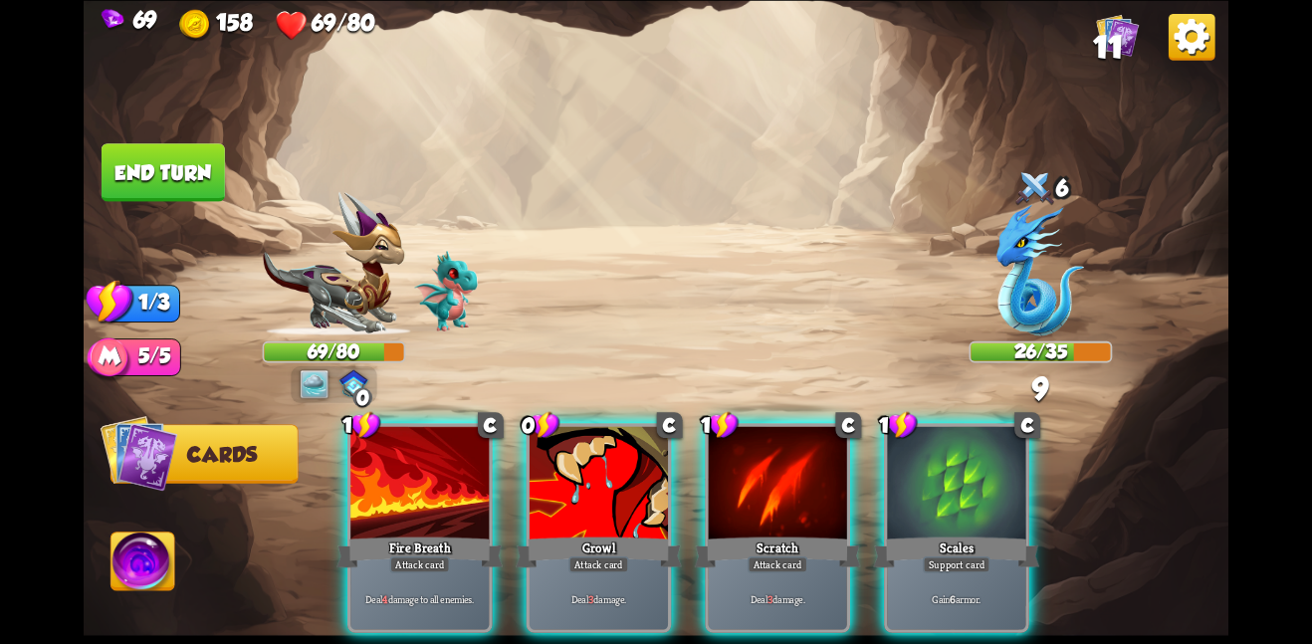
click at [798, 476] on div at bounding box center [778, 484] width 138 height 116
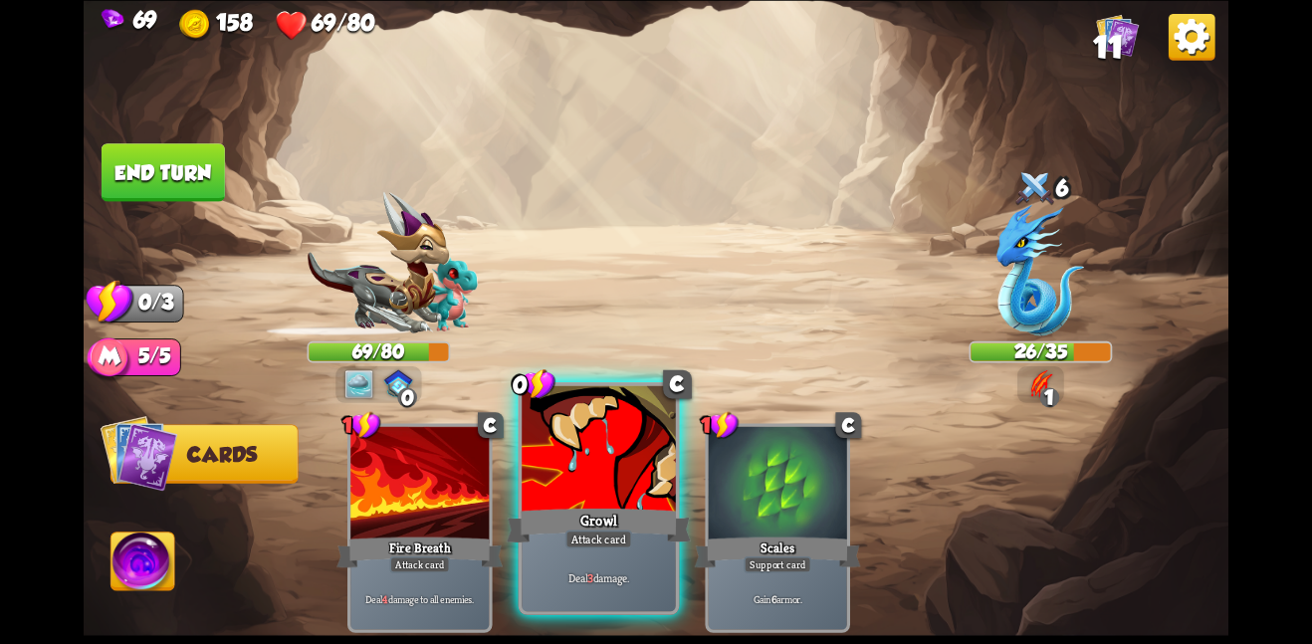
click at [600, 461] on div at bounding box center [599, 449] width 154 height 129
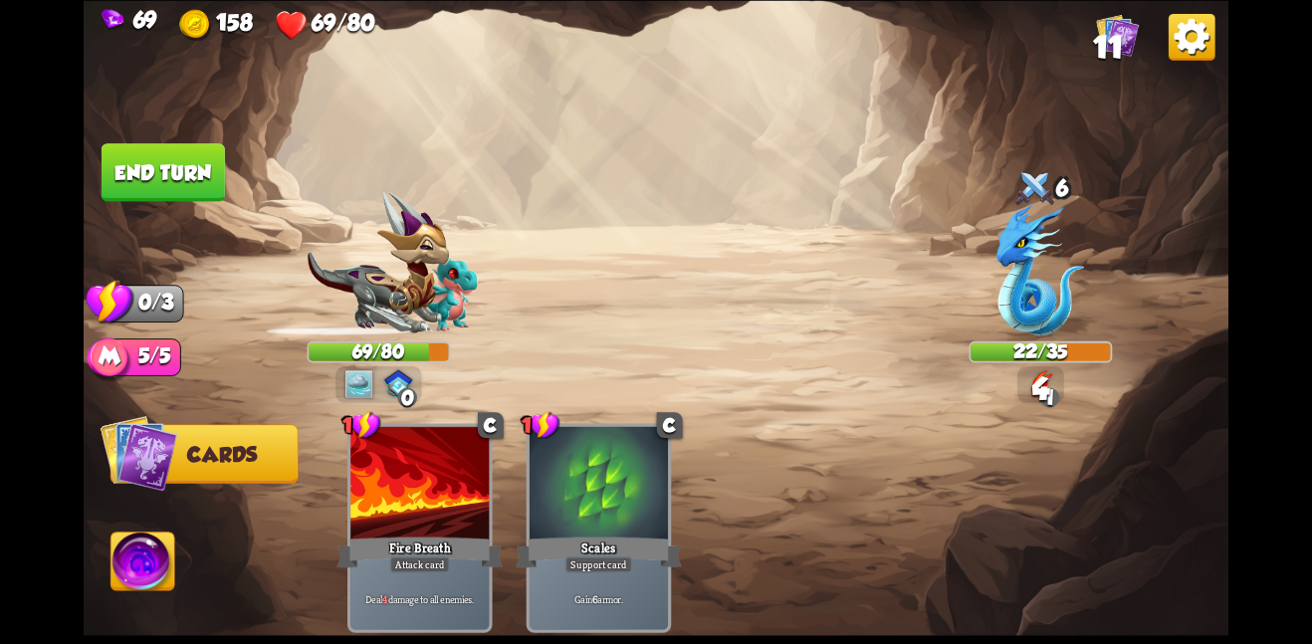
click at [163, 153] on button "End turn" at bounding box center [163, 172] width 123 height 58
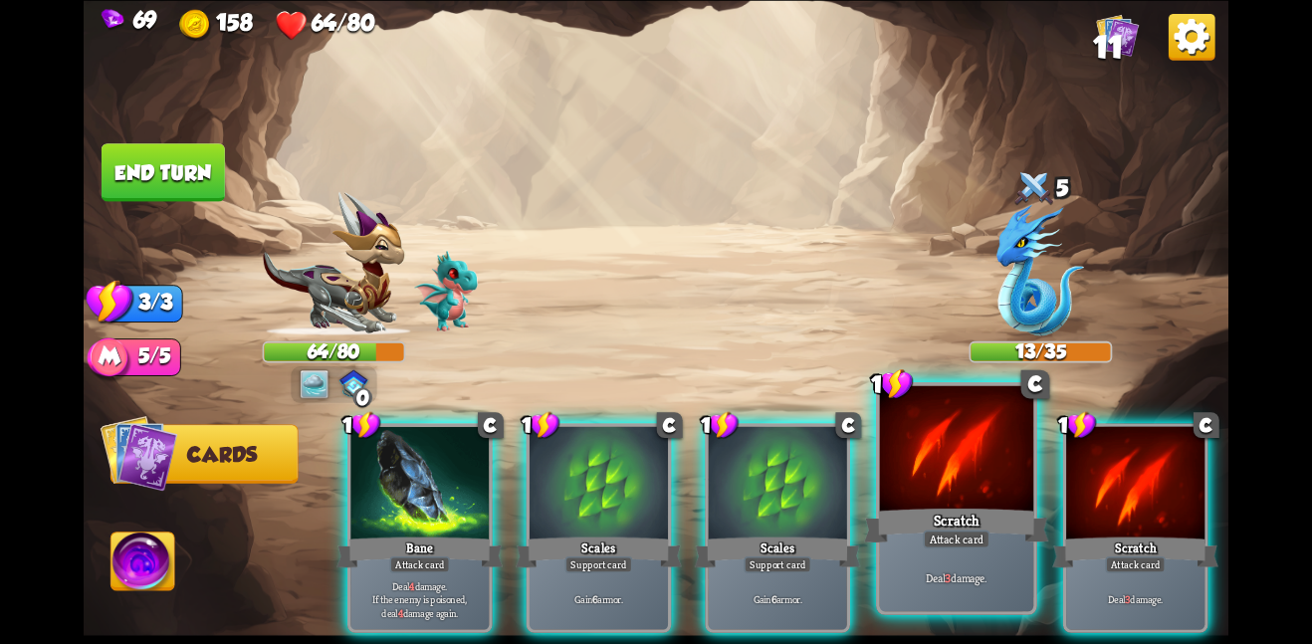
click at [967, 468] on div at bounding box center [957, 449] width 154 height 129
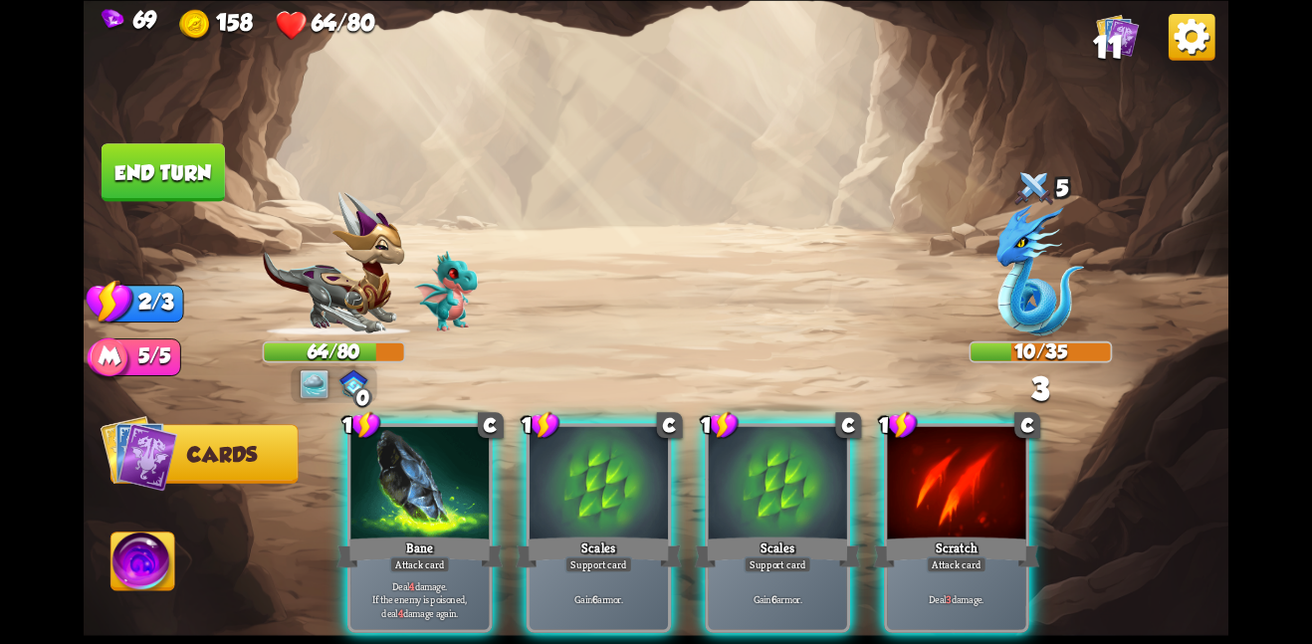
click at [967, 468] on div at bounding box center [956, 484] width 138 height 116
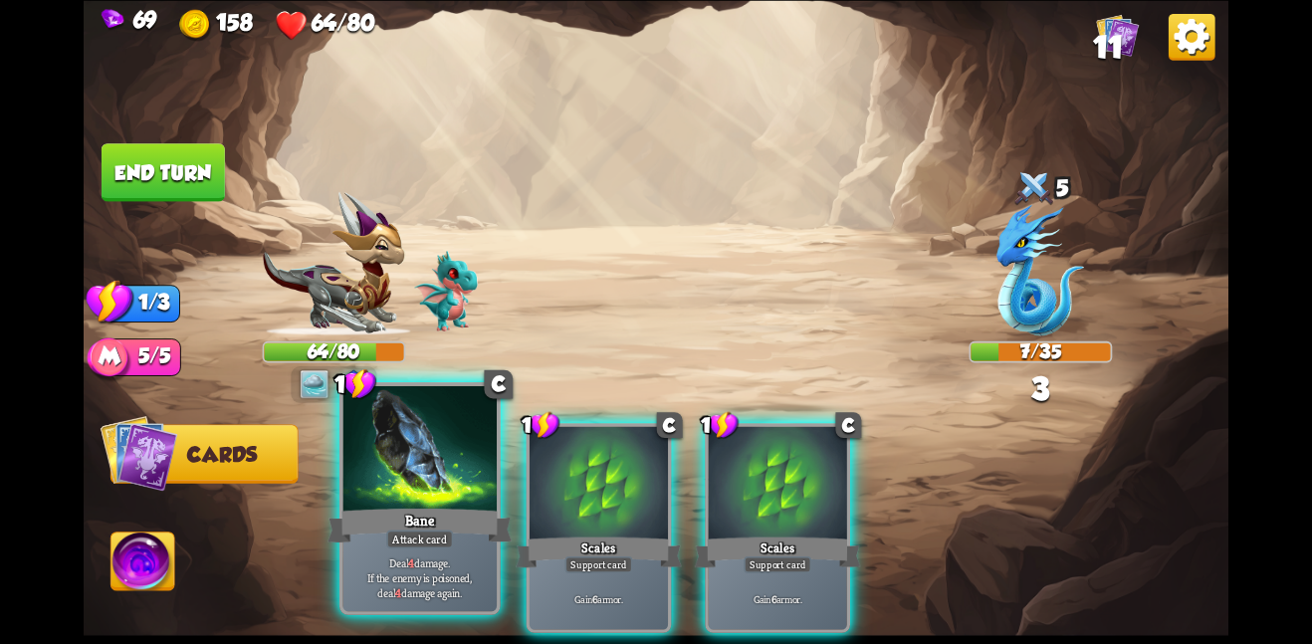
click at [474, 538] on div "Bane" at bounding box center [419, 525] width 184 height 41
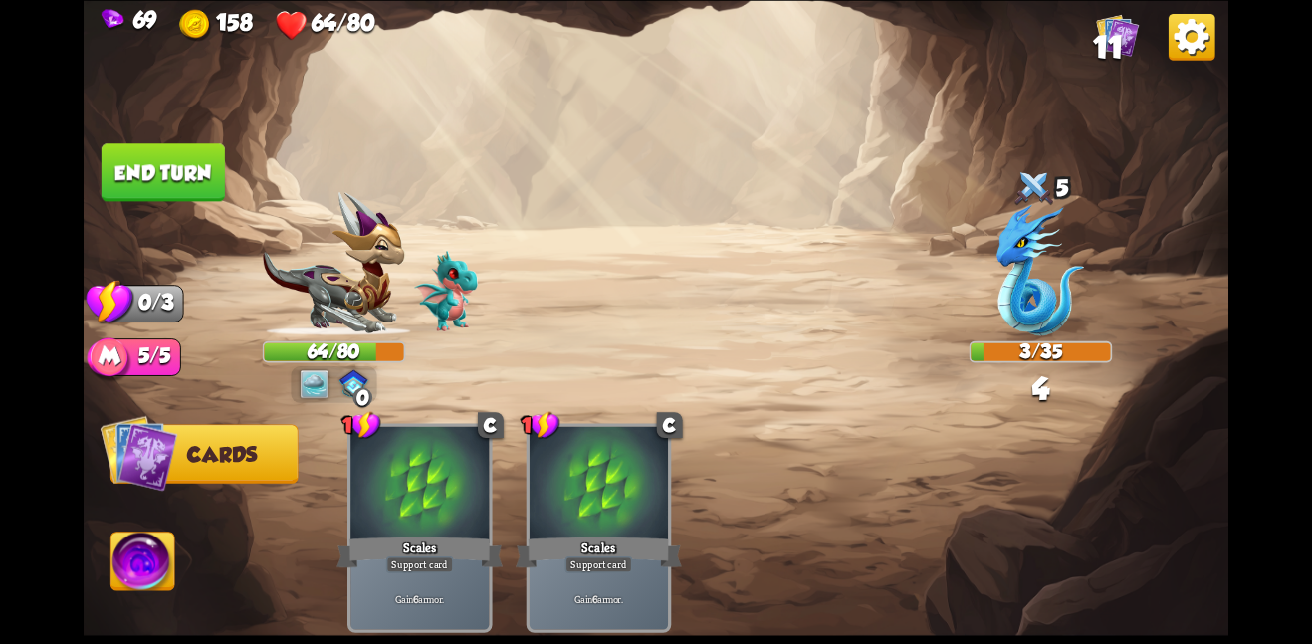
click at [182, 172] on button "End turn" at bounding box center [163, 172] width 123 height 58
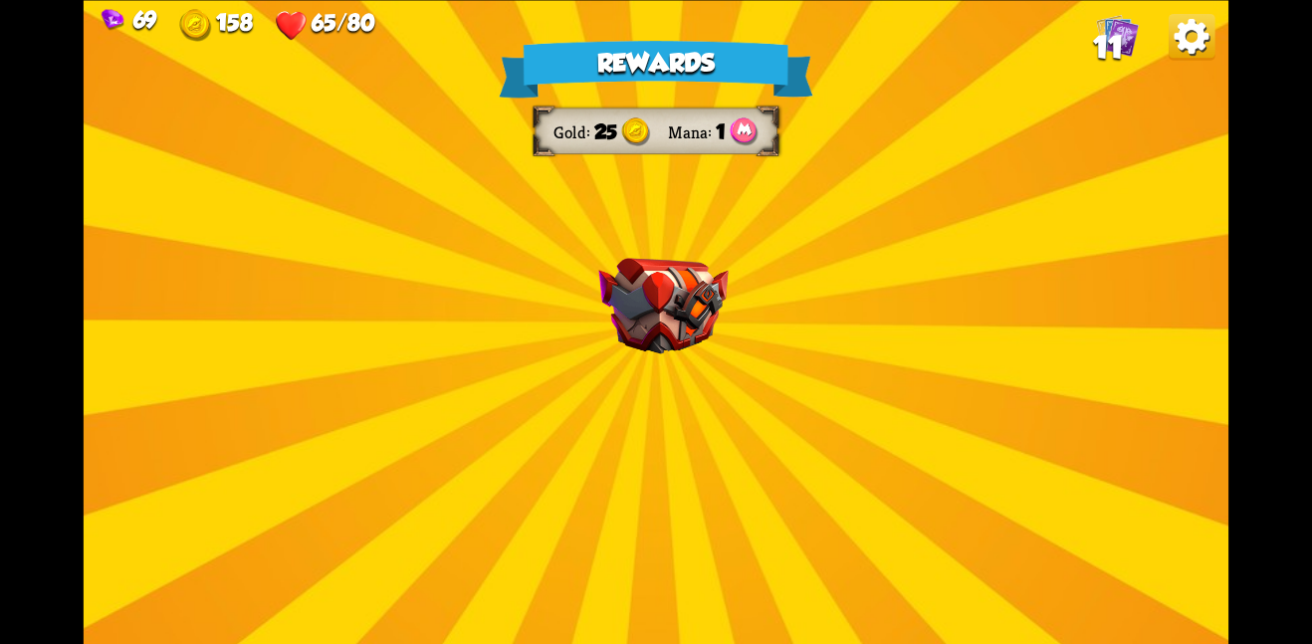
click at [698, 323] on img at bounding box center [662, 306] width 129 height 97
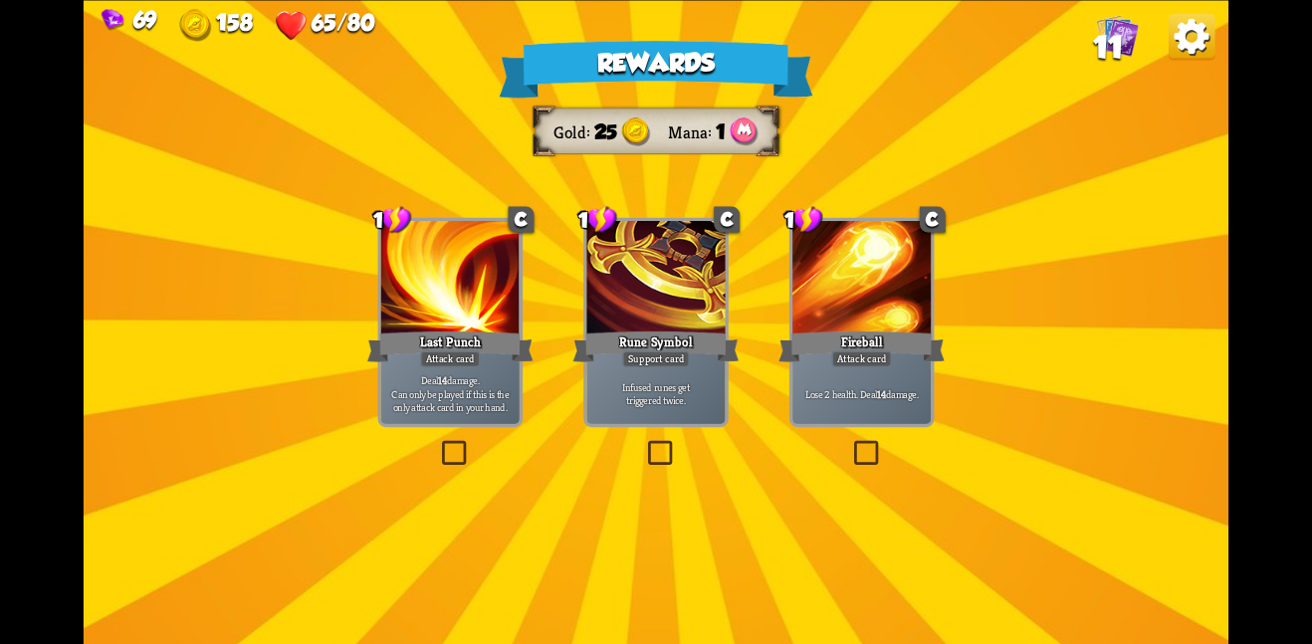
click at [456, 329] on div "Last Punch" at bounding box center [450, 345] width 166 height 37
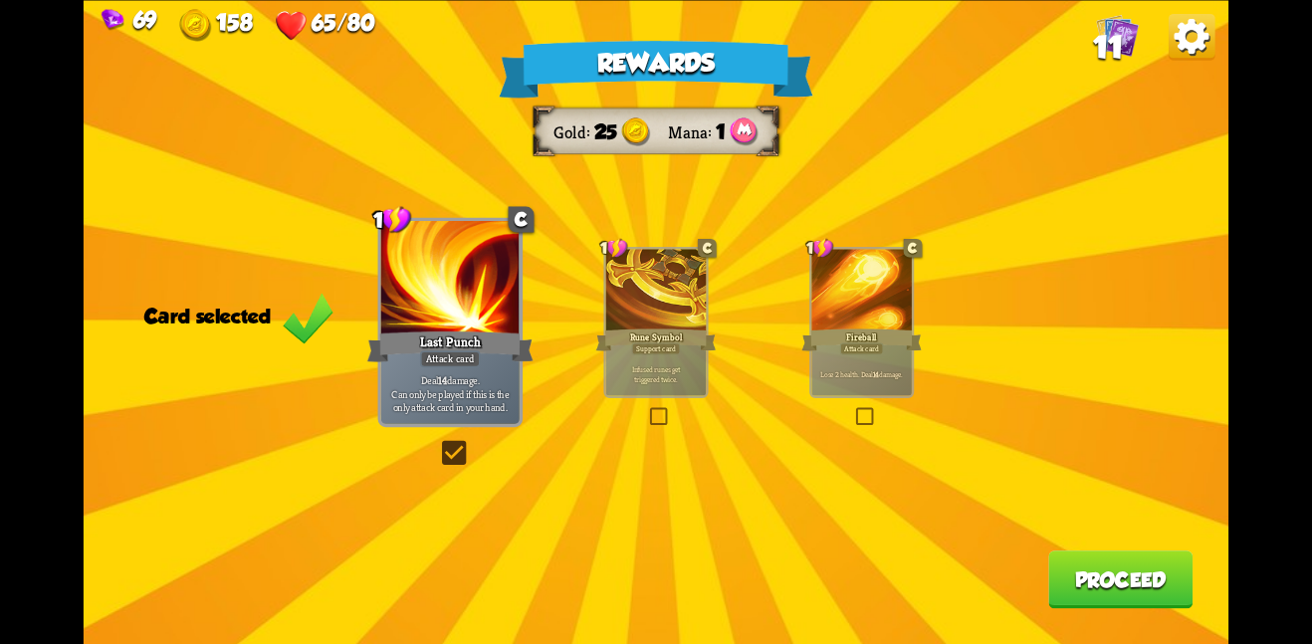
click at [1144, 561] on button "Proceed" at bounding box center [1120, 579] width 144 height 58
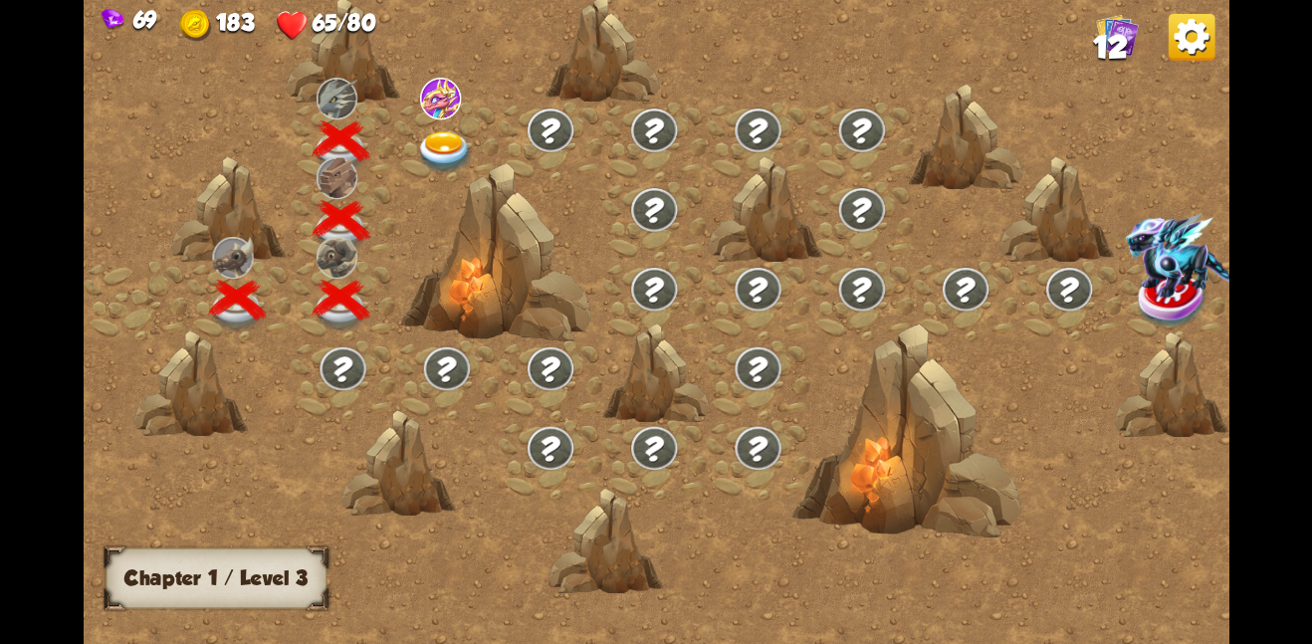
click at [456, 130] on img at bounding box center [445, 151] width 58 height 42
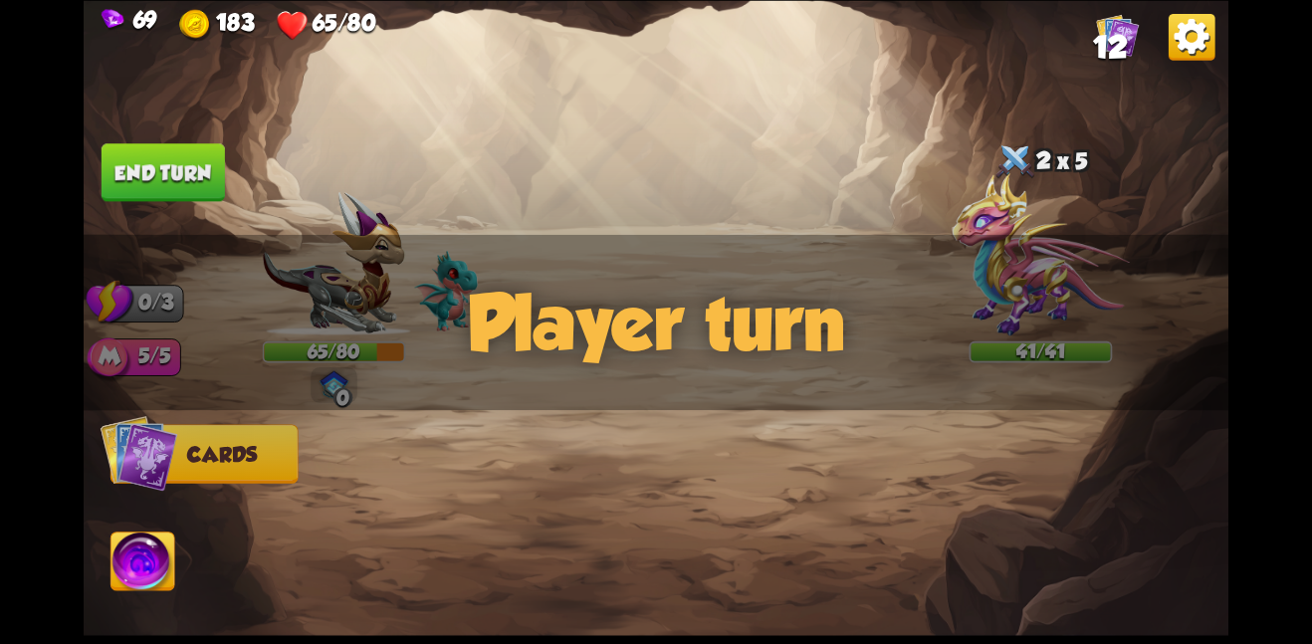
click at [775, 219] on img at bounding box center [656, 322] width 1145 height 644
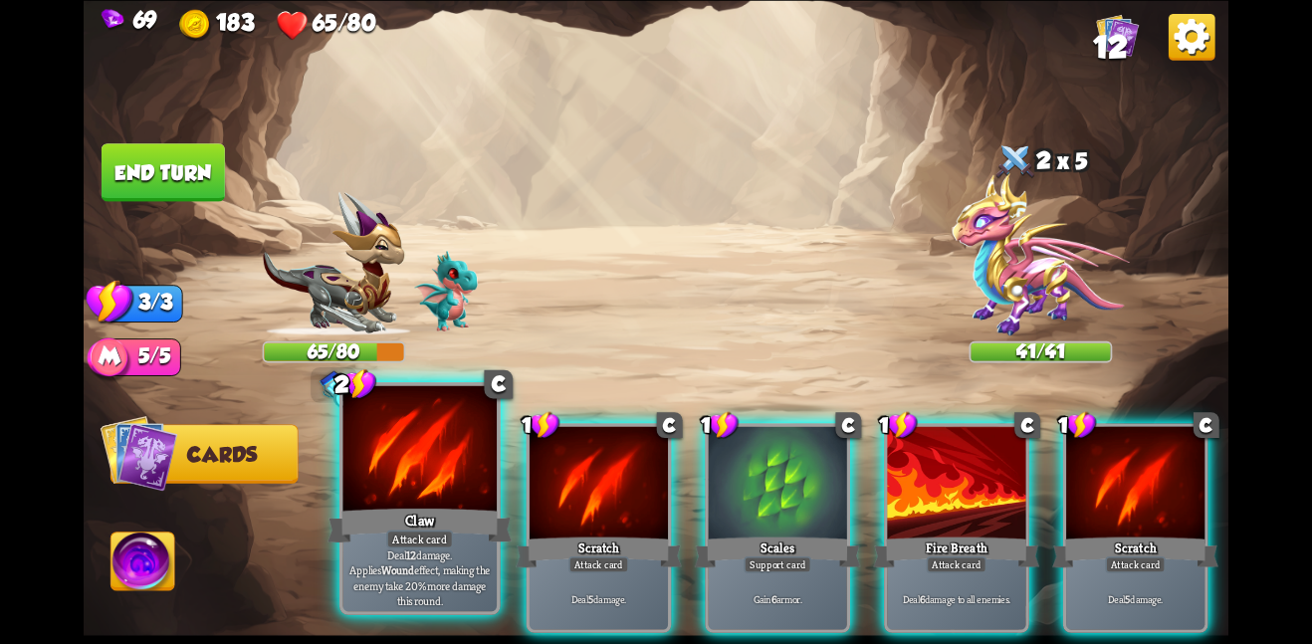
click at [453, 487] on div at bounding box center [419, 449] width 154 height 129
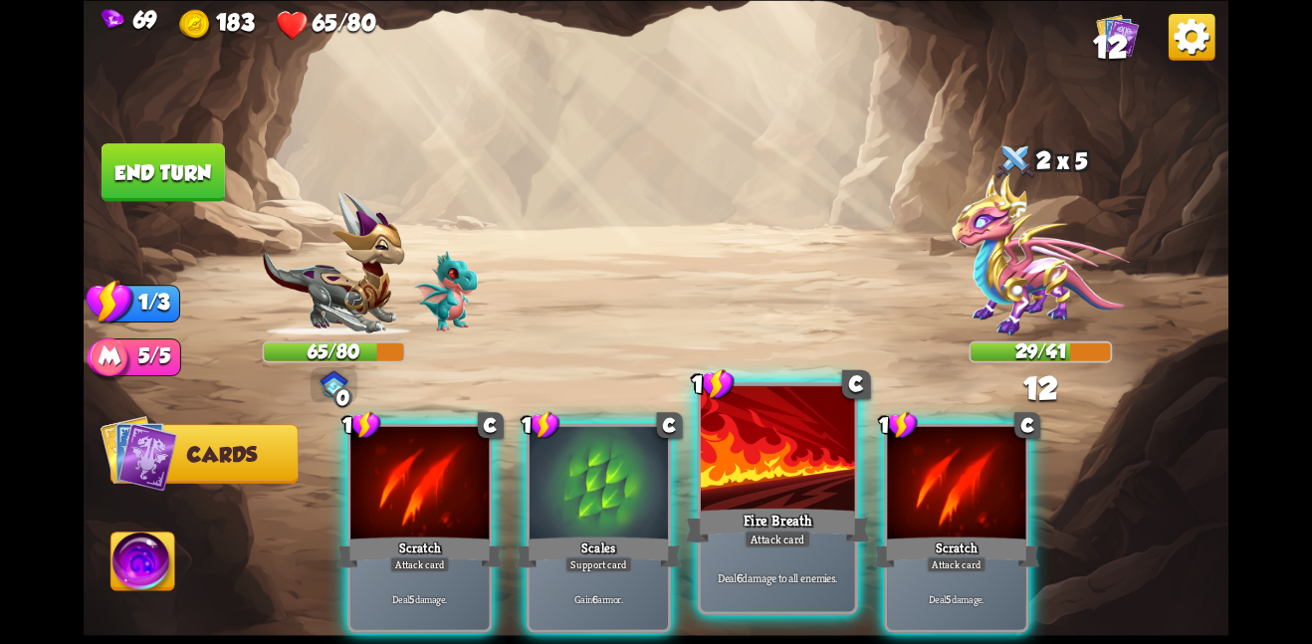
click at [792, 484] on div at bounding box center [778, 449] width 154 height 129
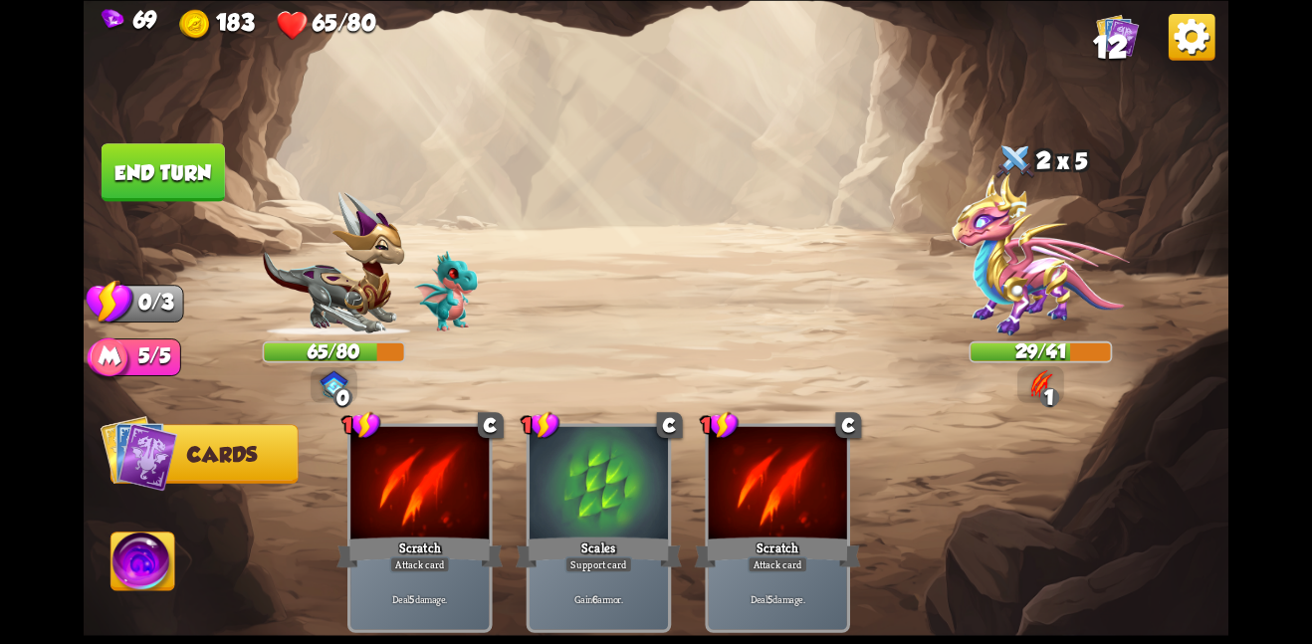
click at [139, 180] on button "End turn" at bounding box center [163, 172] width 123 height 58
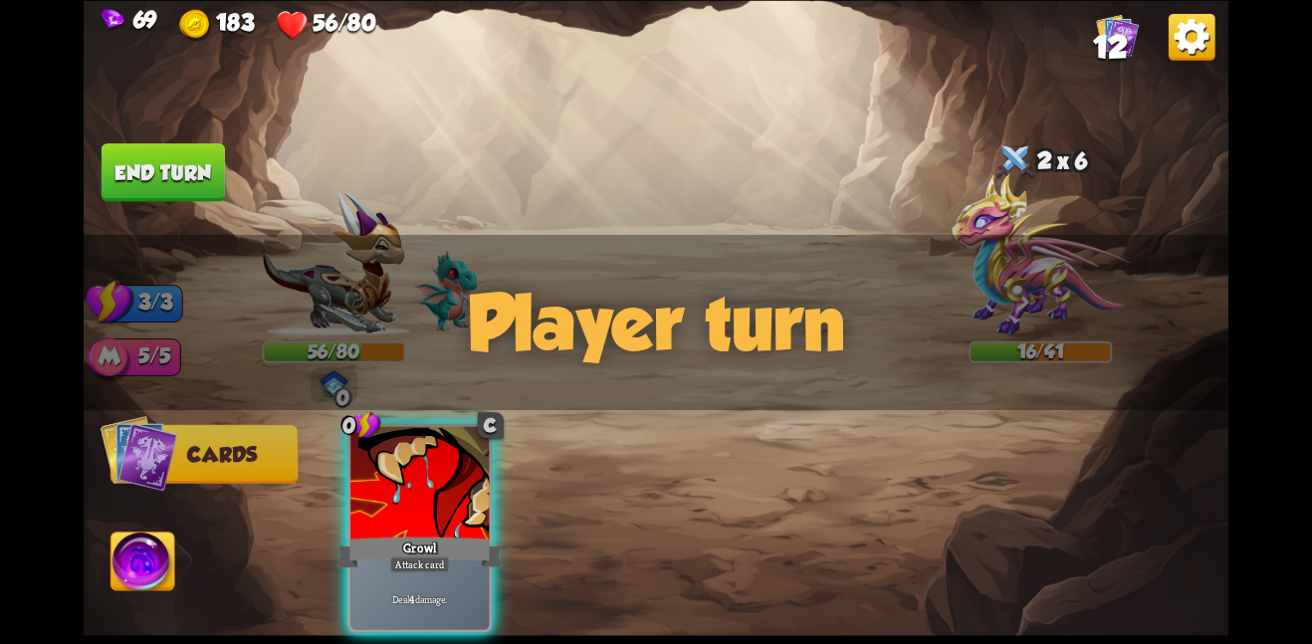
click at [433, 237] on img at bounding box center [656, 322] width 1145 height 644
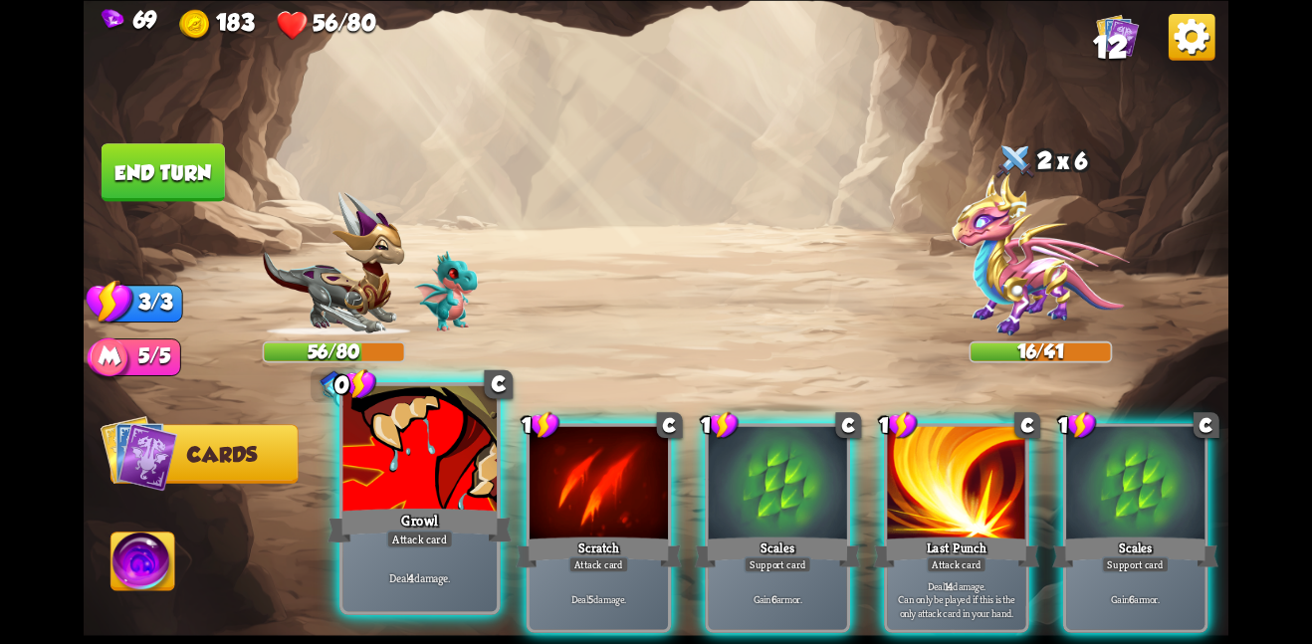
click at [446, 555] on div "Deal 4 damage." at bounding box center [419, 576] width 154 height 67
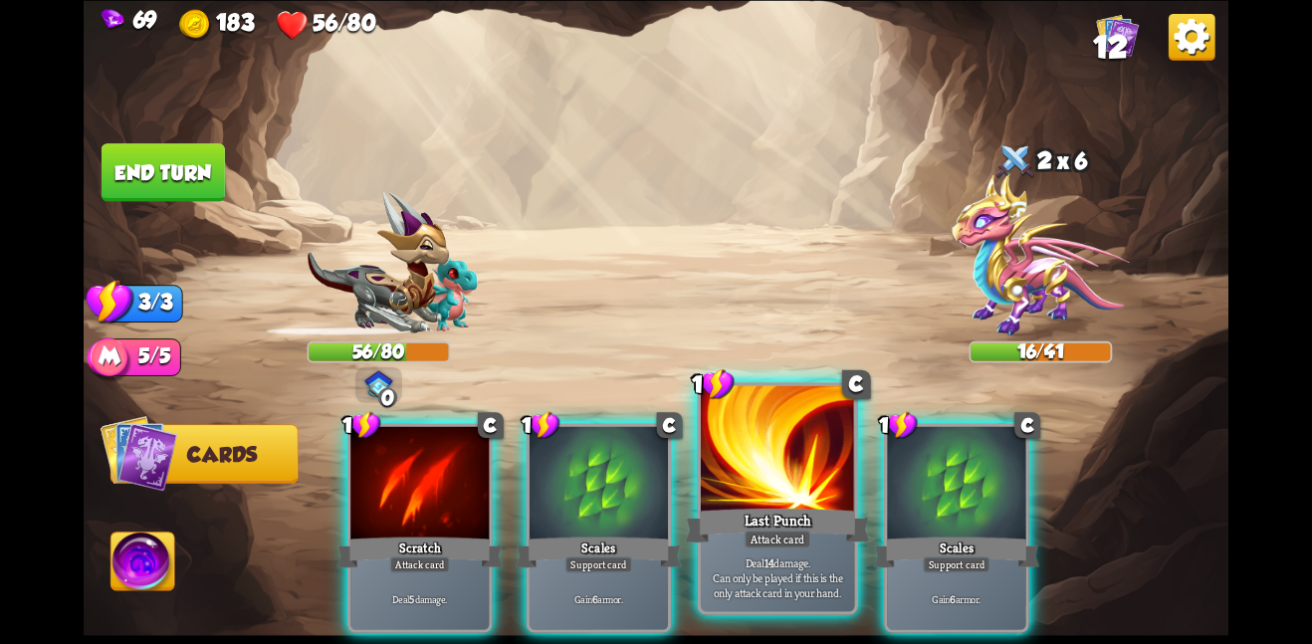
click at [827, 503] on div at bounding box center [778, 449] width 154 height 129
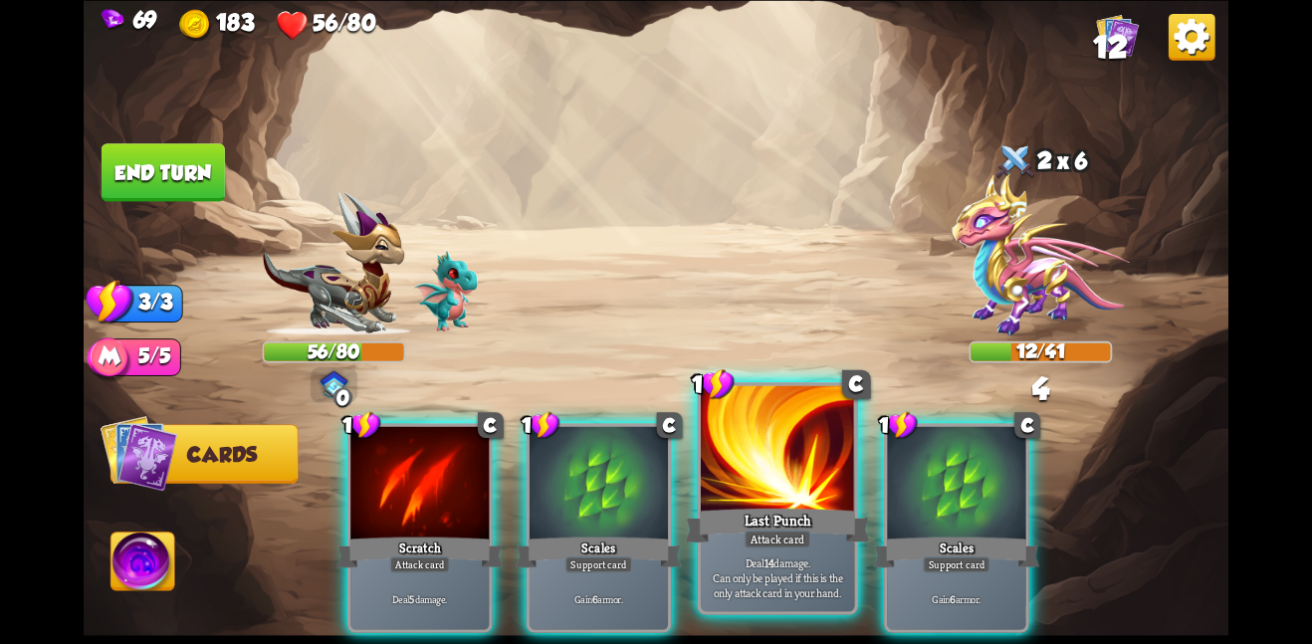
click at [756, 476] on div at bounding box center [778, 449] width 154 height 129
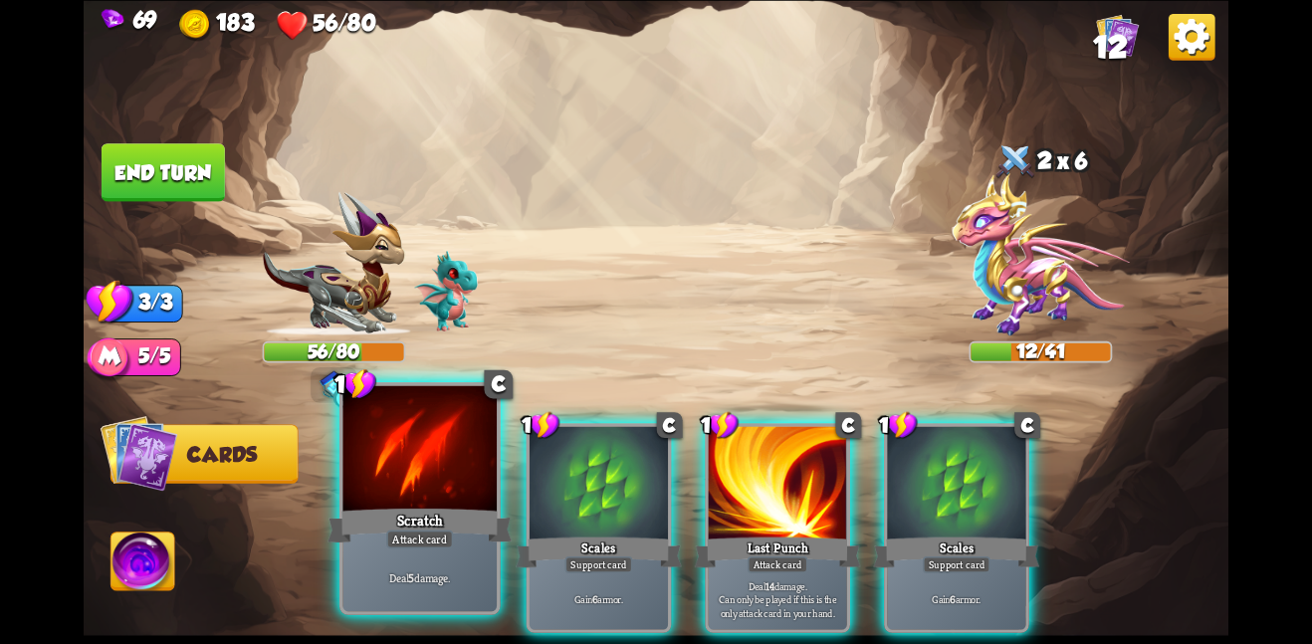
click at [404, 496] on div at bounding box center [419, 449] width 154 height 129
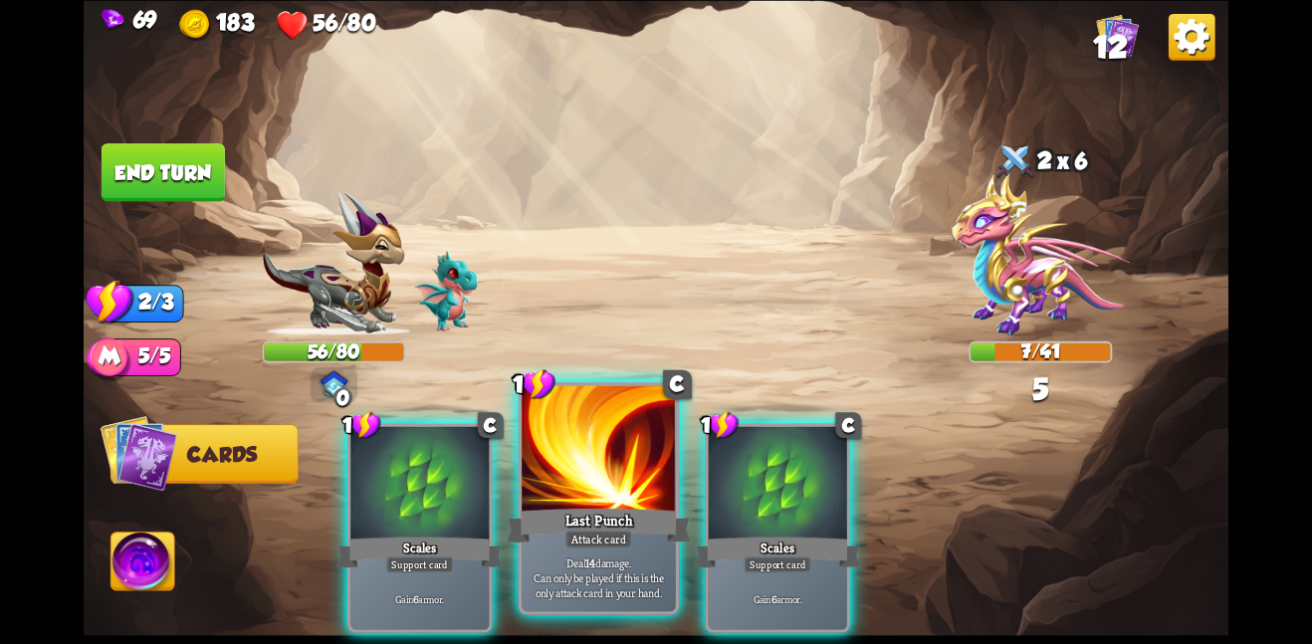
click at [572, 512] on div "Last Punch" at bounding box center [599, 525] width 184 height 41
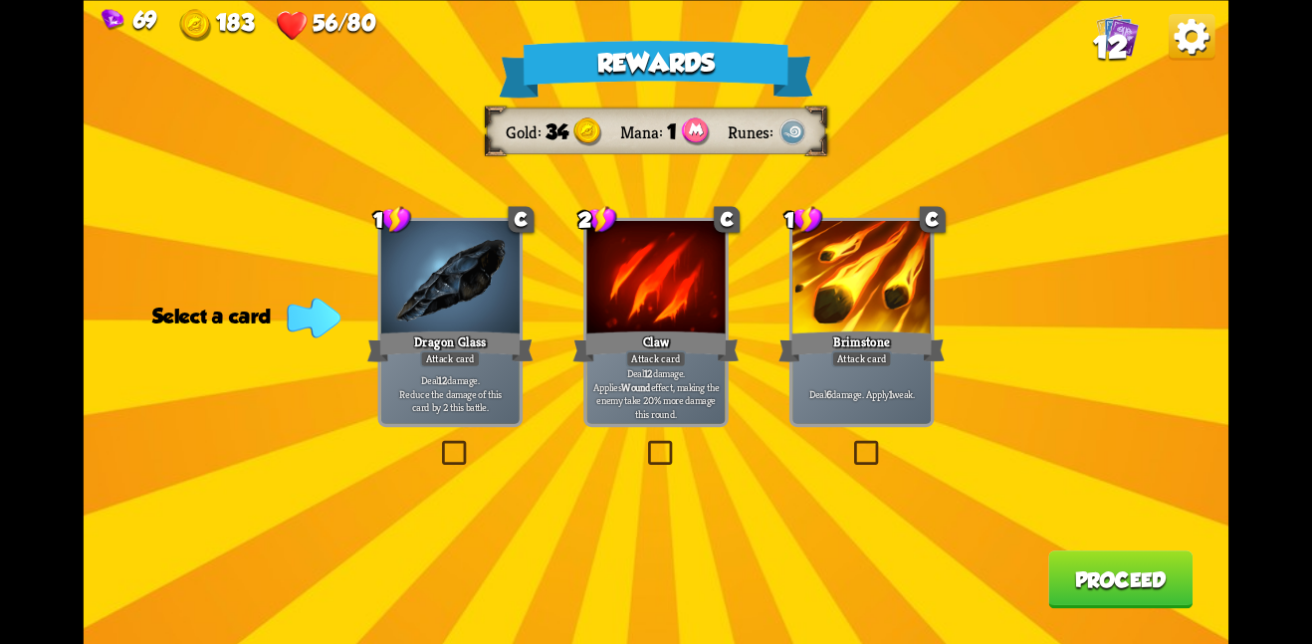
click at [509, 276] on div at bounding box center [450, 279] width 138 height 116
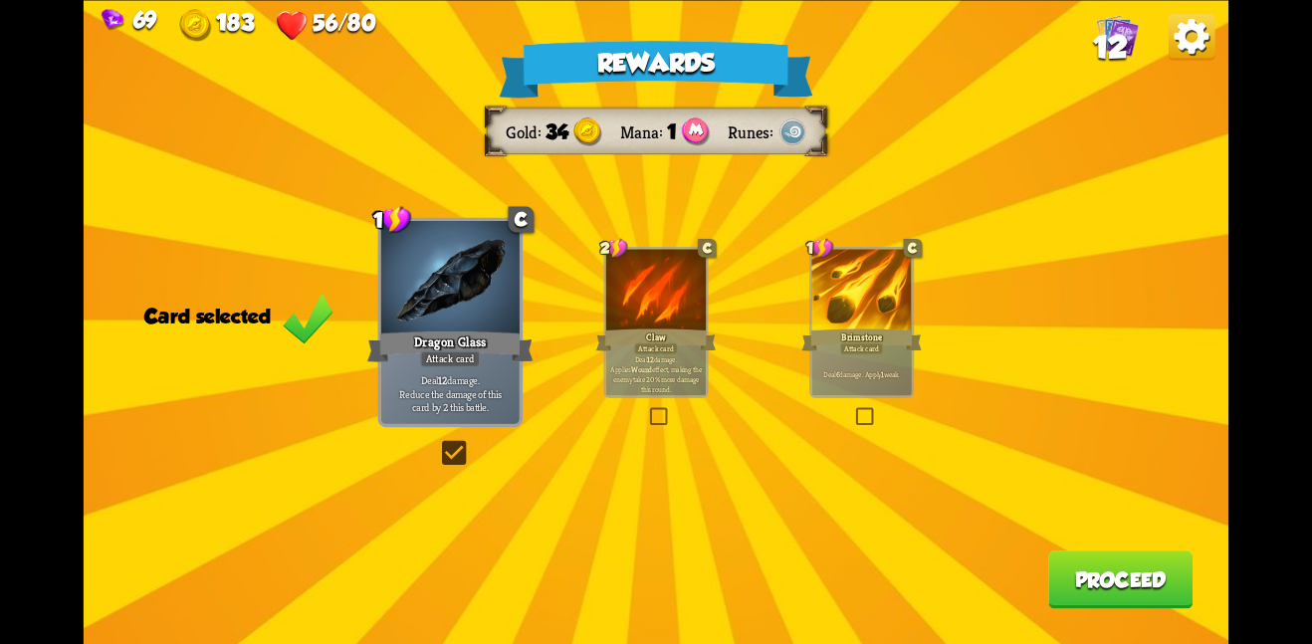
click at [1076, 574] on button "Proceed" at bounding box center [1120, 579] width 144 height 58
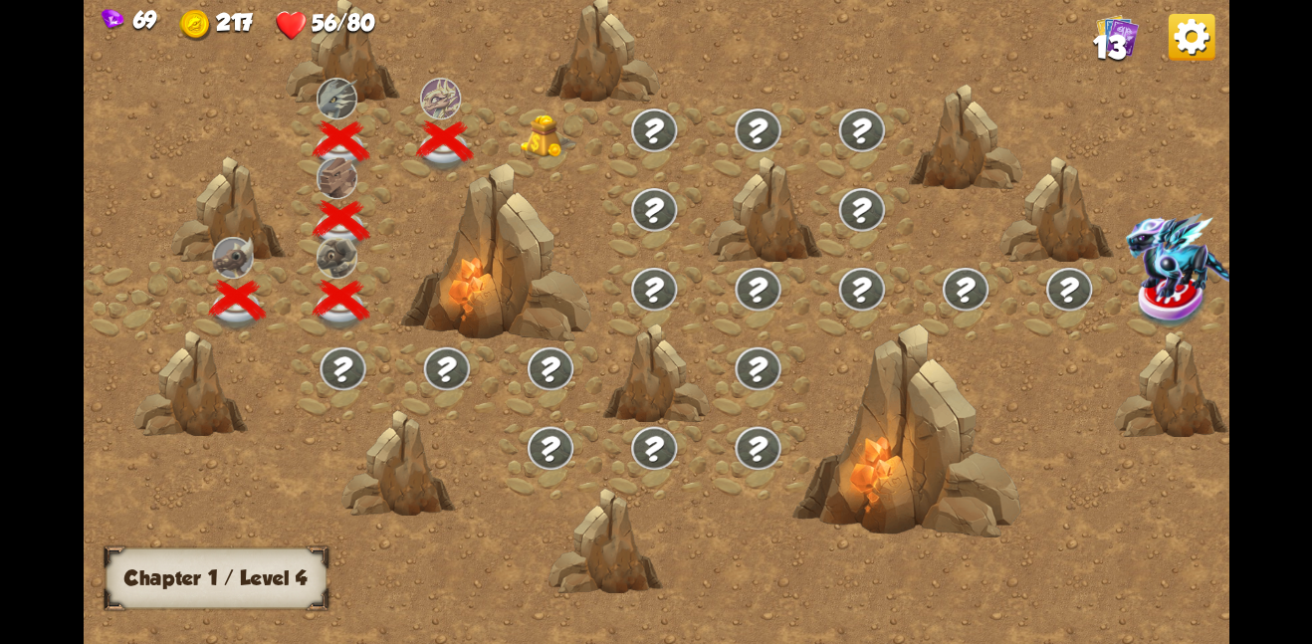
click at [531, 137] on img at bounding box center [549, 135] width 58 height 44
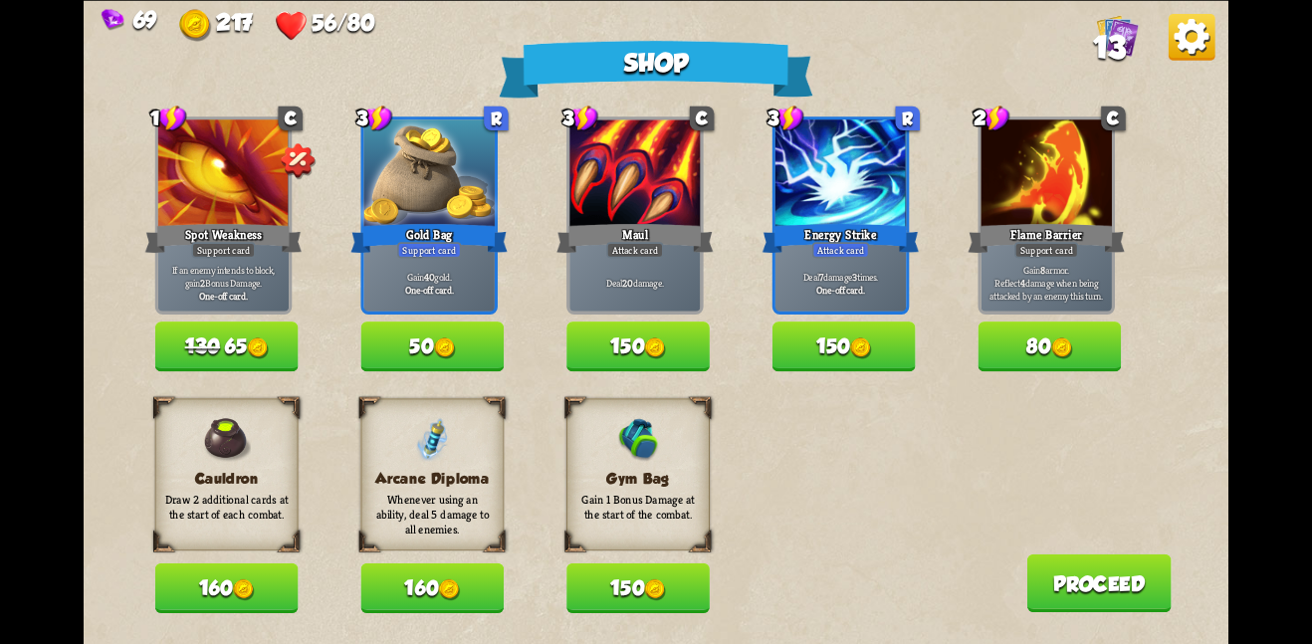
click at [473, 586] on button "160" at bounding box center [431, 588] width 143 height 50
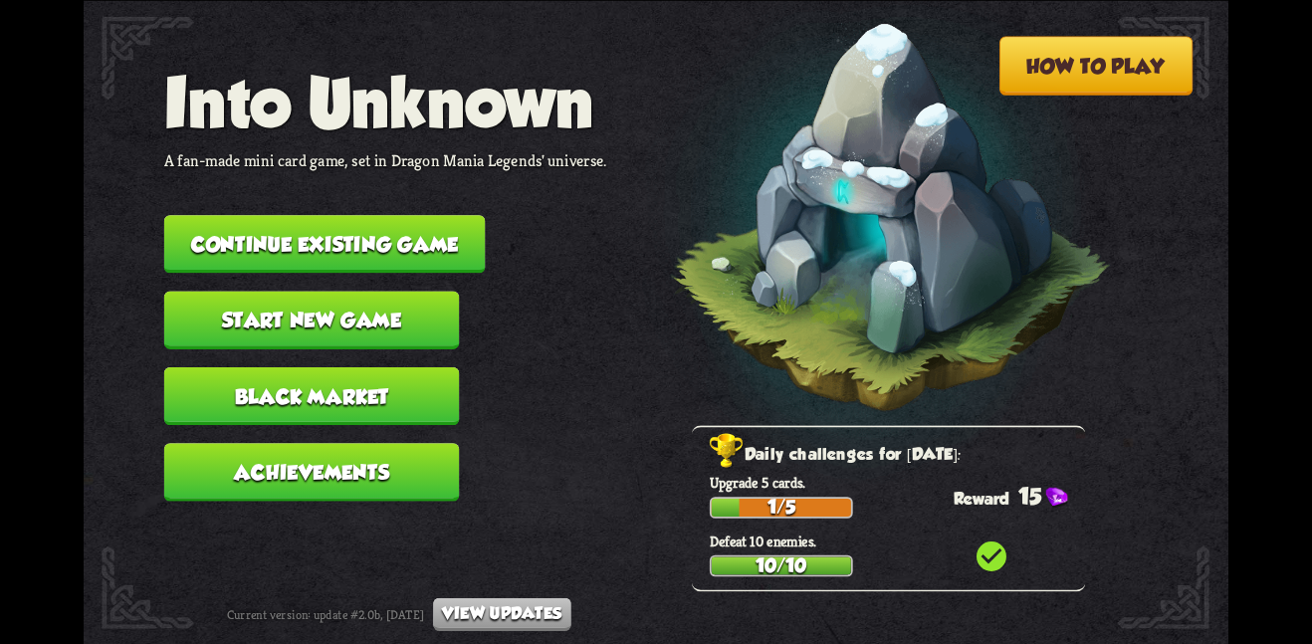
click at [362, 215] on button "Continue existing game" at bounding box center [324, 244] width 321 height 58
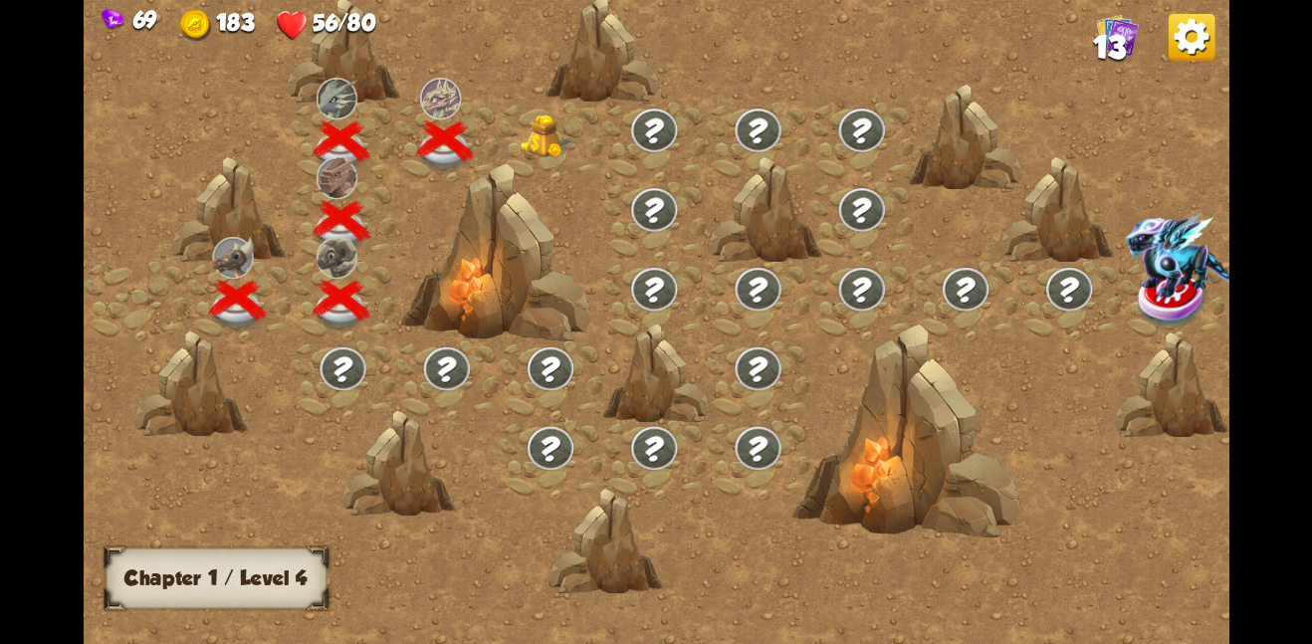
click at [529, 137] on img at bounding box center [549, 135] width 58 height 44
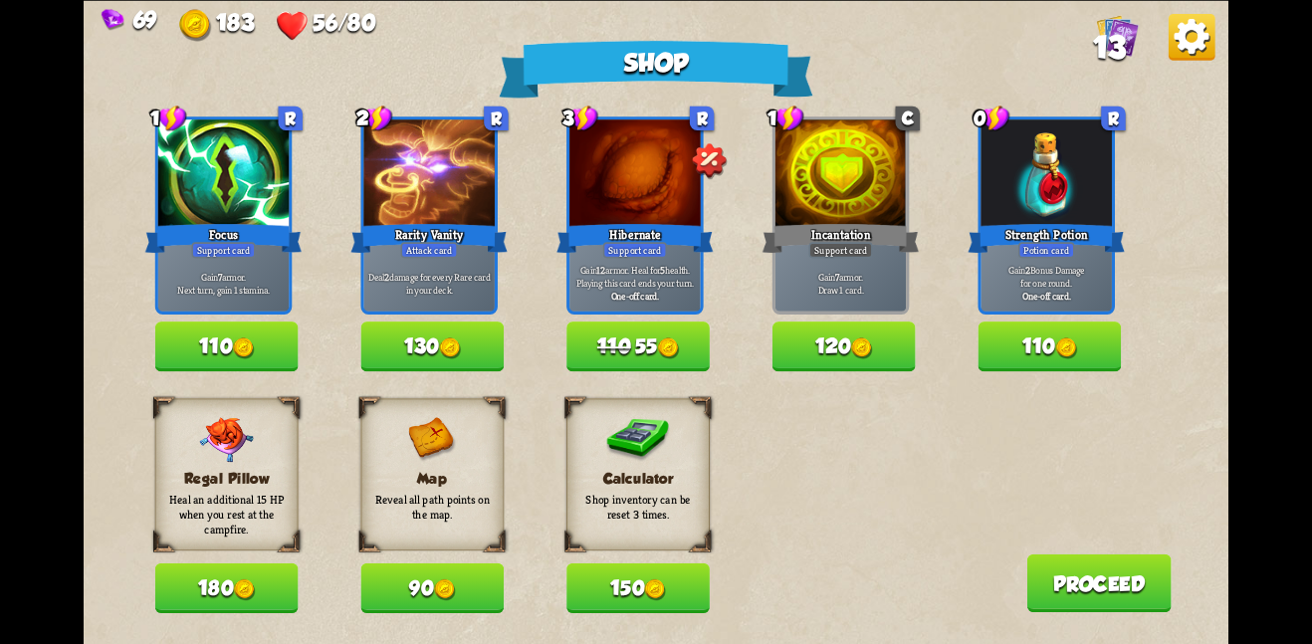
click at [422, 570] on button "90" at bounding box center [431, 588] width 143 height 50
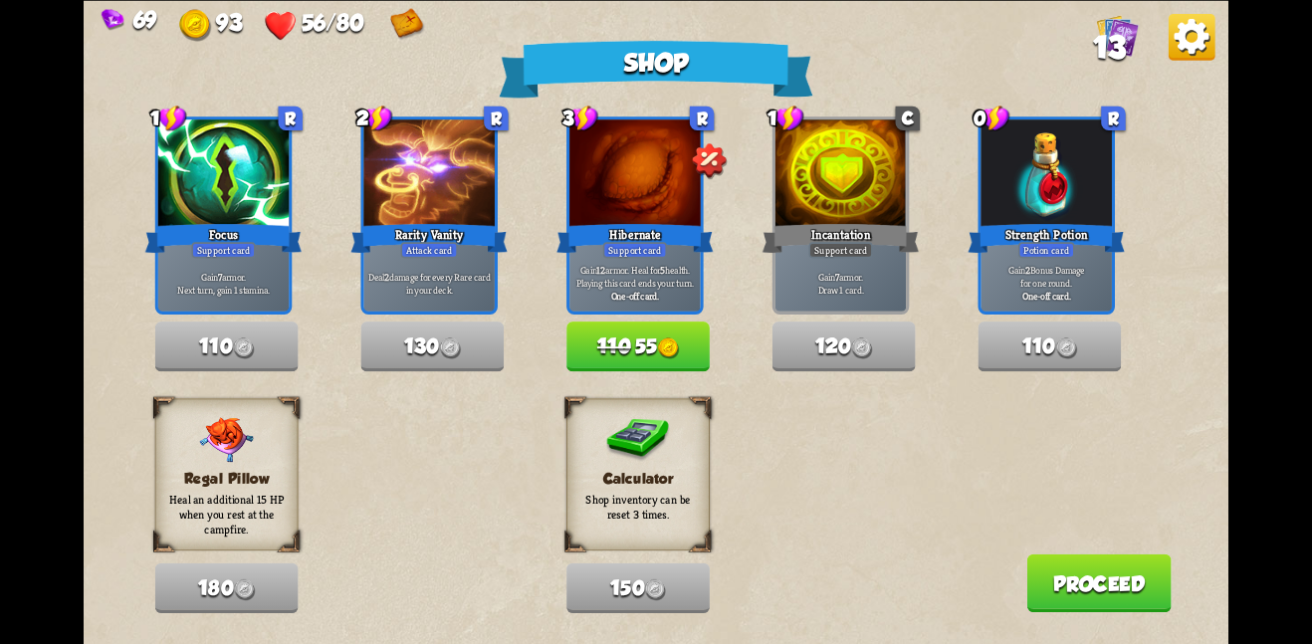
click at [655, 366] on button "110 55" at bounding box center [637, 346] width 143 height 50
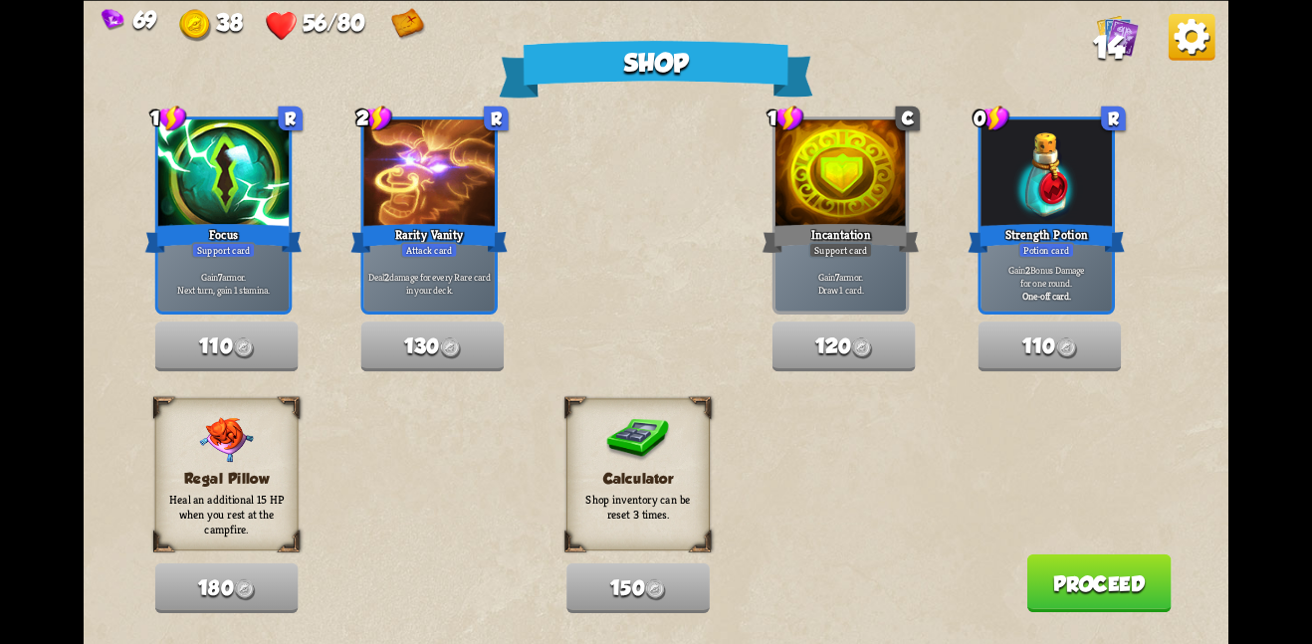
click at [1135, 570] on button "Proceed" at bounding box center [1098, 582] width 144 height 58
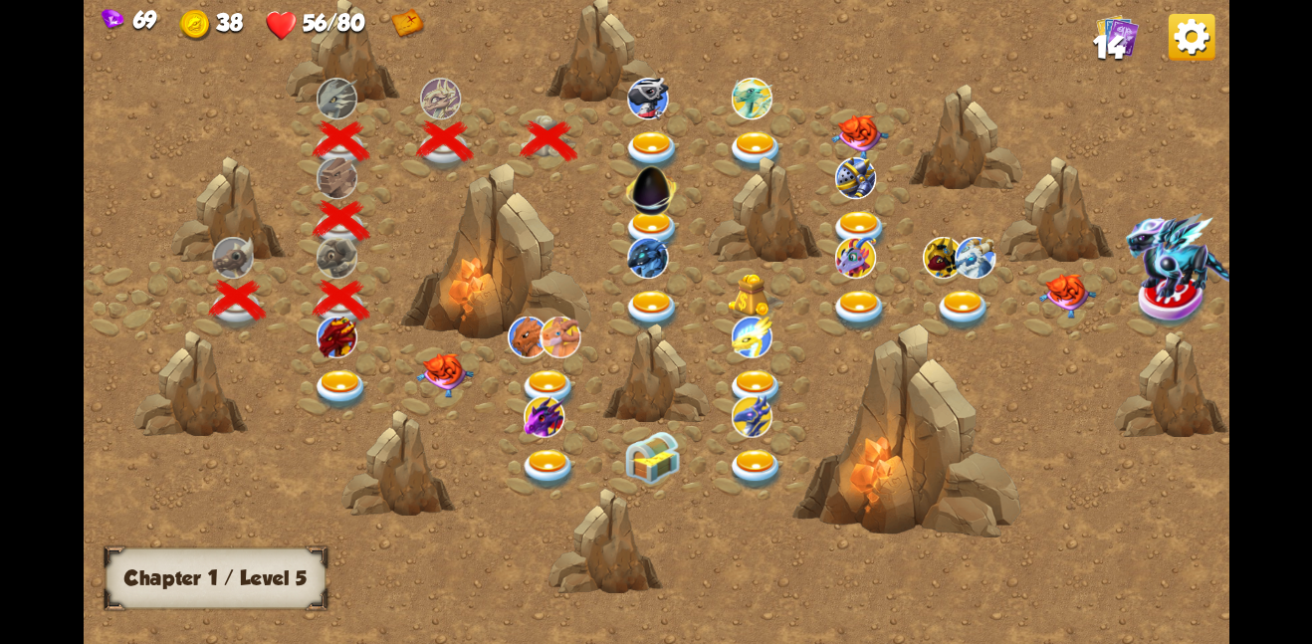
click at [681, 143] on div at bounding box center [654, 142] width 104 height 80
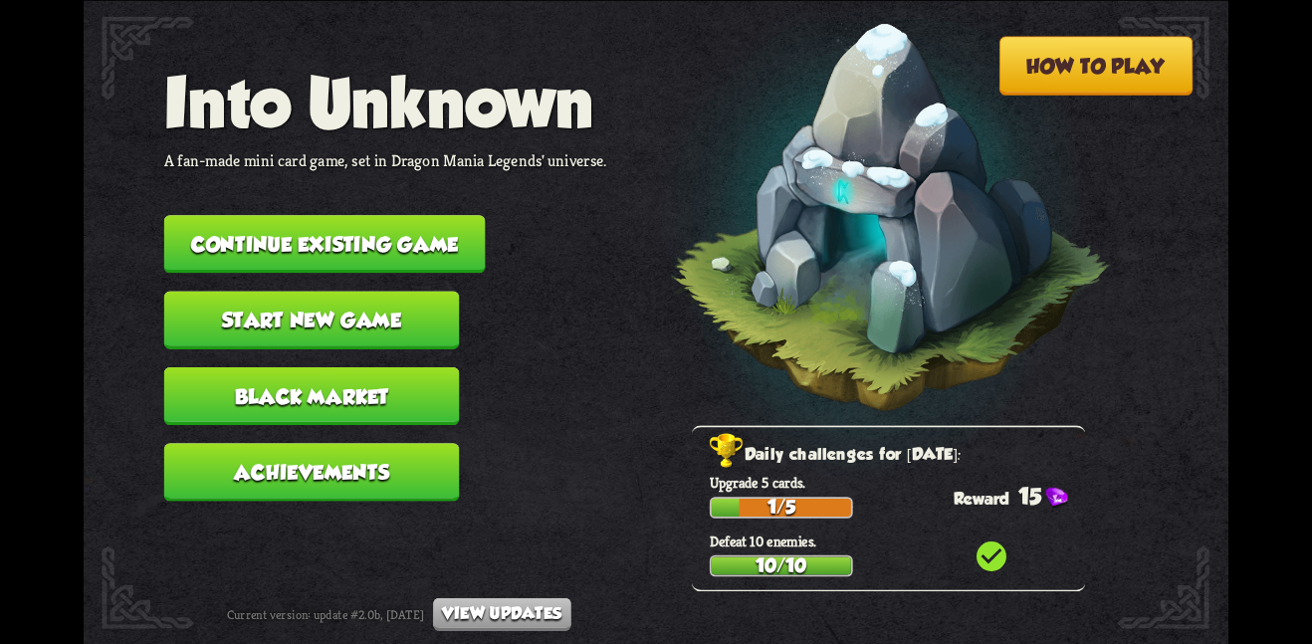
click at [435, 245] on button "Continue existing game" at bounding box center [324, 244] width 321 height 58
click at [443, 245] on button "Continue existing game" at bounding box center [324, 244] width 321 height 58
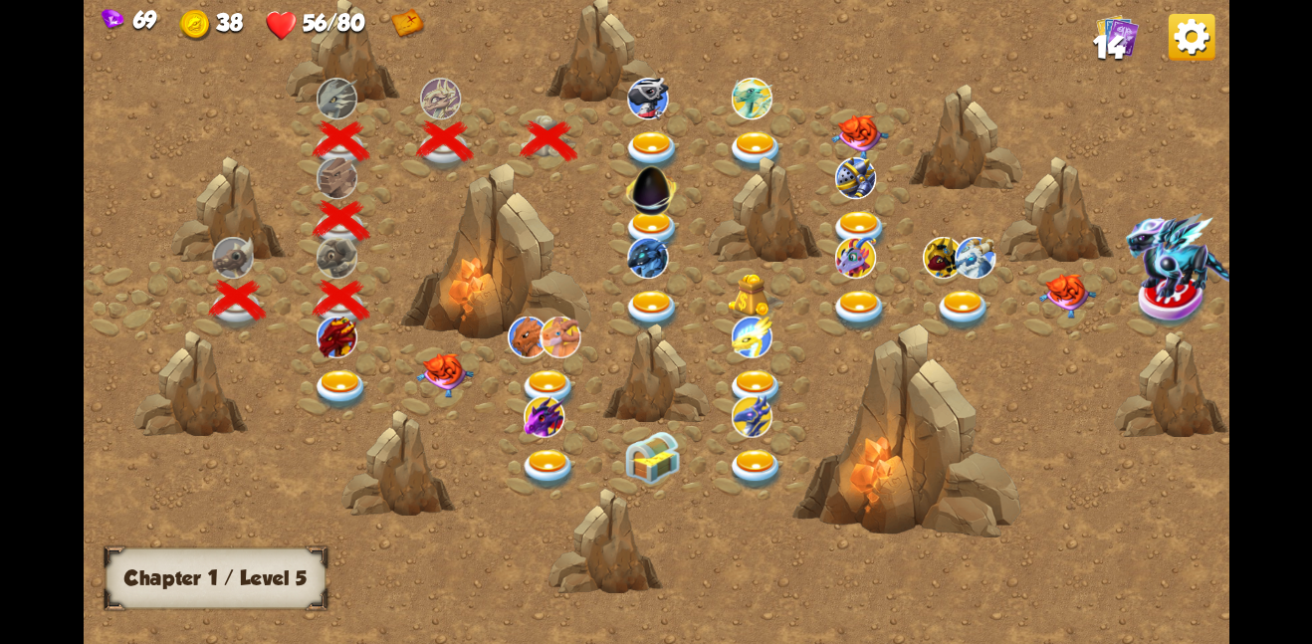
click at [653, 142] on img at bounding box center [653, 151] width 58 height 42
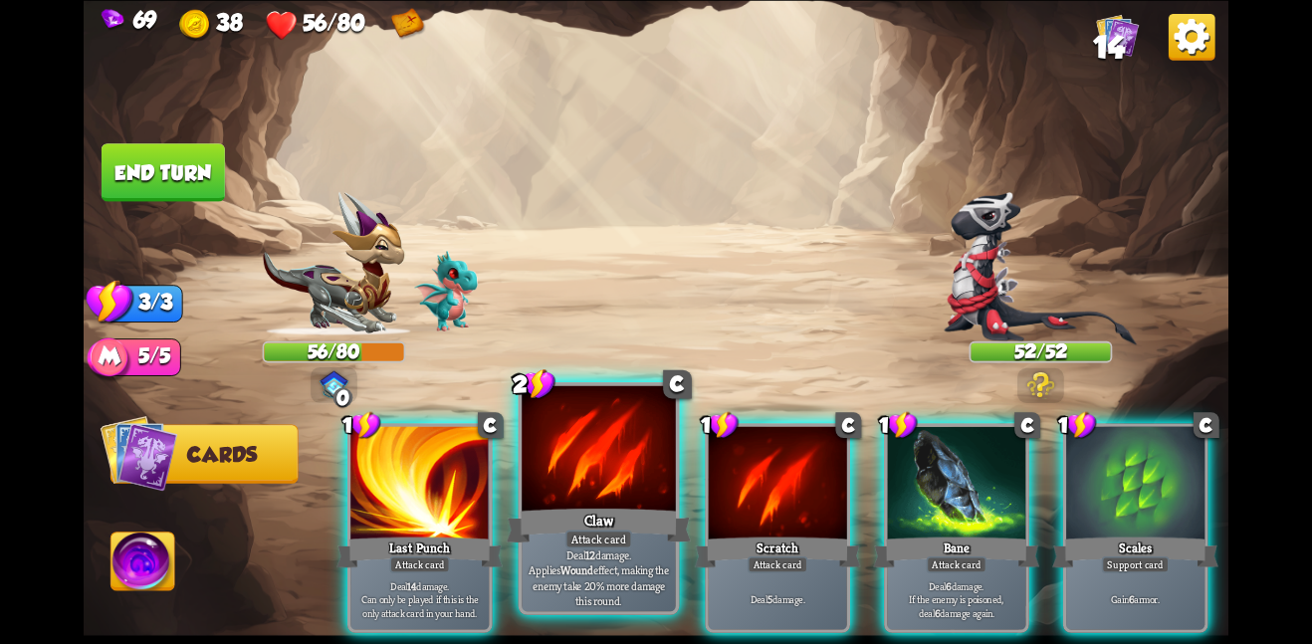
click at [589, 489] on div at bounding box center [599, 449] width 154 height 129
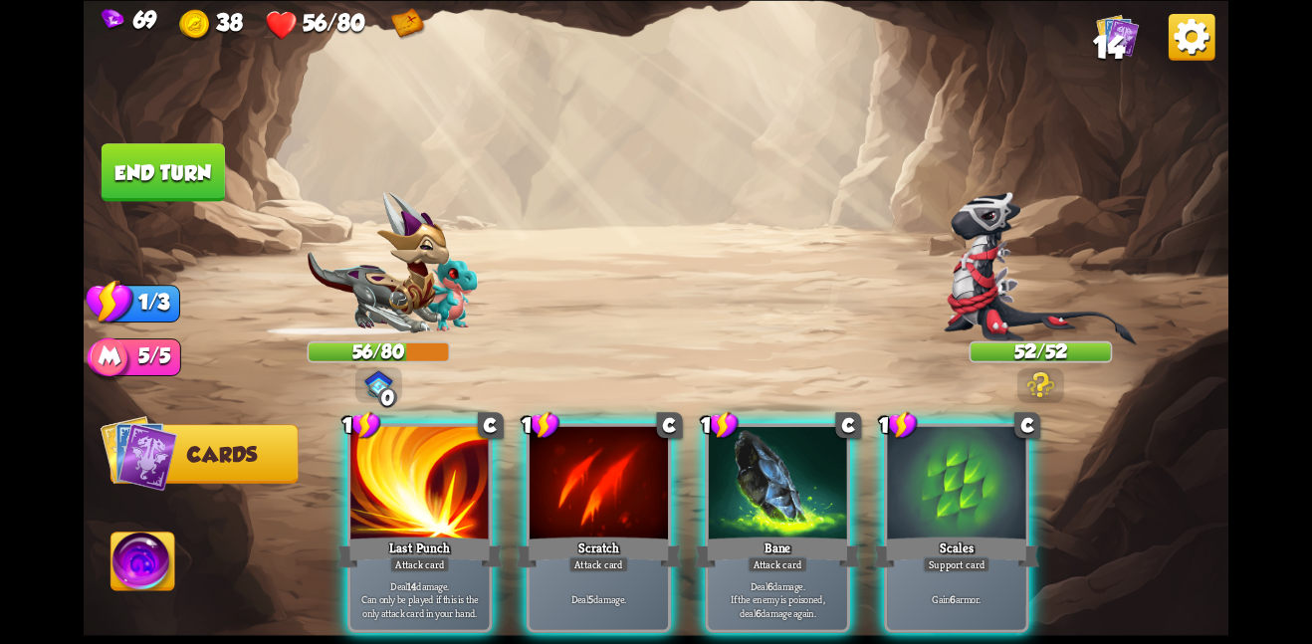
click at [589, 489] on div at bounding box center [598, 484] width 138 height 116
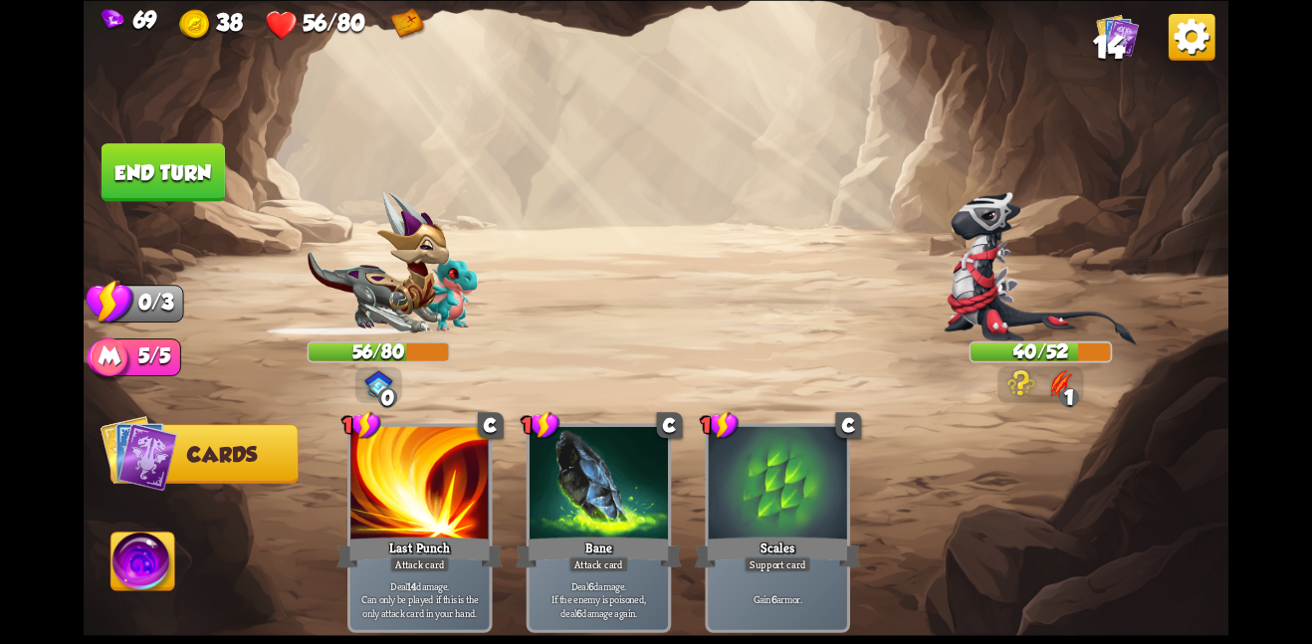
click at [171, 167] on button "End turn" at bounding box center [163, 172] width 123 height 58
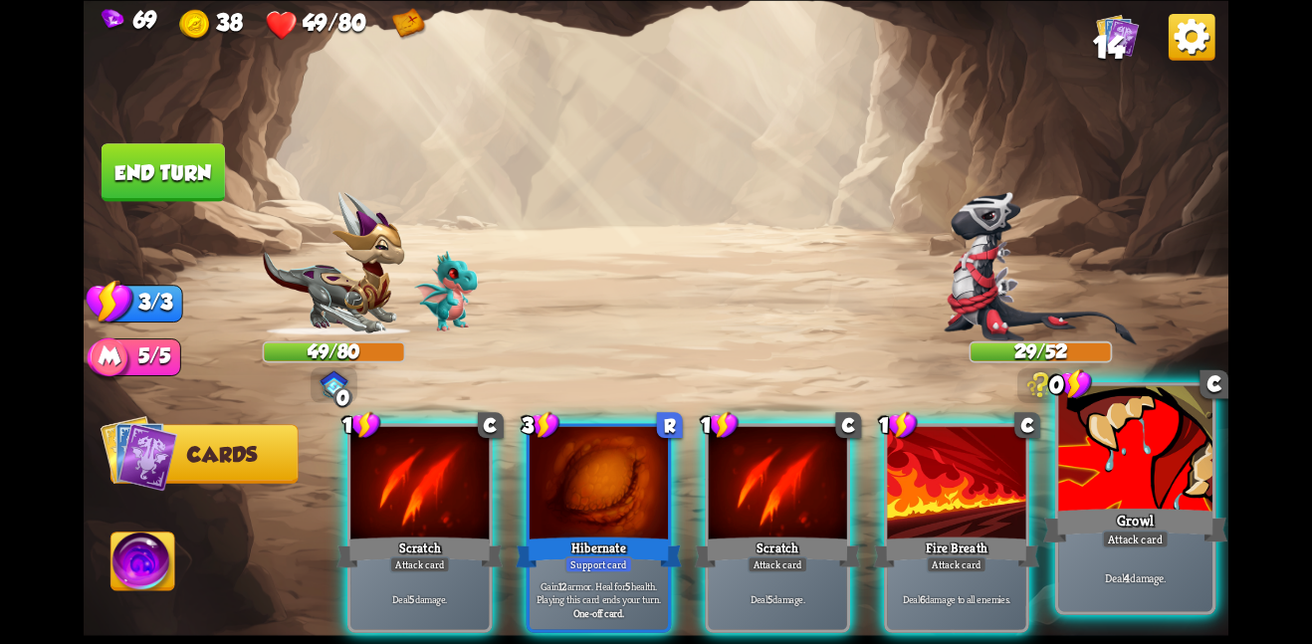
click at [1070, 586] on div "Deal 4 damage." at bounding box center [1135, 576] width 154 height 67
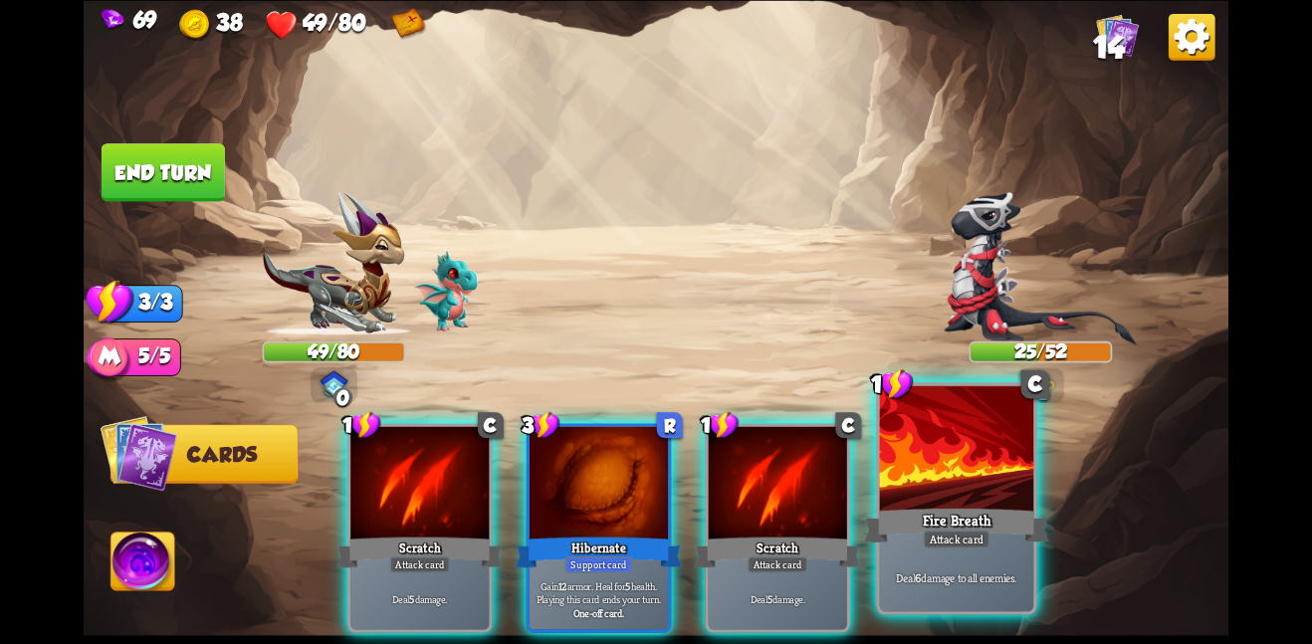
click at [975, 547] on div "Attack card" at bounding box center [956, 538] width 67 height 19
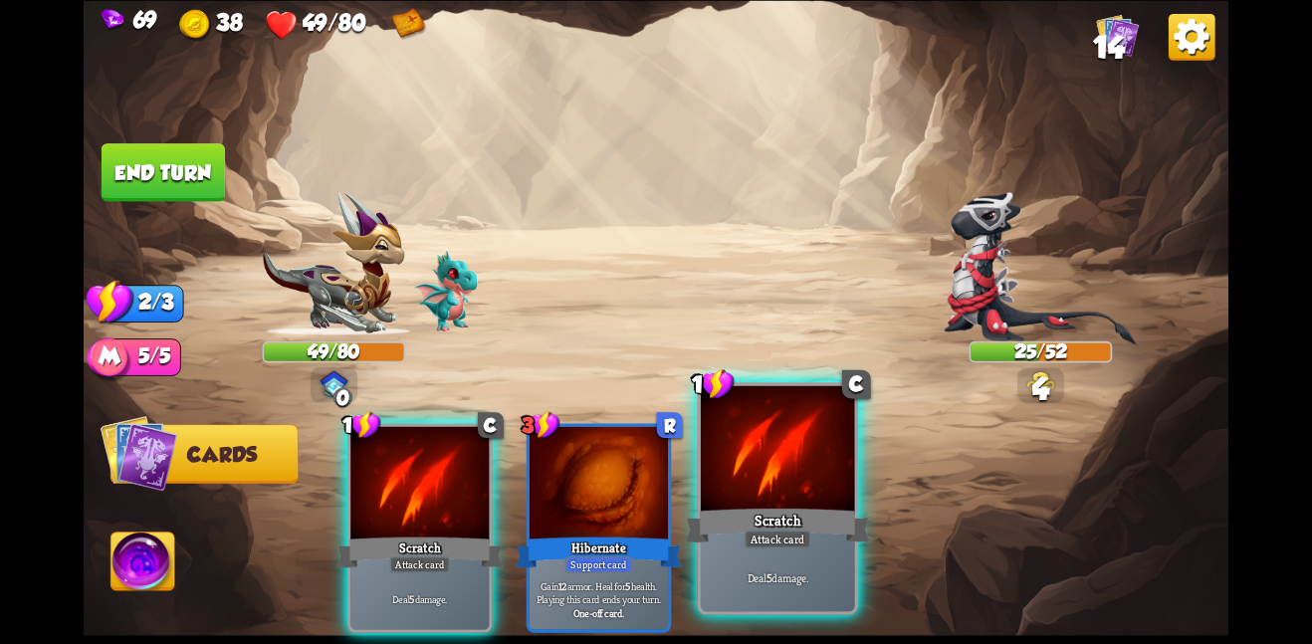
click at [835, 490] on div at bounding box center [778, 449] width 154 height 129
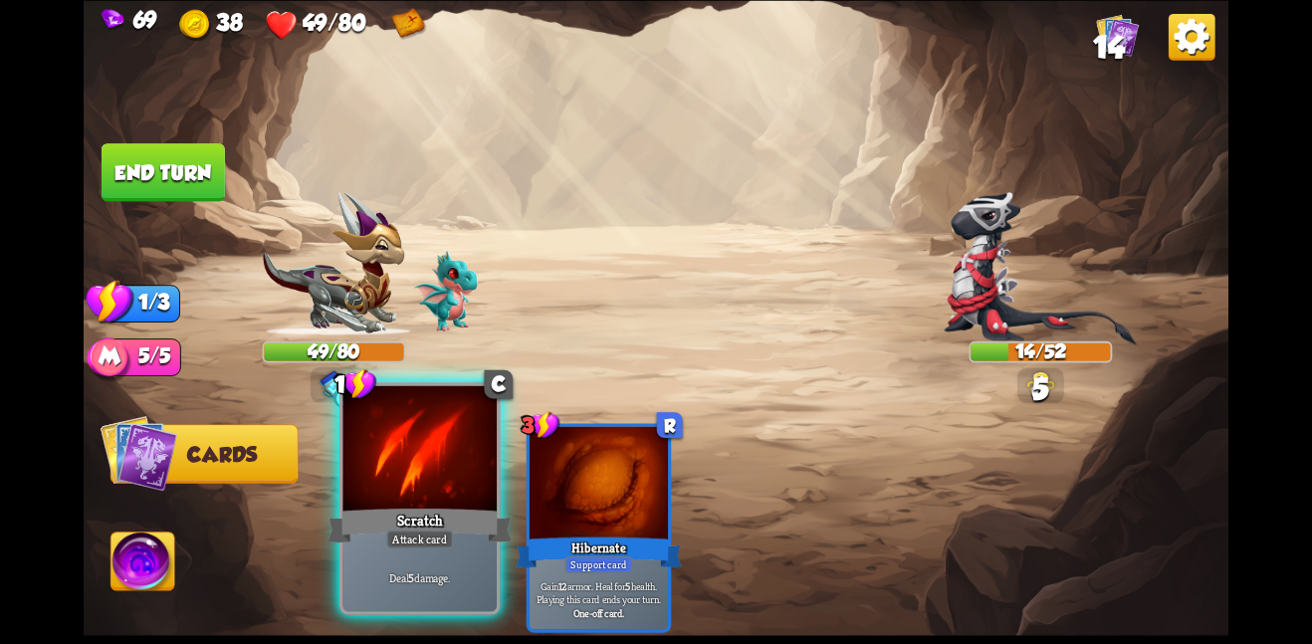
click at [504, 552] on div "1 C Scratch Attack card Deal 5 damage. 3 R Hibernate Support card Gain 12 armor…" at bounding box center [771, 500] width 916 height 287
click at [455, 497] on div at bounding box center [419, 449] width 154 height 129
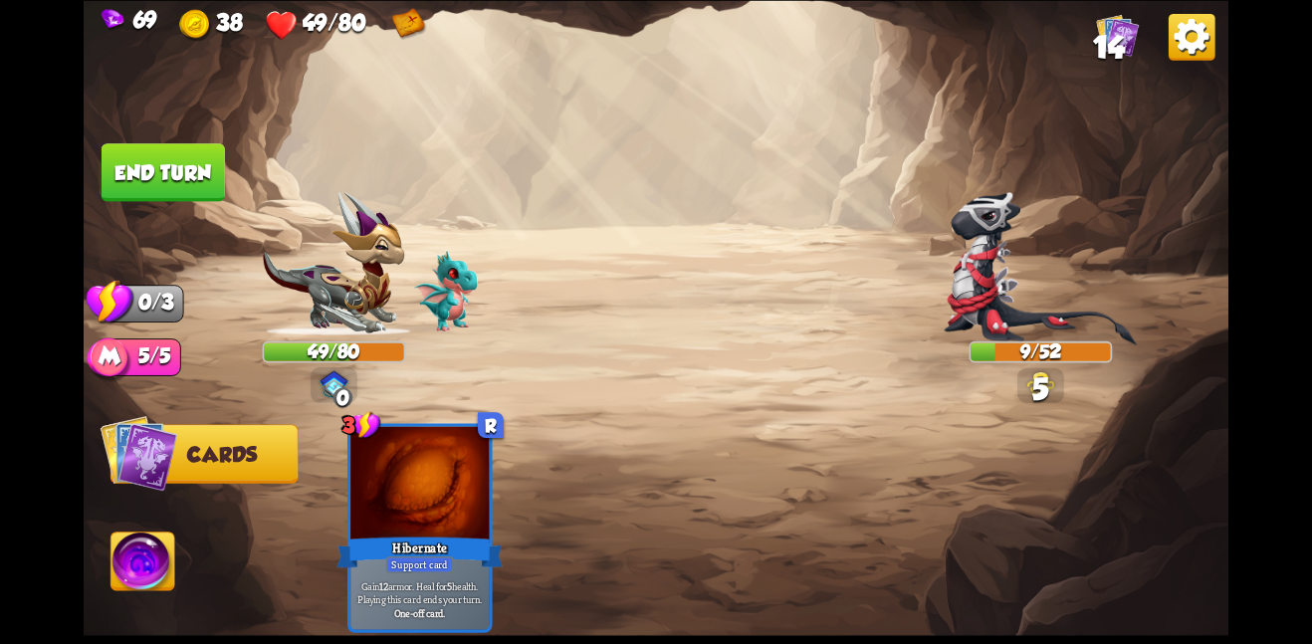
click at [163, 160] on button "End turn" at bounding box center [163, 172] width 123 height 58
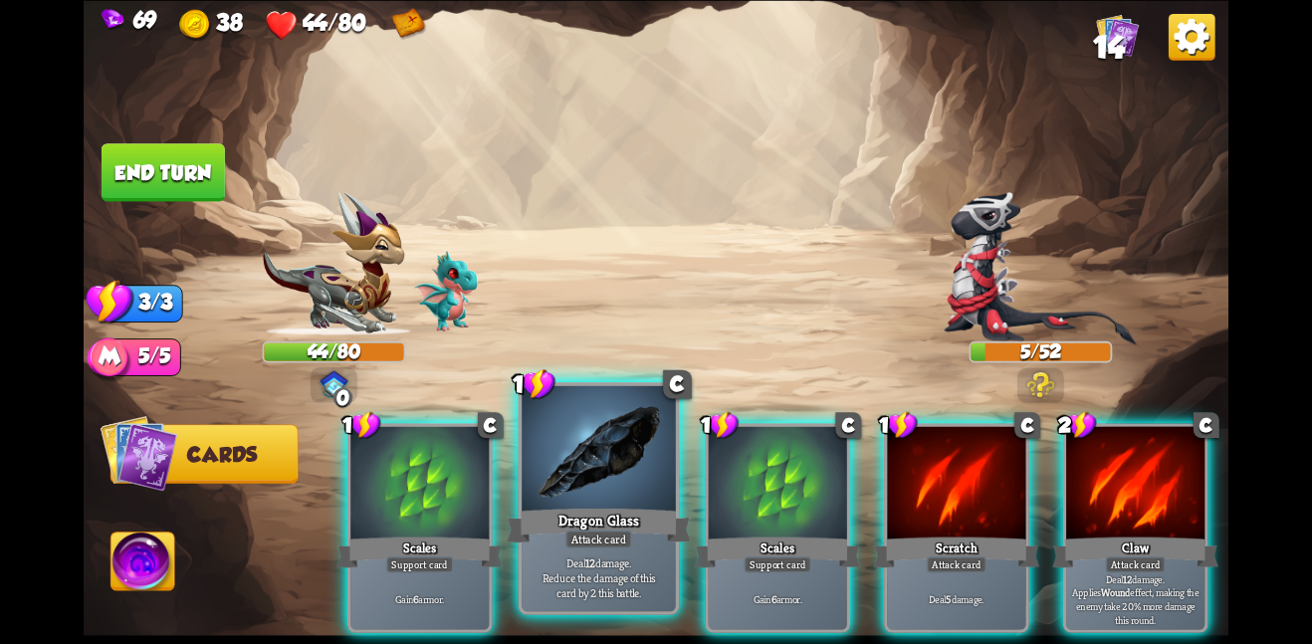
click at [577, 494] on div at bounding box center [599, 449] width 154 height 129
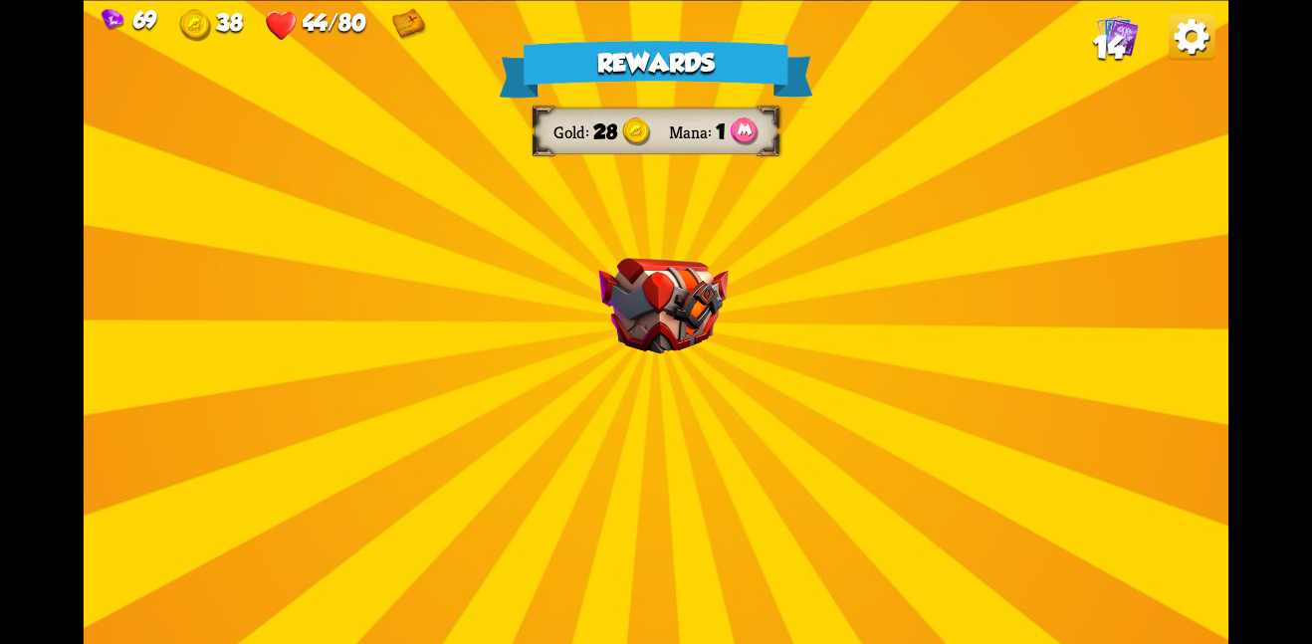
click at [686, 309] on img at bounding box center [662, 306] width 129 height 97
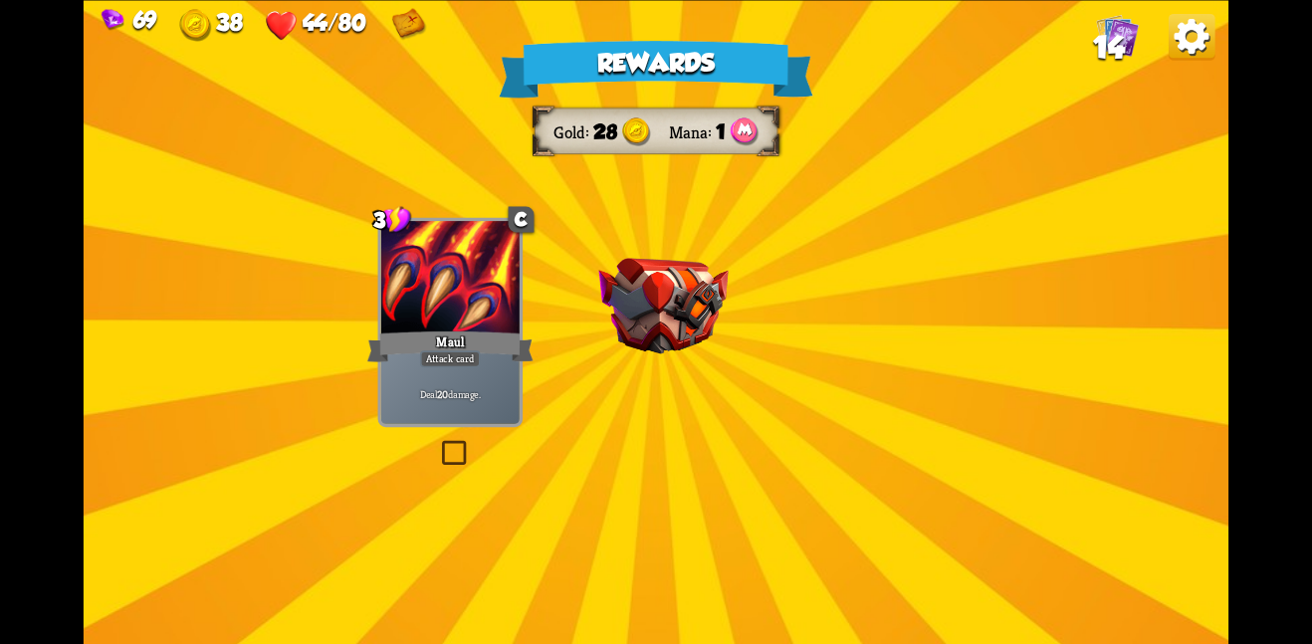
click at [686, 309] on img at bounding box center [662, 306] width 129 height 97
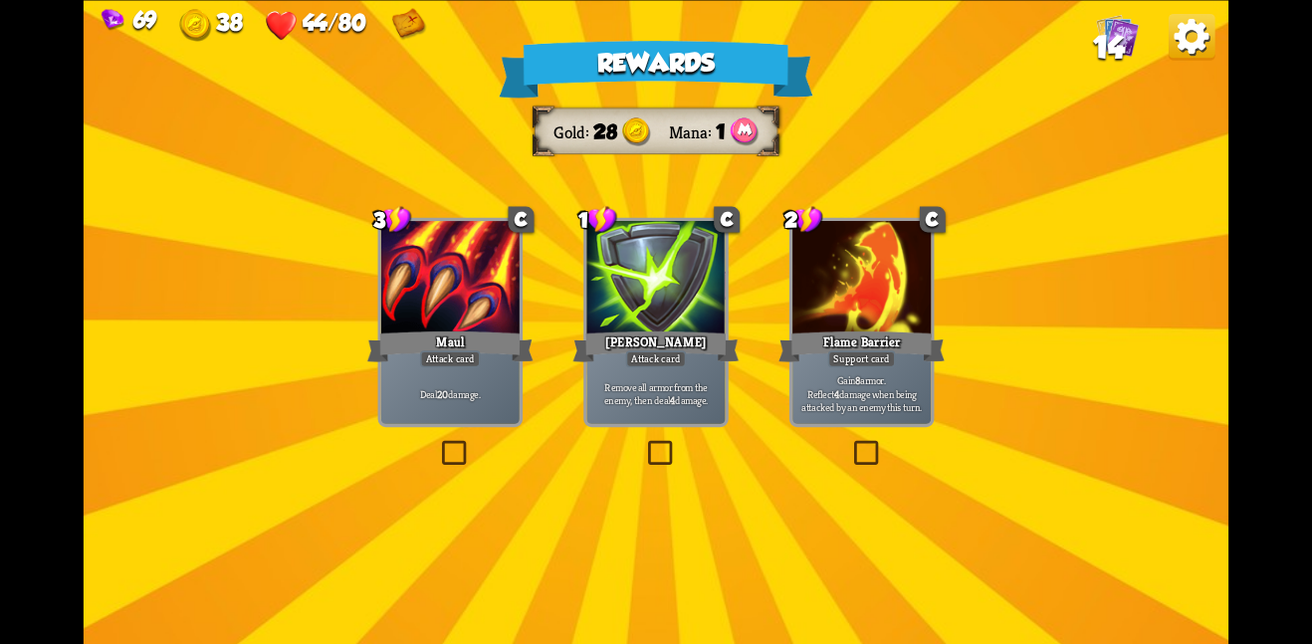
click at [427, 285] on div at bounding box center [450, 279] width 138 height 116
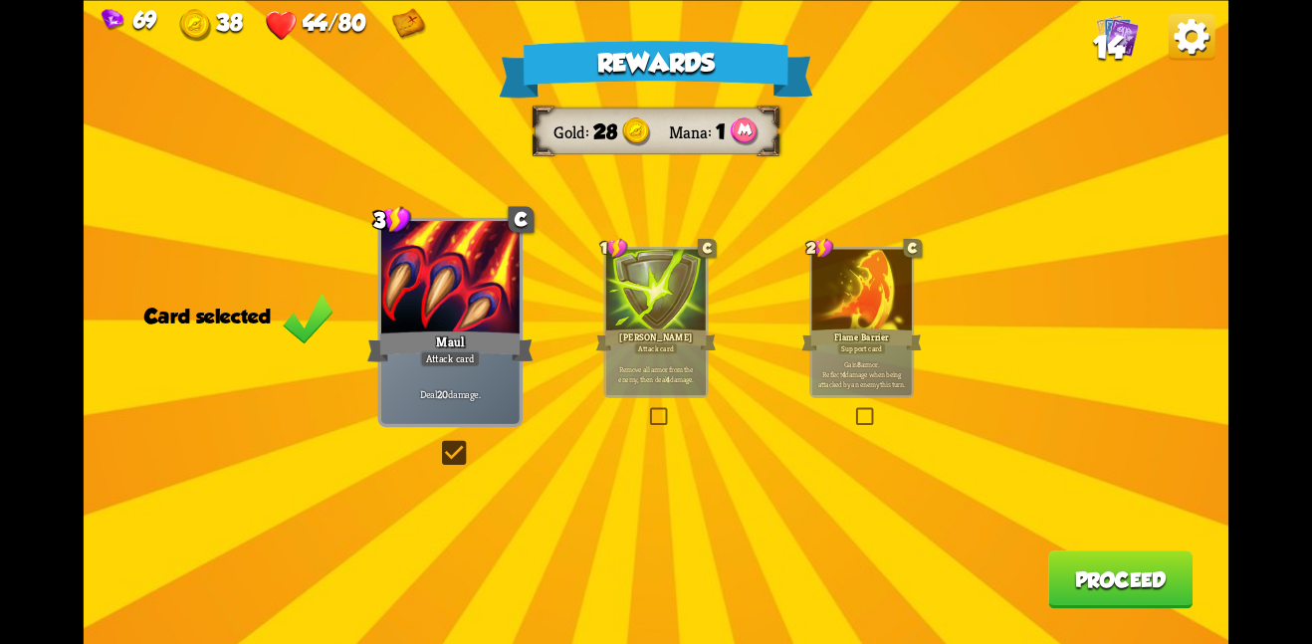
click at [1067, 580] on button "Proceed" at bounding box center [1120, 579] width 144 height 58
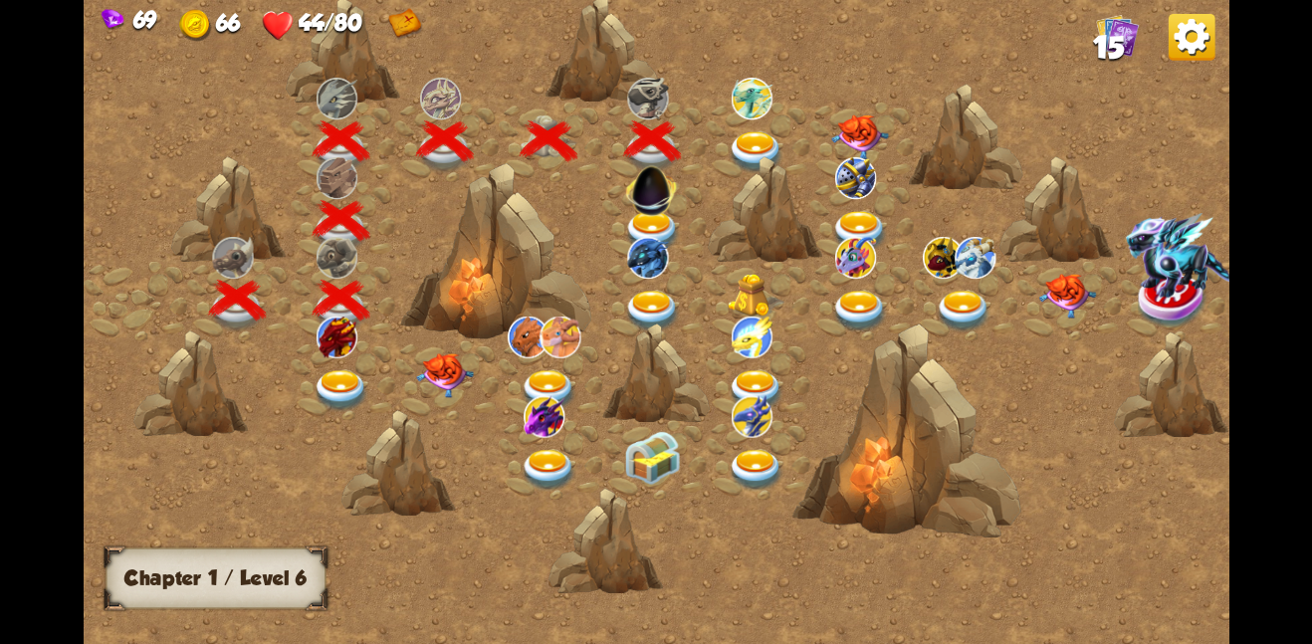
click at [749, 140] on img at bounding box center [757, 151] width 58 height 42
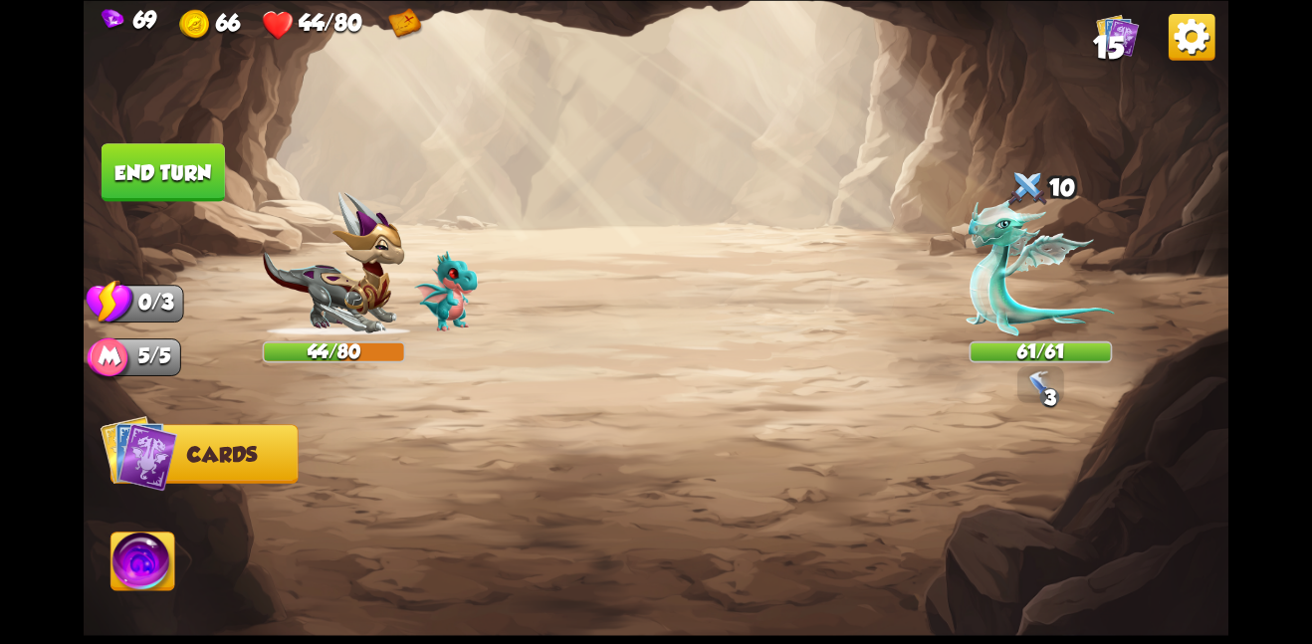
click at [642, 342] on img at bounding box center [656, 322] width 1145 height 644
click at [0, 0] on div "Player turn" at bounding box center [0, 0] width 0 height 0
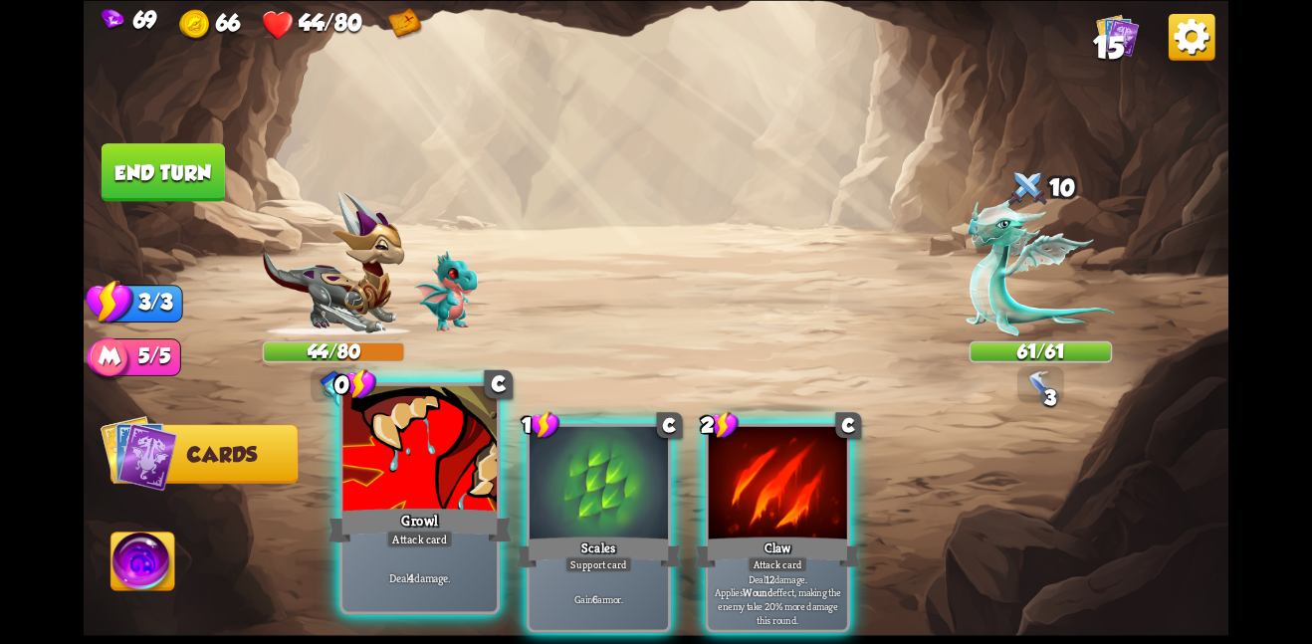
click at [441, 466] on div at bounding box center [419, 449] width 154 height 129
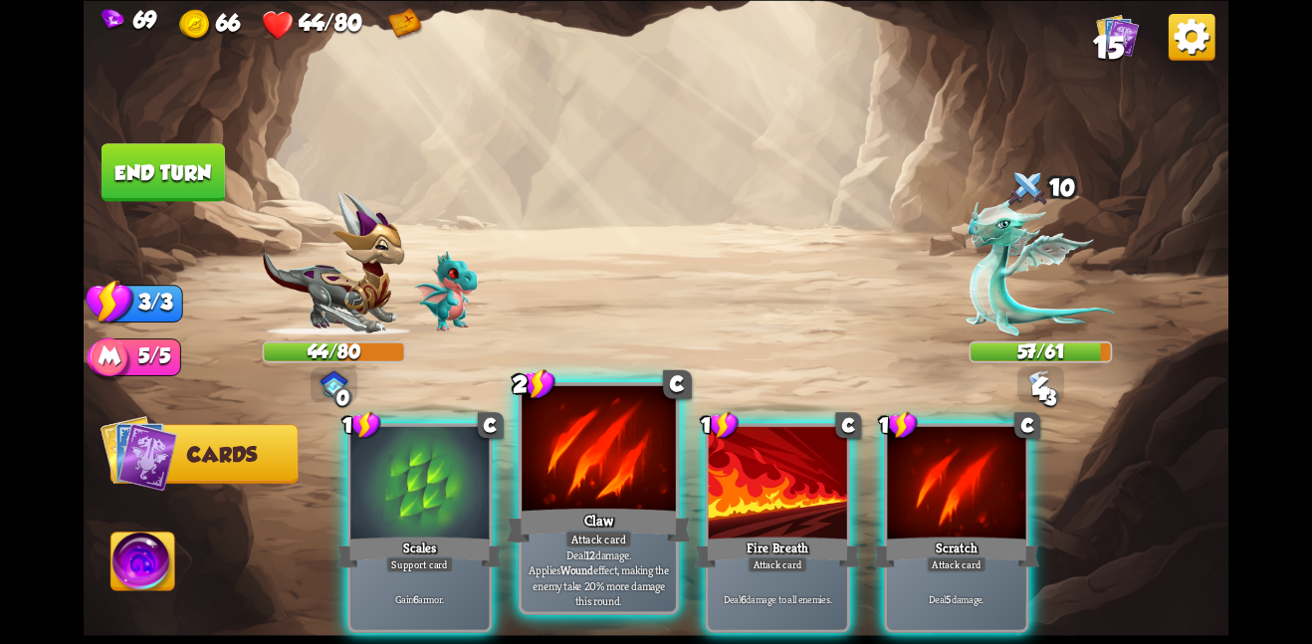
click at [628, 479] on div at bounding box center [599, 449] width 154 height 129
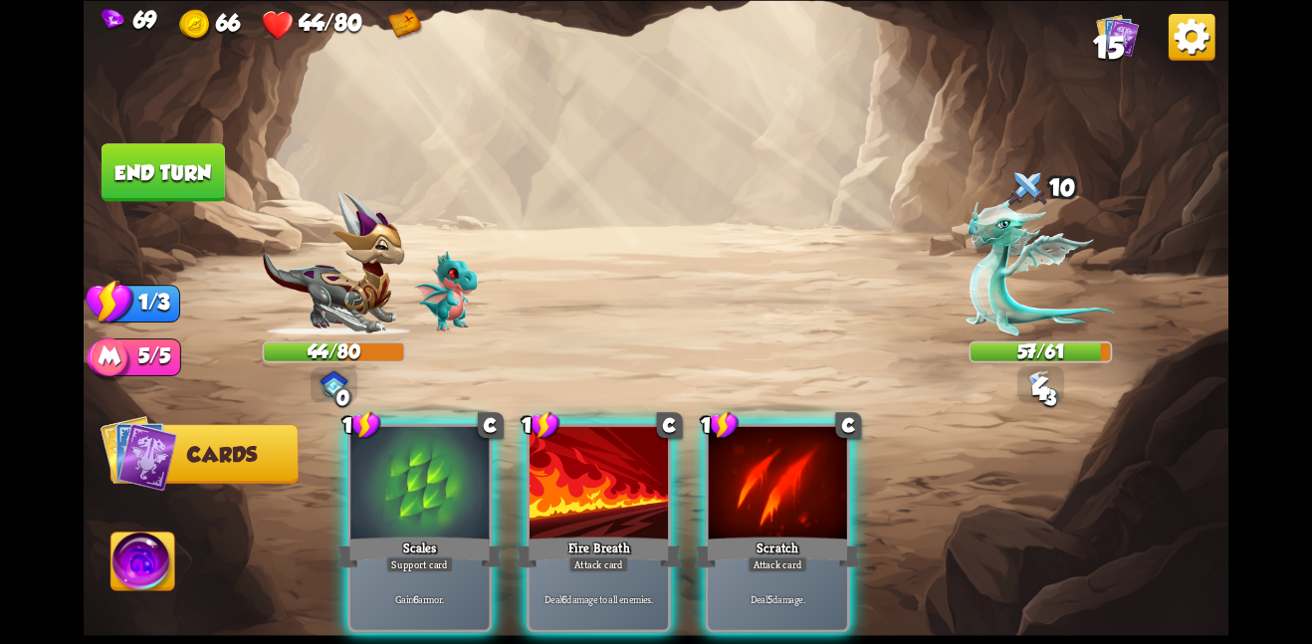
click at [628, 479] on div at bounding box center [598, 484] width 138 height 116
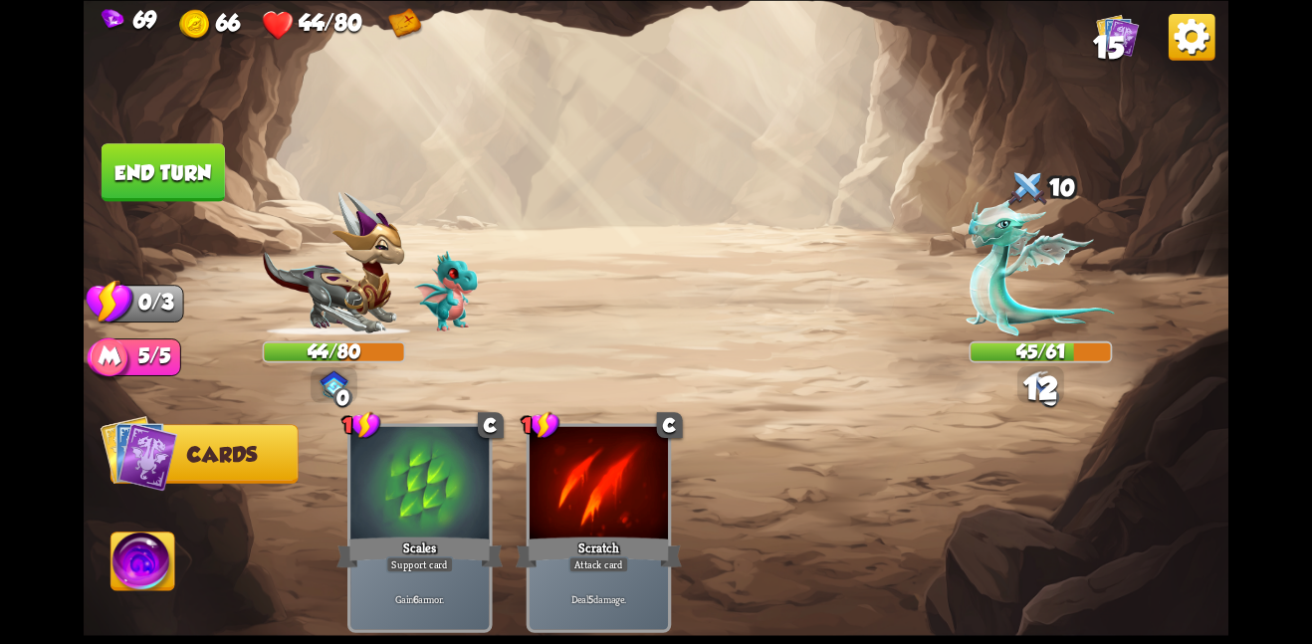
click at [137, 163] on button "End turn" at bounding box center [163, 172] width 123 height 58
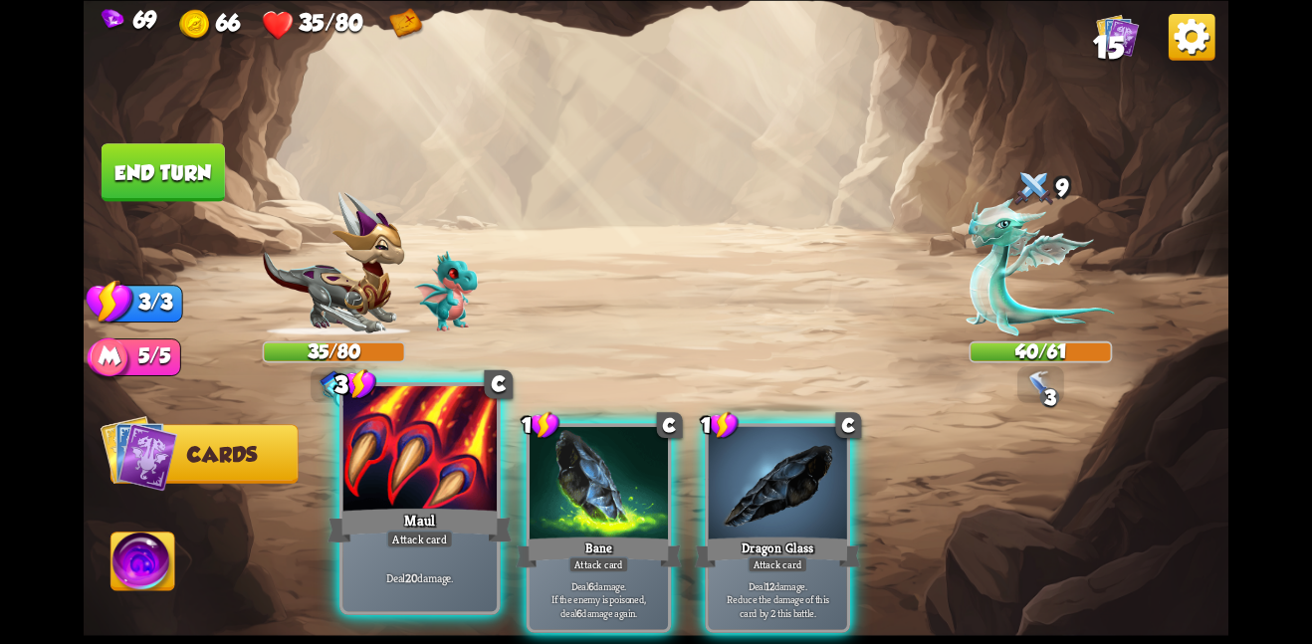
click at [451, 447] on div at bounding box center [419, 449] width 154 height 129
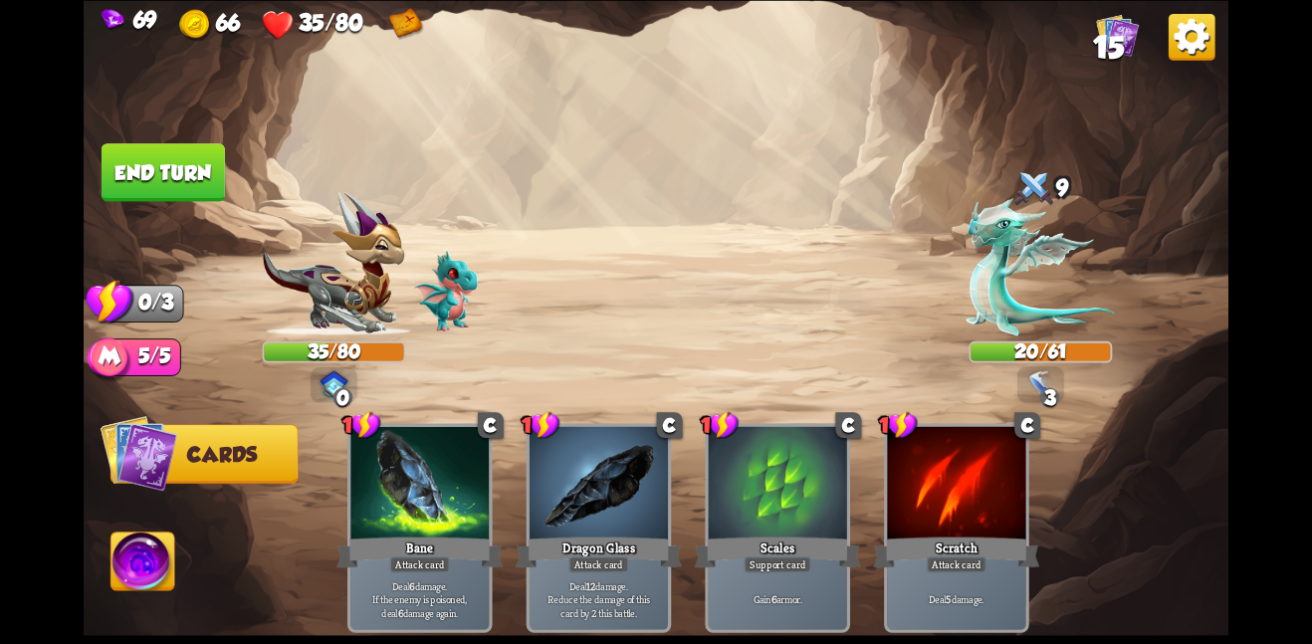
click at [193, 169] on button "End turn" at bounding box center [163, 172] width 123 height 58
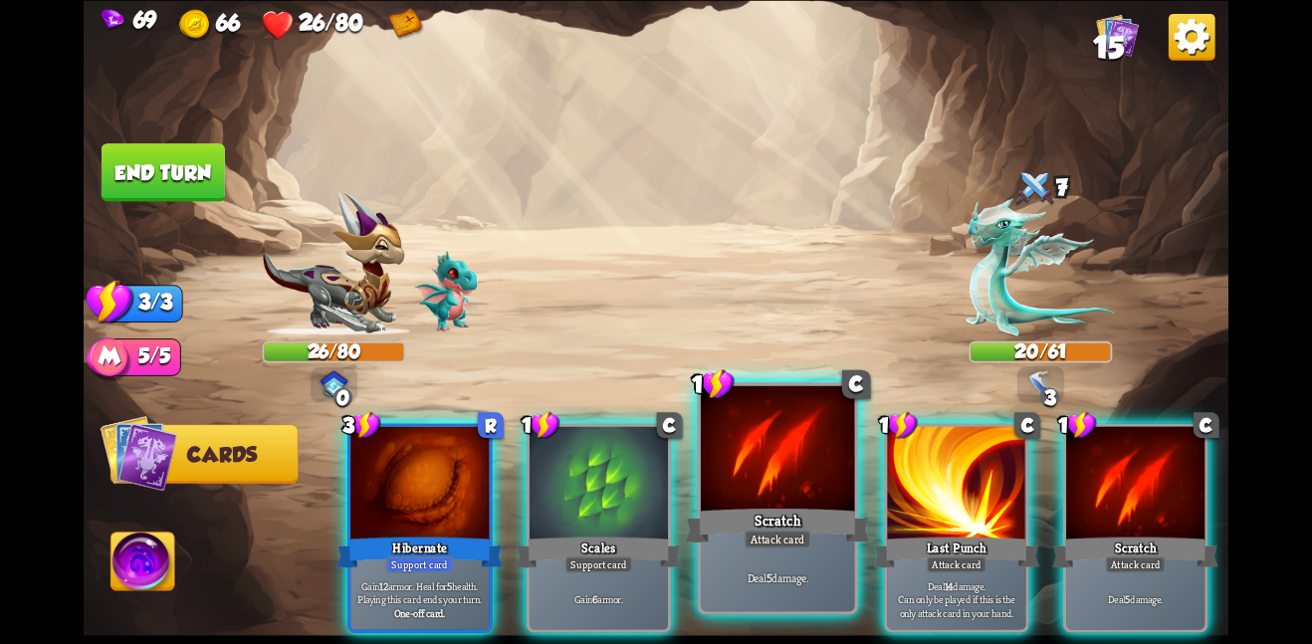
click at [785, 581] on p "Deal 5 damage." at bounding box center [778, 576] width 146 height 15
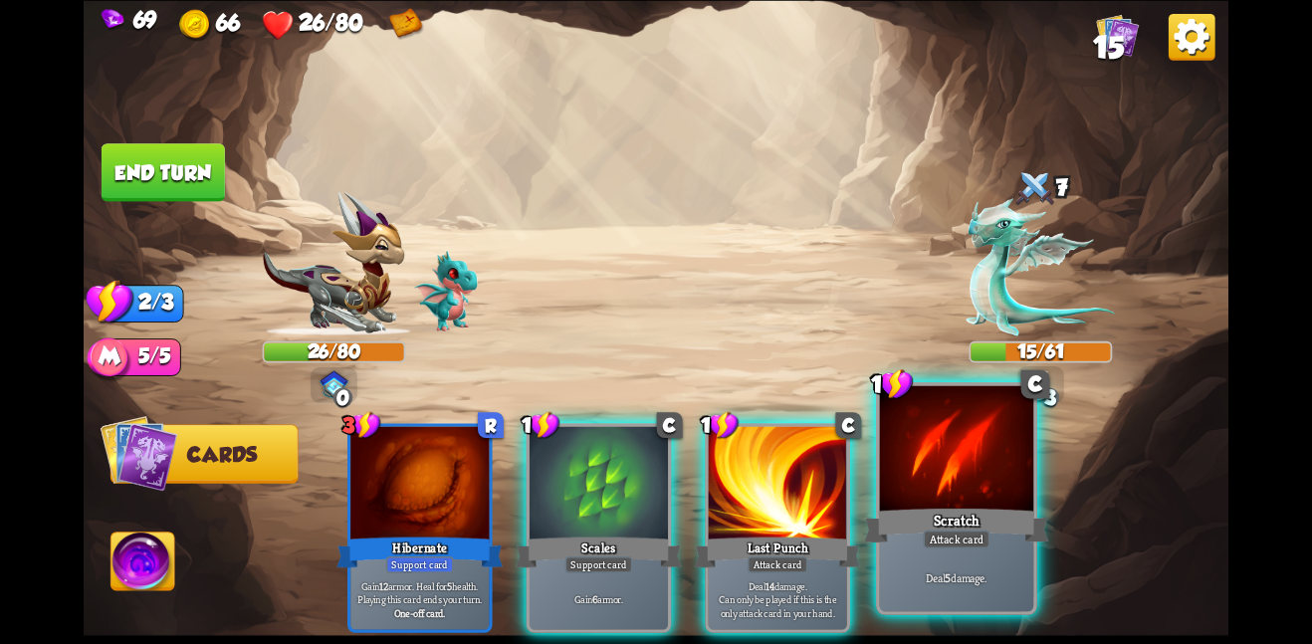
click at [955, 532] on div "Attack card" at bounding box center [956, 538] width 67 height 19
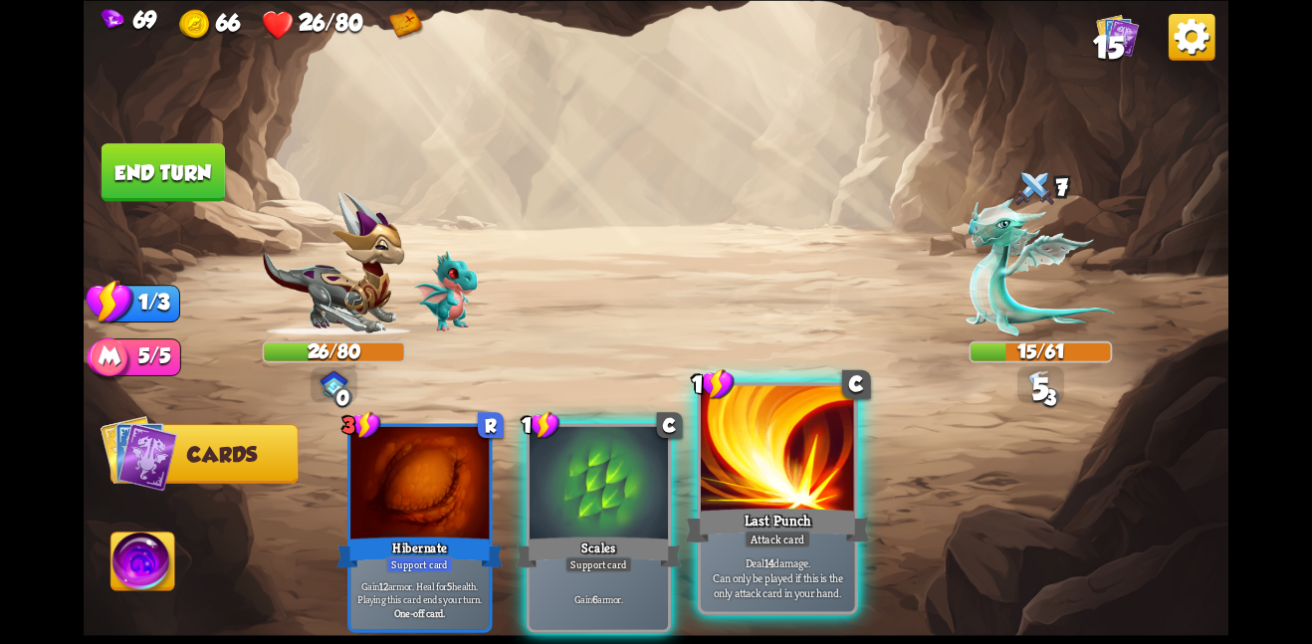
click at [807, 484] on div at bounding box center [778, 449] width 154 height 129
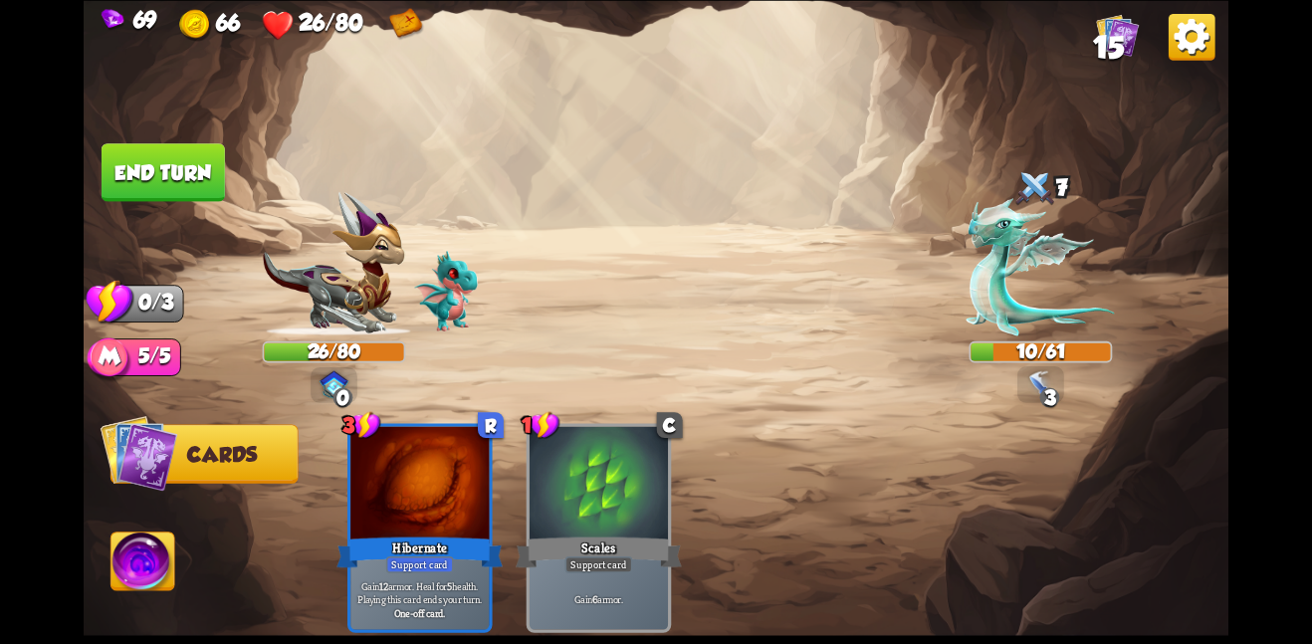
click at [166, 163] on button "End turn" at bounding box center [163, 172] width 123 height 58
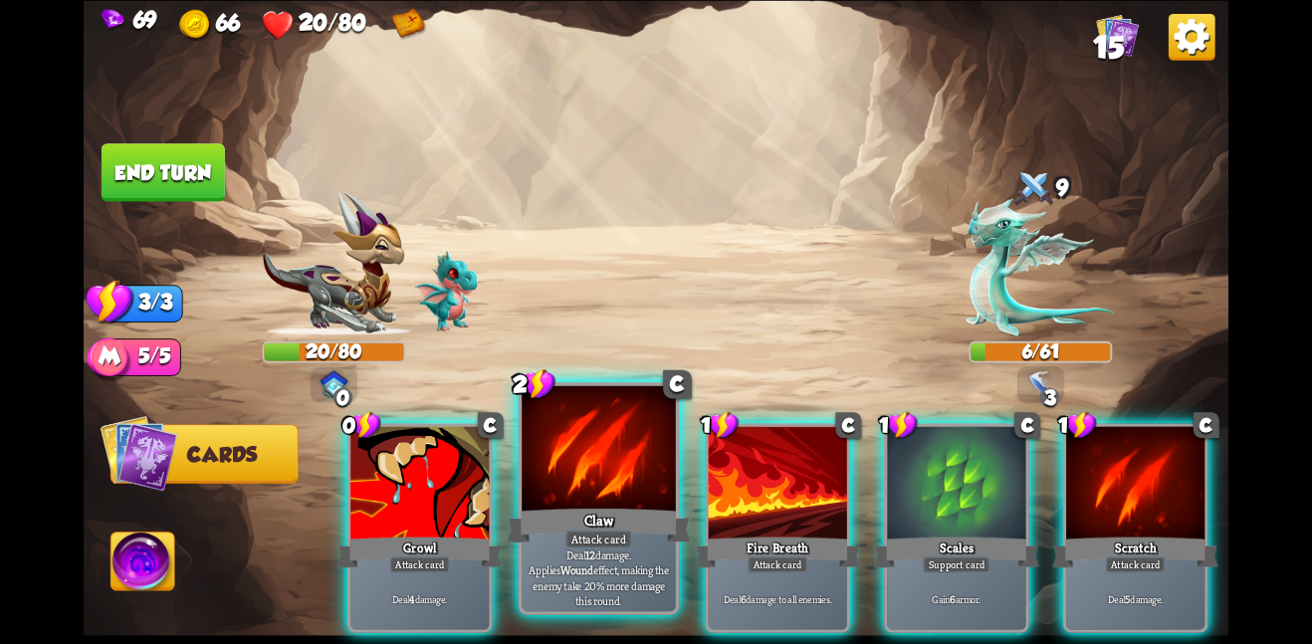
click at [565, 565] on p "Deal 12 damage. Applies Wound effect, making the enemy take 20% more damage thi…" at bounding box center [598, 577] width 146 height 61
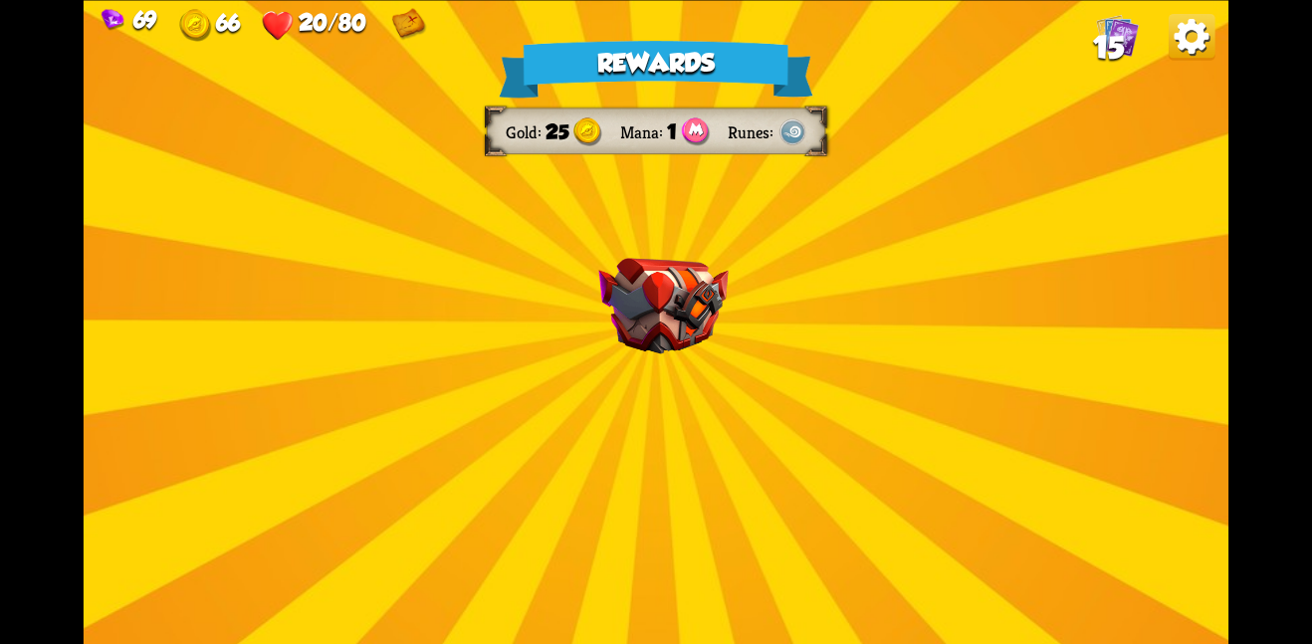
click at [685, 335] on img at bounding box center [662, 306] width 129 height 97
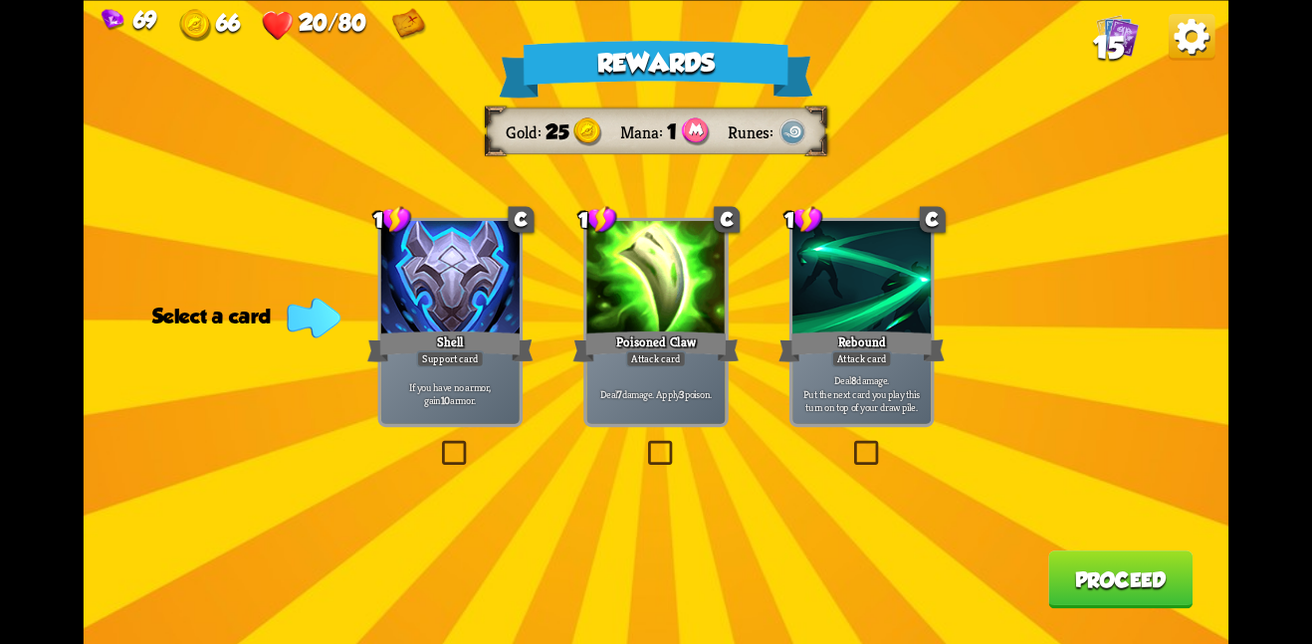
click at [859, 321] on div at bounding box center [861, 279] width 138 height 116
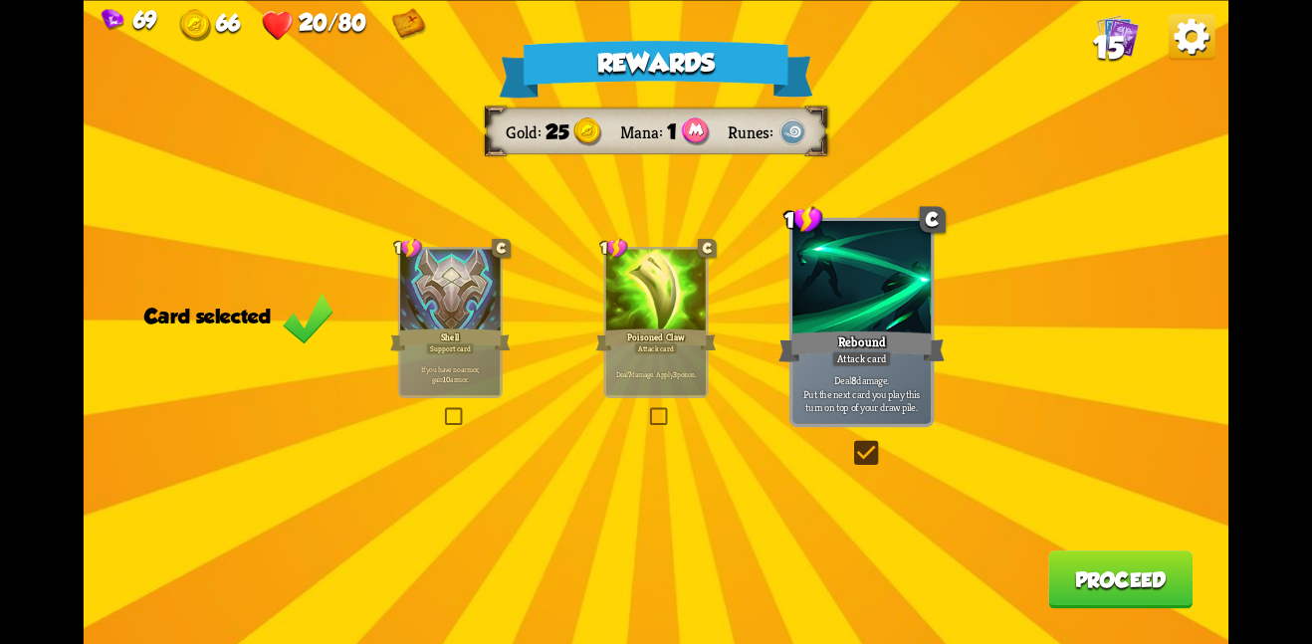
click at [1096, 563] on button "Proceed" at bounding box center [1120, 579] width 144 height 58
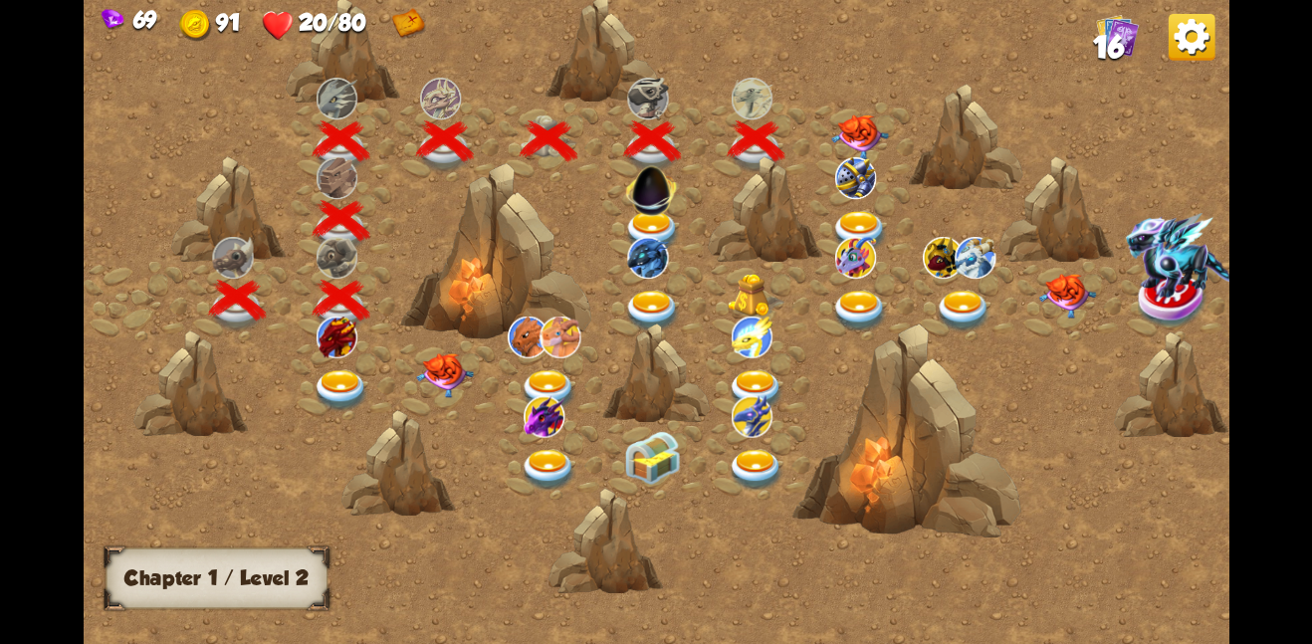
click at [849, 127] on img at bounding box center [860, 135] width 58 height 45
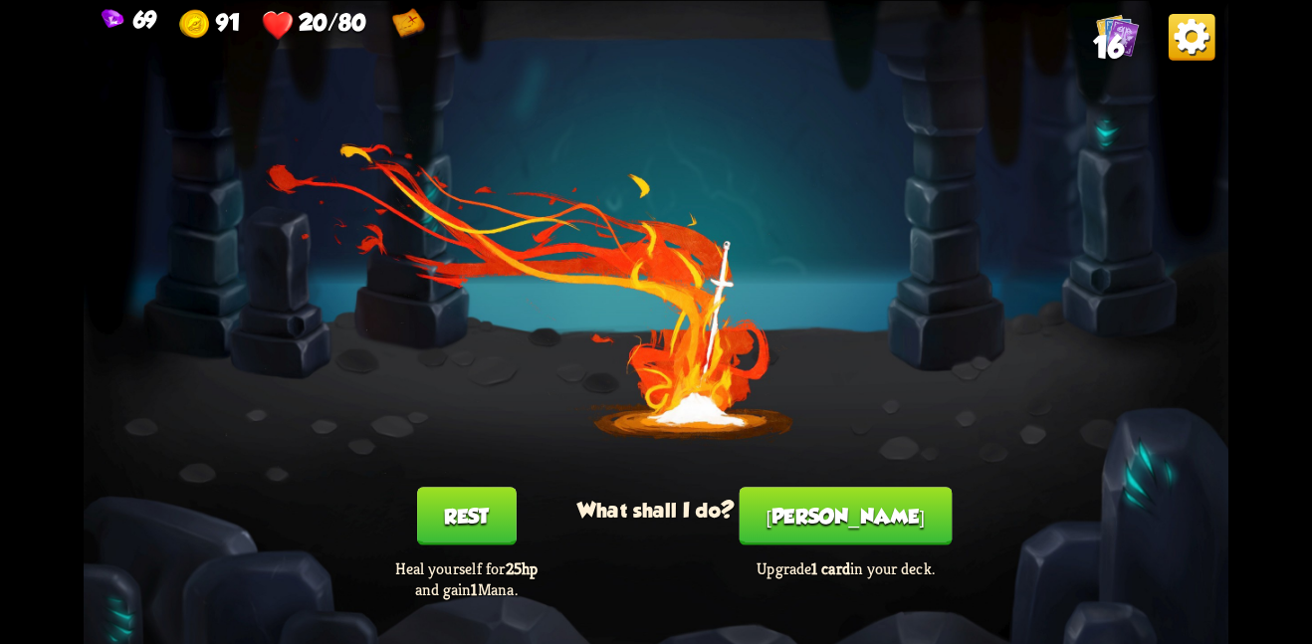
click at [455, 510] on button "Rest" at bounding box center [467, 516] width 100 height 58
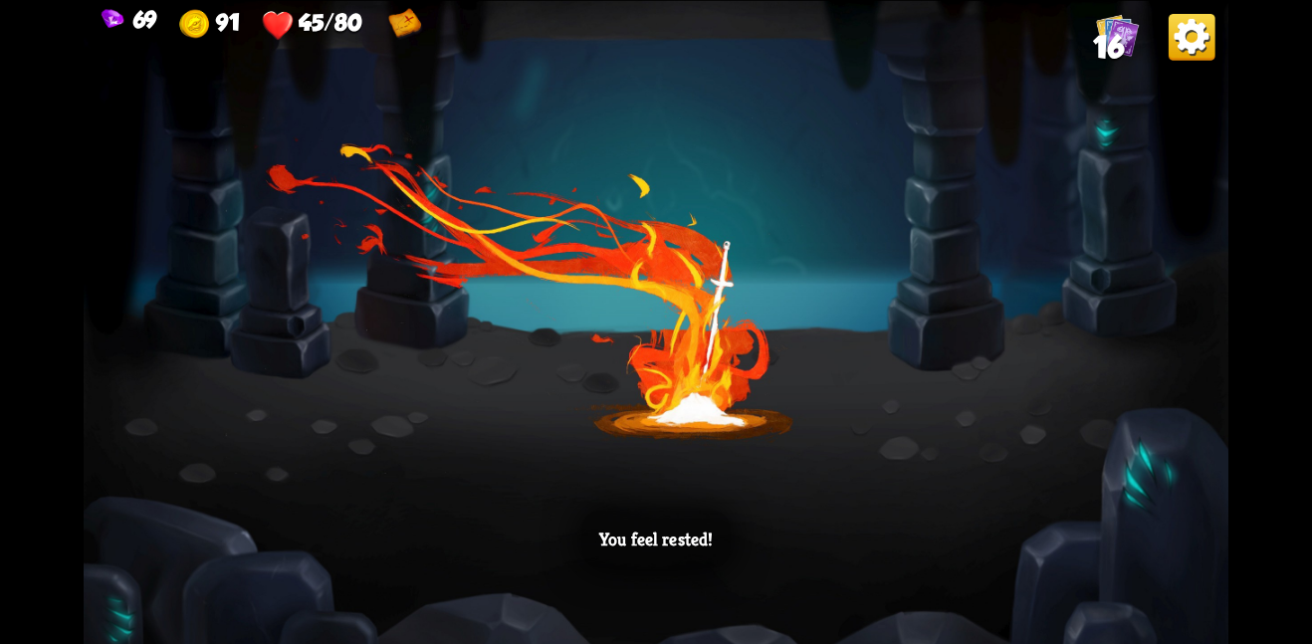
click at [695, 505] on div "You feel rested!" at bounding box center [656, 322] width 1145 height 644
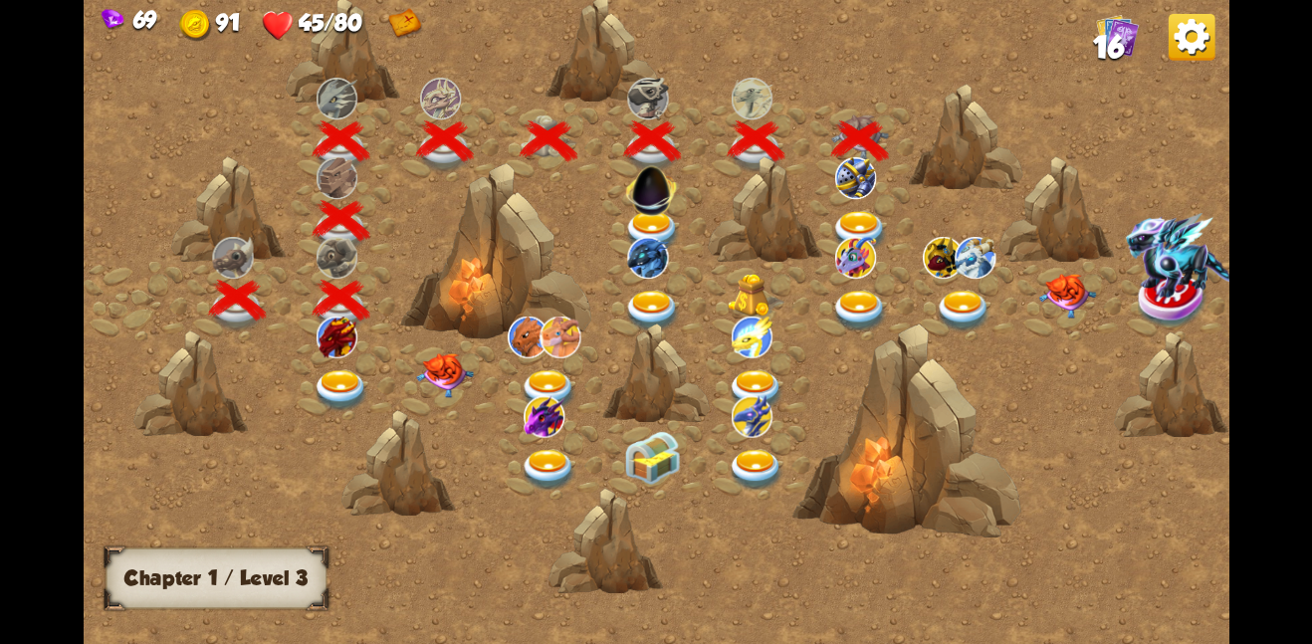
click at [682, 448] on div at bounding box center [654, 459] width 104 height 80
click at [856, 211] on img at bounding box center [860, 231] width 58 height 42
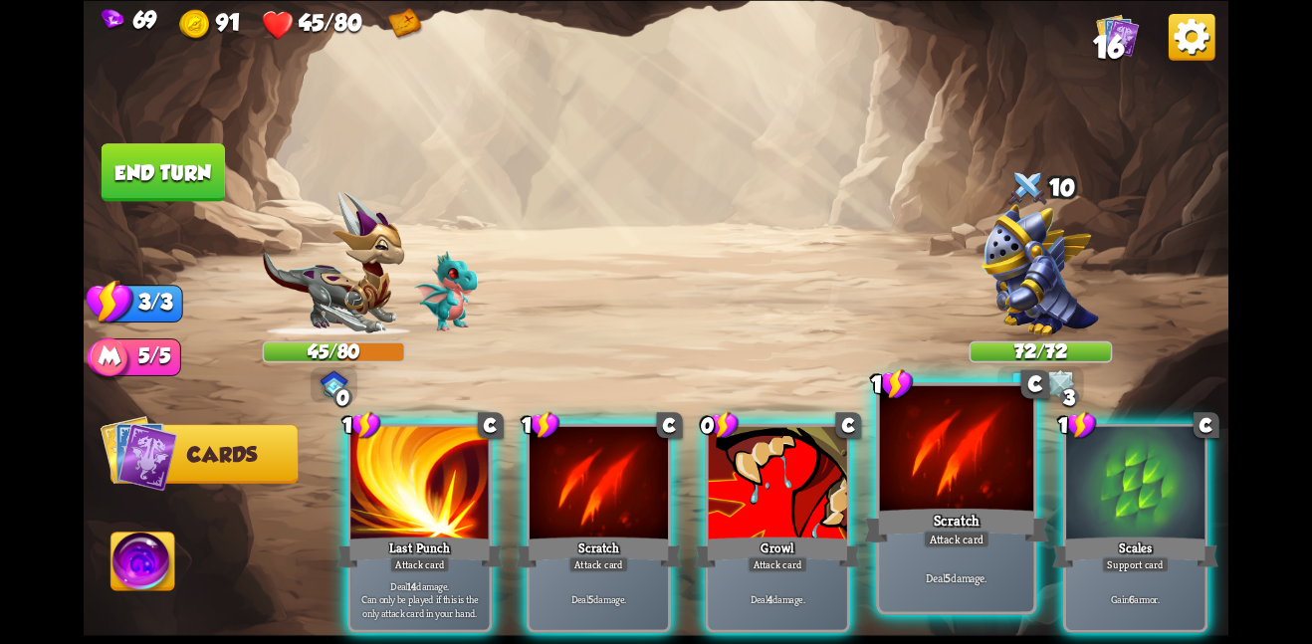
click at [934, 508] on div "Scratch" at bounding box center [956, 525] width 184 height 41
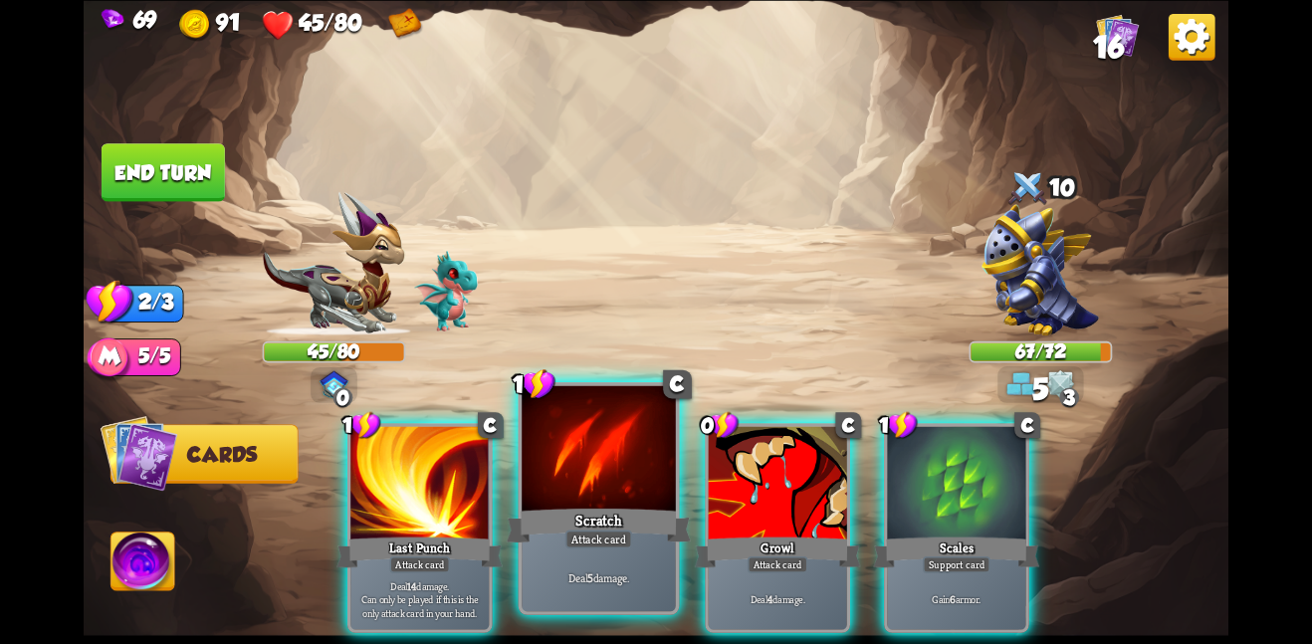
click at [609, 484] on div at bounding box center [599, 449] width 154 height 129
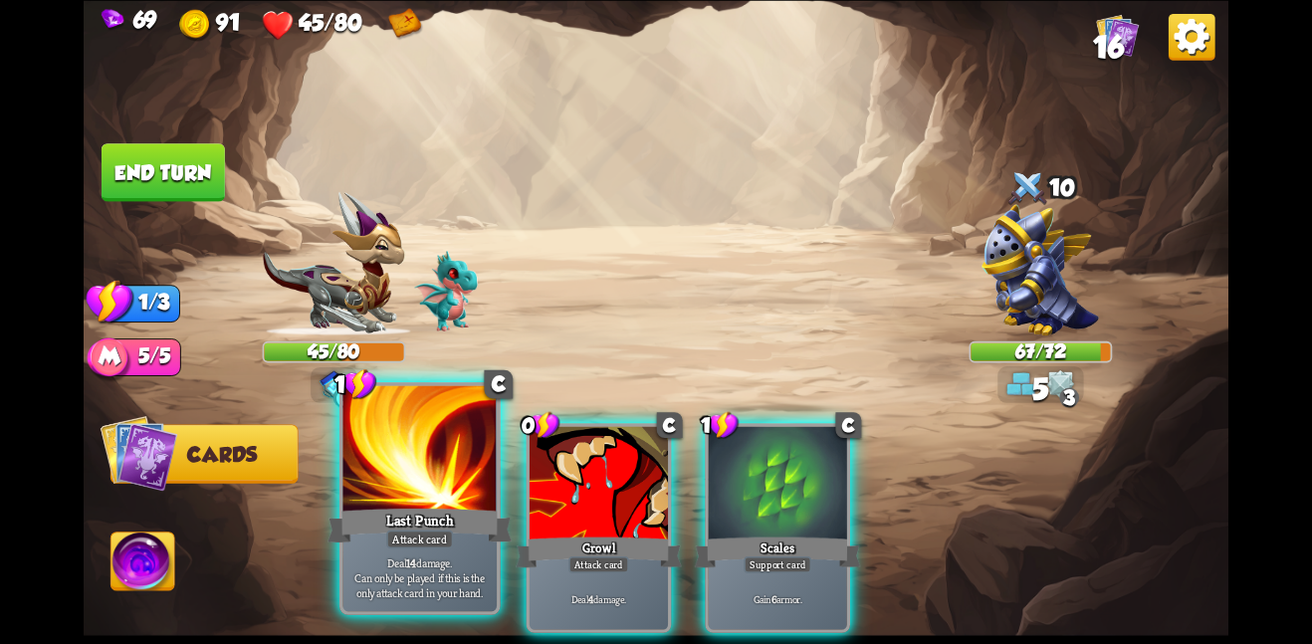
click at [470, 473] on div at bounding box center [419, 449] width 154 height 129
click at [367, 422] on div at bounding box center [419, 449] width 154 height 129
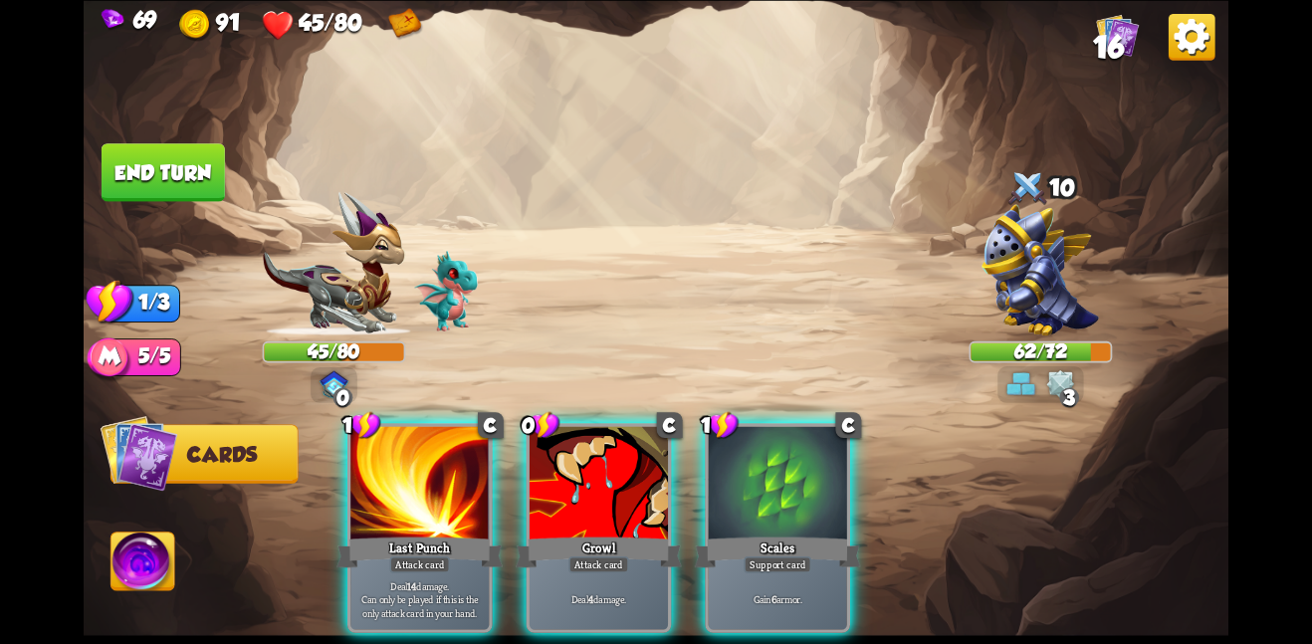
click at [698, 479] on div "1 C Last Punch Attack card Deal 14 damage. Can only be played if this is the on…" at bounding box center [771, 500] width 916 height 287
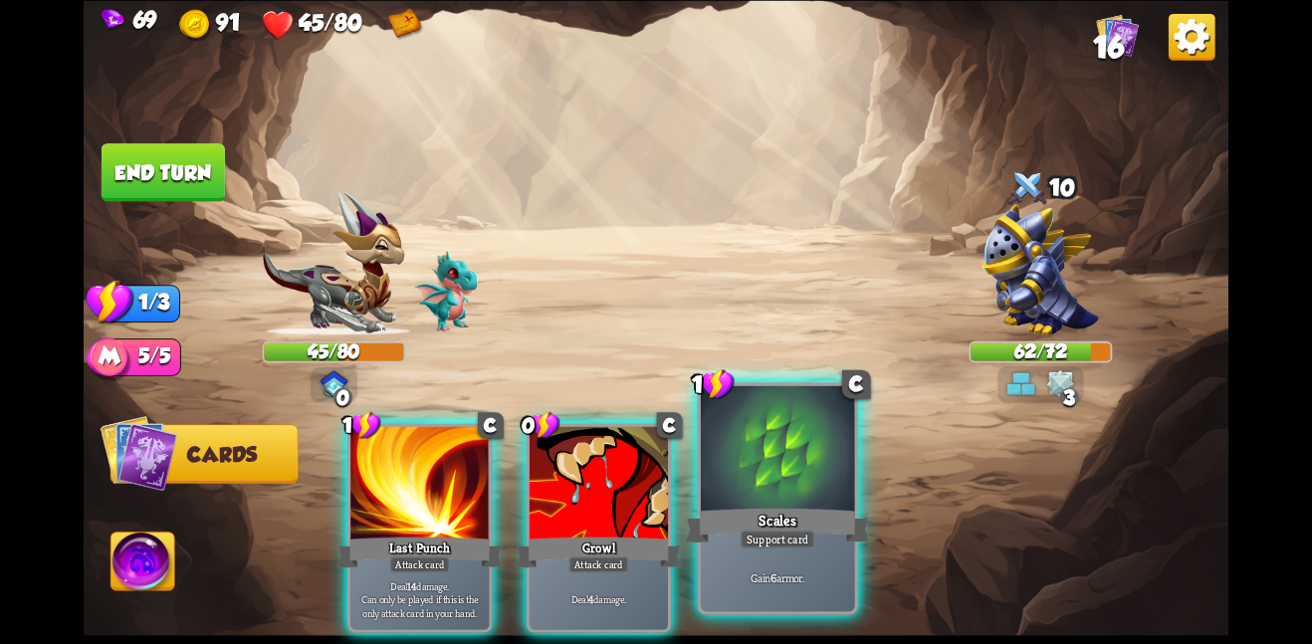
click at [713, 478] on div at bounding box center [778, 449] width 154 height 129
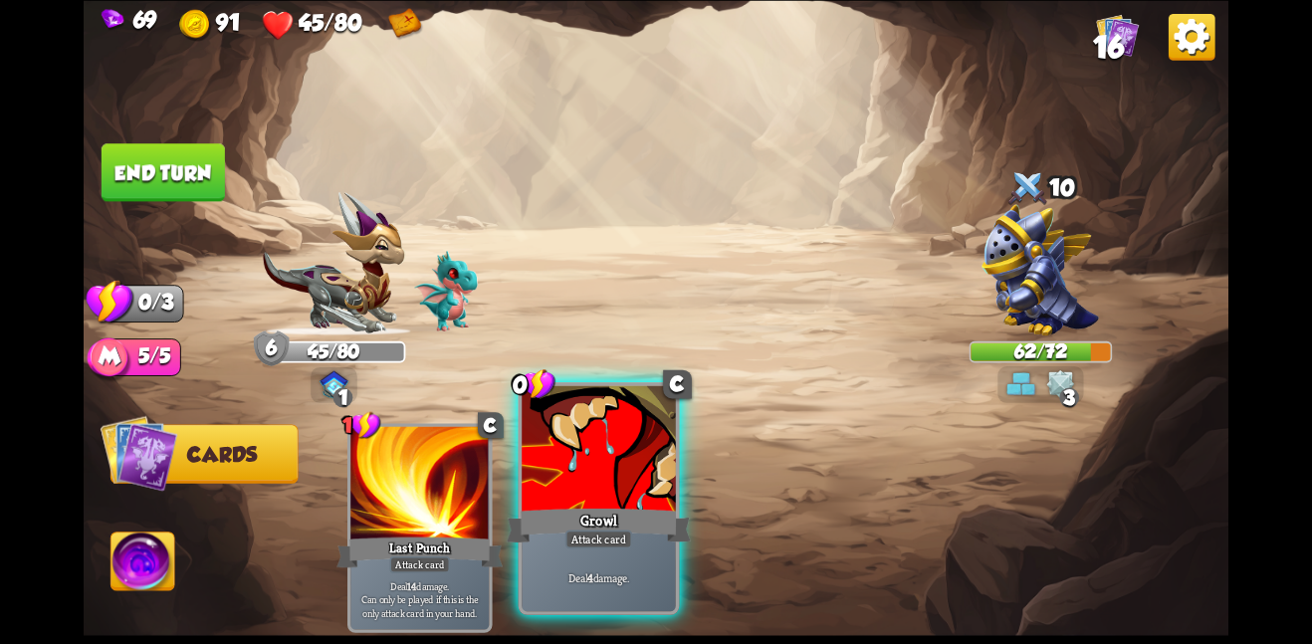
click at [629, 473] on div at bounding box center [599, 449] width 154 height 129
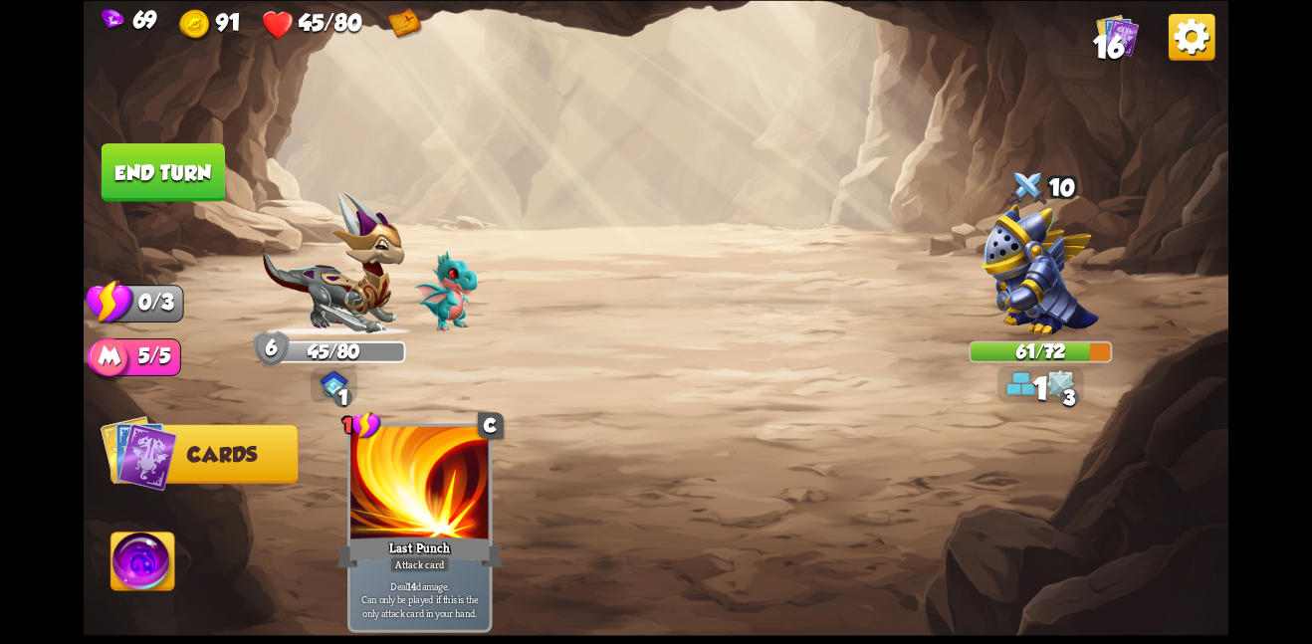
click at [170, 132] on img at bounding box center [656, 322] width 1145 height 644
click at [173, 152] on button "End turn" at bounding box center [163, 172] width 123 height 58
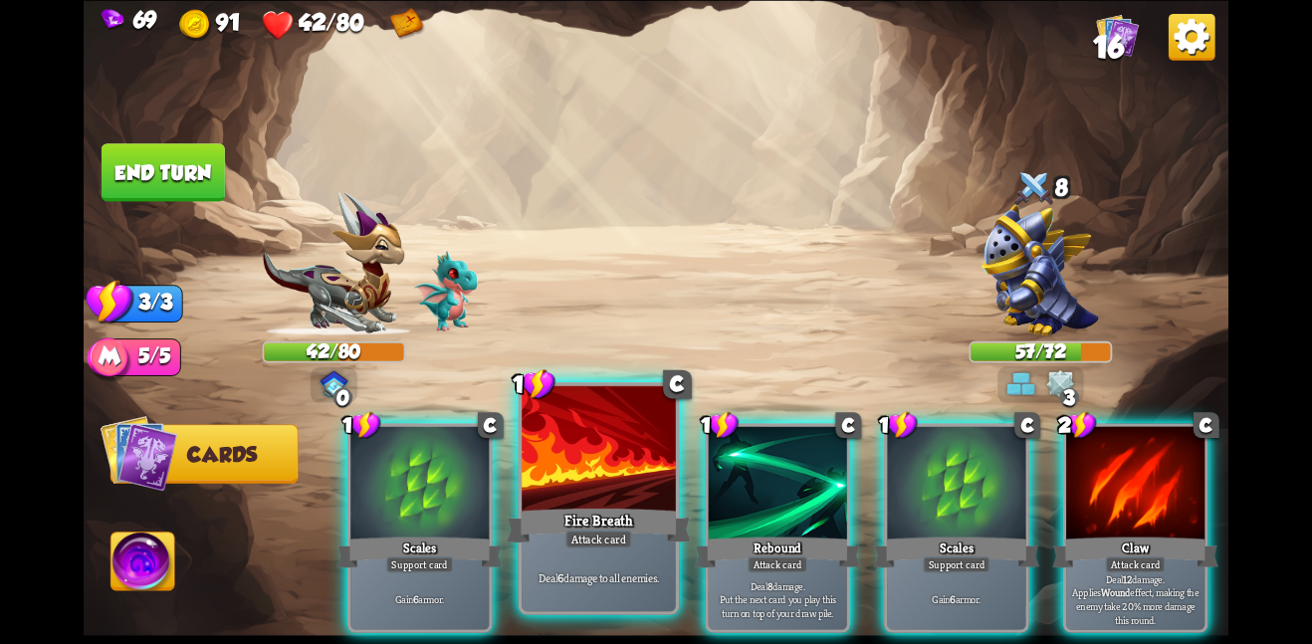
click at [641, 443] on div at bounding box center [599, 449] width 154 height 129
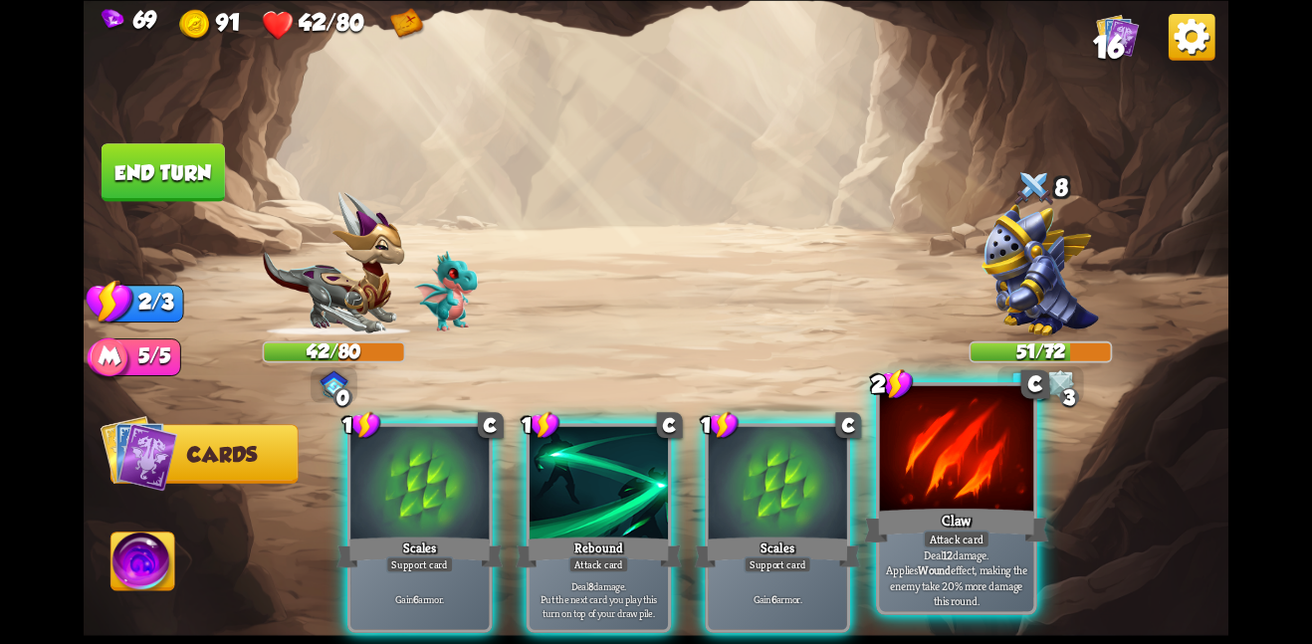
click at [899, 507] on div "Claw" at bounding box center [956, 525] width 184 height 41
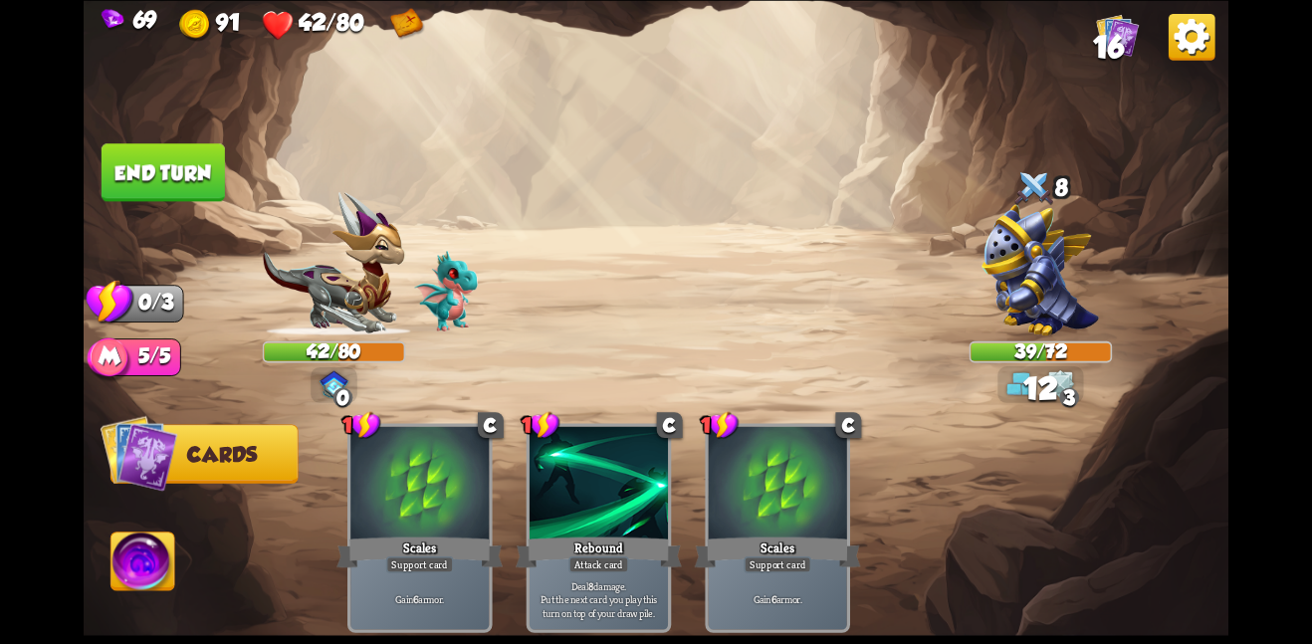
click at [263, 237] on img at bounding box center [334, 263] width 143 height 144
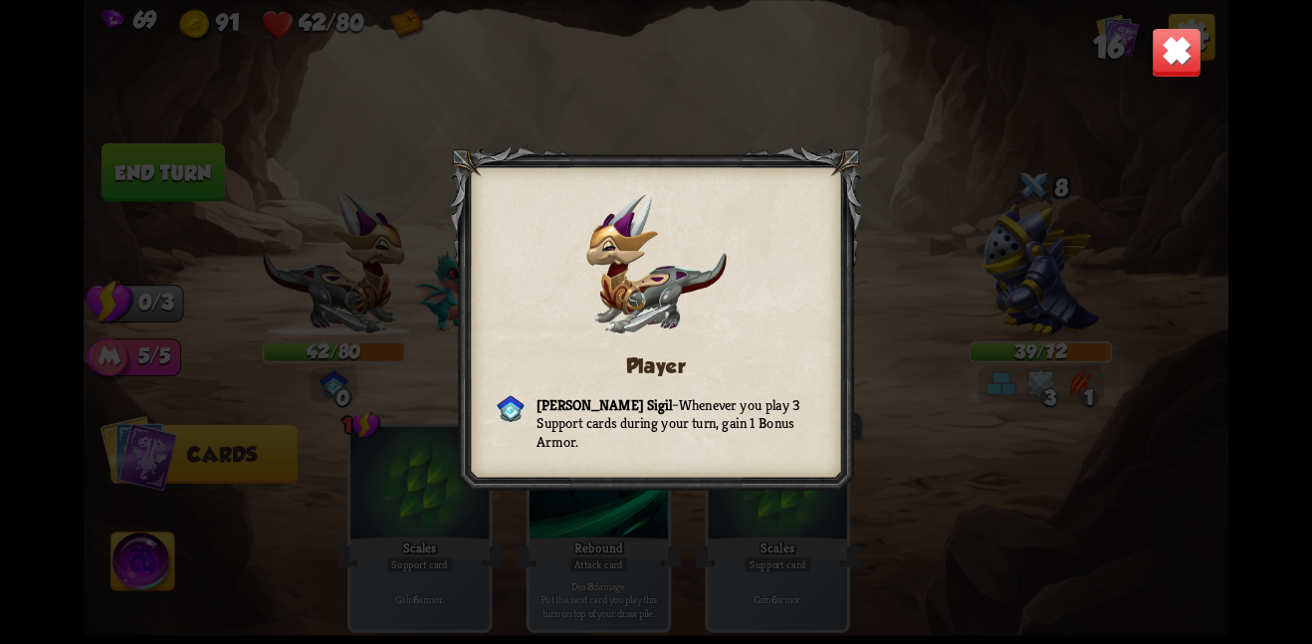
click at [1161, 56] on img at bounding box center [1177, 52] width 50 height 50
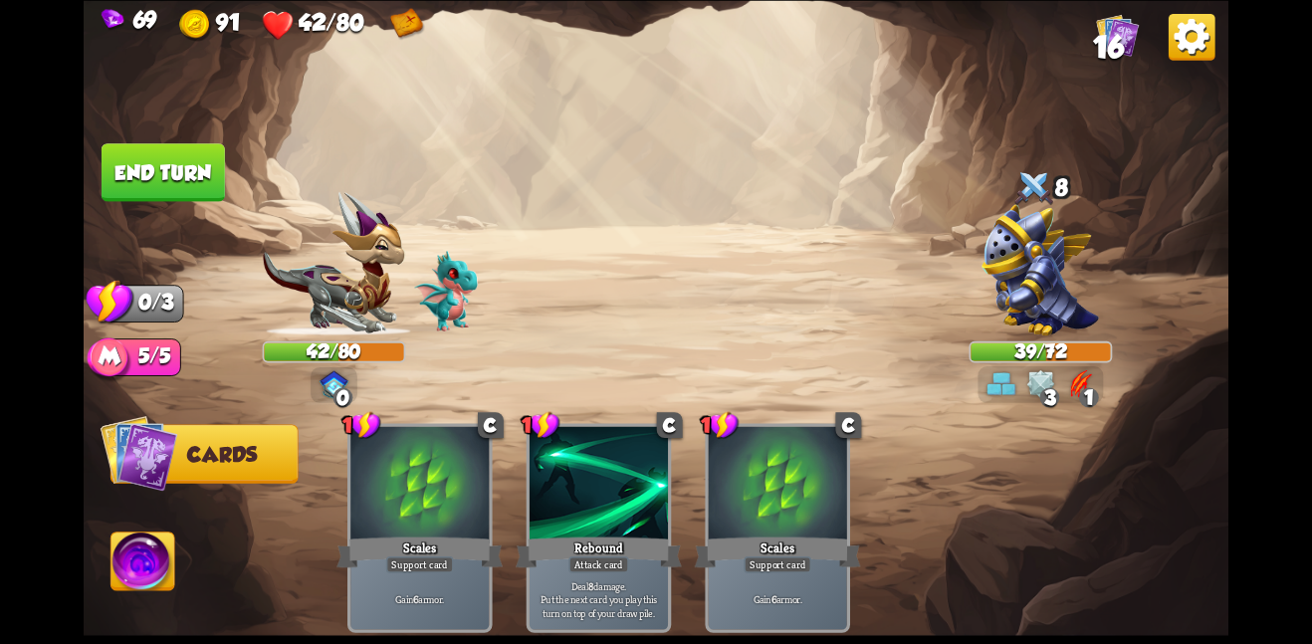
click at [177, 178] on button "End turn" at bounding box center [163, 172] width 123 height 58
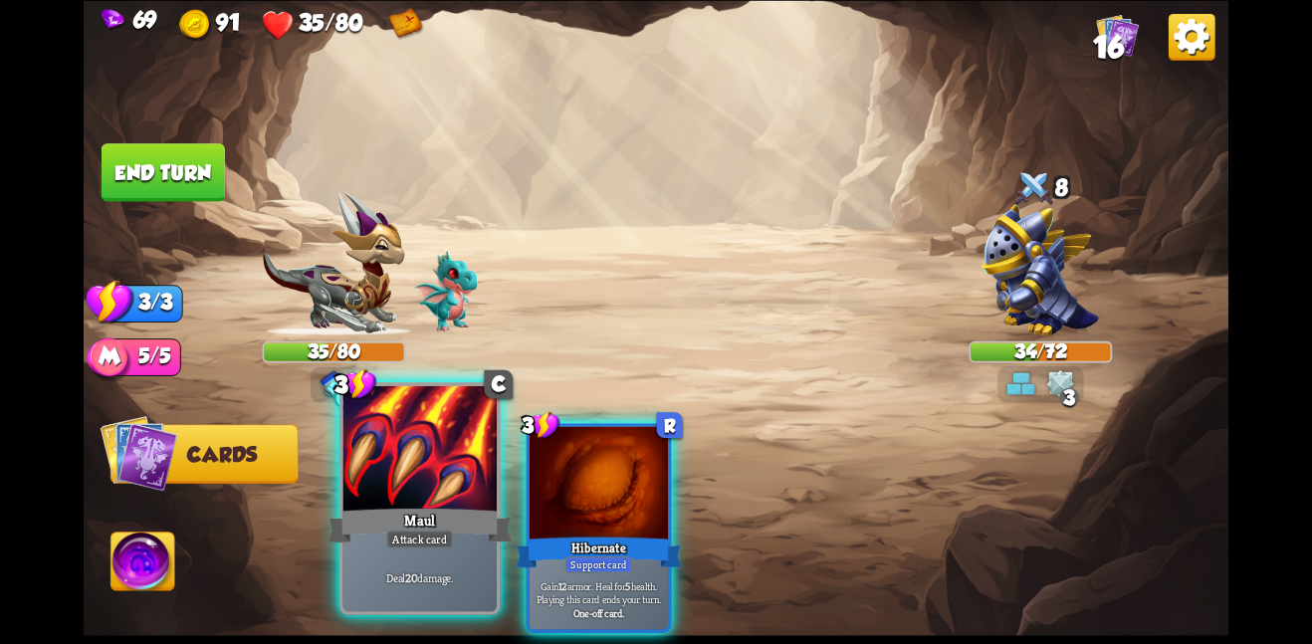
click at [433, 438] on div at bounding box center [419, 449] width 154 height 129
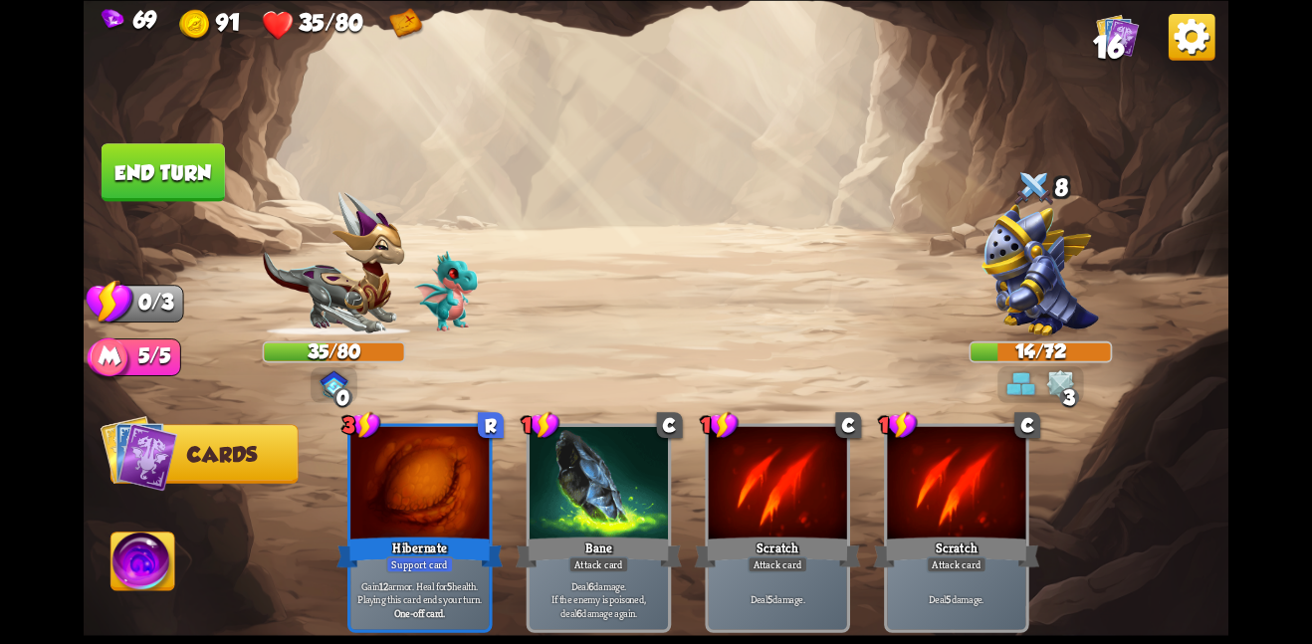
click at [202, 170] on button "End turn" at bounding box center [163, 172] width 123 height 58
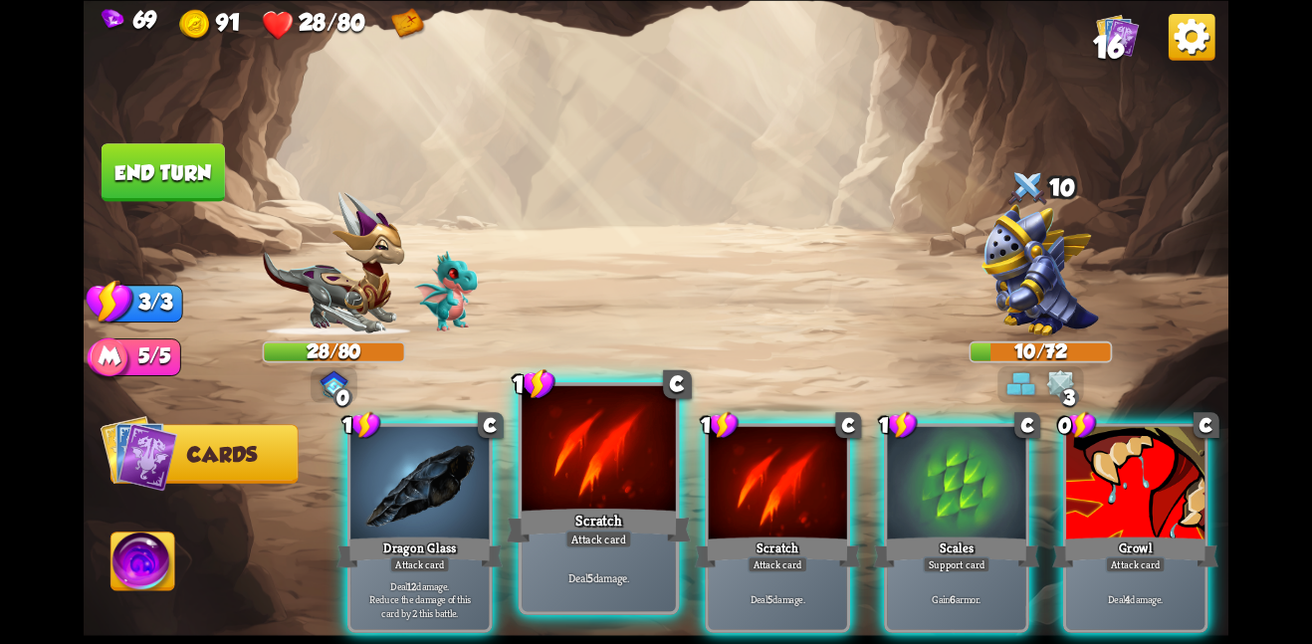
click at [627, 525] on div "Scratch" at bounding box center [599, 525] width 184 height 41
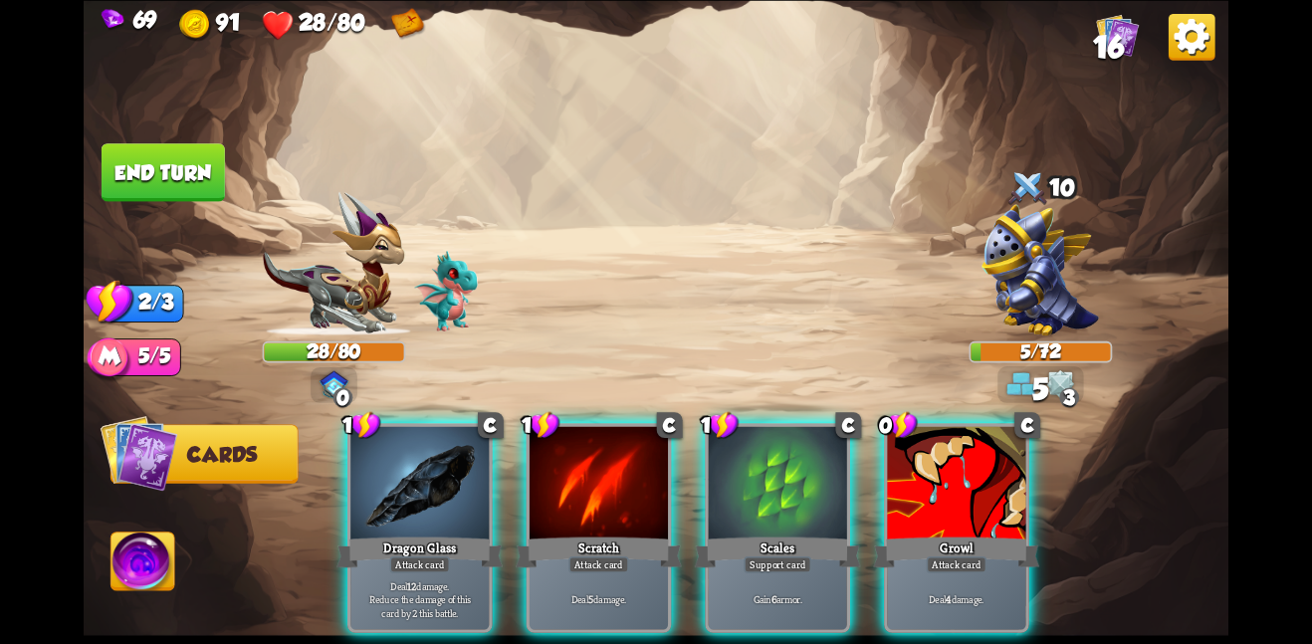
click at [627, 533] on div "Scratch" at bounding box center [599, 551] width 166 height 37
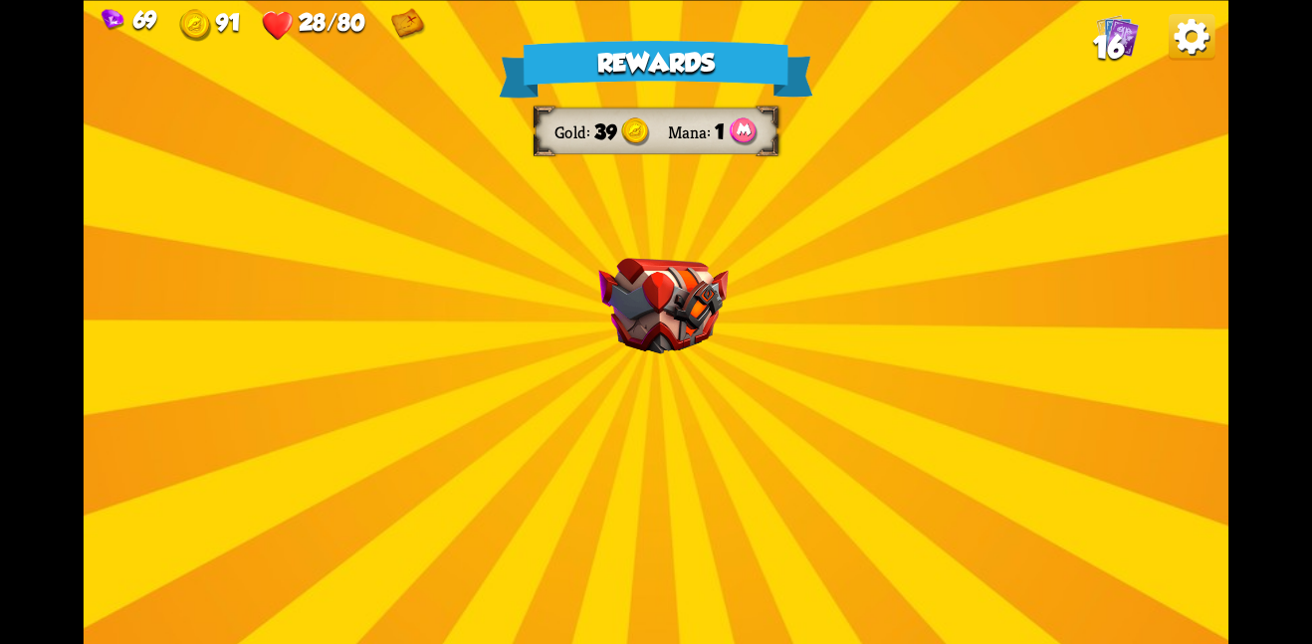
click at [696, 384] on div "Rewards Gold 39 Mana 1 Select a card 1 C Incantation Support card Gain 7 armor.…" at bounding box center [656, 322] width 1145 height 644
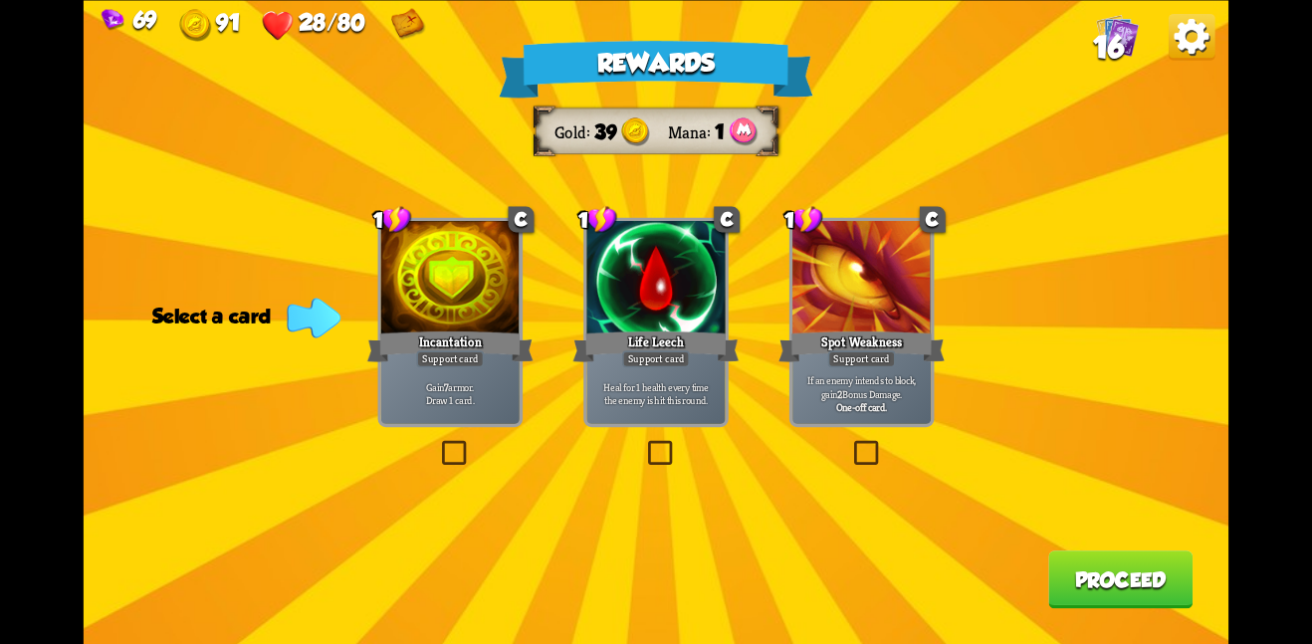
click at [490, 296] on div at bounding box center [450, 279] width 138 height 116
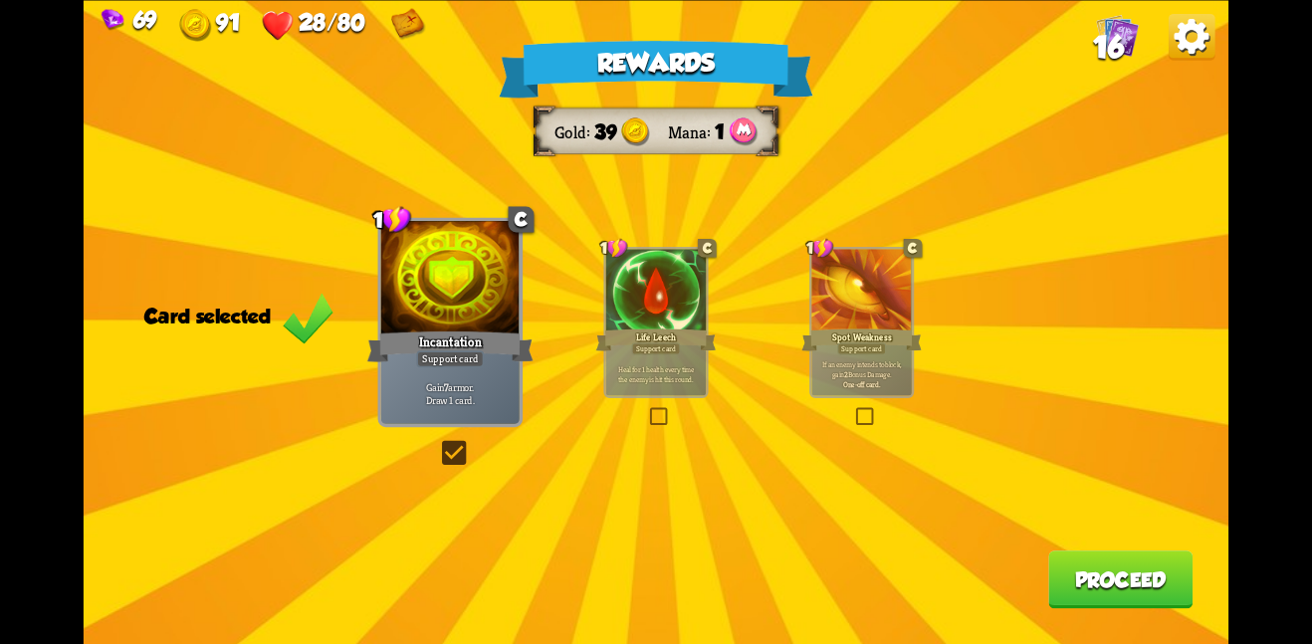
click at [1054, 567] on button "Proceed" at bounding box center [1120, 579] width 144 height 58
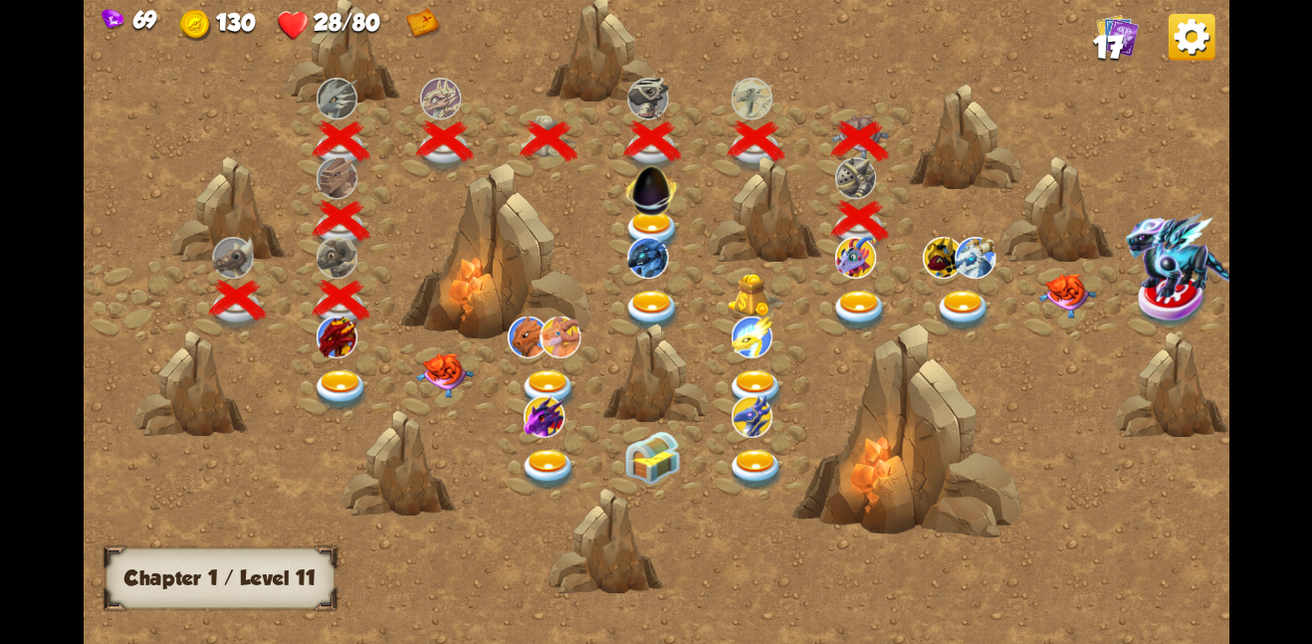
scroll to position [0, 303]
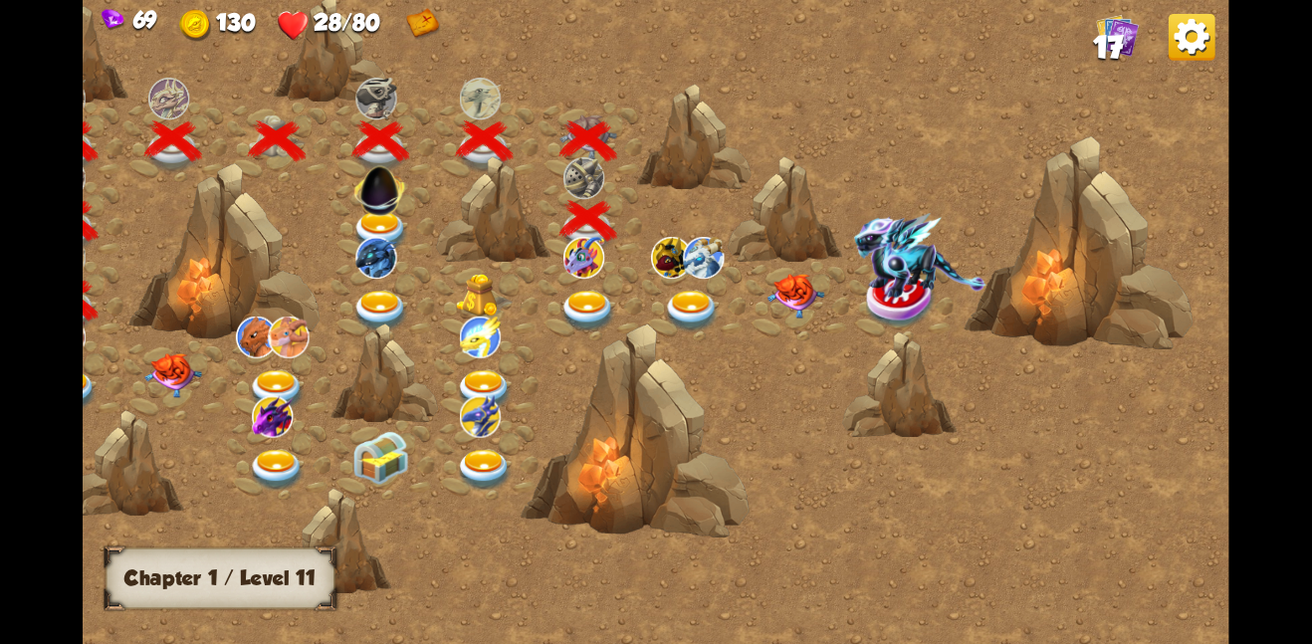
click at [787, 306] on img at bounding box center [795, 295] width 58 height 45
click at [793, 298] on img at bounding box center [795, 295] width 58 height 45
click at [790, 285] on img at bounding box center [795, 295] width 58 height 45
click at [795, 294] on img at bounding box center [795, 295] width 58 height 45
click at [789, 295] on img at bounding box center [795, 295] width 58 height 45
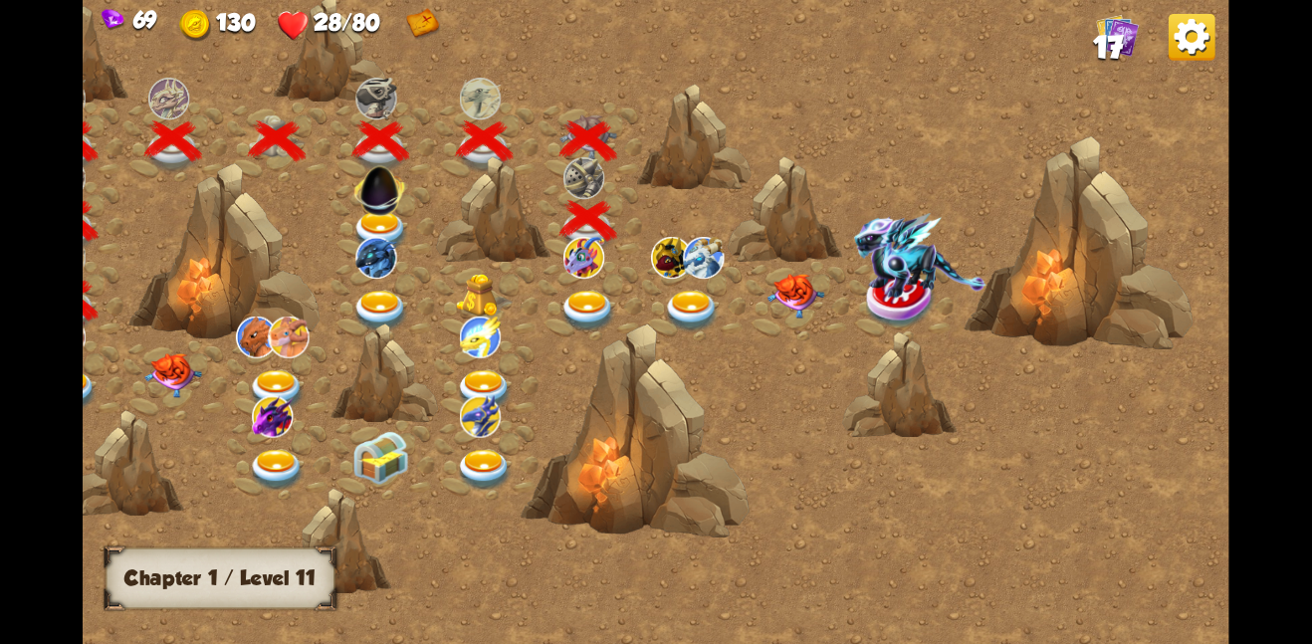
click at [584, 293] on img at bounding box center [588, 311] width 58 height 42
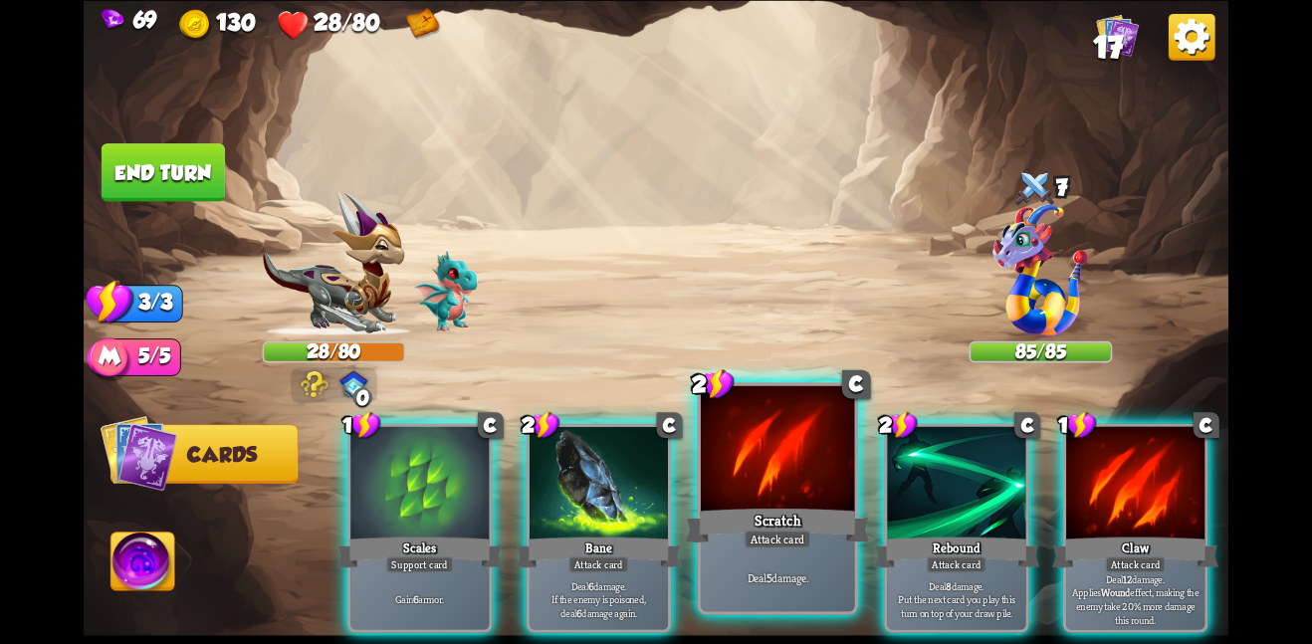
click at [720, 459] on div at bounding box center [778, 449] width 154 height 129
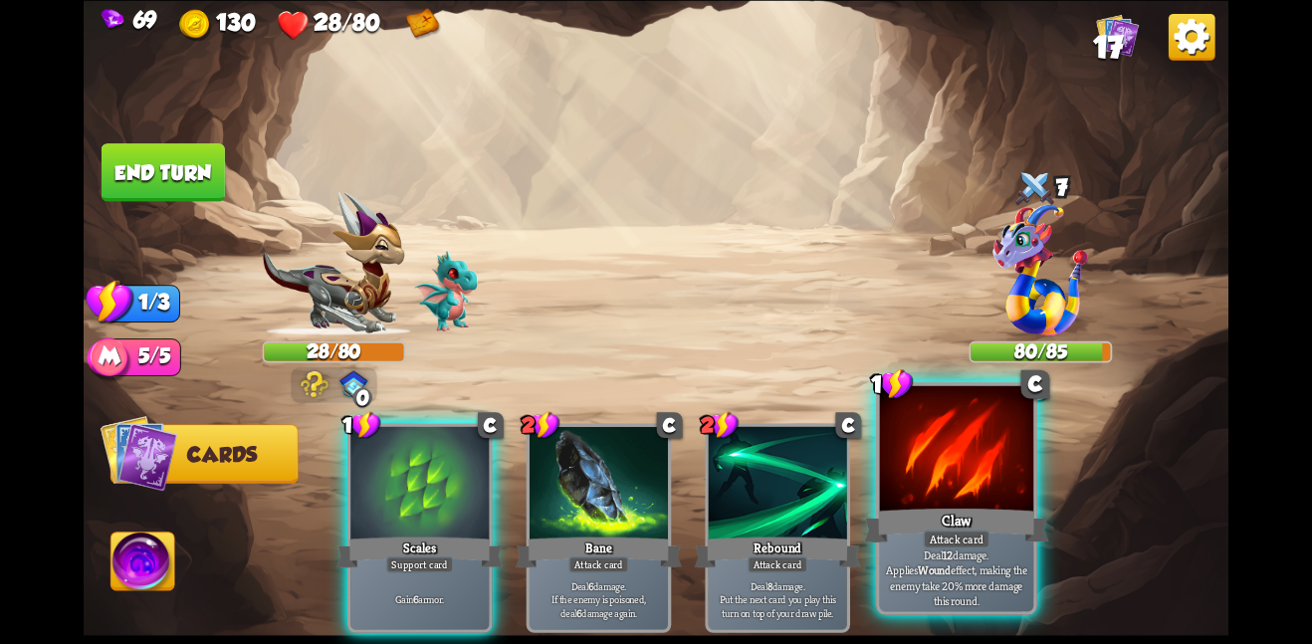
click at [924, 520] on div "Claw" at bounding box center [956, 525] width 184 height 41
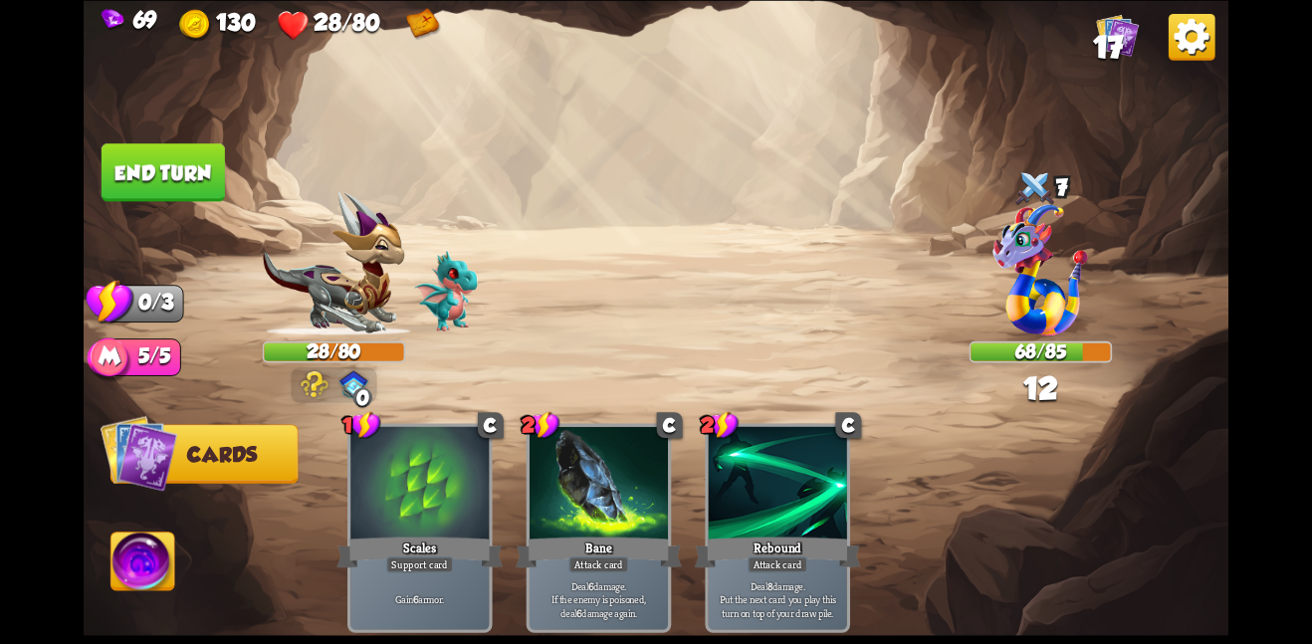
click at [171, 133] on img at bounding box center [656, 322] width 1145 height 644
click at [180, 158] on button "End turn" at bounding box center [163, 172] width 123 height 58
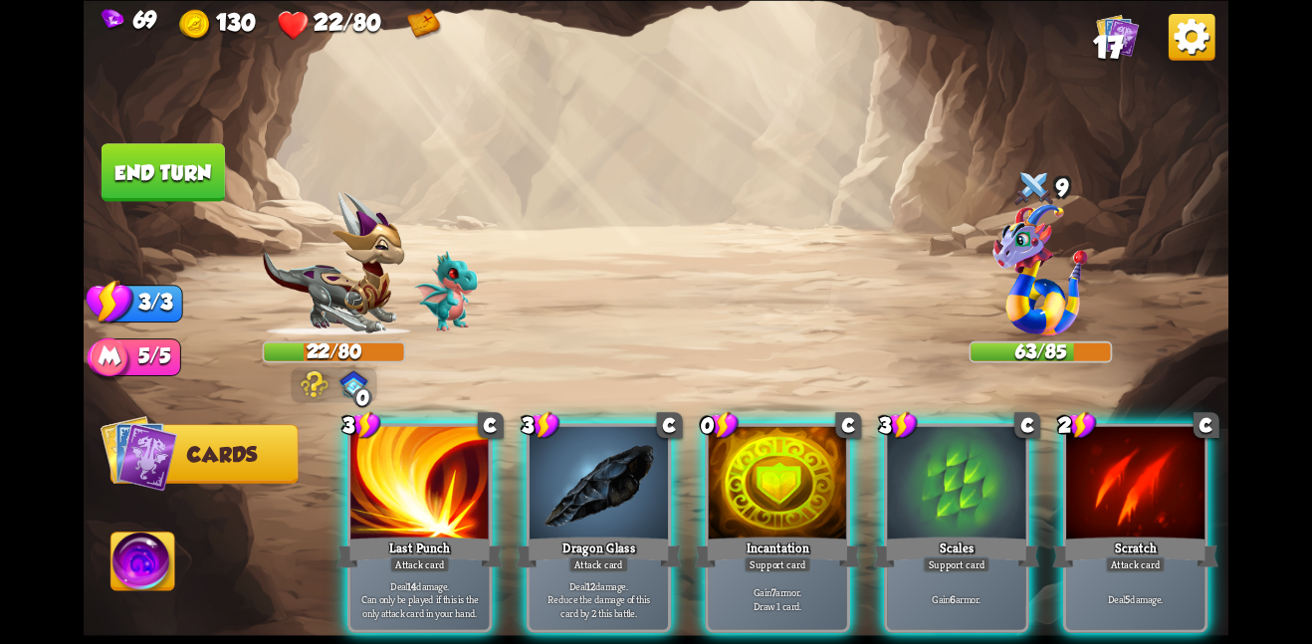
click at [1183, 35] on img at bounding box center [1191, 36] width 47 height 47
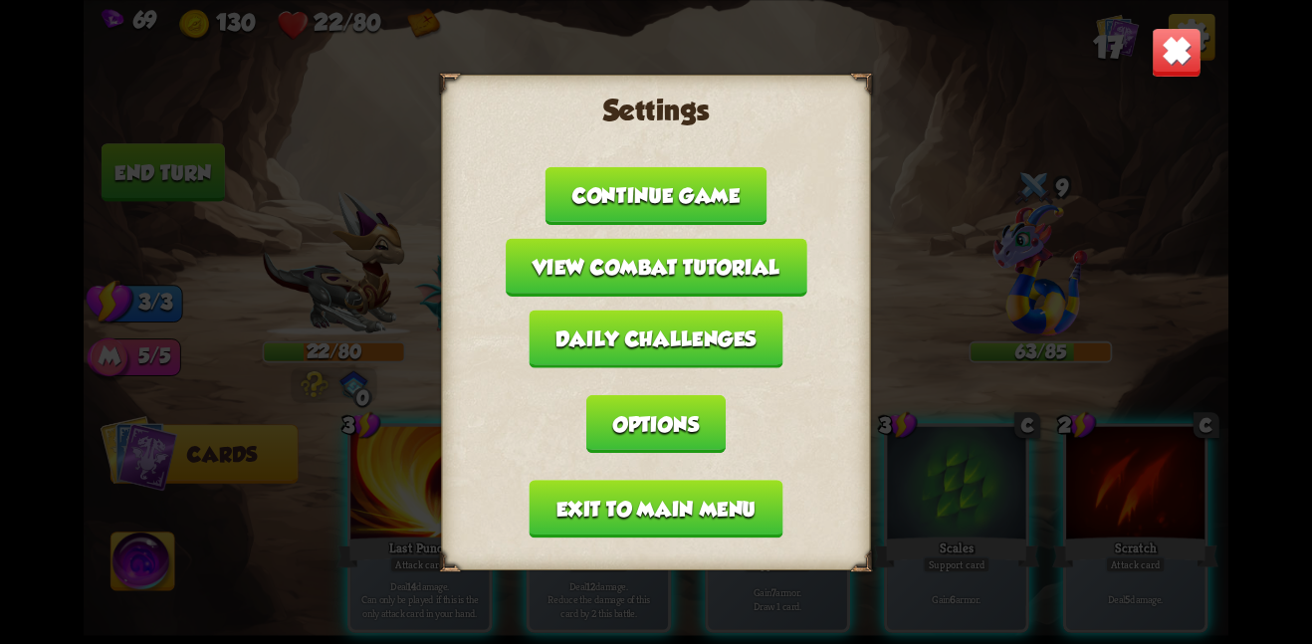
click at [722, 483] on button "Exit to main menu" at bounding box center [656, 509] width 254 height 58
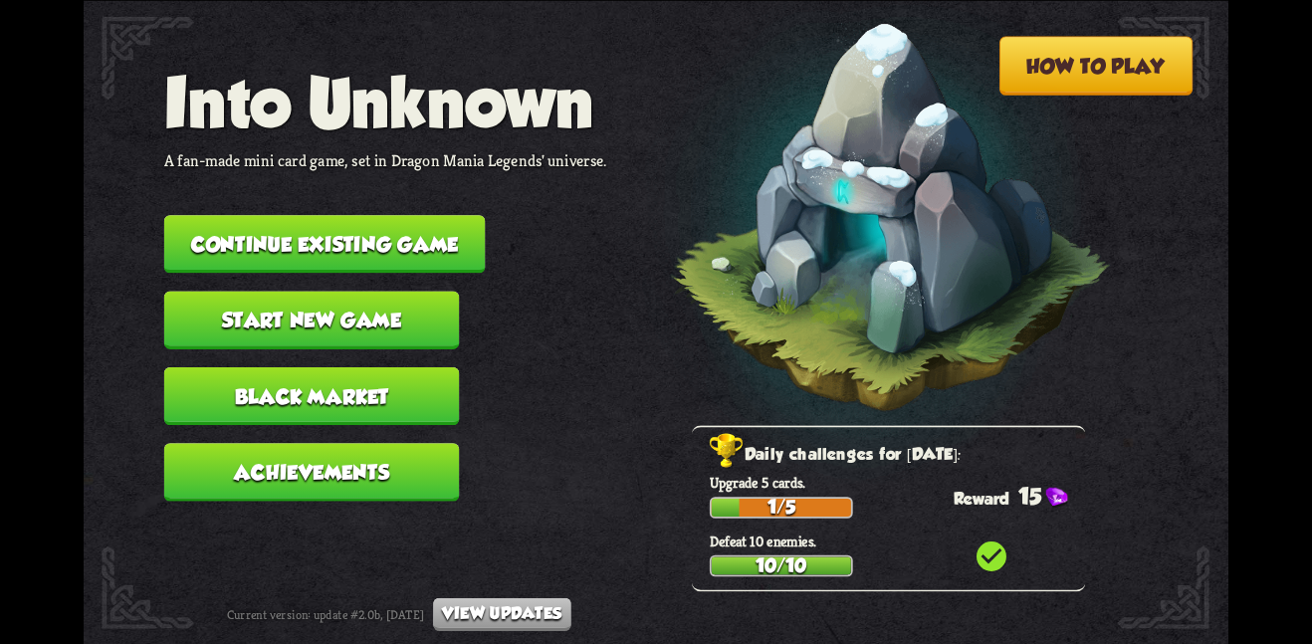
click at [418, 443] on button "Achievements" at bounding box center [312, 472] width 296 height 58
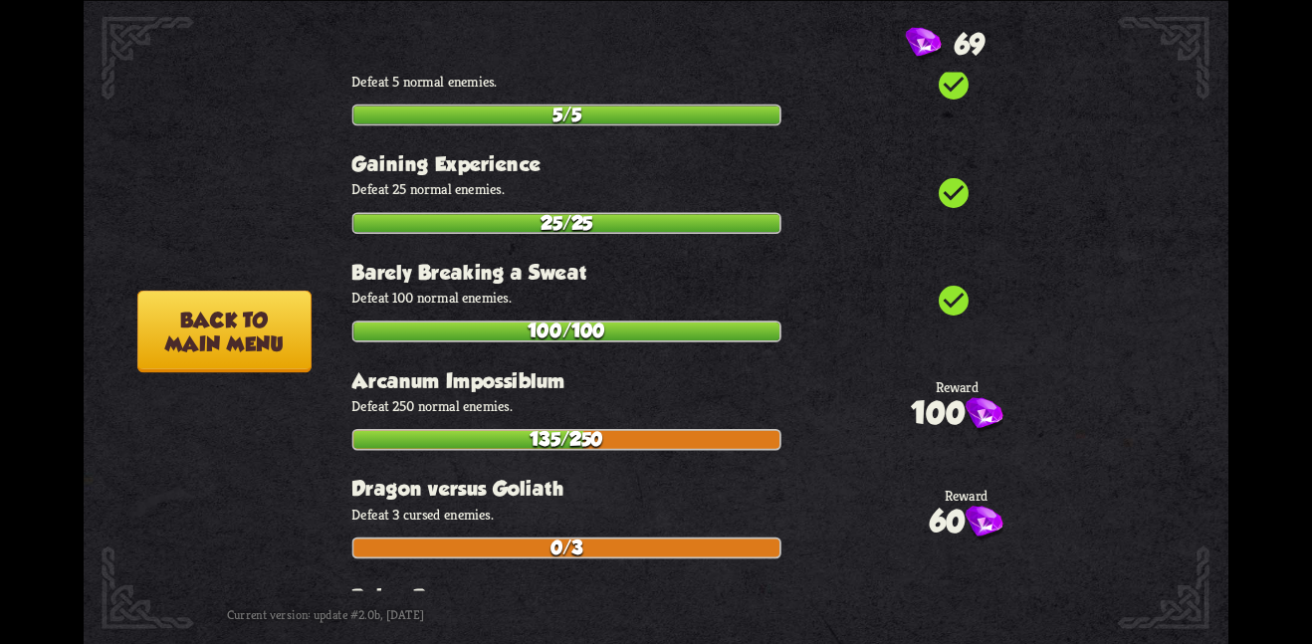
scroll to position [223, 0]
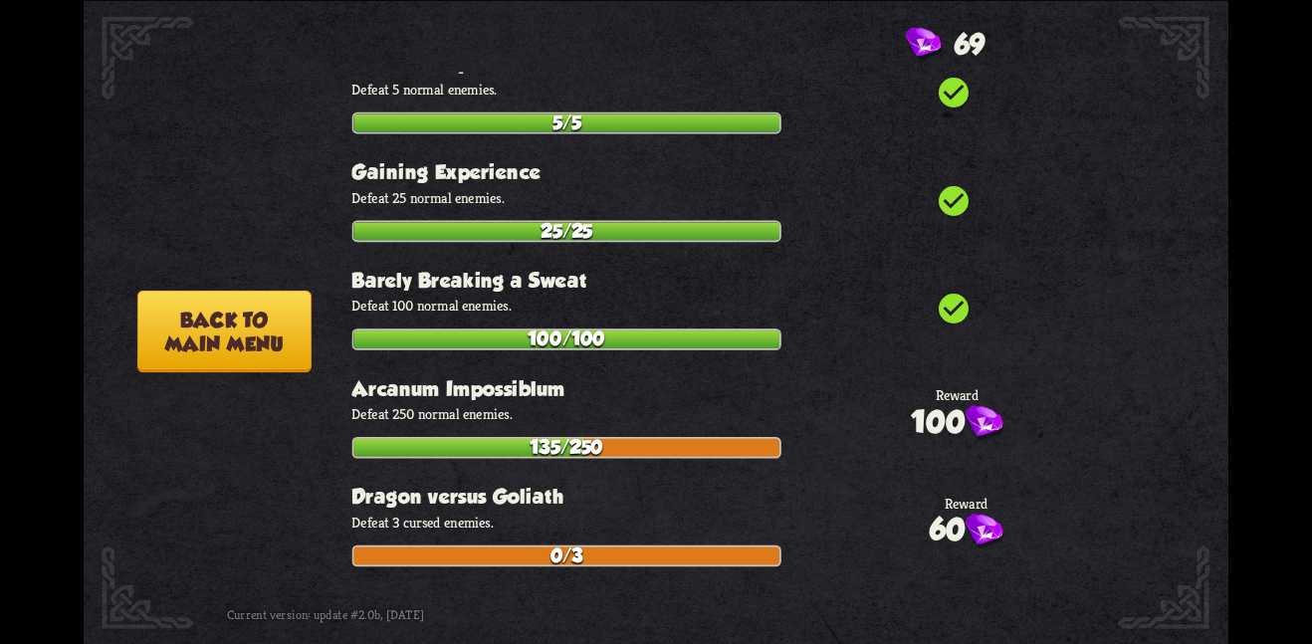
click at [260, 326] on button "Back to main menu" at bounding box center [224, 331] width 174 height 83
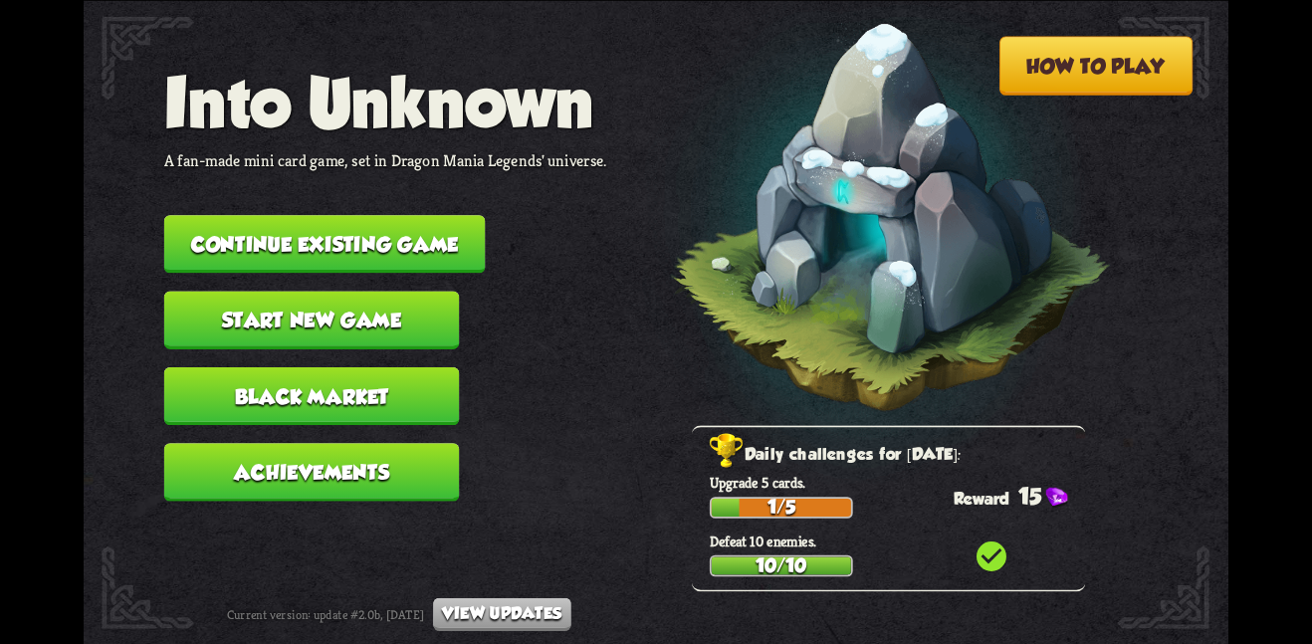
click at [348, 230] on button "Continue existing game" at bounding box center [324, 244] width 321 height 58
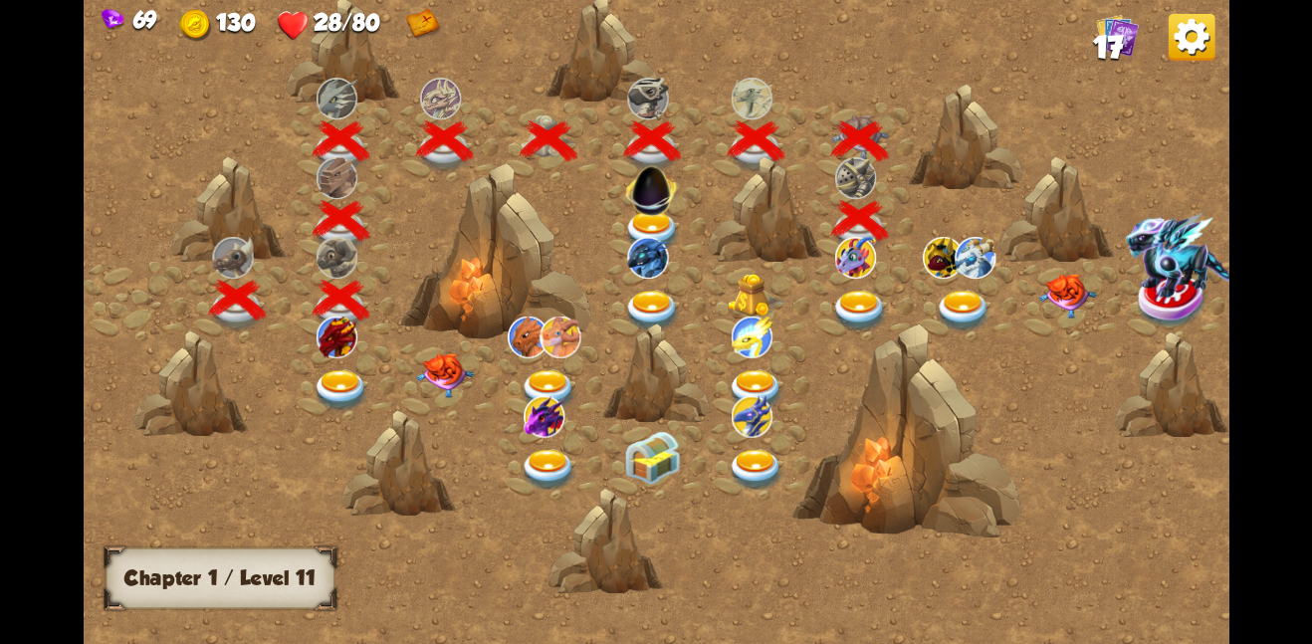
scroll to position [0, 303]
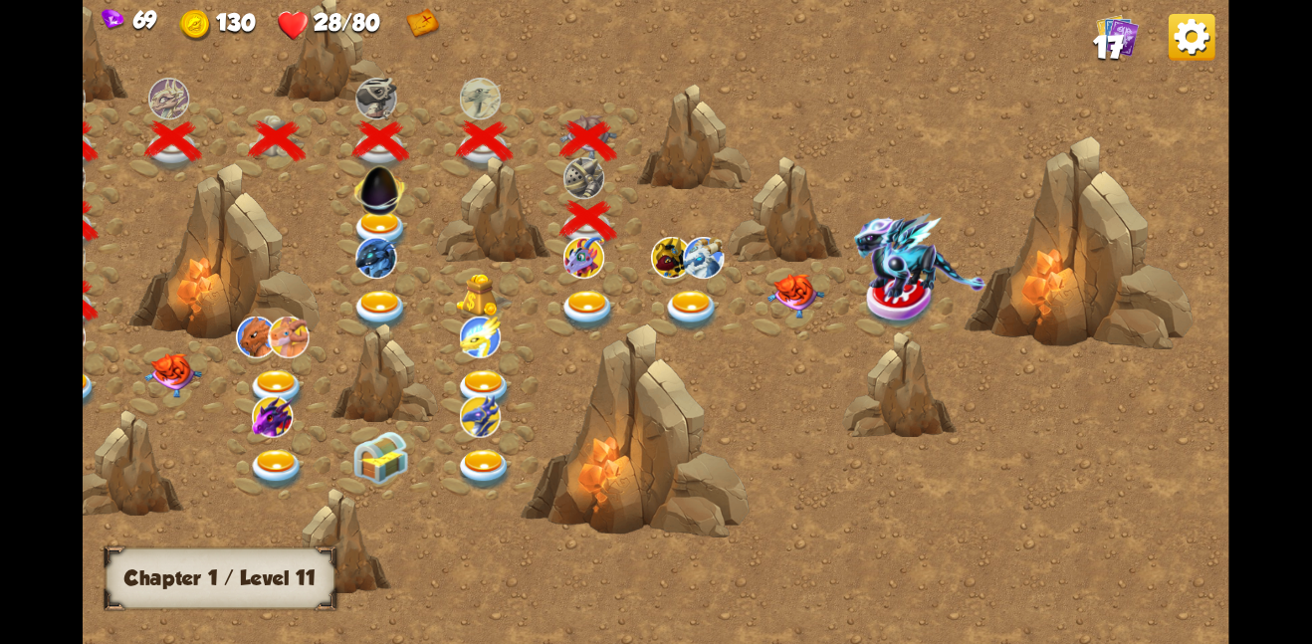
click at [588, 290] on img at bounding box center [588, 311] width 58 height 42
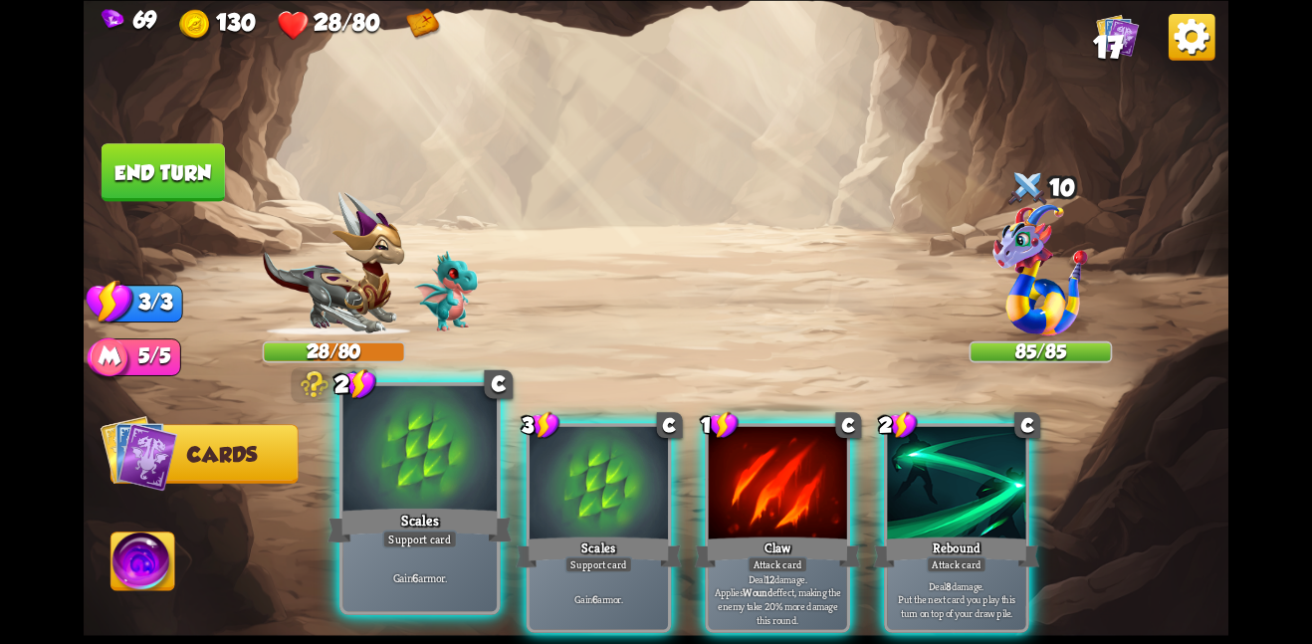
click at [476, 499] on div at bounding box center [419, 449] width 154 height 129
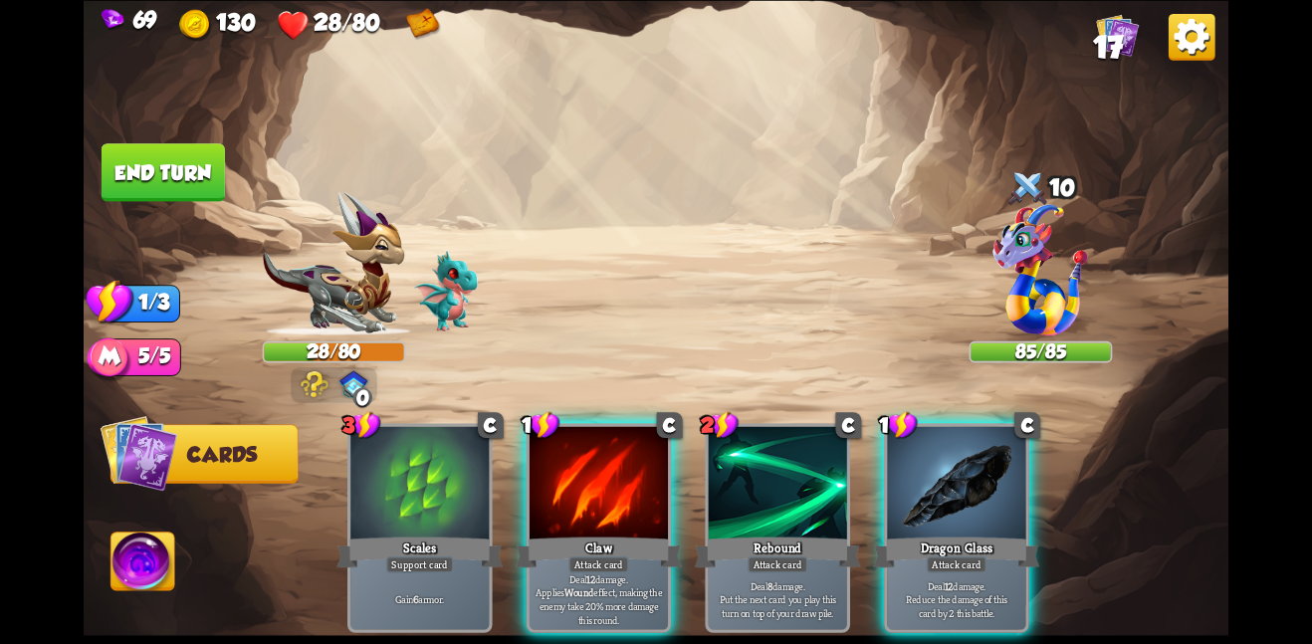
click at [476, 499] on div at bounding box center [419, 484] width 138 height 116
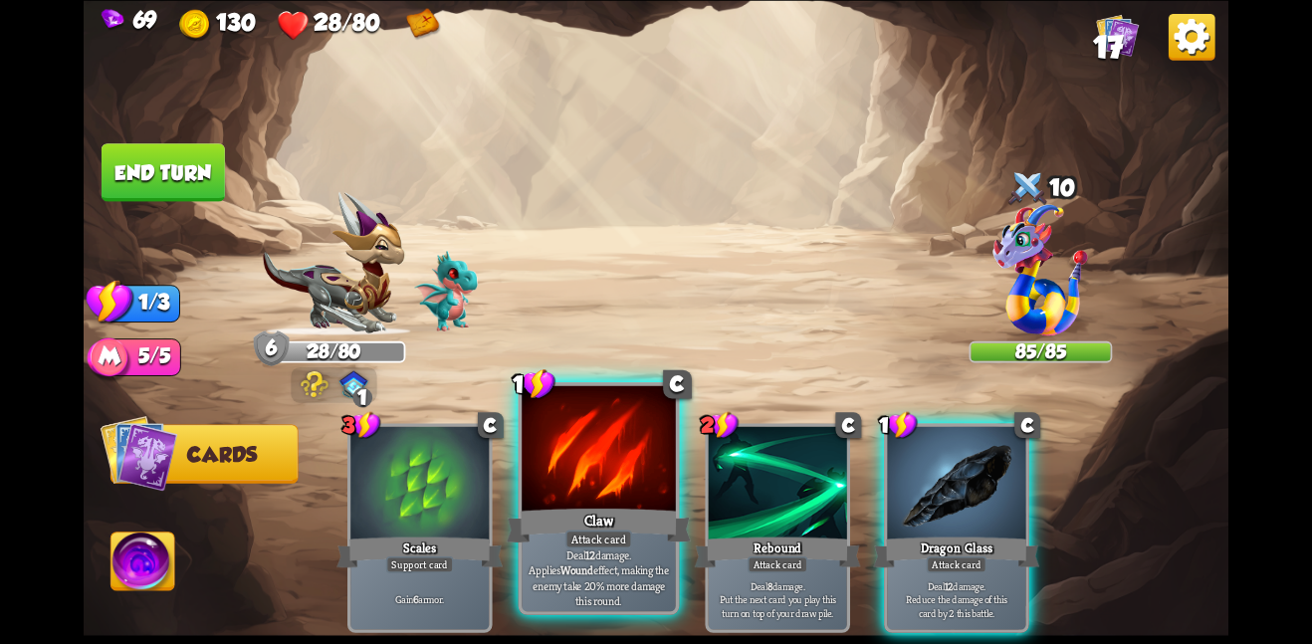
click at [578, 471] on div at bounding box center [599, 449] width 154 height 129
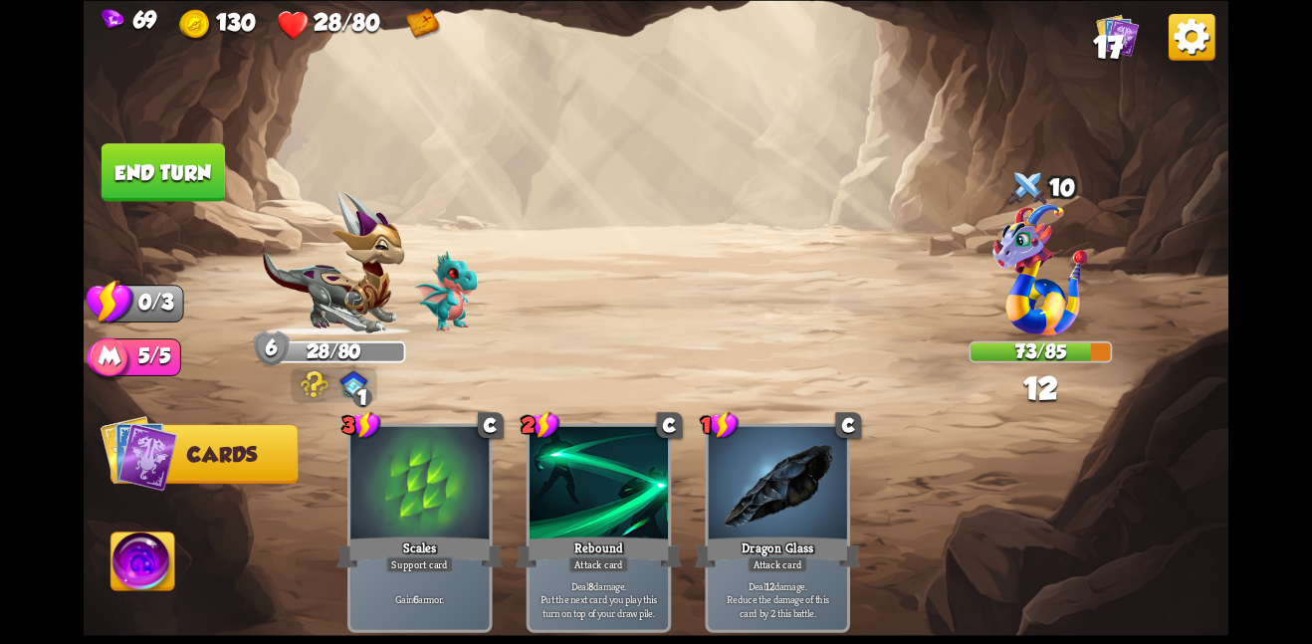
click at [129, 144] on button "End turn" at bounding box center [163, 172] width 123 height 58
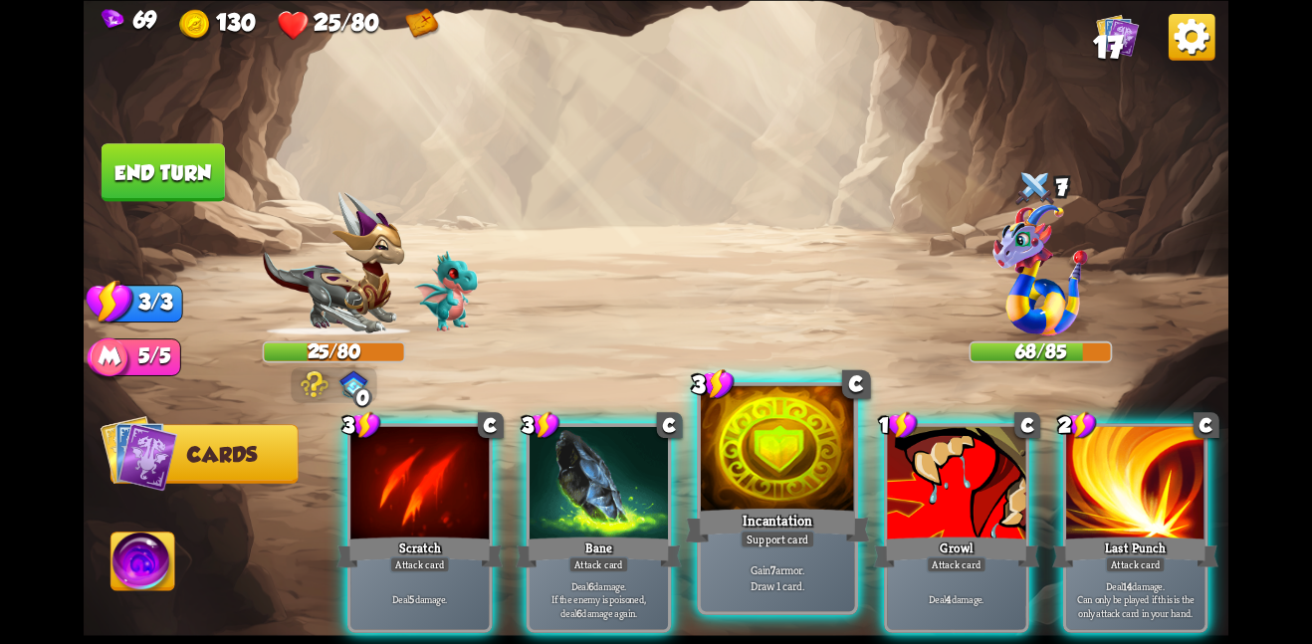
click at [768, 516] on div "Incantation" at bounding box center [777, 525] width 184 height 41
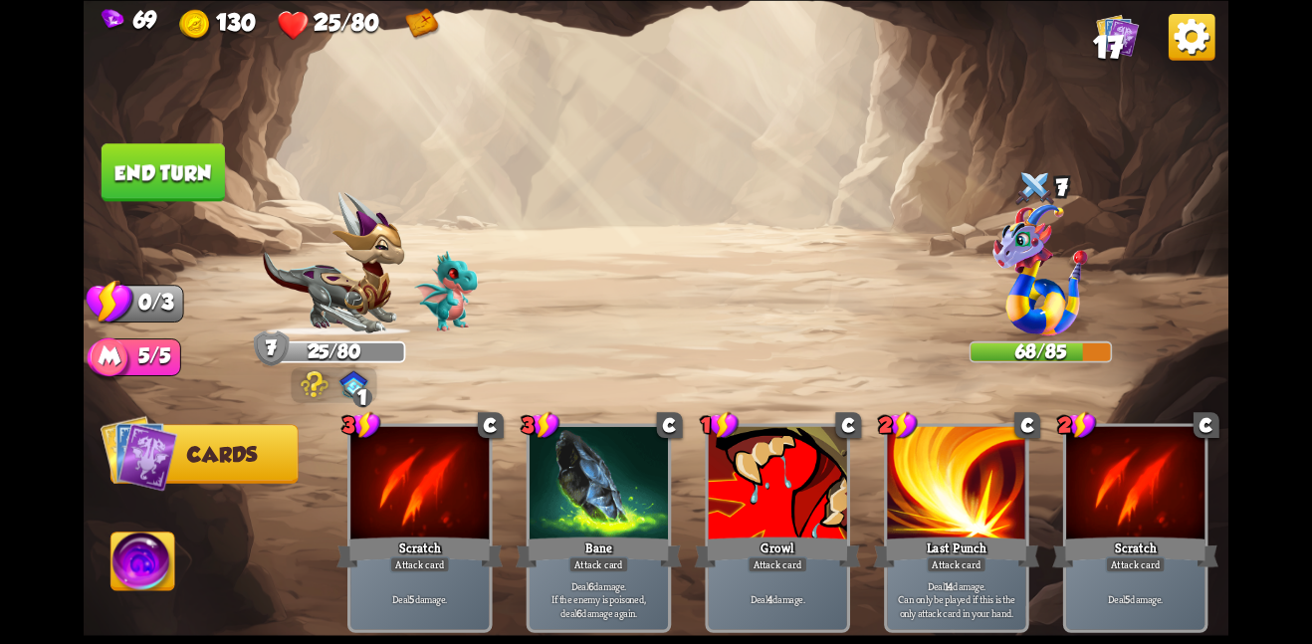
click at [185, 180] on button "End turn" at bounding box center [163, 172] width 123 height 58
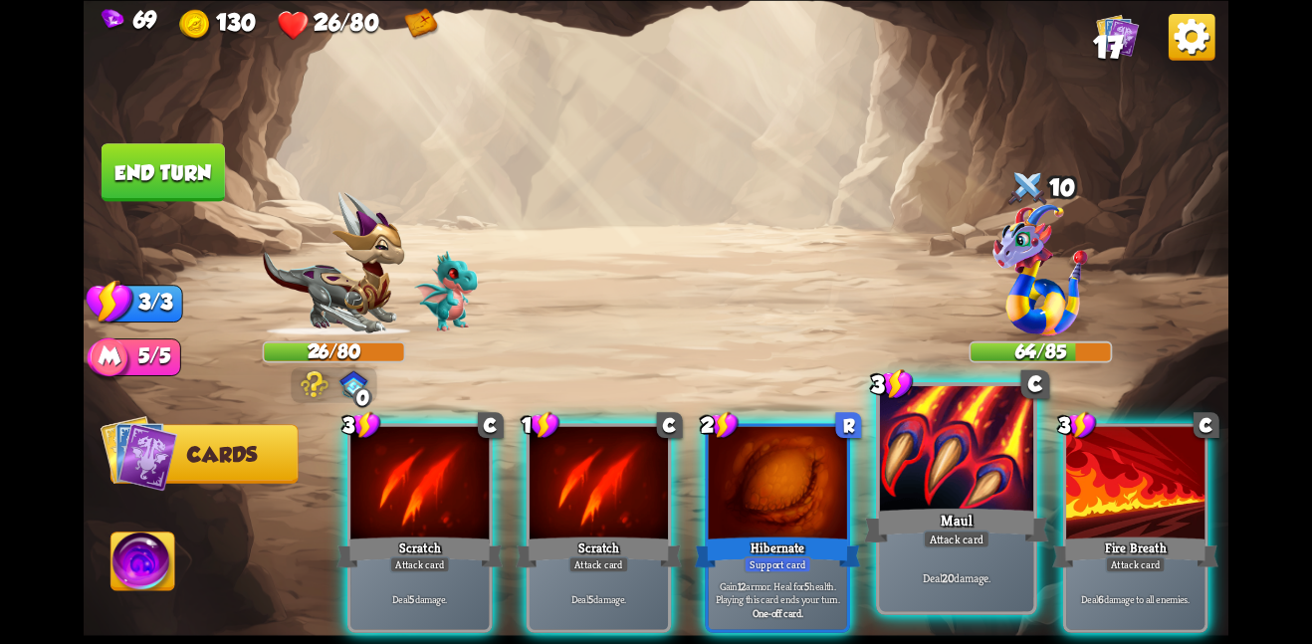
click at [925, 450] on div at bounding box center [957, 449] width 154 height 129
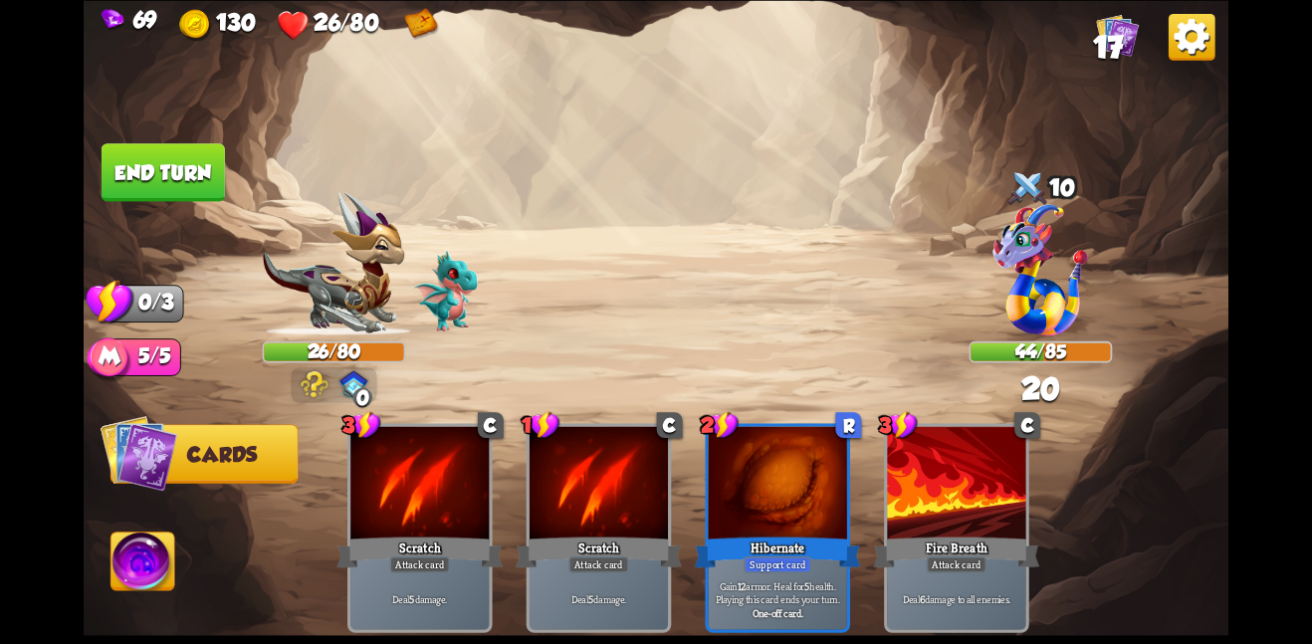
click at [169, 175] on button "End turn" at bounding box center [163, 172] width 123 height 58
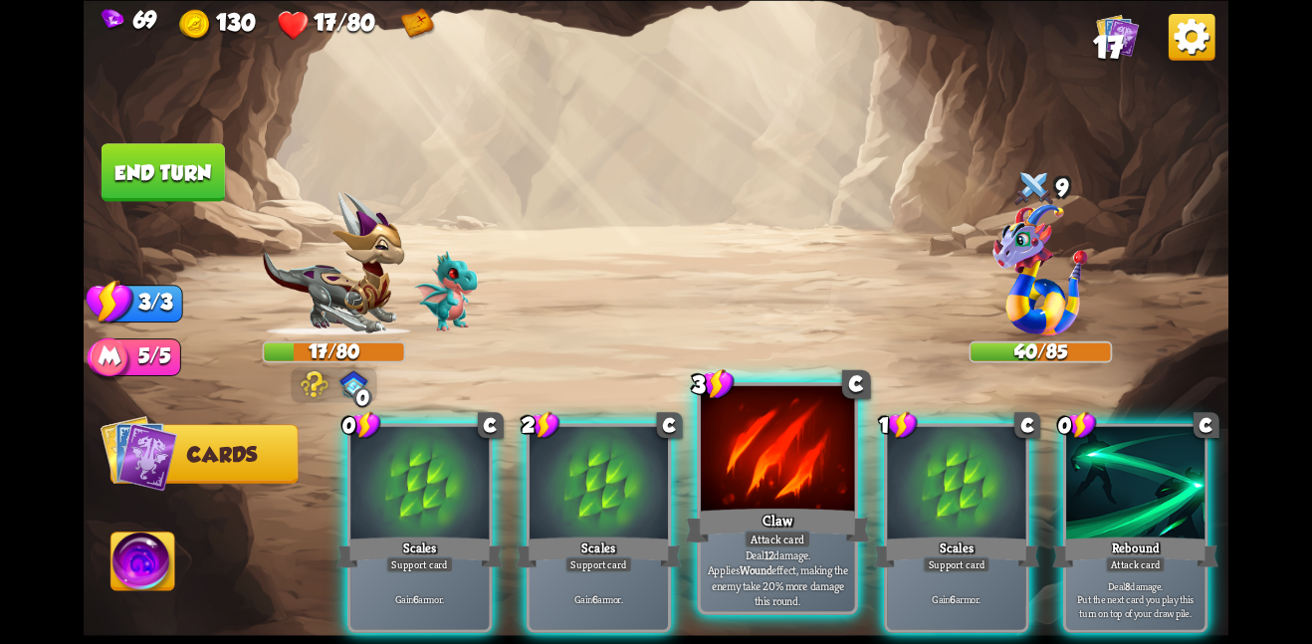
click at [731, 478] on div at bounding box center [778, 449] width 154 height 129
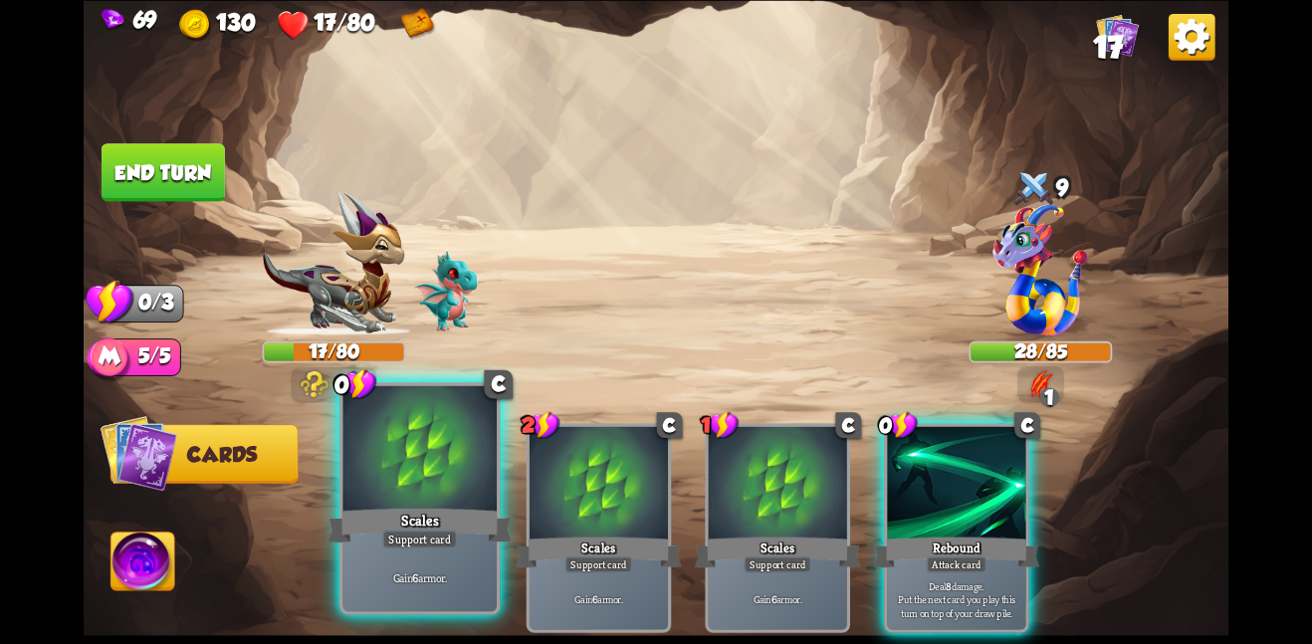
click at [359, 445] on div at bounding box center [419, 449] width 154 height 129
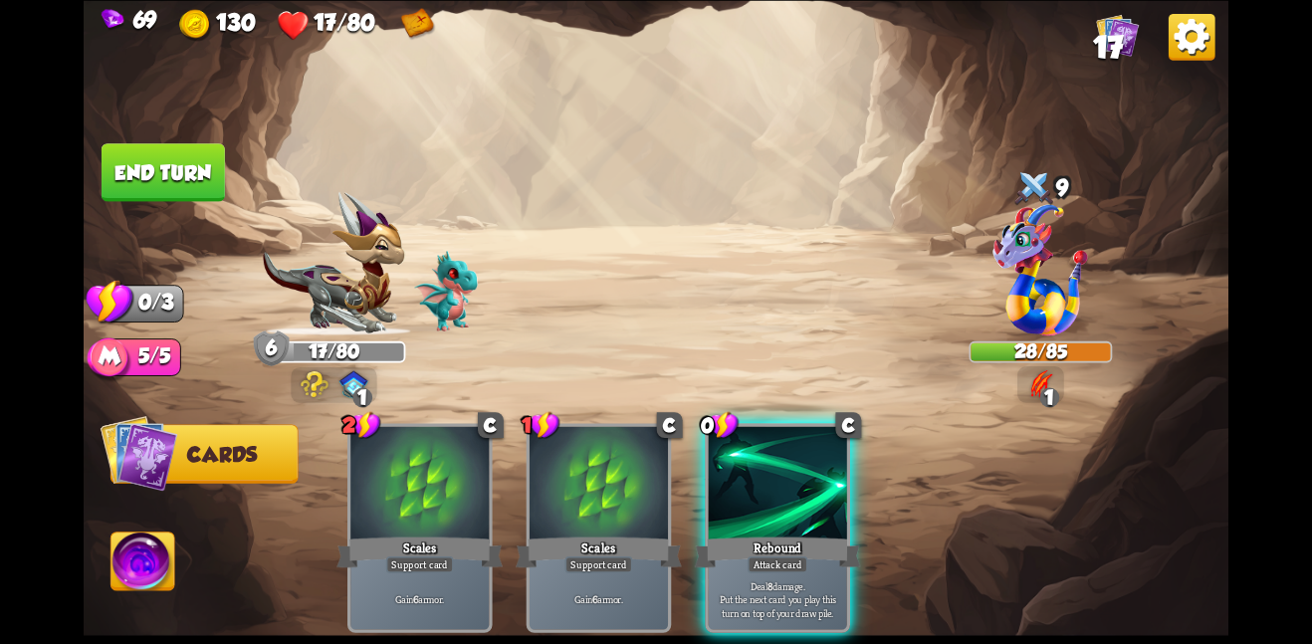
click at [173, 199] on img at bounding box center [656, 322] width 1145 height 644
click at [178, 169] on button "End turn" at bounding box center [164, 172] width 124 height 59
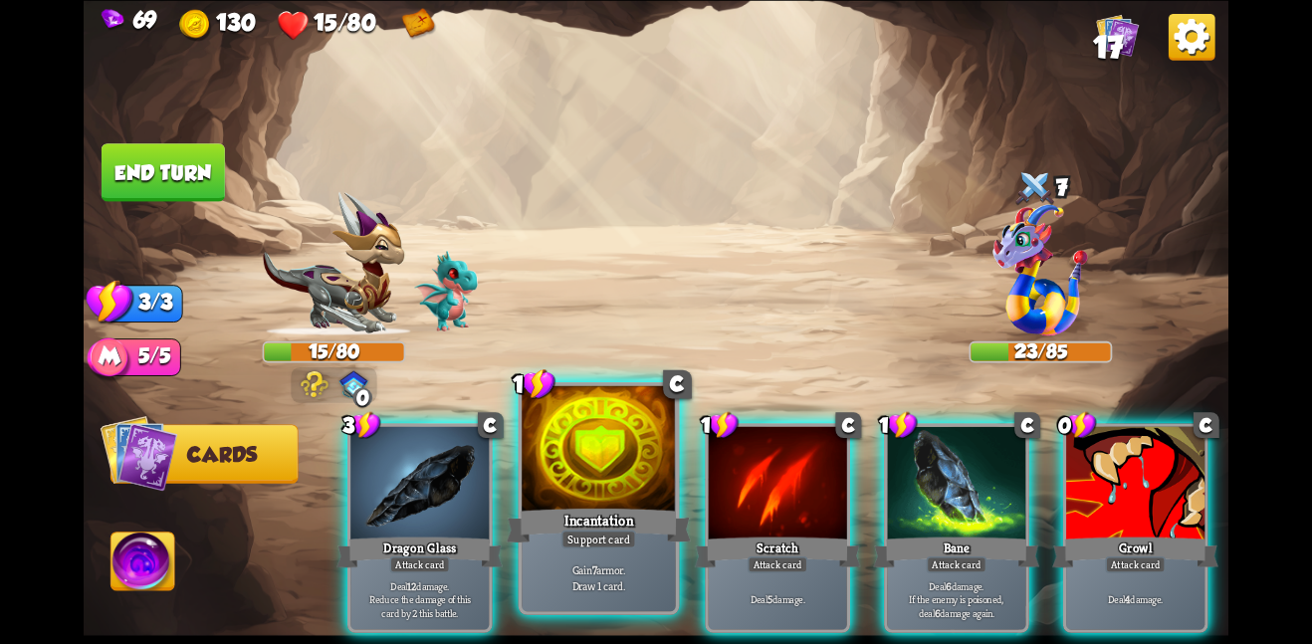
click at [565, 488] on div at bounding box center [599, 449] width 154 height 129
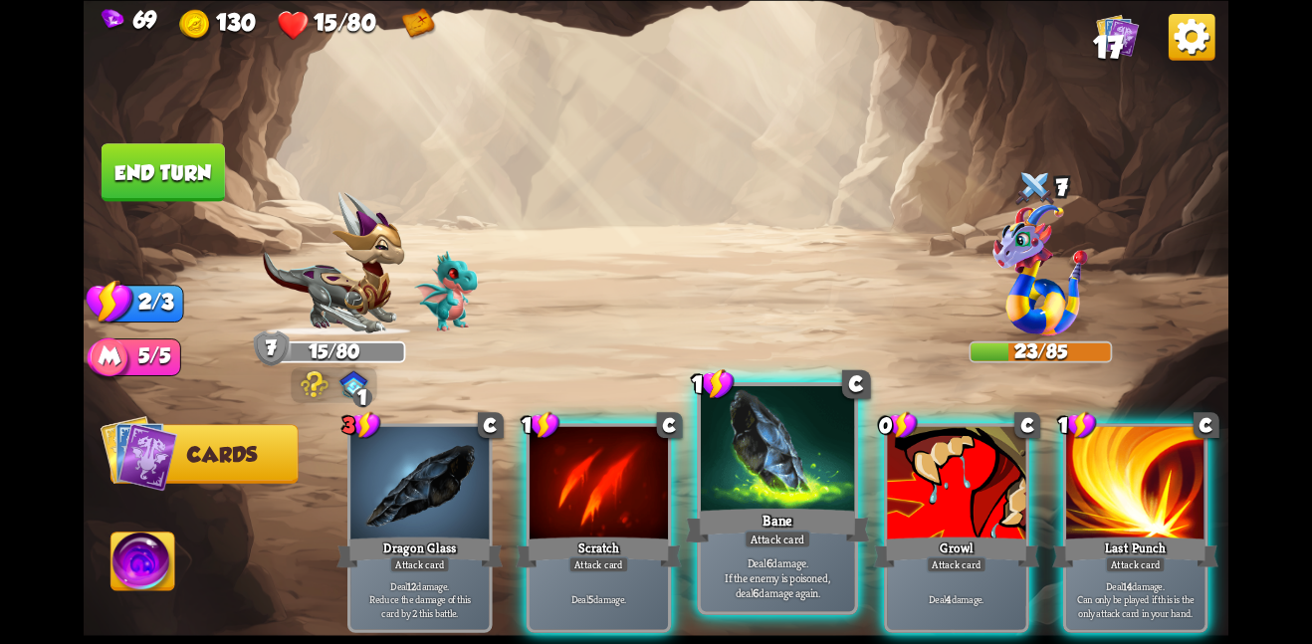
click at [725, 505] on div "Bane" at bounding box center [777, 525] width 184 height 41
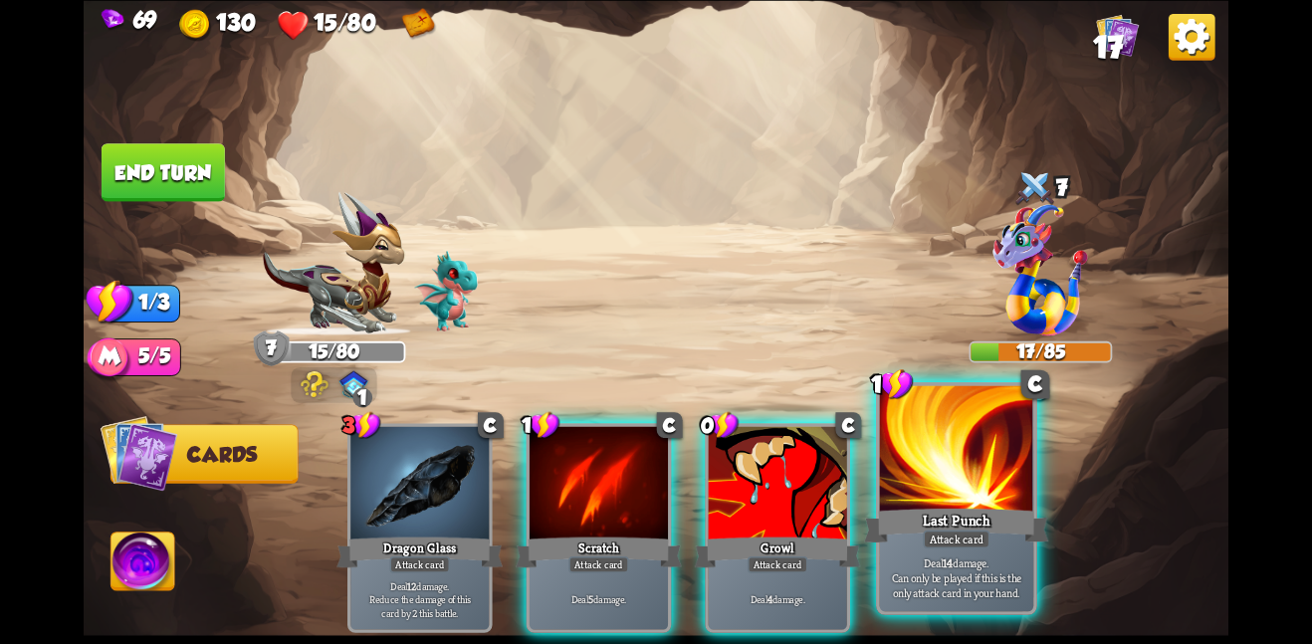
click at [888, 492] on div at bounding box center [957, 449] width 154 height 129
click at [896, 472] on div at bounding box center [957, 449] width 154 height 129
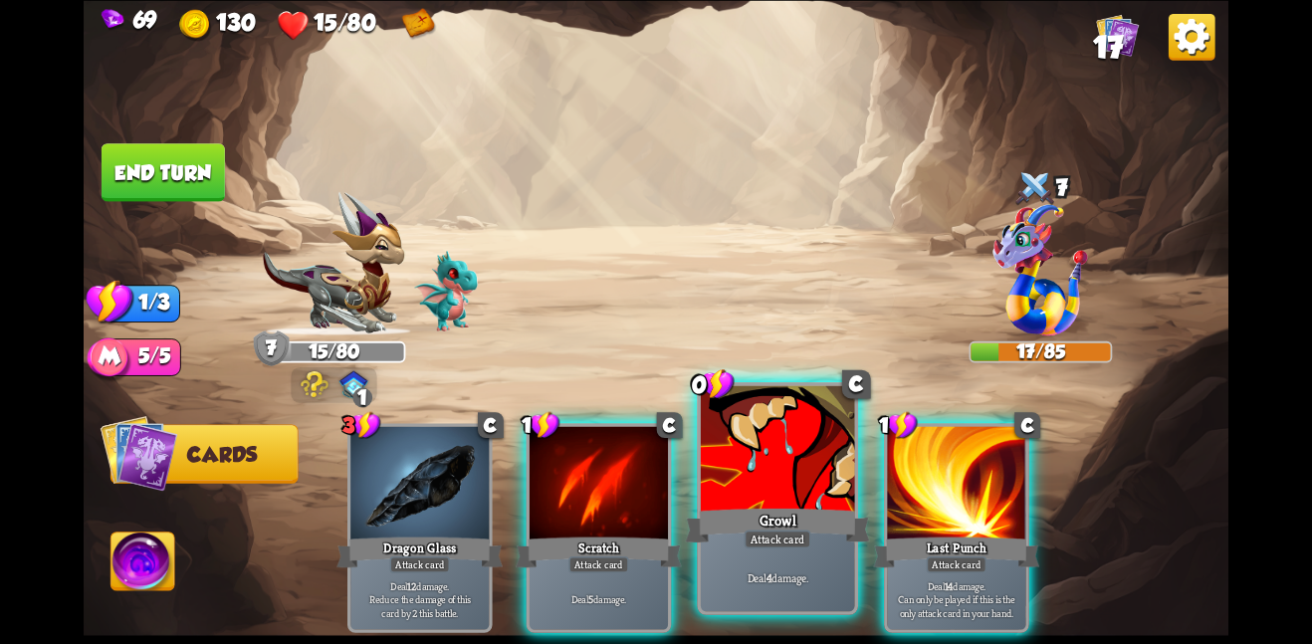
click at [822, 505] on div "Growl" at bounding box center [777, 525] width 184 height 41
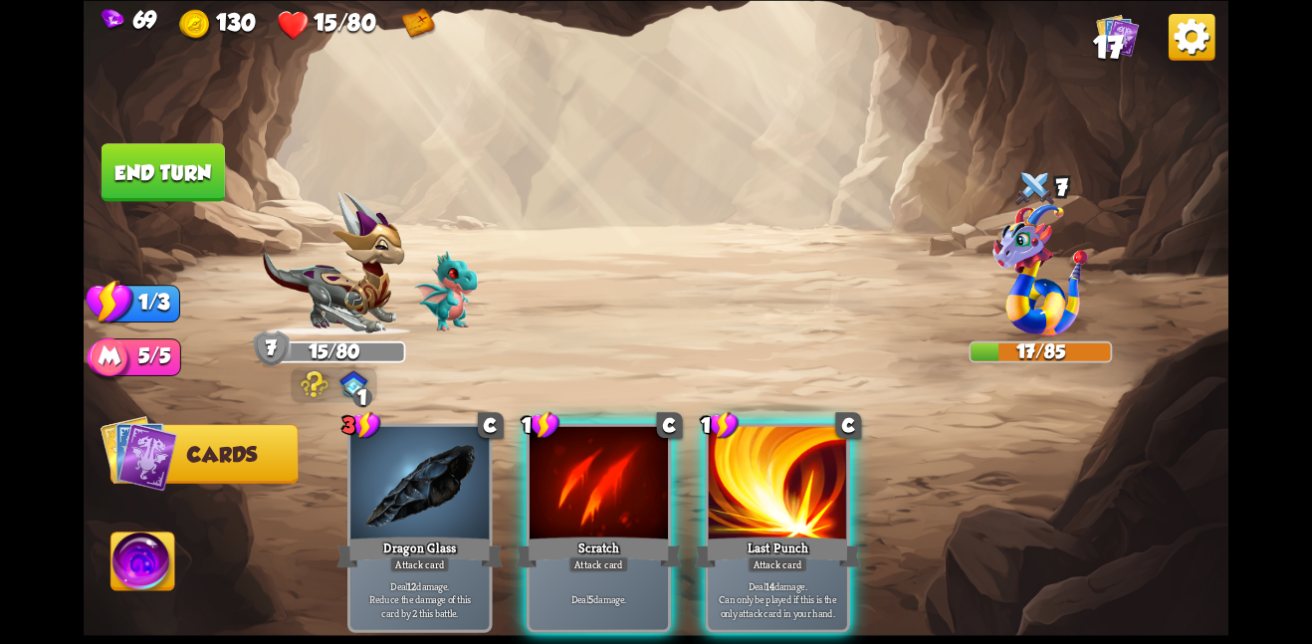
click at [822, 533] on div "Last Punch" at bounding box center [778, 551] width 166 height 37
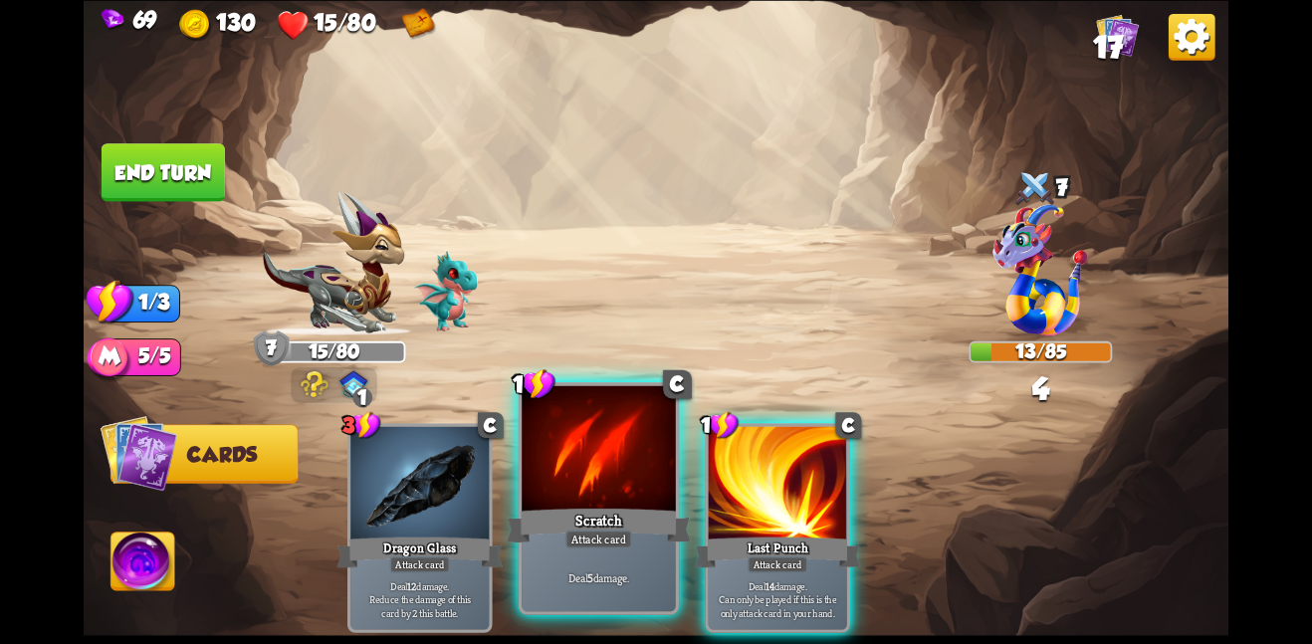
click at [634, 455] on div at bounding box center [599, 449] width 154 height 129
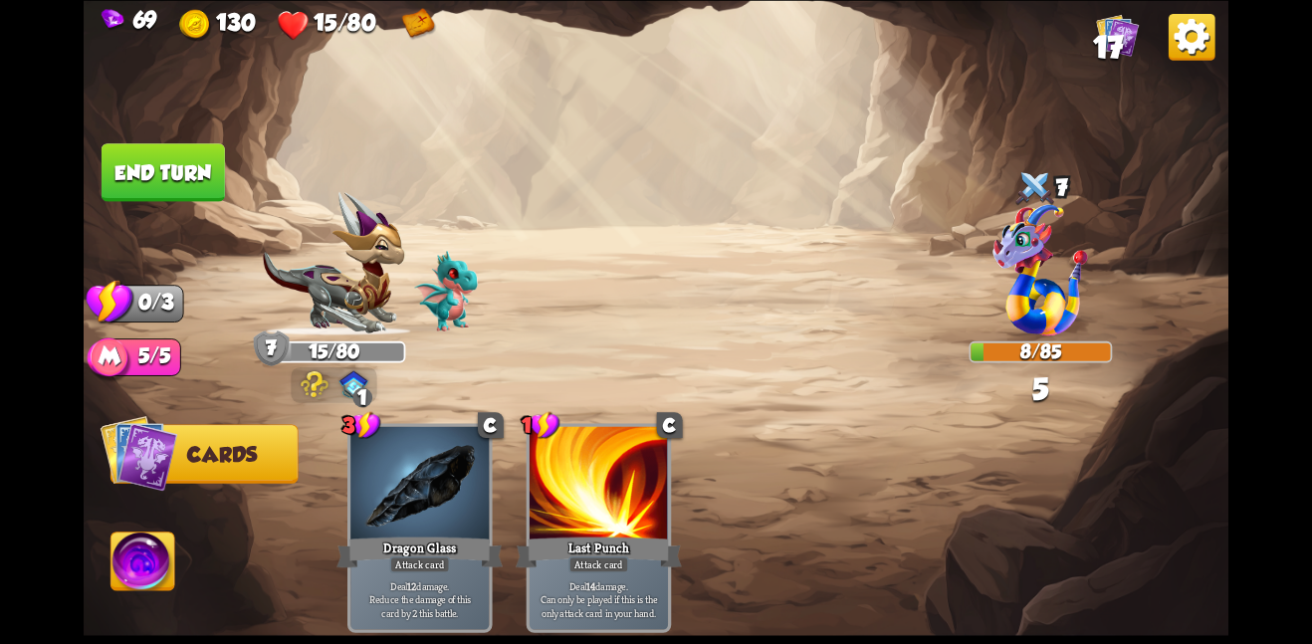
click at [179, 183] on button "End turn" at bounding box center [163, 172] width 123 height 58
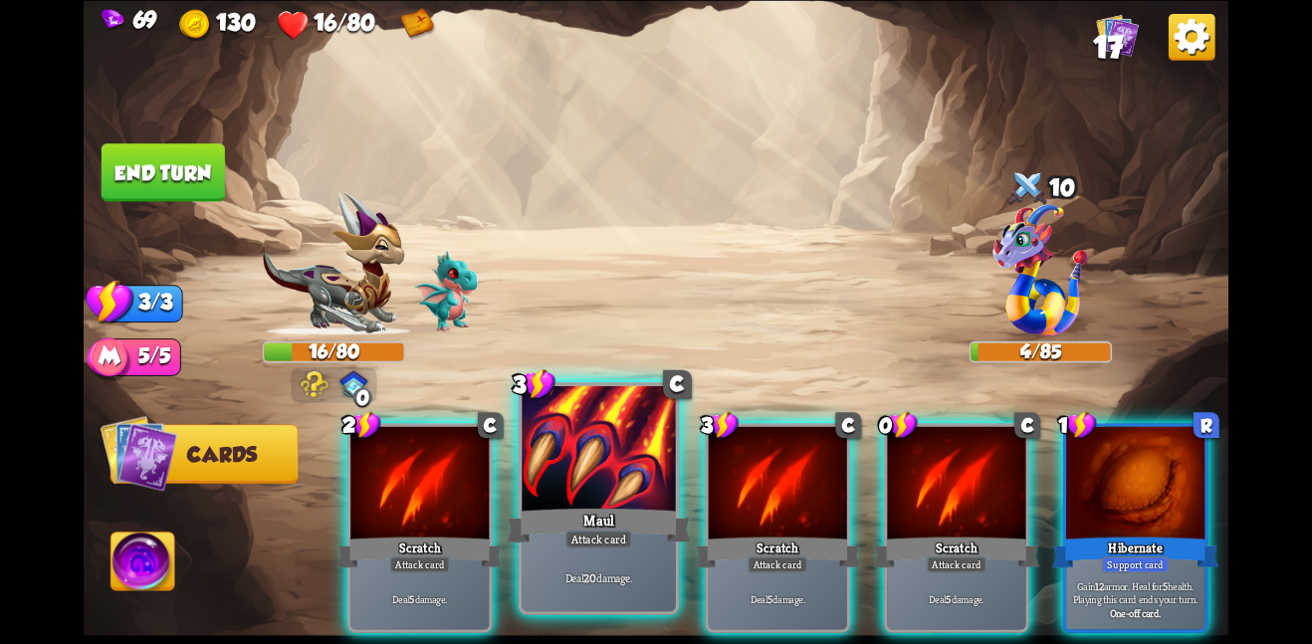
click at [553, 482] on div at bounding box center [599, 449] width 154 height 129
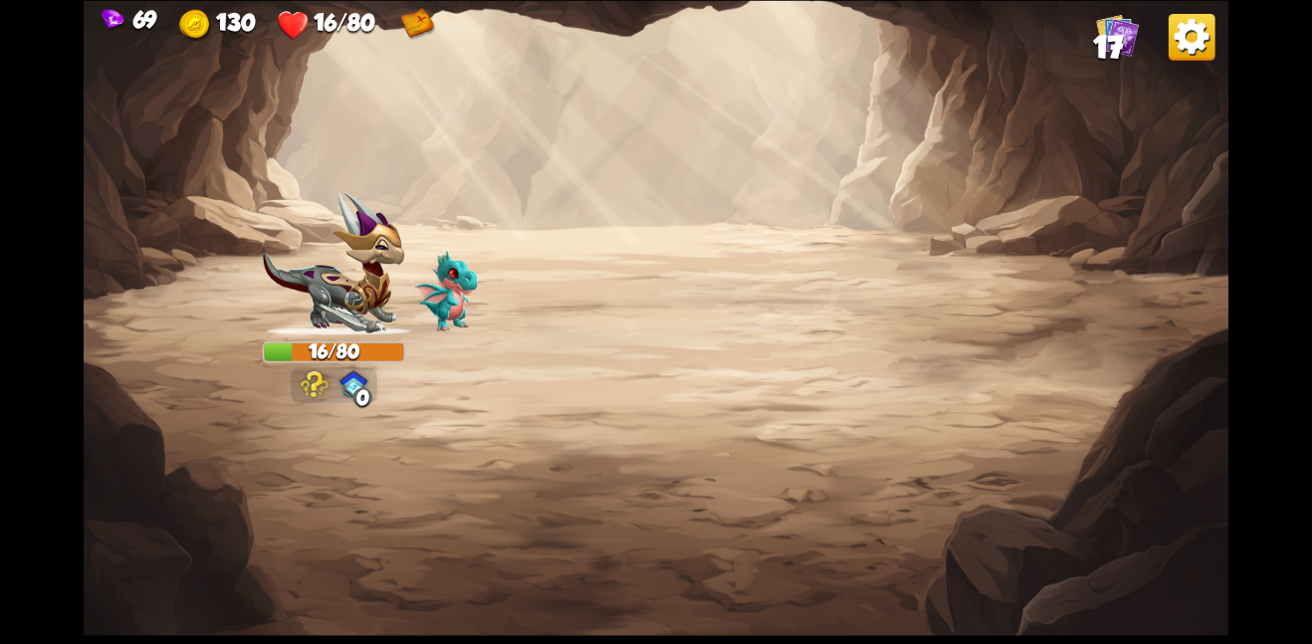
click at [1177, 60] on img at bounding box center [656, 322] width 1145 height 644
click at [1183, 49] on img at bounding box center [1191, 36] width 47 height 47
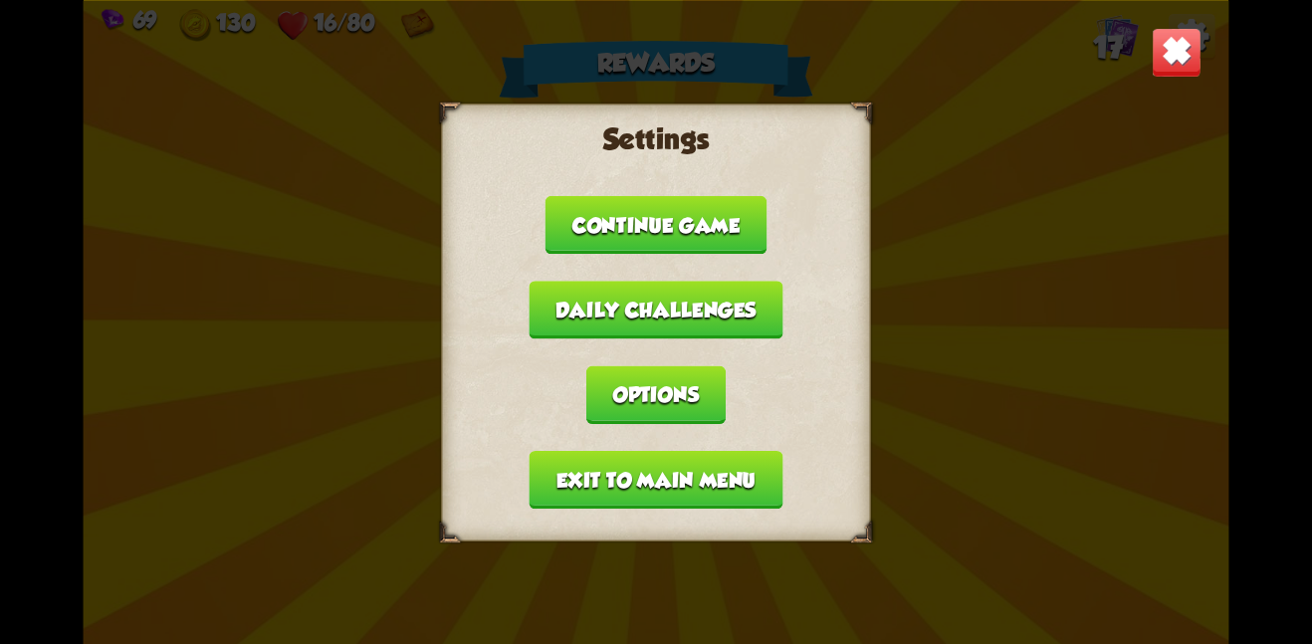
click at [711, 461] on button "Exit to main menu" at bounding box center [656, 479] width 254 height 58
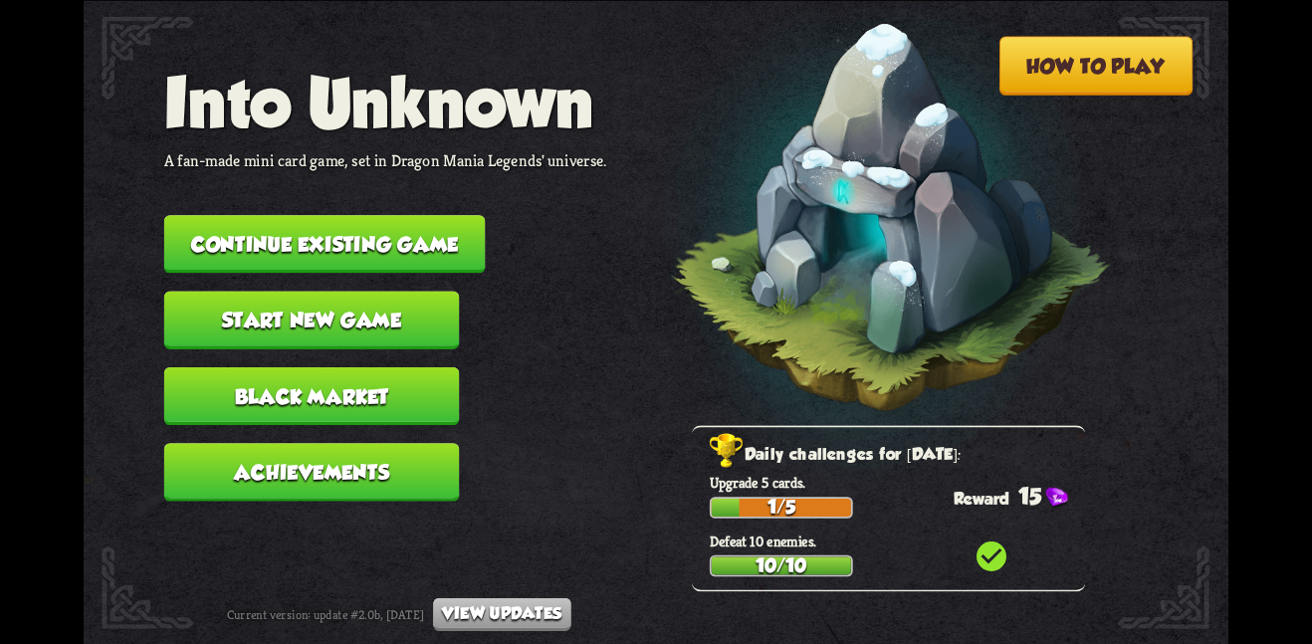
click at [433, 447] on button "Achievements" at bounding box center [312, 472] width 296 height 58
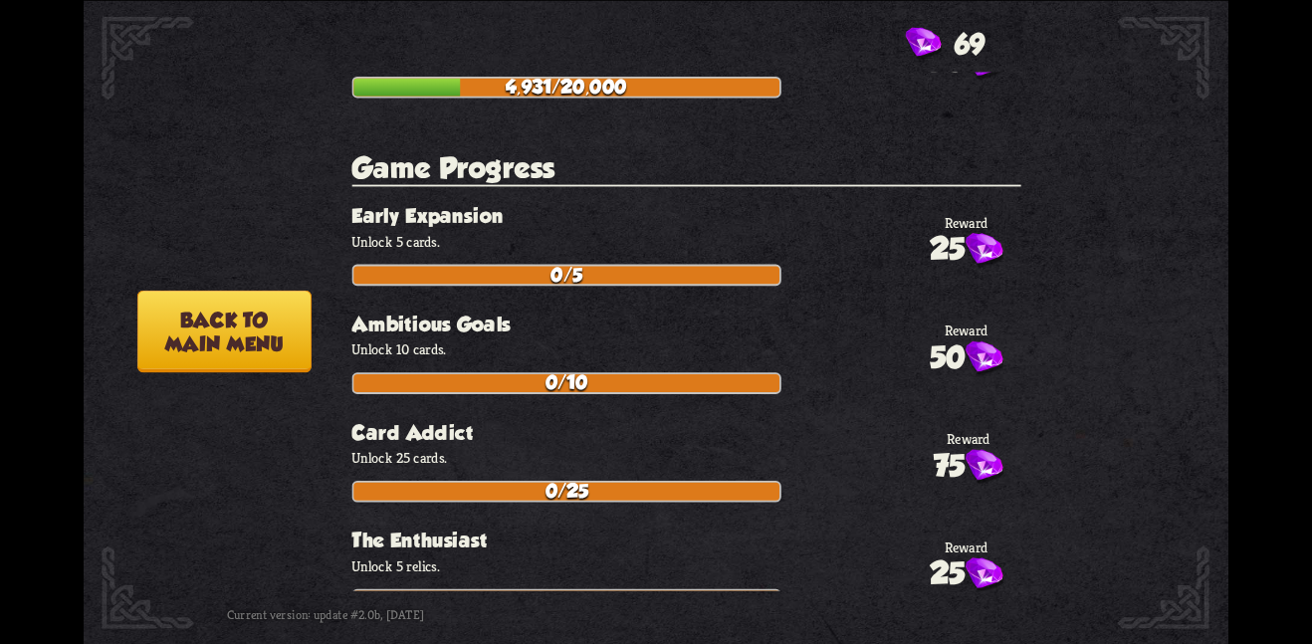
scroll to position [4308, 0]
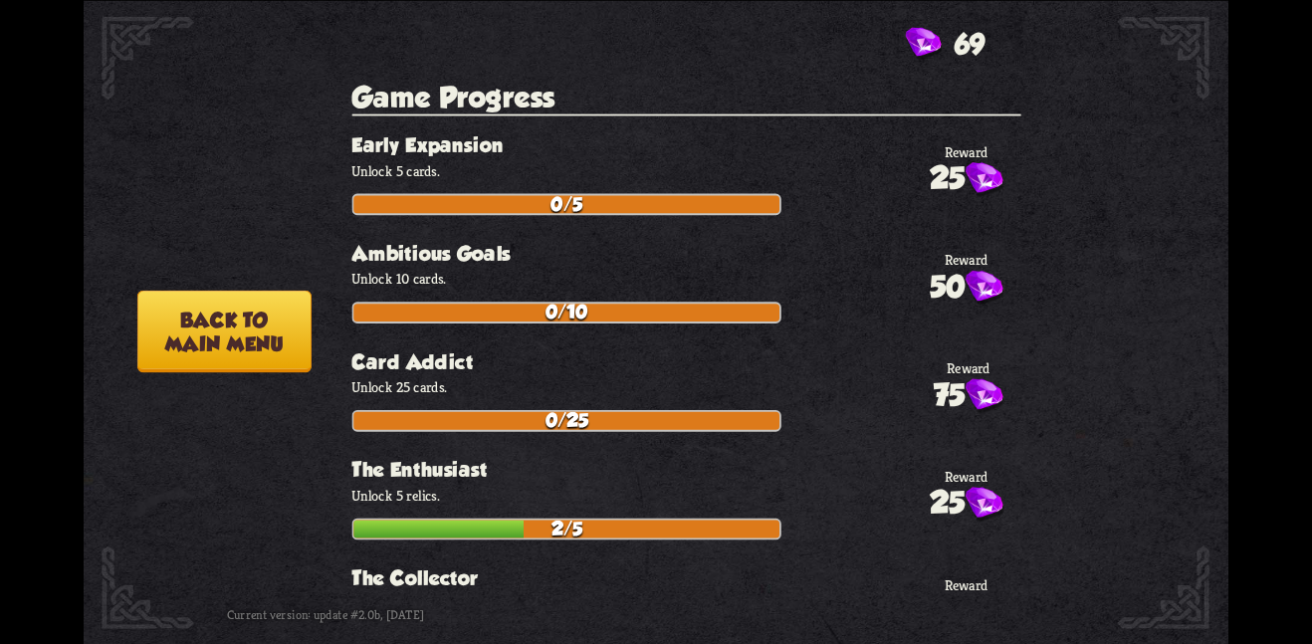
click at [267, 332] on button "Back to main menu" at bounding box center [224, 331] width 174 height 83
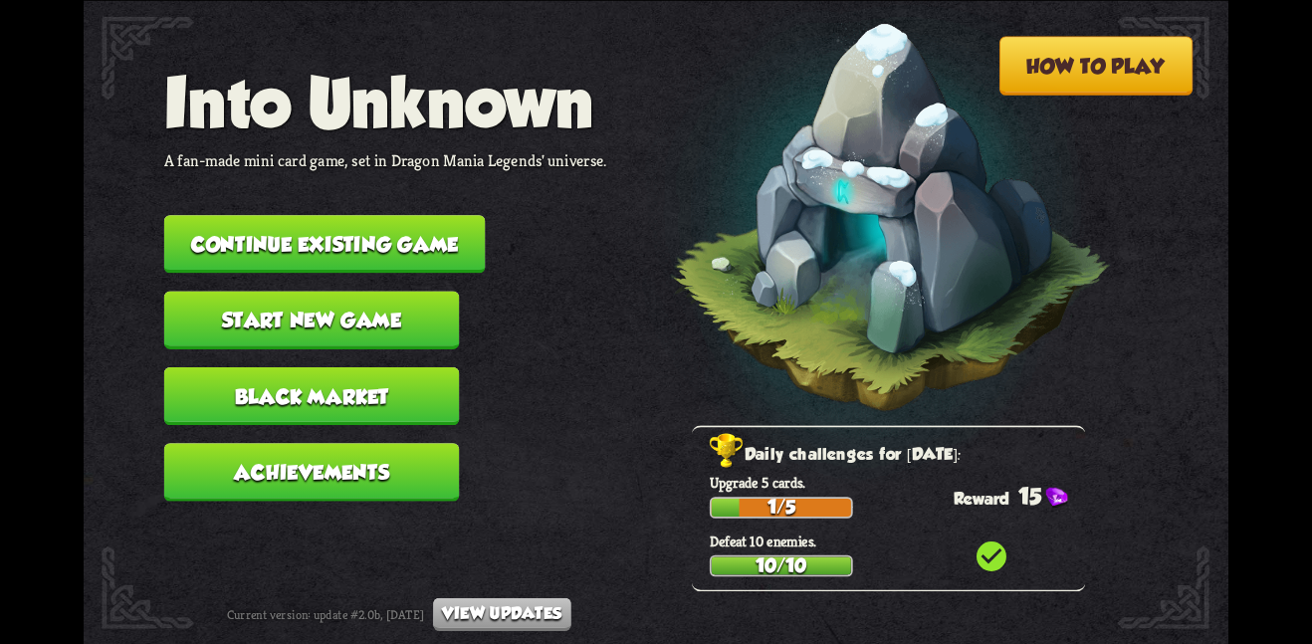
click at [326, 342] on nav "Into Unknown A fan-made mini card game, set in Dragon Mania Legends' universe. …" at bounding box center [385, 291] width 443 height 456
click at [352, 366] on button "Black Market" at bounding box center [312, 395] width 296 height 58
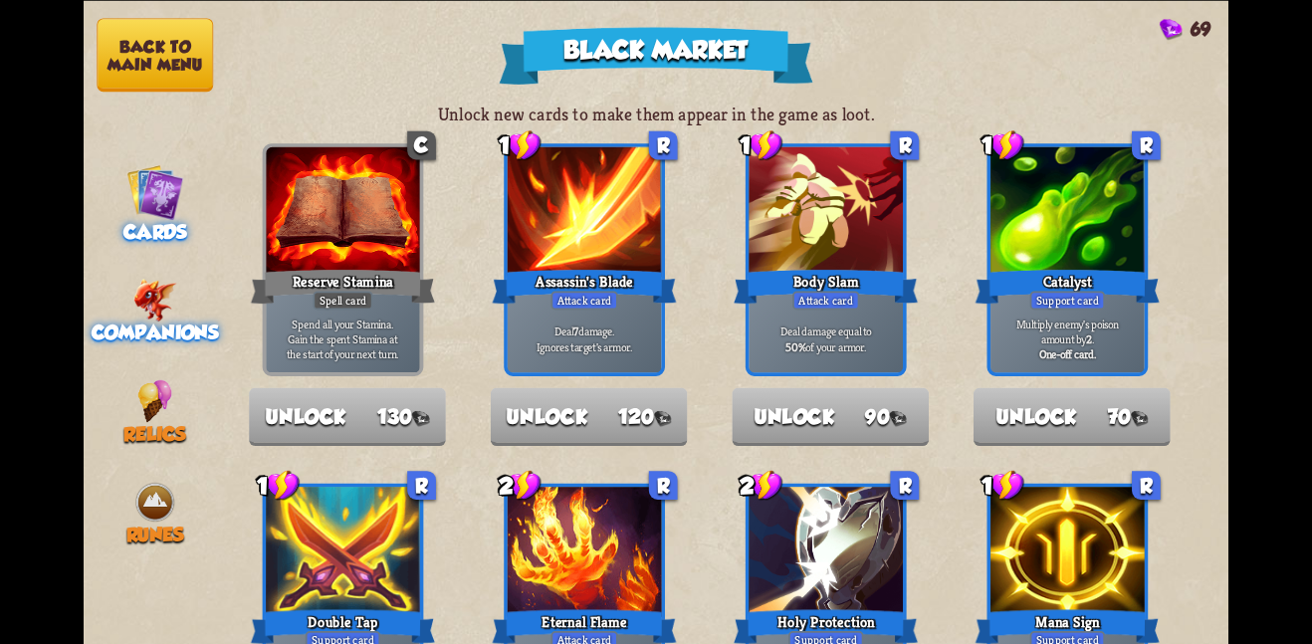
click at [152, 309] on img at bounding box center [155, 299] width 44 height 43
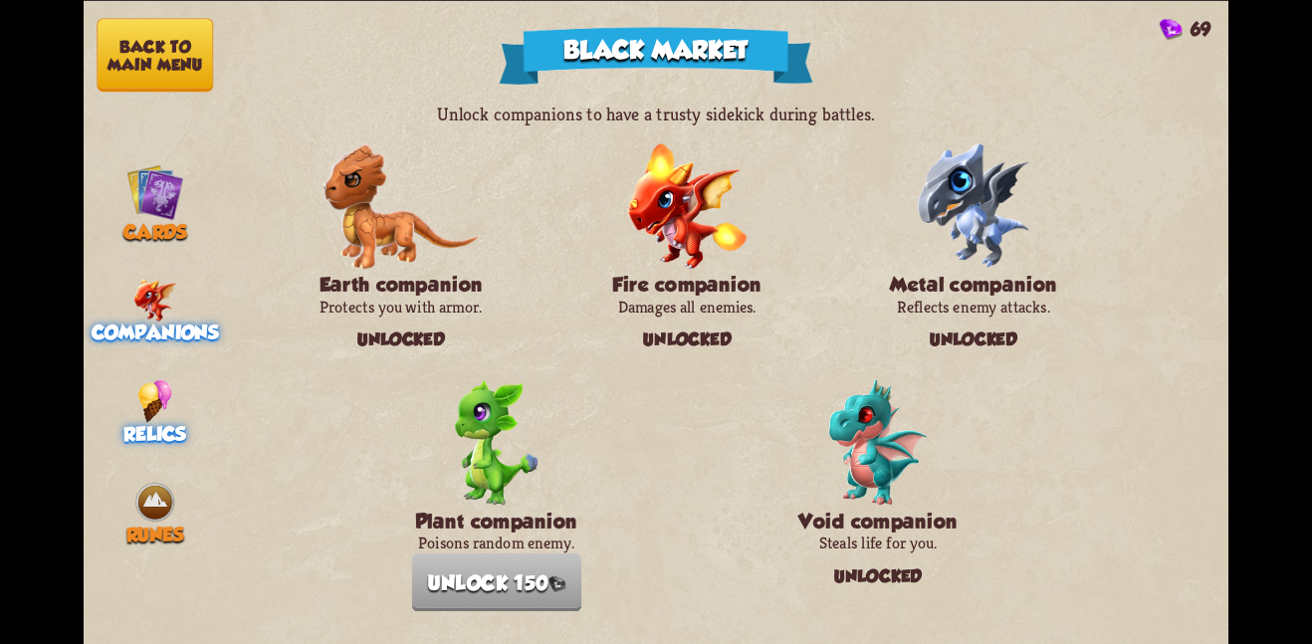
click at [139, 383] on img at bounding box center [154, 400] width 35 height 43
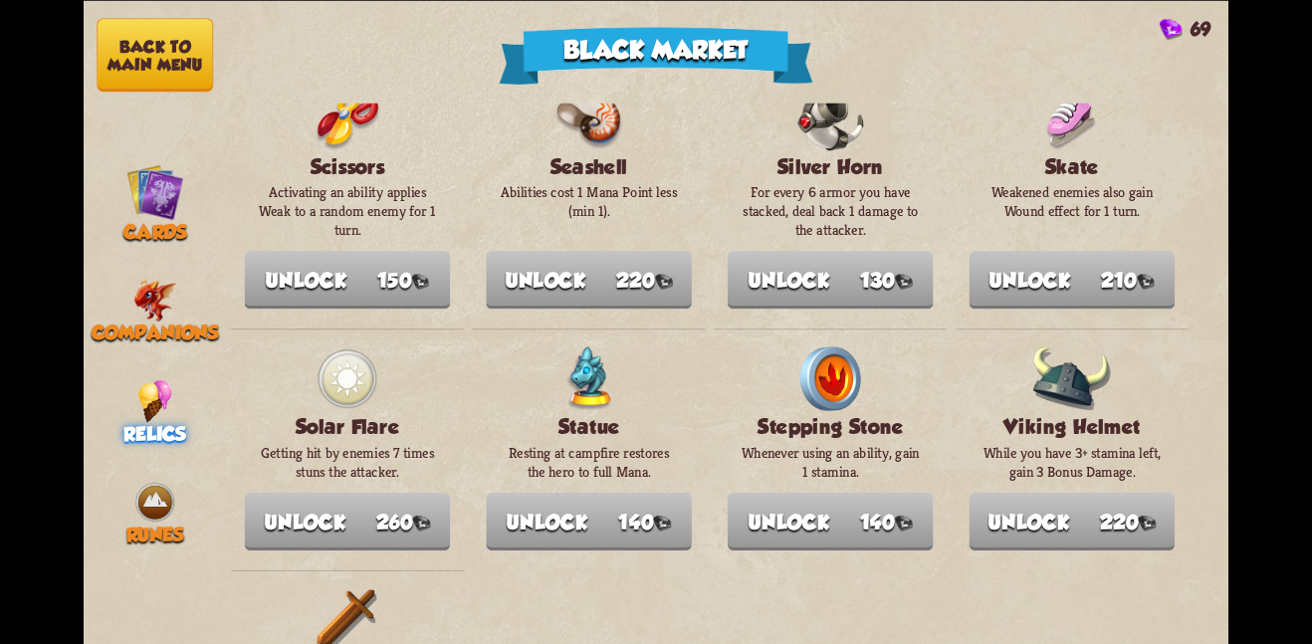
scroll to position [2290, 0]
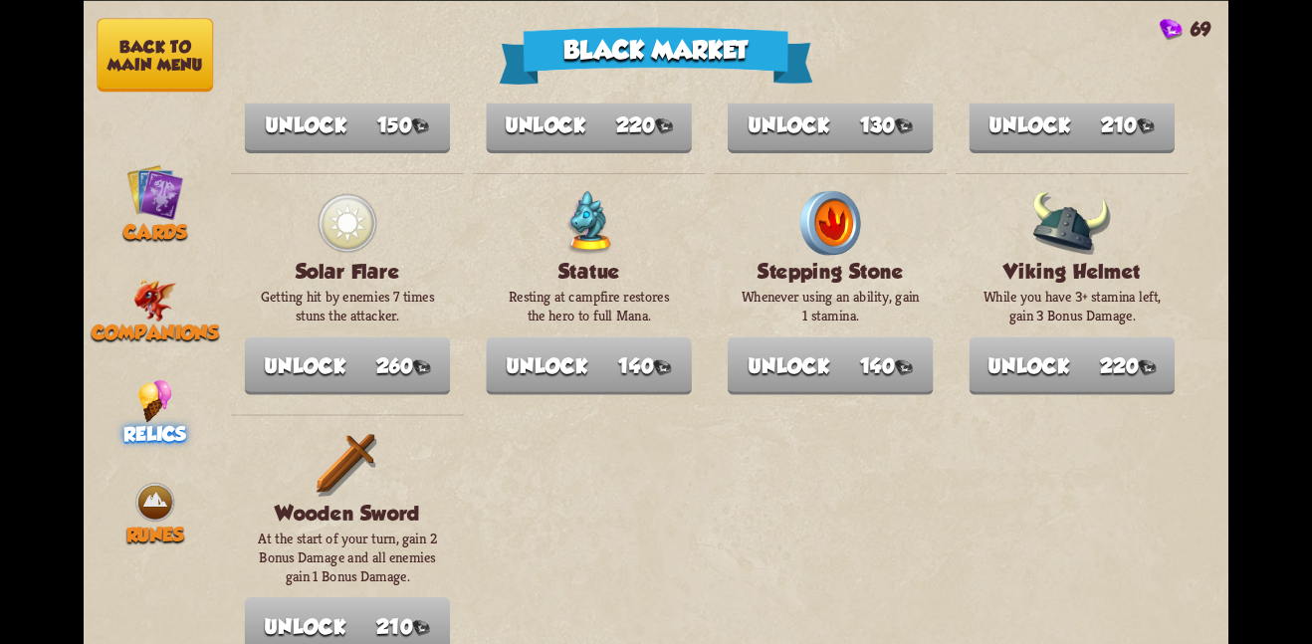
click at [172, 49] on button "Back to main menu" at bounding box center [155, 55] width 116 height 74
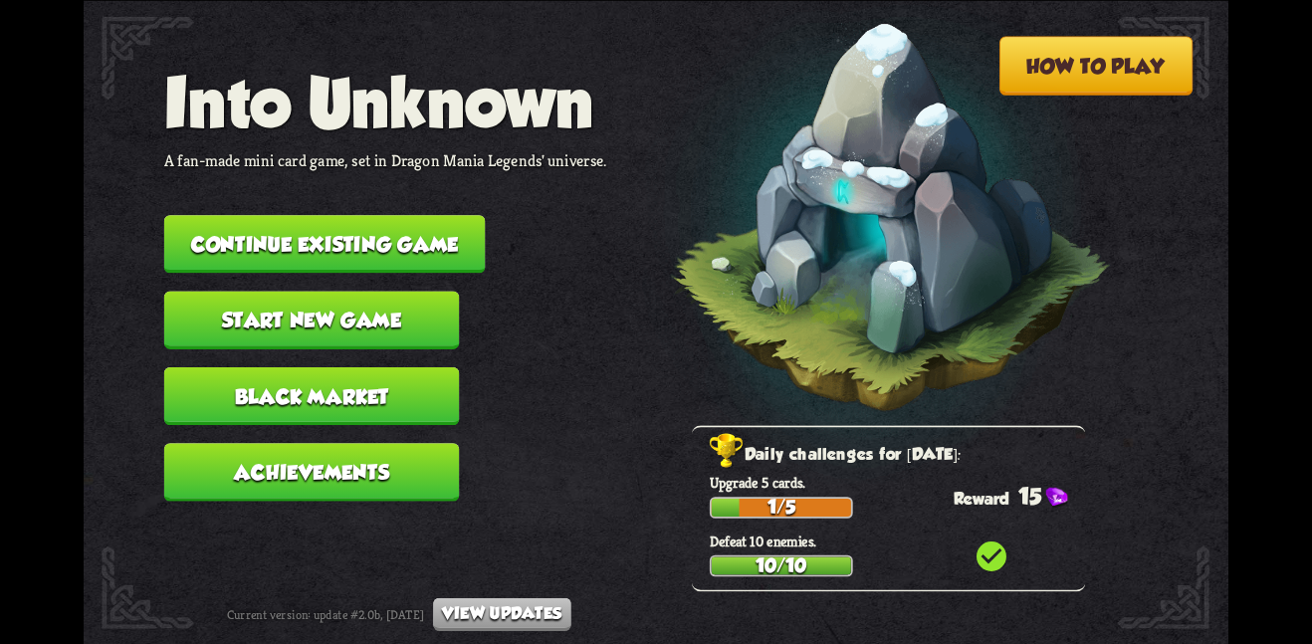
click at [335, 463] on button "Achievements" at bounding box center [312, 472] width 296 height 58
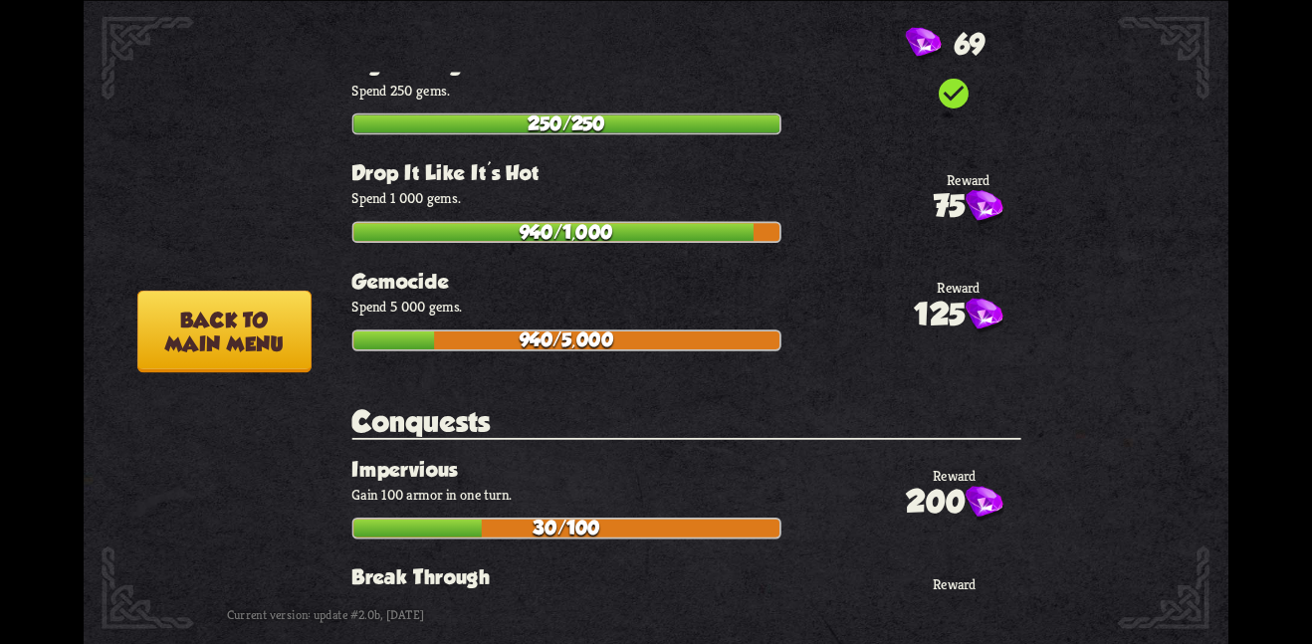
scroll to position [6474, 0]
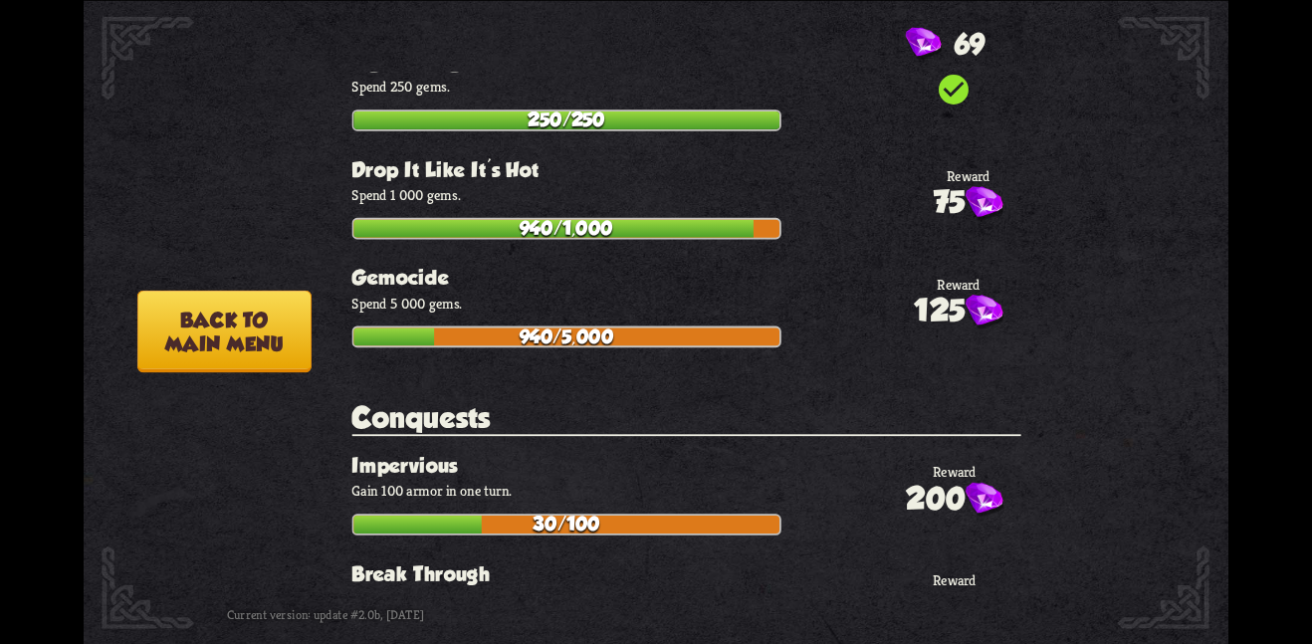
click at [267, 353] on button "Back to main menu" at bounding box center [224, 331] width 174 height 83
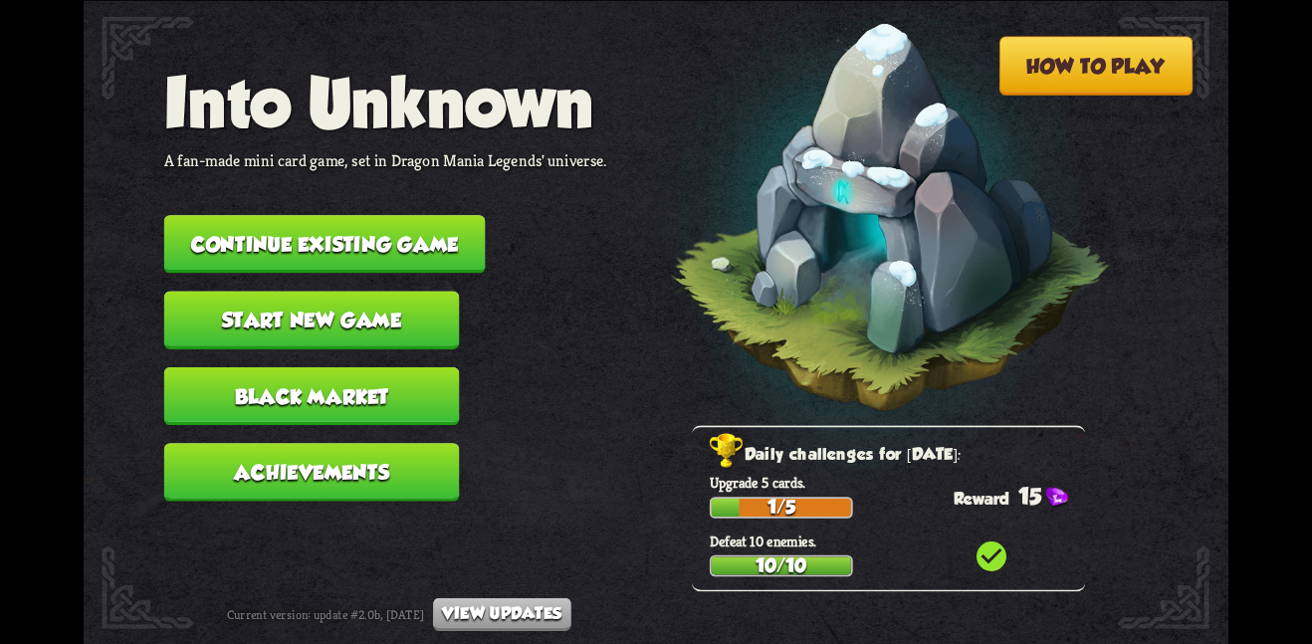
click at [359, 215] on button "Continue existing game" at bounding box center [324, 244] width 321 height 58
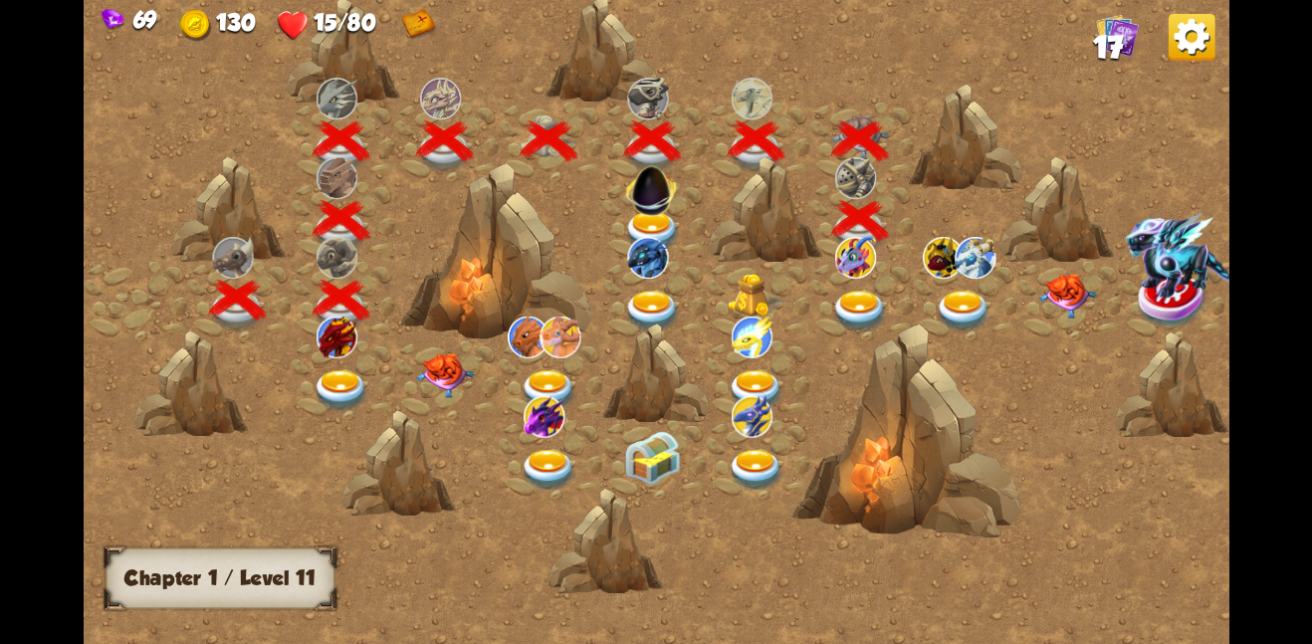
scroll to position [0, 303]
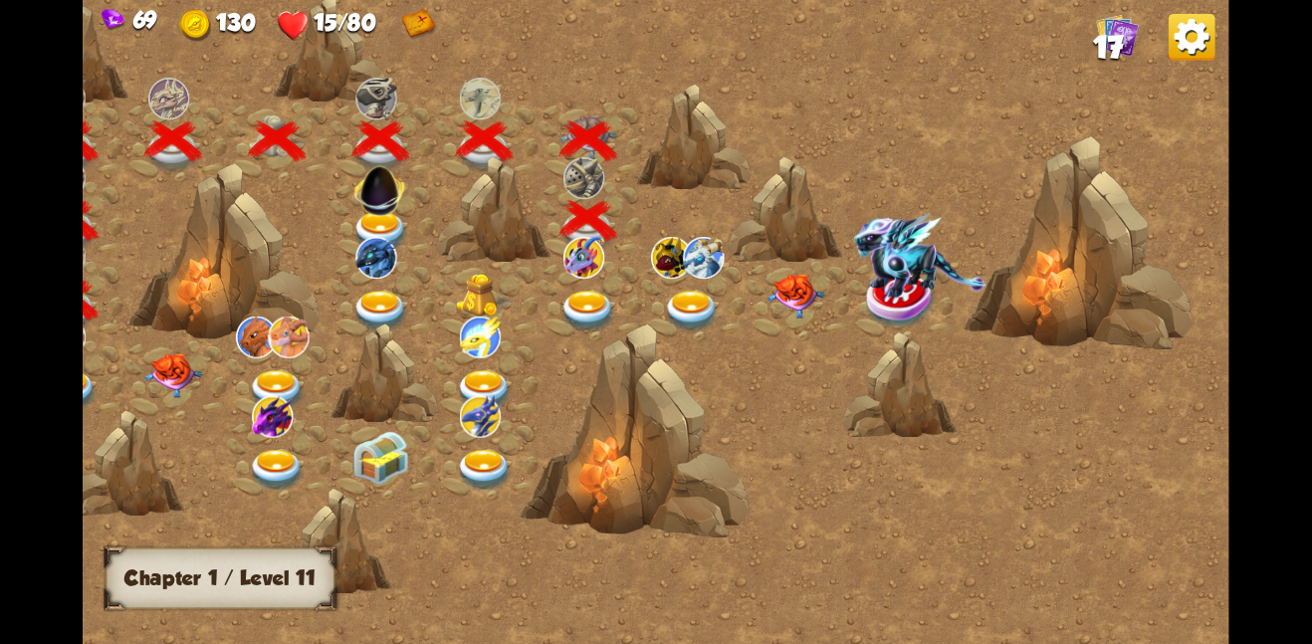
click at [663, 307] on img at bounding box center [692, 311] width 58 height 42
click at [674, 310] on img at bounding box center [692, 311] width 58 height 42
click at [685, 309] on img at bounding box center [692, 311] width 58 height 42
click at [692, 290] on img at bounding box center [692, 311] width 58 height 42
click at [677, 319] on img at bounding box center [692, 311] width 58 height 42
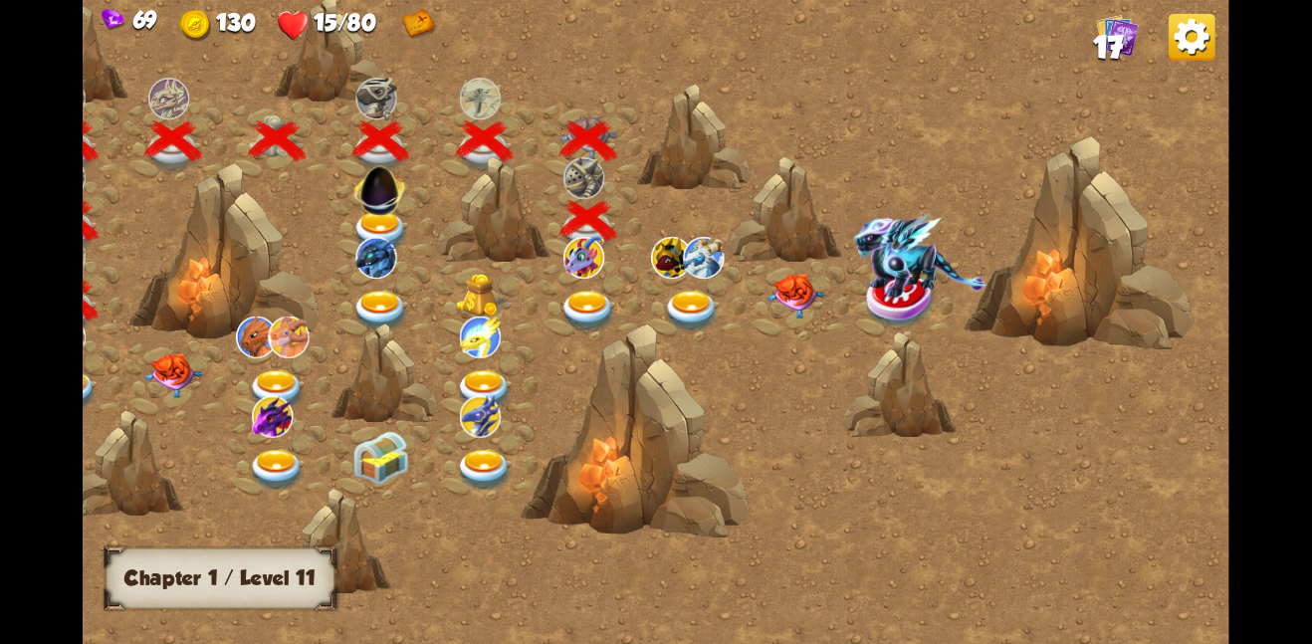
click at [585, 300] on img at bounding box center [588, 311] width 58 height 42
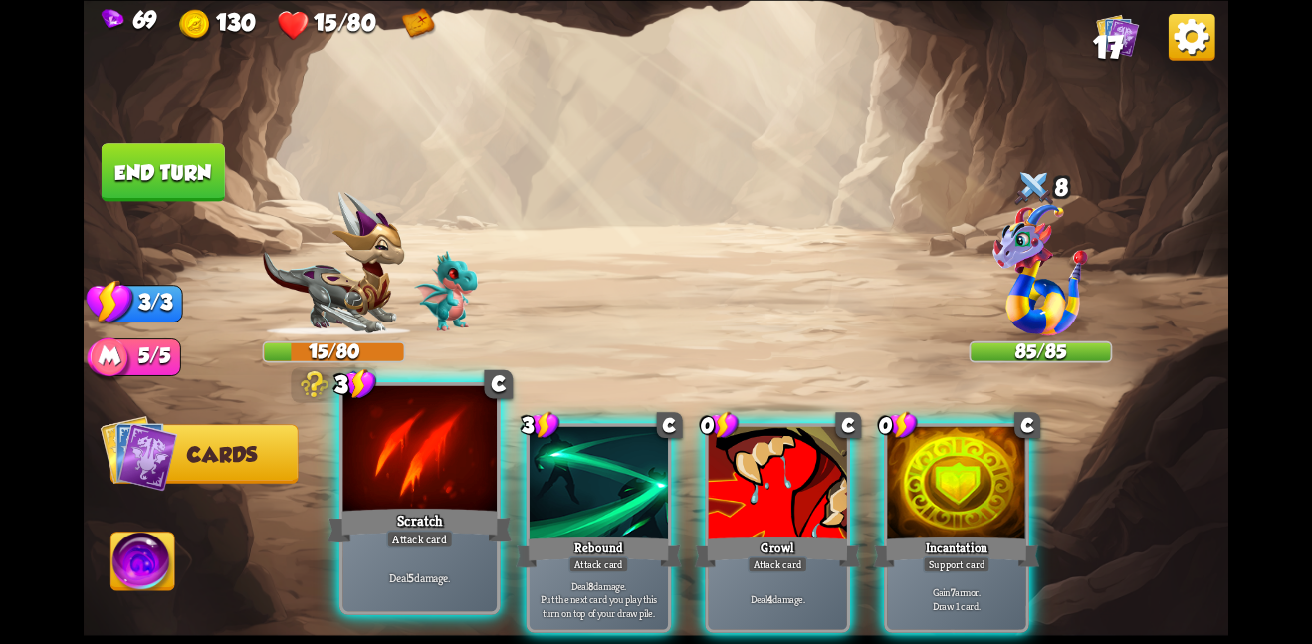
click at [418, 445] on div at bounding box center [419, 449] width 154 height 129
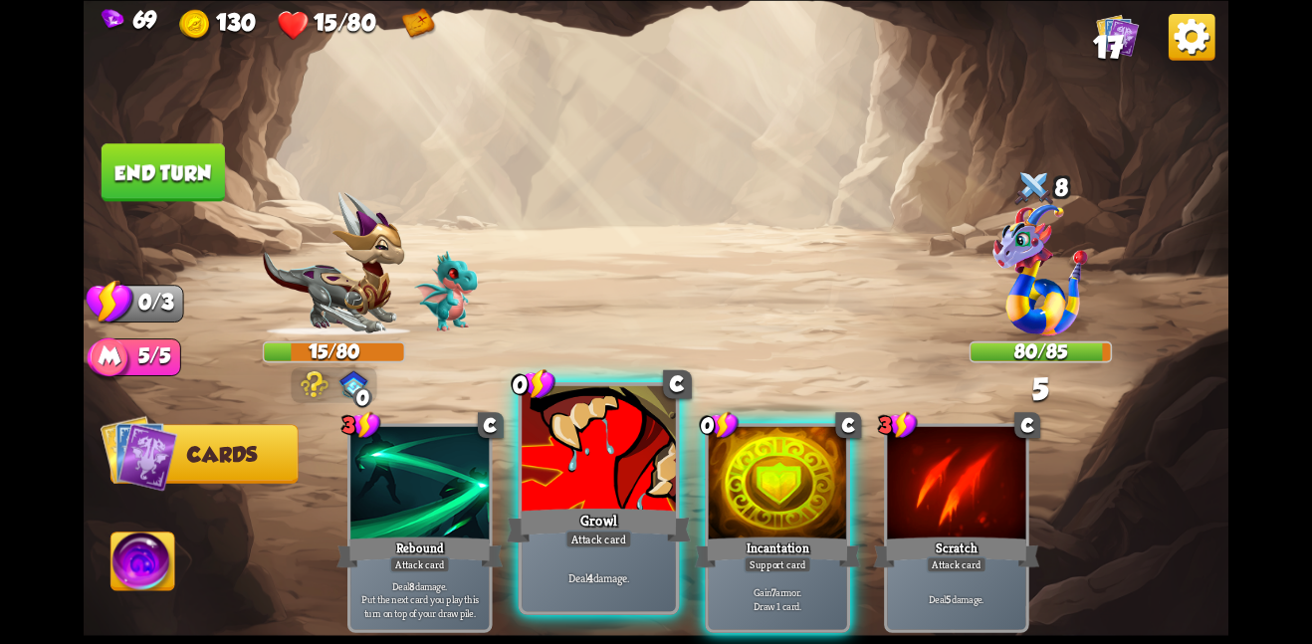
click at [622, 500] on div at bounding box center [599, 449] width 154 height 129
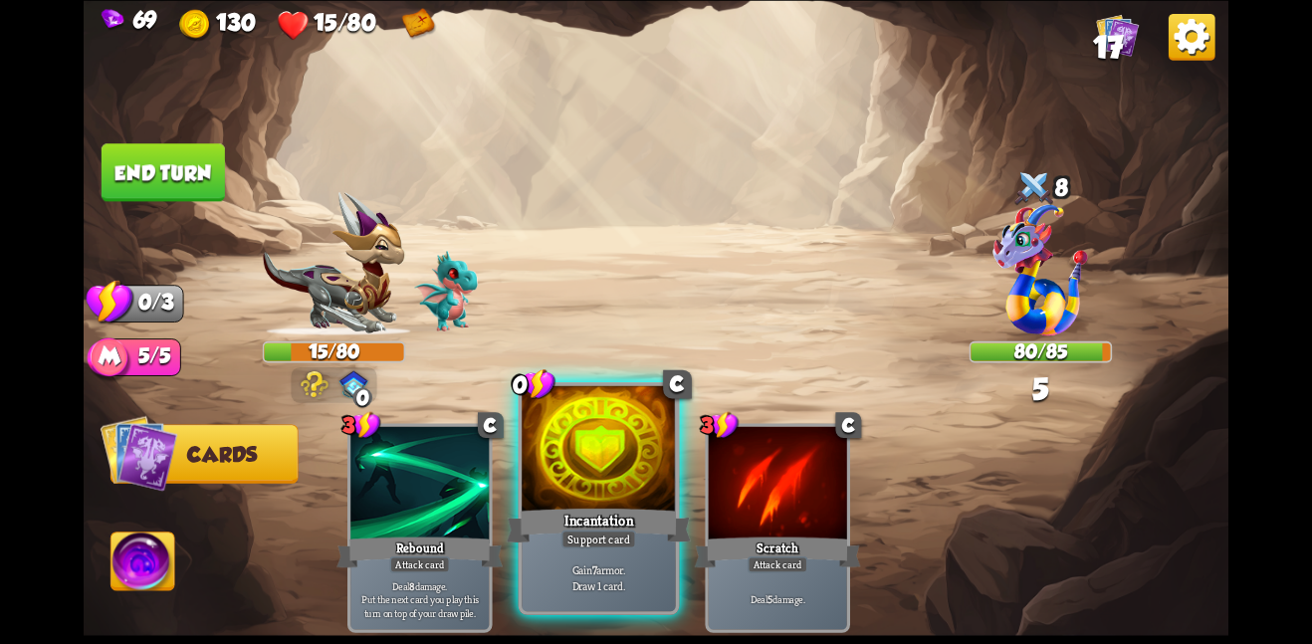
click at [625, 501] on div at bounding box center [599, 449] width 154 height 129
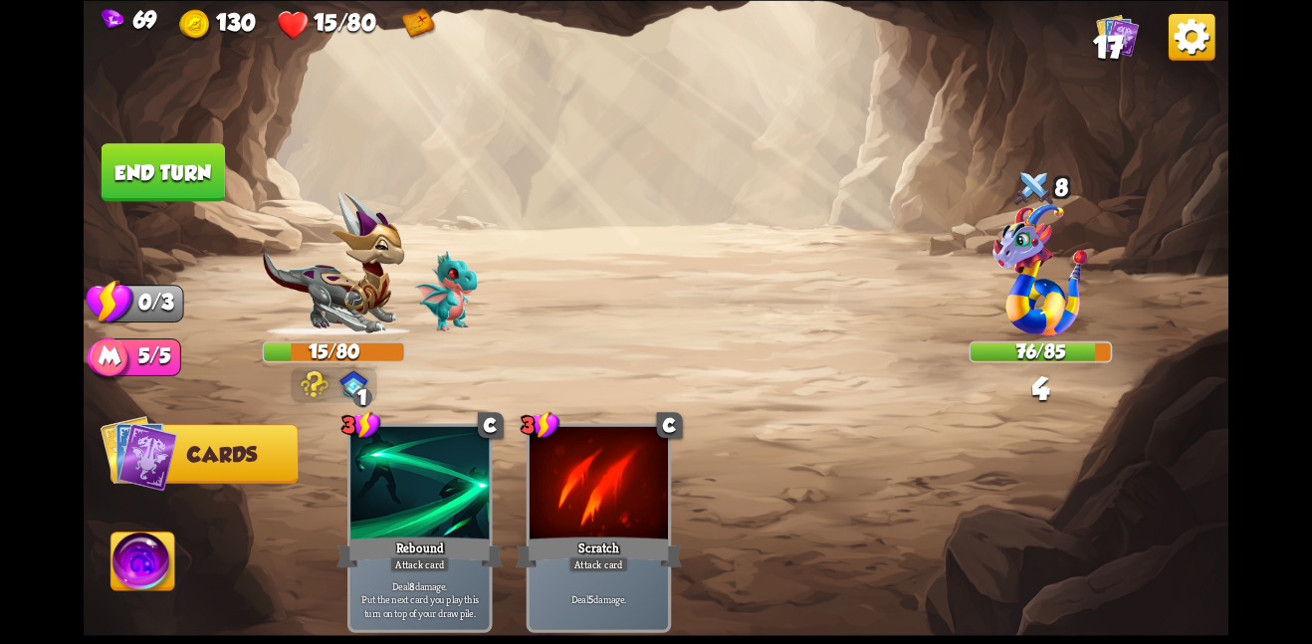
click at [176, 171] on button "End turn" at bounding box center [163, 172] width 123 height 58
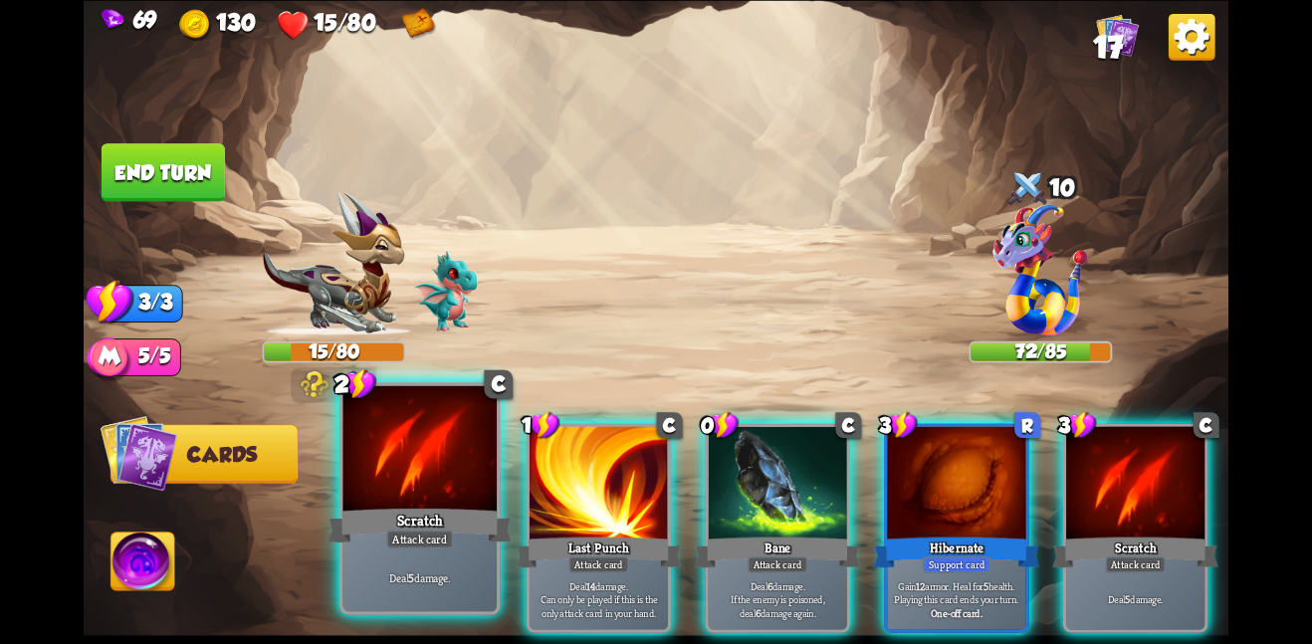
click at [449, 478] on div at bounding box center [419, 449] width 154 height 129
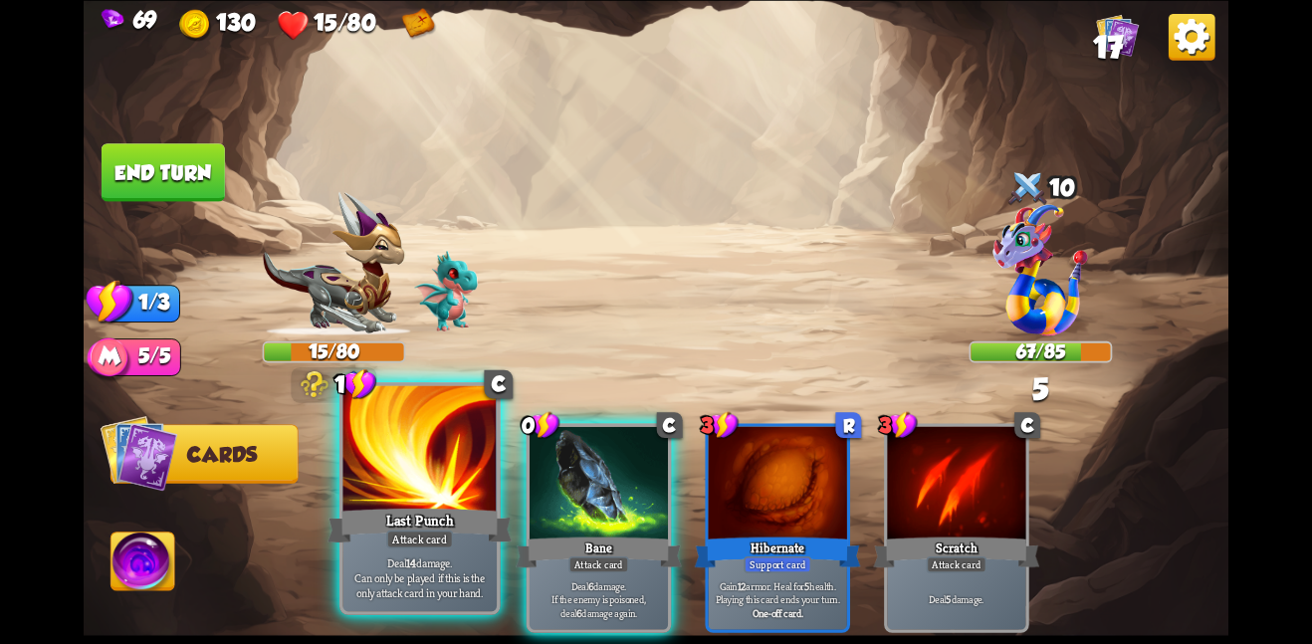
click at [438, 472] on div at bounding box center [419, 449] width 154 height 129
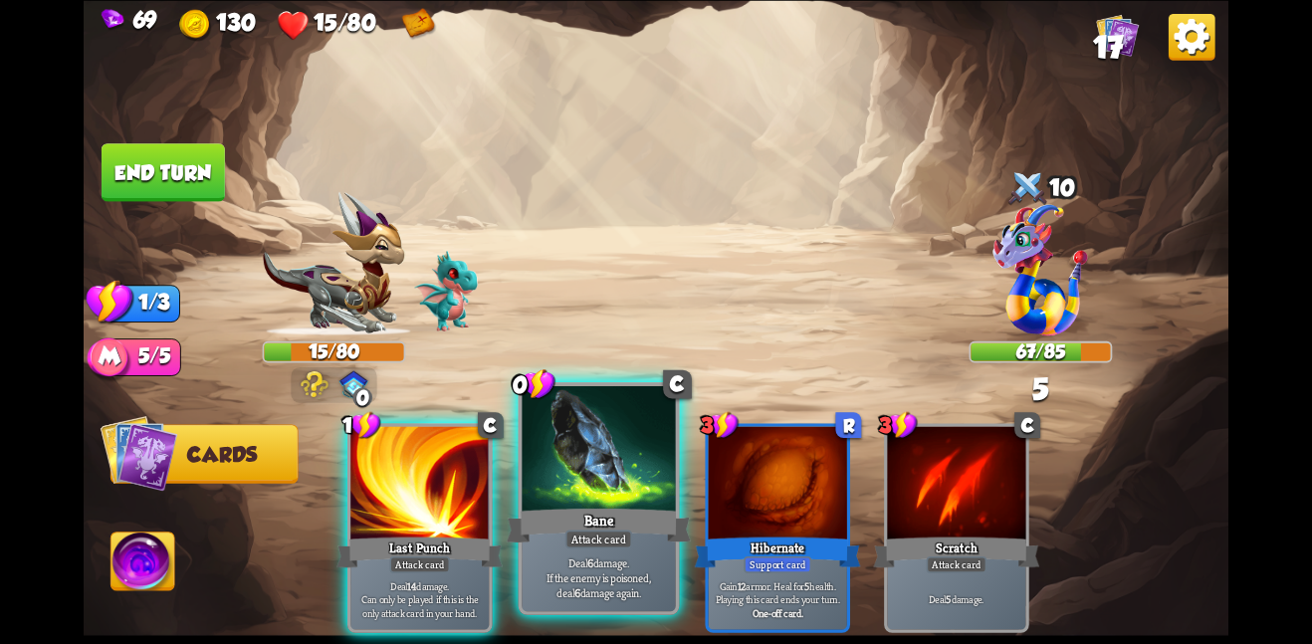
click at [566, 453] on div at bounding box center [599, 449] width 154 height 129
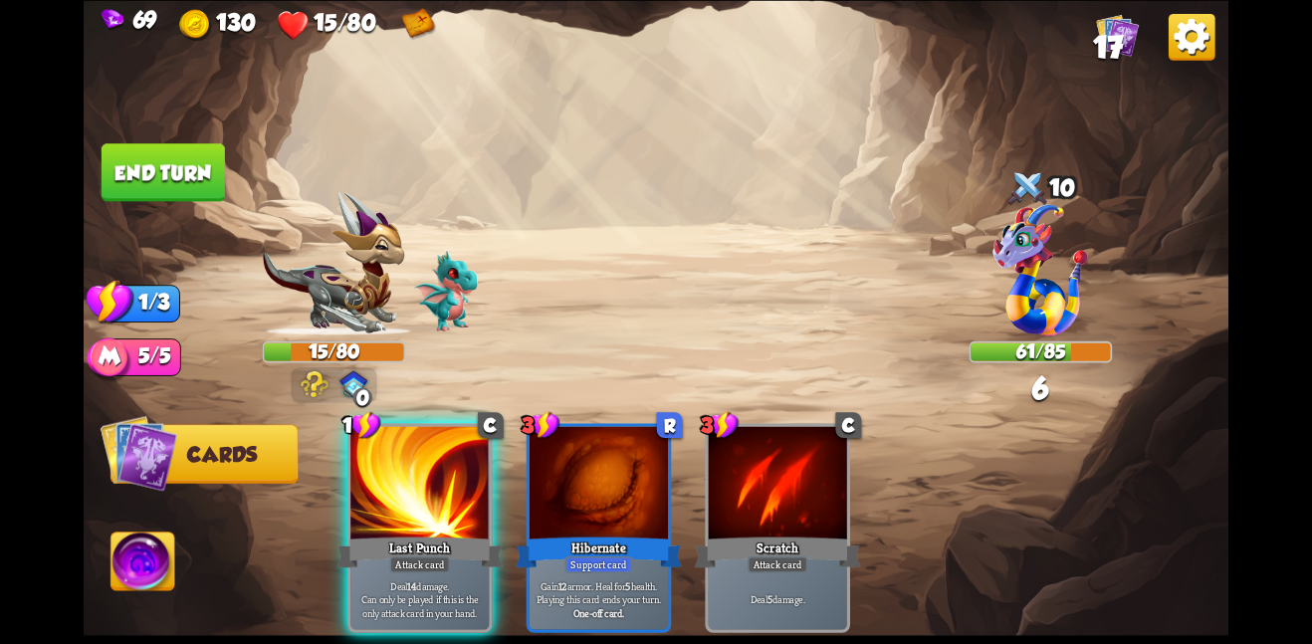
click at [197, 170] on button "End turn" at bounding box center [163, 172] width 123 height 58
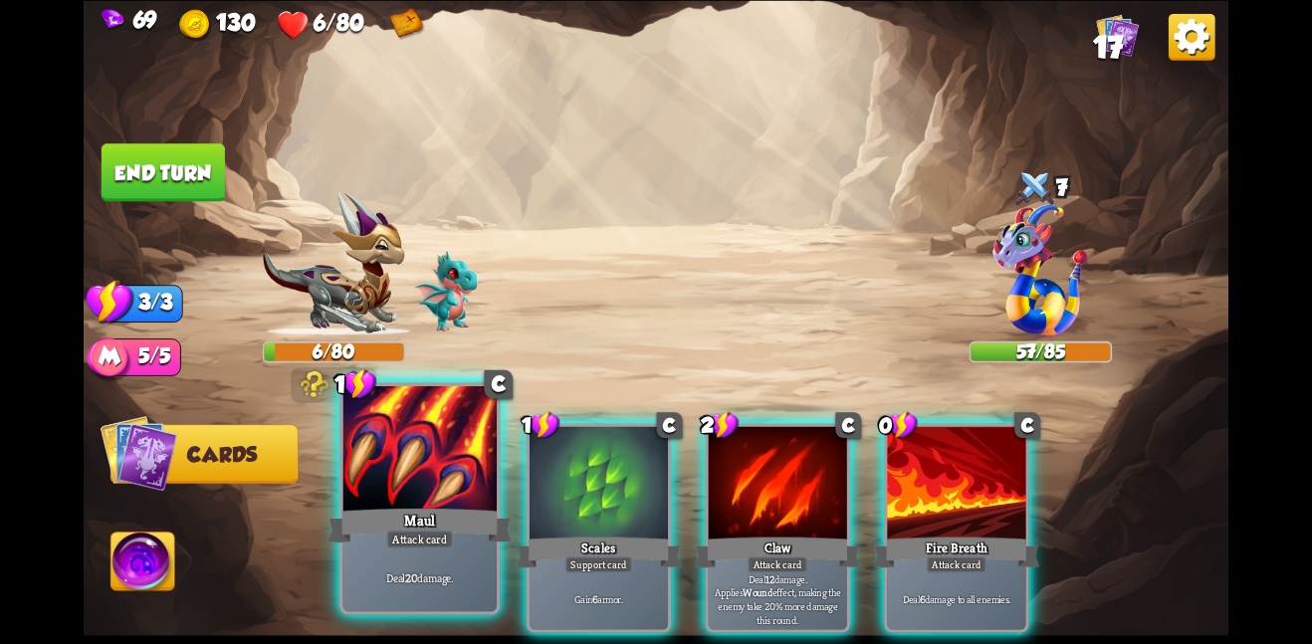
click at [404, 452] on div at bounding box center [419, 449] width 154 height 129
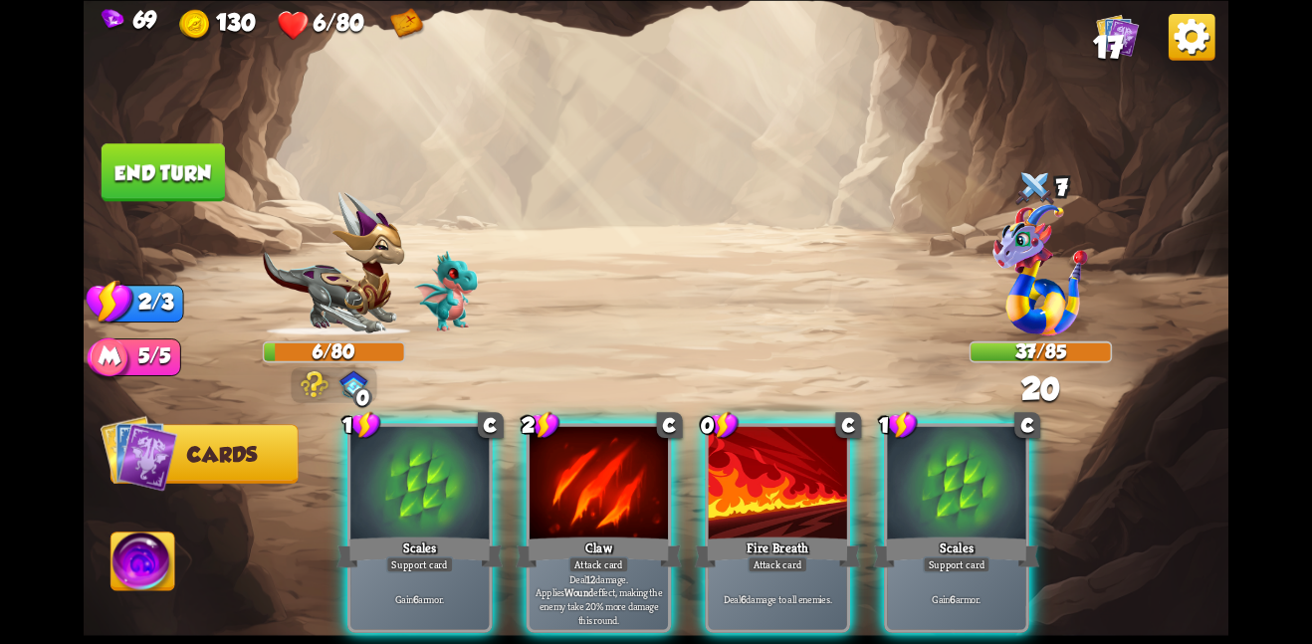
click at [212, 189] on button "End turn" at bounding box center [163, 172] width 123 height 58
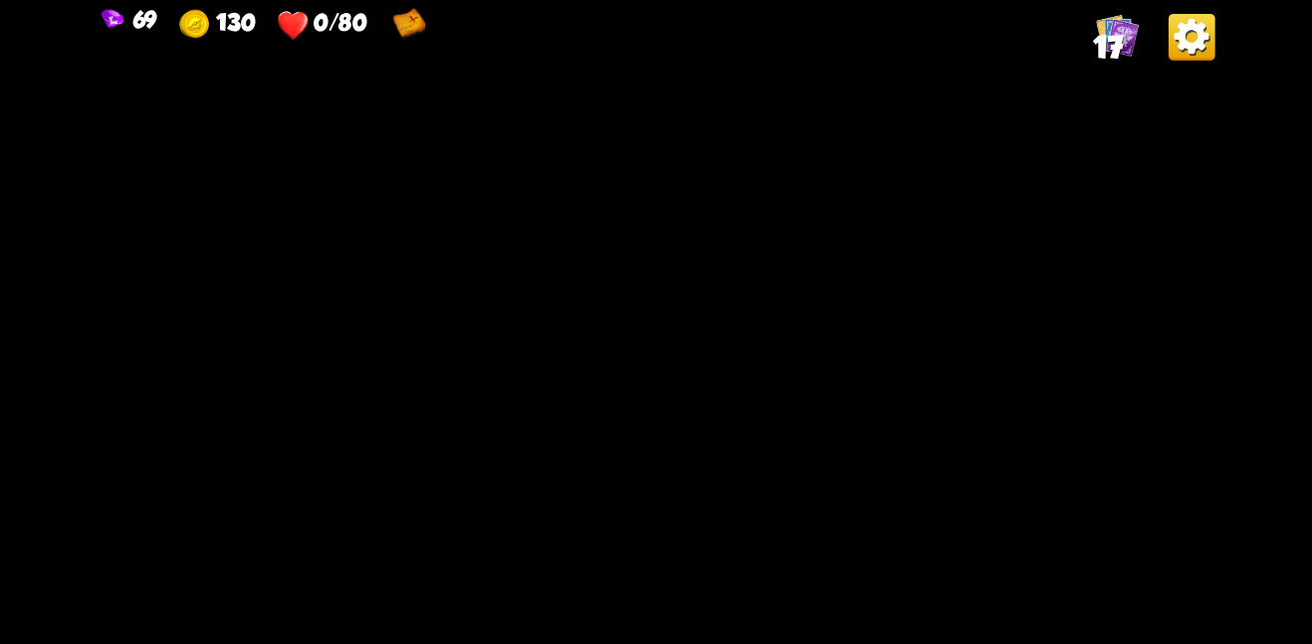
click at [503, 441] on img at bounding box center [656, 322] width 1145 height 644
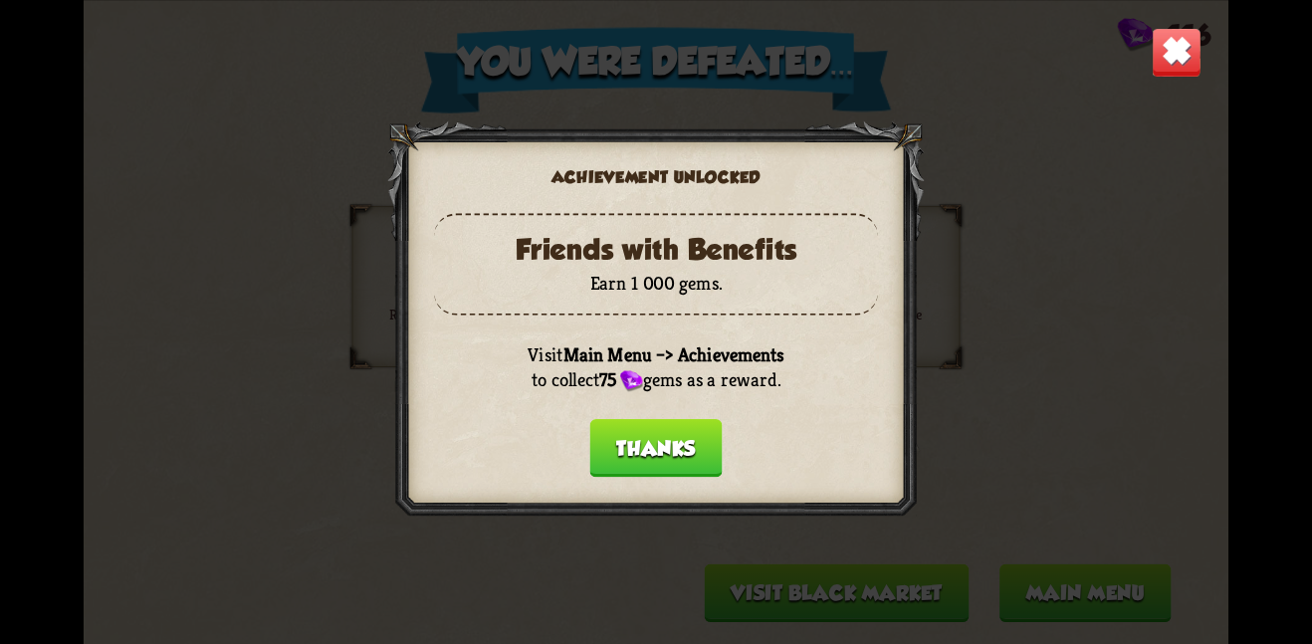
click at [658, 442] on button "Thanks" at bounding box center [656, 448] width 132 height 58
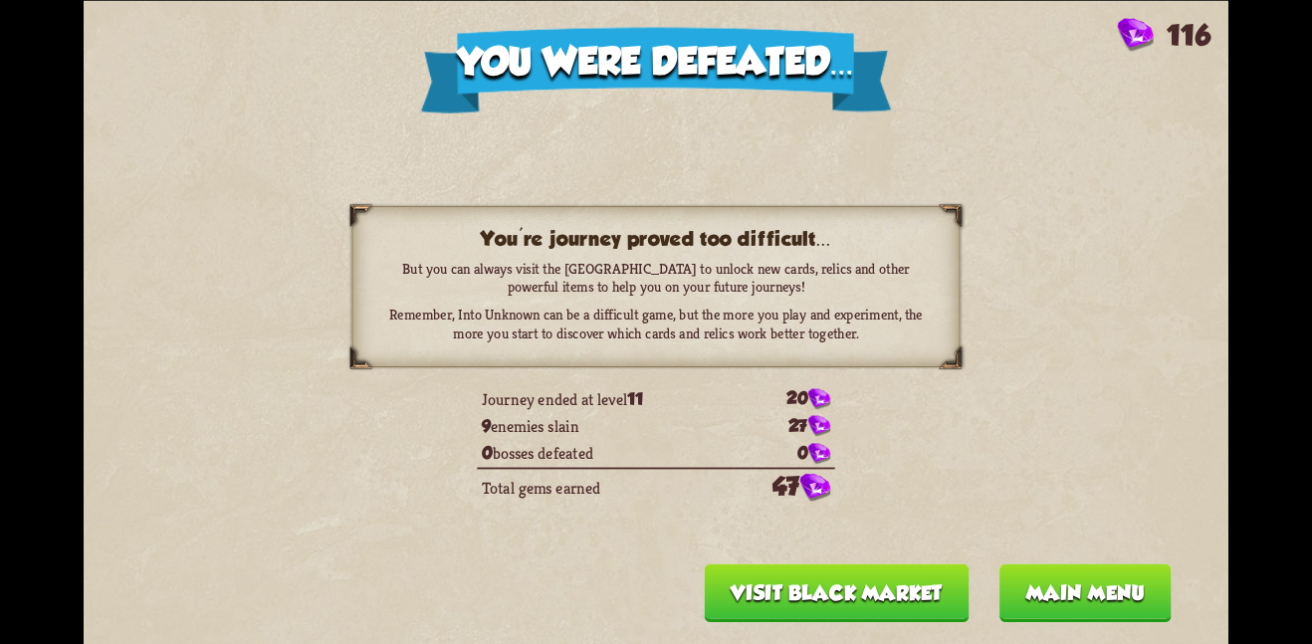
click at [870, 592] on button "Visit Black Market" at bounding box center [837, 592] width 265 height 58
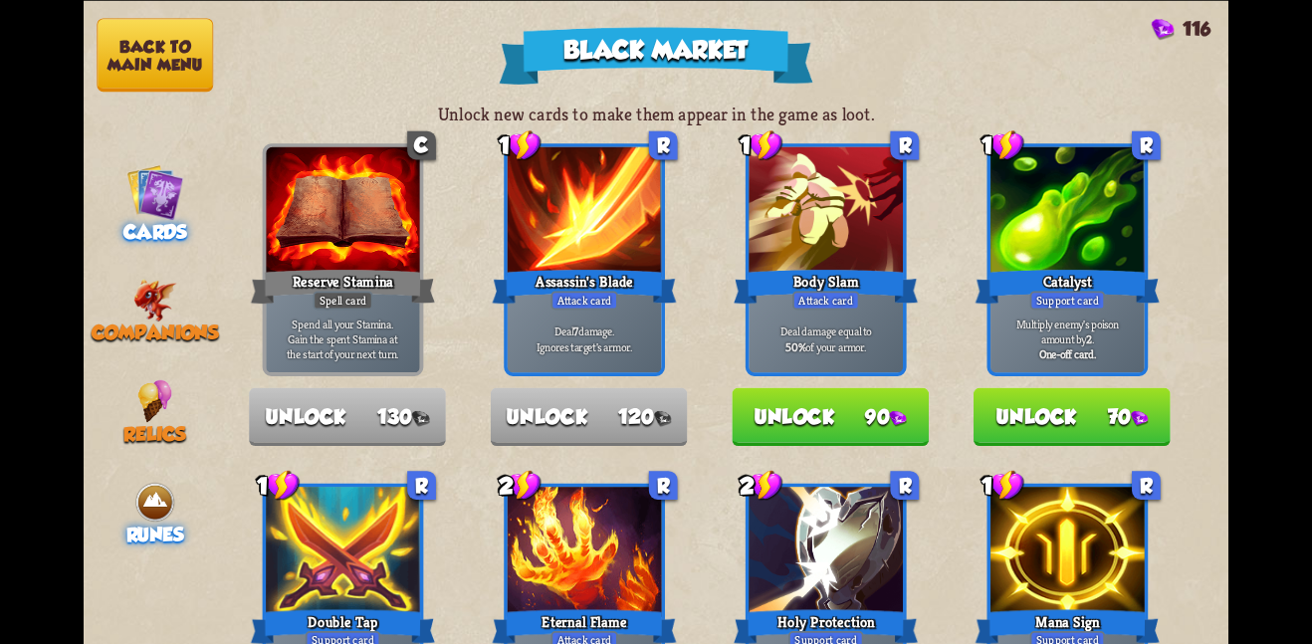
click at [135, 481] on img at bounding box center [154, 502] width 43 height 43
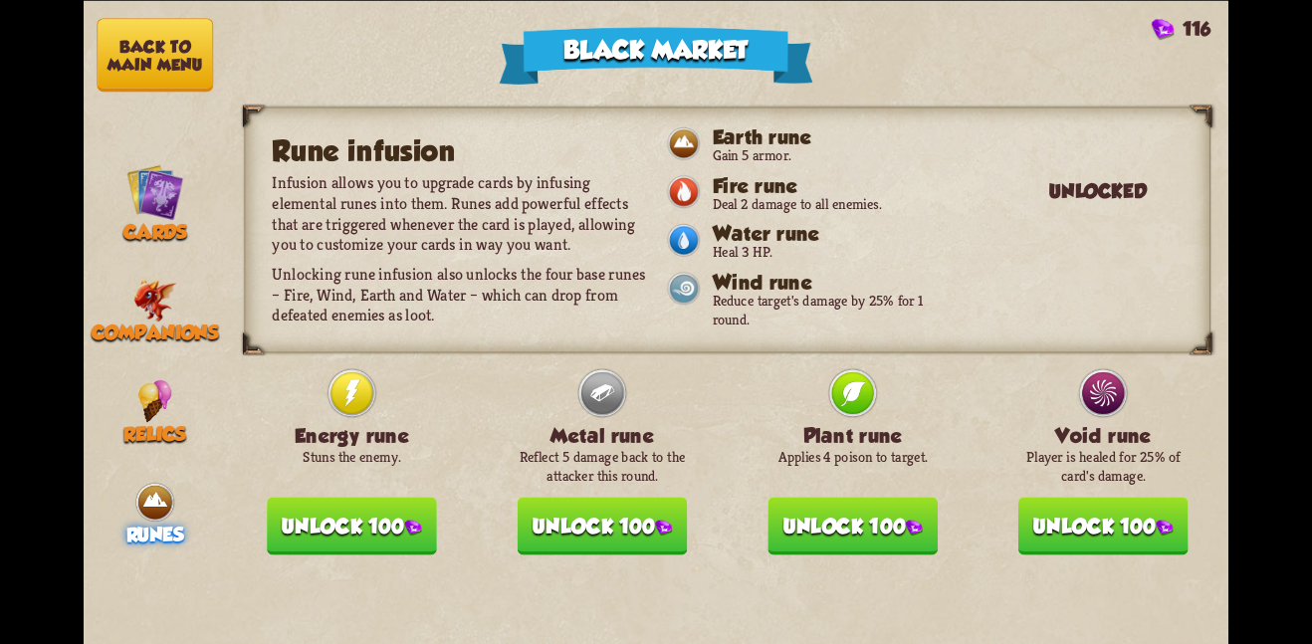
click at [1050, 514] on button "Unlock 100" at bounding box center [1103, 526] width 170 height 58
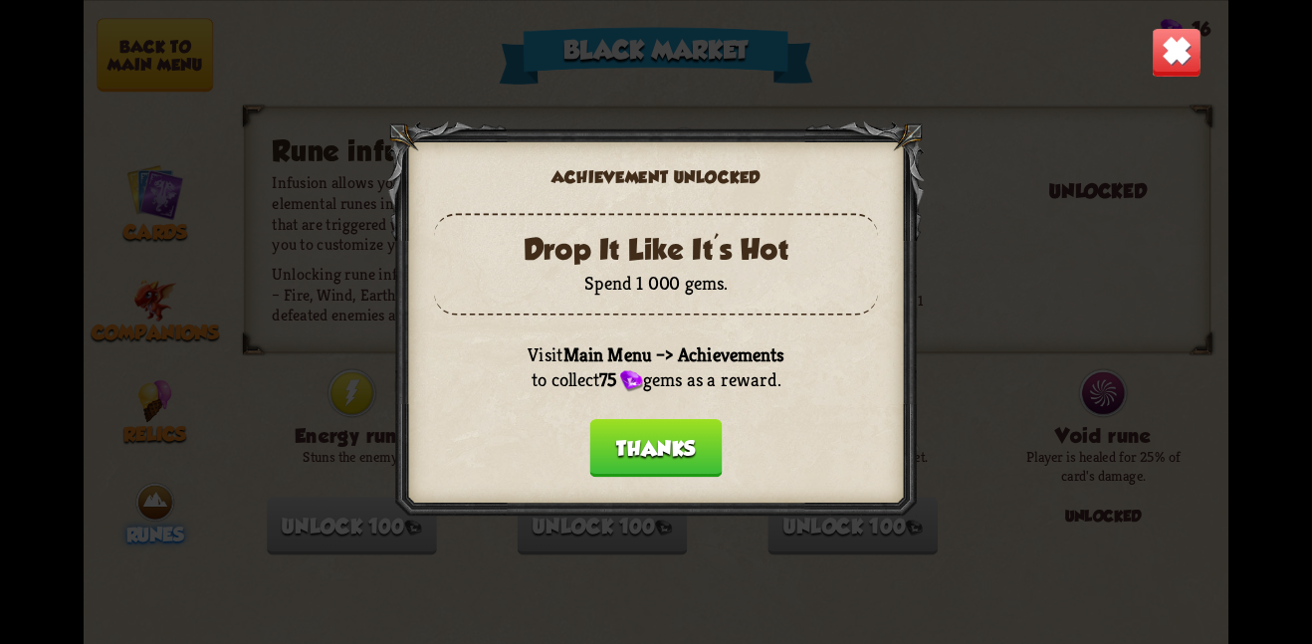
click at [655, 476] on div at bounding box center [655, 321] width 536 height 402
click at [659, 454] on button "Thanks" at bounding box center [656, 448] width 132 height 58
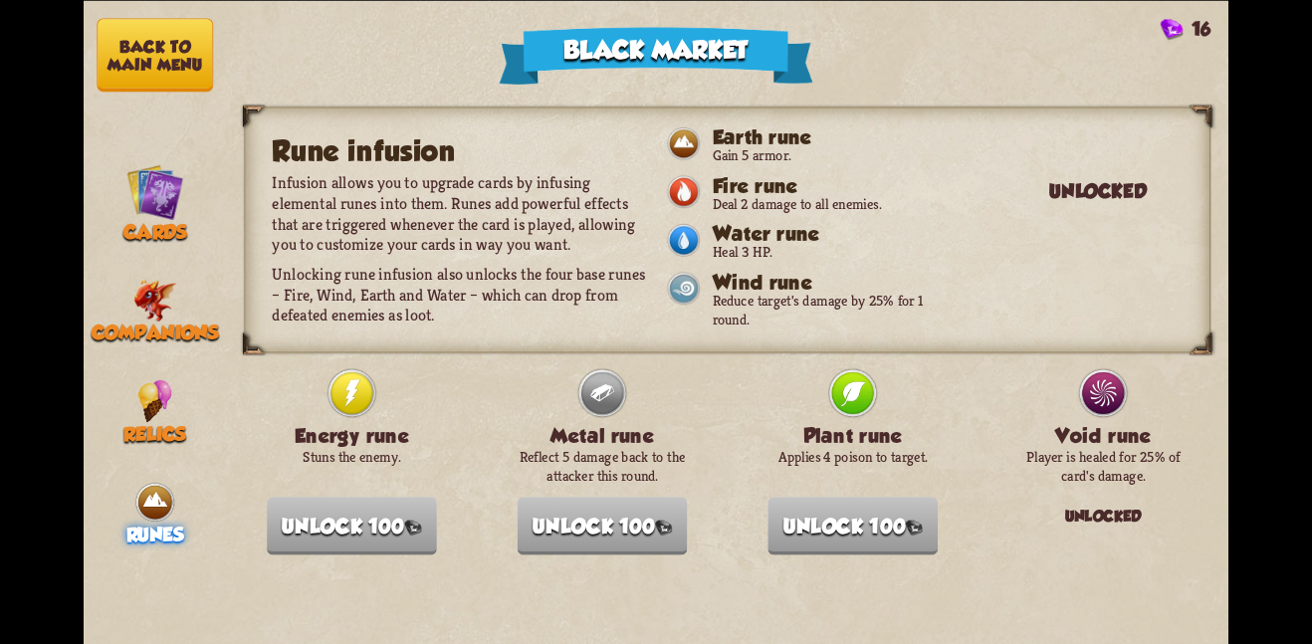
click at [146, 39] on button "Back to main menu" at bounding box center [155, 55] width 116 height 74
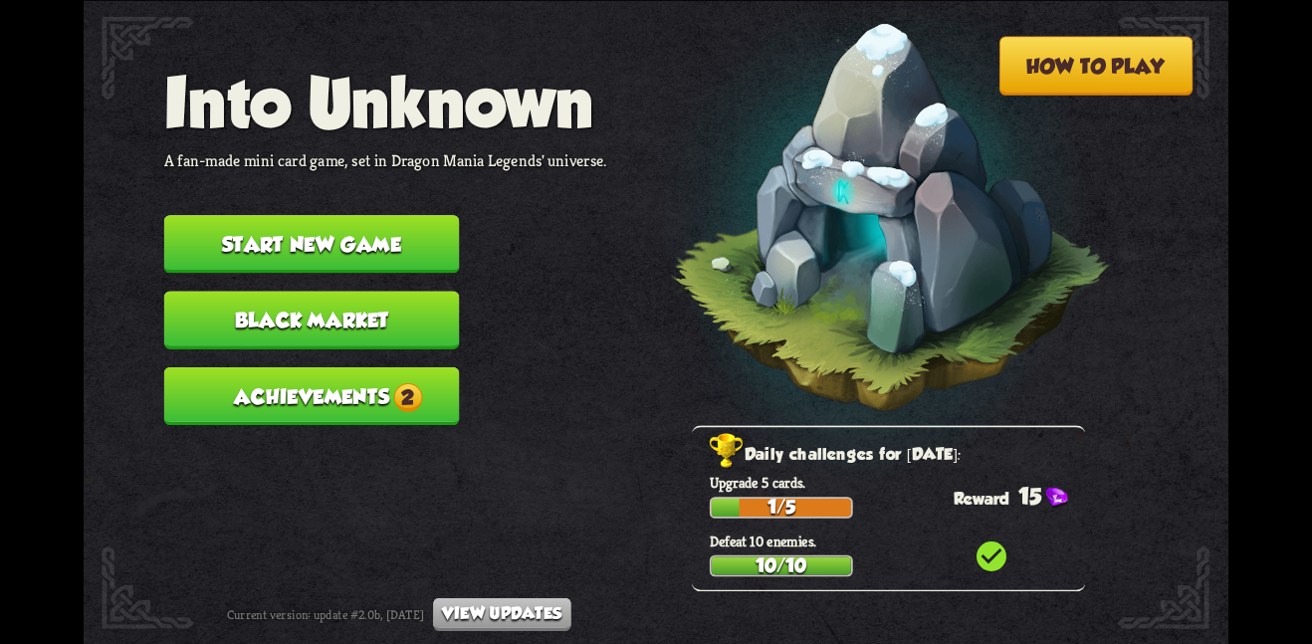
click at [364, 387] on button "Achievements 2" at bounding box center [312, 395] width 296 height 58
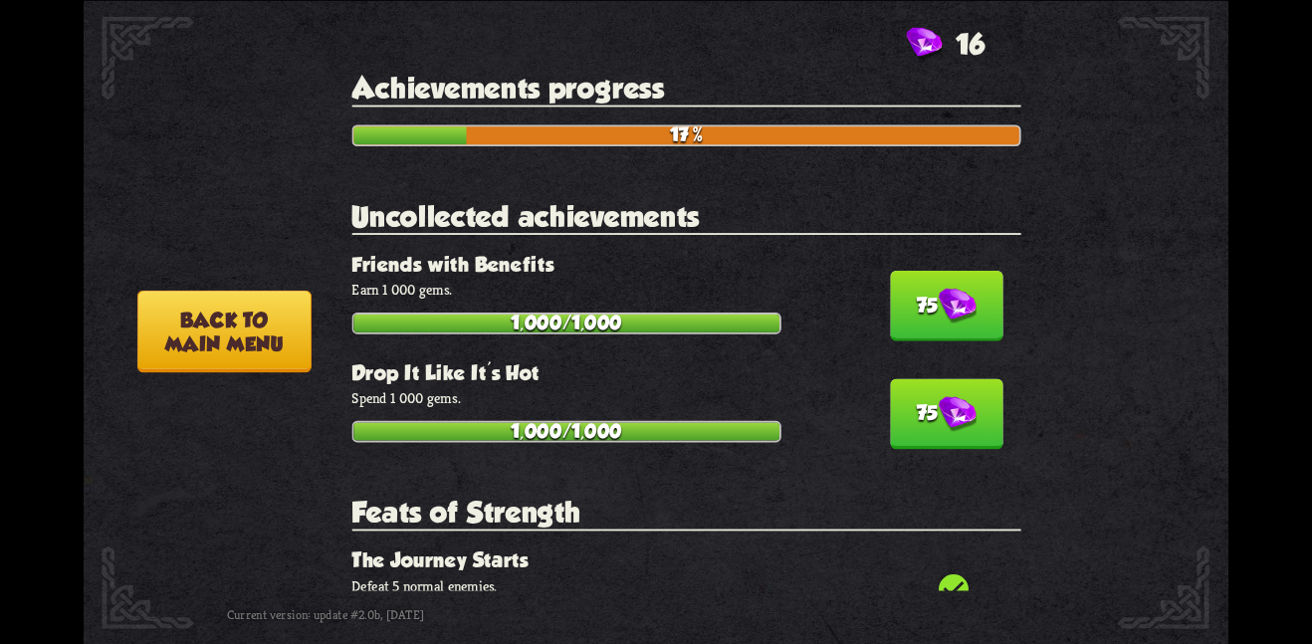
click at [890, 306] on button "75" at bounding box center [946, 305] width 113 height 71
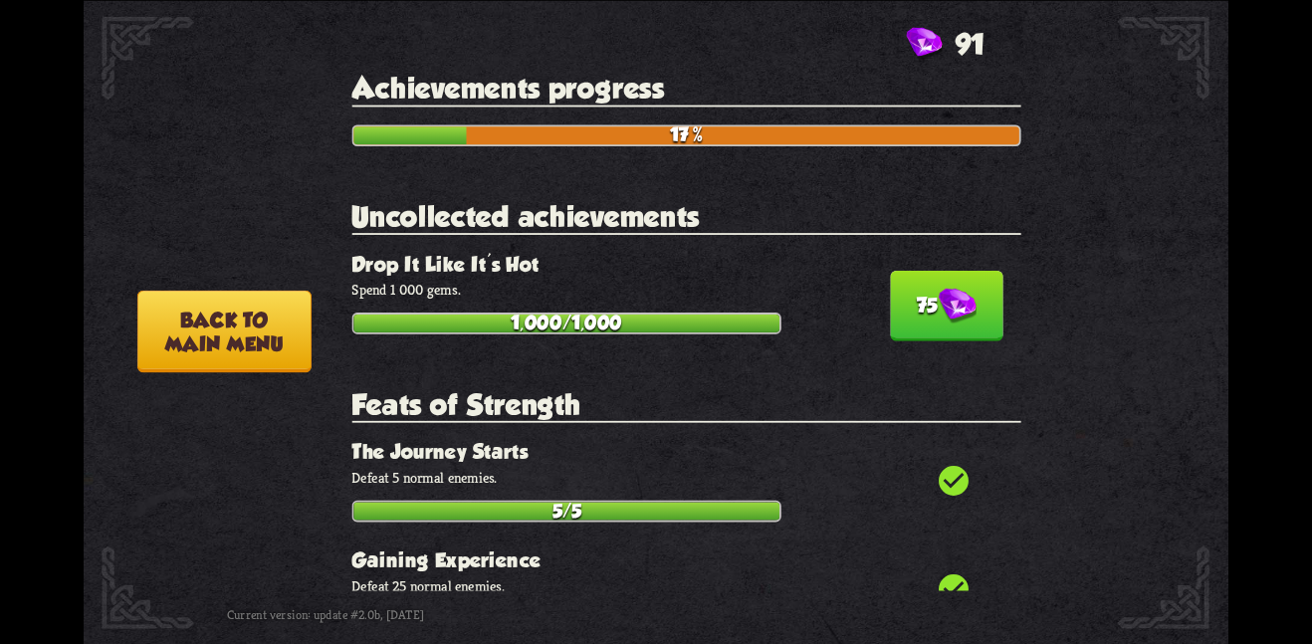
click at [890, 306] on button "75" at bounding box center [946, 305] width 113 height 71
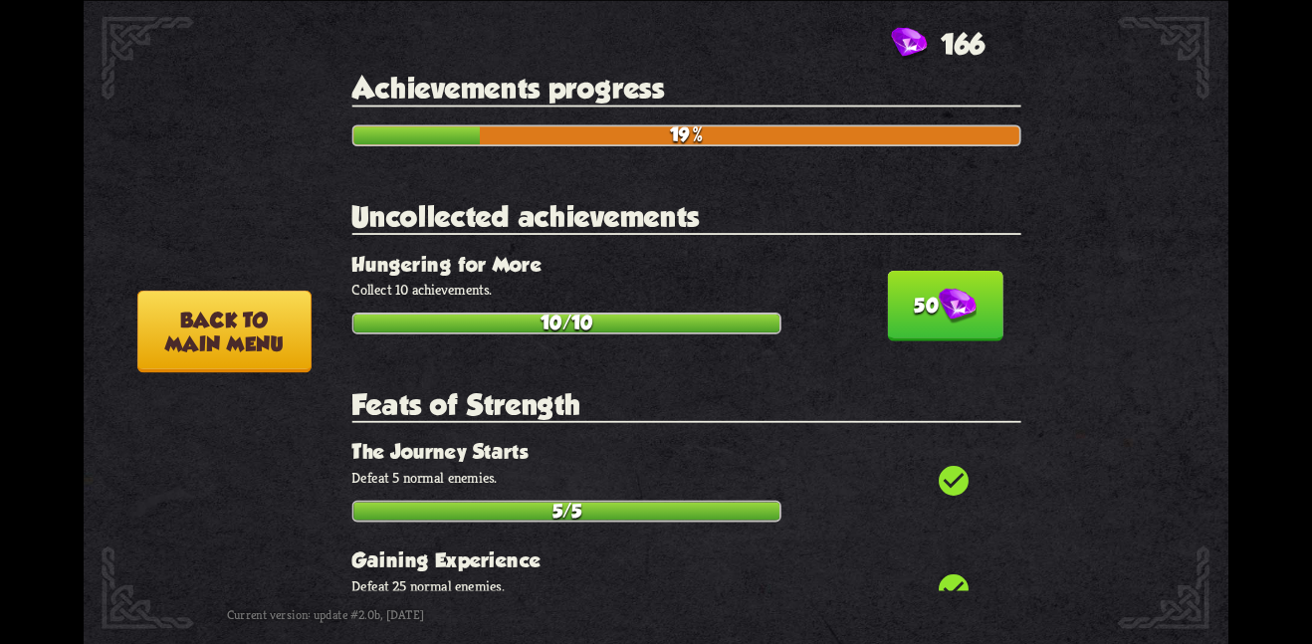
click at [898, 305] on button "50" at bounding box center [944, 305] width 115 height 71
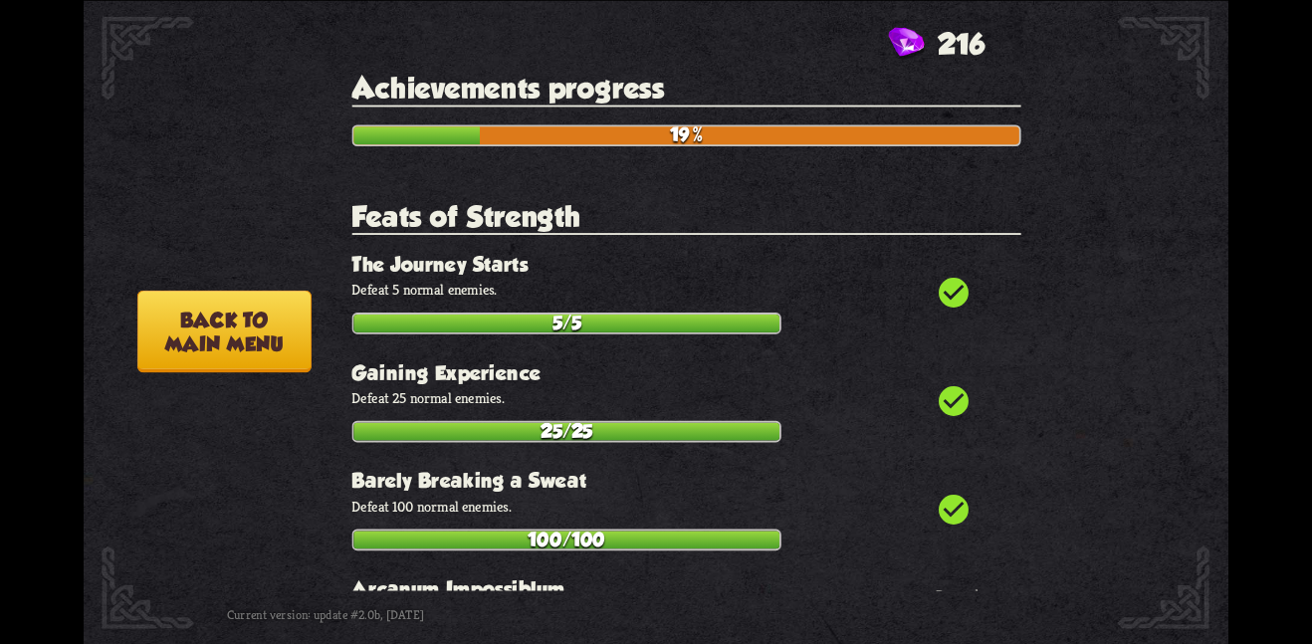
click at [232, 317] on button "Back to main menu" at bounding box center [224, 331] width 174 height 83
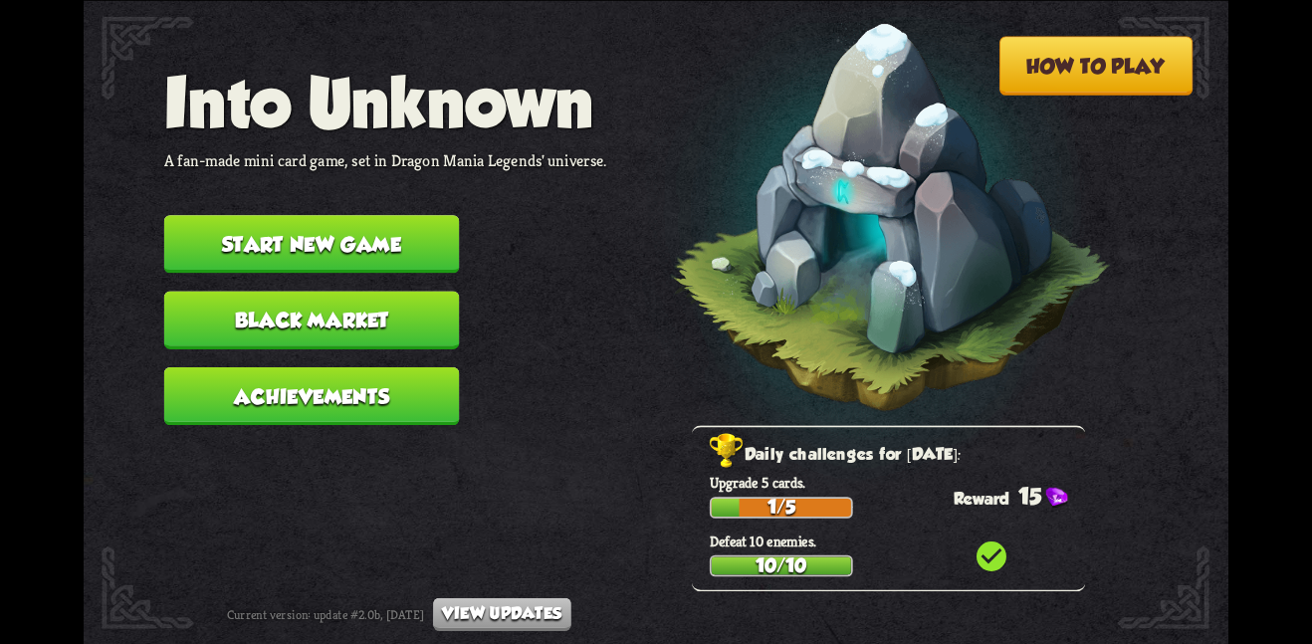
click at [250, 366] on button "Achievements" at bounding box center [312, 395] width 296 height 58
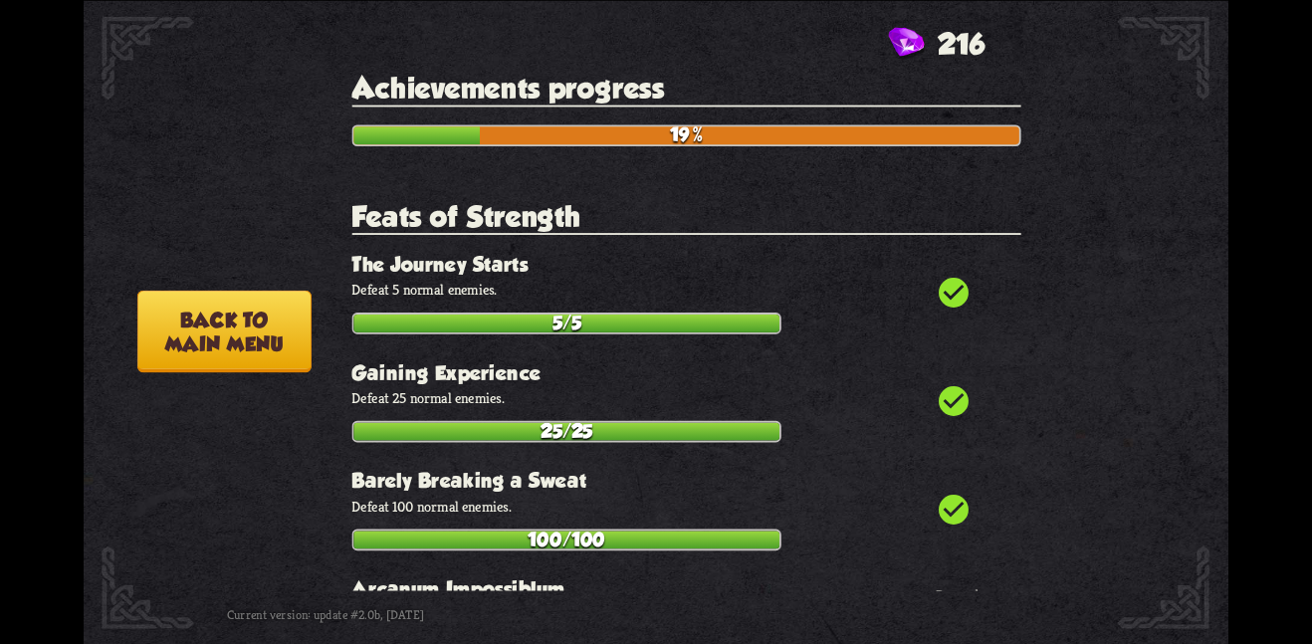
click at [205, 314] on button "Back to main menu" at bounding box center [224, 331] width 174 height 83
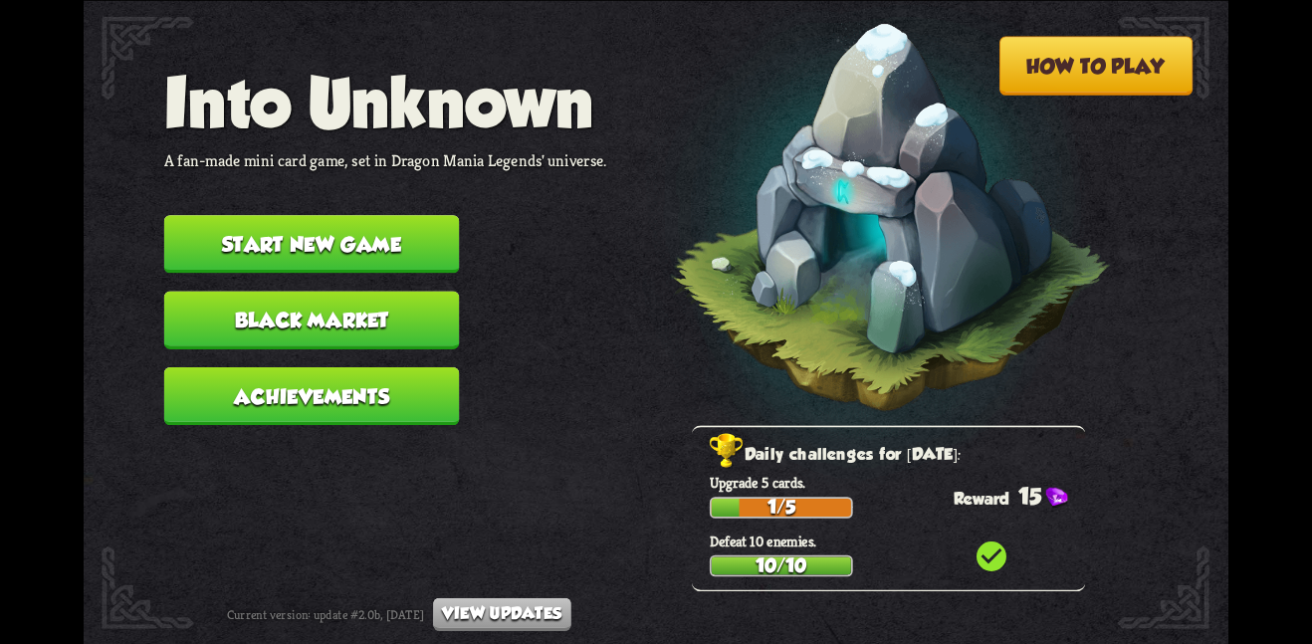
click at [217, 292] on button "Black Market" at bounding box center [312, 320] width 296 height 58
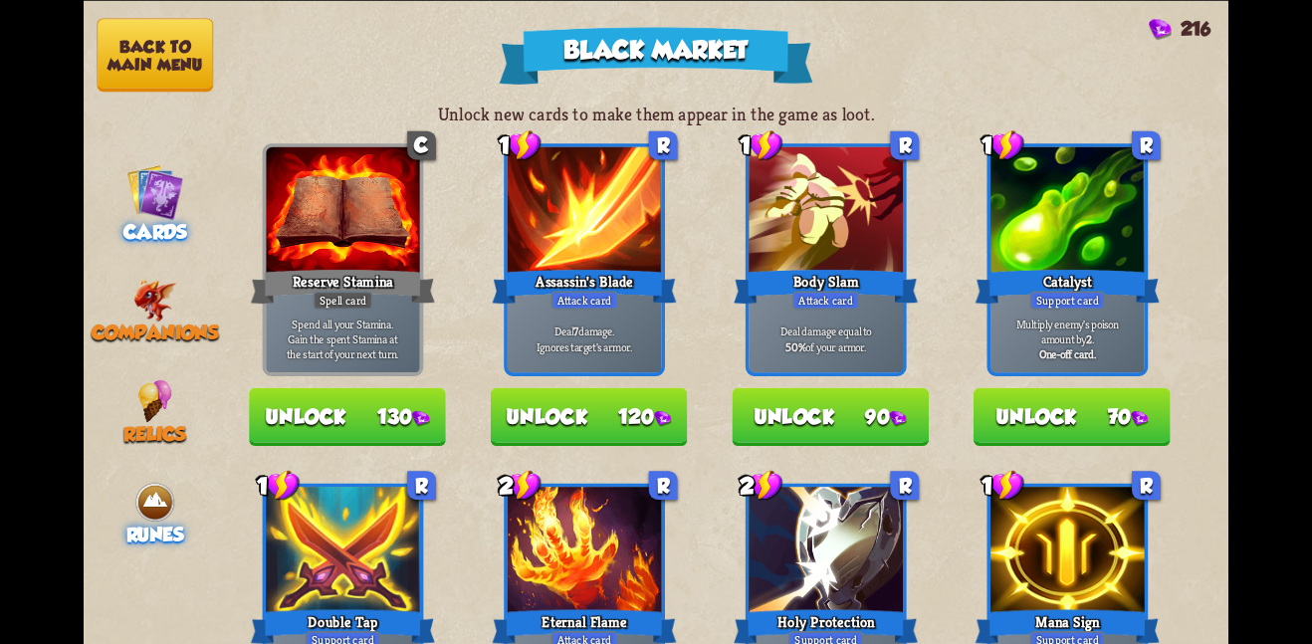
click at [162, 524] on span "Runes" at bounding box center [155, 535] width 58 height 22
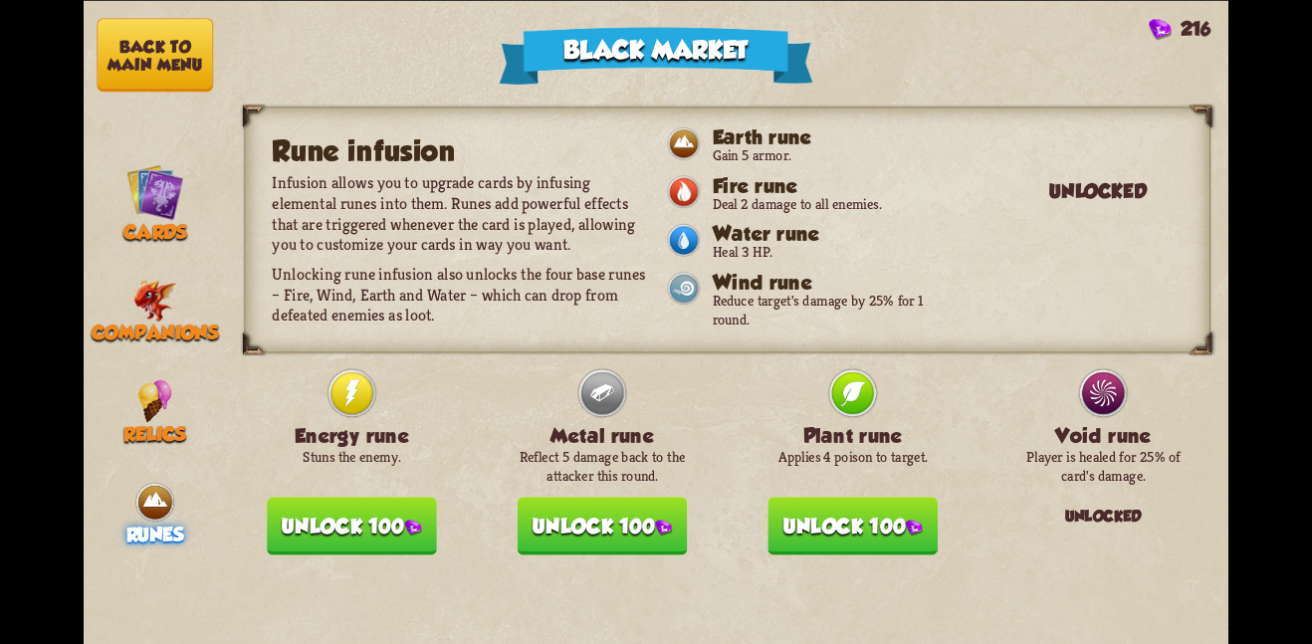
click at [121, 35] on button "Back to main menu" at bounding box center [155, 55] width 116 height 74
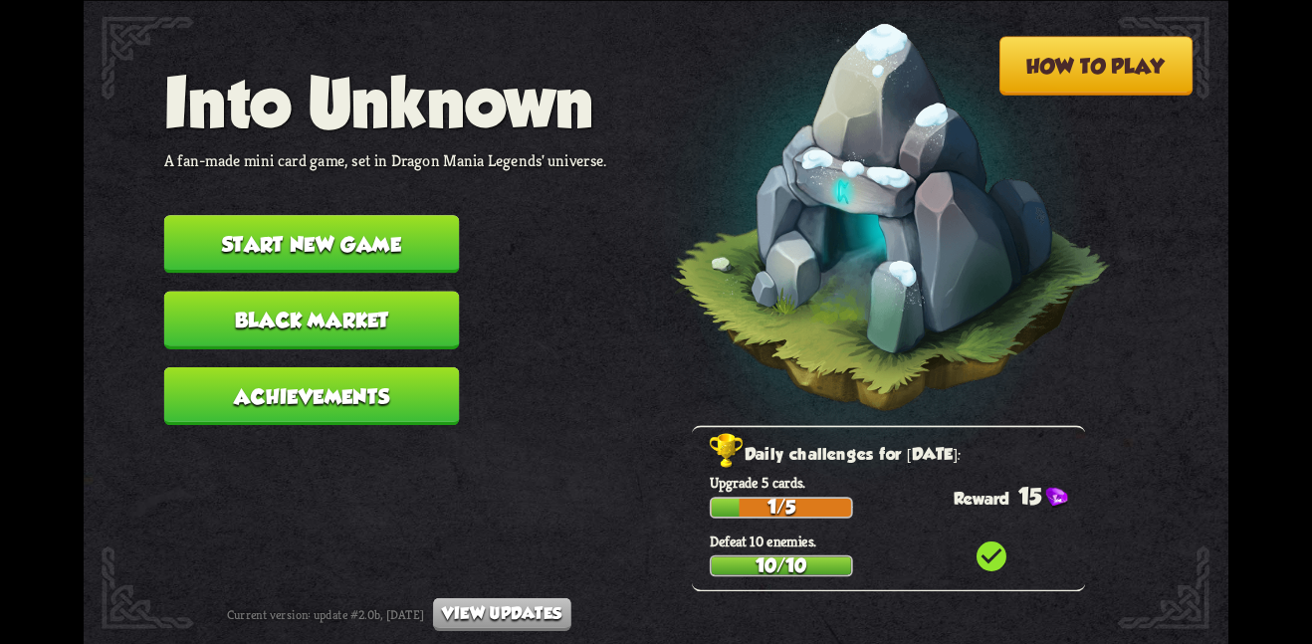
click at [316, 216] on button "Start new game" at bounding box center [312, 244] width 296 height 58
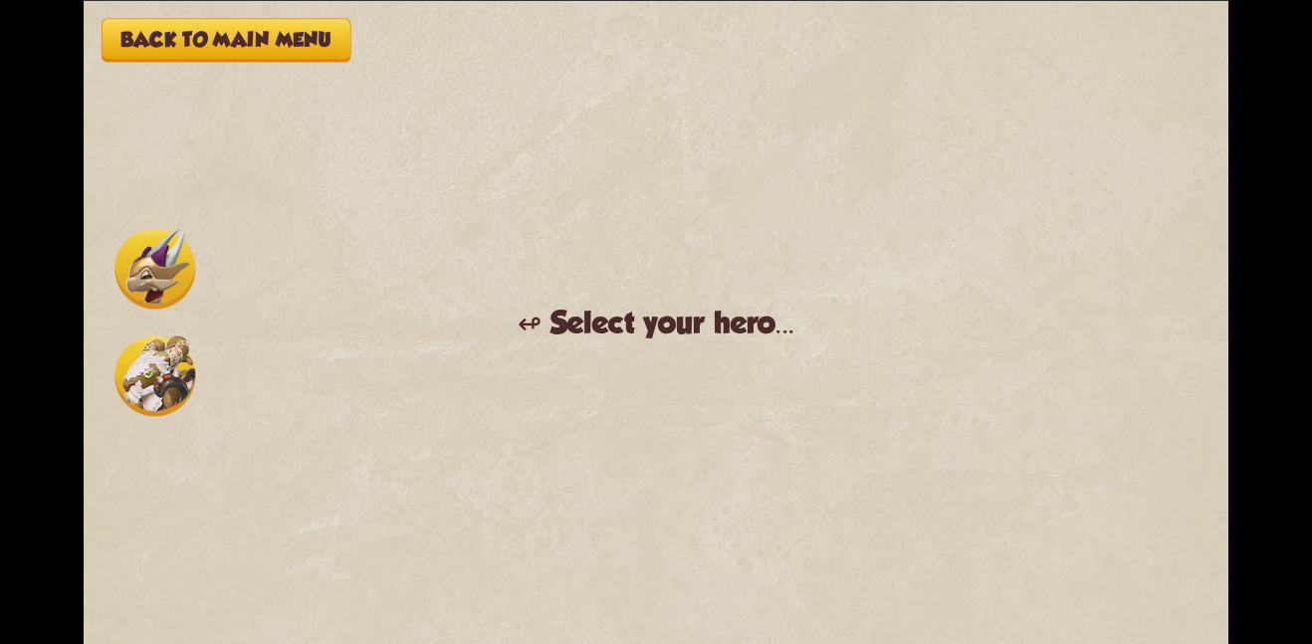
click at [98, 274] on div "Back to main menu ↫ Select your hero... You muster all your courage and set out…" at bounding box center [656, 322] width 1145 height 644
click at [135, 263] on img at bounding box center [154, 268] width 81 height 81
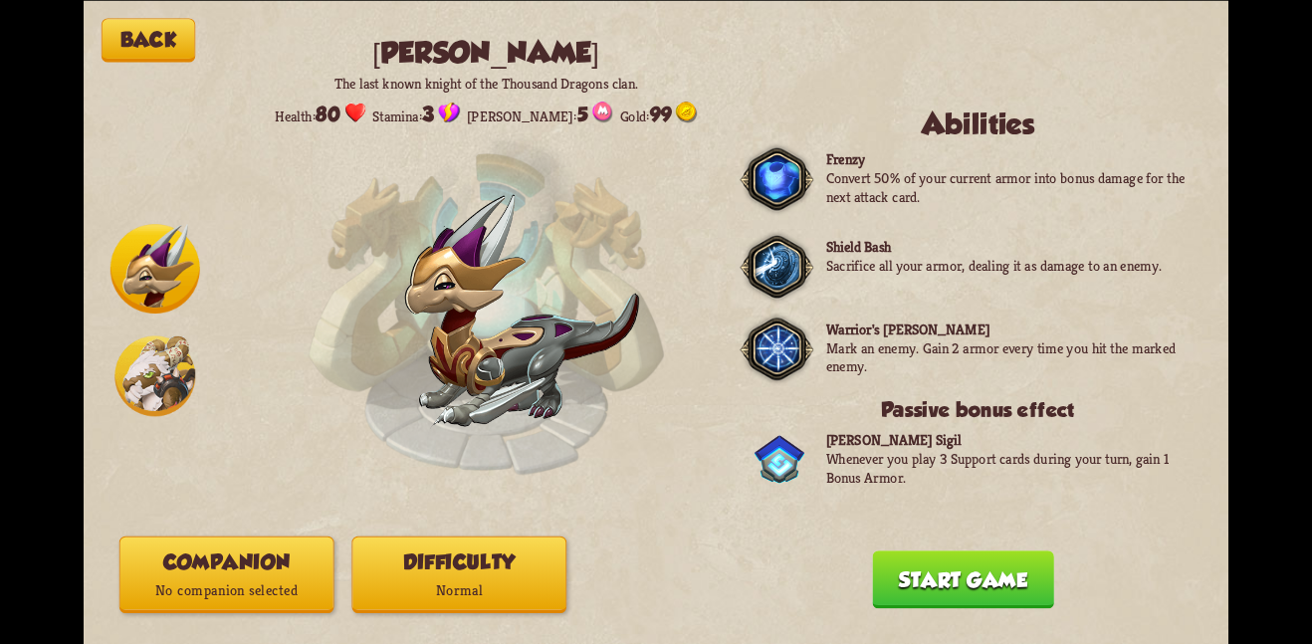
click at [266, 547] on button "Companion No companion selected" at bounding box center [226, 573] width 215 height 77
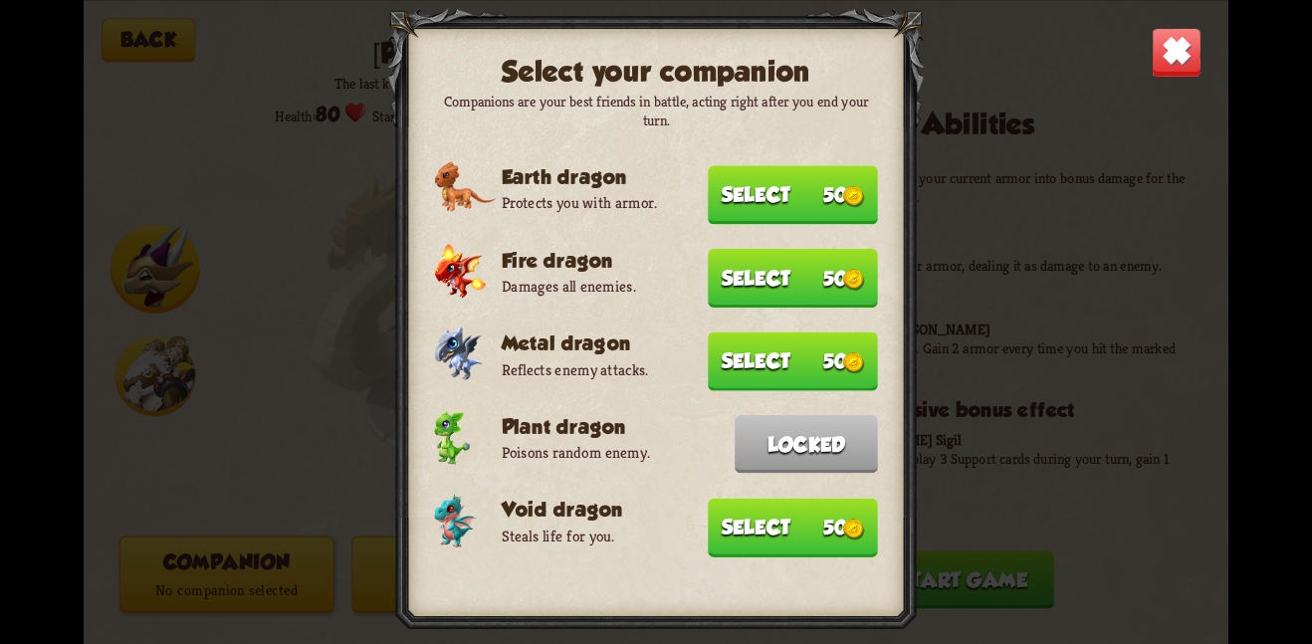
click at [753, 499] on button "Select 50" at bounding box center [793, 527] width 170 height 59
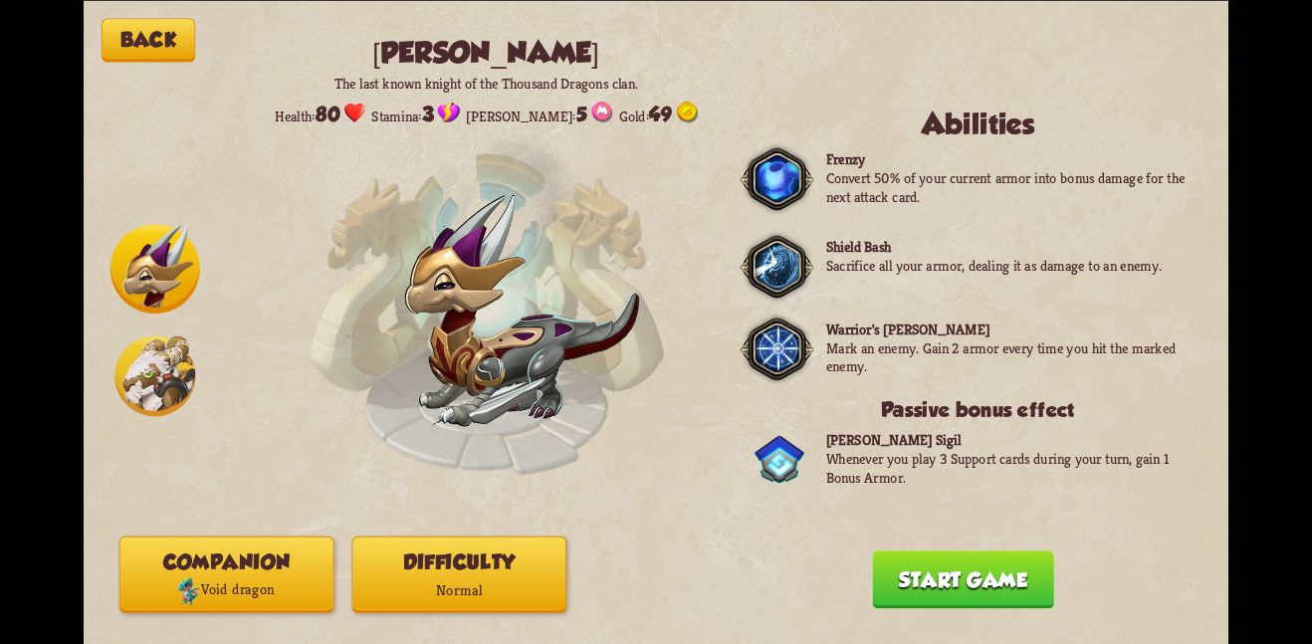
click at [915, 582] on button "Start game" at bounding box center [962, 579] width 181 height 58
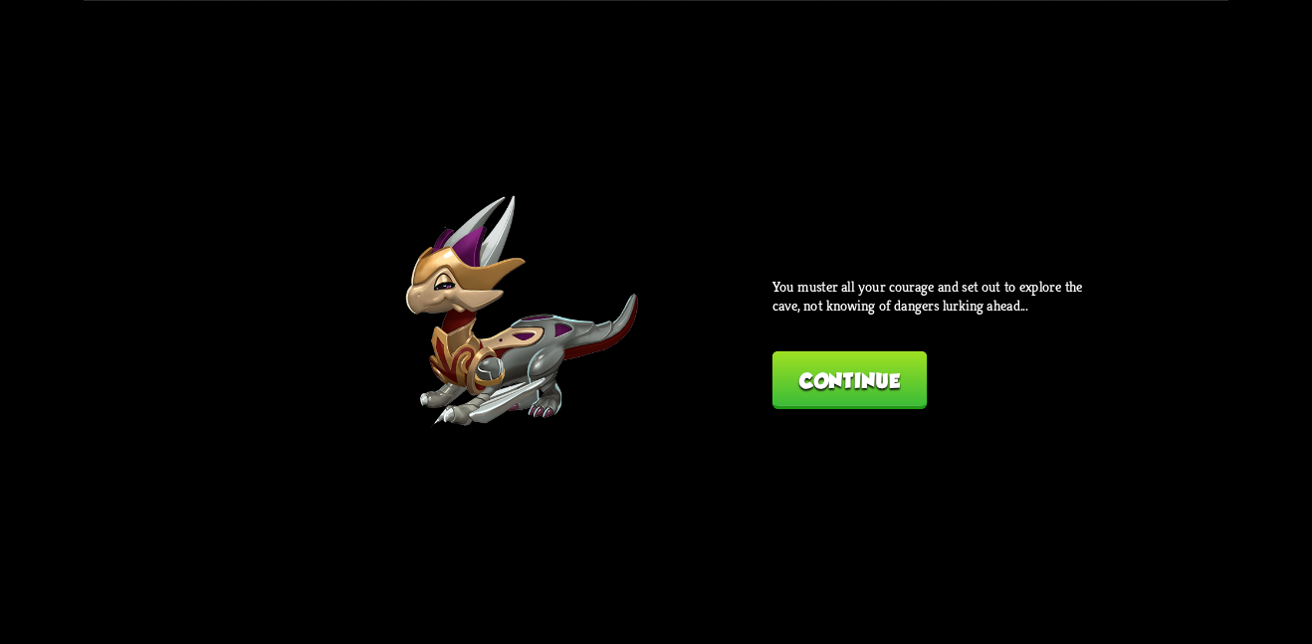
click at [834, 361] on button "Continue" at bounding box center [849, 379] width 154 height 58
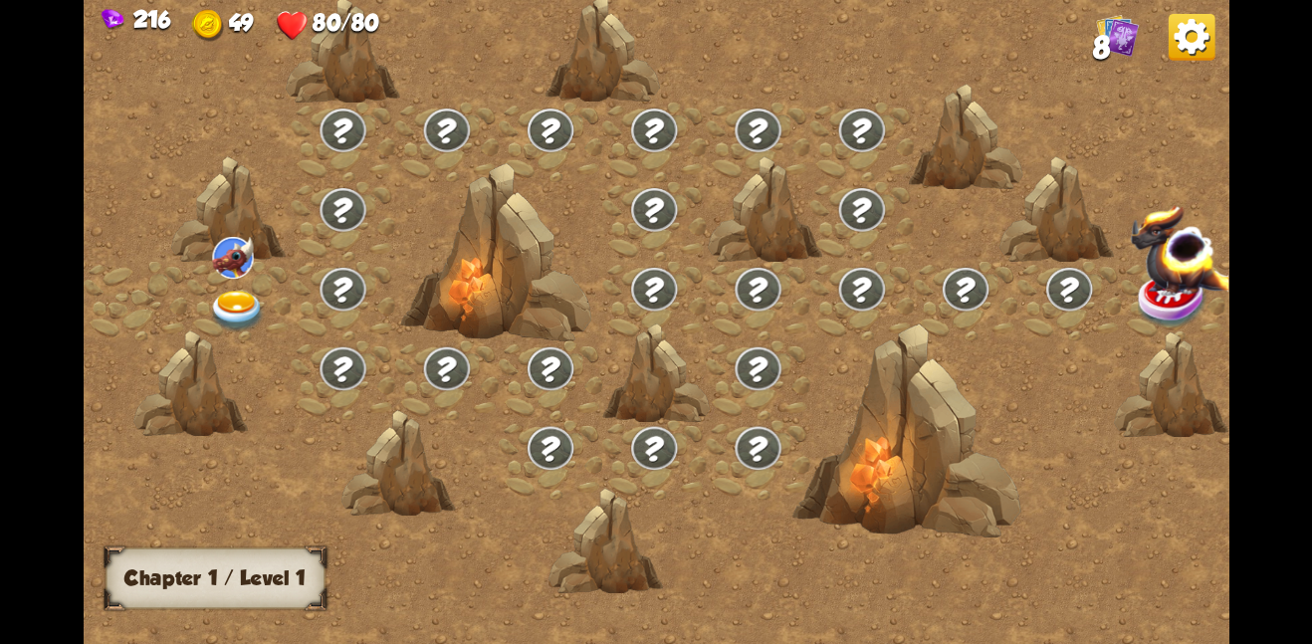
click at [246, 296] on img at bounding box center [238, 311] width 58 height 42
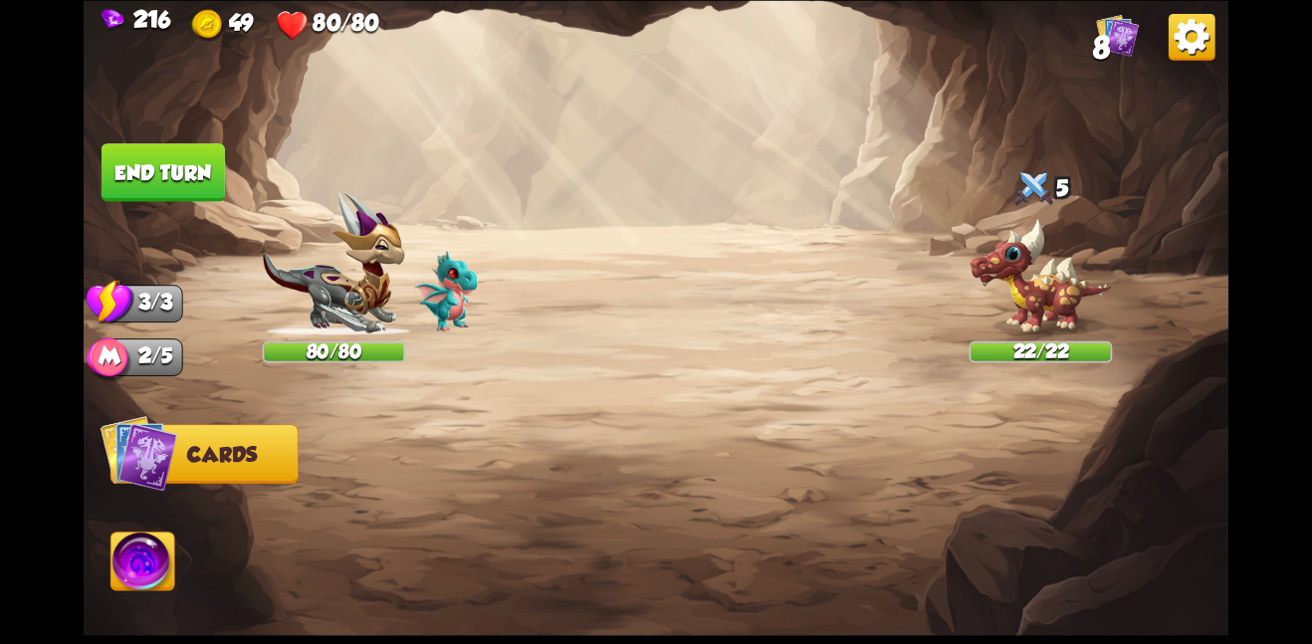
click at [527, 330] on img at bounding box center [656, 322] width 1145 height 644
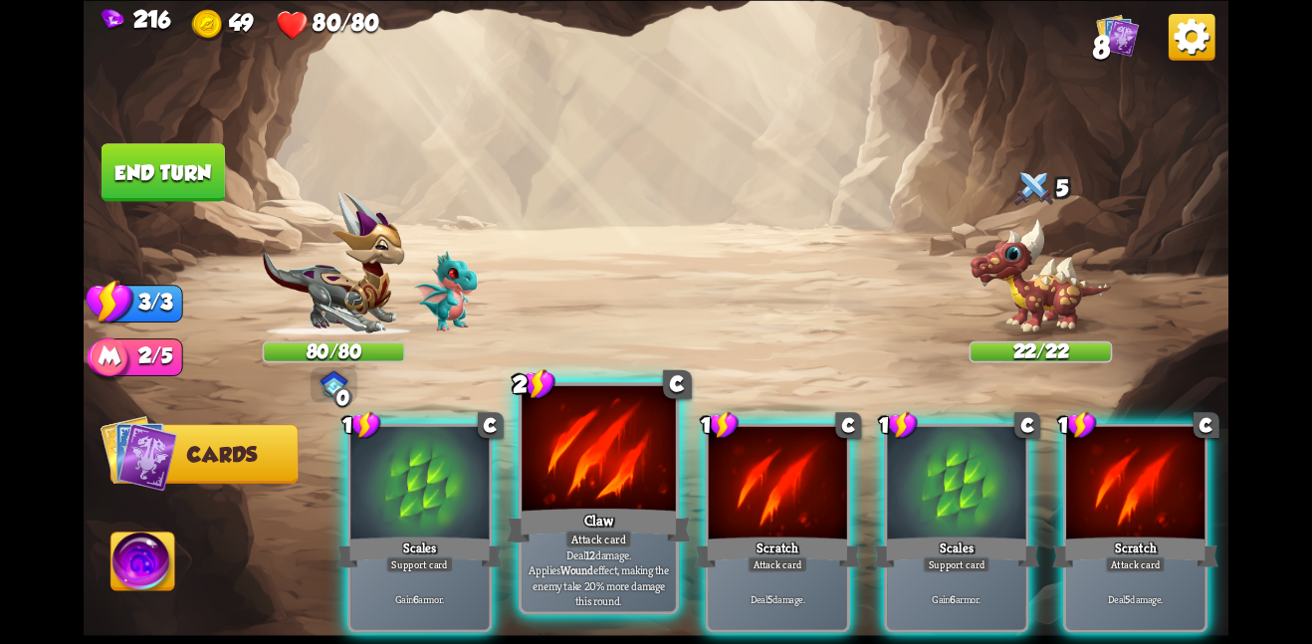
click at [538, 423] on div at bounding box center [599, 449] width 154 height 129
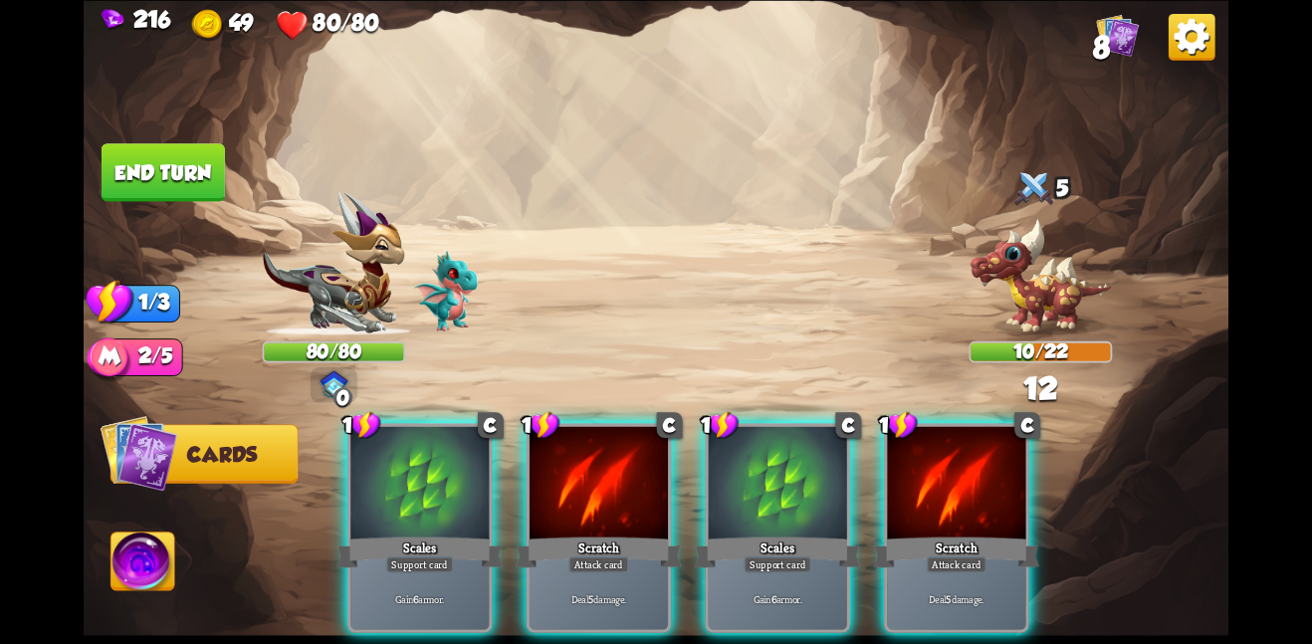
click at [538, 426] on div at bounding box center [598, 484] width 138 height 116
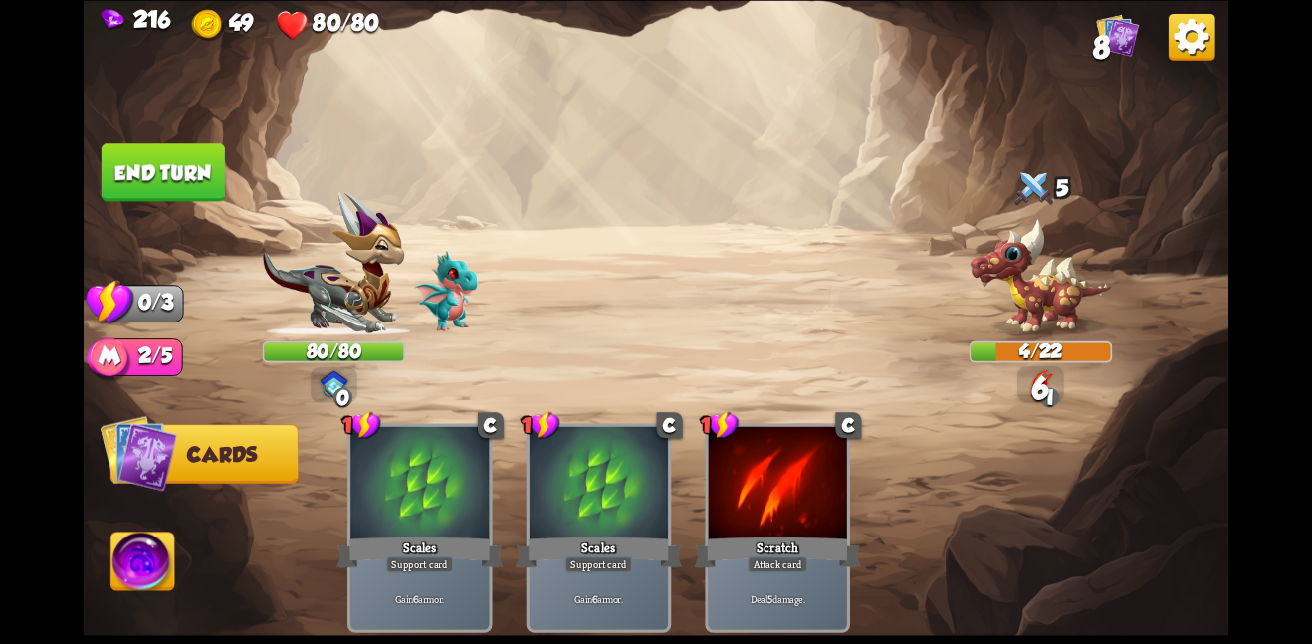
click at [218, 182] on button "End turn" at bounding box center [163, 172] width 123 height 58
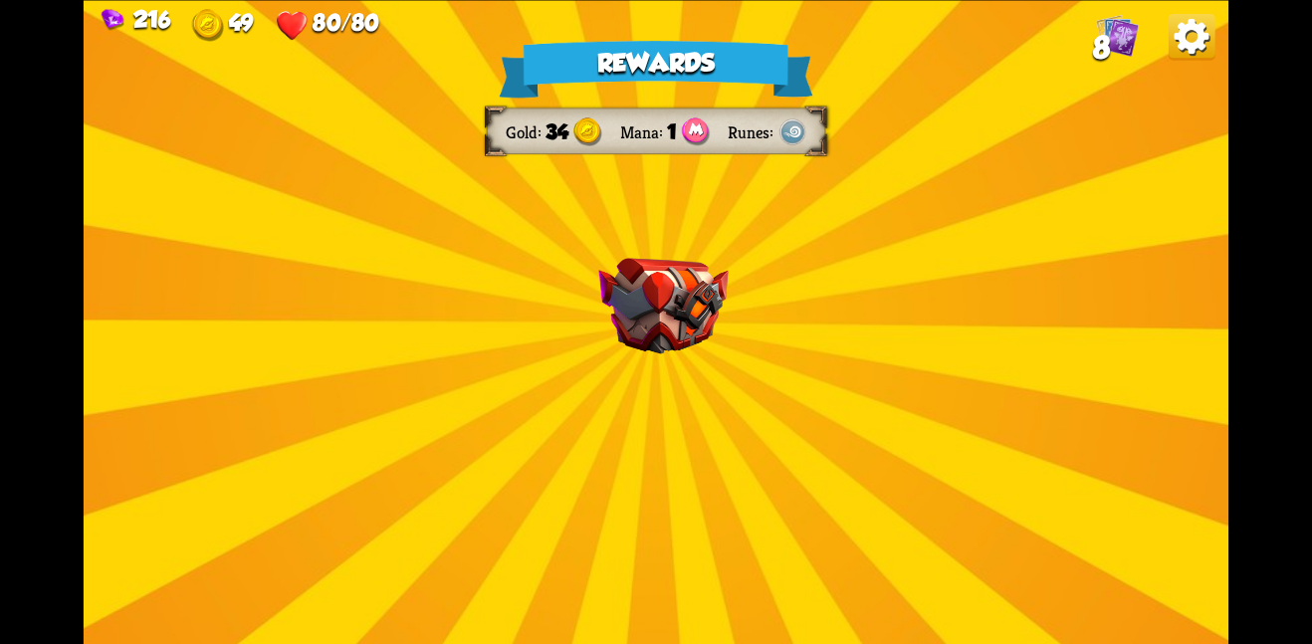
click at [546, 300] on div "Rewards Gold 34 Mana 1 Runes Select a card 2 C Tactical Strike Attack card Deal…" at bounding box center [656, 322] width 1145 height 644
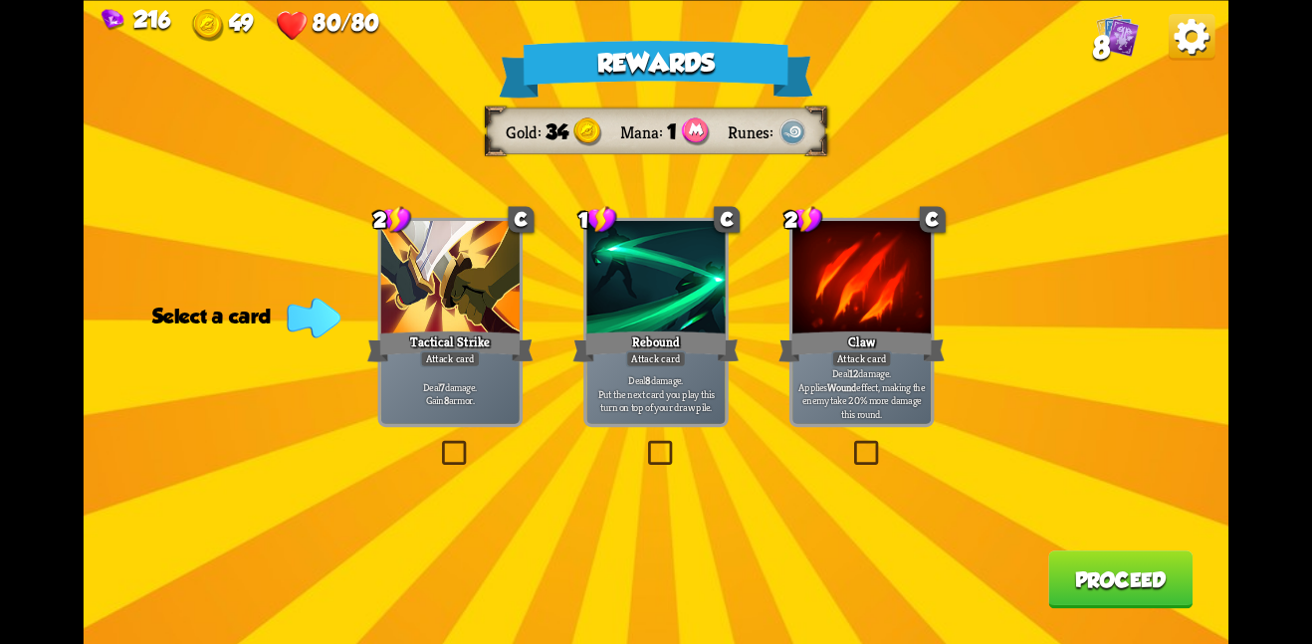
click at [819, 315] on div at bounding box center [861, 279] width 138 height 116
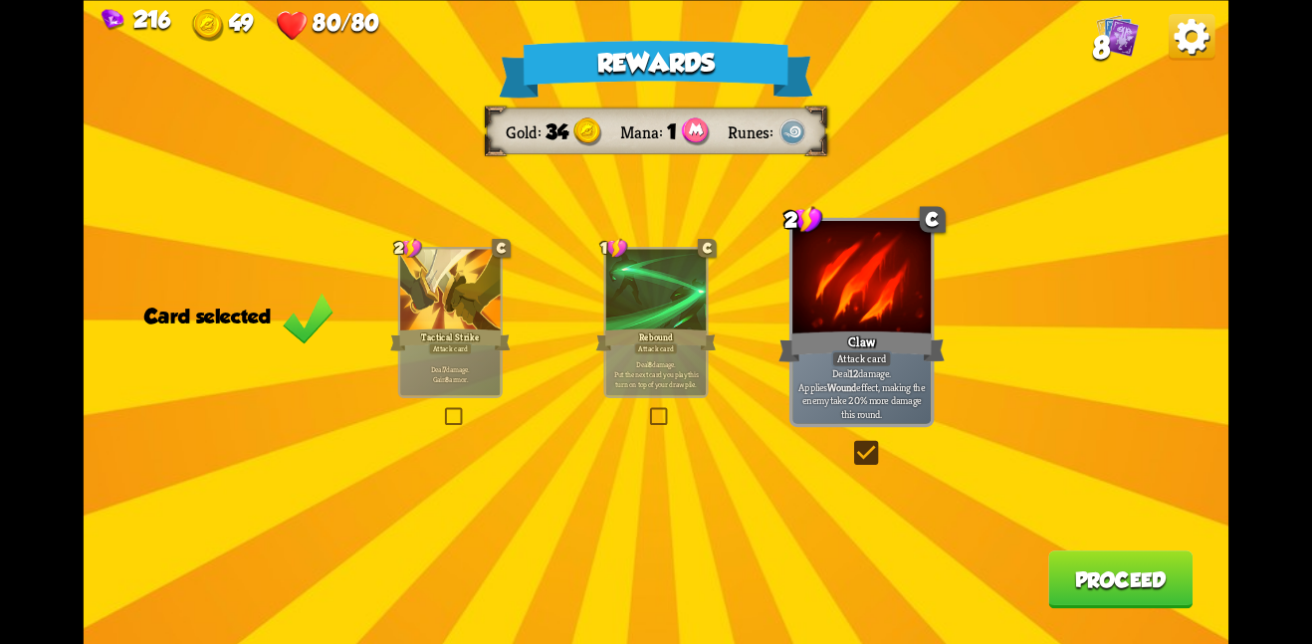
click at [1088, 551] on div "Rewards Gold 34 Mana 1 Runes Card selected 2 C Tactical Strike Attack card Deal…" at bounding box center [656, 322] width 1145 height 644
click at [1047, 552] on div "Rewards Gold 34 Mana 1 Runes Card selected 2 C Tactical Strike Attack card Deal…" at bounding box center [656, 322] width 1145 height 644
click at [1131, 599] on button "Proceed" at bounding box center [1120, 579] width 144 height 58
